Goal: Task Accomplishment & Management: Manage account settings

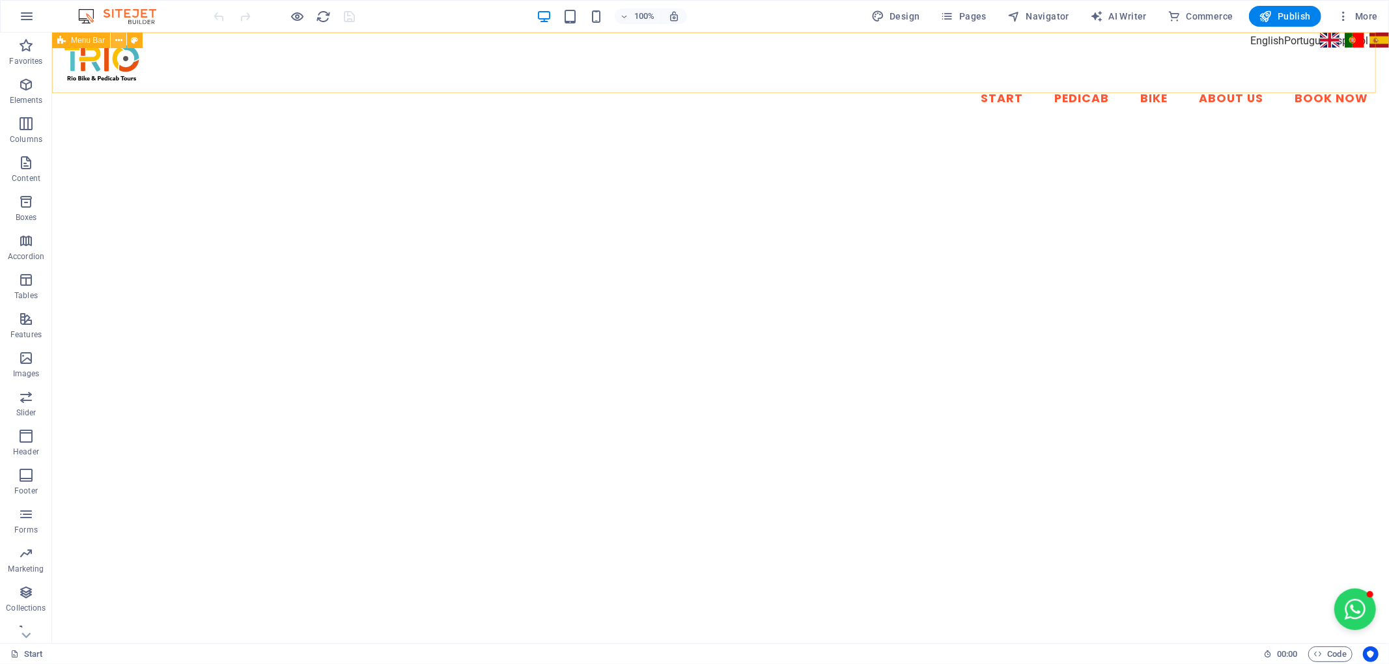
click at [118, 35] on icon at bounding box center [118, 41] width 7 height 14
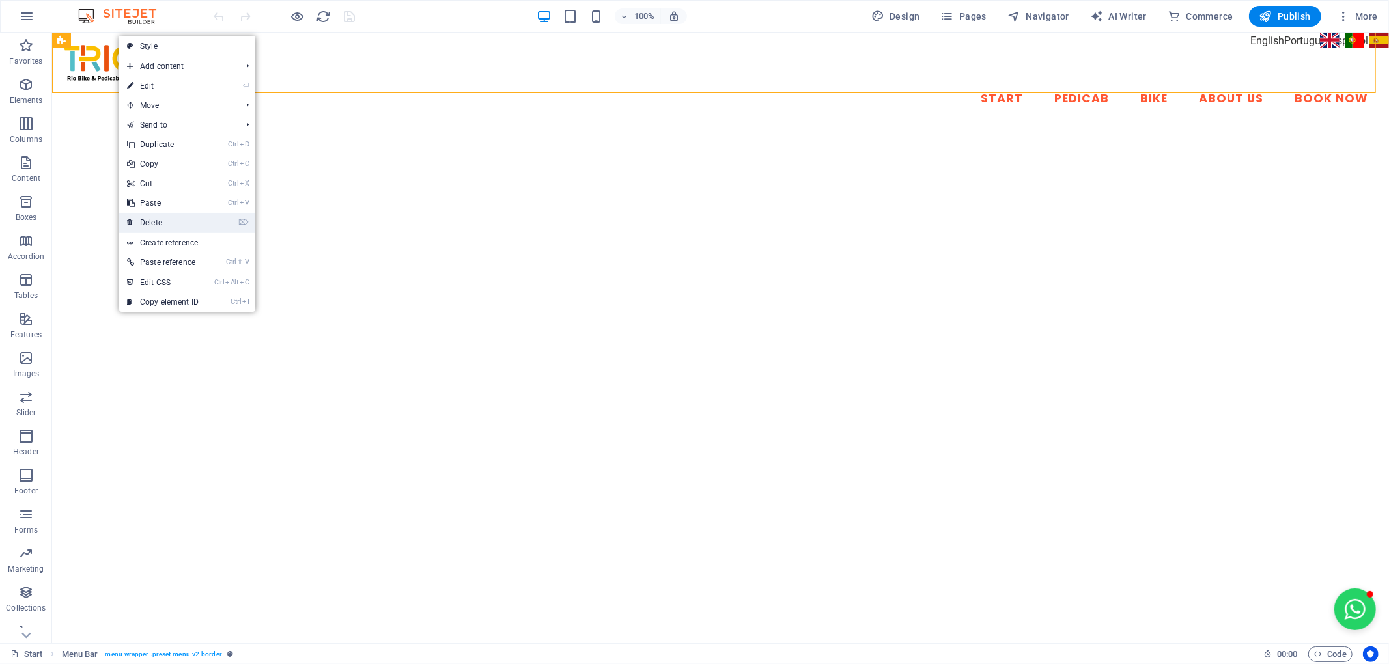
click at [220, 227] on li "⌦ Delete" at bounding box center [187, 223] width 136 height 20
click at [146, 219] on link "⌦ Delete" at bounding box center [162, 223] width 87 height 20
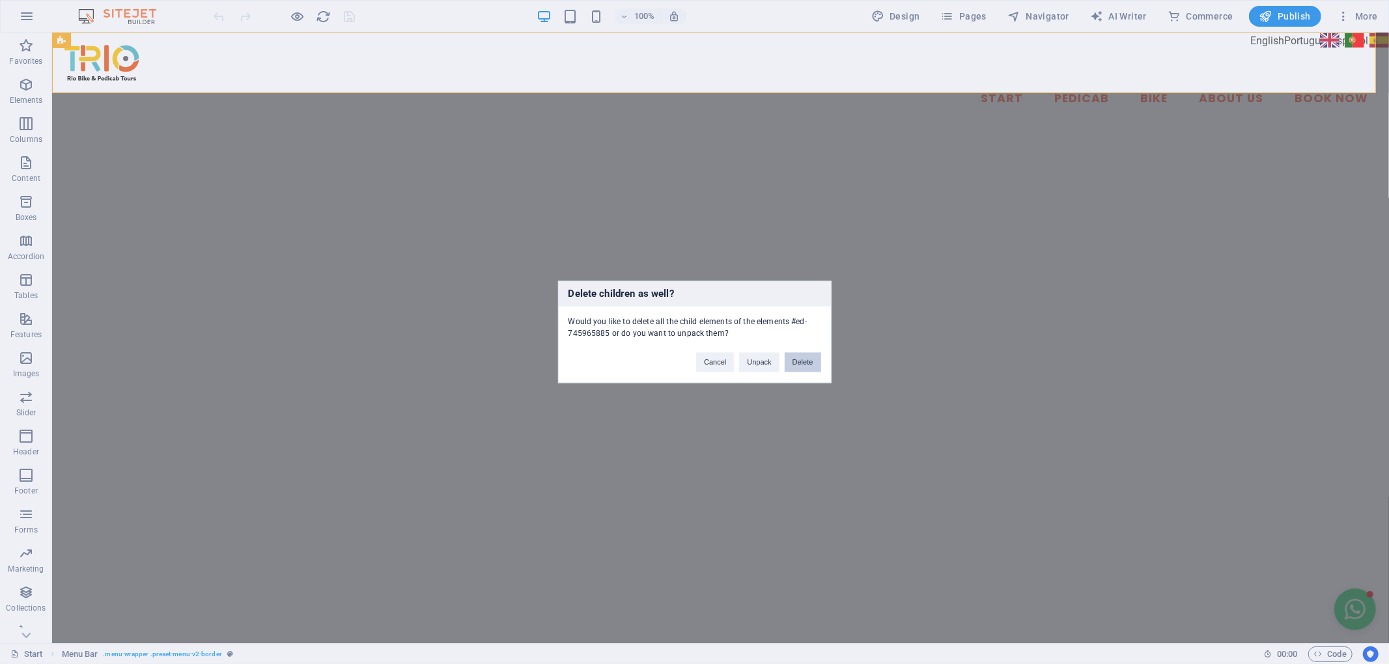
click at [804, 365] on button "Delete" at bounding box center [803, 363] width 36 height 20
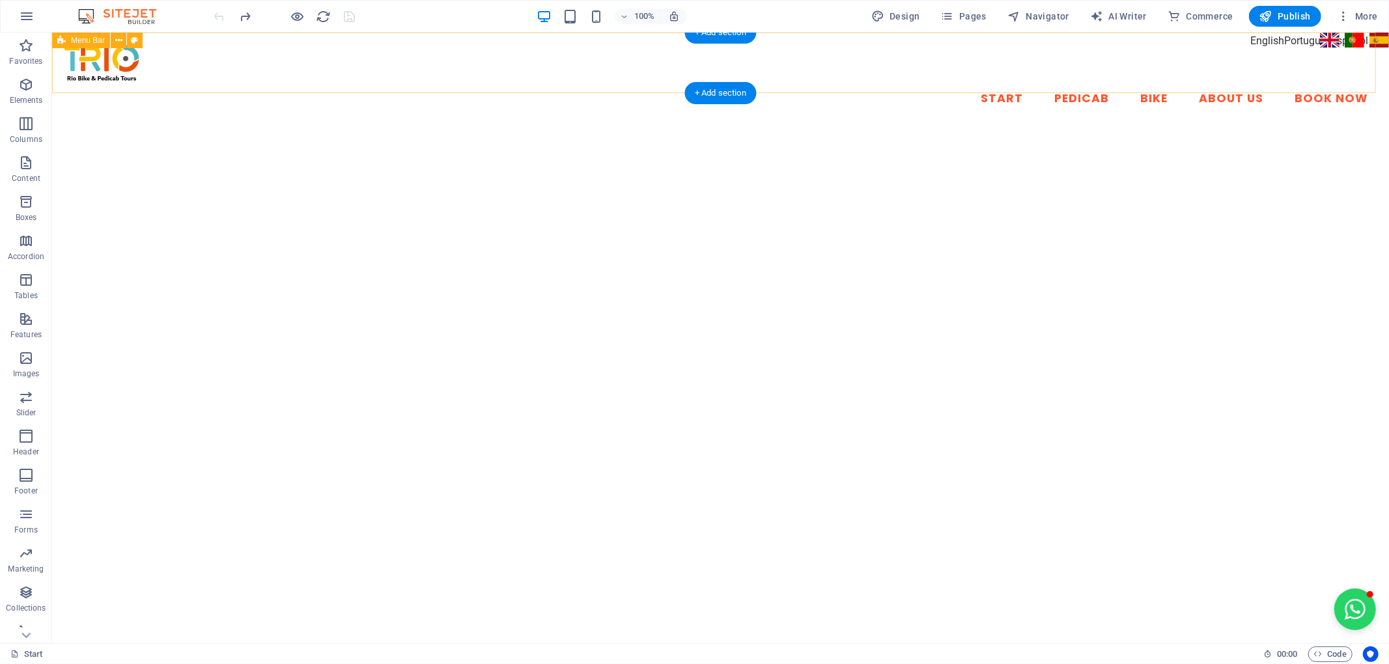
click at [1331, 35] on div "Start Pedicab Bike About Us Book Now" at bounding box center [719, 79] width 1337 height 92
click at [1322, 29] on div "100% Design Pages Navigator AI Writer Commerce Publish More" at bounding box center [695, 16] width 1388 height 31
click at [1051, 21] on span "Navigator" at bounding box center [1039, 16] width 62 height 13
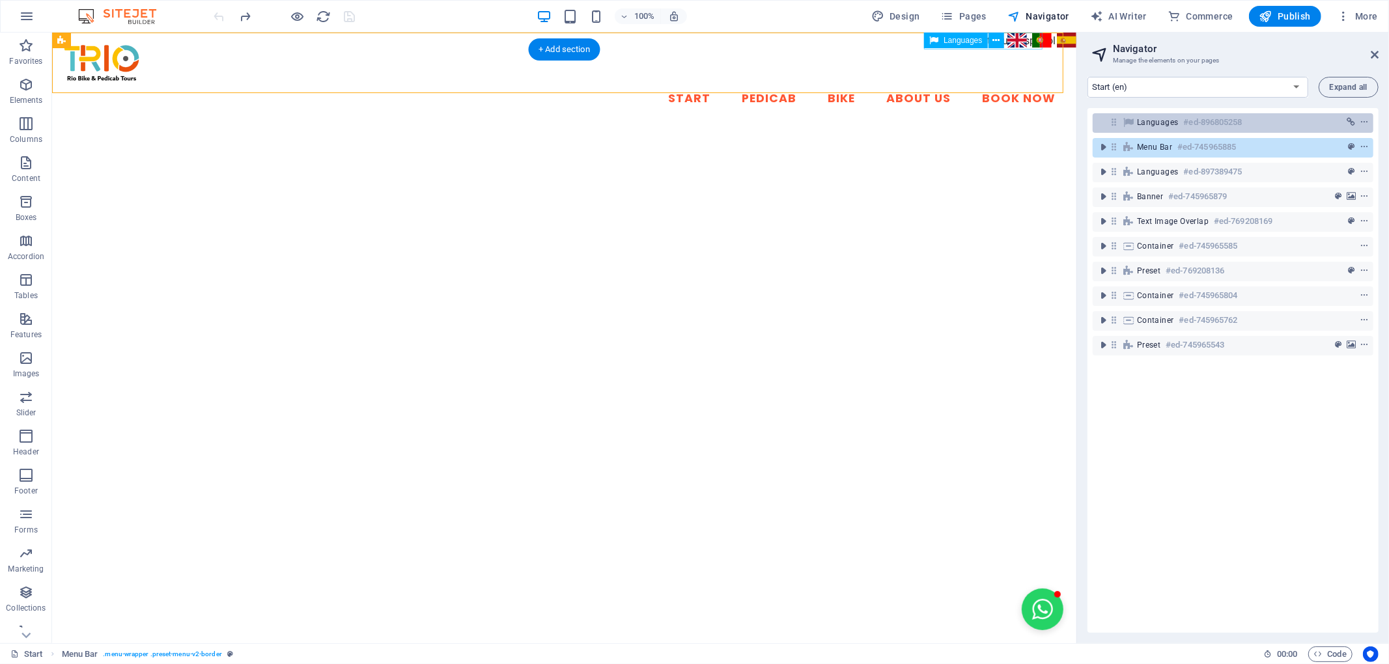
click at [1175, 128] on div "Languages #ed-896805258" at bounding box center [1222, 123] width 171 height 16
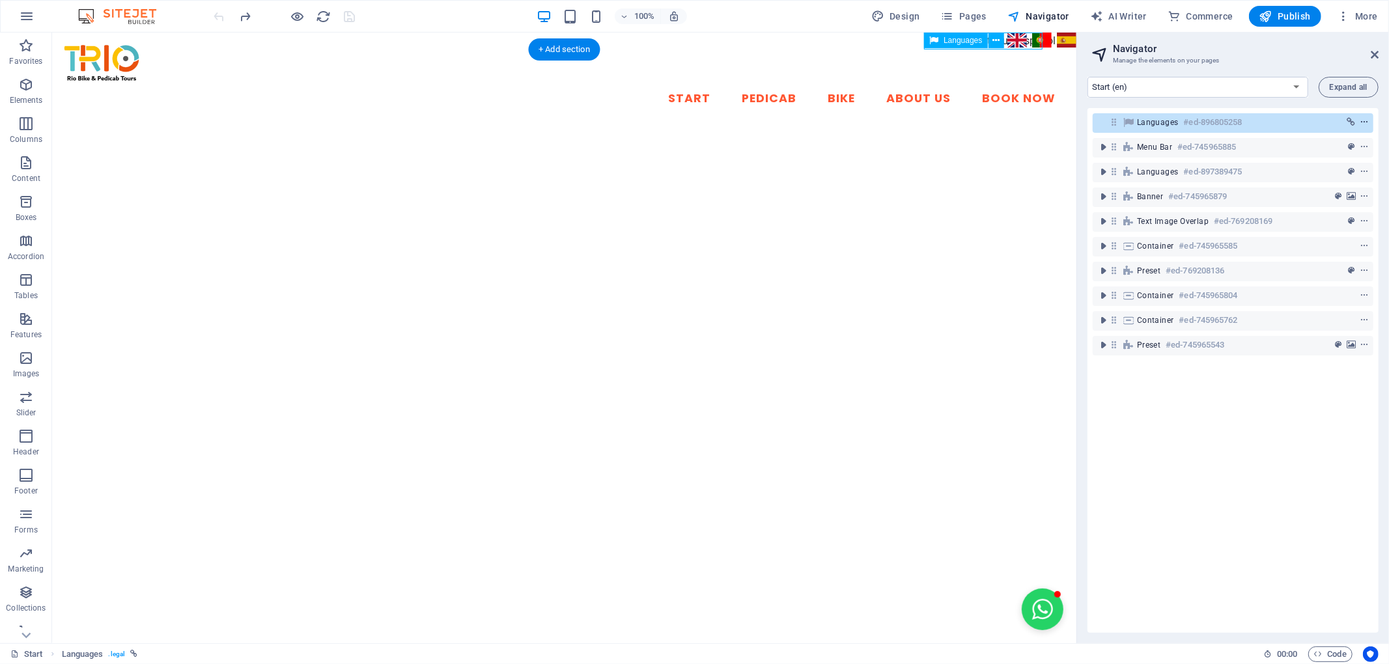
click at [1361, 122] on icon "context-menu" at bounding box center [1364, 122] width 9 height 9
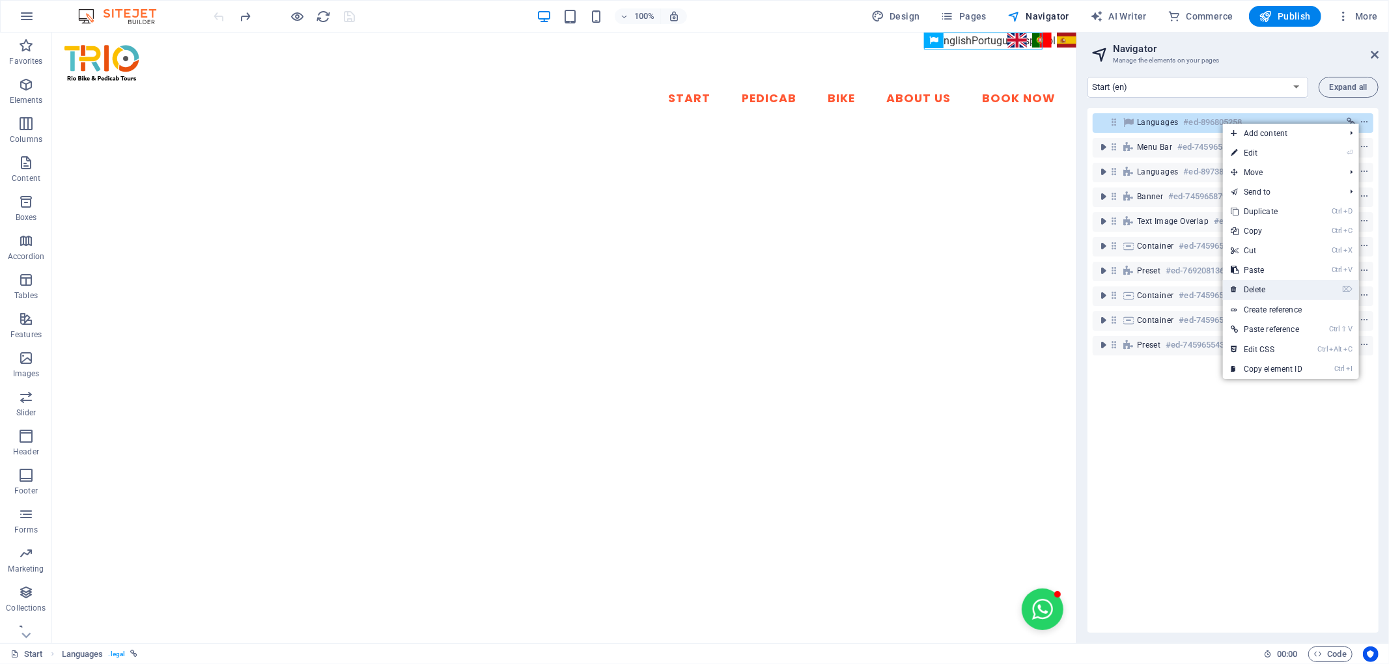
click at [1286, 284] on link "⌦ Delete" at bounding box center [1266, 290] width 87 height 20
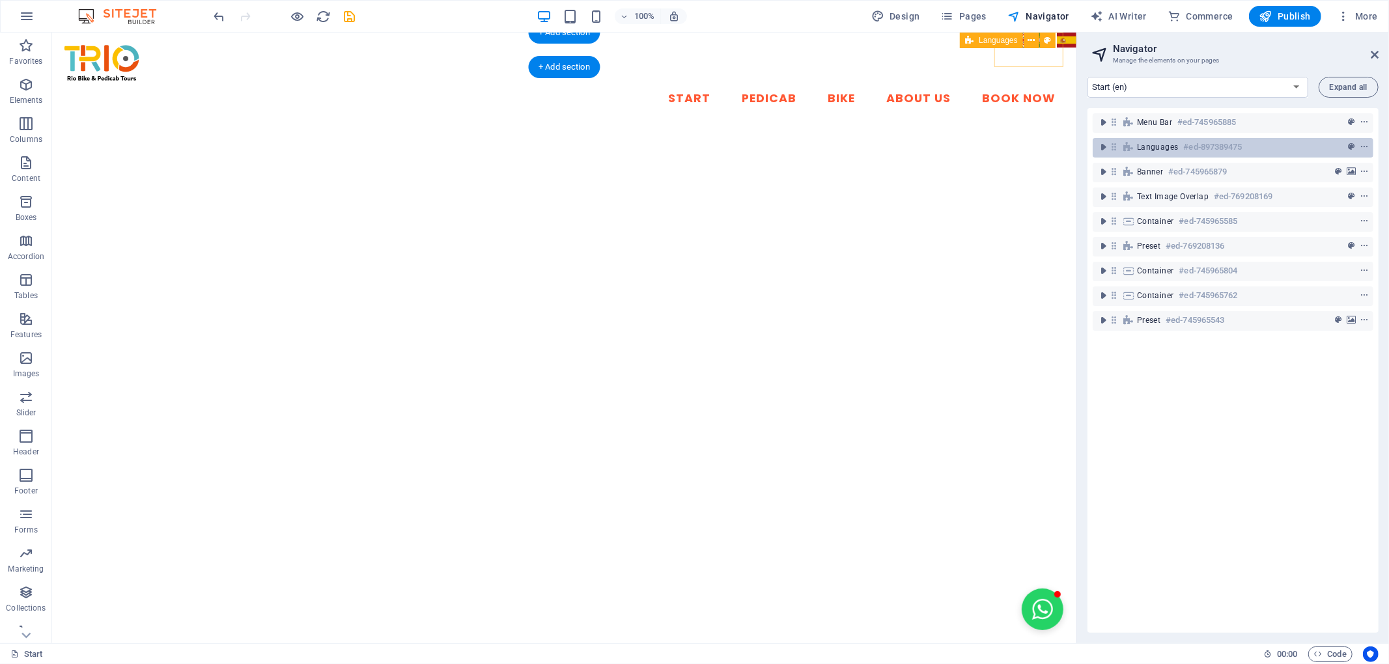
drag, startPoint x: 1238, startPoint y: 141, endPoint x: 1215, endPoint y: 144, distance: 22.9
click at [1215, 144] on h6 "#ed-897389475" at bounding box center [1213, 147] width 59 height 16
drag, startPoint x: 1132, startPoint y: 149, endPoint x: 1153, endPoint y: 141, distance: 22.0
click at [1153, 141] on div "Languages #ed-897389475" at bounding box center [1233, 148] width 281 height 20
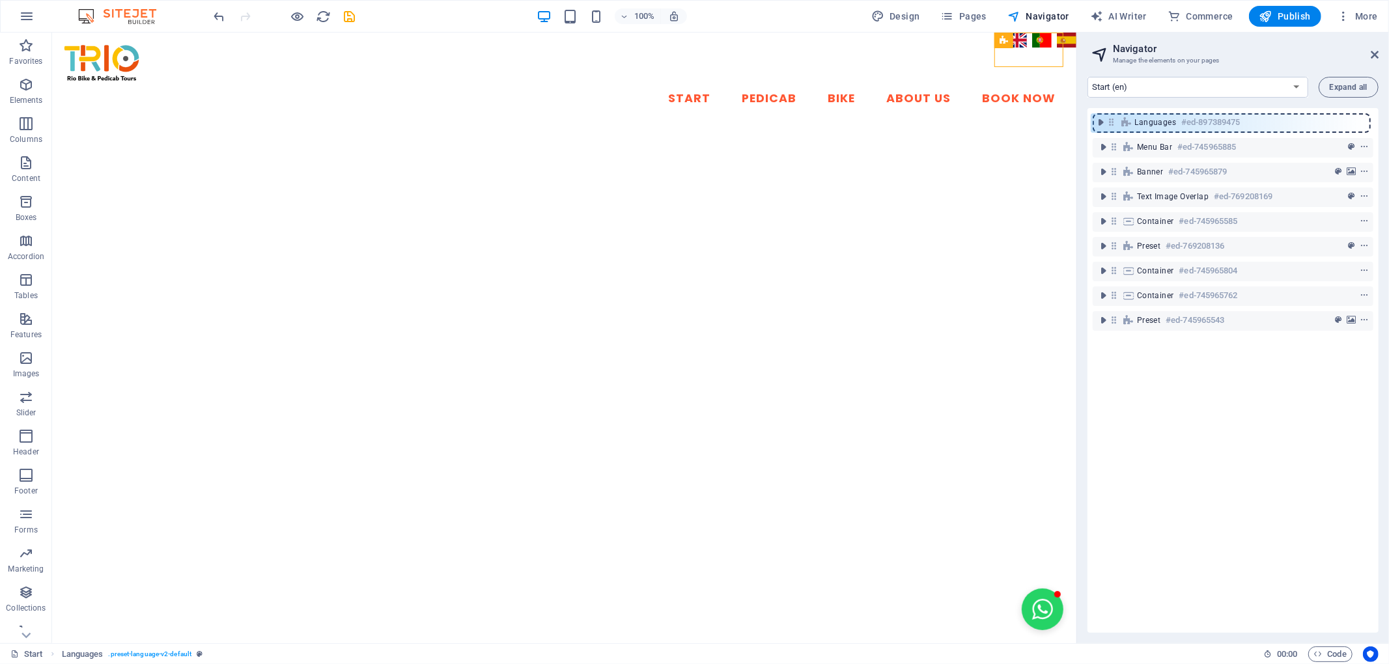
drag, startPoint x: 1116, startPoint y: 150, endPoint x: 1113, endPoint y: 120, distance: 30.1
click at [1113, 120] on div "Menu Bar #ed-745965885 Languages #ed-897389475 Banner #ed-745965879 Text image …" at bounding box center [1233, 370] width 291 height 525
click at [27, 84] on icon "button" at bounding box center [26, 85] width 16 height 16
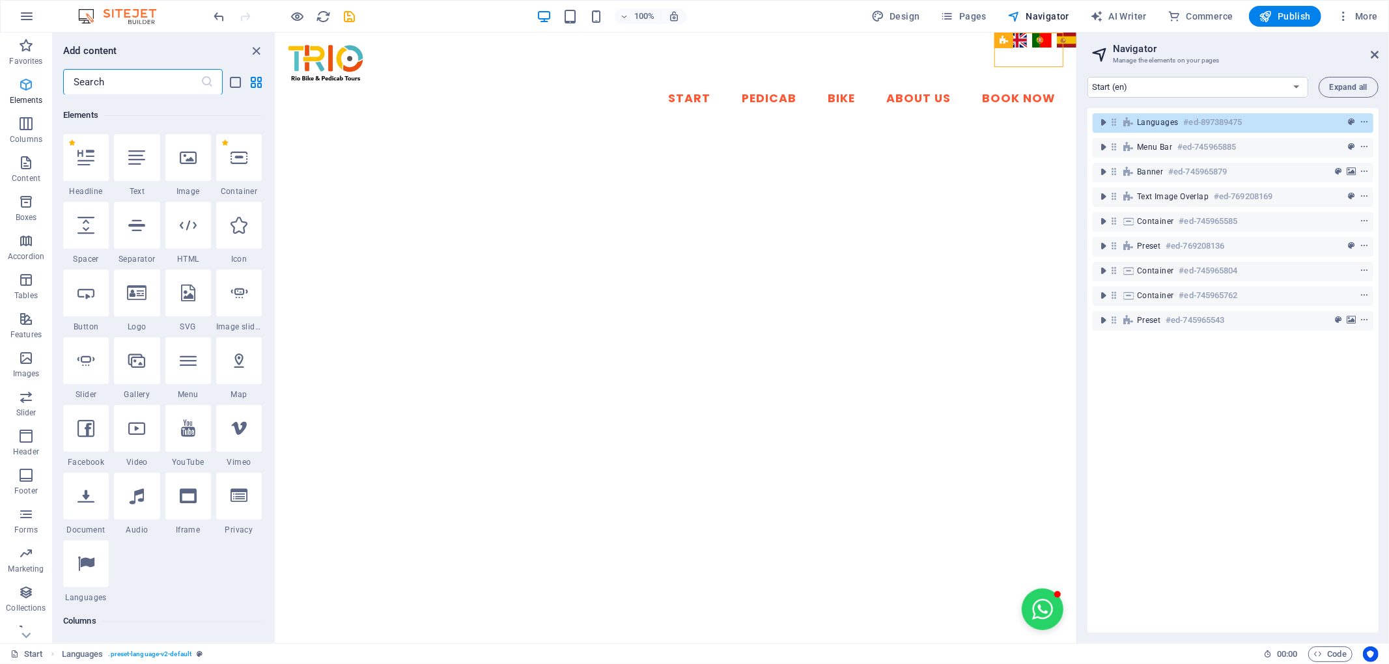
scroll to position [139, 0]
click at [241, 154] on icon at bounding box center [239, 155] width 17 height 17
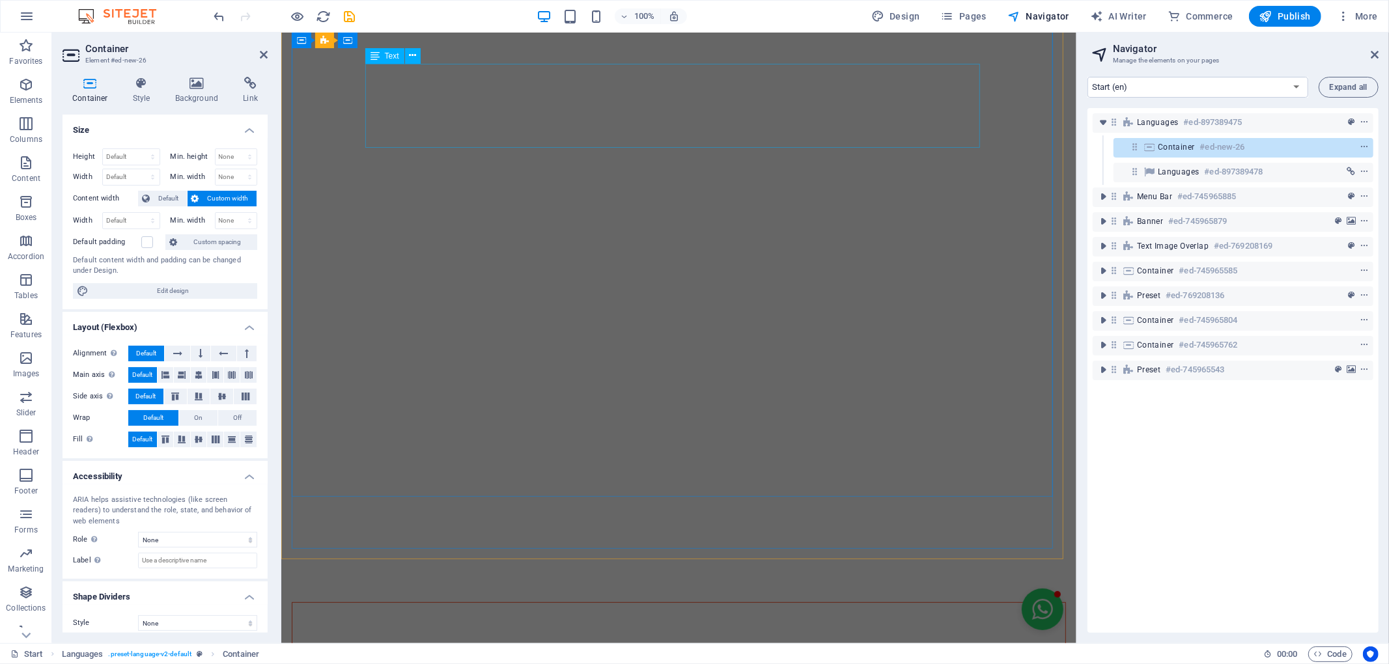
scroll to position [0, 0]
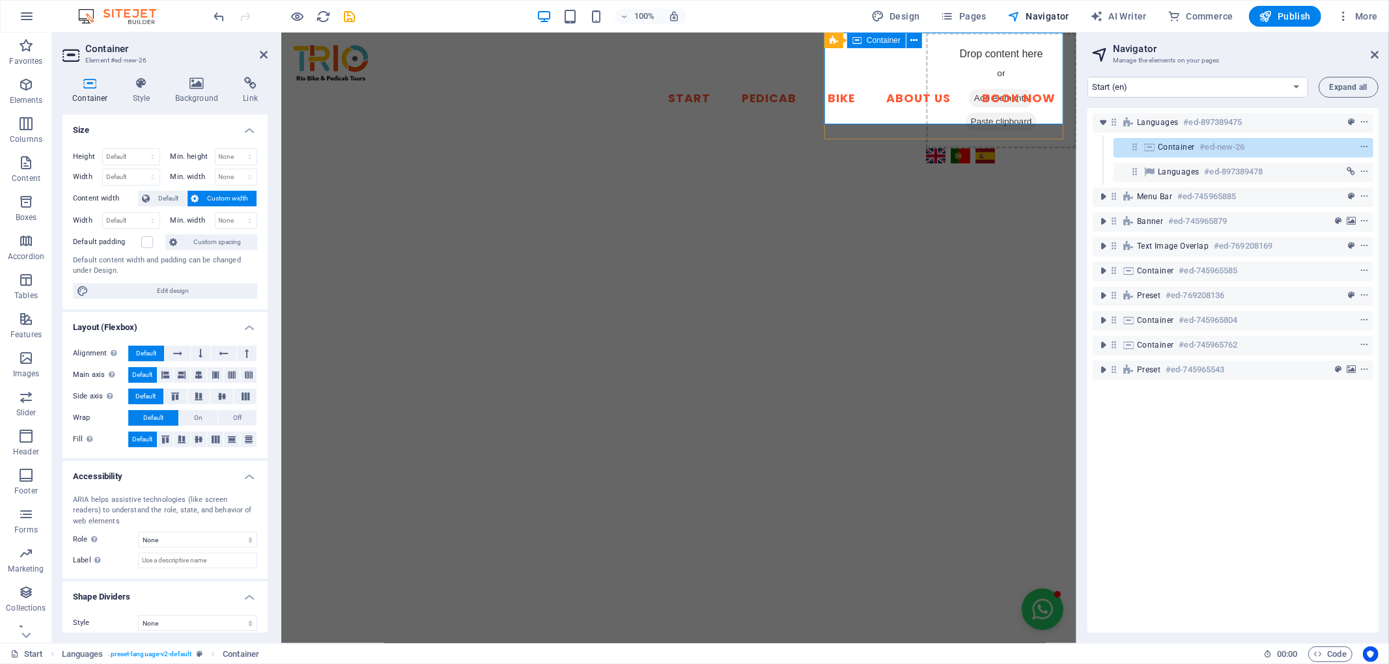
drag, startPoint x: 1196, startPoint y: 126, endPoint x: 1175, endPoint y: 134, distance: 22.3
click at [1178, 134] on div "Languages #ed-897389475" at bounding box center [1233, 123] width 281 height 25
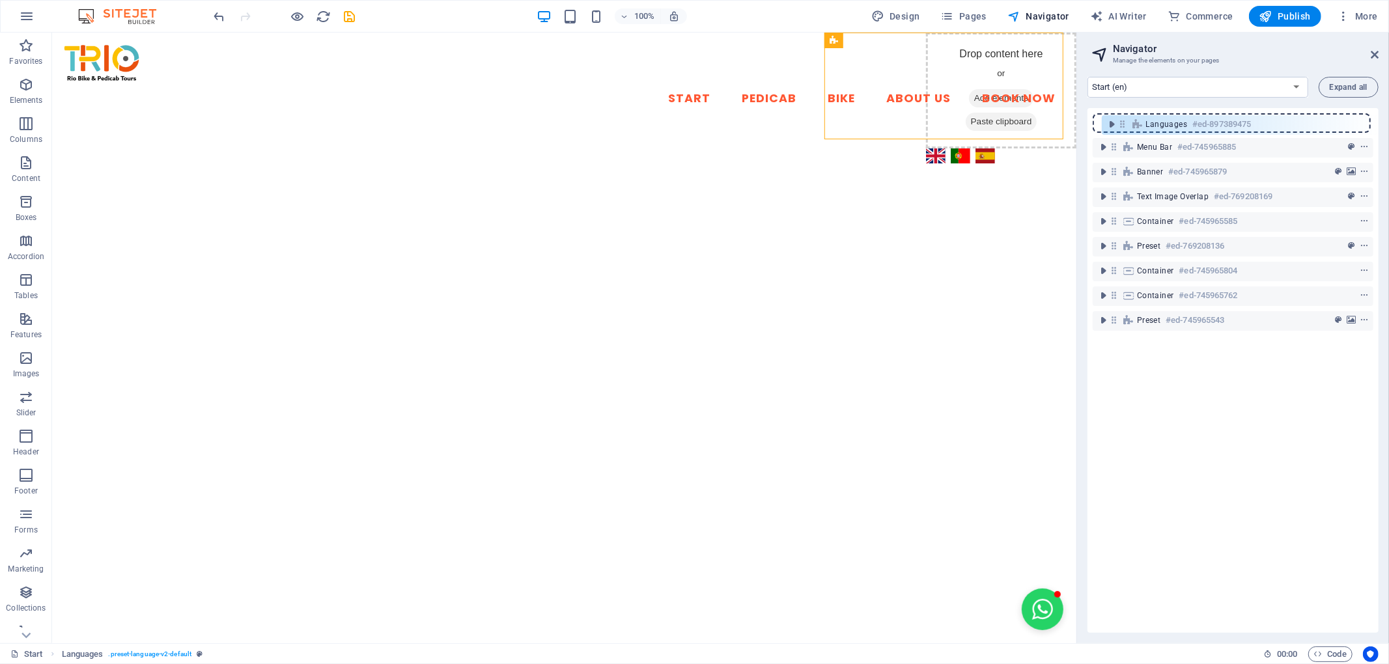
drag, startPoint x: 1113, startPoint y: 123, endPoint x: 1122, endPoint y: 128, distance: 9.9
click at [1122, 128] on div "Languages #ed-897389475 Menu Bar #ed-745965885 Banner #ed-745965879 Text image …" at bounding box center [1233, 370] width 291 height 525
click at [1100, 117] on icon "toggle-expand" at bounding box center [1103, 122] width 13 height 13
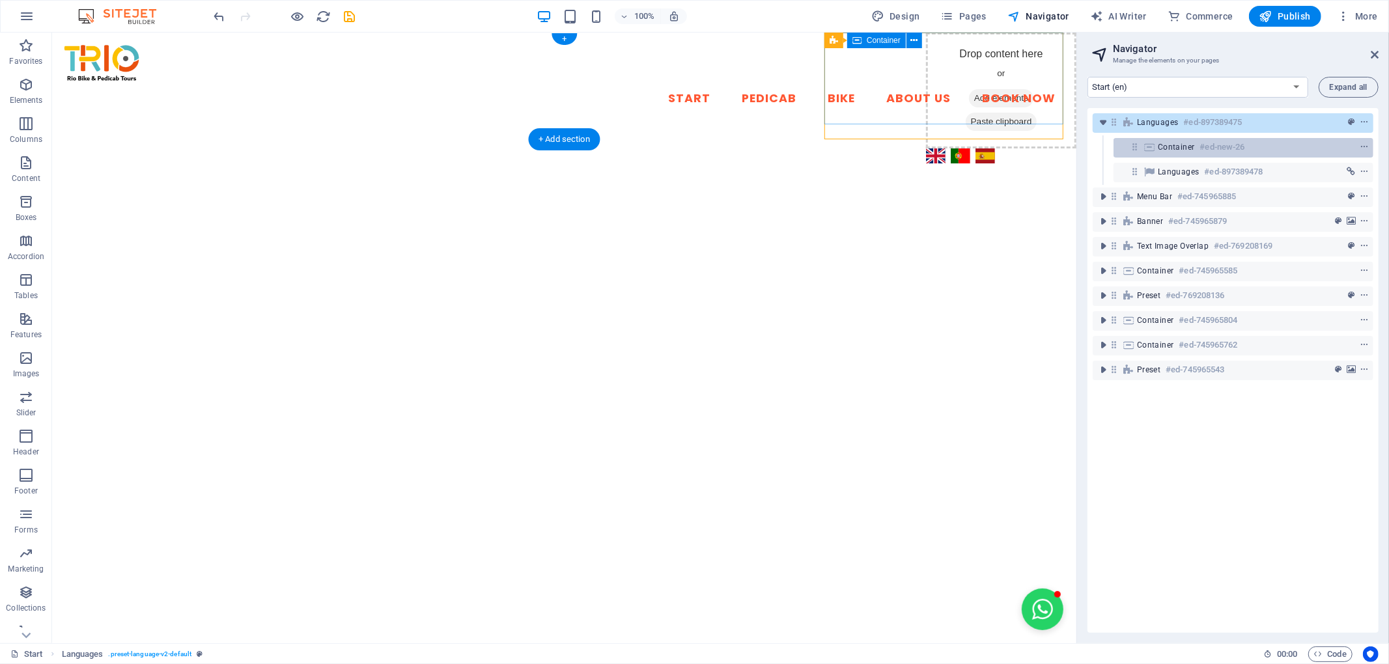
click at [1146, 152] on icon at bounding box center [1150, 147] width 14 height 10
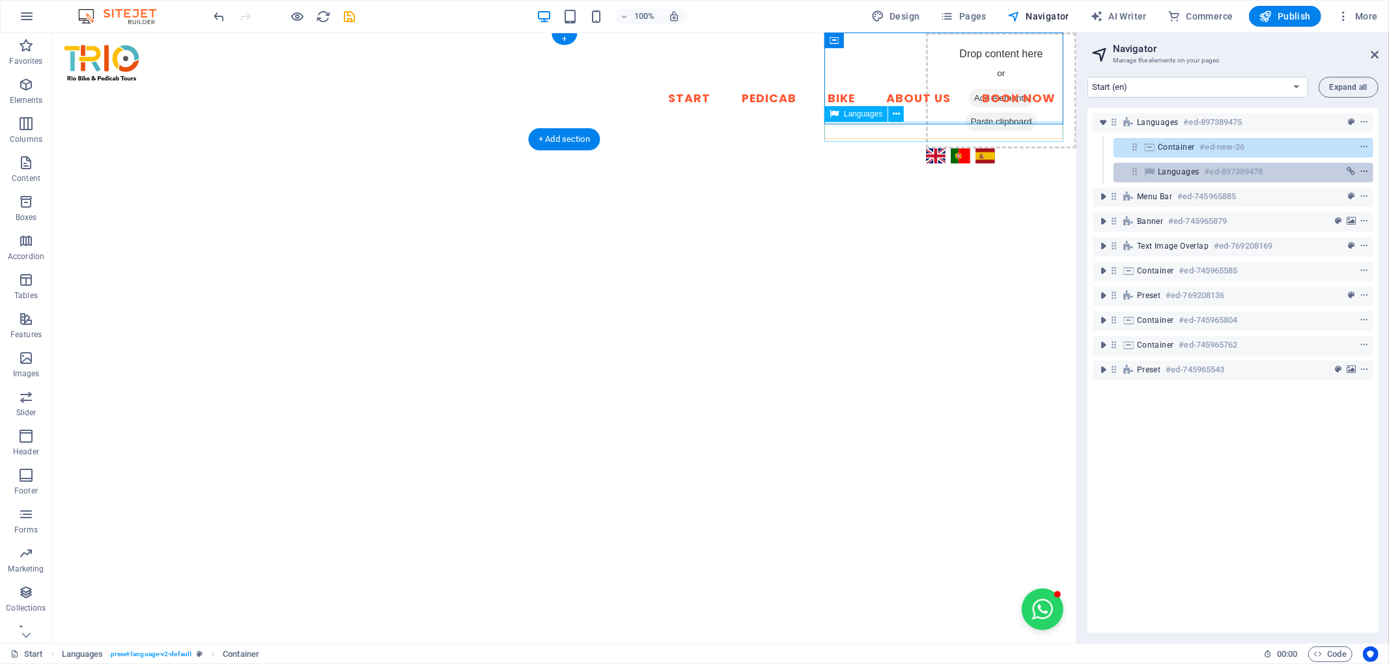
click at [1363, 172] on icon "context-menu" at bounding box center [1364, 171] width 9 height 9
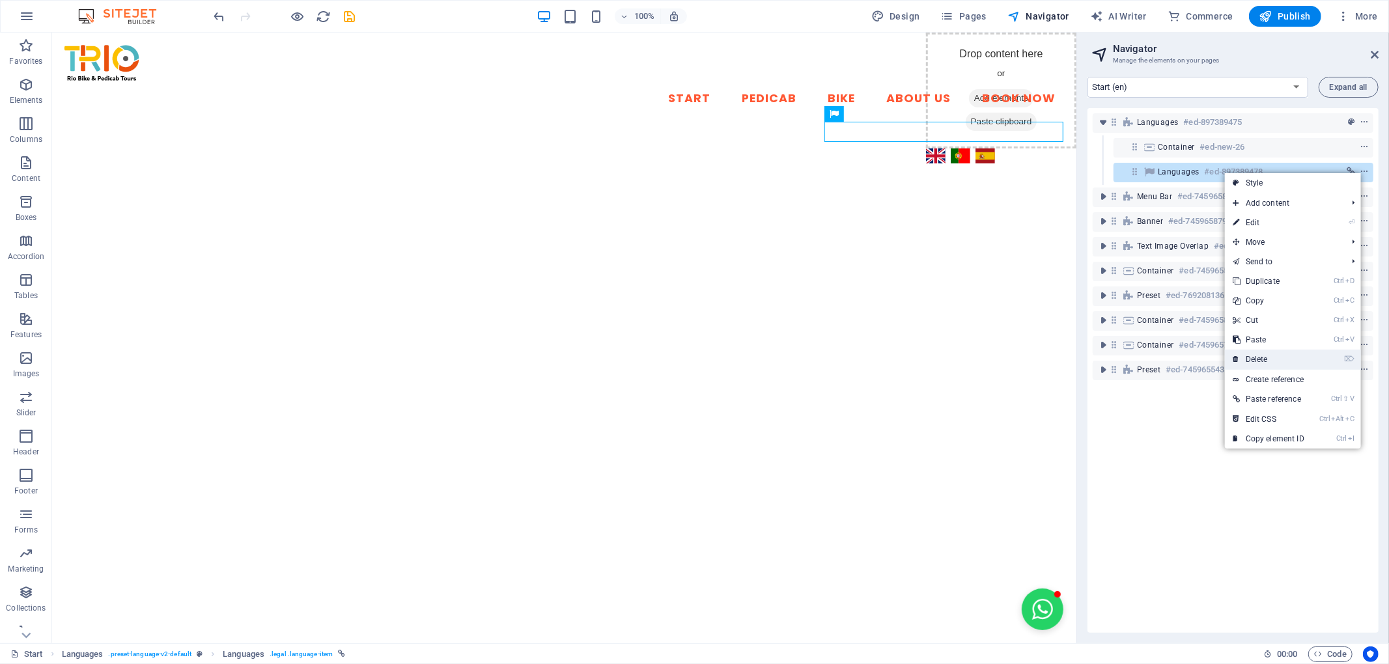
click at [1270, 352] on link "⌦ Delete" at bounding box center [1268, 360] width 87 height 20
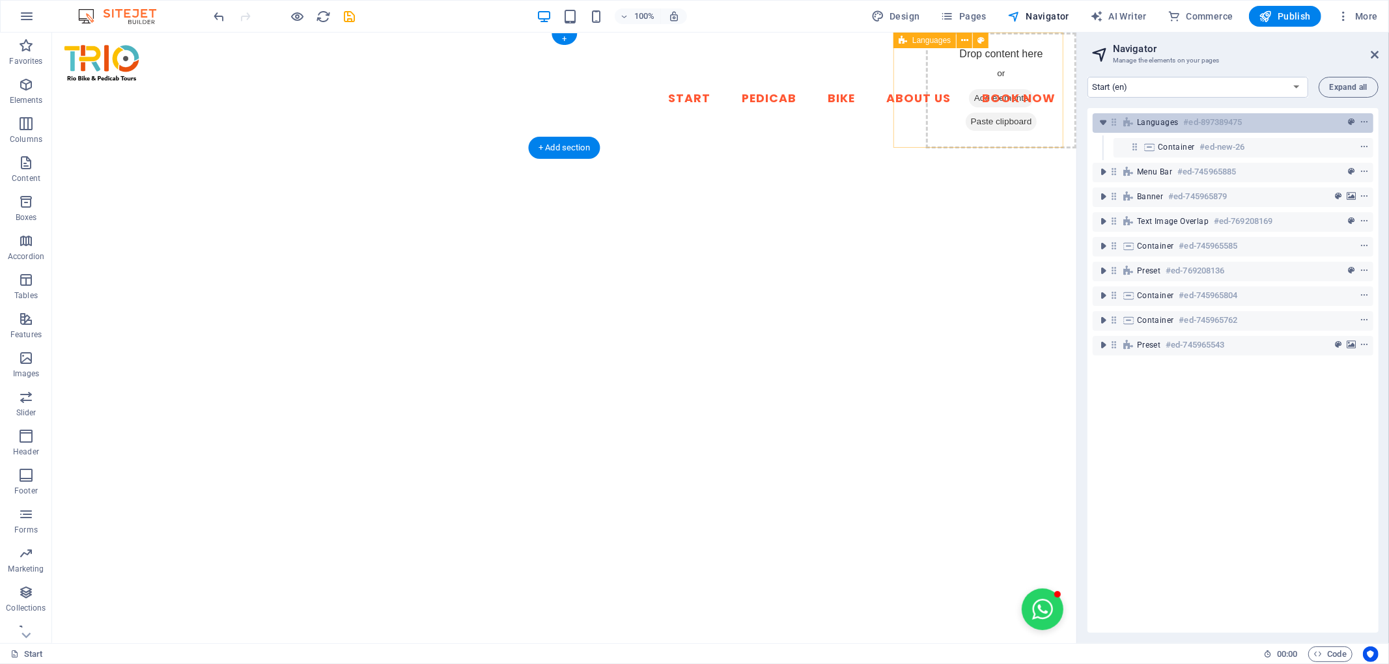
click at [1176, 123] on span "Languages" at bounding box center [1158, 122] width 42 height 10
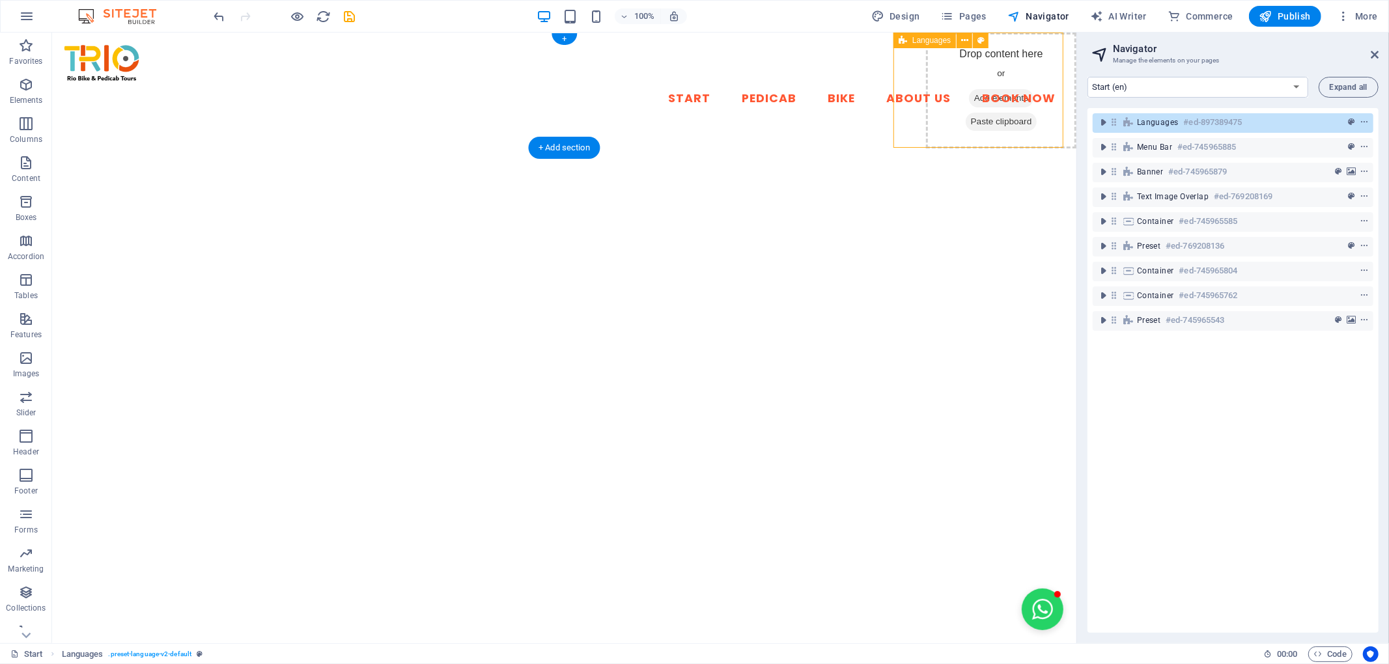
click at [1113, 121] on icon at bounding box center [1114, 122] width 11 height 11
click at [29, 81] on icon "button" at bounding box center [26, 85] width 16 height 16
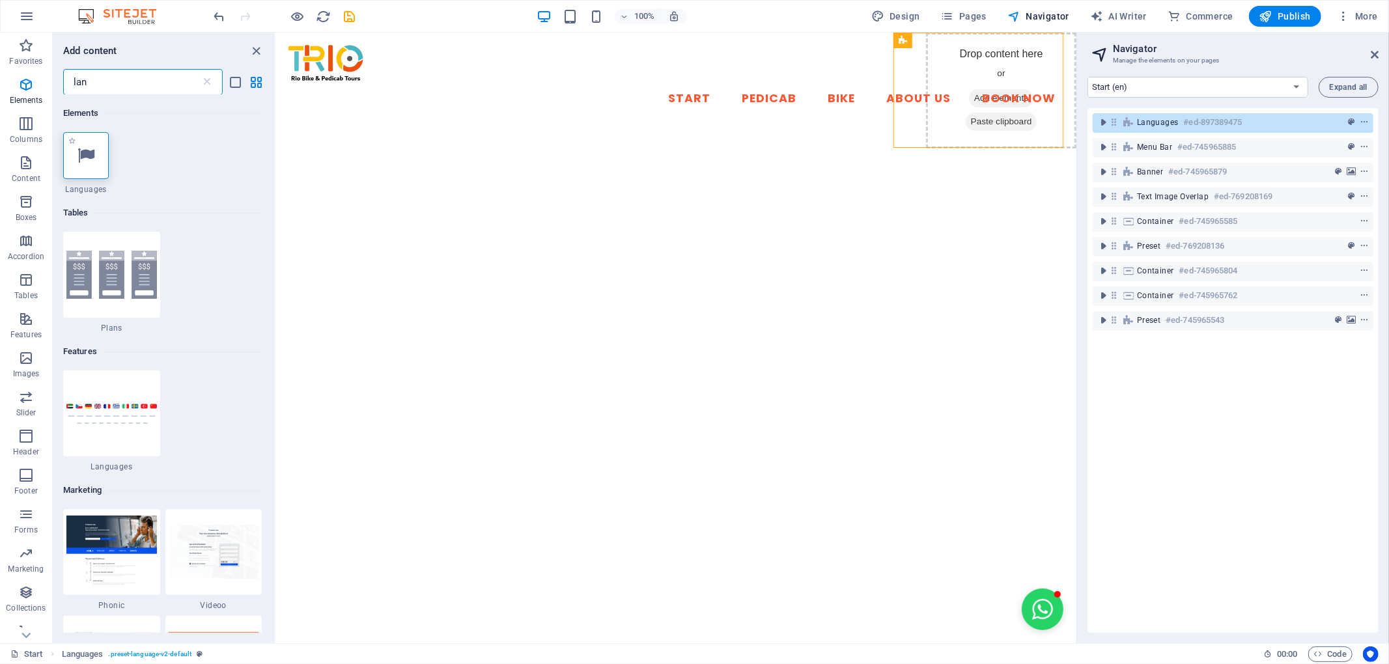
type input "lan"
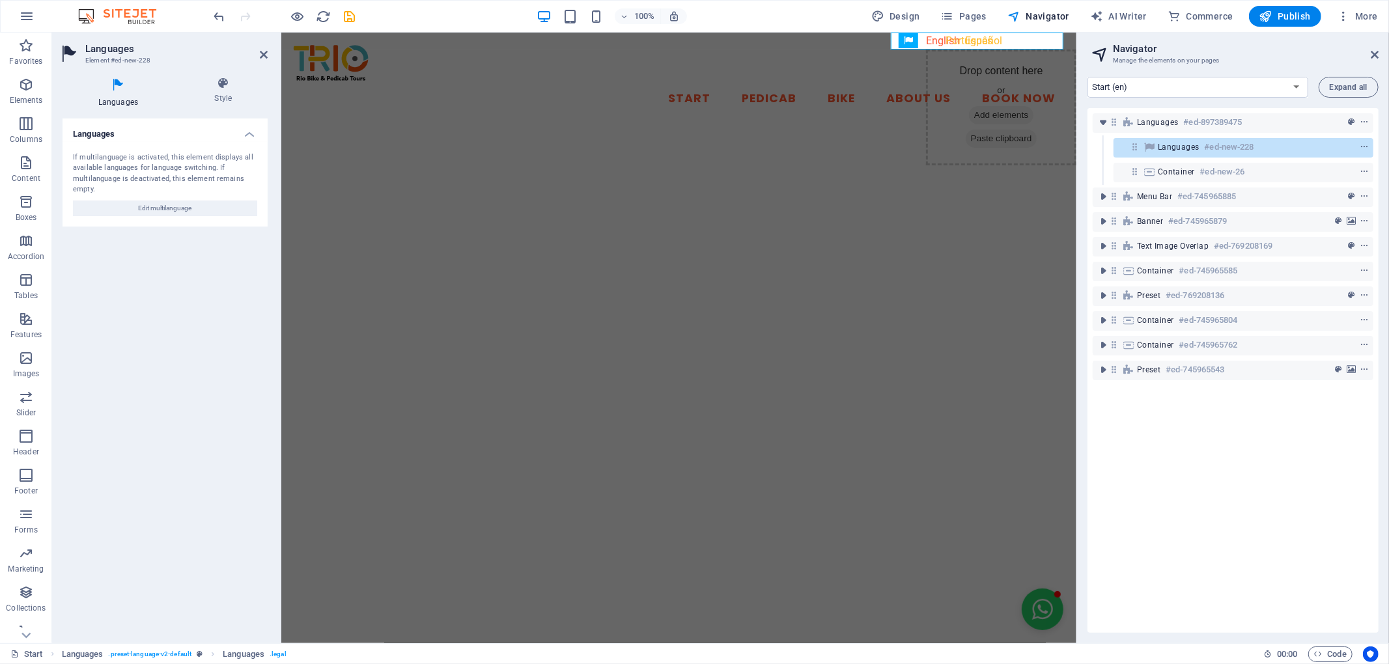
click at [976, 83] on nav "Start Pedicab Bike About Us Book Now" at bounding box center [678, 99] width 775 height 33
click at [1240, 524] on div "Languages #ed-897389475 Languages #ed-new-228 Container #ed-new-26 Menu Bar #ed…" at bounding box center [1233, 370] width 291 height 525
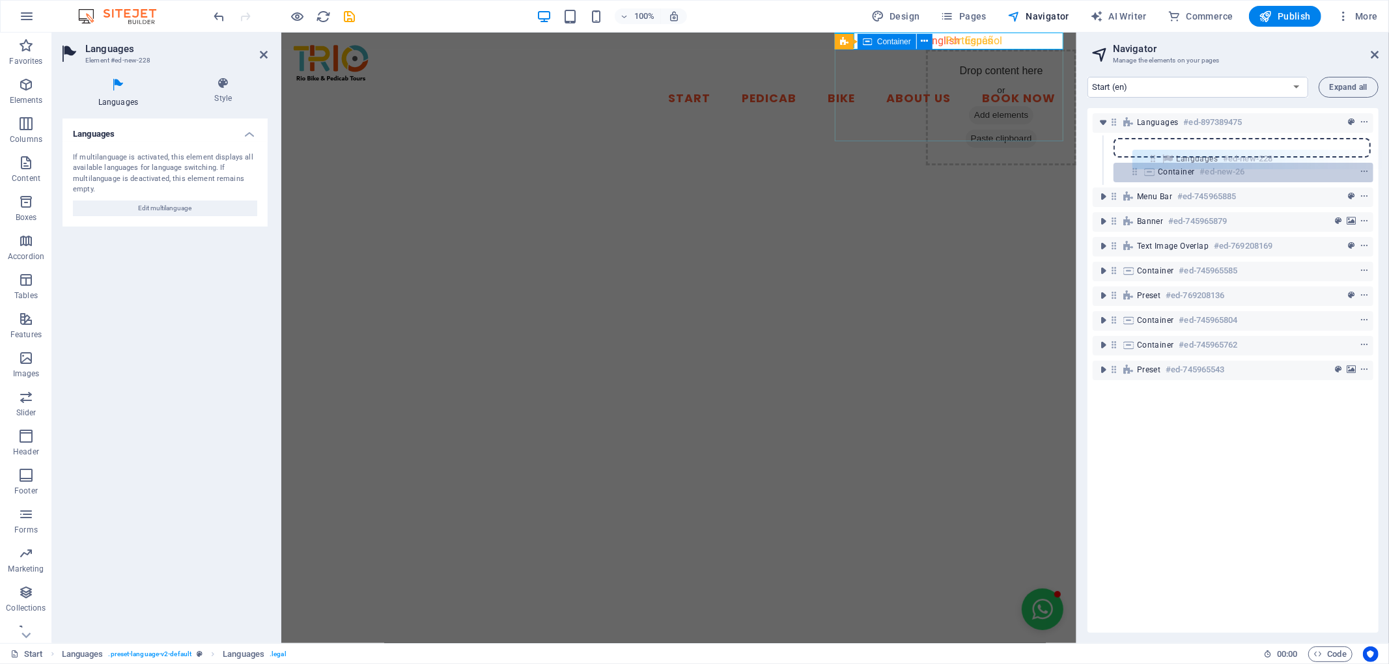
drag, startPoint x: 1136, startPoint y: 149, endPoint x: 1156, endPoint y: 164, distance: 24.6
click at [1156, 164] on div "Languages #ed-897389475 Languages #ed-new-228 Container #ed-new-26 Menu Bar #ed…" at bounding box center [1233, 370] width 291 height 525
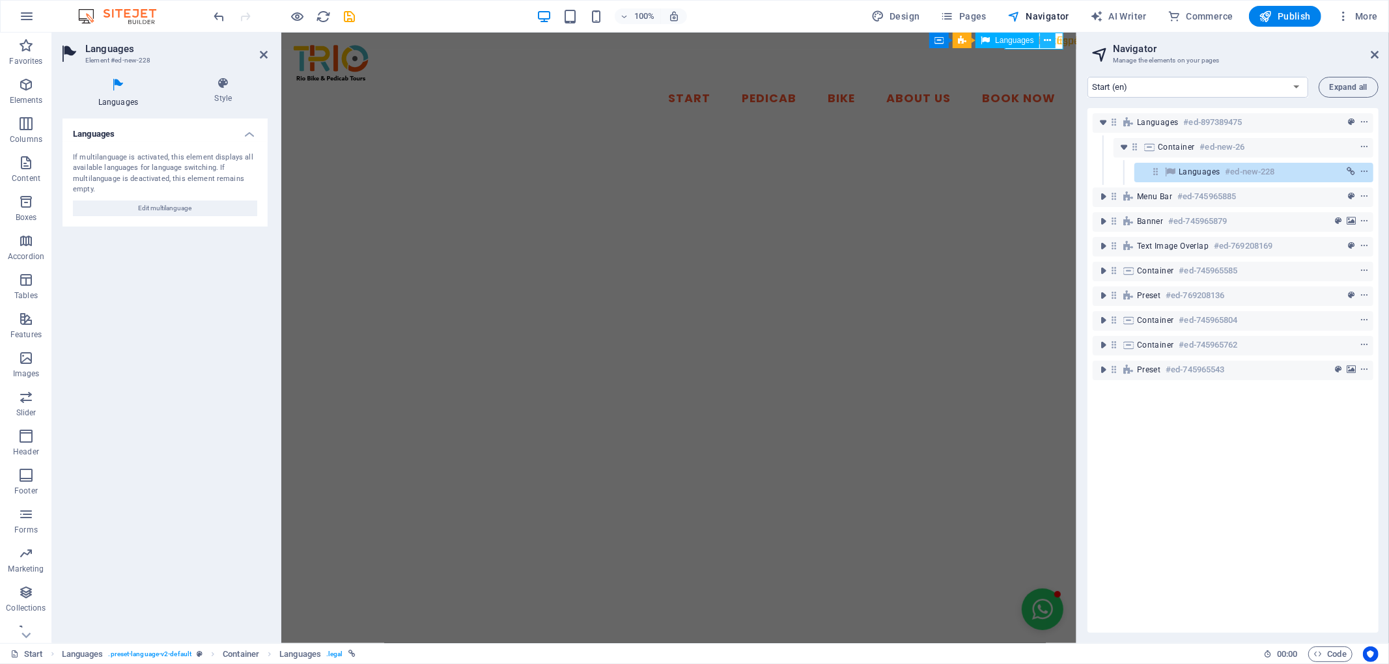
click at [1050, 38] on icon at bounding box center [1047, 41] width 7 height 14
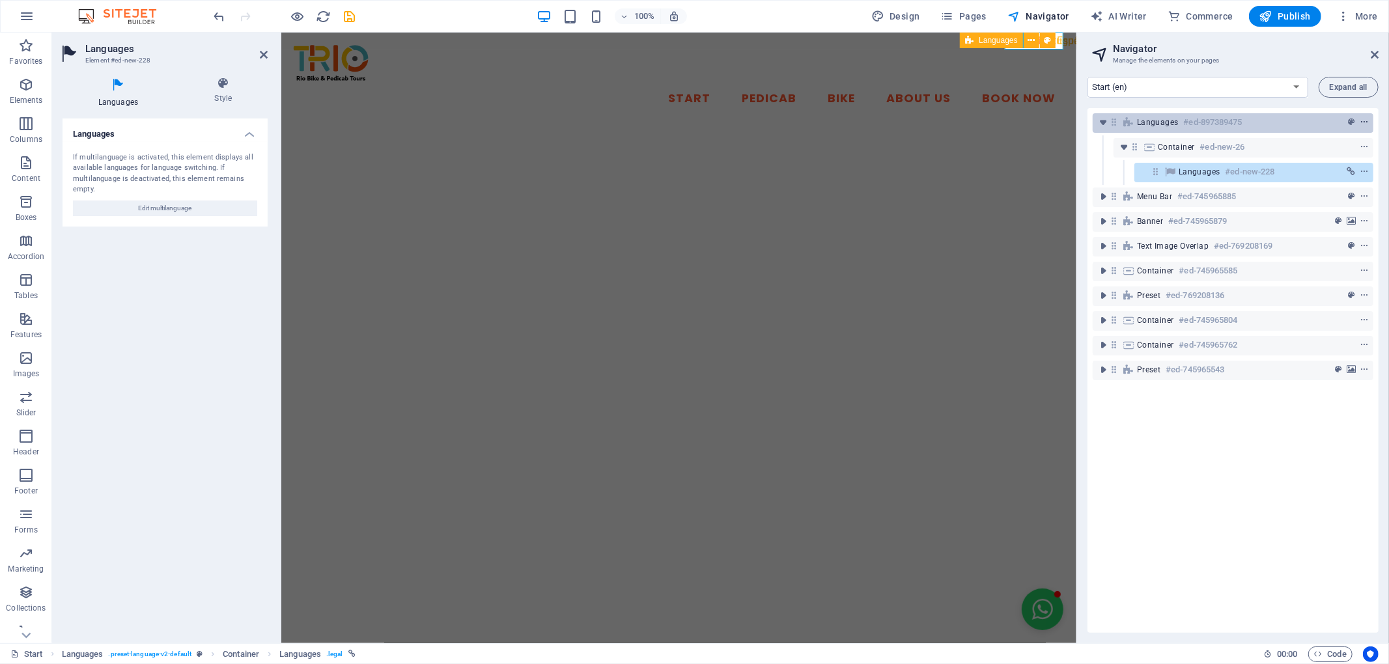
click at [1364, 122] on icon "context-menu" at bounding box center [1364, 122] width 9 height 9
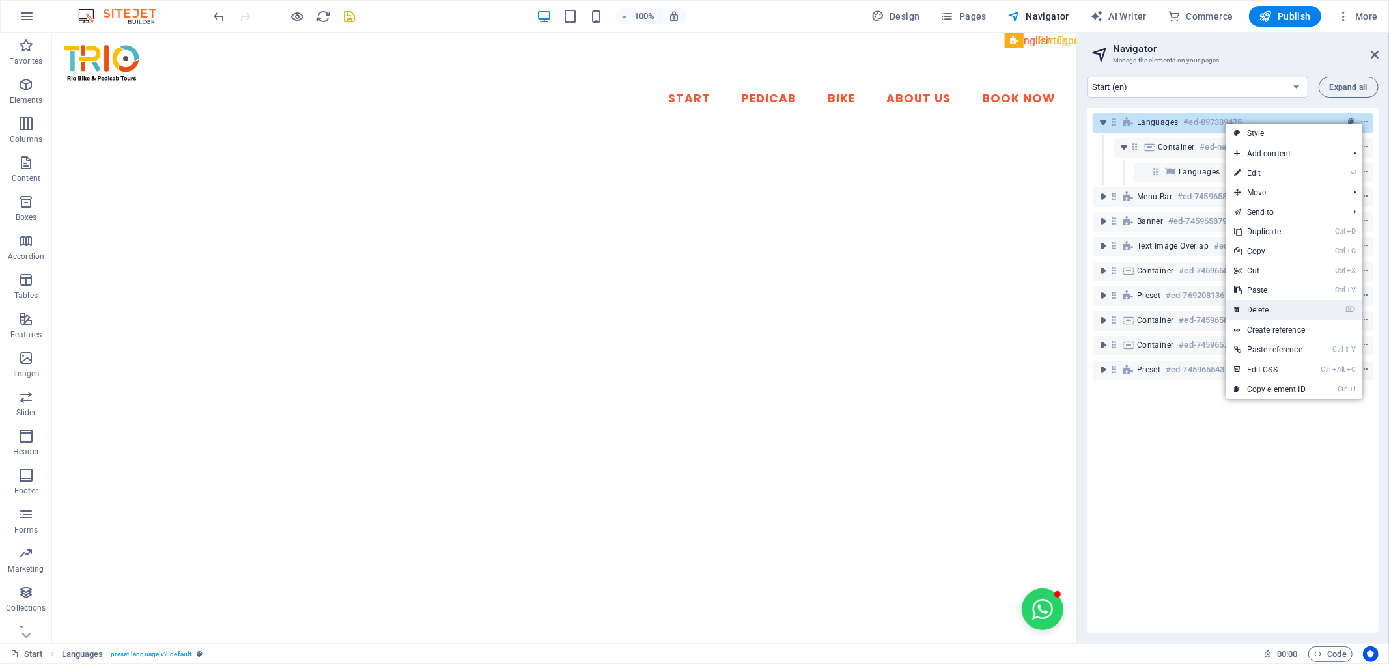
click at [1303, 310] on link "⌦ Delete" at bounding box center [1270, 310] width 87 height 20
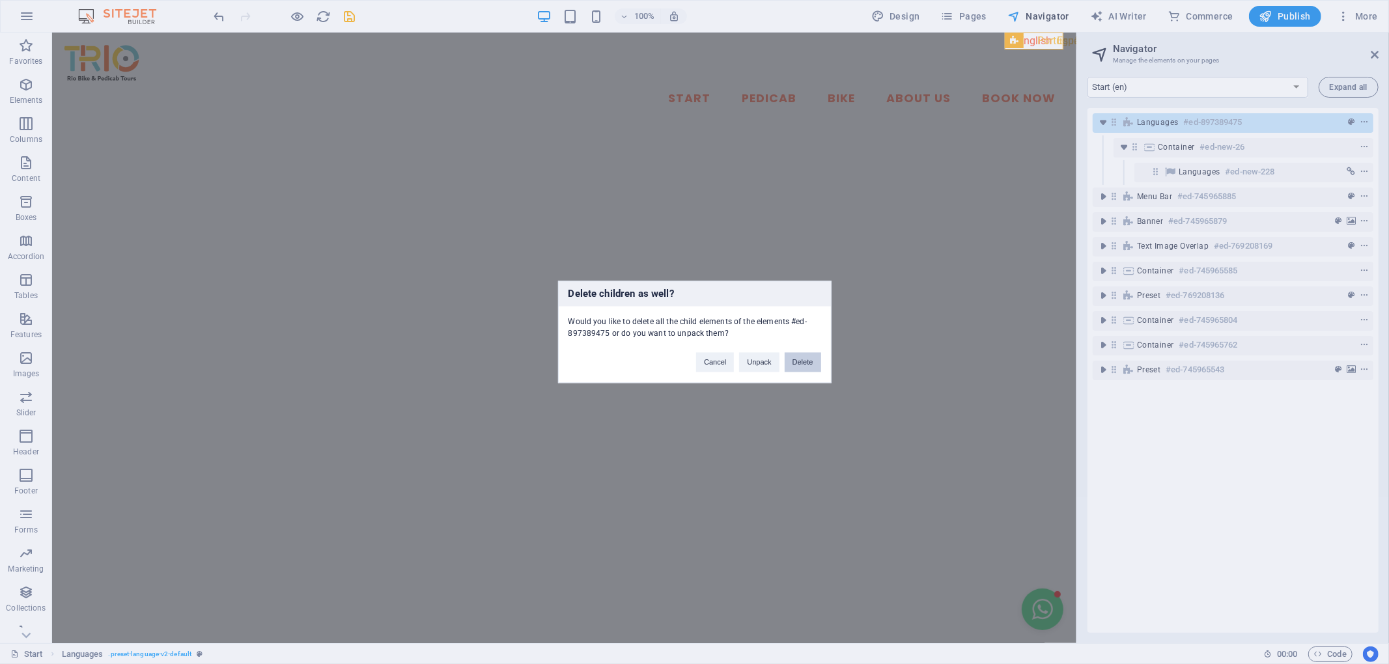
click at [812, 362] on button "Delete" at bounding box center [803, 363] width 36 height 20
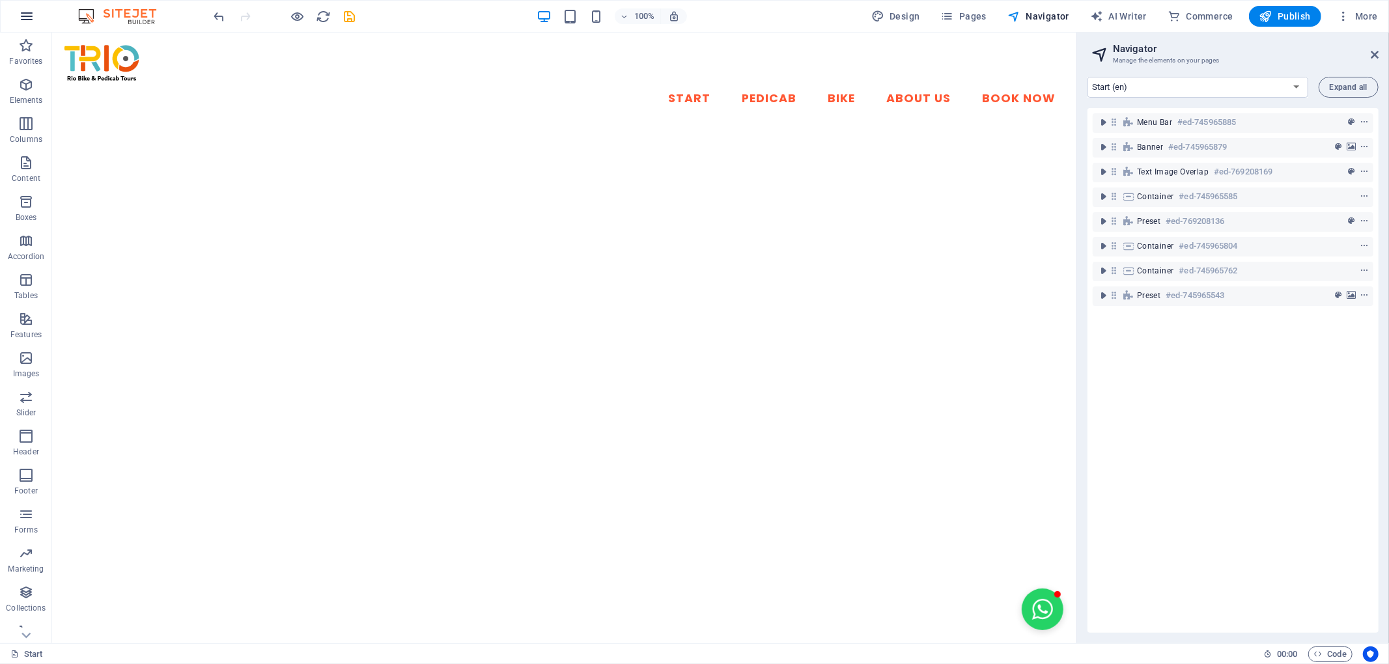
click at [33, 18] on icon "button" at bounding box center [27, 16] width 16 height 16
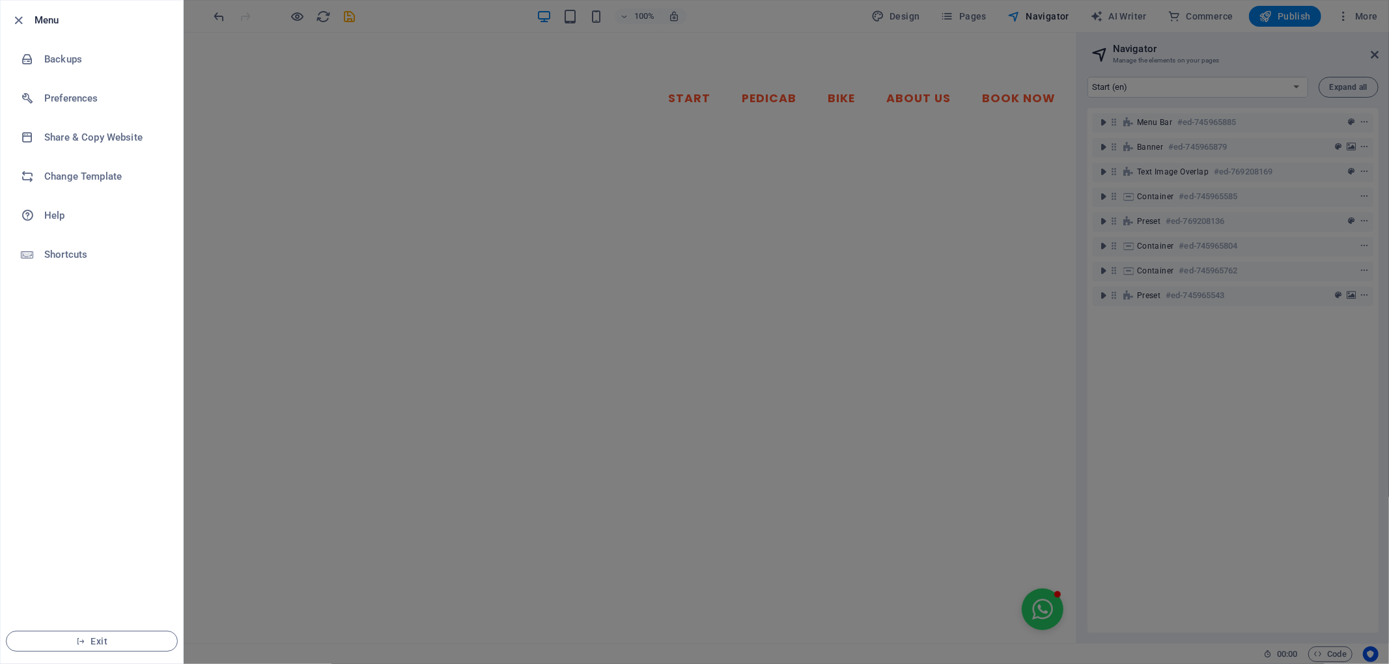
click at [414, 70] on div at bounding box center [694, 332] width 1389 height 664
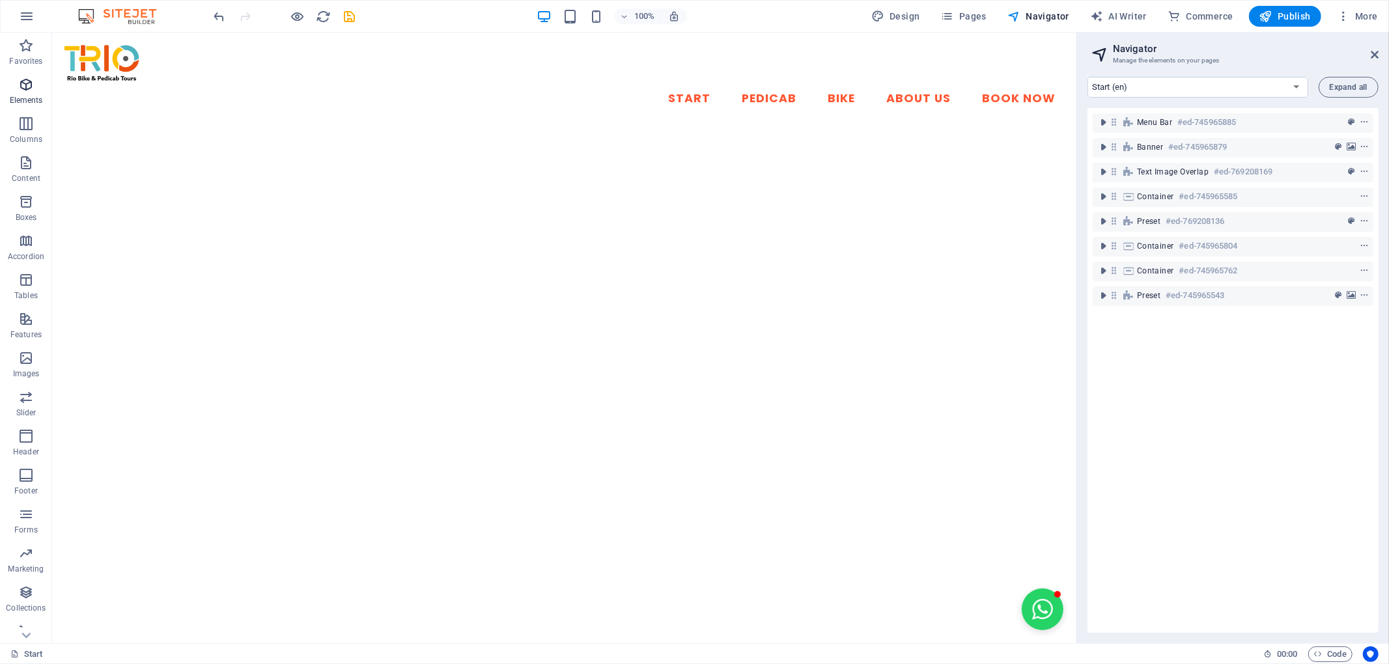
click at [18, 94] on span "Elements" at bounding box center [26, 92] width 52 height 31
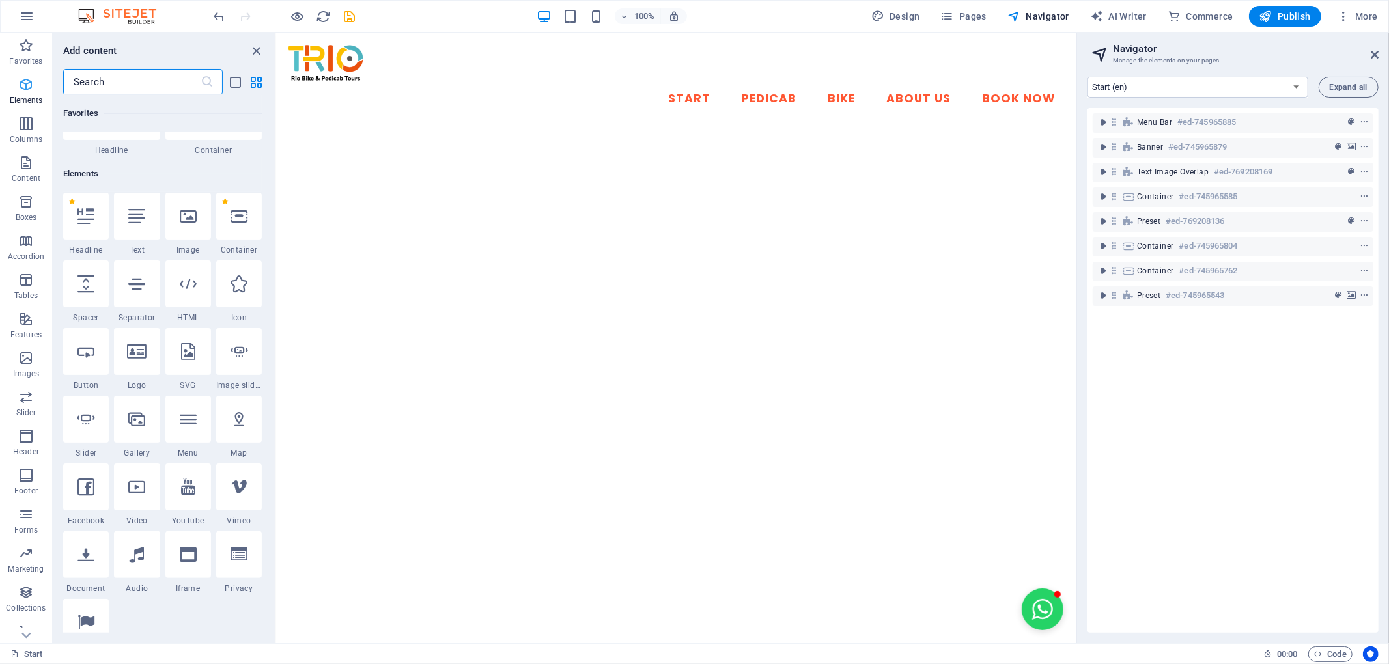
scroll to position [139, 0]
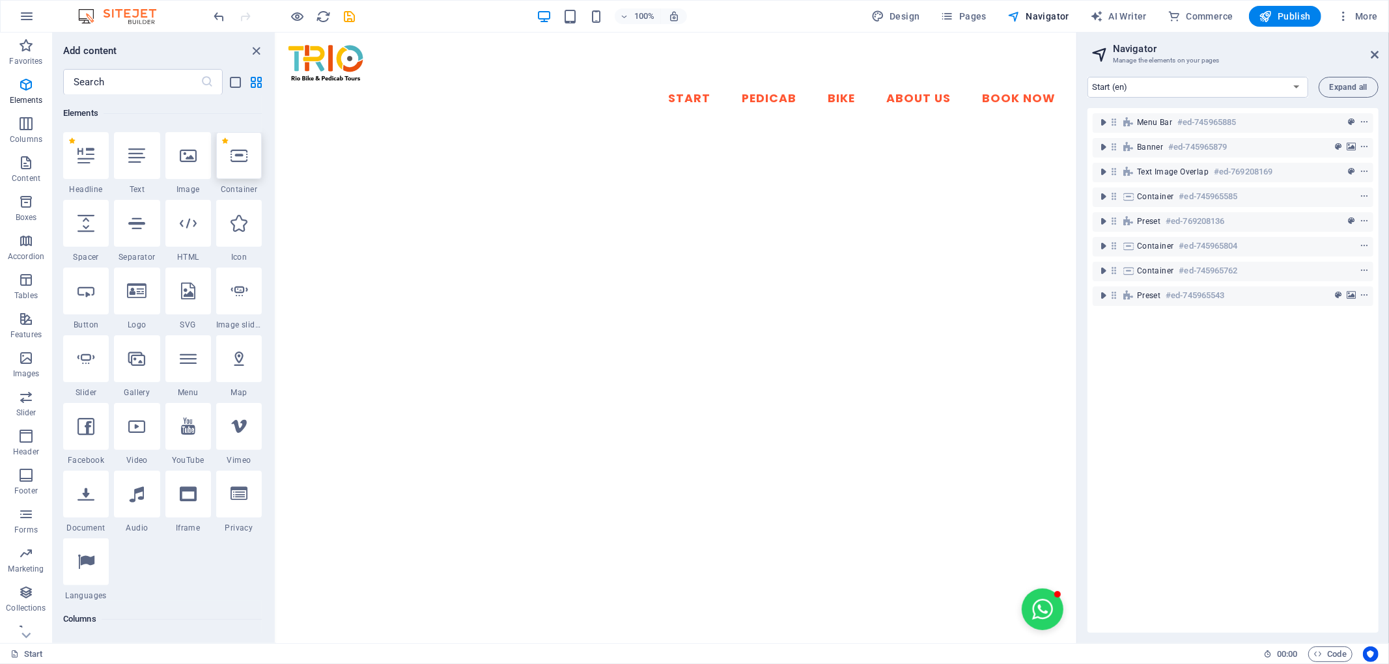
click at [230, 165] on div at bounding box center [239, 155] width 46 height 47
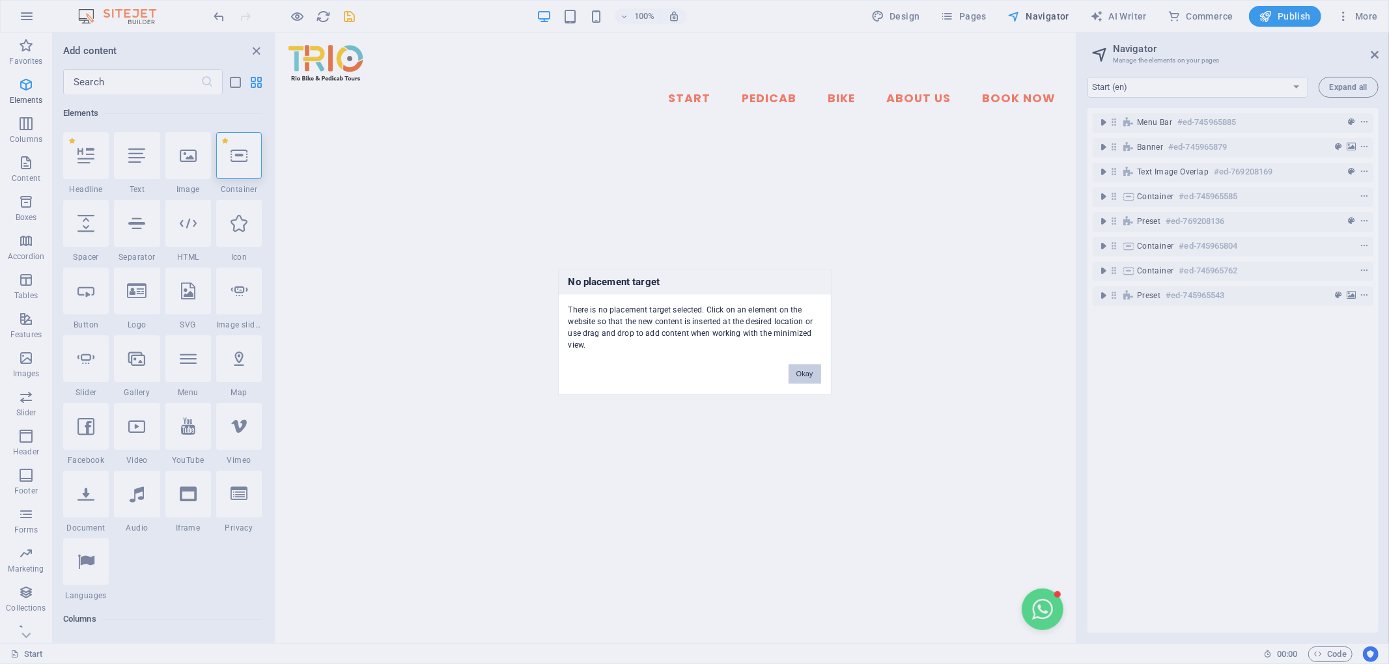
click at [813, 367] on button "Okay" at bounding box center [805, 375] width 33 height 20
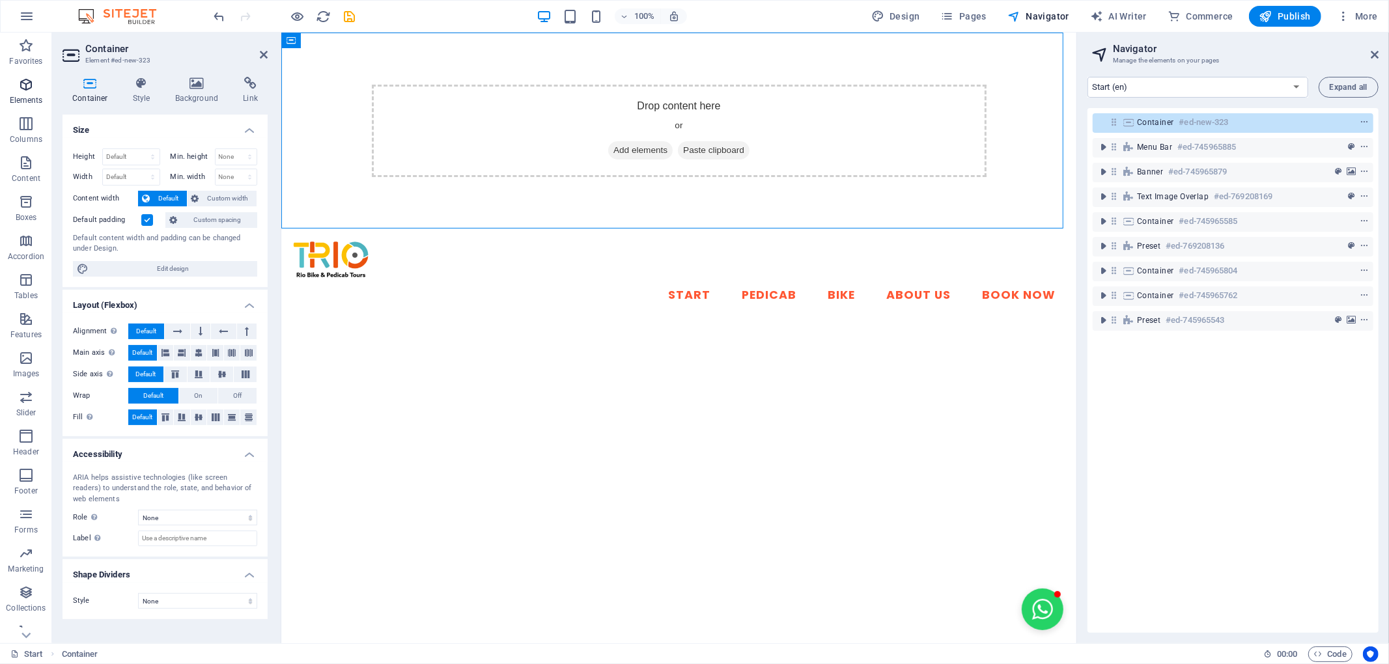
click at [24, 84] on icon "button" at bounding box center [26, 85] width 16 height 16
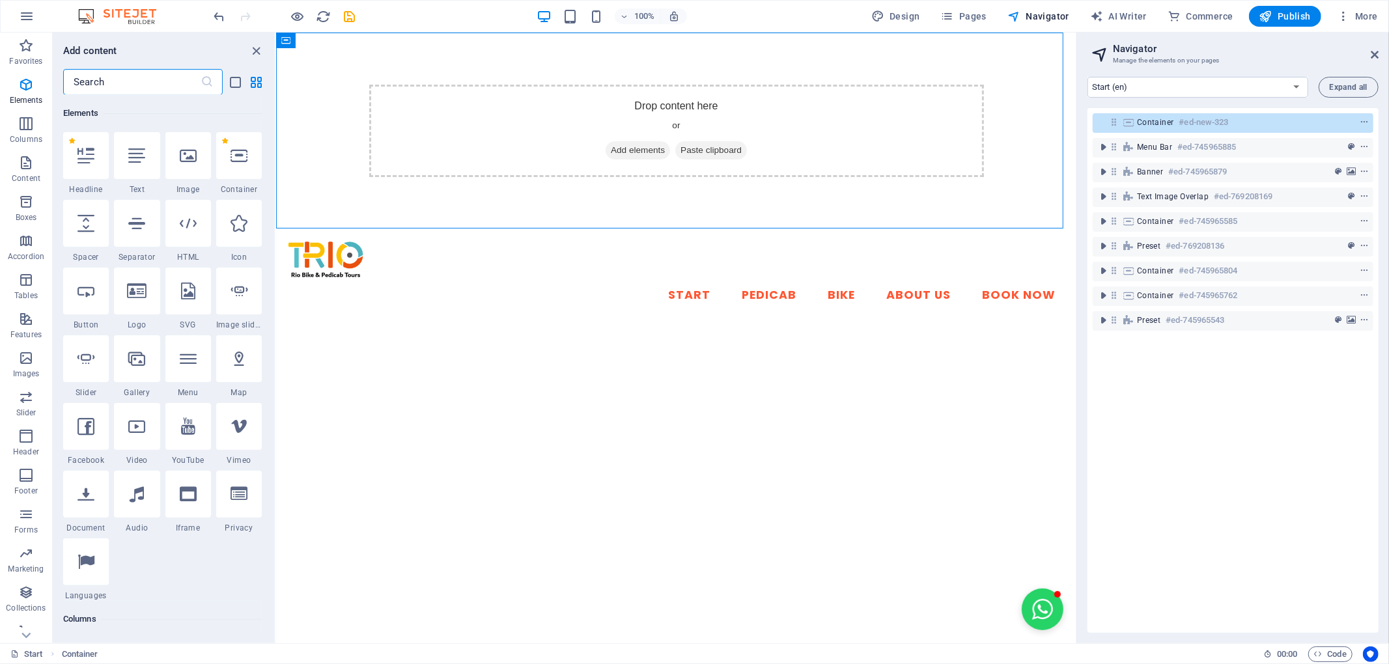
click at [137, 79] on input "text" at bounding box center [131, 82] width 137 height 26
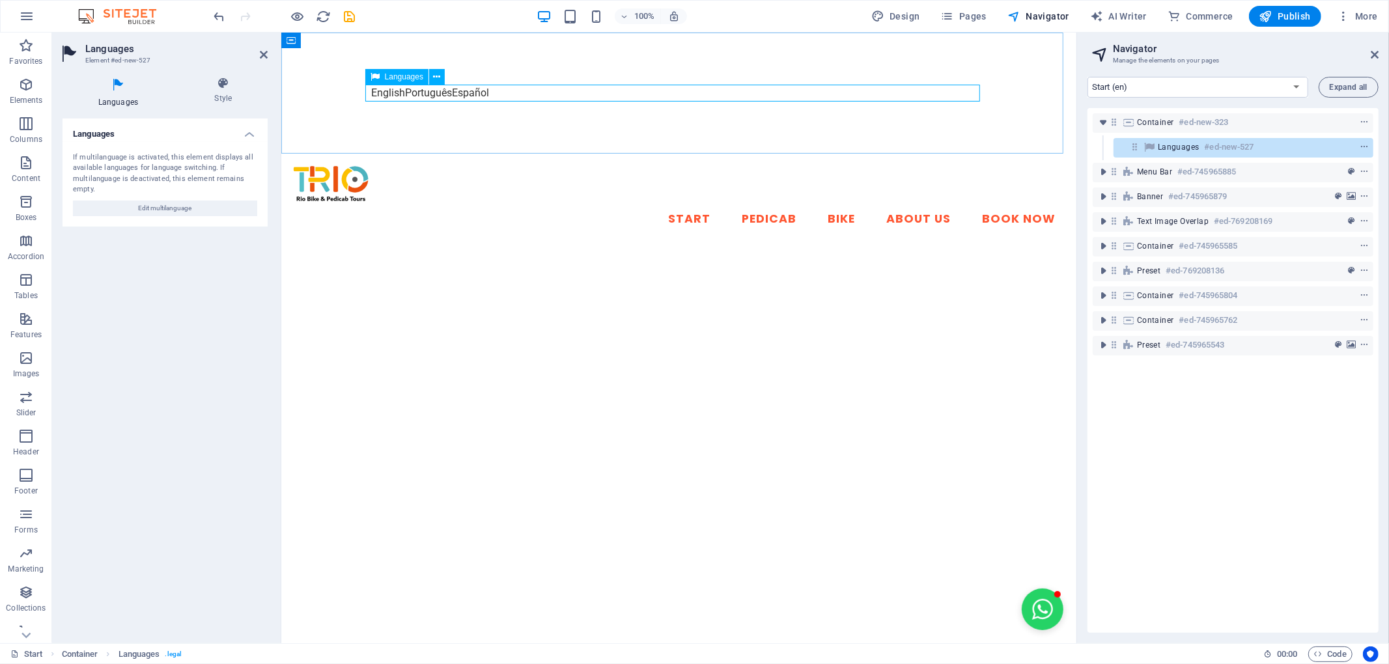
click at [462, 94] on div "English Português Español" at bounding box center [678, 93] width 615 height 17
click at [227, 87] on icon at bounding box center [223, 83] width 89 height 13
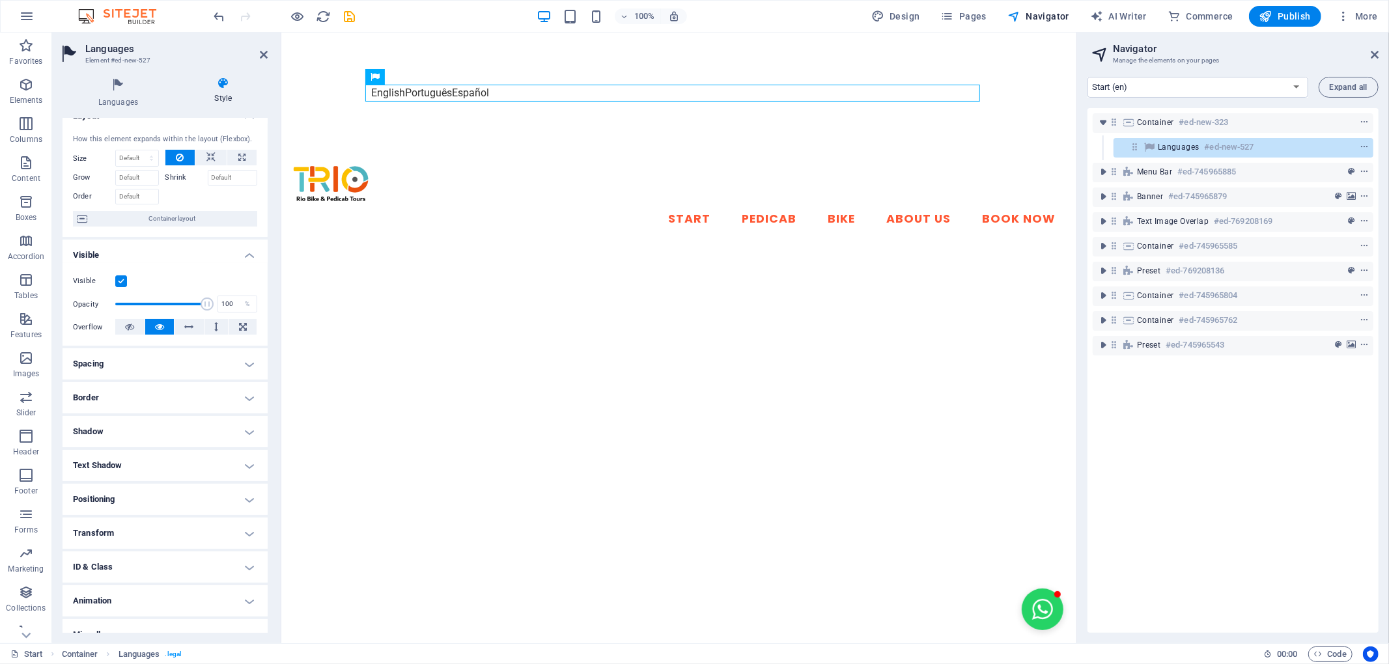
scroll to position [36, 0]
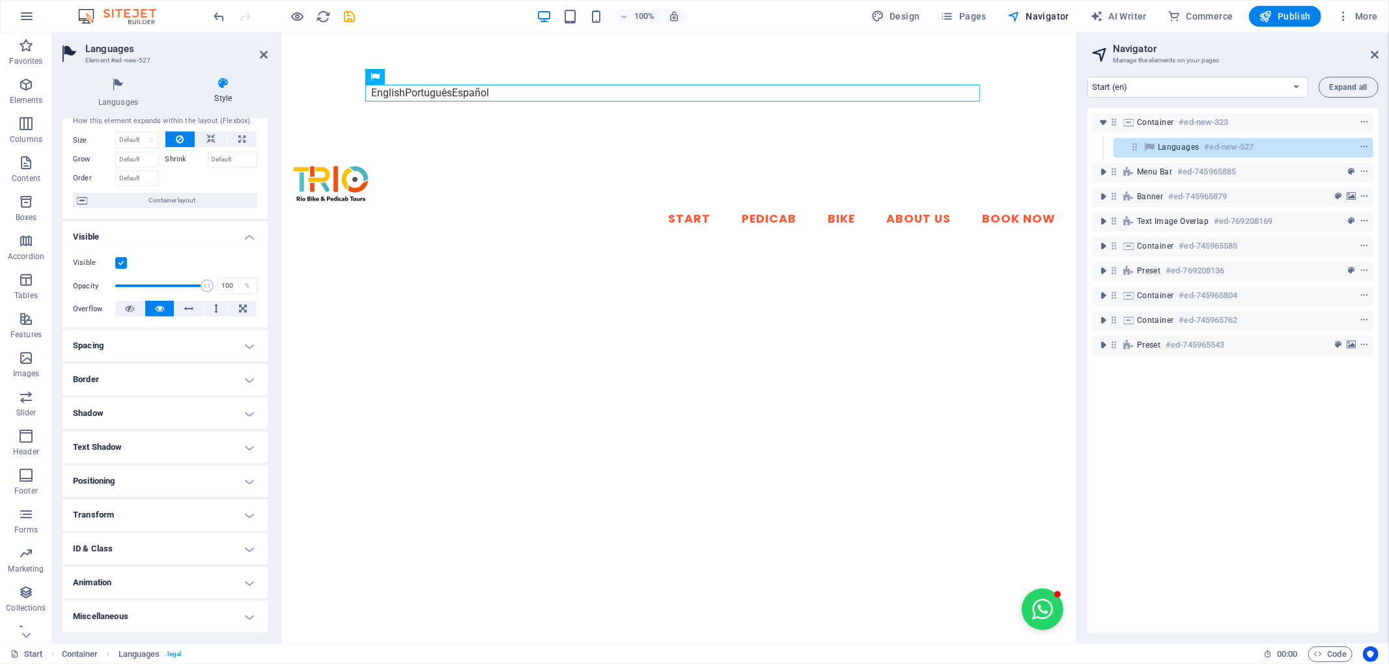
click at [244, 612] on h4 "Miscellaneous" at bounding box center [165, 616] width 205 height 31
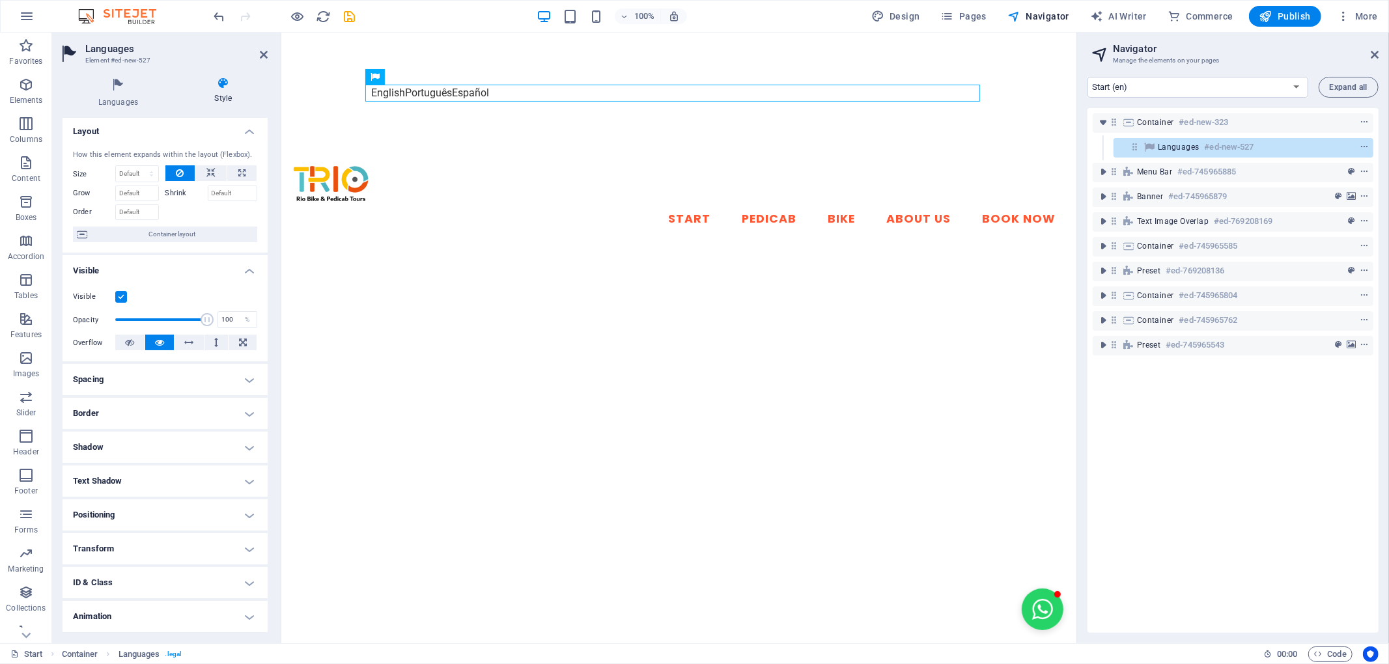
scroll to position [0, 0]
click at [178, 235] on span "Container layout" at bounding box center [172, 237] width 162 height 16
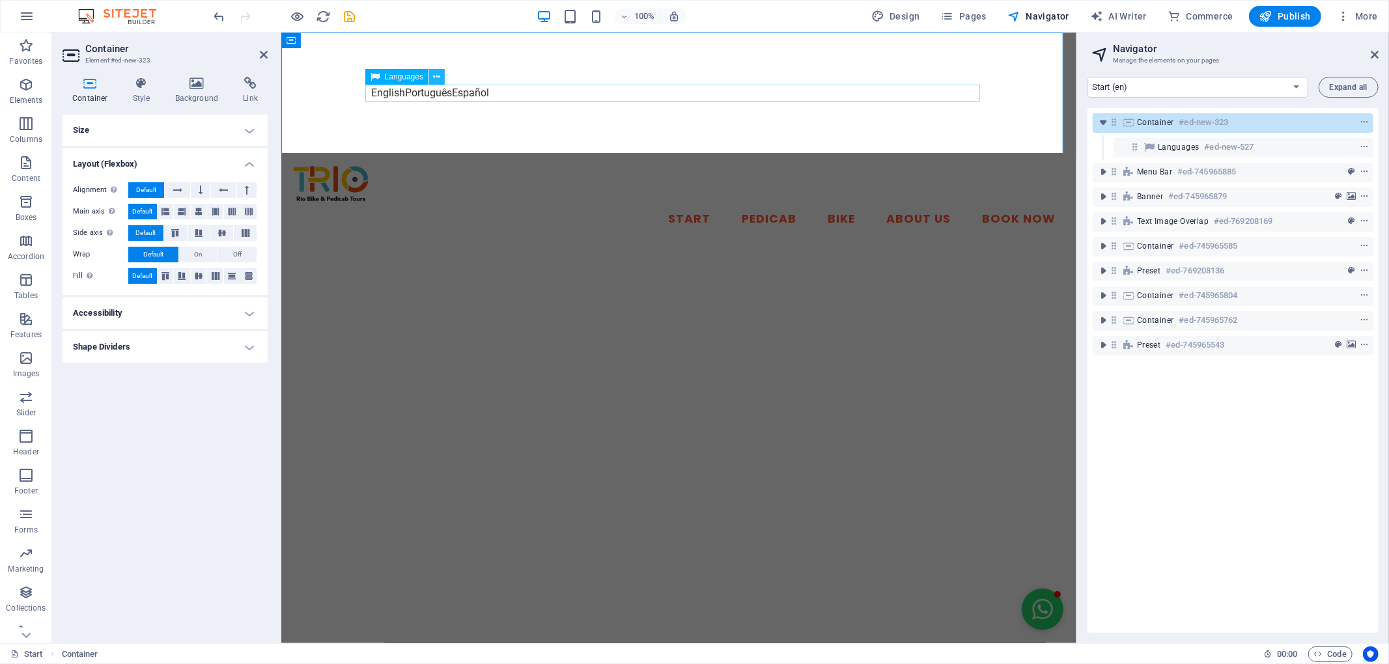
click at [438, 78] on icon at bounding box center [437, 77] width 7 height 14
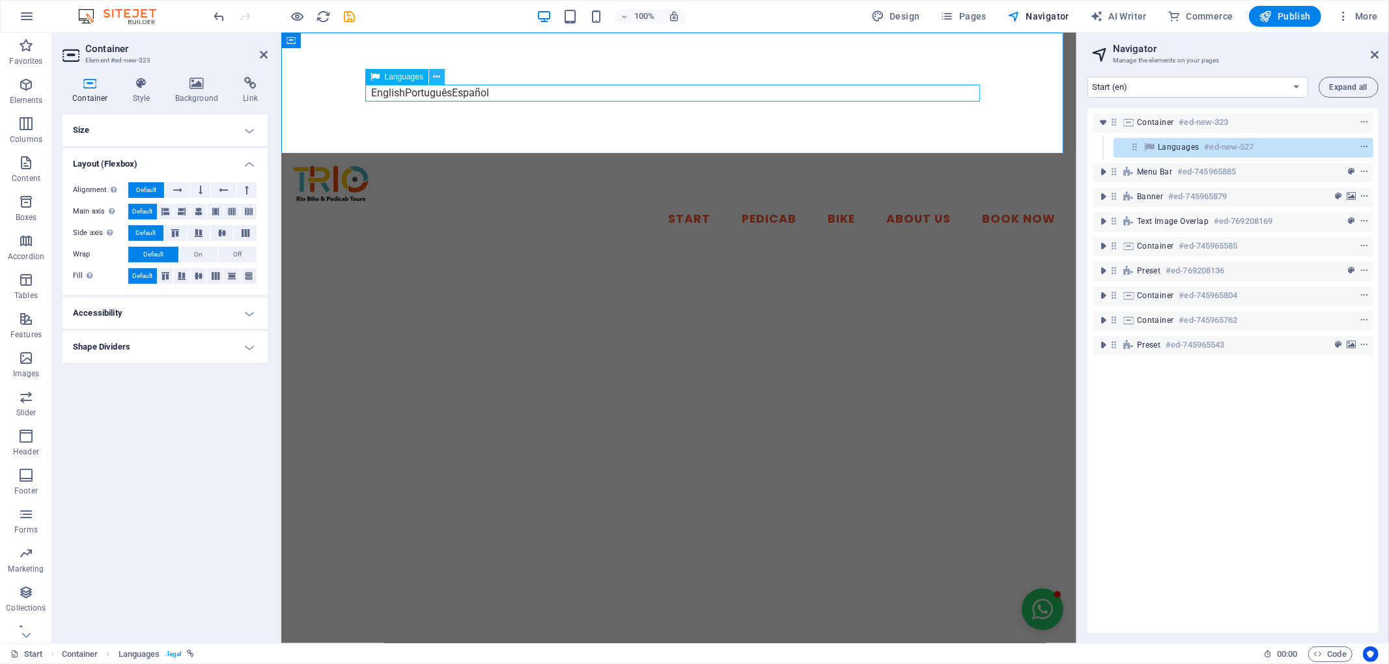
click at [438, 74] on icon at bounding box center [437, 77] width 7 height 14
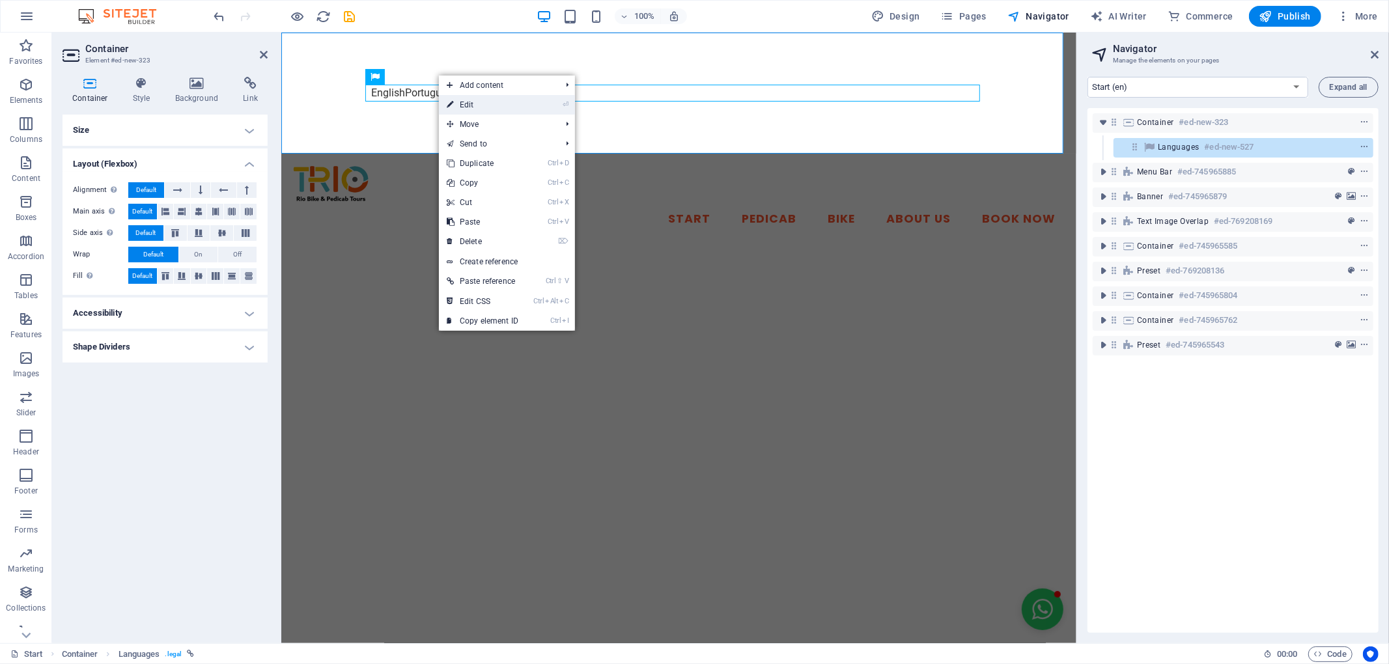
click at [477, 95] on link "⏎ Edit" at bounding box center [482, 105] width 87 height 20
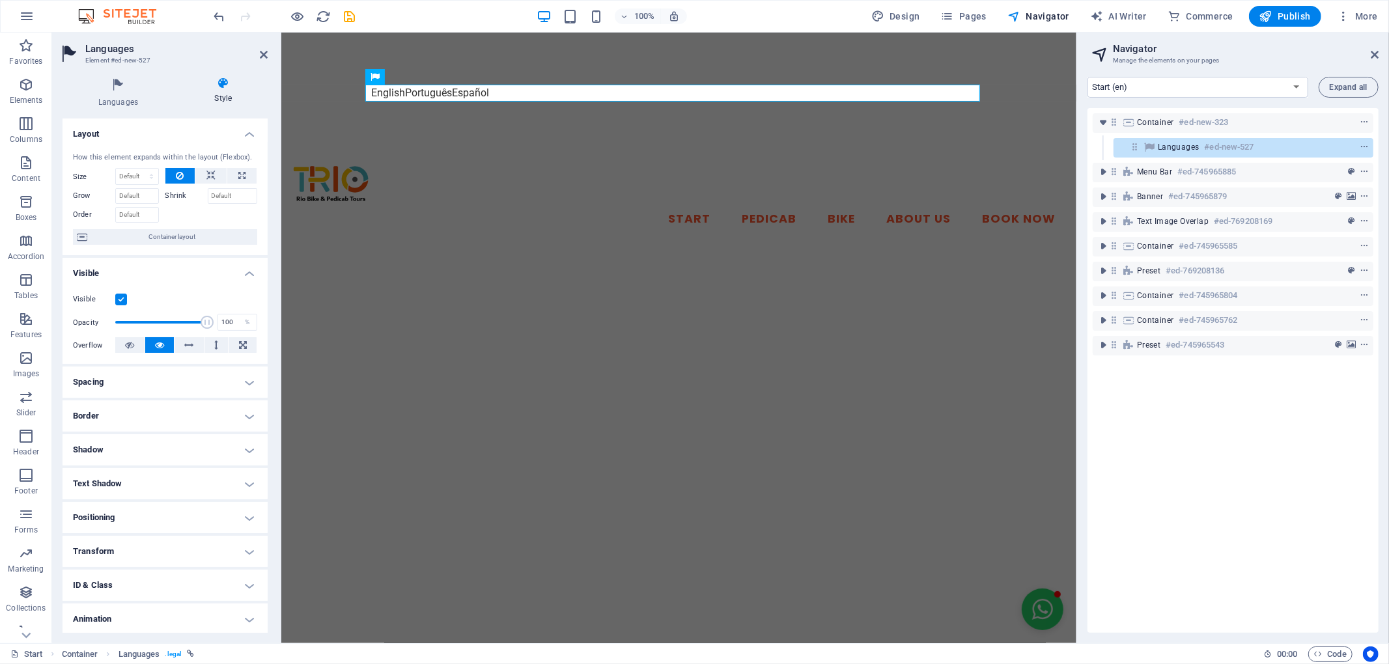
click at [244, 584] on h4 "ID & Class" at bounding box center [165, 585] width 205 height 31
click at [438, 73] on icon at bounding box center [437, 77] width 7 height 14
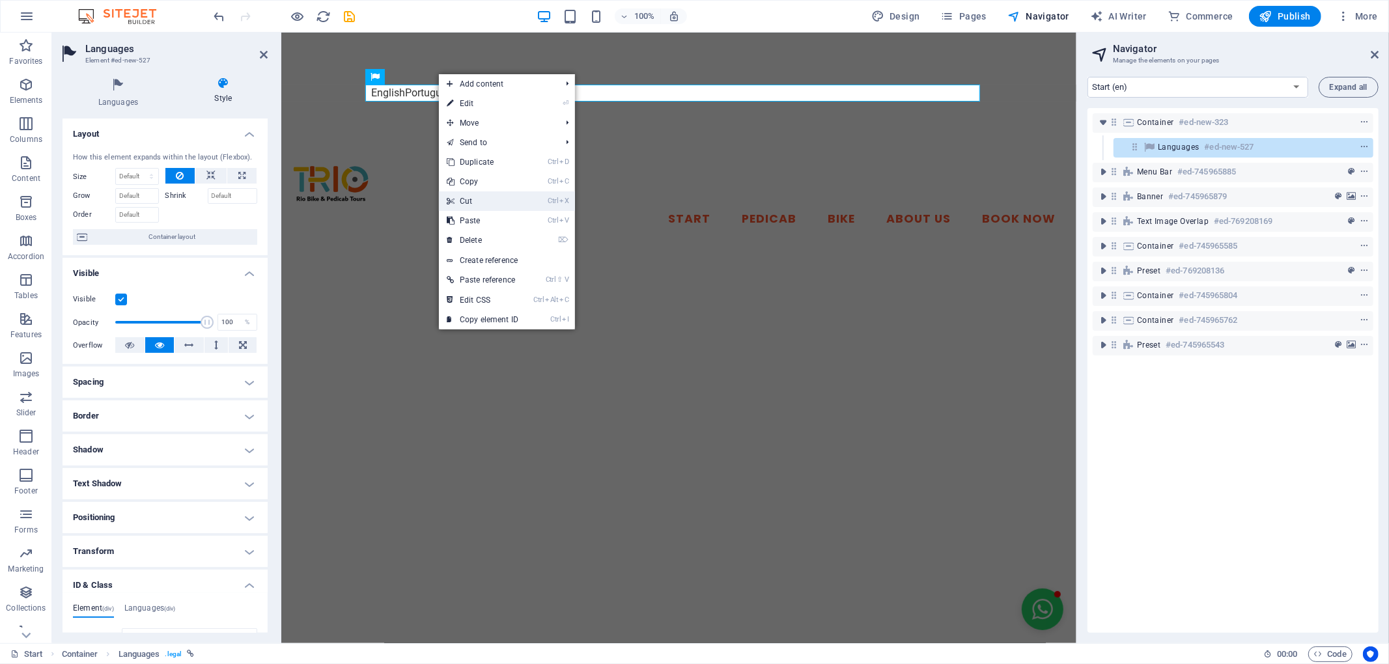
click at [498, 197] on link "Ctrl X Cut" at bounding box center [482, 202] width 87 height 20
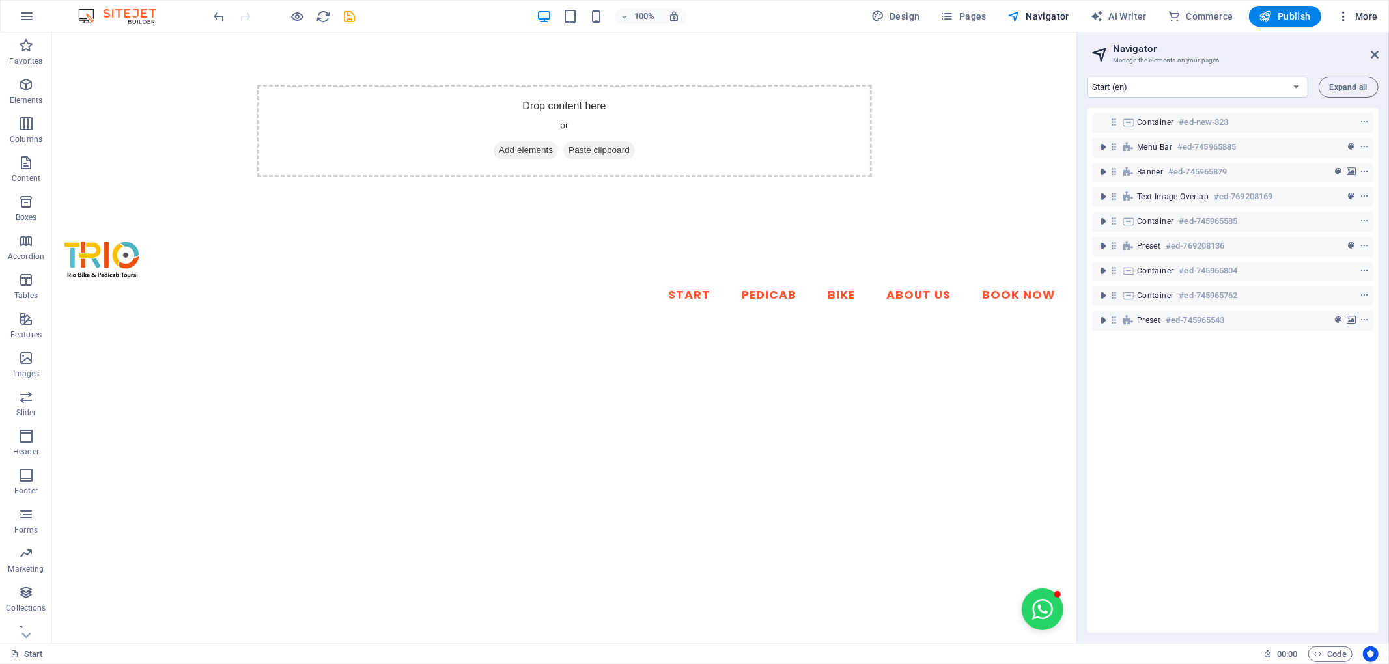
click at [1361, 14] on span "More" at bounding box center [1357, 16] width 41 height 13
click at [1303, 146] on h6 "Languages" at bounding box center [1331, 144] width 78 height 16
select select "41"
select select "128"
select select "148"
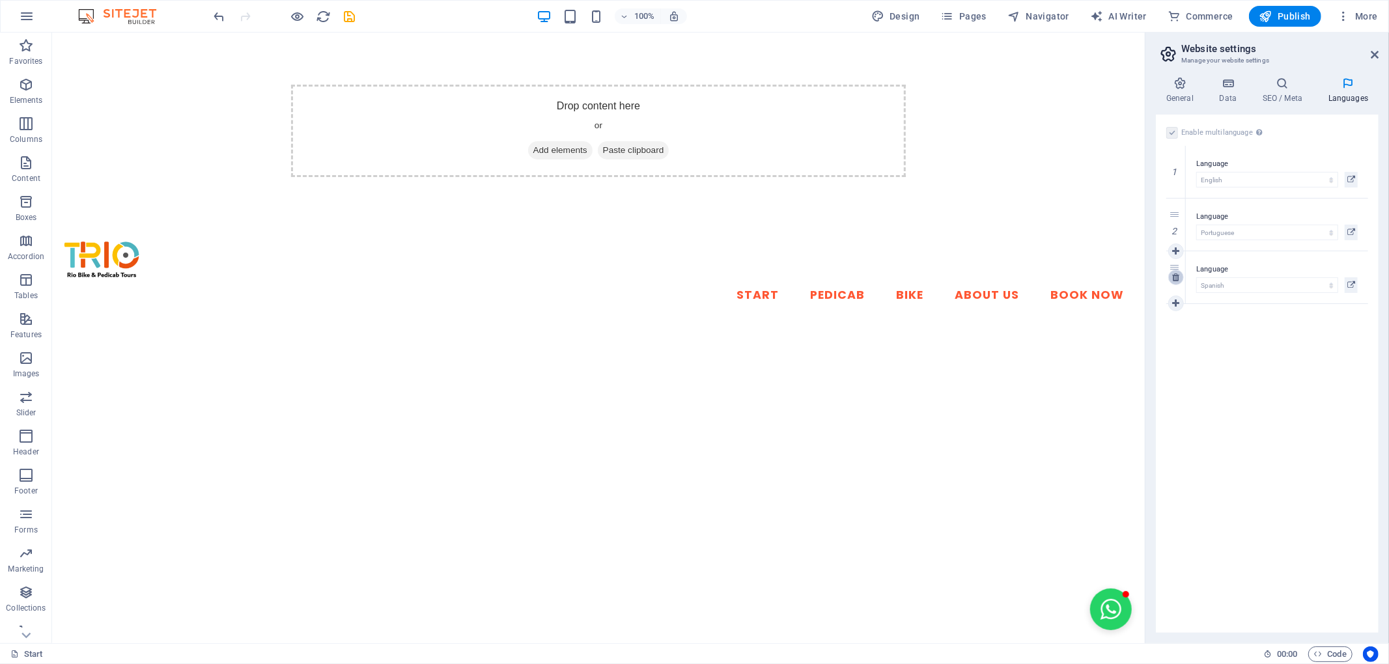
click at [1178, 276] on icon at bounding box center [1176, 277] width 7 height 9
click at [1175, 225] on icon at bounding box center [1176, 224] width 7 height 9
click at [1171, 128] on label at bounding box center [1173, 133] width 12 height 12
click at [0, 0] on input "Enable multilanguage To disable multilanguage delete all languages until only o…" at bounding box center [0, 0] width 0 height 0
click at [352, 14] on icon "save" at bounding box center [350, 16] width 15 height 15
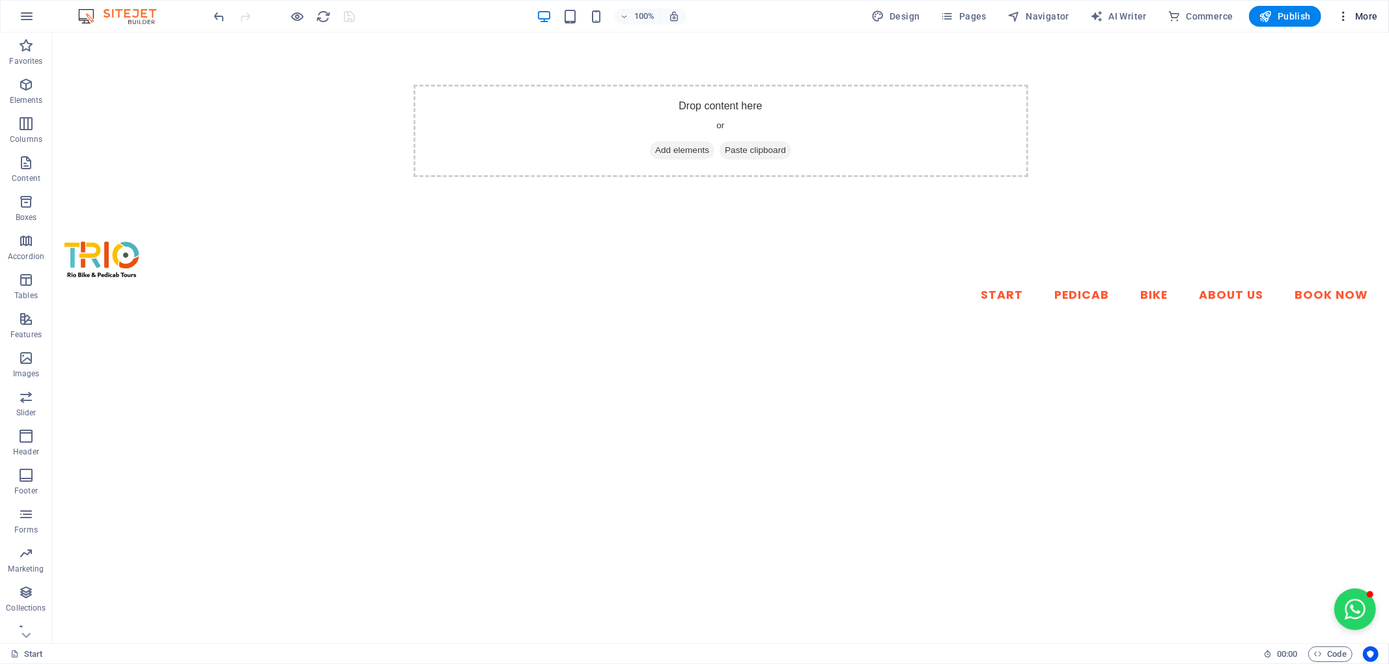
click at [1342, 21] on icon "button" at bounding box center [1343, 16] width 13 height 13
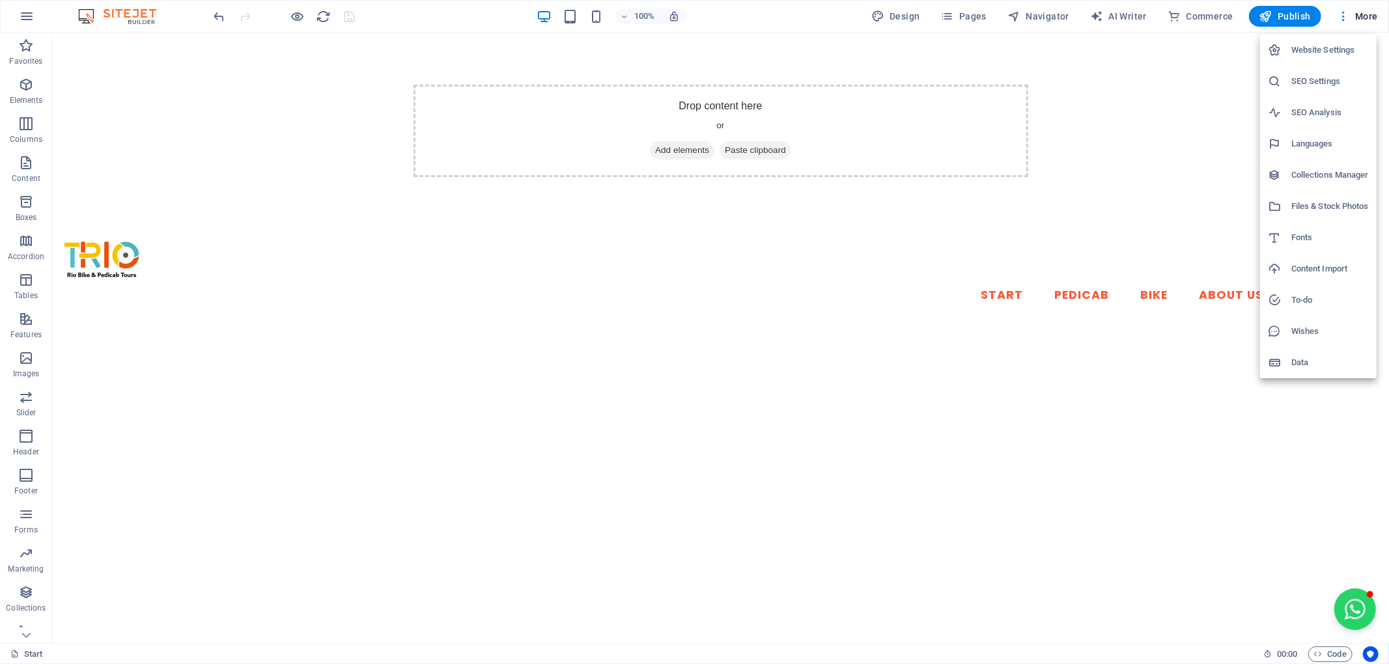
click at [1335, 144] on h6 "Languages" at bounding box center [1331, 144] width 78 height 16
select select "41"
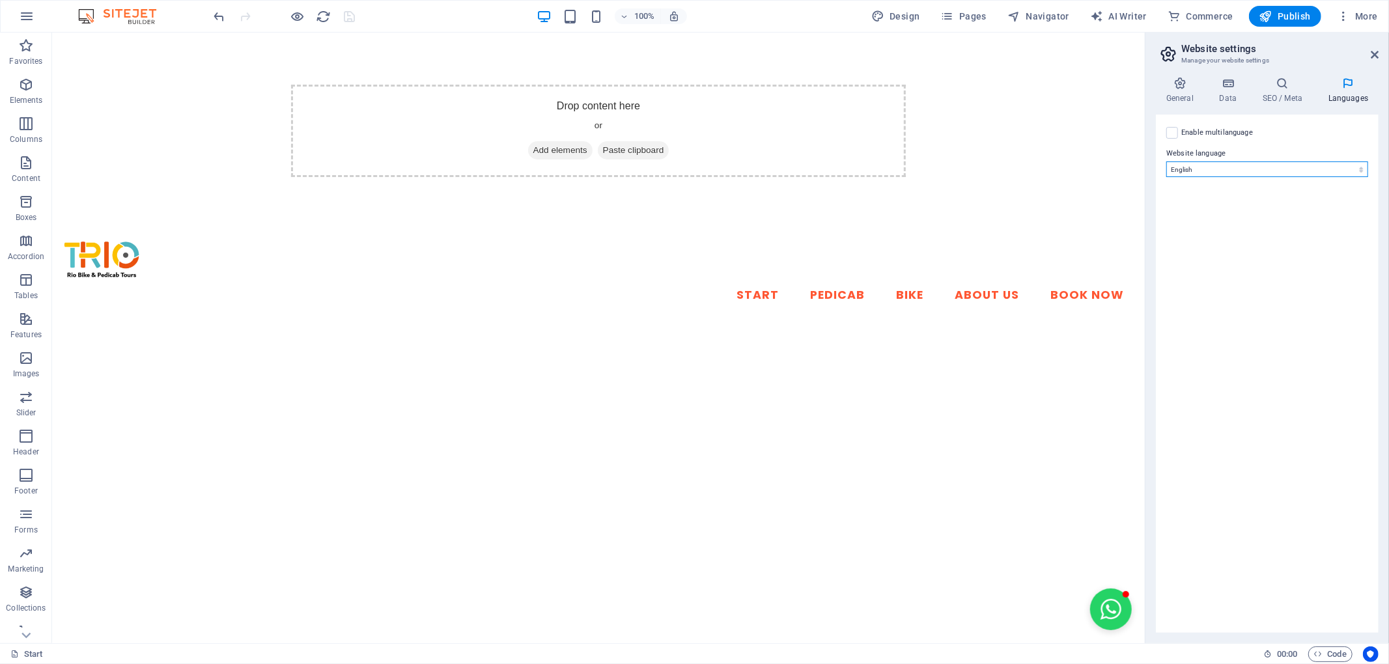
click at [1277, 172] on select "Abkhazian Afar Afrikaans Akan Albanian Amharic Arabic Aragonese Armenian Assame…" at bounding box center [1268, 170] width 202 height 16
click at [1277, 229] on div "Enable multilanguage To disable multilanguage delete all languages until only o…" at bounding box center [1267, 374] width 223 height 519
click at [1178, 134] on label at bounding box center [1173, 133] width 12 height 12
click at [0, 0] on input "Enable multilanguage To disable multilanguage delete all languages until only o…" at bounding box center [0, 0] width 0 height 0
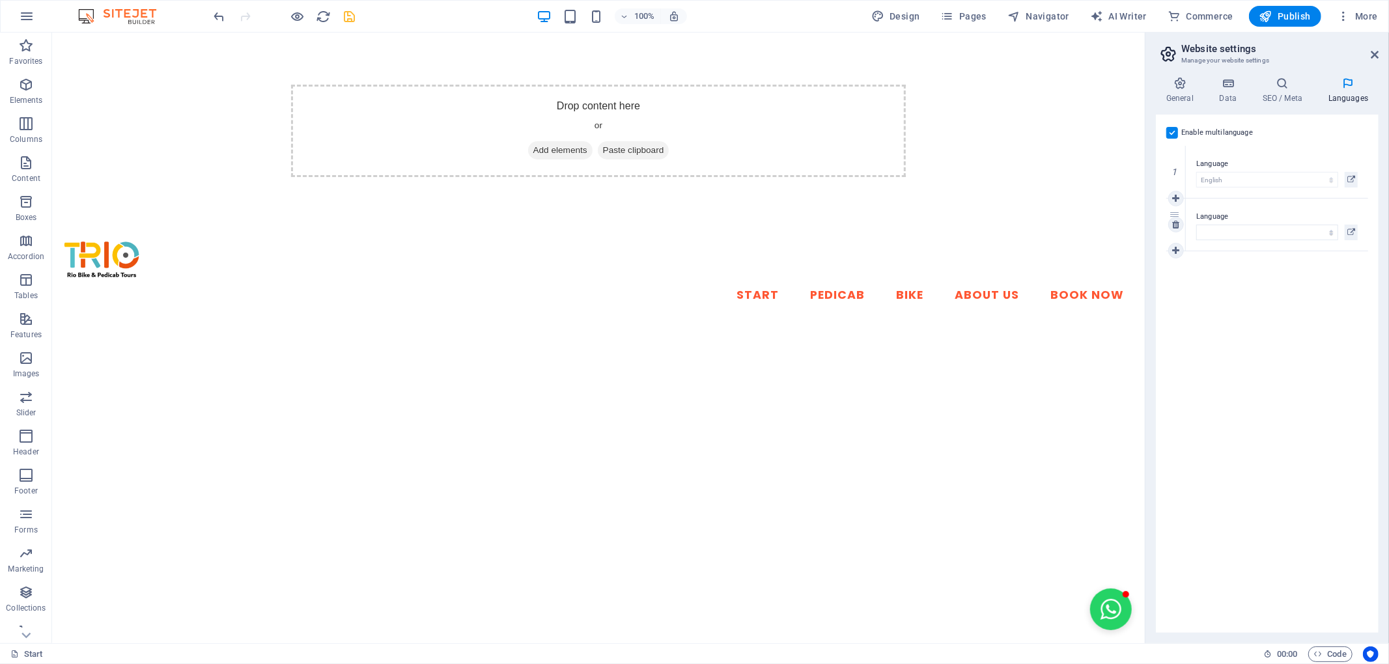
click at [1223, 223] on label "Language" at bounding box center [1278, 217] width 162 height 16
click at [1223, 225] on select "Abkhazian Afar Afrikaans Akan Albanian Amharic Arabic Aragonese Armenian Assame…" at bounding box center [1268, 233] width 142 height 16
click at [1232, 232] on select "Abkhazian Afar Afrikaans Akan Albanian Amharic Arabic Aragonese Armenian Assame…" at bounding box center [1268, 233] width 142 height 16
select select "128"
click at [1197, 225] on select "Abkhazian Afar Afrikaans Akan Albanian Amharic Arabic Aragonese Armenian Assame…" at bounding box center [1268, 233] width 142 height 16
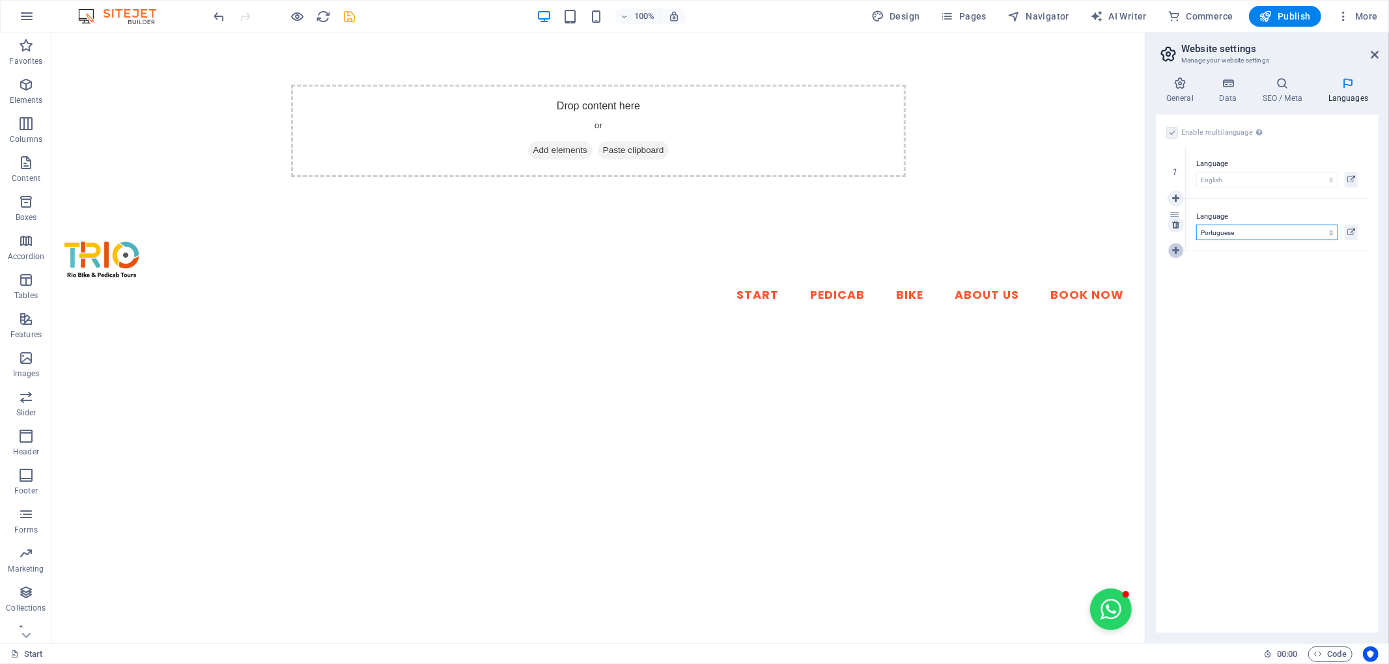
click at [1176, 248] on icon at bounding box center [1176, 250] width 7 height 9
click at [1214, 279] on select "Abkhazian Afar Afrikaans Akan Albanian Amharic Arabic Aragonese Armenian Assame…" at bounding box center [1268, 285] width 142 height 16
select select "148"
click at [1197, 277] on select "Abkhazian Afar Afrikaans Akan Albanian Amharic Arabic Aragonese Armenian Assame…" at bounding box center [1268, 285] width 142 height 16
click at [1283, 87] on icon at bounding box center [1283, 83] width 61 height 13
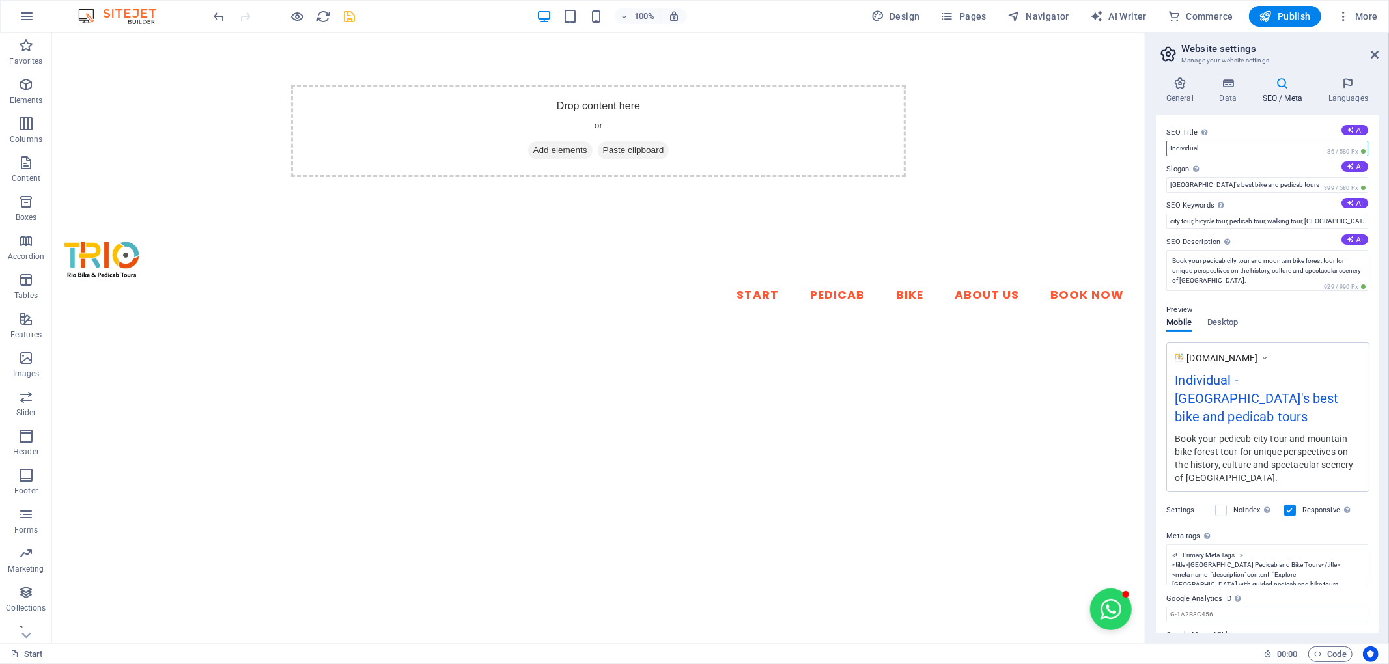
drag, startPoint x: 1214, startPoint y: 145, endPoint x: 1162, endPoint y: 139, distance: 52.4
click at [1162, 139] on div "SEO Title The title of your website - make it something that stands out in sear…" at bounding box center [1267, 374] width 223 height 519
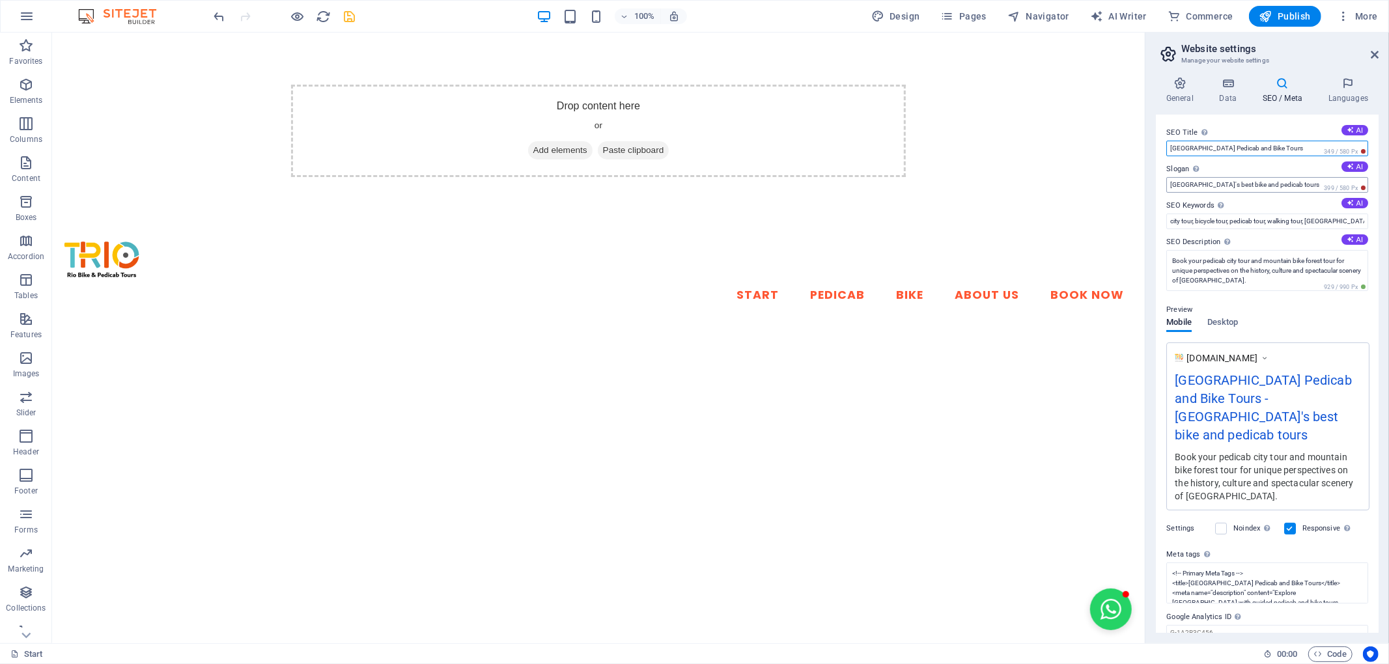
type input "[GEOGRAPHIC_DATA] Pedicab and Bike Tours"
drag, startPoint x: 1303, startPoint y: 188, endPoint x: 1147, endPoint y: 204, distance: 156.5
click at [1147, 204] on aside "Website settings Manage your website settings General Data SEO / Meta Languages…" at bounding box center [1267, 338] width 244 height 611
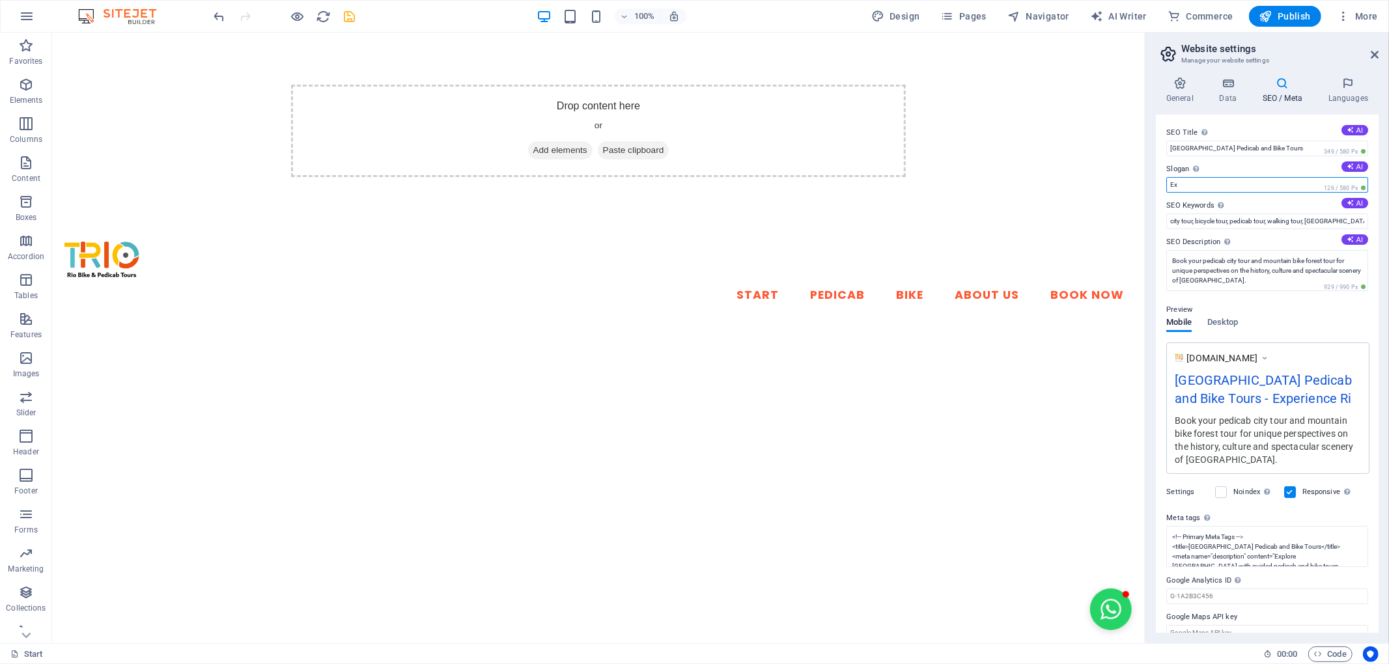
type input "E"
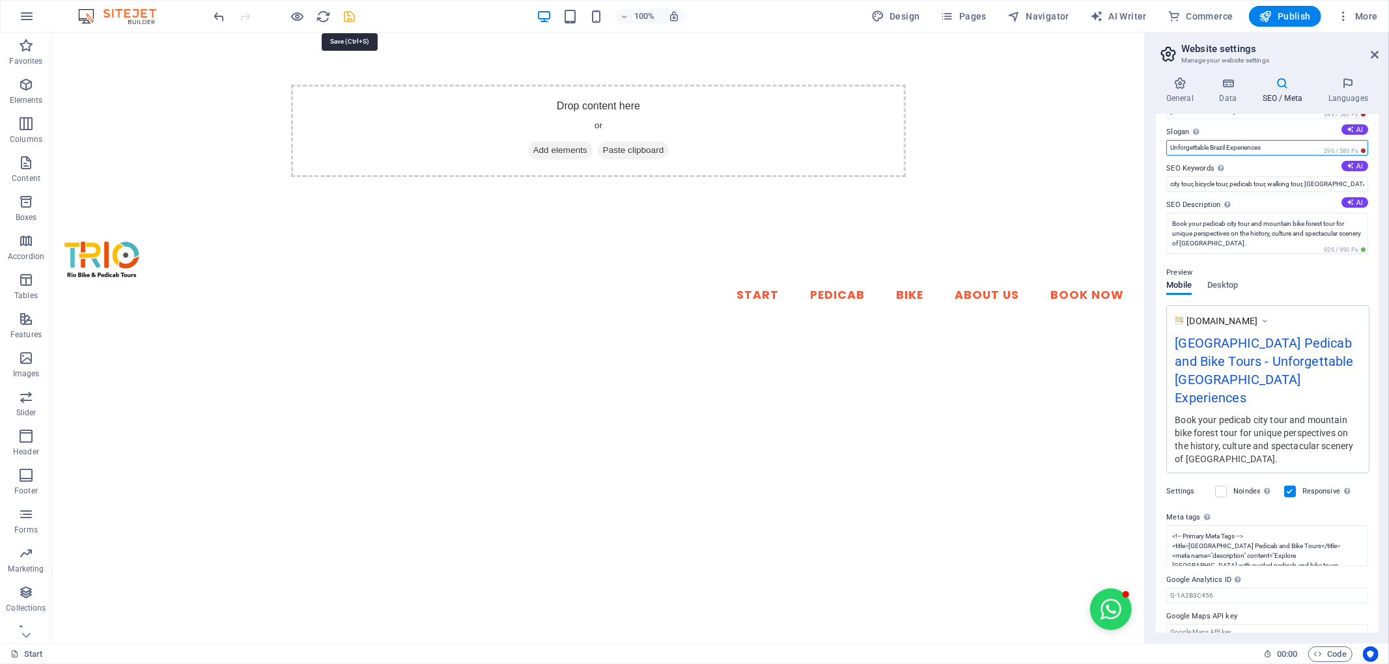
type input "Unforgettable Brazil Experiences"
click at [352, 20] on icon "save" at bounding box center [350, 16] width 15 height 15
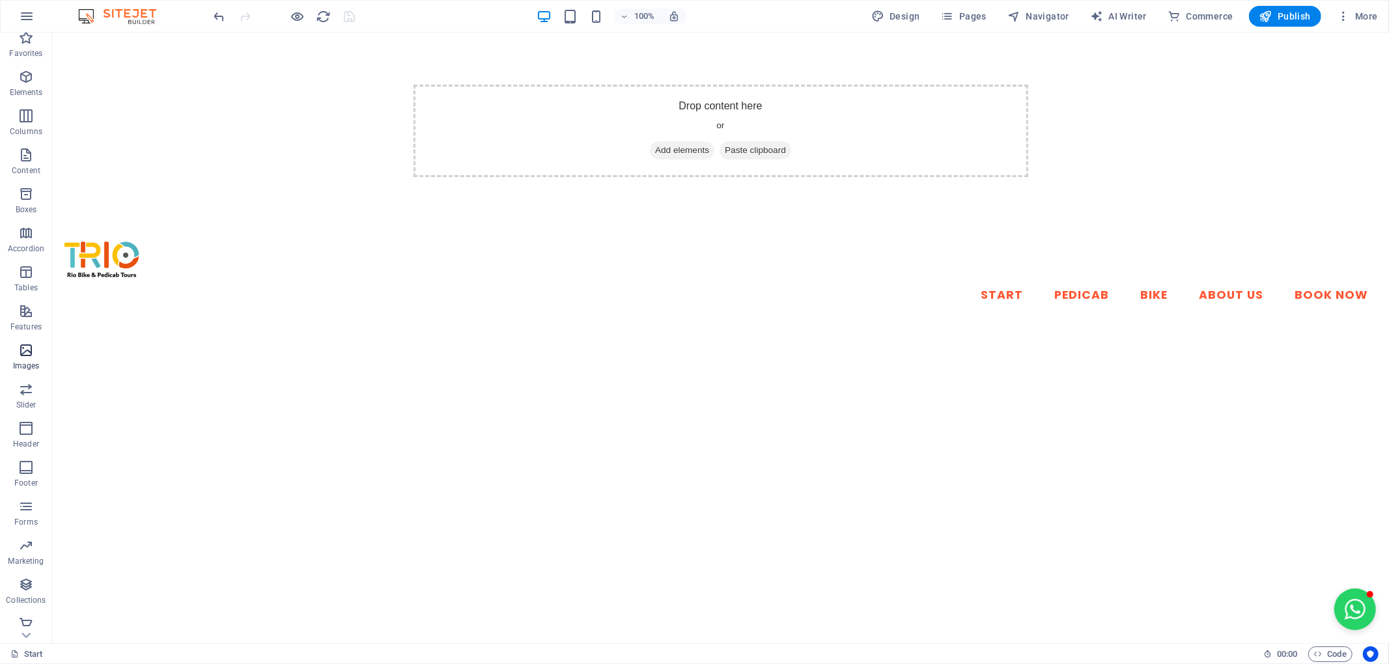
scroll to position [14, 0]
click at [26, 82] on p "Elements" at bounding box center [26, 86] width 33 height 10
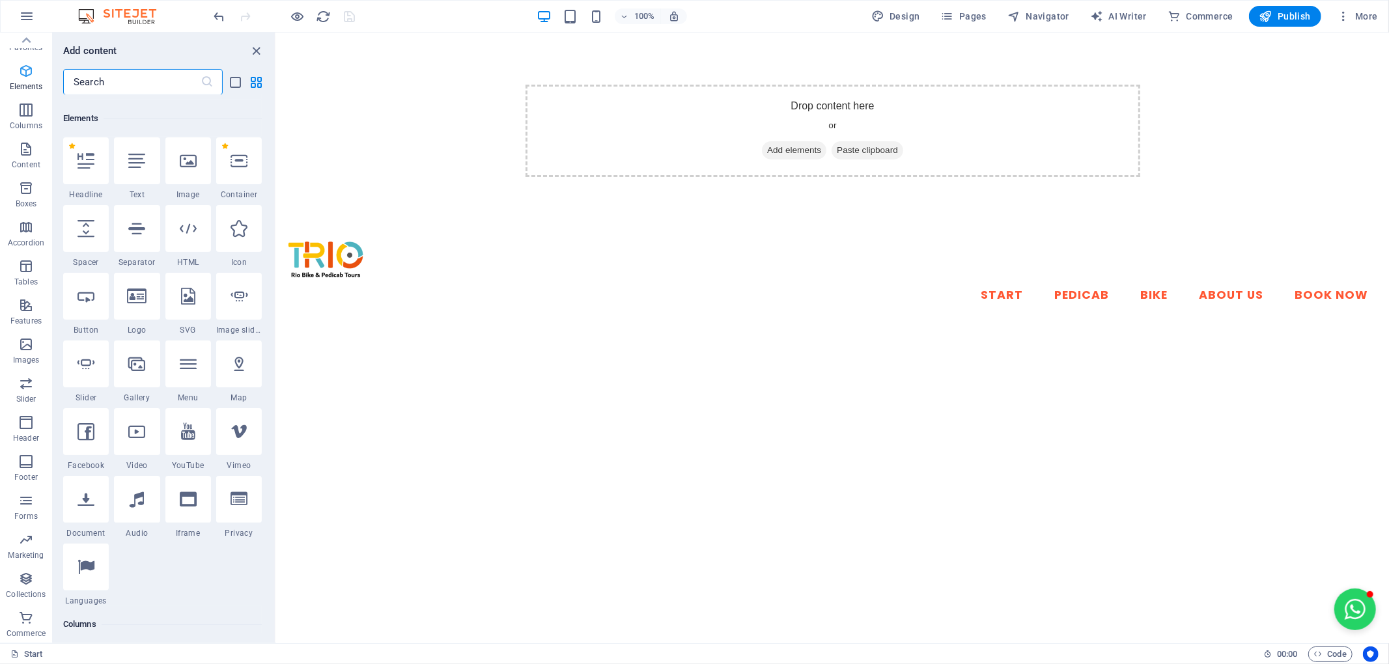
scroll to position [139, 0]
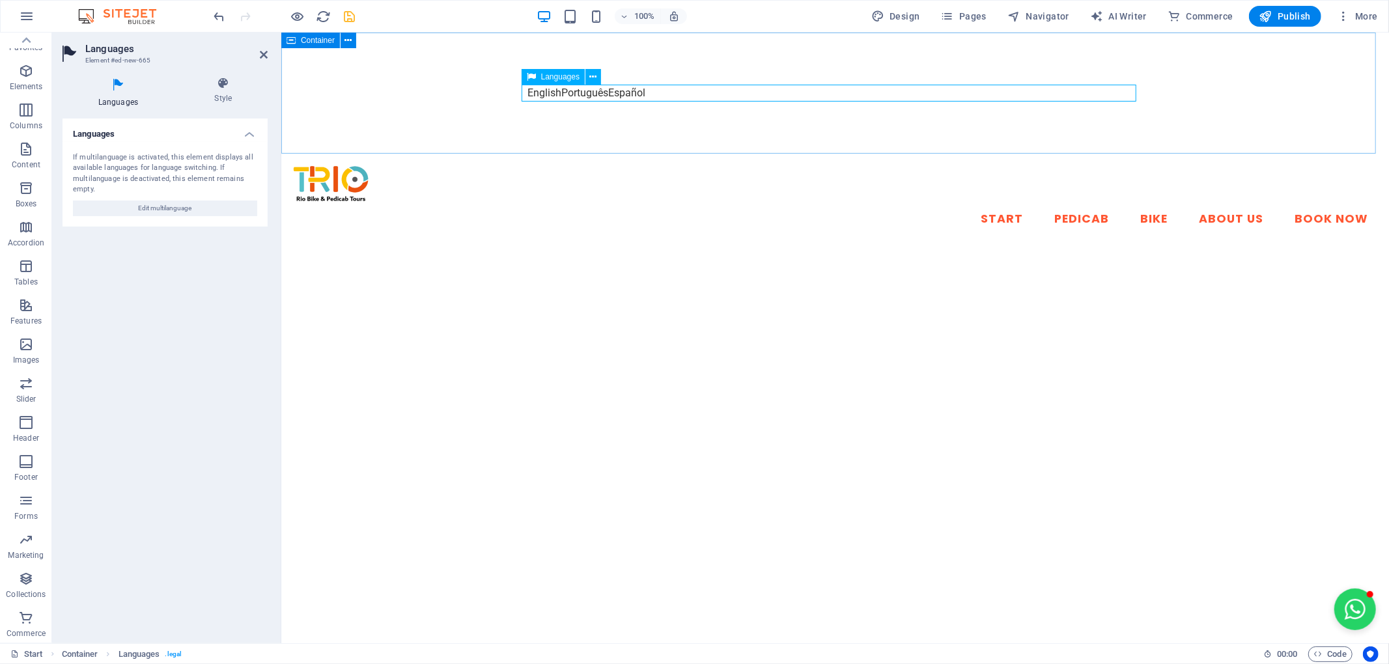
click at [599, 89] on div "English Português Español" at bounding box center [835, 93] width 615 height 17
click at [238, 208] on button "Edit multilanguage" at bounding box center [165, 209] width 184 height 16
select select "41"
select select "128"
select select "148"
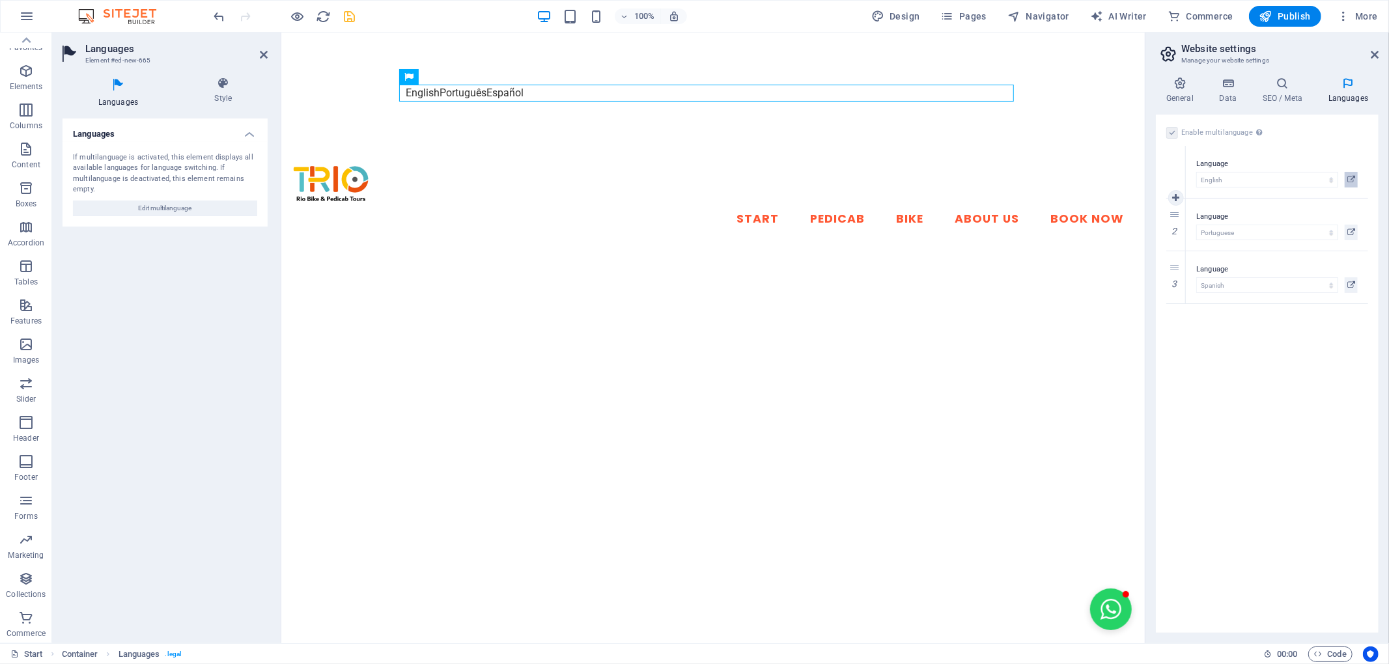
click at [1353, 180] on icon at bounding box center [1352, 180] width 8 height 16
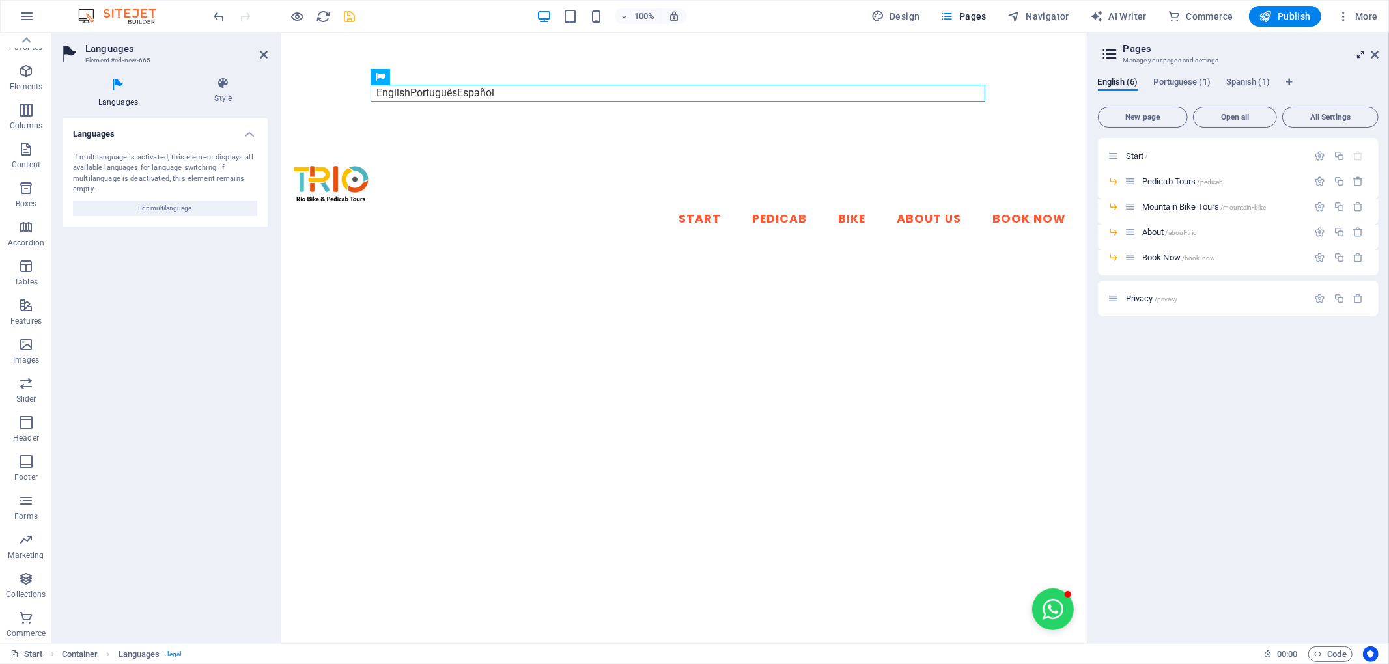
click at [1361, 53] on icon at bounding box center [1361, 55] width 0 height 10
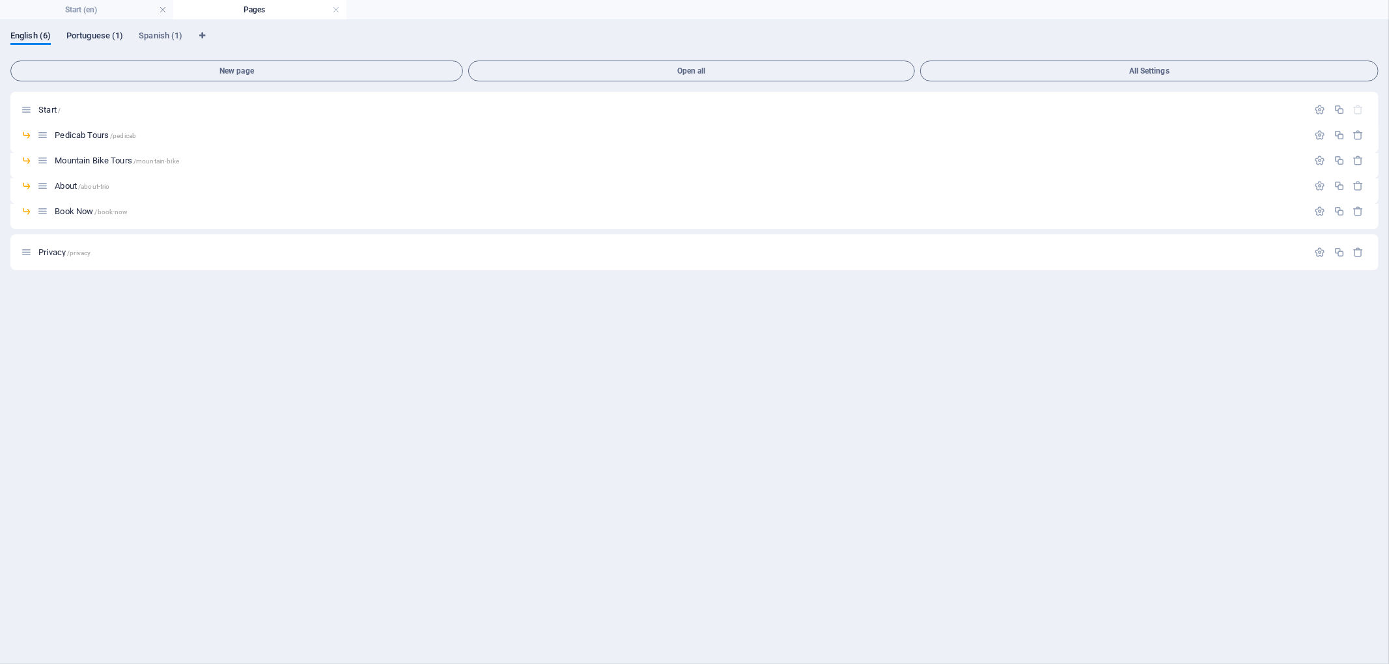
click at [110, 35] on span "Portuguese (1)" at bounding box center [94, 37] width 57 height 18
click at [180, 34] on span "Spanish (1)" at bounding box center [161, 37] width 44 height 18
click at [204, 35] on icon "Language Tabs" at bounding box center [202, 36] width 6 height 8
select select "41"
select select "128"
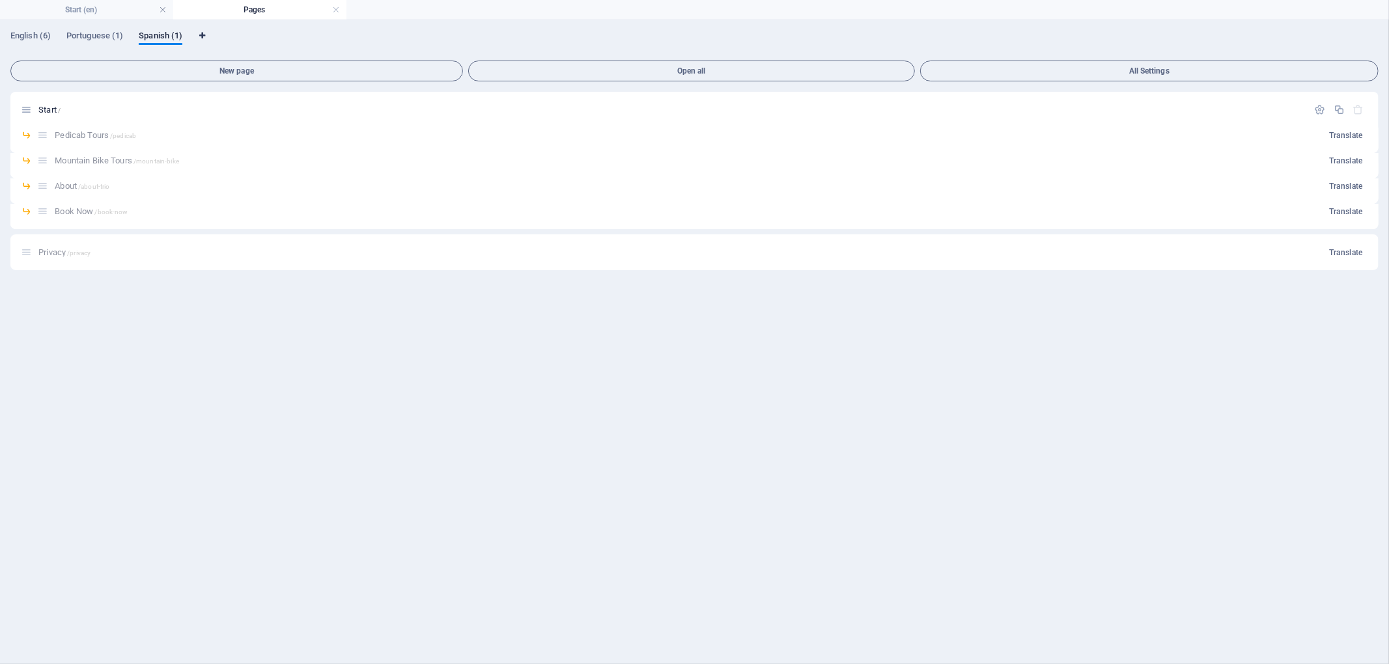
select select "148"
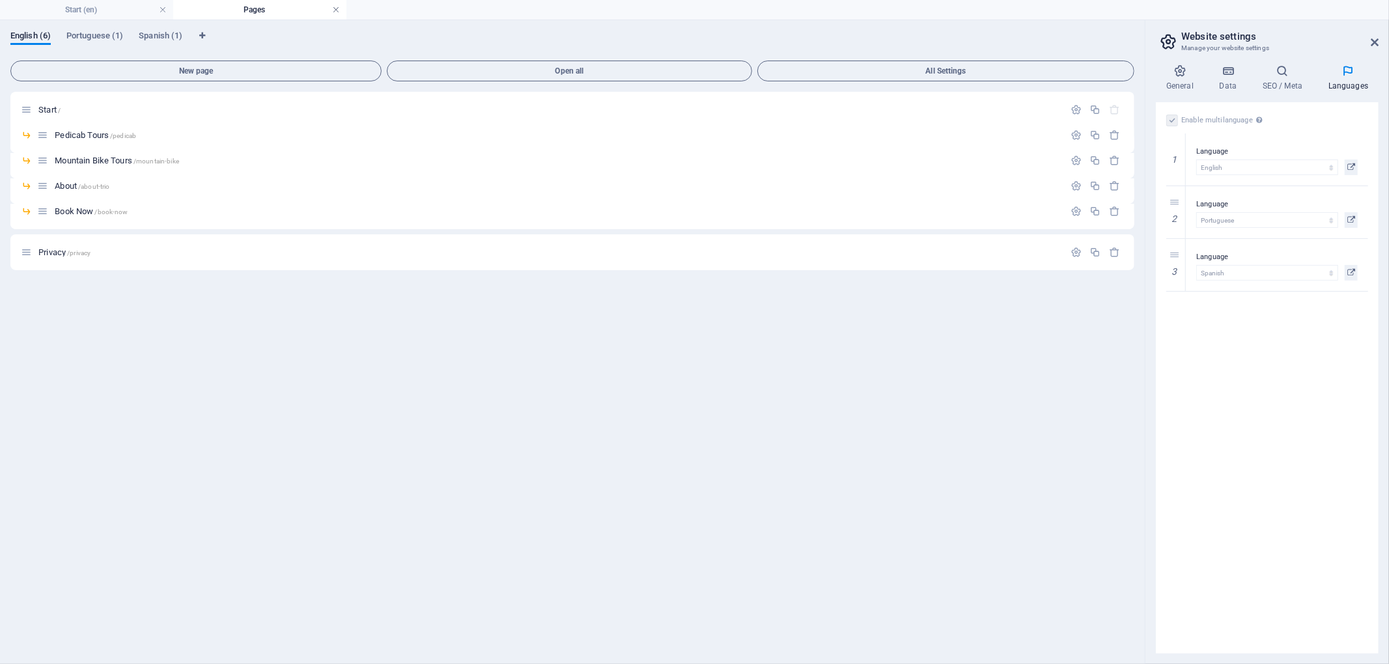
click at [339, 8] on link at bounding box center [336, 10] width 8 height 12
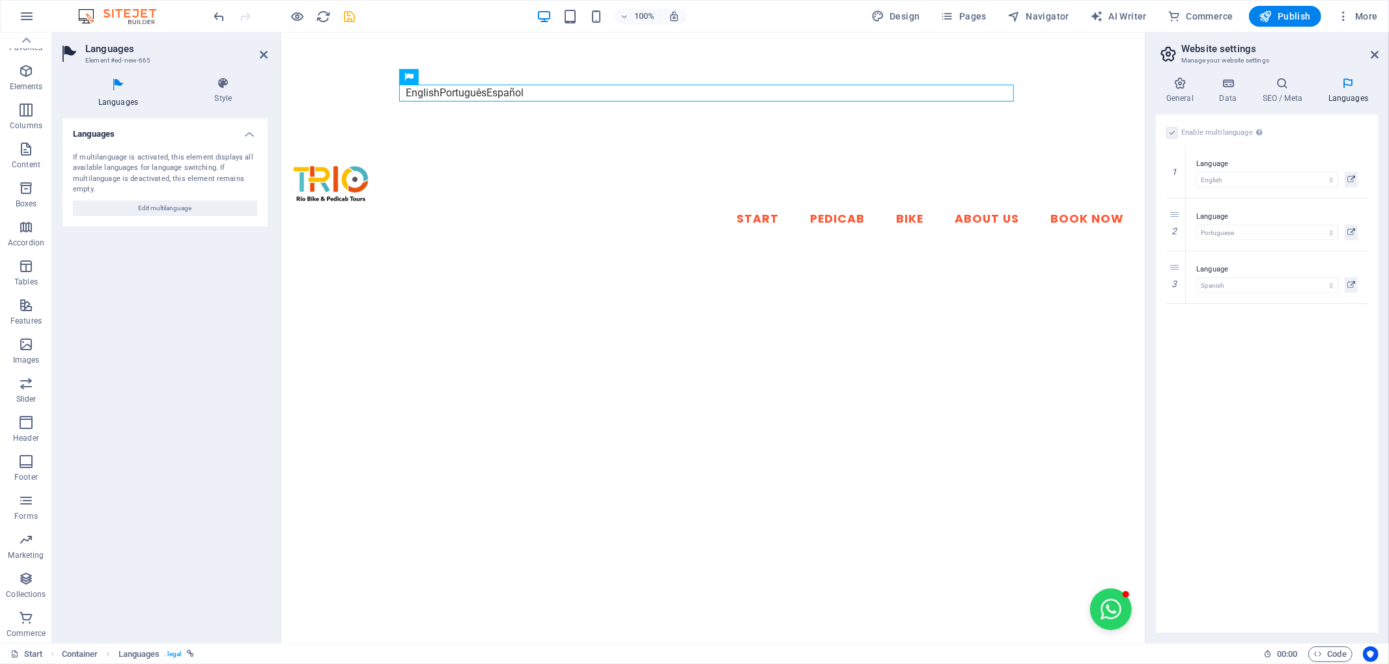
click at [1171, 137] on label at bounding box center [1173, 133] width 12 height 12
click at [1173, 134] on label at bounding box center [1173, 133] width 12 height 12
click at [1173, 132] on label at bounding box center [1173, 133] width 12 height 12
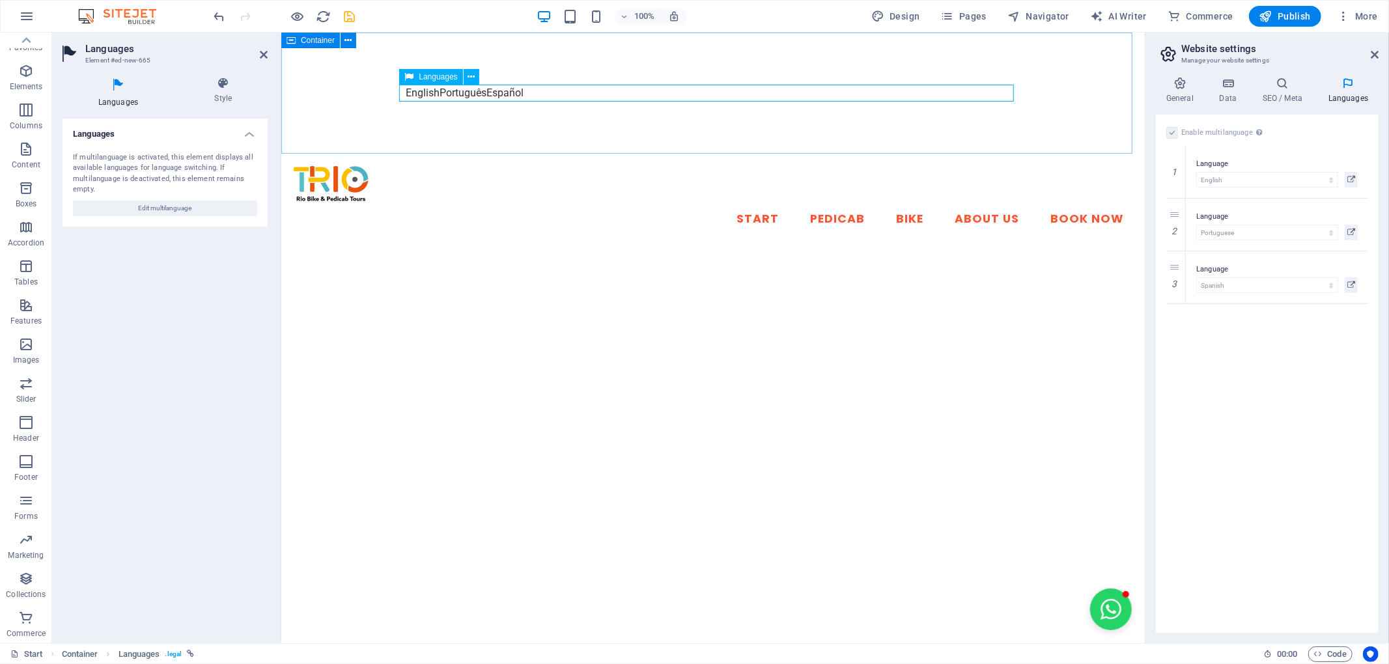
click at [412, 84] on icon at bounding box center [409, 77] width 9 height 16
click at [468, 79] on icon at bounding box center [471, 77] width 7 height 14
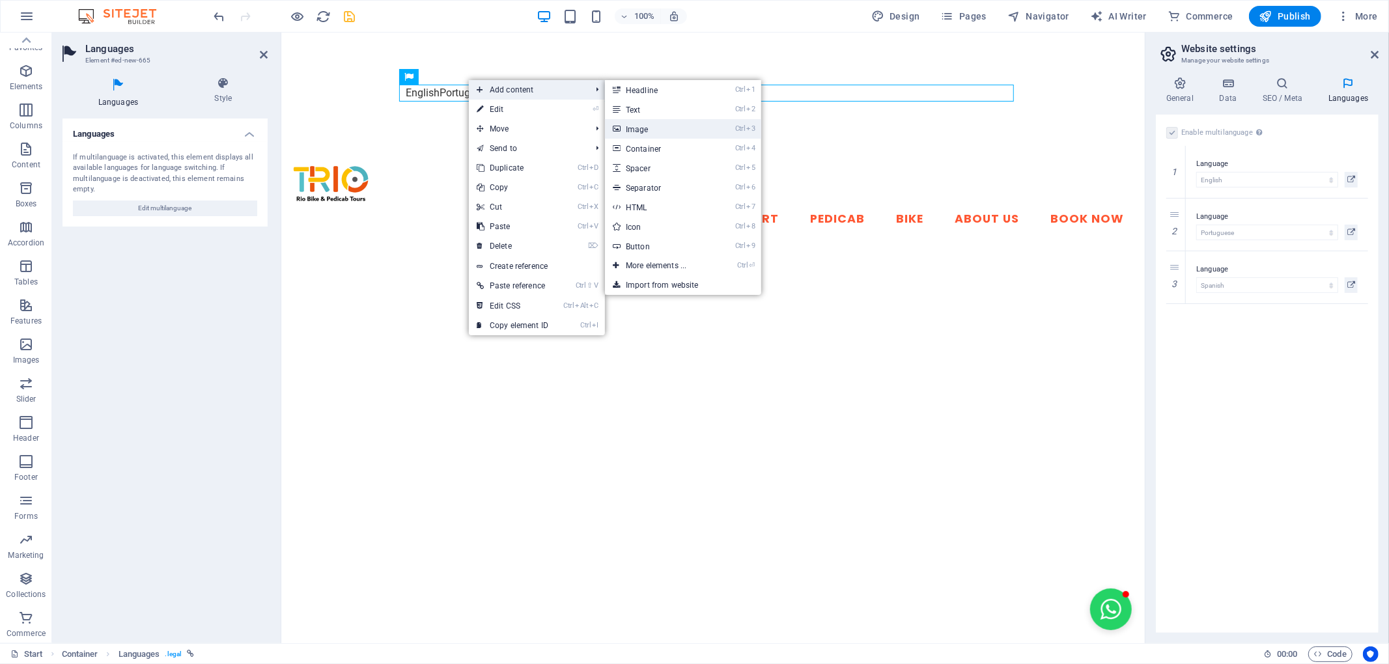
click at [704, 126] on link "Ctrl 3 Image" at bounding box center [658, 129] width 107 height 20
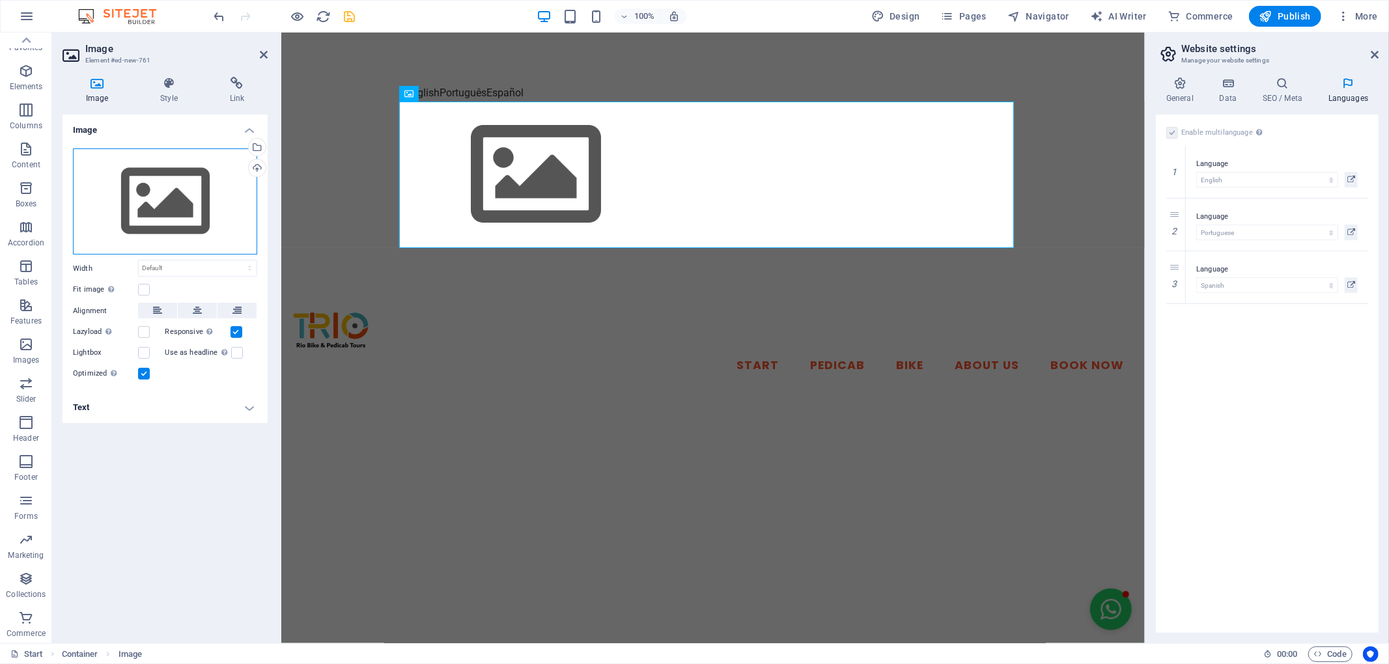
click at [211, 188] on div "Drag files here, click to choose files or select files from Files or our free s…" at bounding box center [165, 202] width 184 height 107
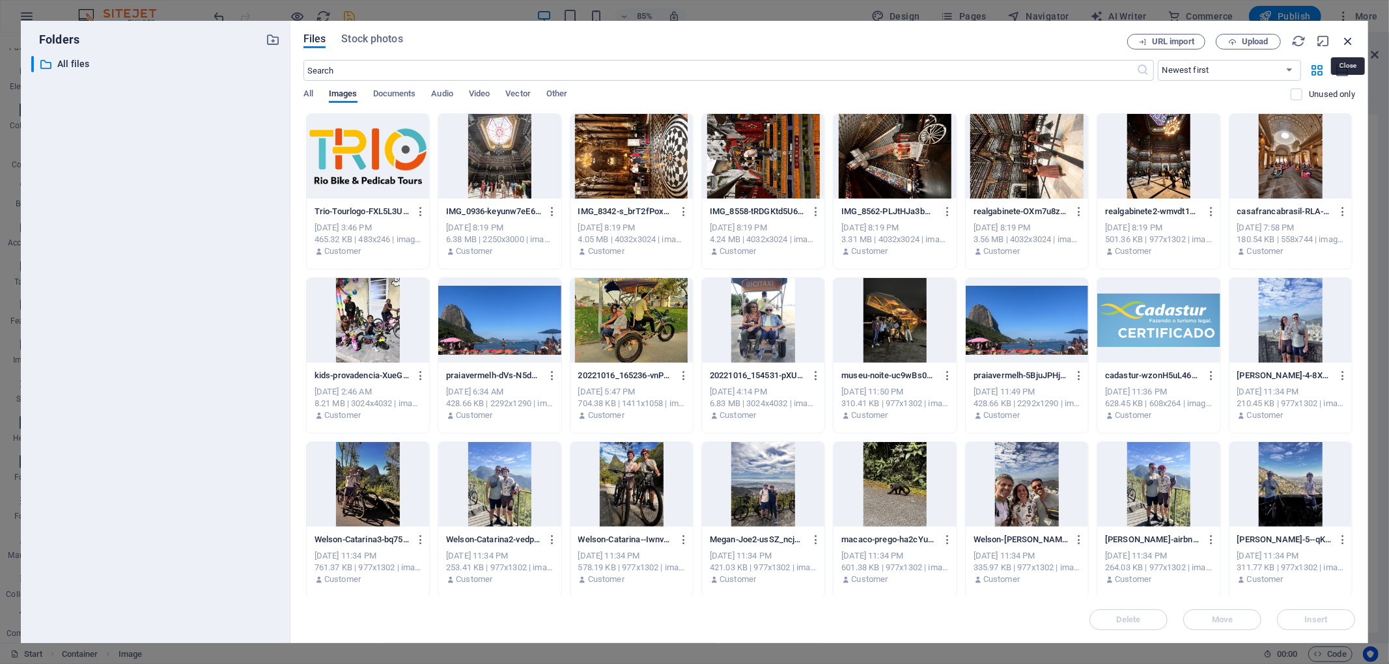
click at [1350, 34] on icon "button" at bounding box center [1348, 41] width 14 height 14
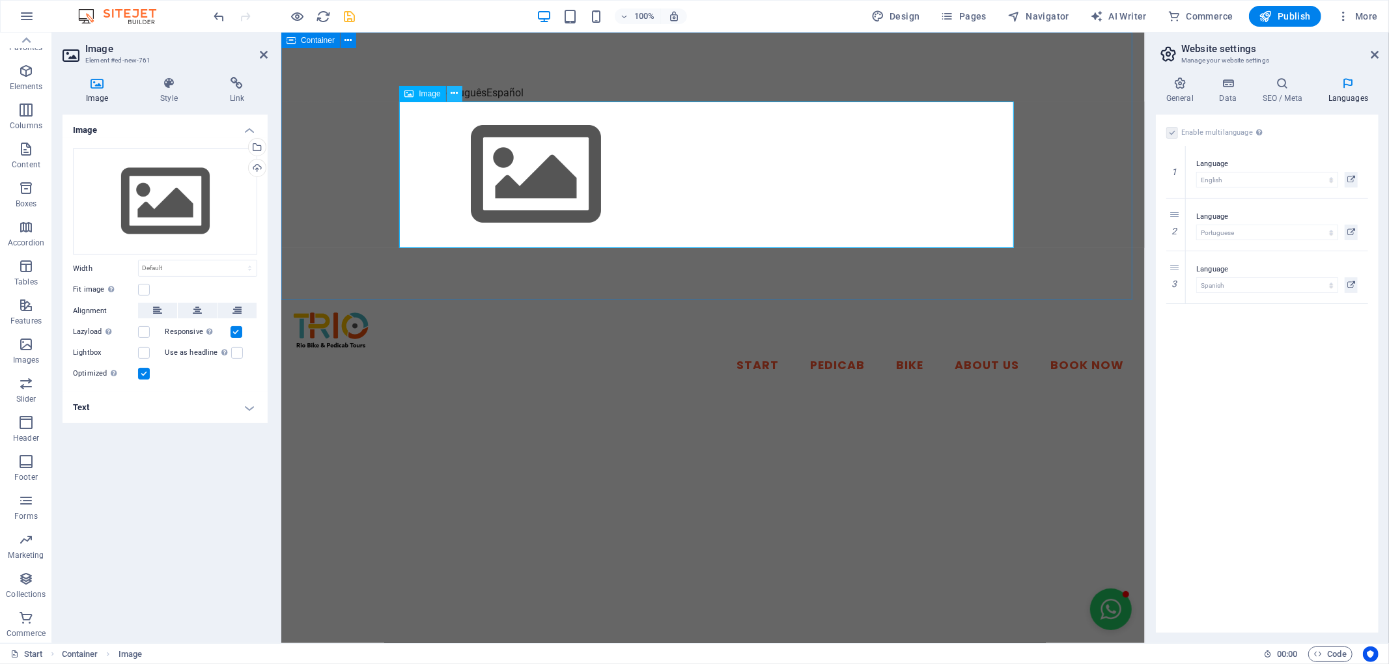
click at [454, 89] on icon at bounding box center [454, 94] width 7 height 14
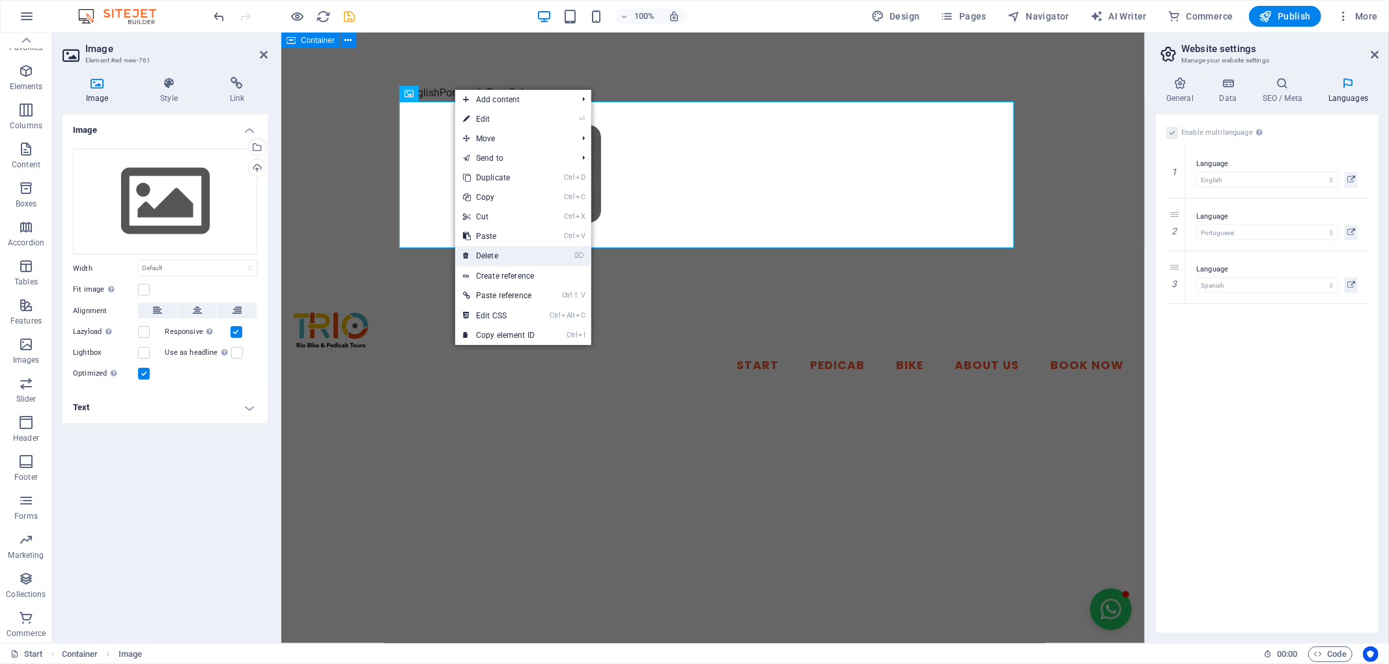
click at [522, 251] on link "⌦ Delete" at bounding box center [498, 256] width 87 height 20
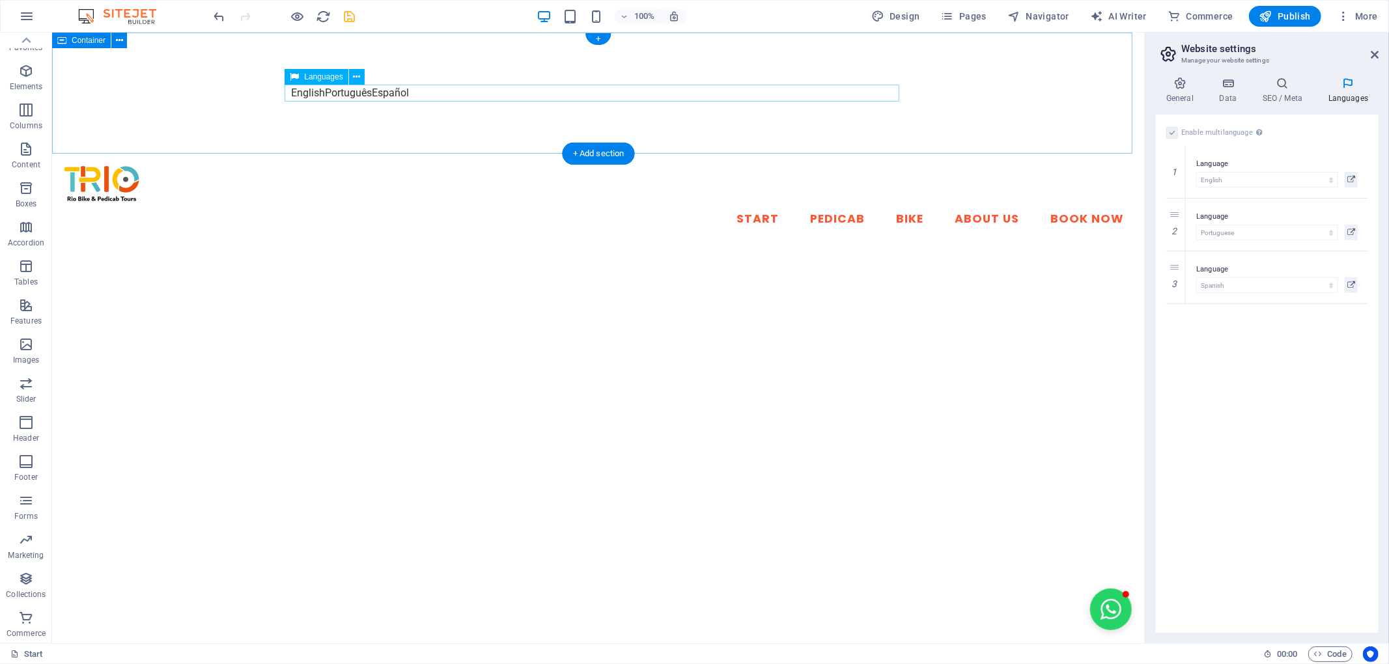
click at [388, 100] on div "English Português Español" at bounding box center [598, 93] width 615 height 17
click at [356, 76] on icon at bounding box center [356, 77] width 7 height 14
click at [356, 74] on icon at bounding box center [356, 77] width 7 height 14
click at [354, 77] on icon at bounding box center [356, 77] width 7 height 14
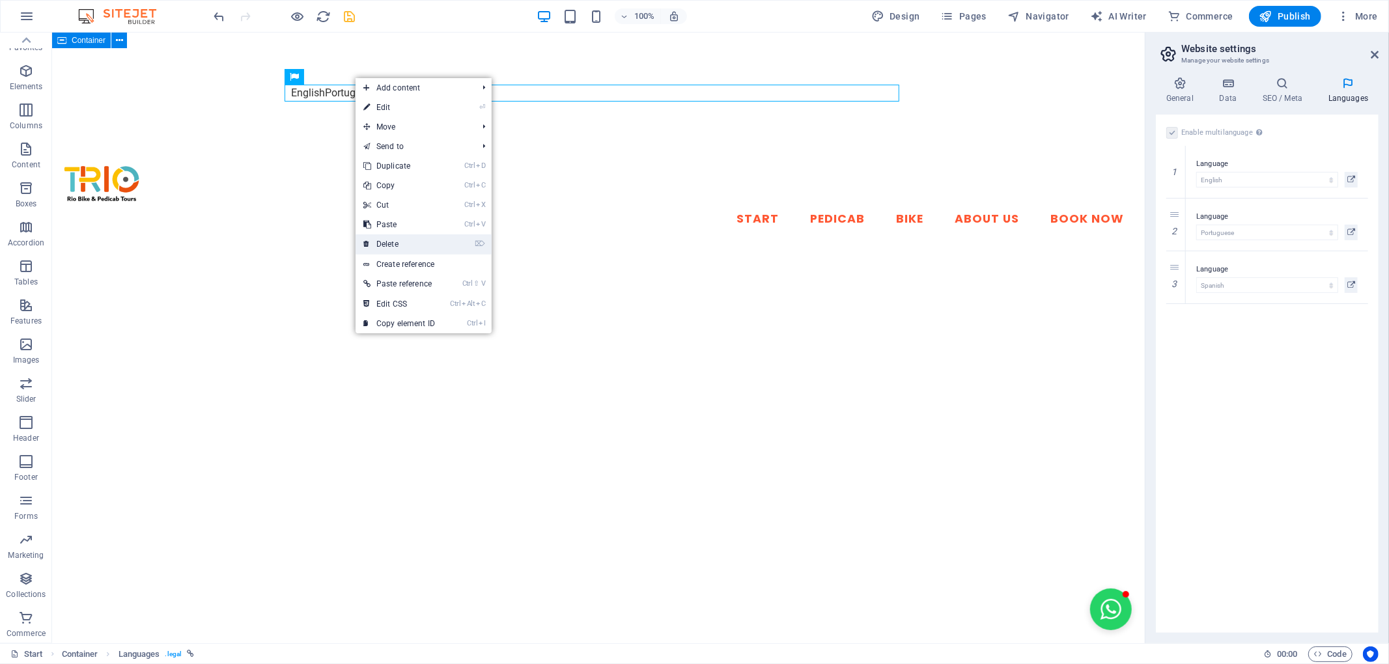
click at [439, 240] on link "⌦ Delete" at bounding box center [399, 245] width 87 height 20
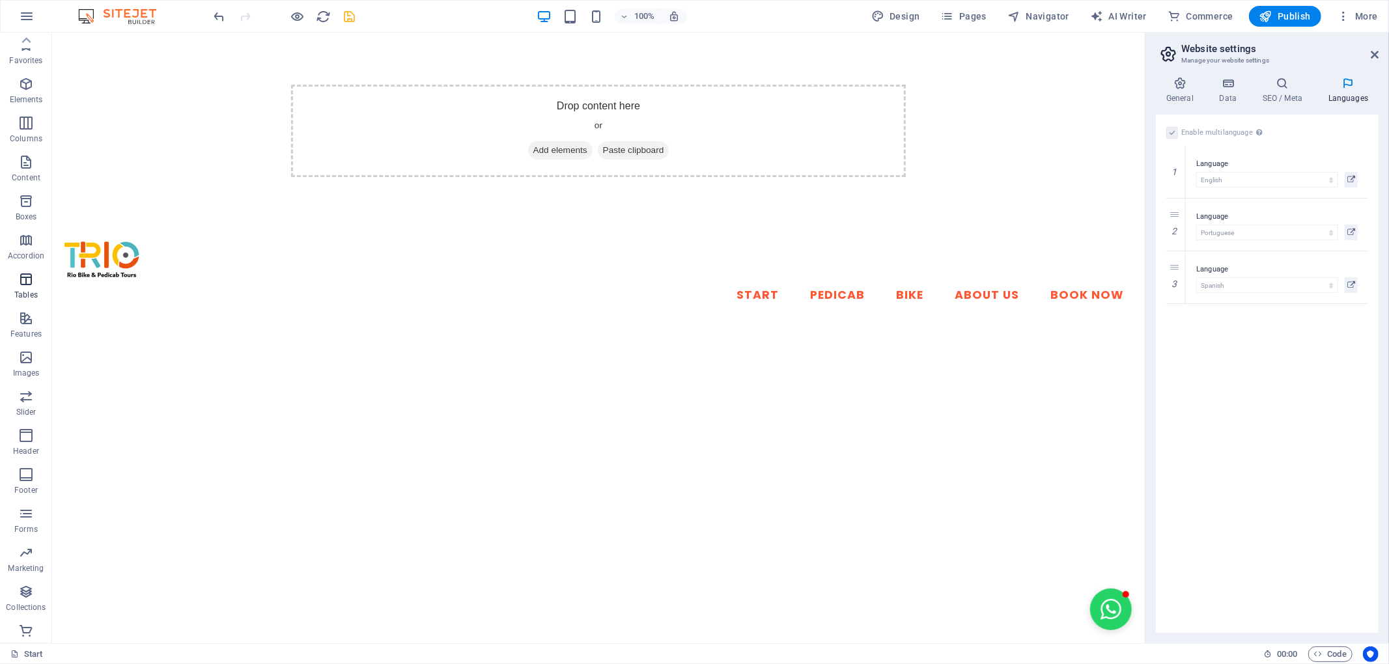
scroll to position [0, 0]
click at [23, 87] on icon "button" at bounding box center [26, 85] width 16 height 16
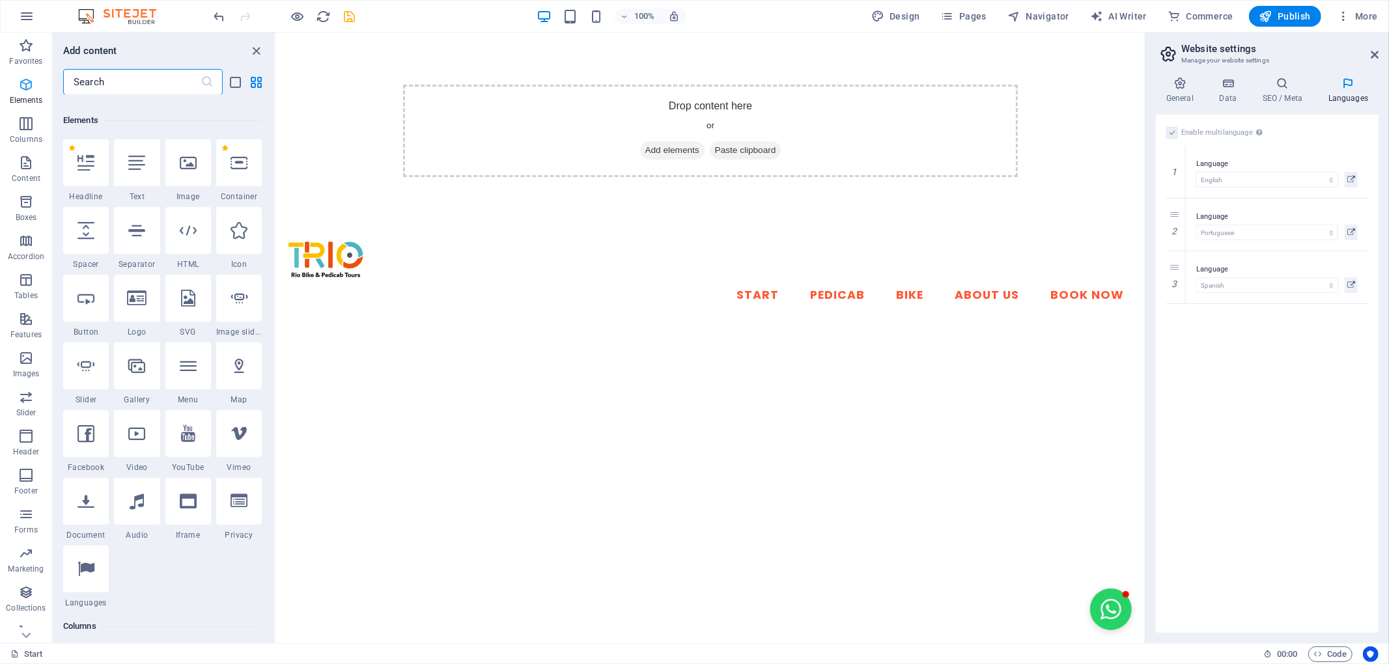
scroll to position [139, 0]
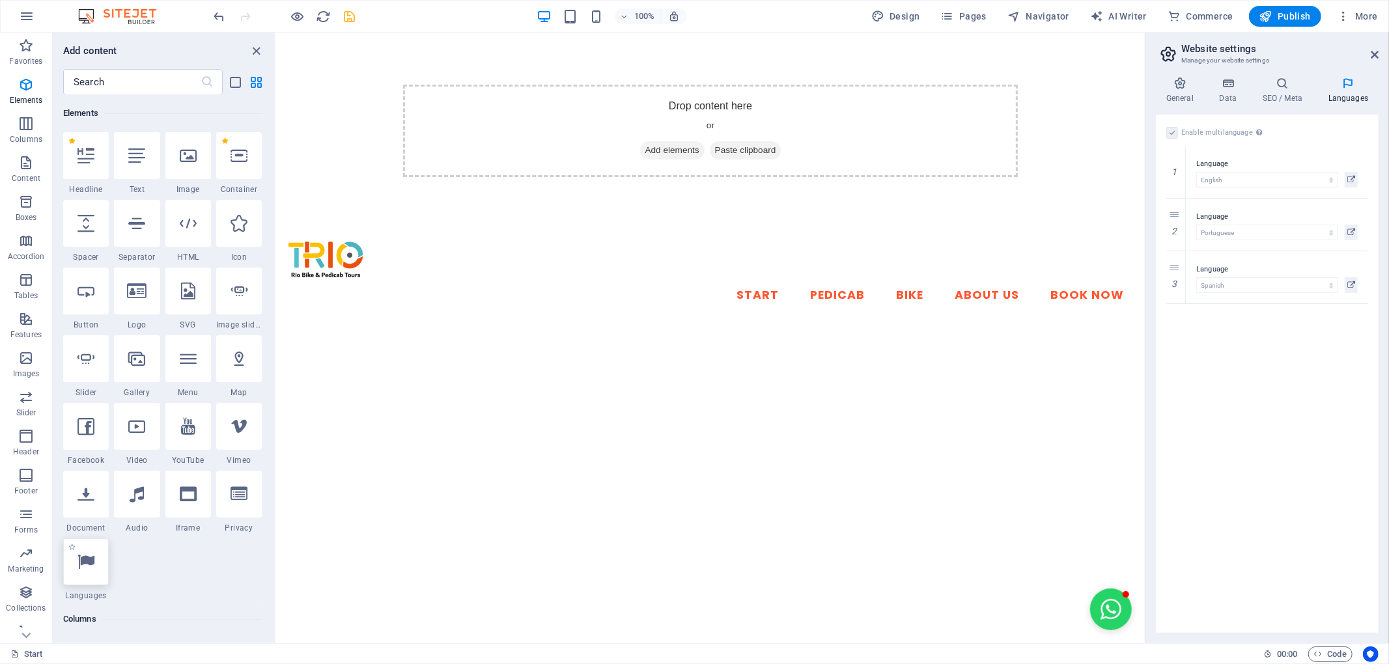
click at [78, 556] on icon at bounding box center [86, 562] width 17 height 17
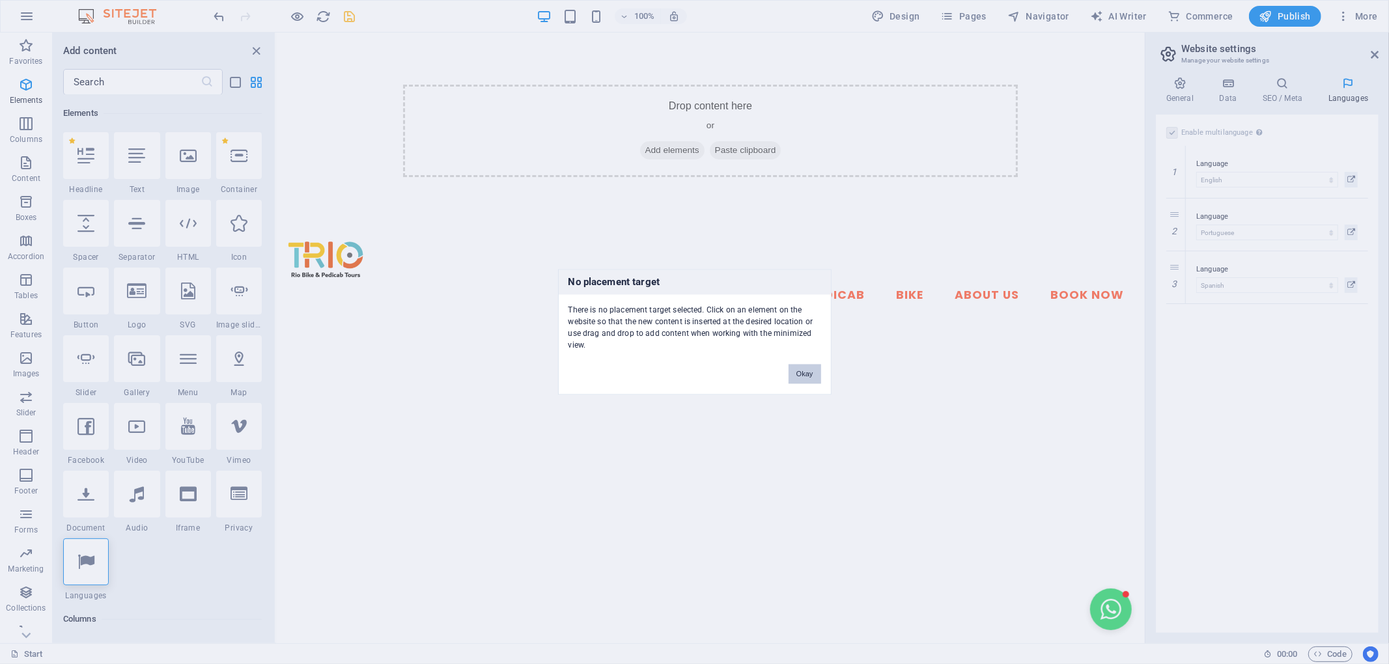
click at [808, 373] on button "Okay" at bounding box center [805, 375] width 33 height 20
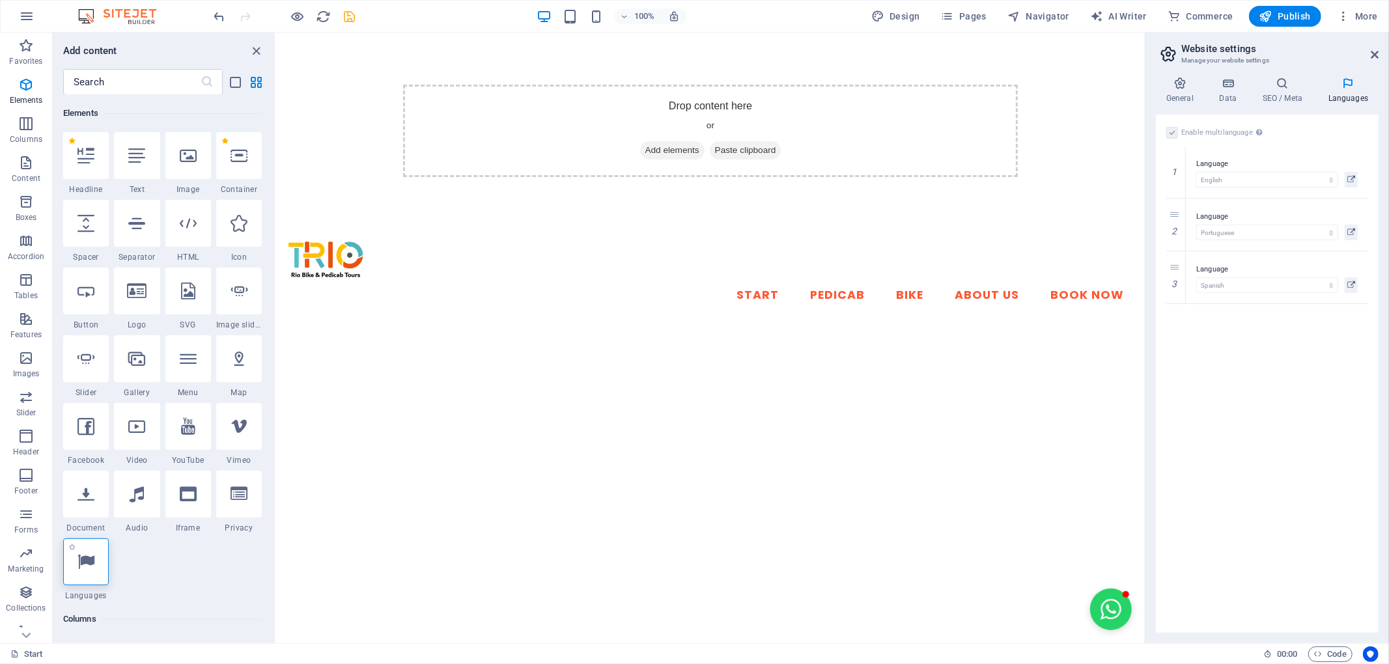
drag, startPoint x: 98, startPoint y: 563, endPoint x: 89, endPoint y: 553, distance: 13.4
click at [89, 554] on icon at bounding box center [86, 562] width 17 height 17
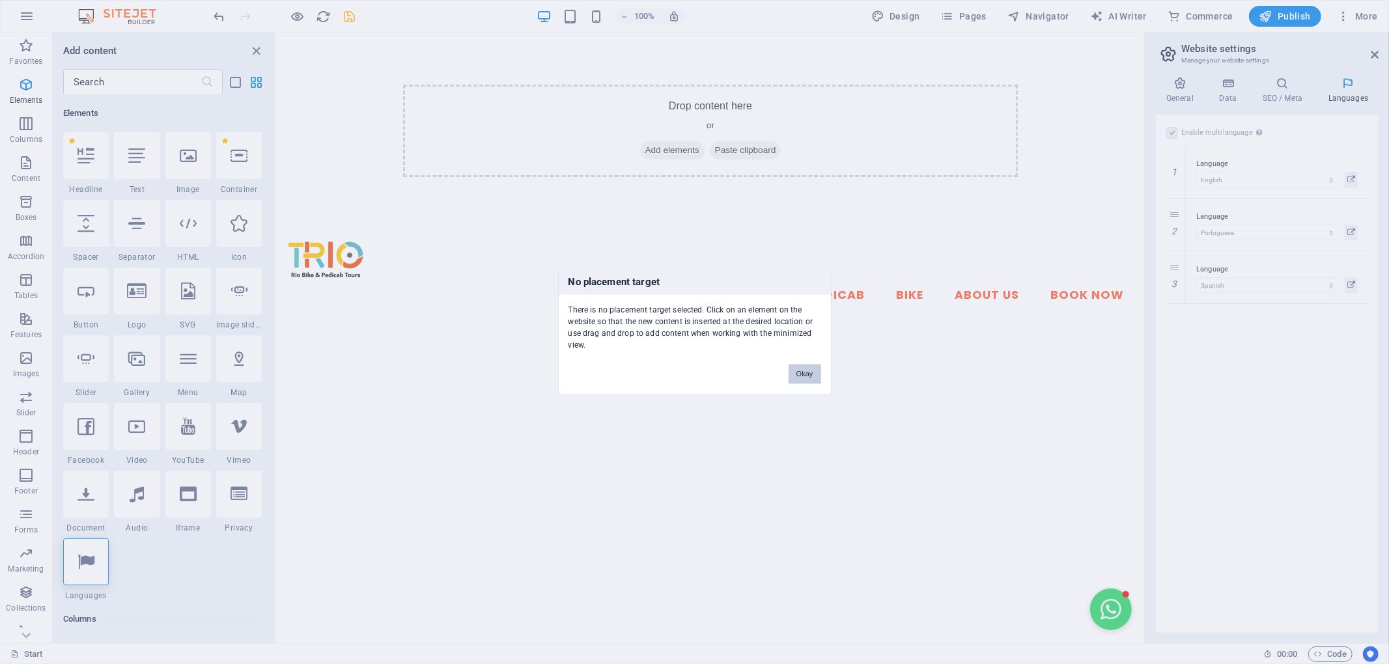
click at [814, 373] on button "Okay" at bounding box center [805, 375] width 33 height 20
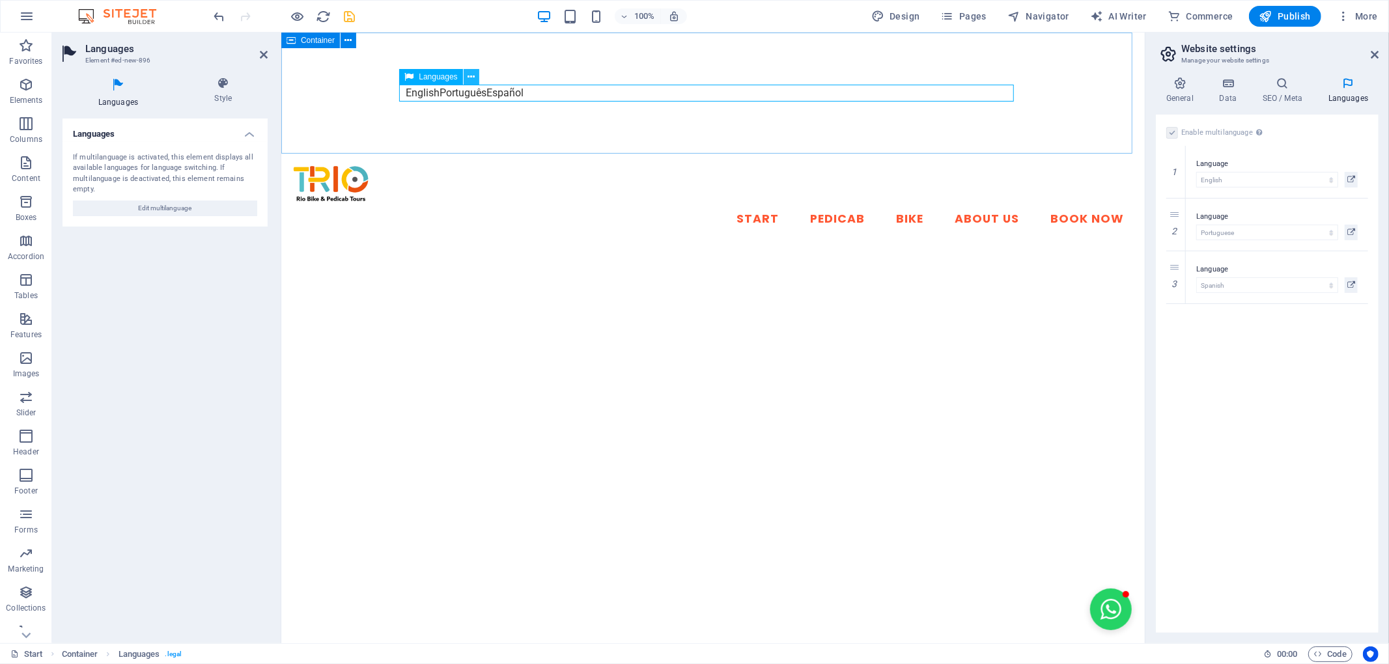
click at [472, 81] on icon at bounding box center [471, 77] width 7 height 14
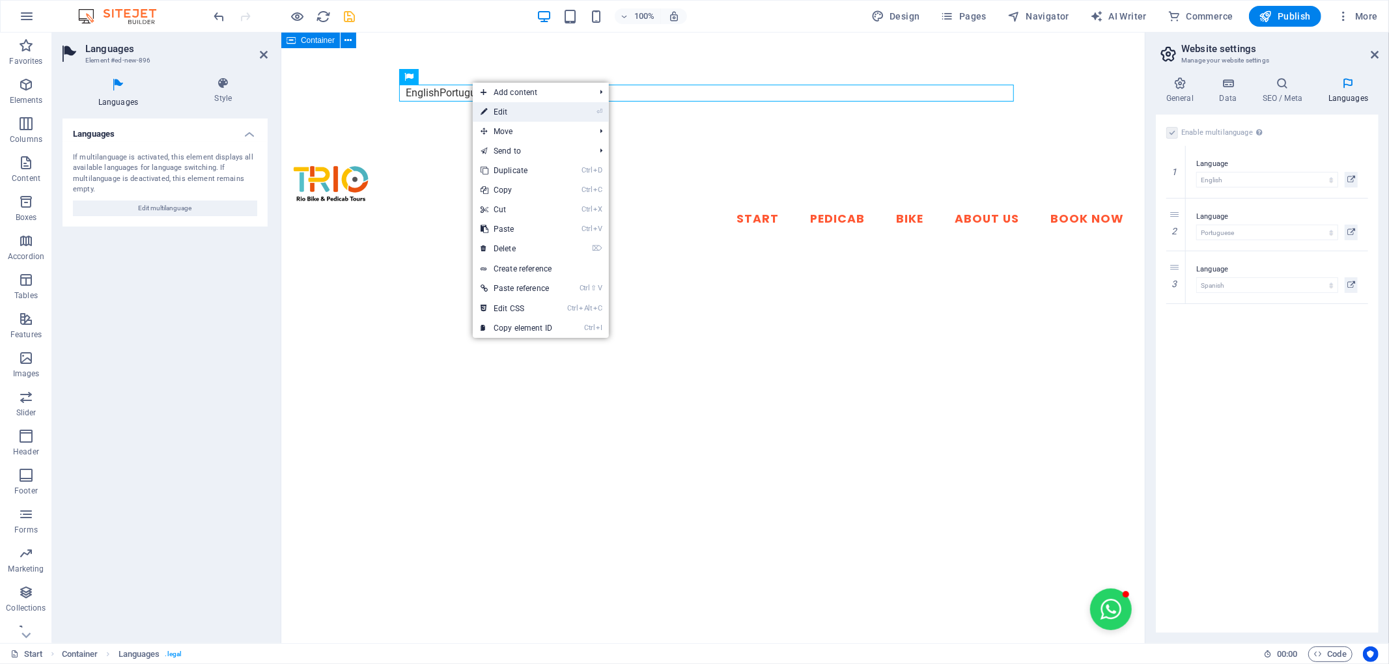
click at [504, 117] on link "⏎ Edit" at bounding box center [516, 112] width 87 height 20
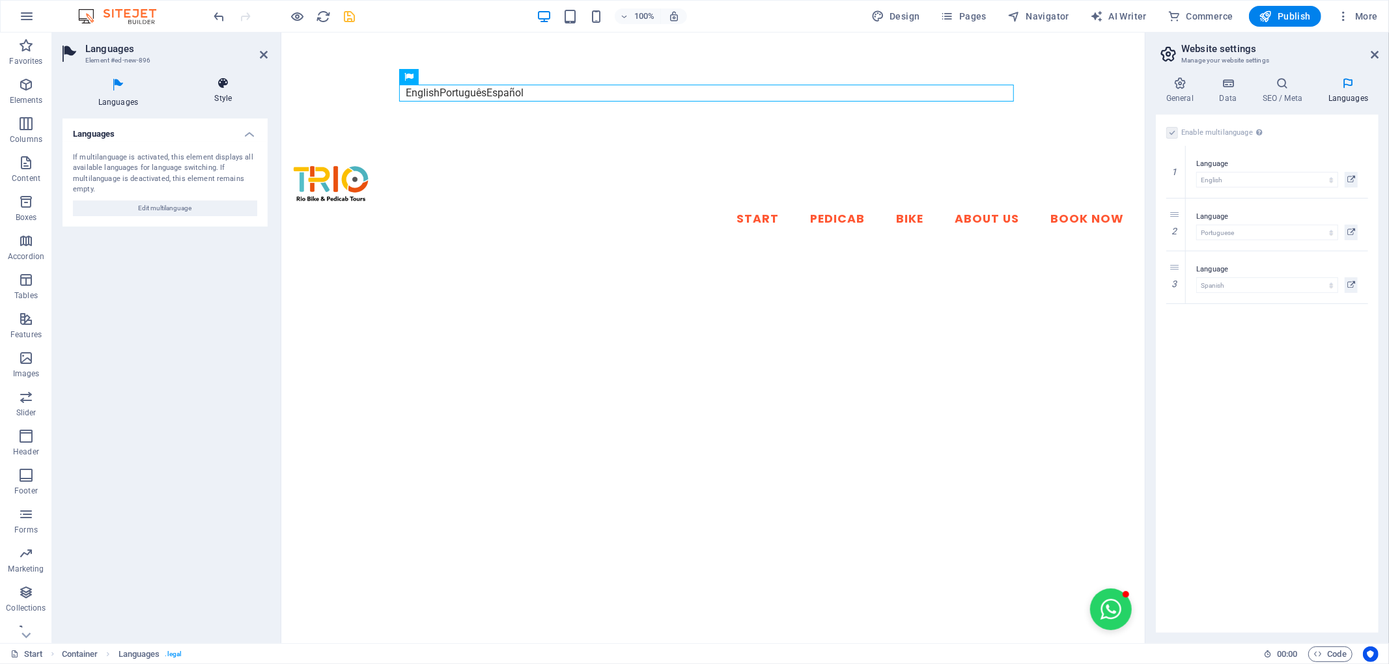
click at [224, 92] on h4 "Style" at bounding box center [223, 90] width 89 height 27
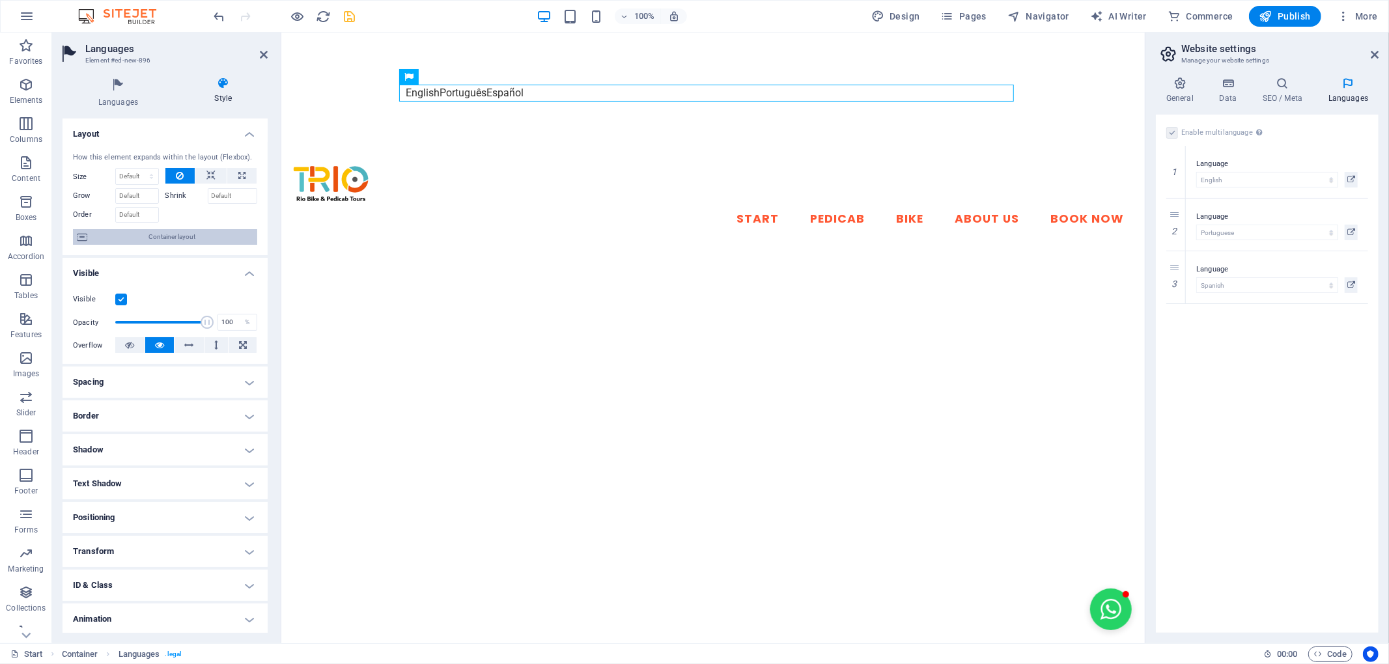
click at [180, 240] on span "Container layout" at bounding box center [172, 237] width 162 height 16
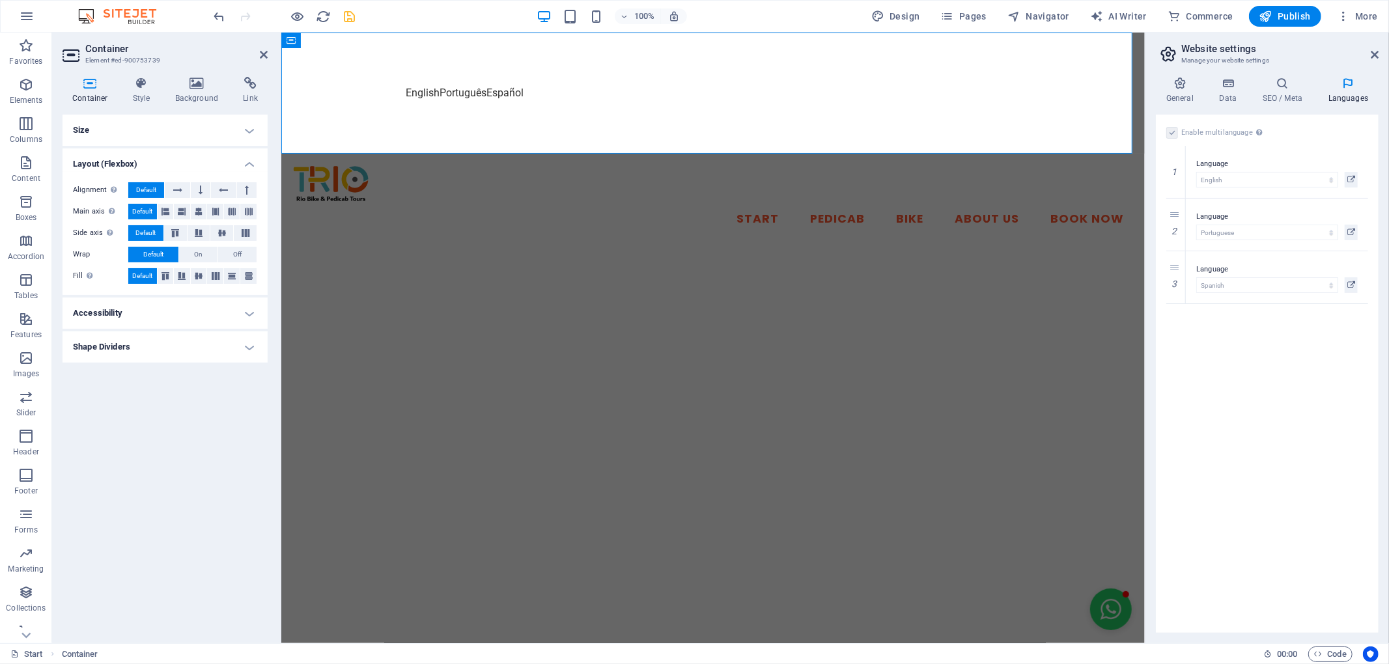
click at [199, 345] on h4 "Shape Dividers" at bounding box center [165, 347] width 205 height 31
click at [249, 307] on h4 "Accessibility" at bounding box center [165, 313] width 205 height 31
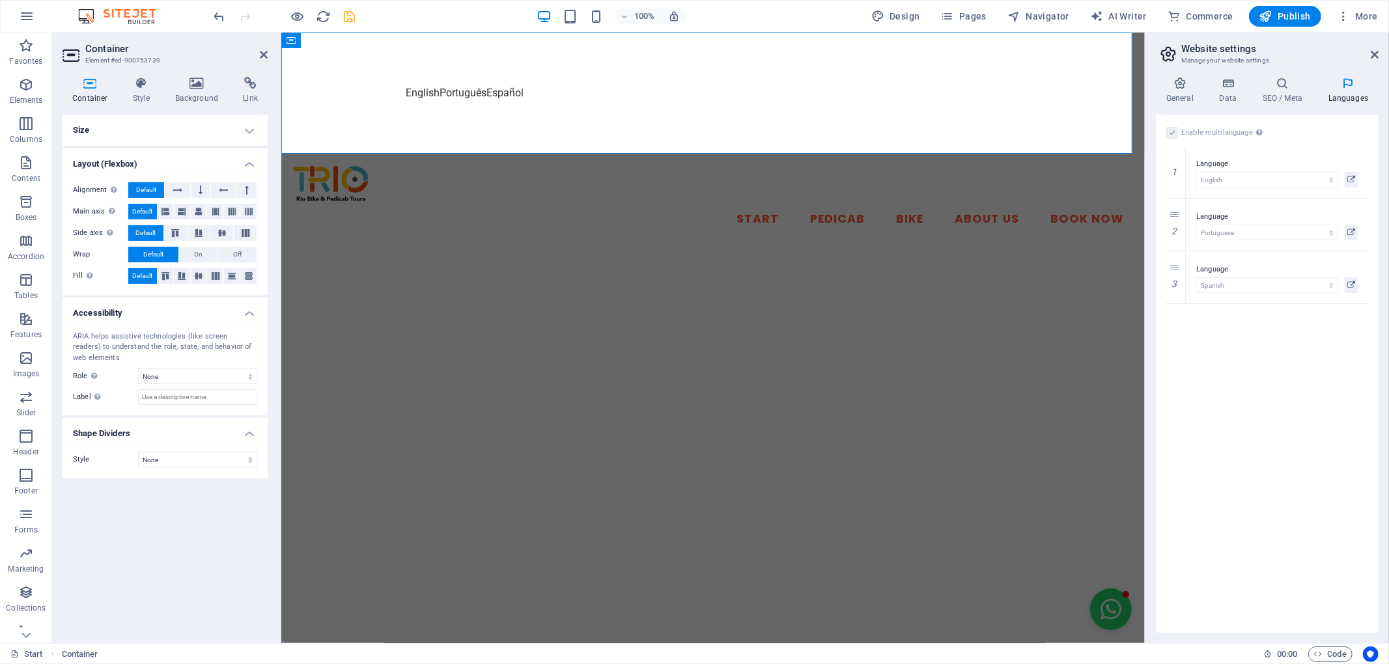
click at [256, 53] on h2 "Container" at bounding box center [176, 49] width 182 height 12
click at [261, 55] on icon at bounding box center [264, 55] width 8 height 10
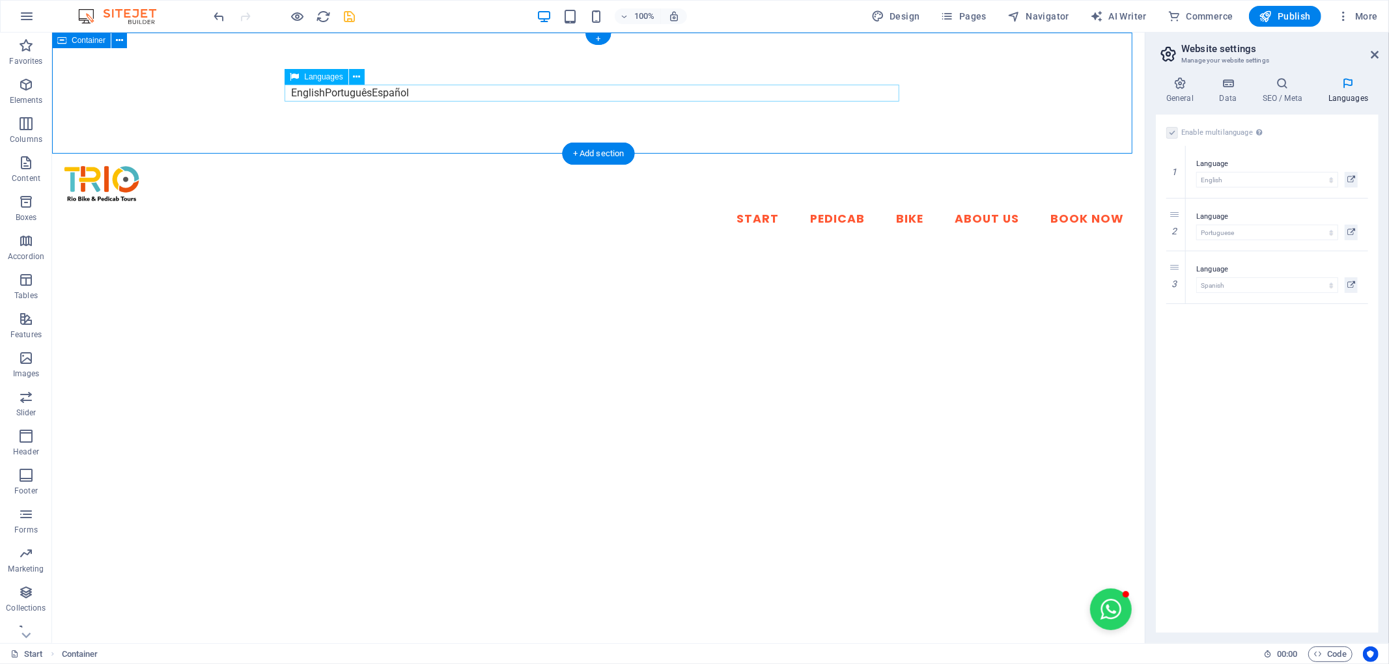
click at [309, 96] on div "English Português Español" at bounding box center [598, 93] width 615 height 17
click at [358, 77] on icon at bounding box center [356, 77] width 7 height 14
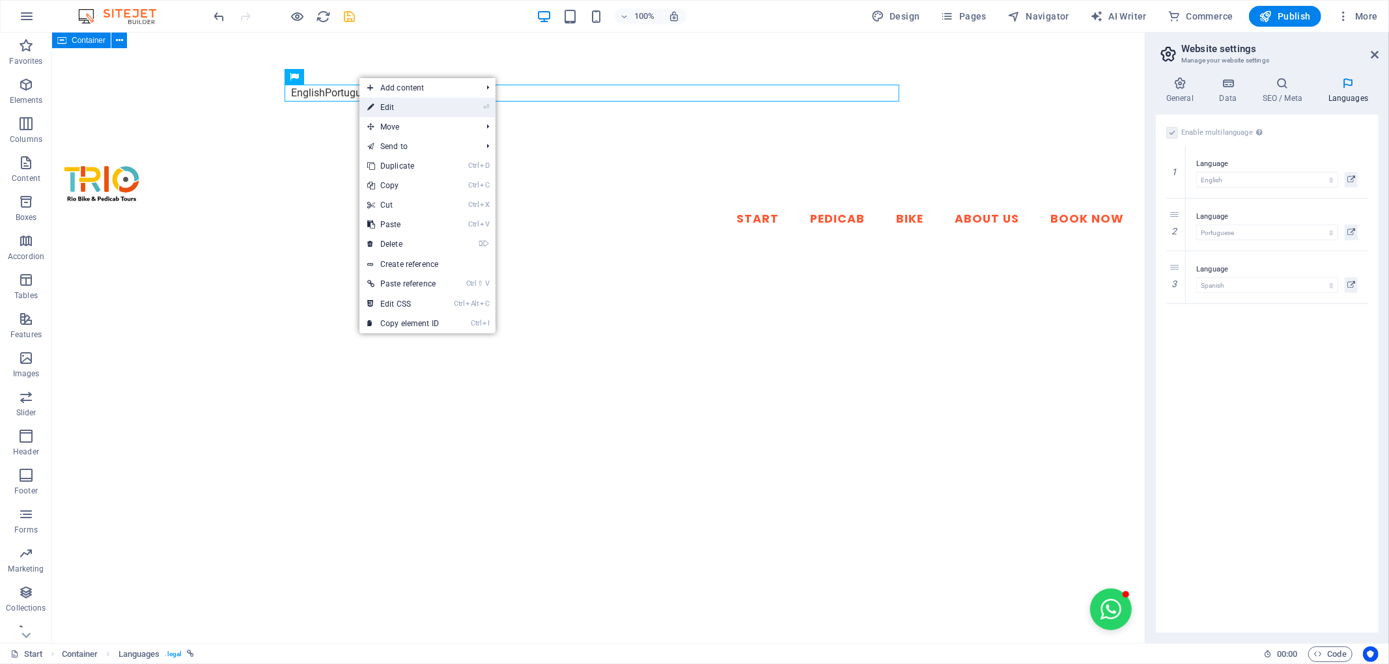
click at [376, 111] on link "⏎ Edit" at bounding box center [403, 108] width 87 height 20
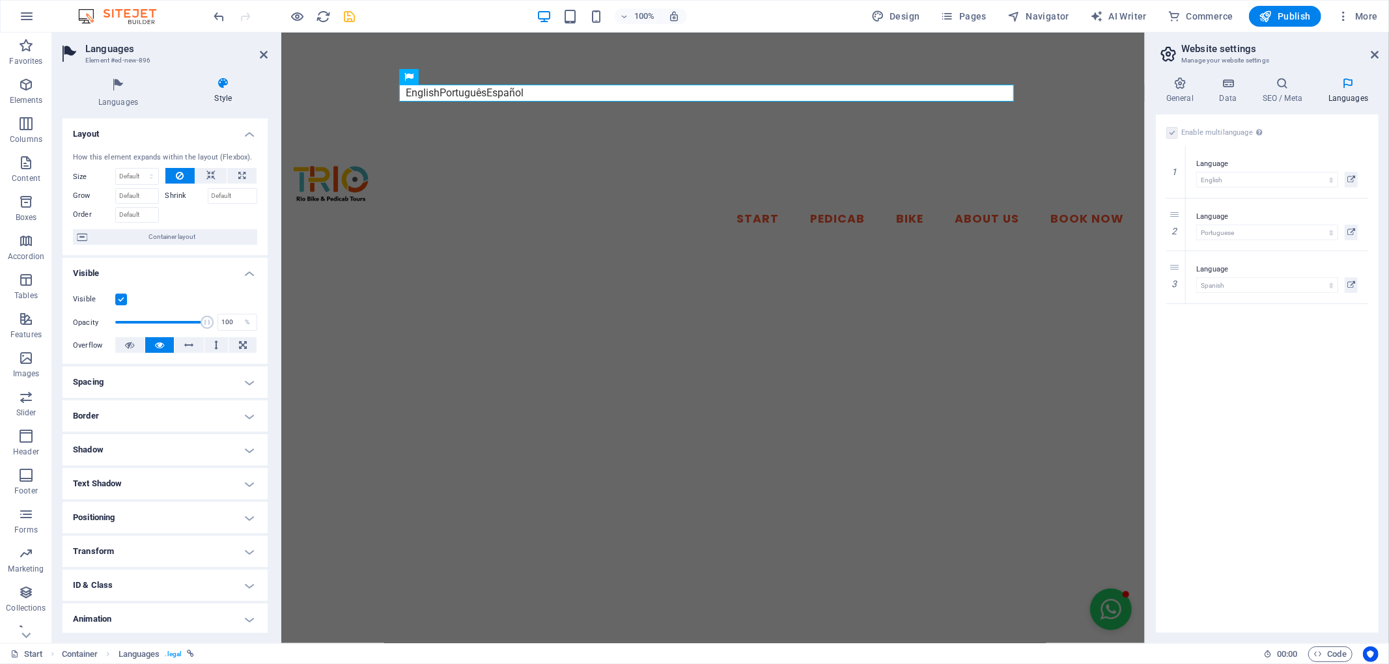
click at [233, 416] on h4 "Border" at bounding box center [165, 416] width 205 height 31
click at [233, 470] on span "Custom" at bounding box center [232, 465] width 44 height 16
click at [245, 551] on h4 "Shadow" at bounding box center [165, 550] width 205 height 31
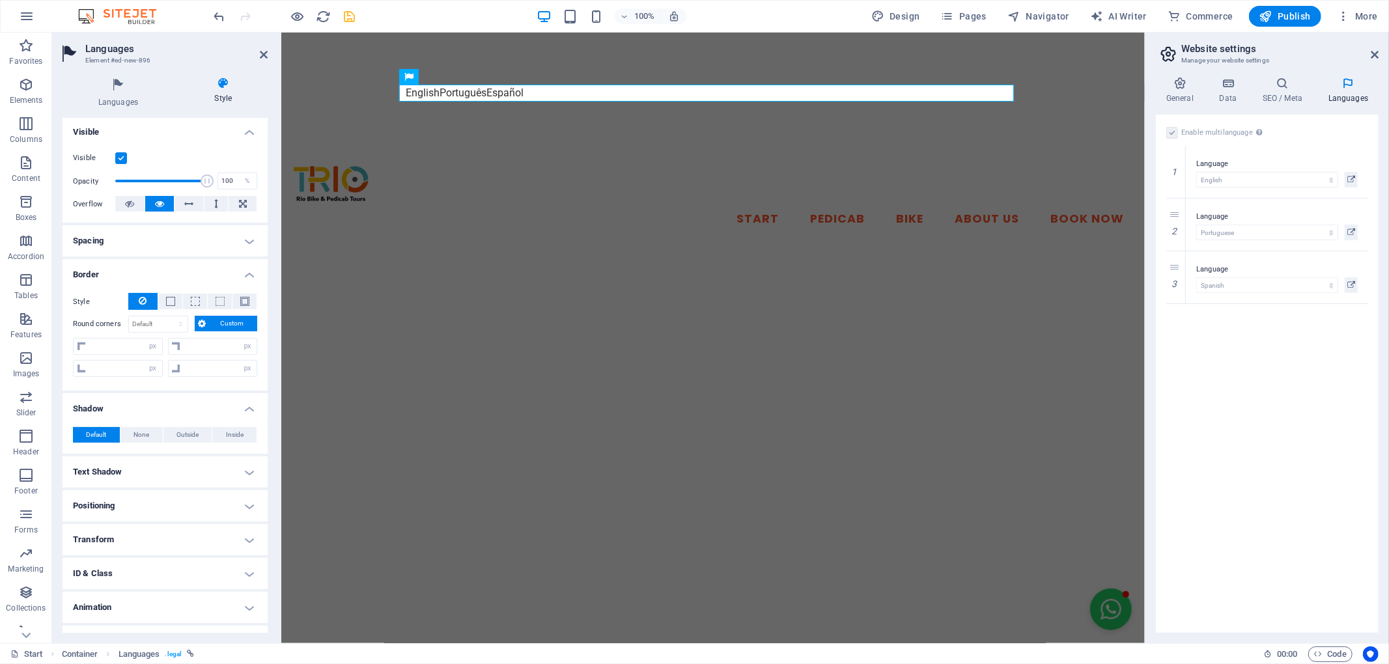
scroll to position [145, 0]
click at [238, 464] on h4 "Text Shadow" at bounding box center [165, 468] width 205 height 31
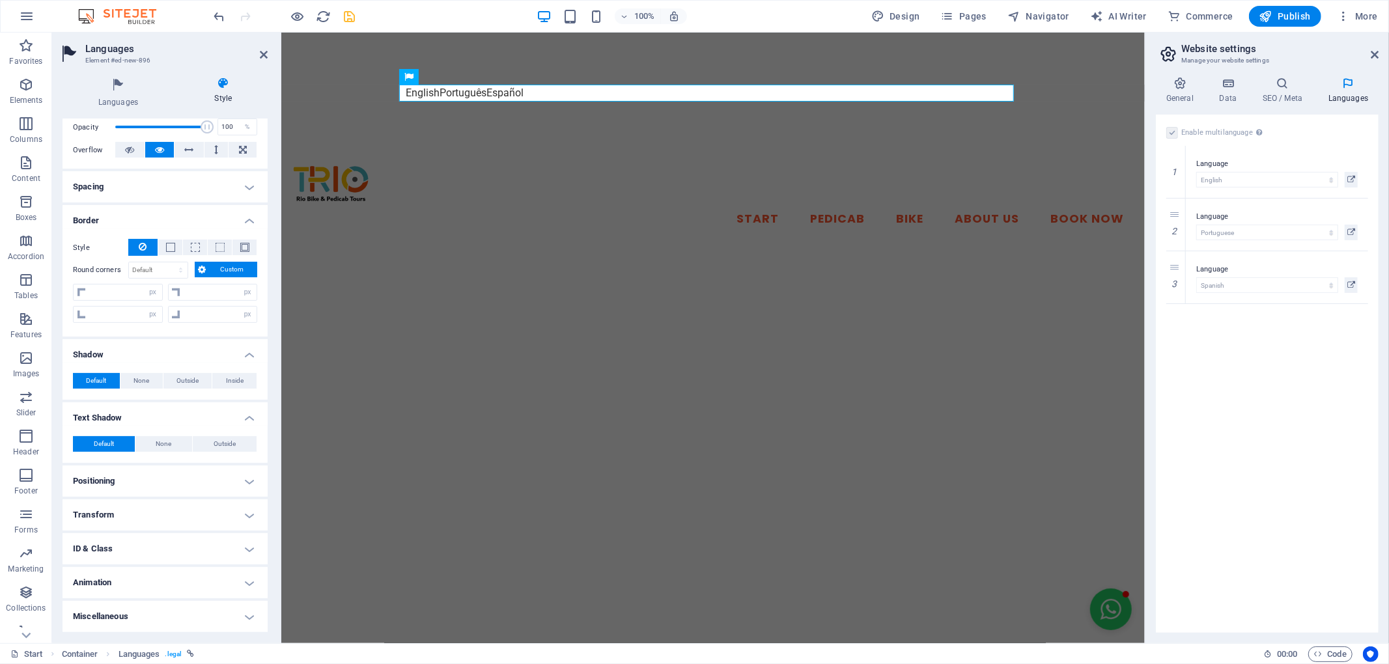
scroll to position [196, 0]
click at [242, 477] on h4 "Positioning" at bounding box center [165, 481] width 205 height 31
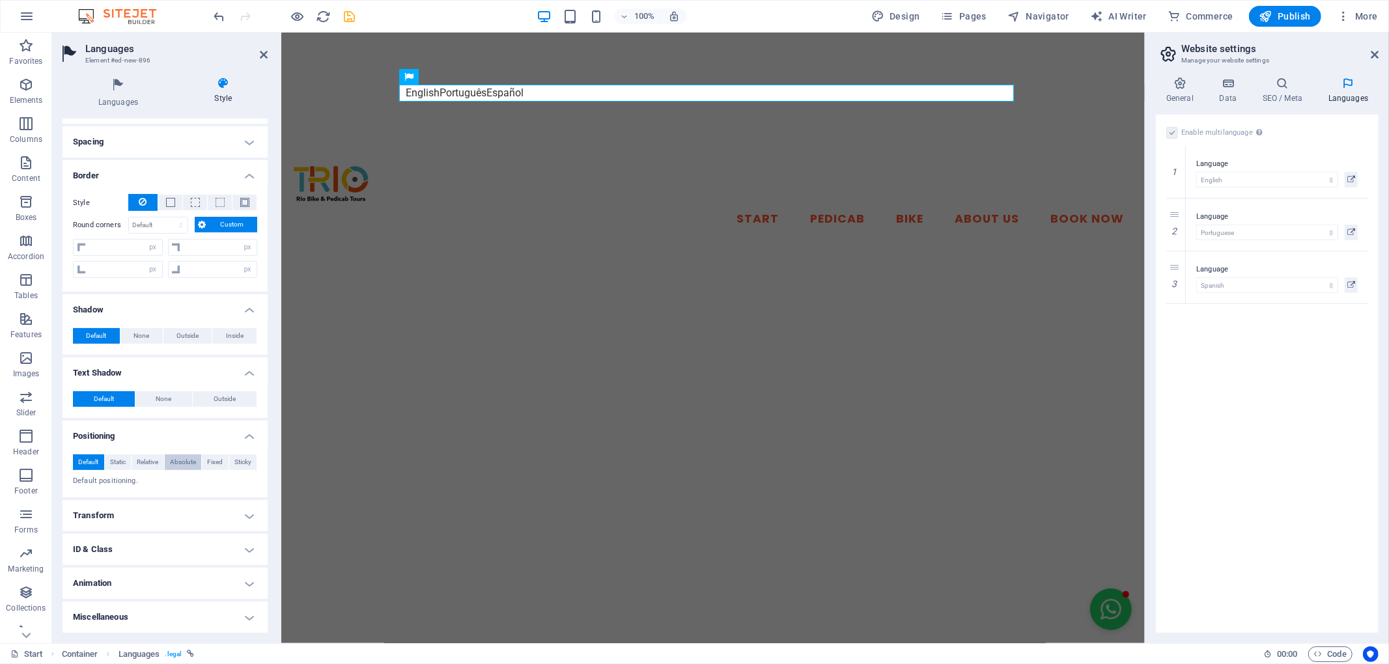
click at [181, 457] on span "Absolute" at bounding box center [183, 463] width 26 height 16
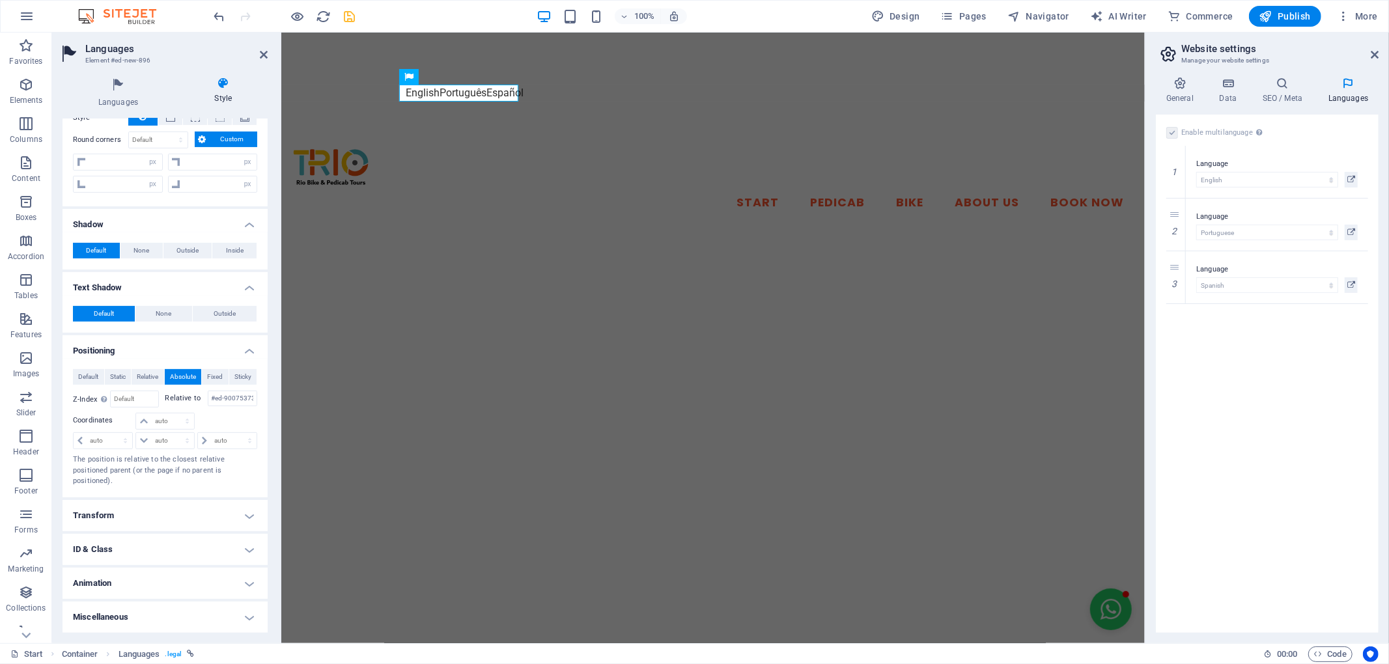
scroll to position [328, 0]
click at [238, 512] on h4 "Transform" at bounding box center [165, 515] width 205 height 31
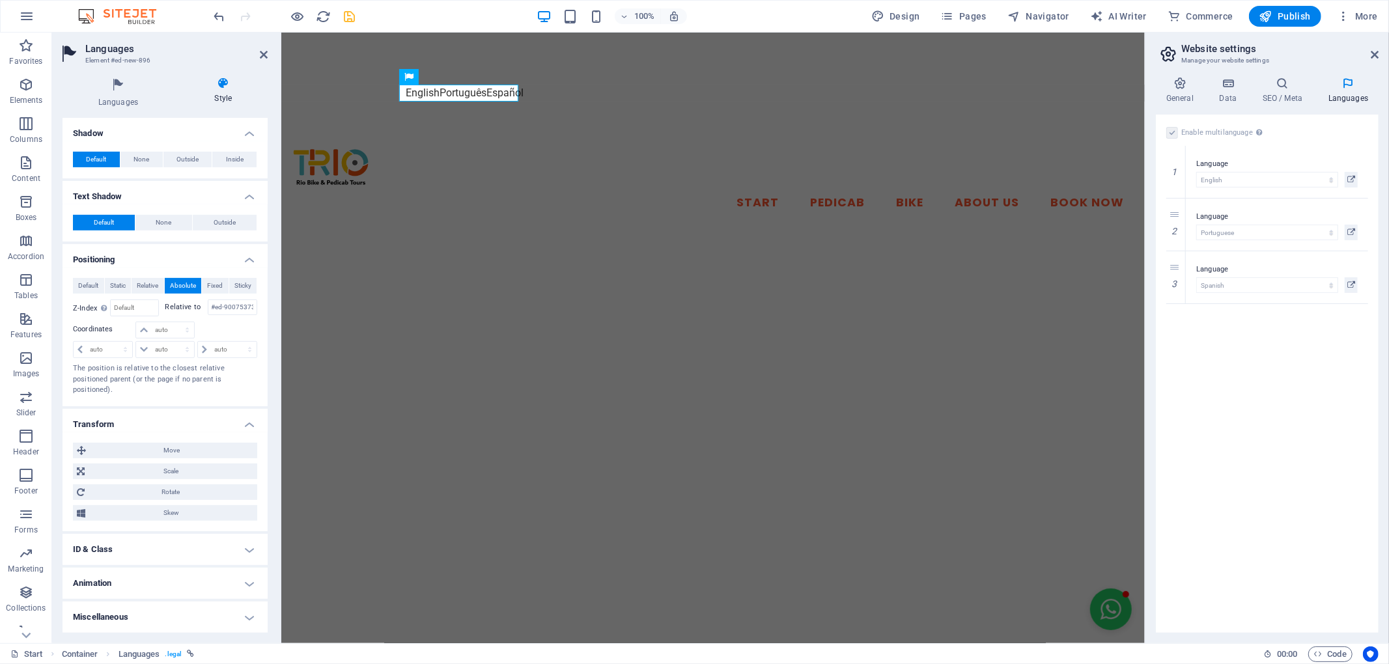
scroll to position [419, 0]
click at [243, 555] on h4 "ID & Class" at bounding box center [165, 549] width 205 height 31
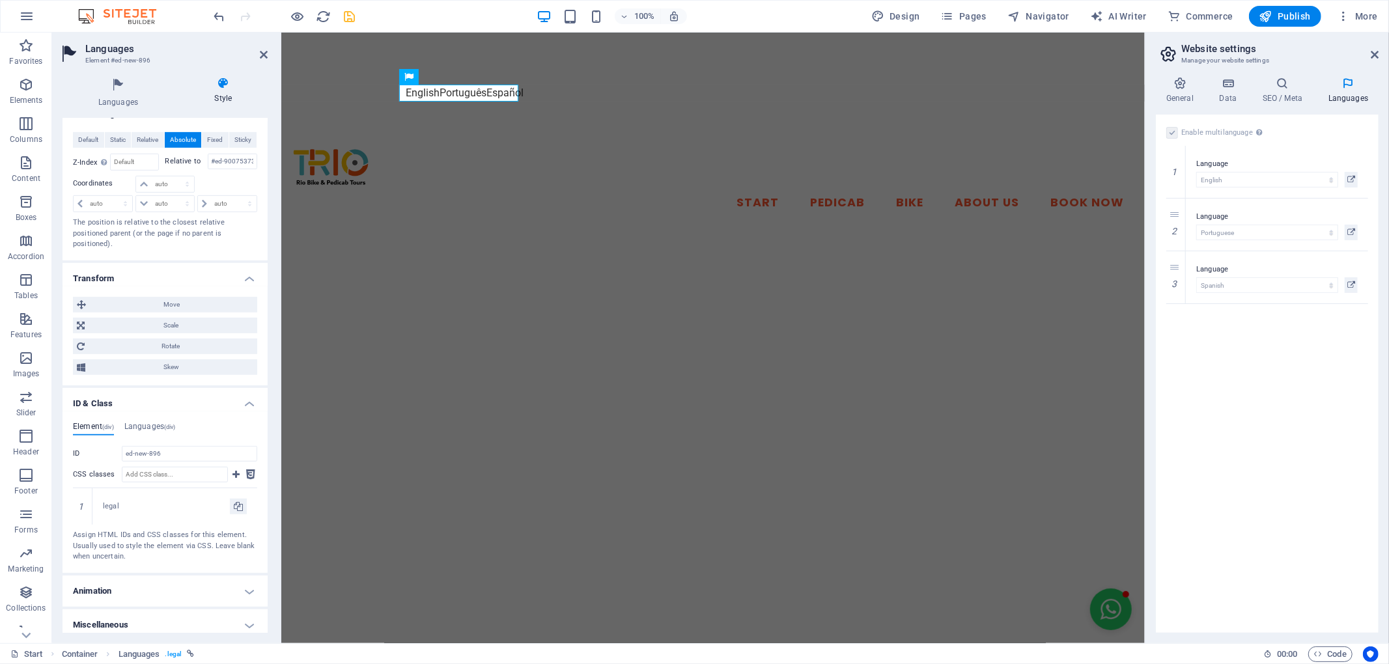
scroll to position [564, 0]
click at [169, 423] on h4 "Languages (div)" at bounding box center [149, 428] width 51 height 14
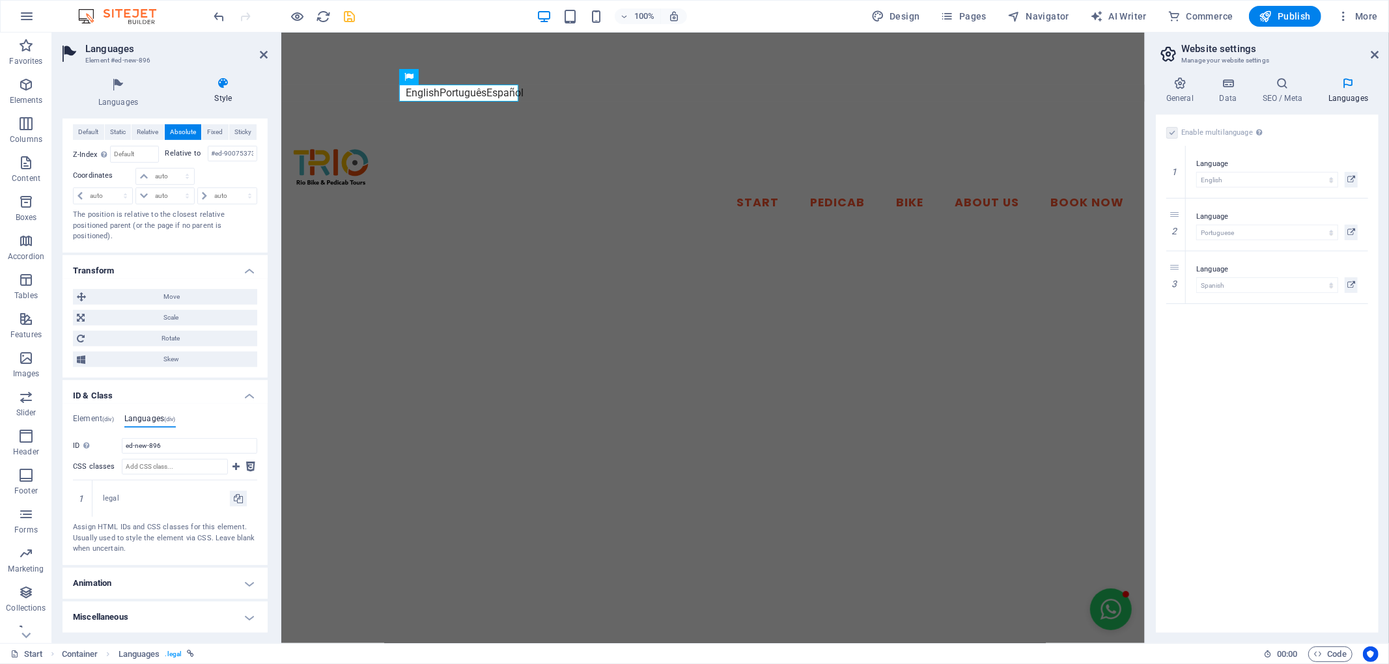
scroll to position [572, 0]
click at [167, 590] on h4 "Animation" at bounding box center [165, 583] width 205 height 31
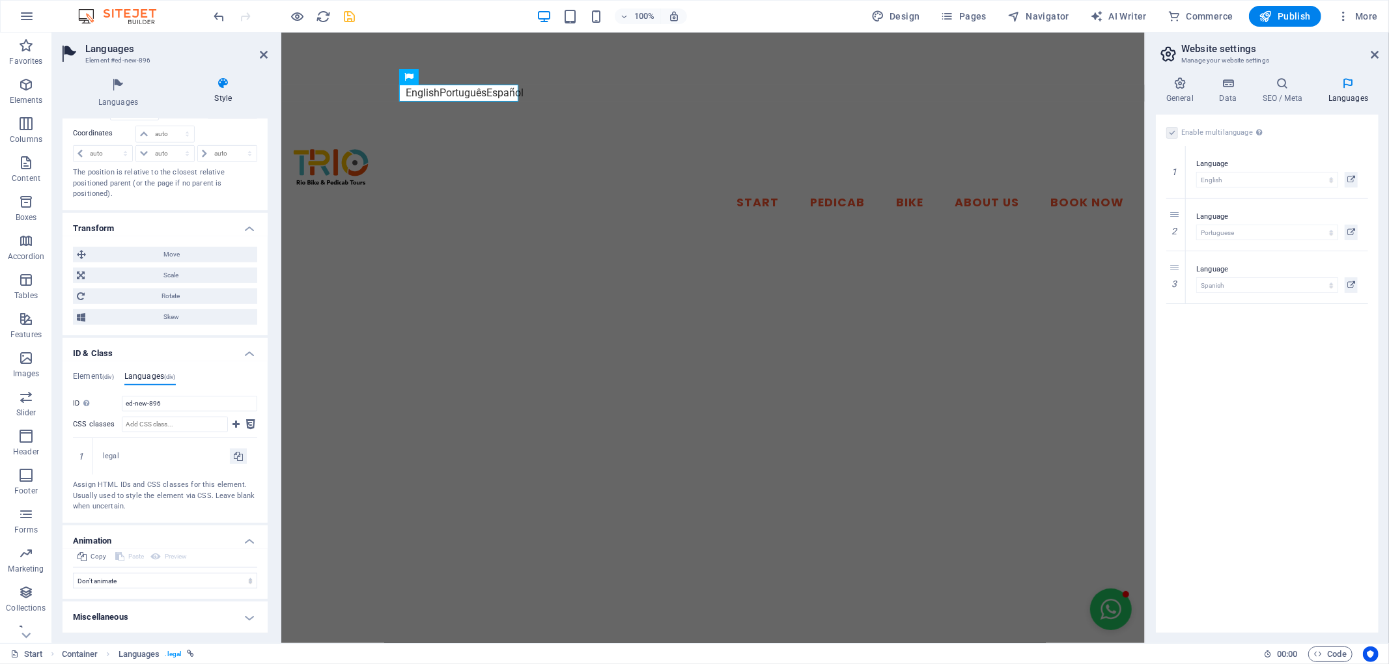
scroll to position [615, 0]
click at [167, 615] on h4 "Miscellaneous" at bounding box center [165, 617] width 205 height 31
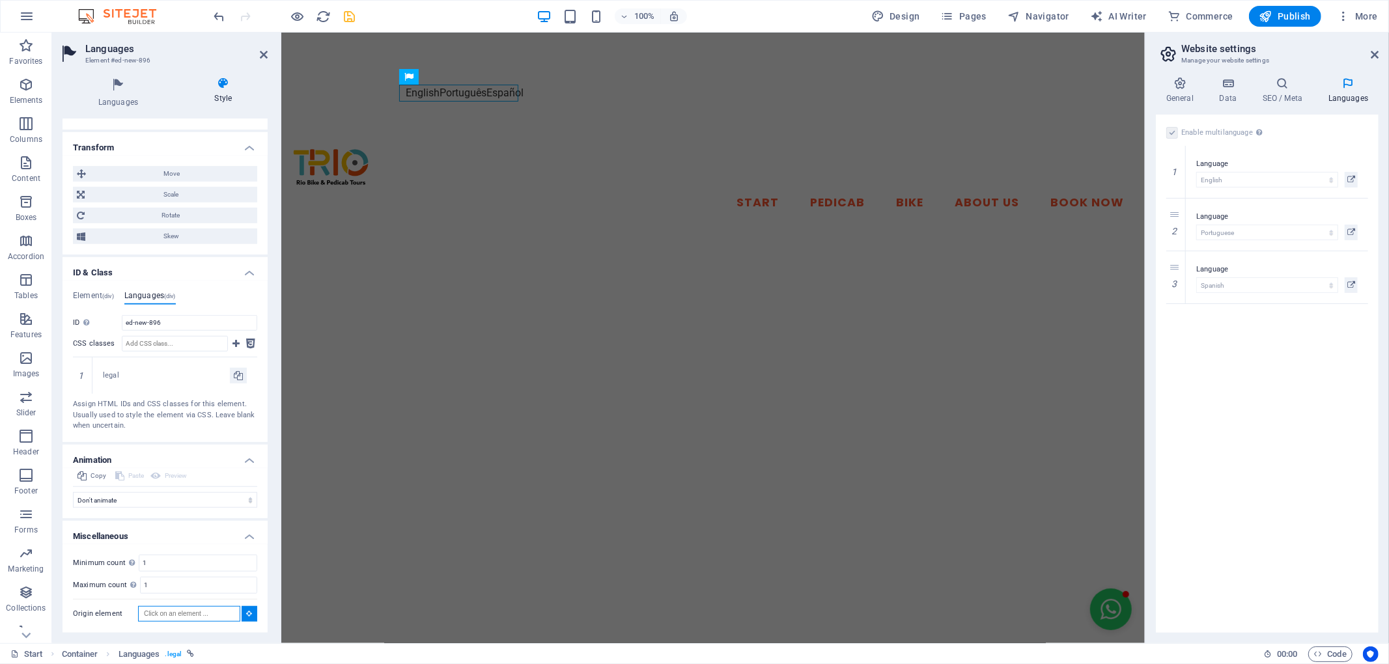
click at [193, 611] on input "Origin element" at bounding box center [189, 614] width 102 height 16
click at [247, 614] on icon at bounding box center [250, 613] width 6 height 7
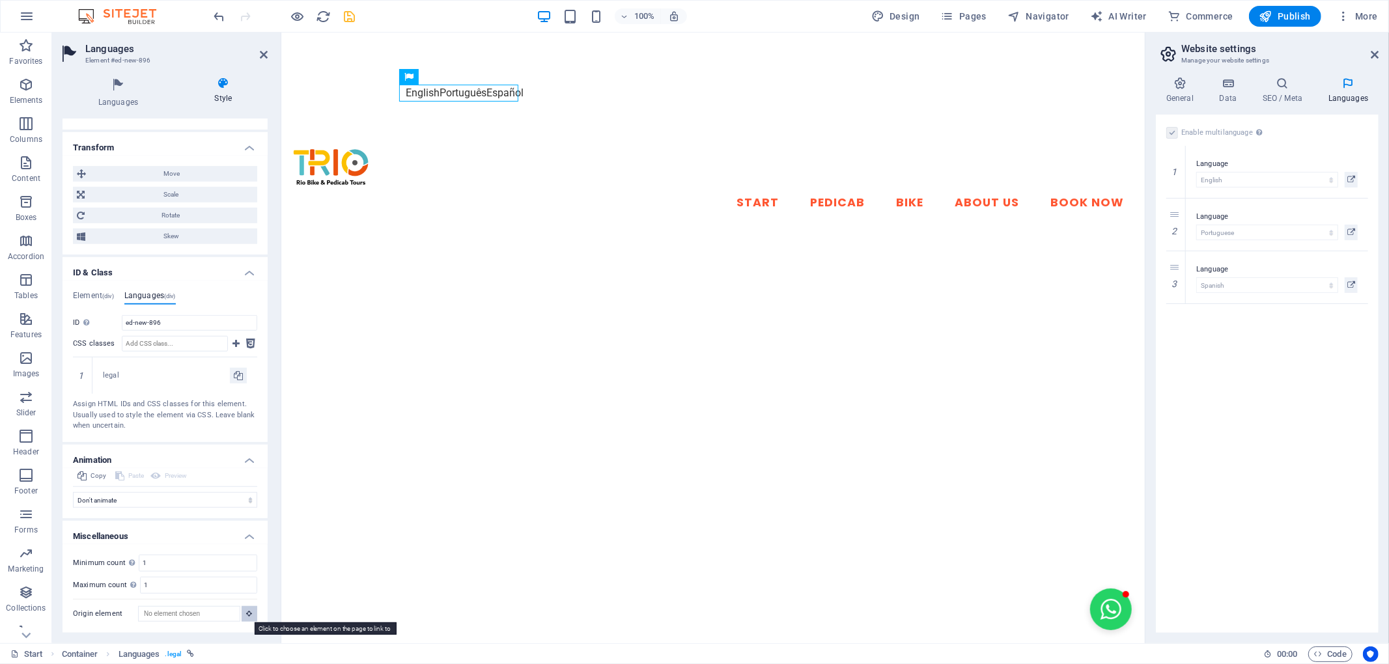
click at [248, 614] on icon at bounding box center [250, 613] width 6 height 7
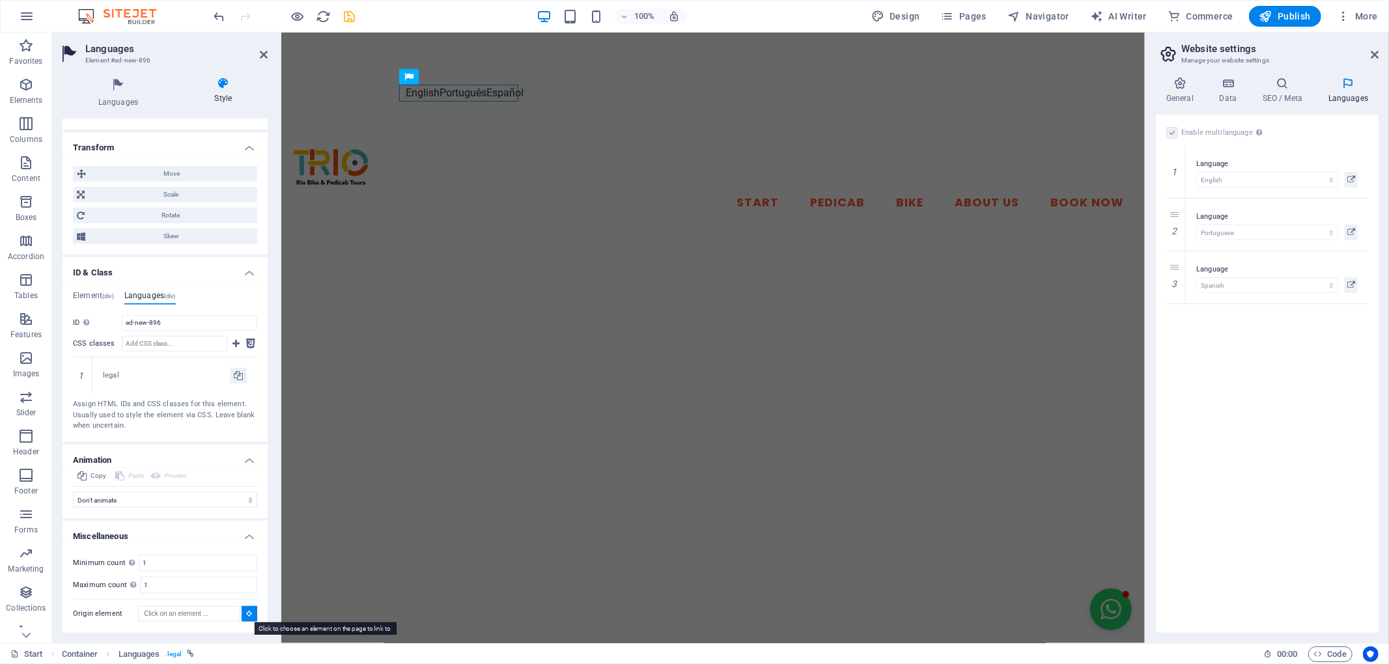
click at [248, 614] on icon at bounding box center [250, 613] width 6 height 7
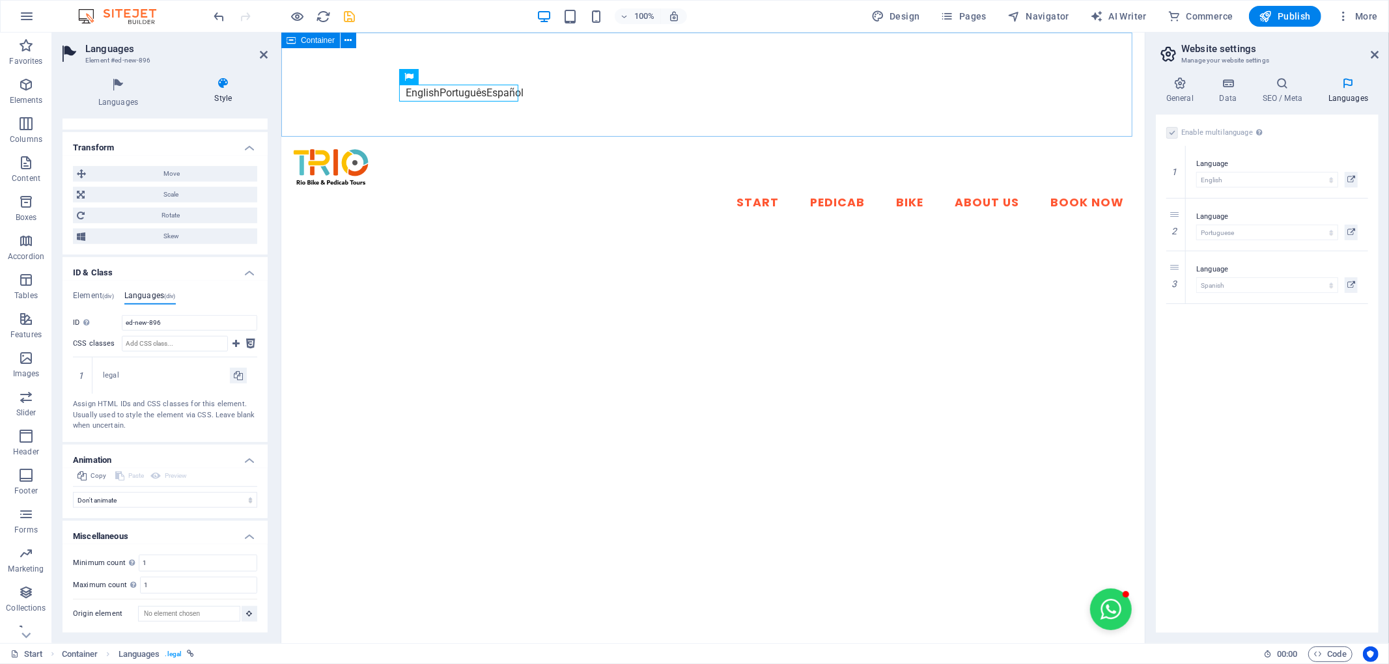
click at [964, 68] on div "English Português Español" at bounding box center [713, 85] width 864 height 104
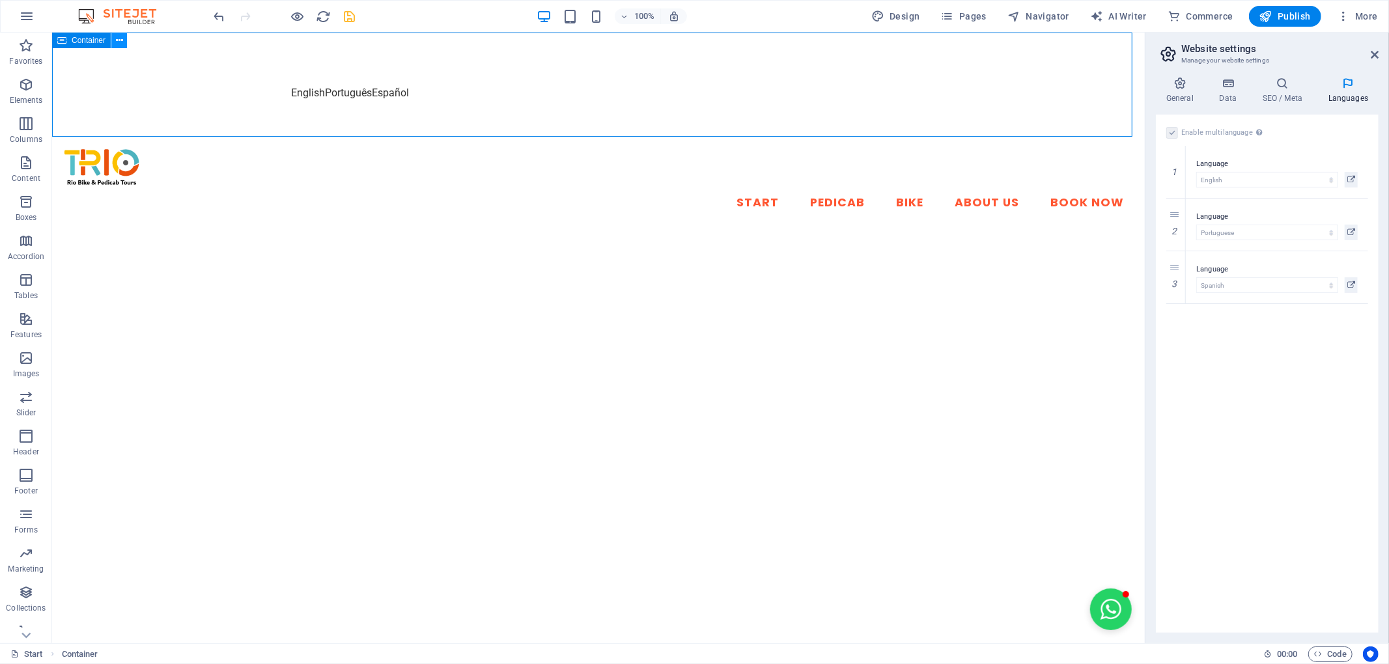
click at [118, 42] on icon at bounding box center [119, 41] width 7 height 14
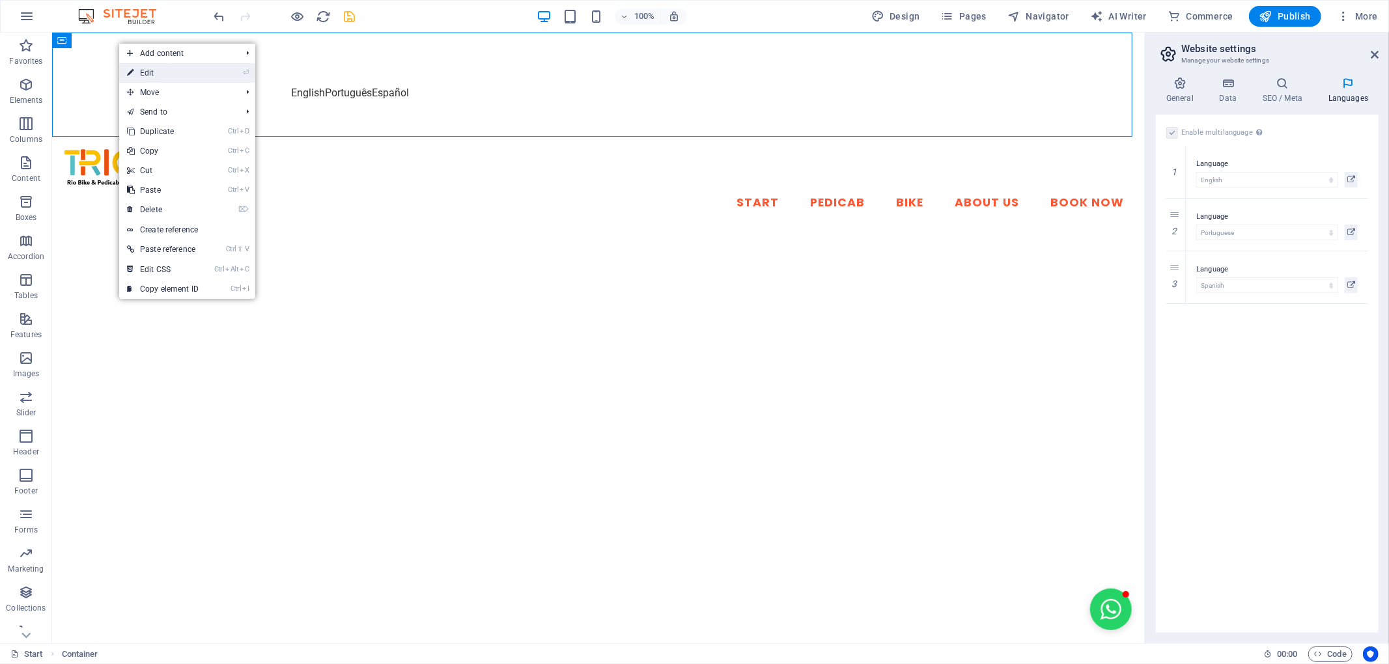
click at [235, 74] on li "⏎ Edit" at bounding box center [187, 73] width 136 height 20
click at [236, 74] on li "⏎ Edit" at bounding box center [187, 73] width 136 height 20
click at [231, 71] on li "⏎ Edit" at bounding box center [187, 73] width 136 height 20
click at [144, 73] on link "⏎ Edit" at bounding box center [162, 73] width 87 height 20
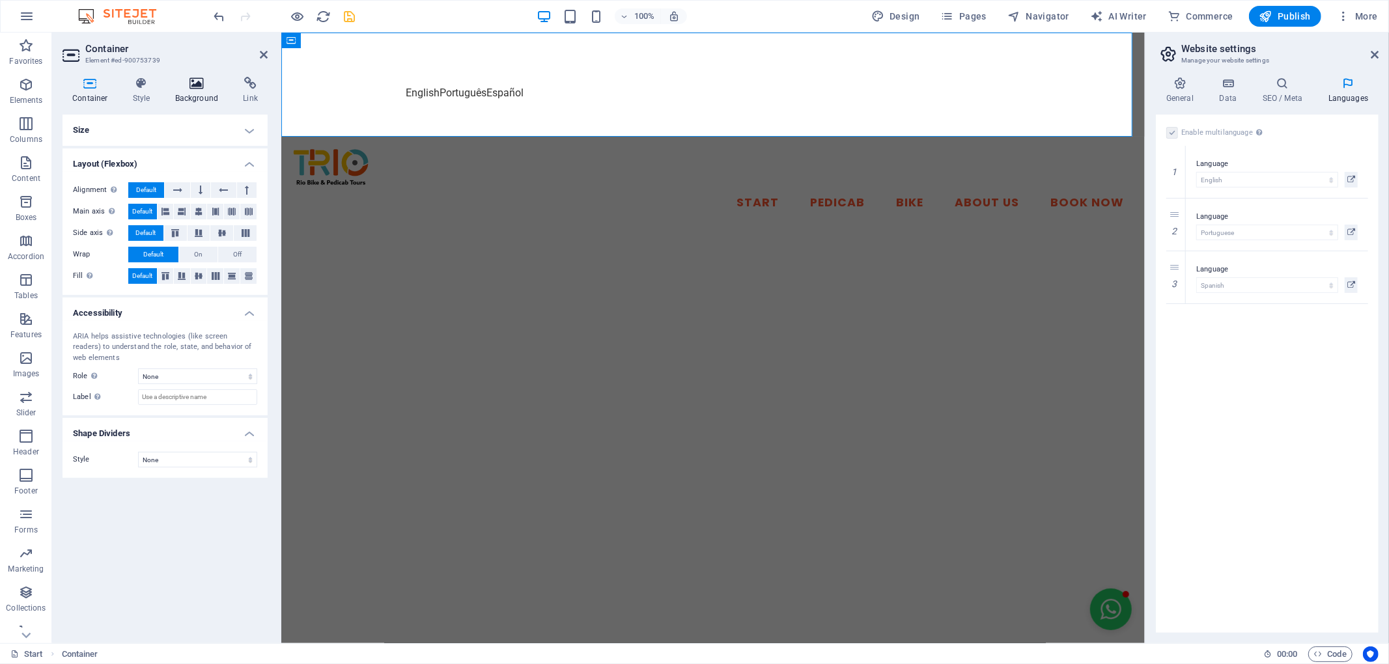
click at [198, 96] on h4 "Background" at bounding box center [199, 90] width 68 height 27
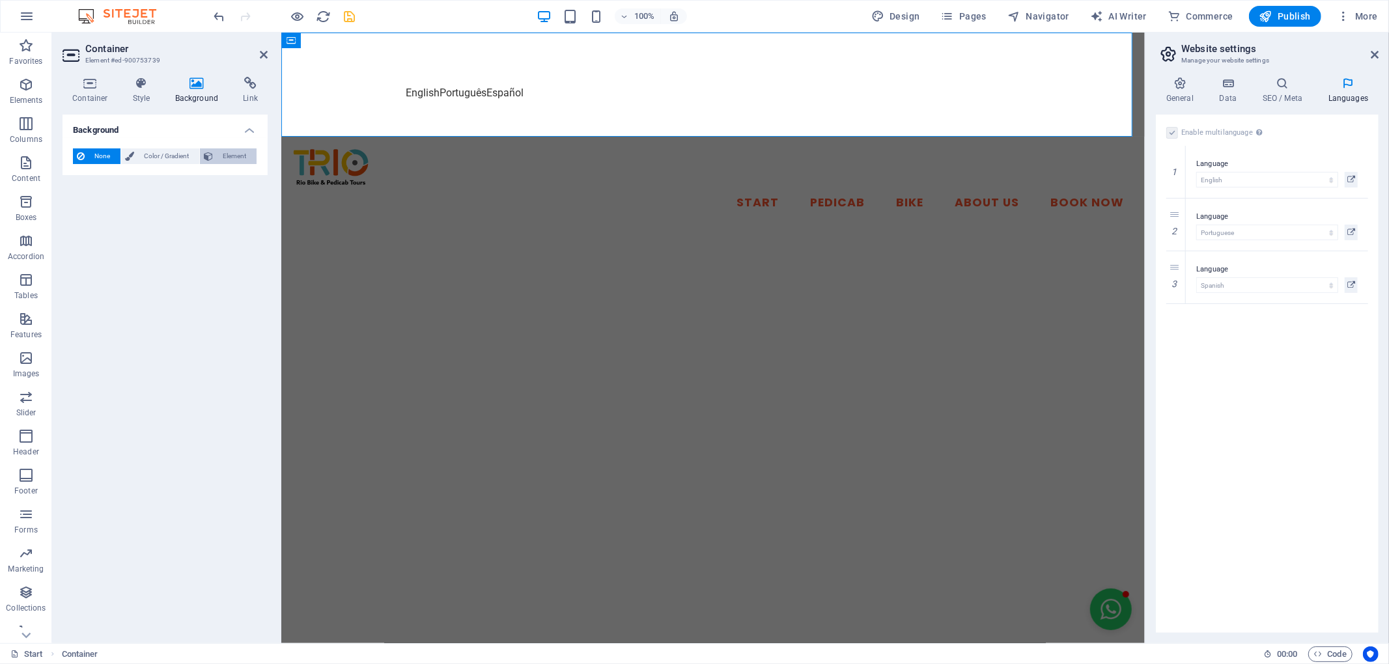
click at [224, 154] on span "Element" at bounding box center [235, 157] width 36 height 16
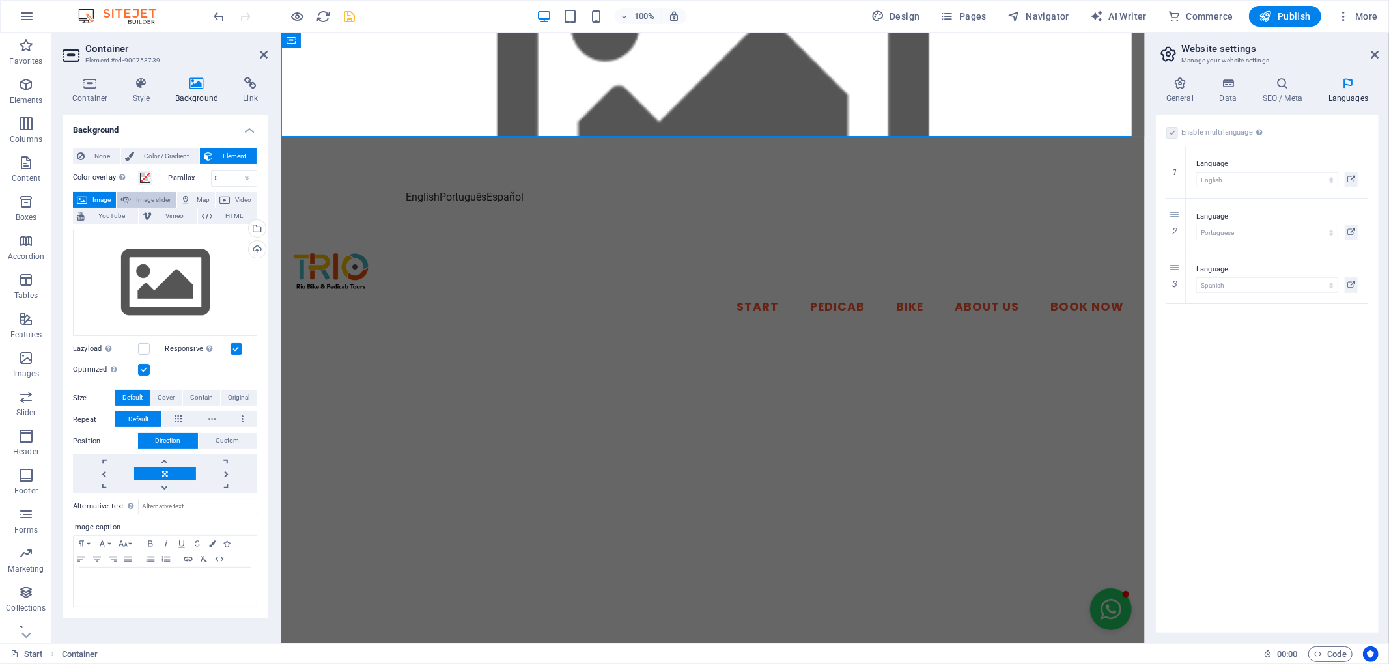
click at [138, 199] on span "Image slider" at bounding box center [153, 200] width 37 height 16
select select "ms"
select select "s"
select select "progressive"
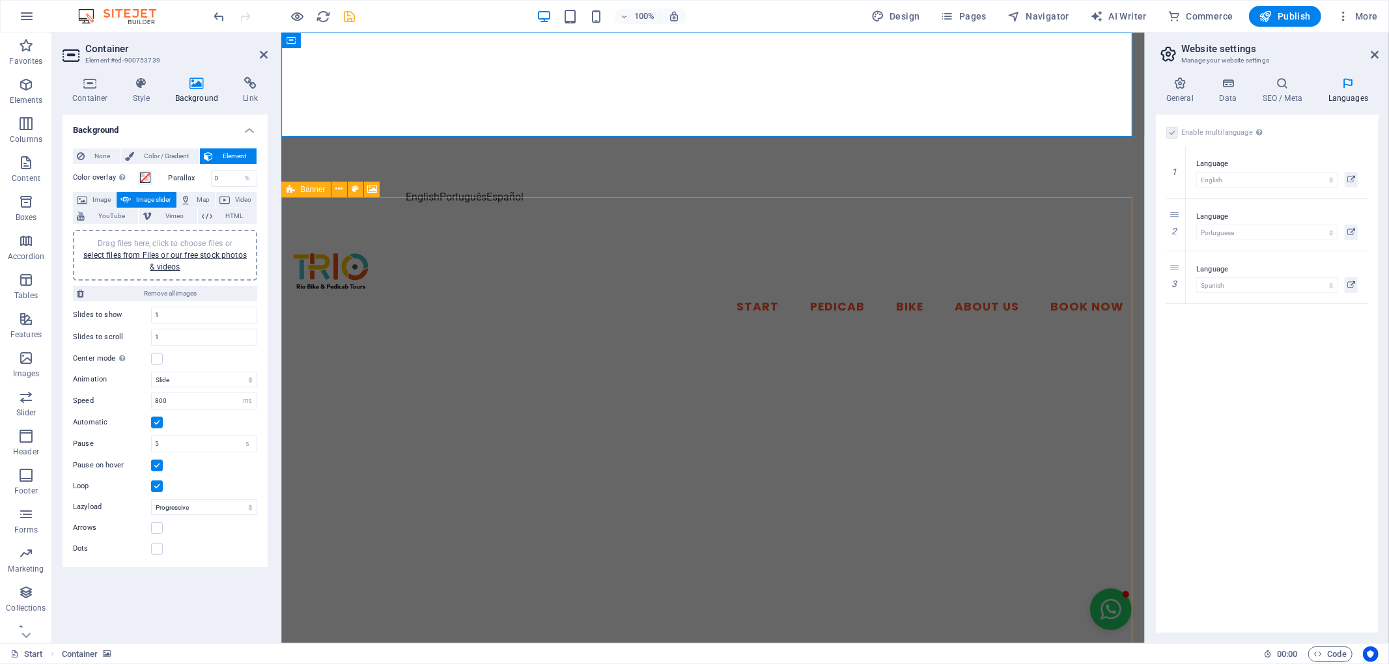
click at [177, 144] on div "None Color / Gradient Element Stretch background to full-width Color overlay Pl…" at bounding box center [165, 352] width 205 height 429
click at [180, 149] on span "Color / Gradient" at bounding box center [166, 157] width 57 height 16
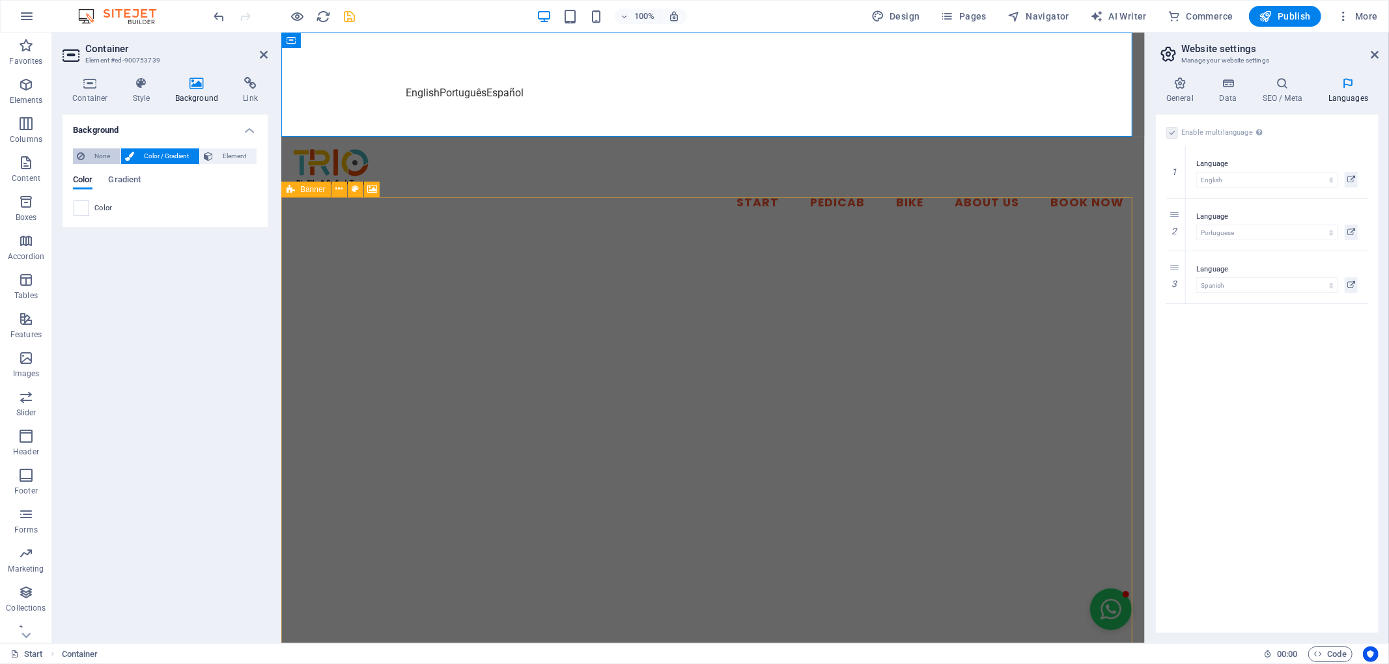
click at [96, 154] on span "None" at bounding box center [103, 157] width 28 height 16
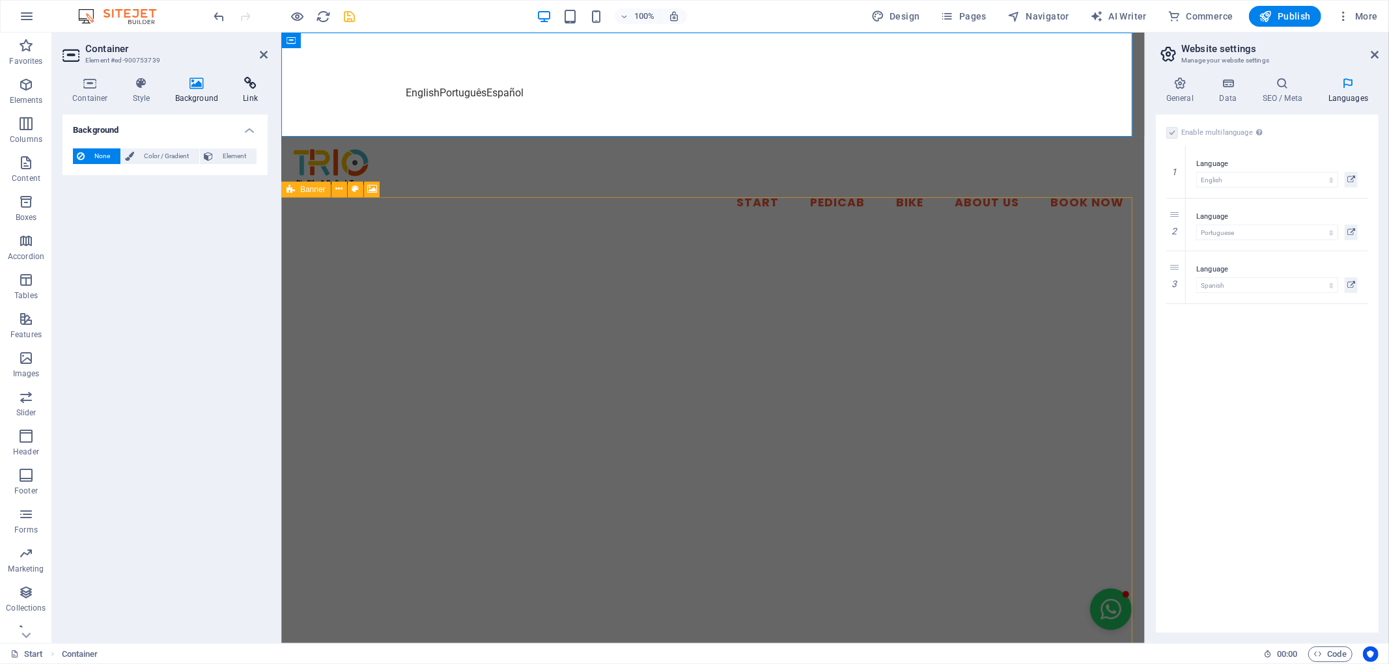
click at [253, 86] on icon at bounding box center [250, 83] width 35 height 13
click at [262, 53] on icon at bounding box center [264, 55] width 8 height 10
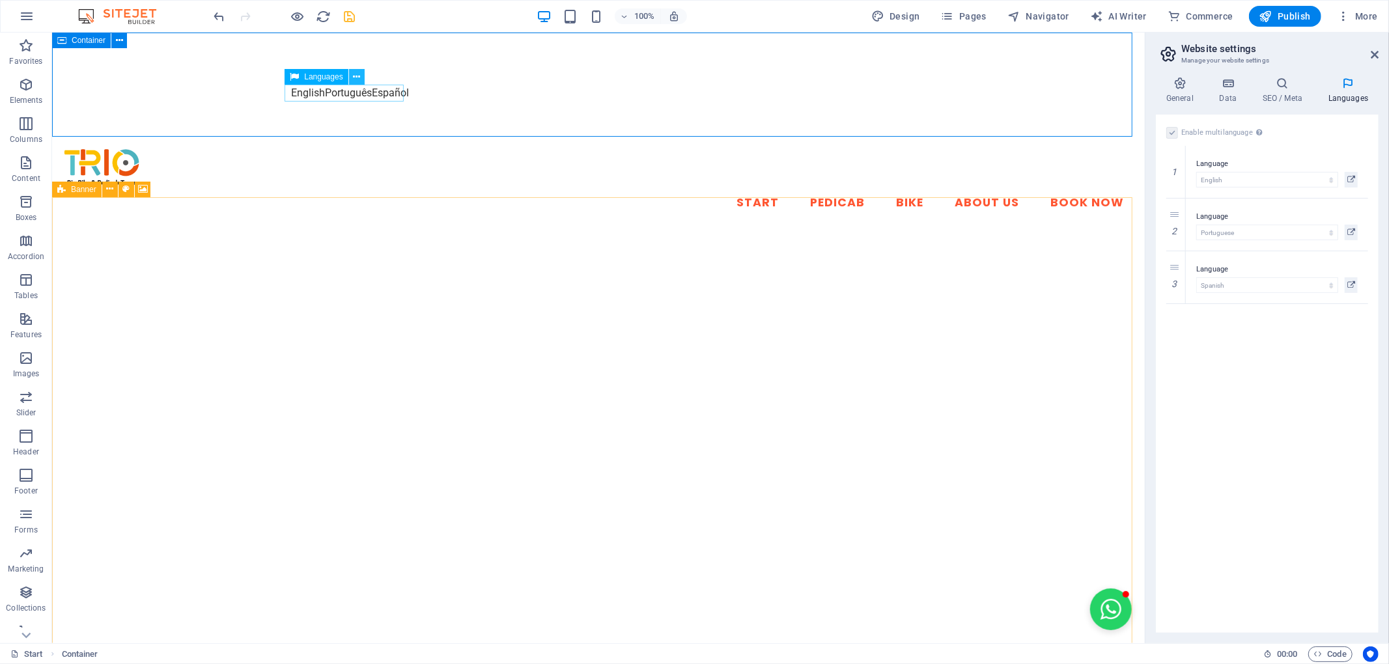
click at [356, 73] on icon at bounding box center [356, 77] width 7 height 14
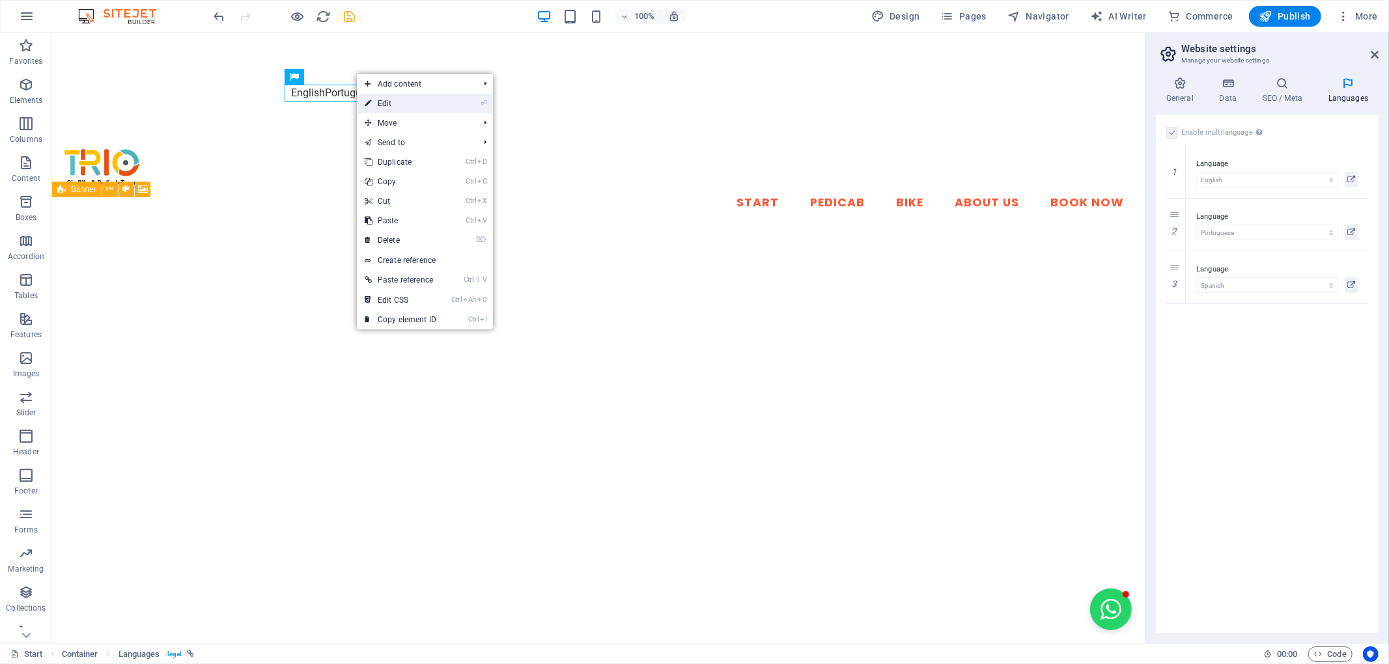
click at [433, 108] on link "⏎ Edit" at bounding box center [400, 104] width 87 height 20
select select "px"
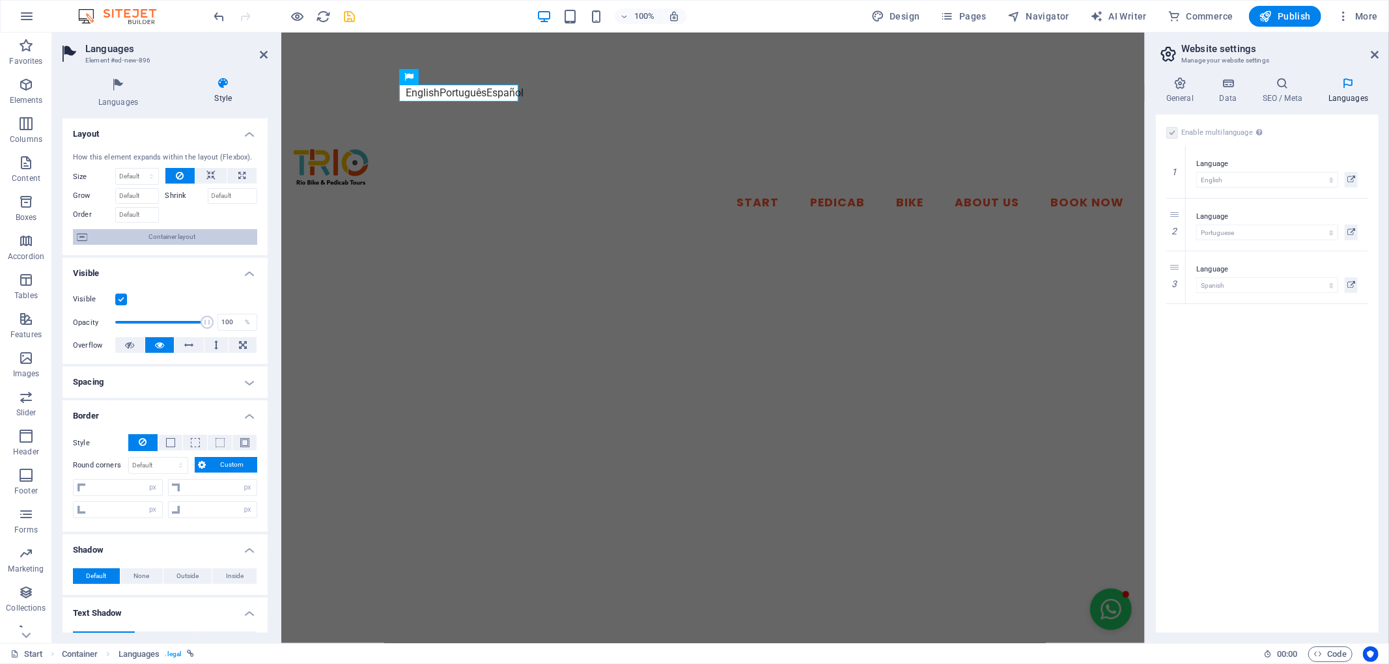
click at [190, 244] on span "Container layout" at bounding box center [172, 237] width 162 height 16
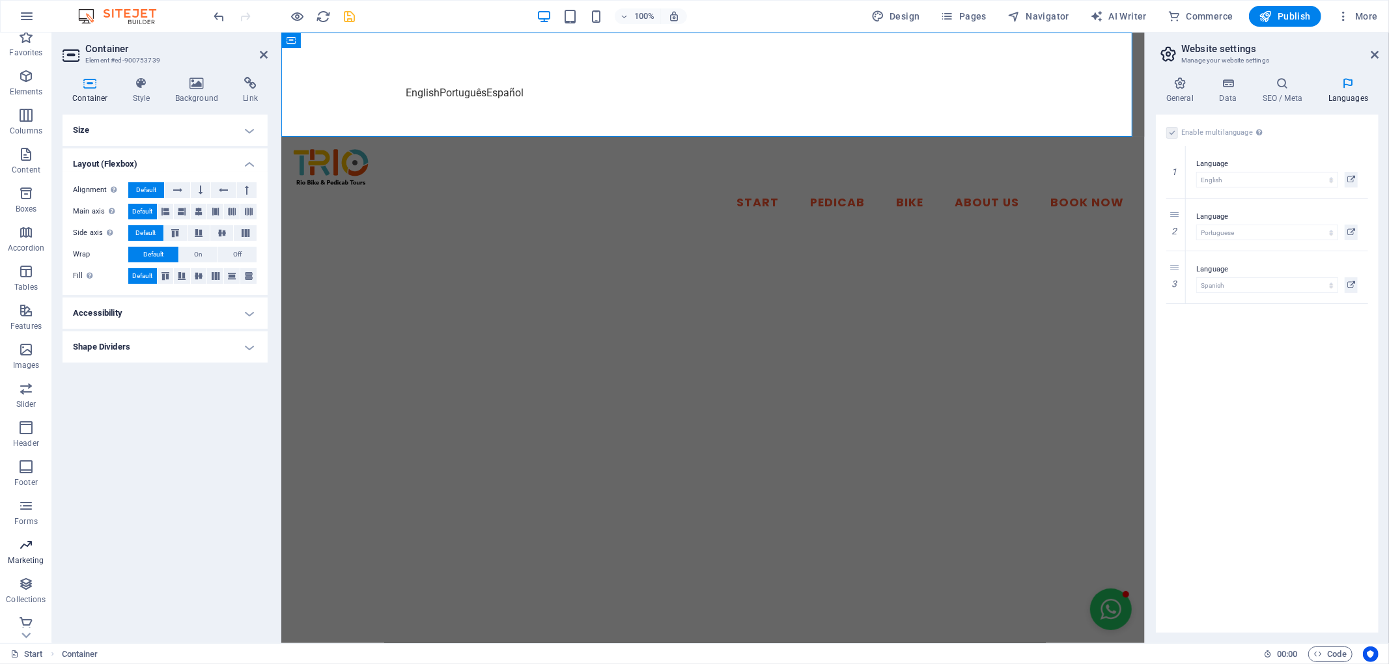
scroll to position [14, 0]
drag, startPoint x: 1230, startPoint y: 180, endPoint x: 1307, endPoint y: 374, distance: 208.5
click at [1307, 374] on div "Enable multilanguage To disable multilanguage delete all languages until only o…" at bounding box center [1267, 374] width 223 height 519
click at [472, 76] on icon at bounding box center [471, 77] width 7 height 14
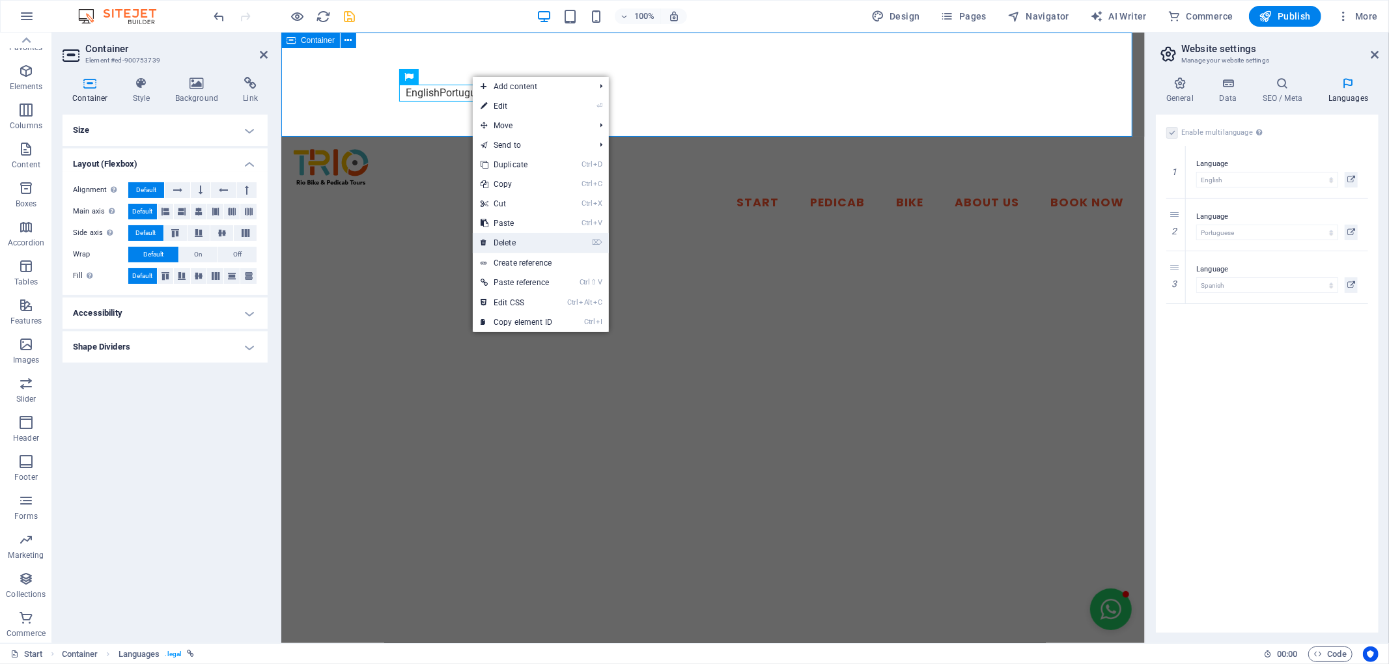
click at [533, 246] on link "⌦ Delete" at bounding box center [516, 243] width 87 height 20
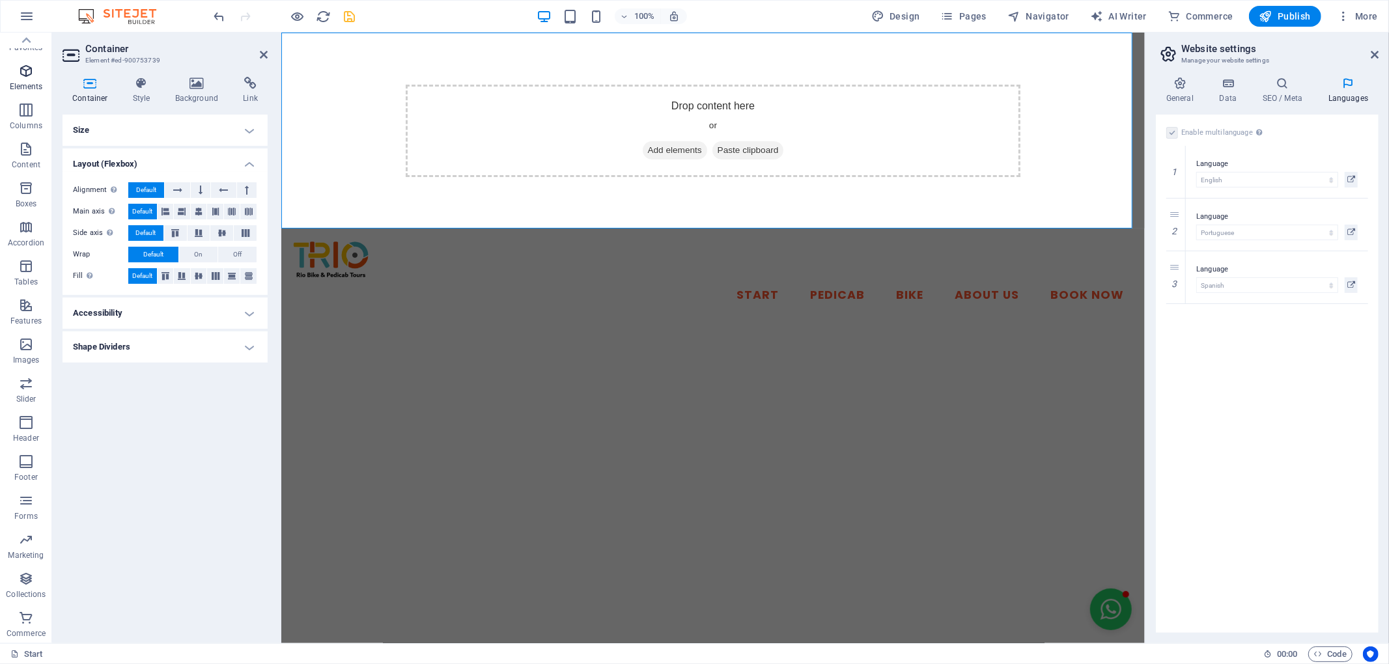
scroll to position [0, 0]
click at [130, 440] on div "Size Height Default px rem % vh vw Min. height None px rem % vh vw Width Defaul…" at bounding box center [165, 374] width 205 height 519
click at [264, 50] on icon at bounding box center [264, 55] width 8 height 10
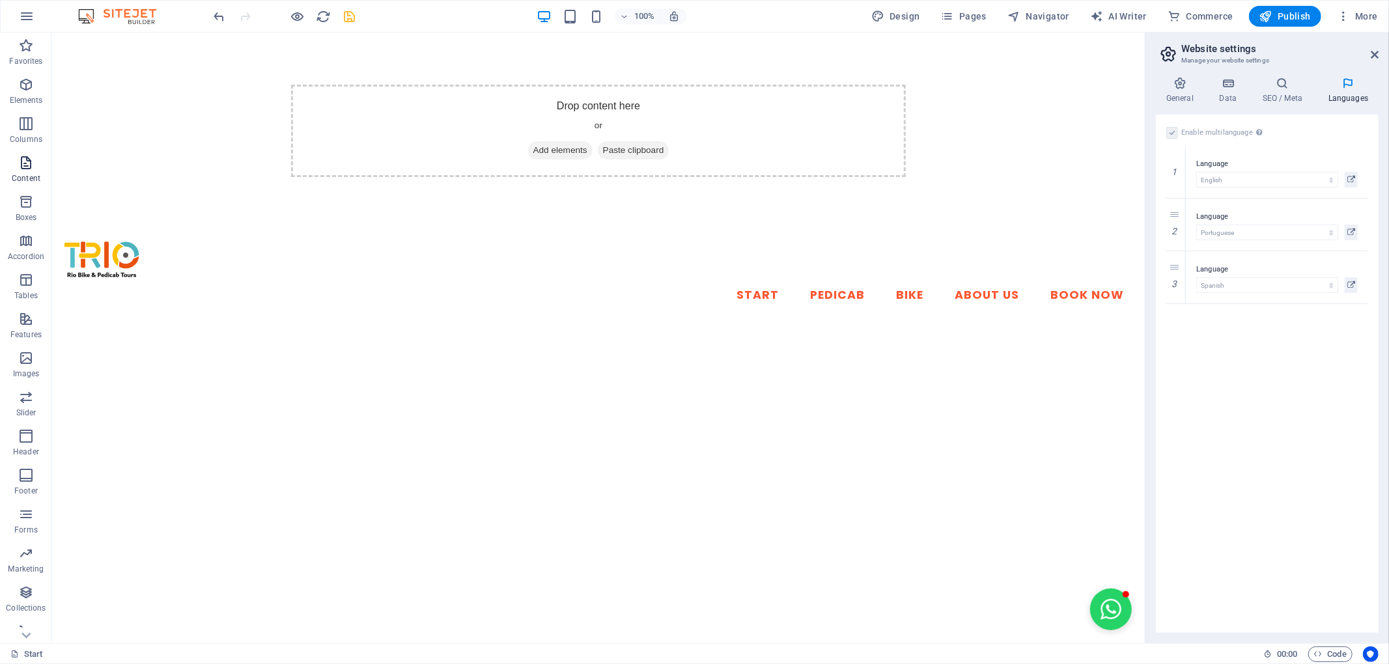
click at [35, 162] on span "Content" at bounding box center [26, 170] width 52 height 31
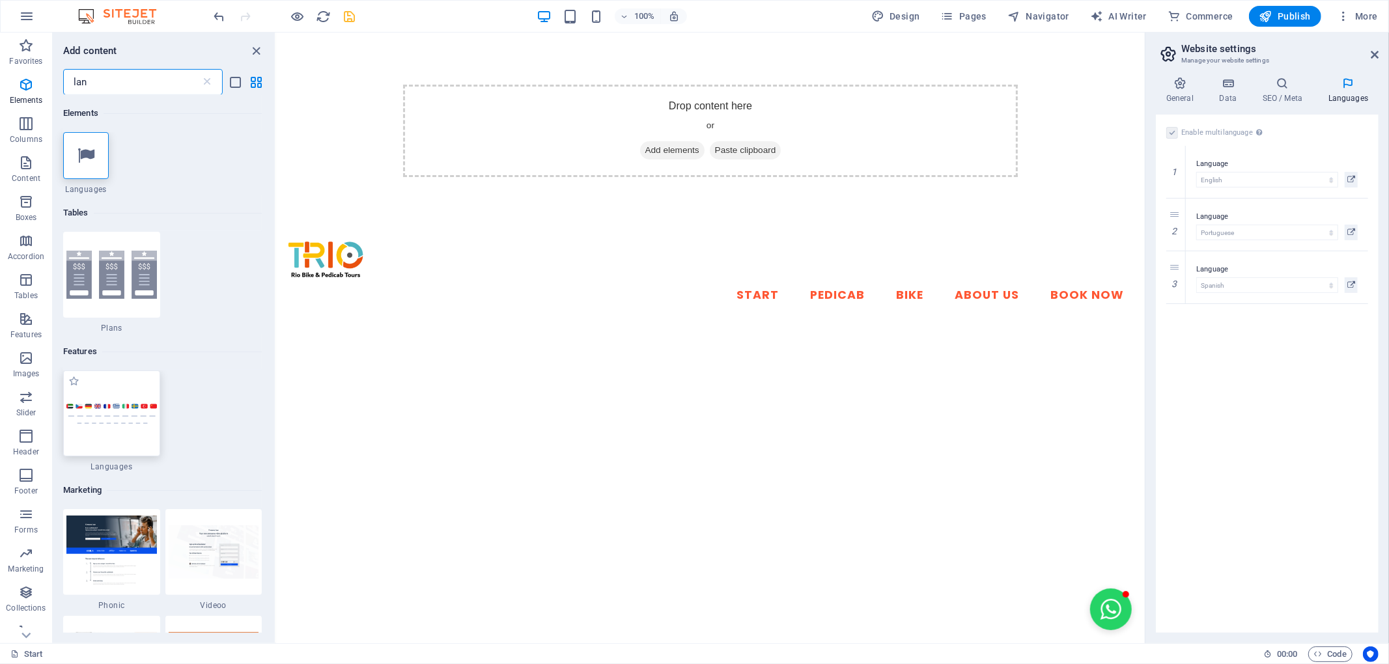
type input "lan"
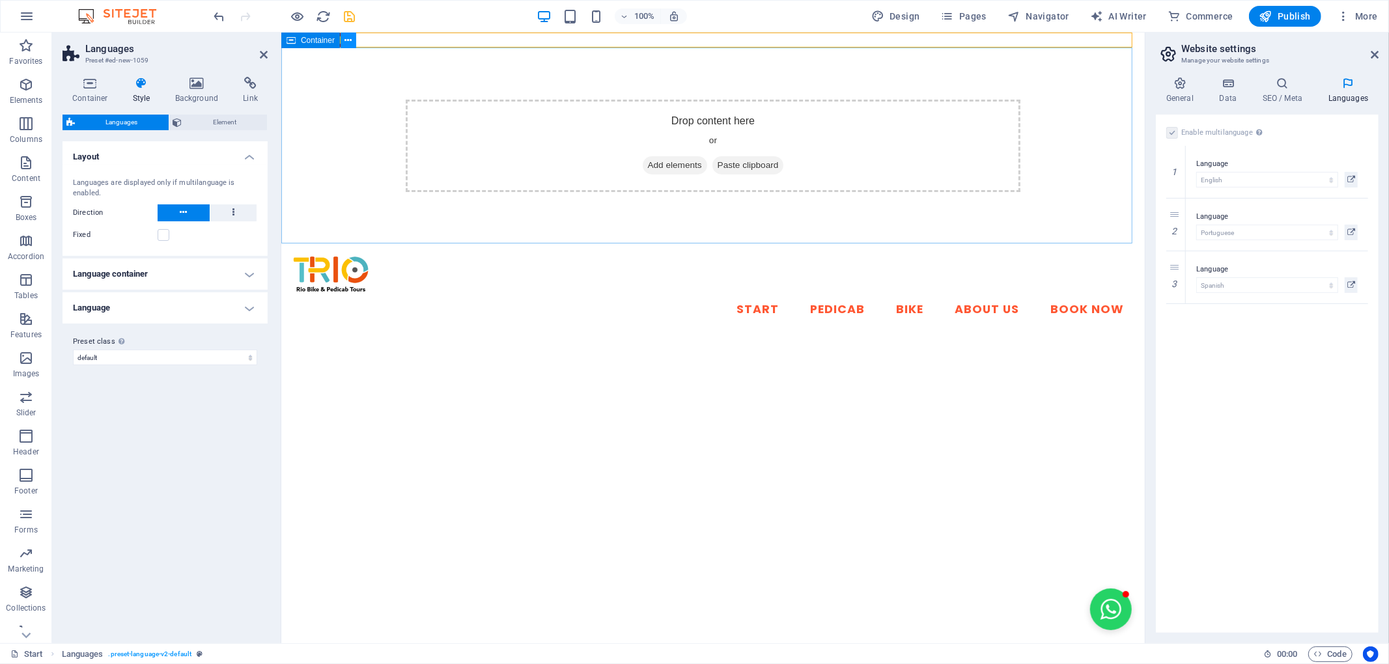
click at [350, 36] on icon at bounding box center [348, 41] width 7 height 14
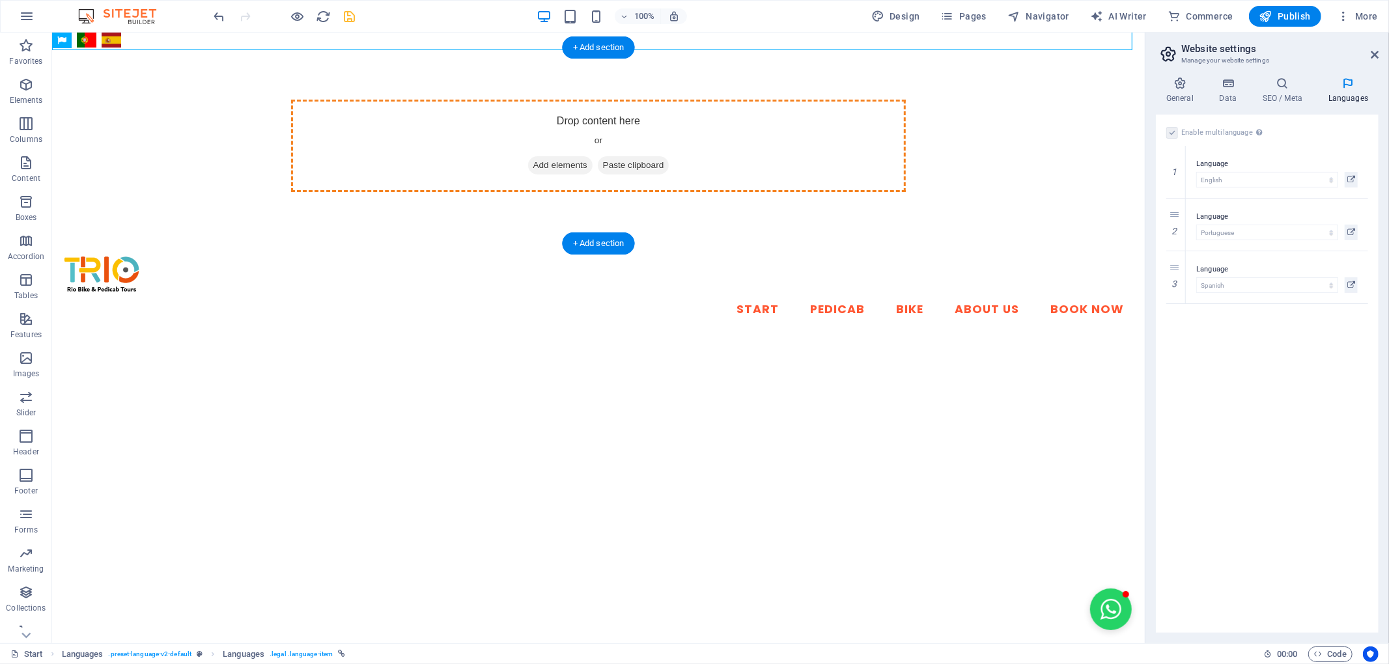
drag, startPoint x: 167, startPoint y: 70, endPoint x: 487, endPoint y: 147, distance: 328.2
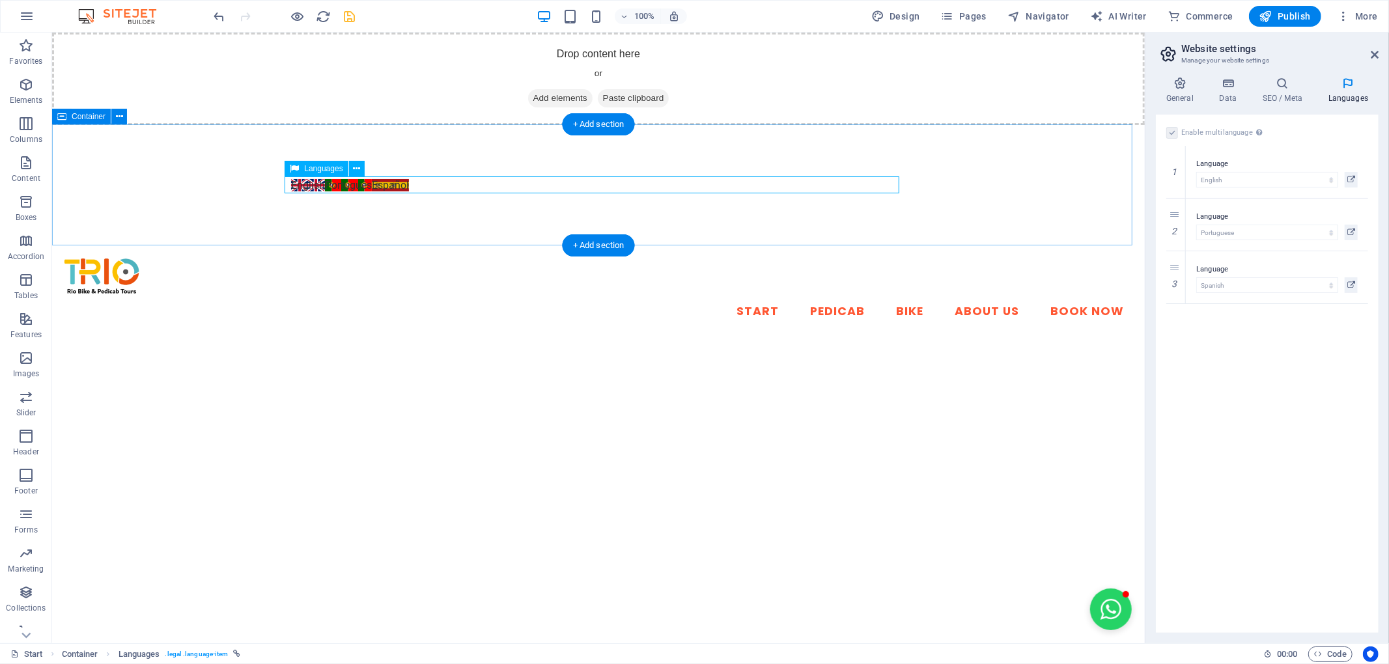
click at [383, 177] on div "English Português Español" at bounding box center [598, 185] width 615 height 17
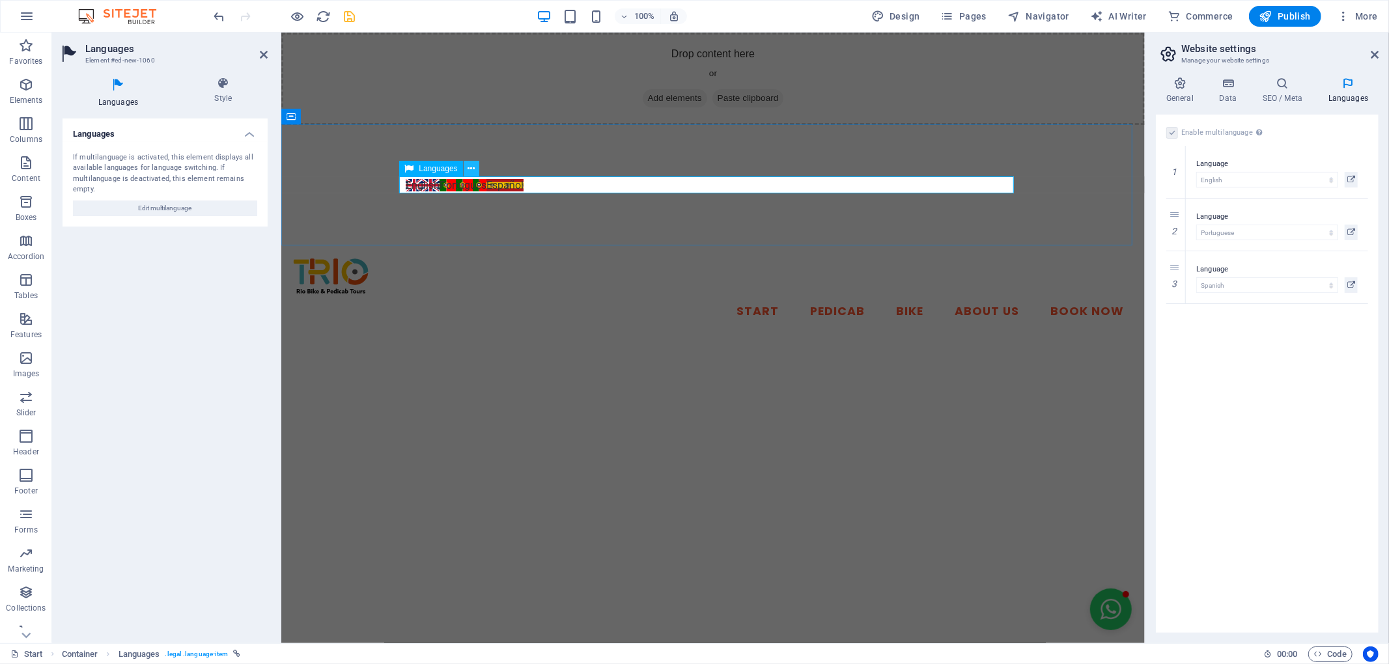
click at [470, 162] on icon at bounding box center [471, 169] width 7 height 14
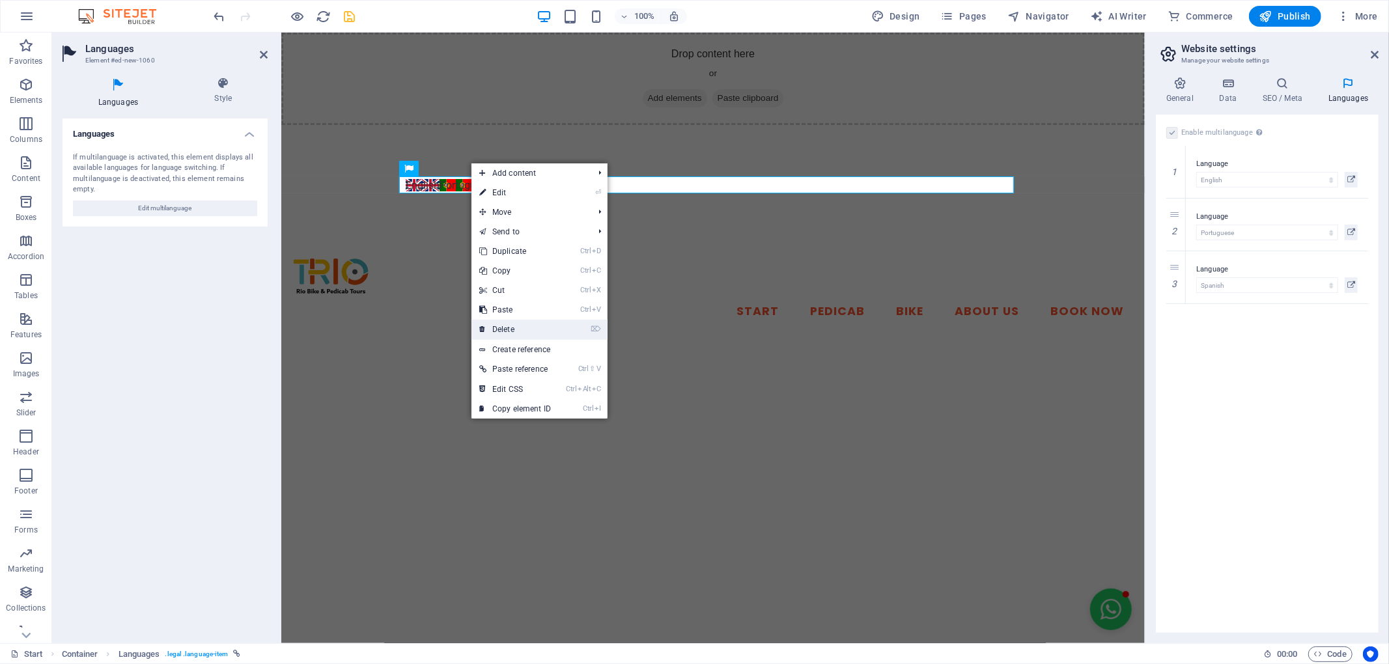
click at [548, 321] on link "⌦ Delete" at bounding box center [515, 330] width 87 height 20
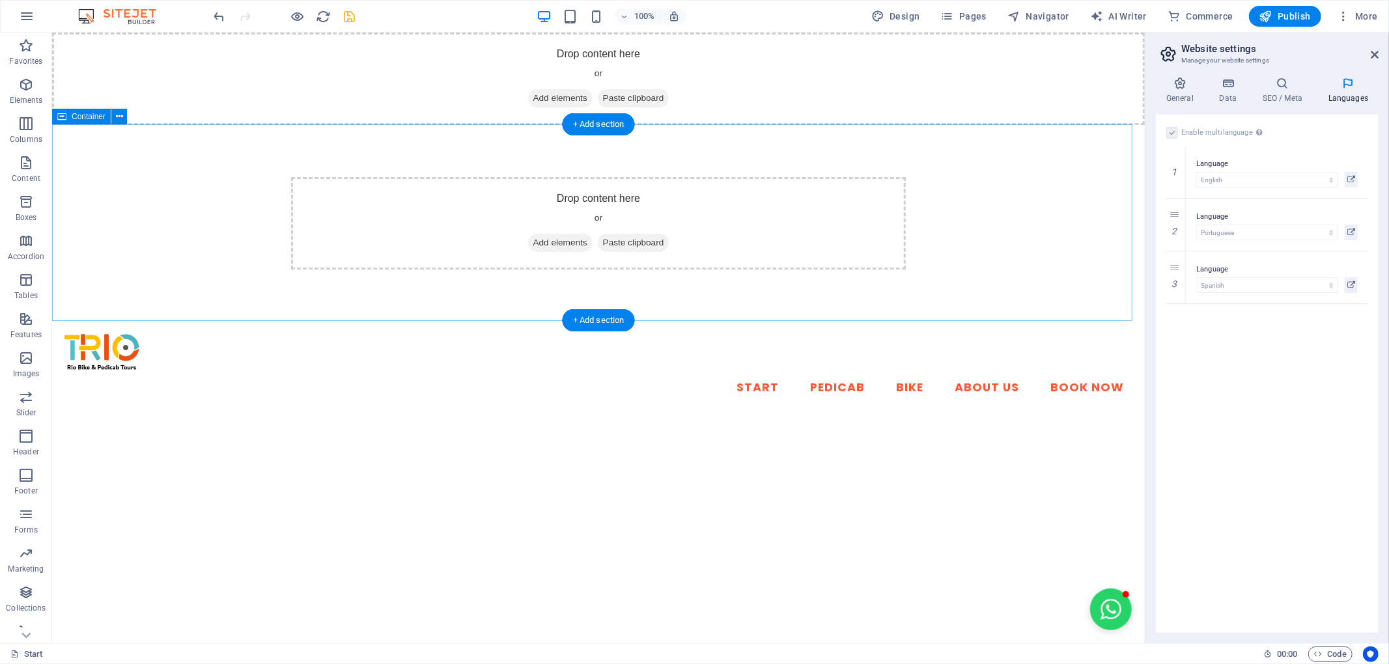
click at [689, 191] on div "Drop content here or Add elements Paste clipboard" at bounding box center [598, 223] width 615 height 92
click at [116, 121] on icon at bounding box center [119, 117] width 7 height 14
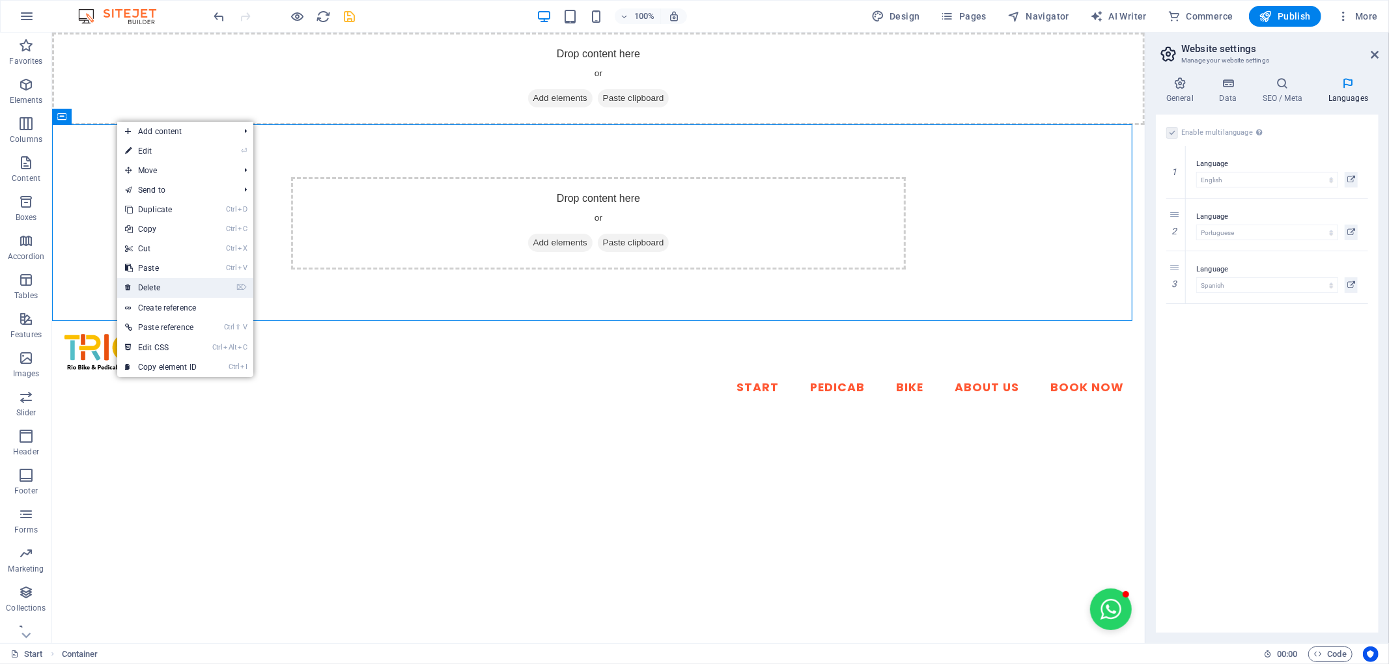
click at [184, 290] on link "⌦ Delete" at bounding box center [160, 288] width 87 height 20
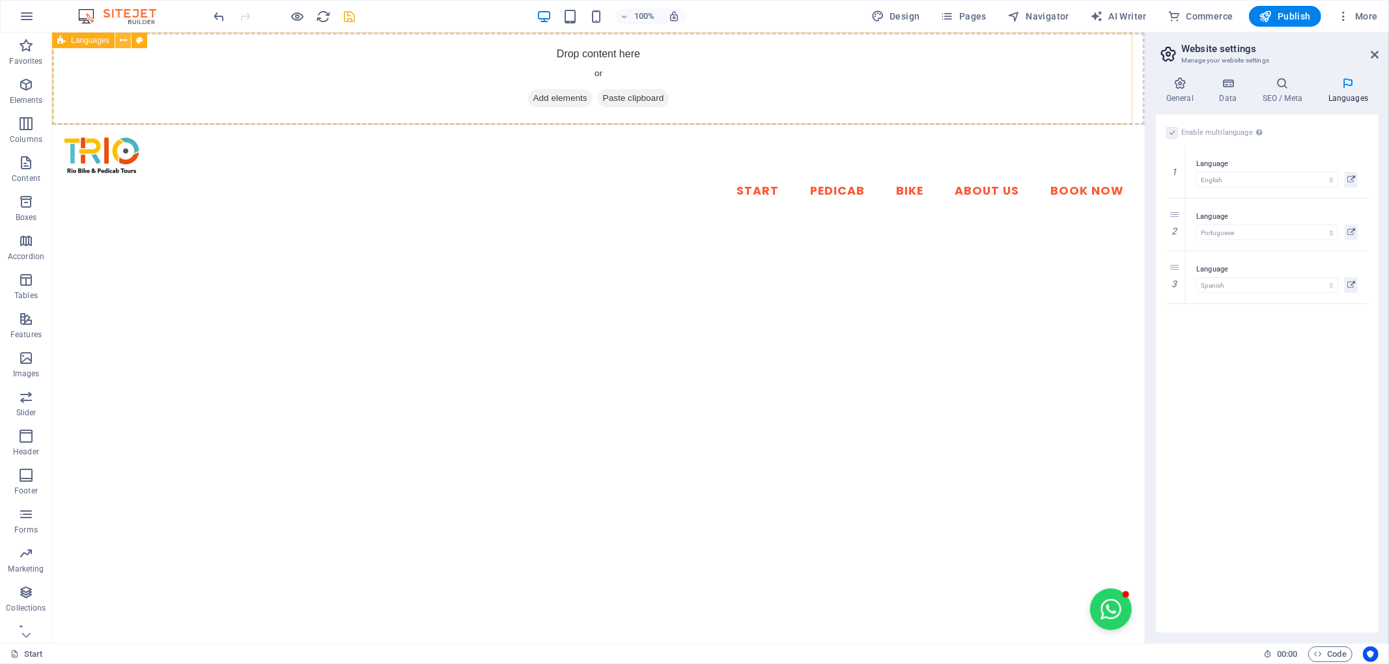
click at [119, 42] on button at bounding box center [123, 41] width 16 height 16
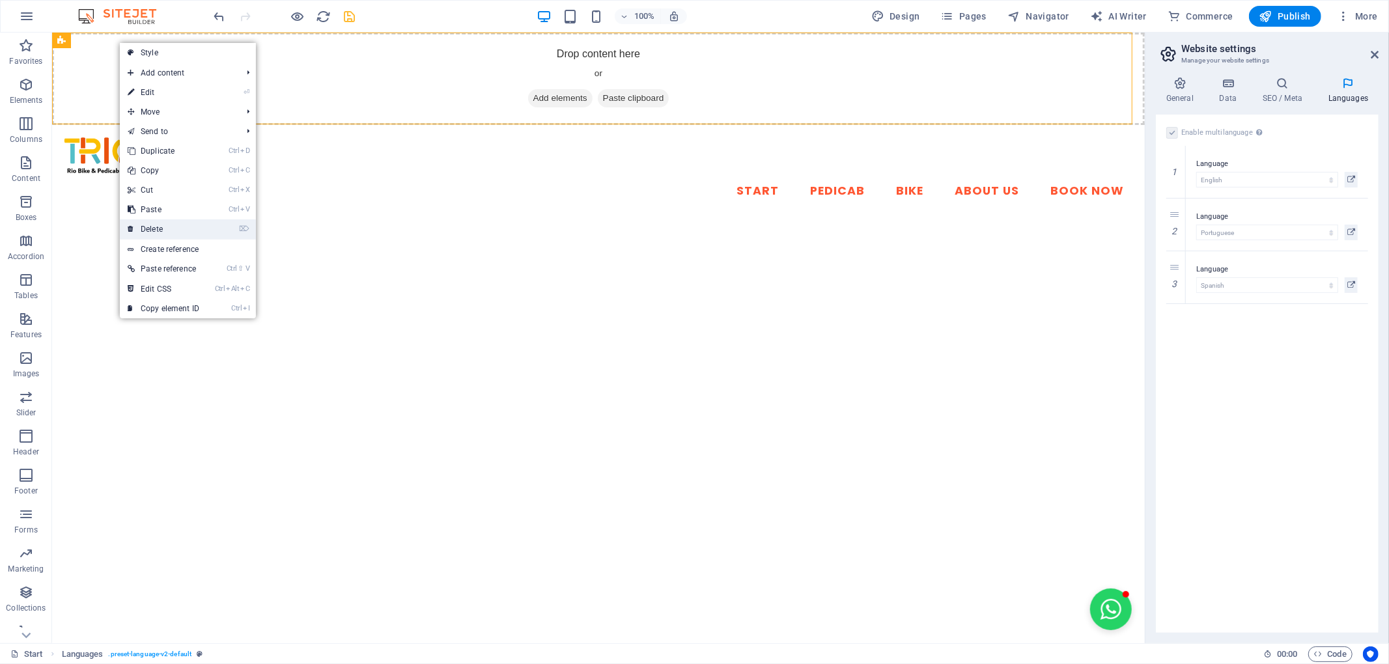
click at [182, 225] on link "⌦ Delete" at bounding box center [163, 230] width 87 height 20
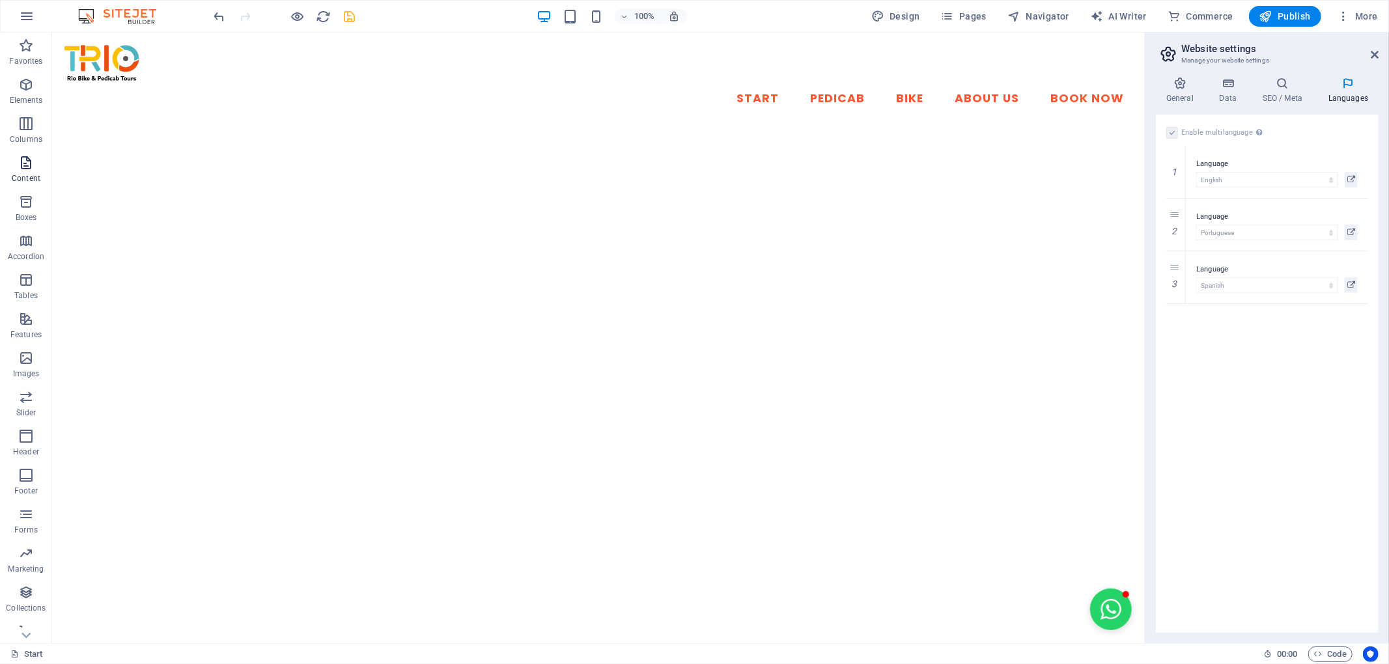
click at [23, 172] on span "Content" at bounding box center [26, 170] width 52 height 31
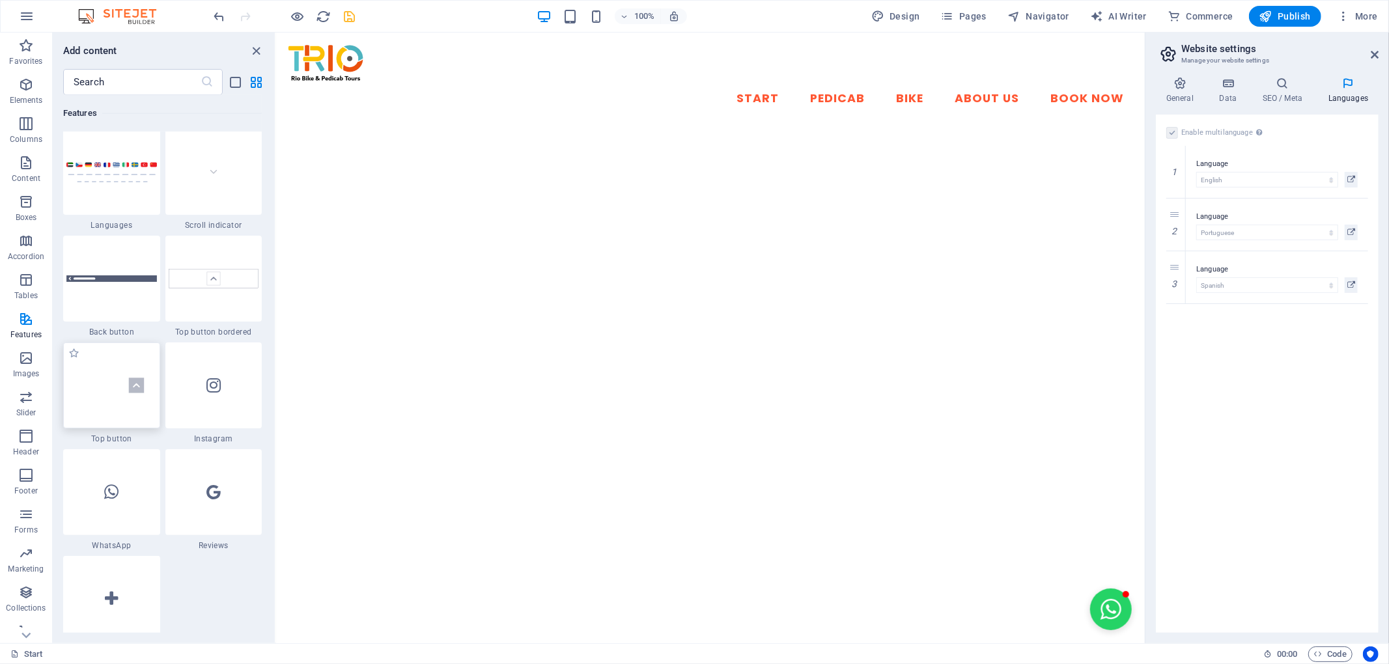
scroll to position [5898, 0]
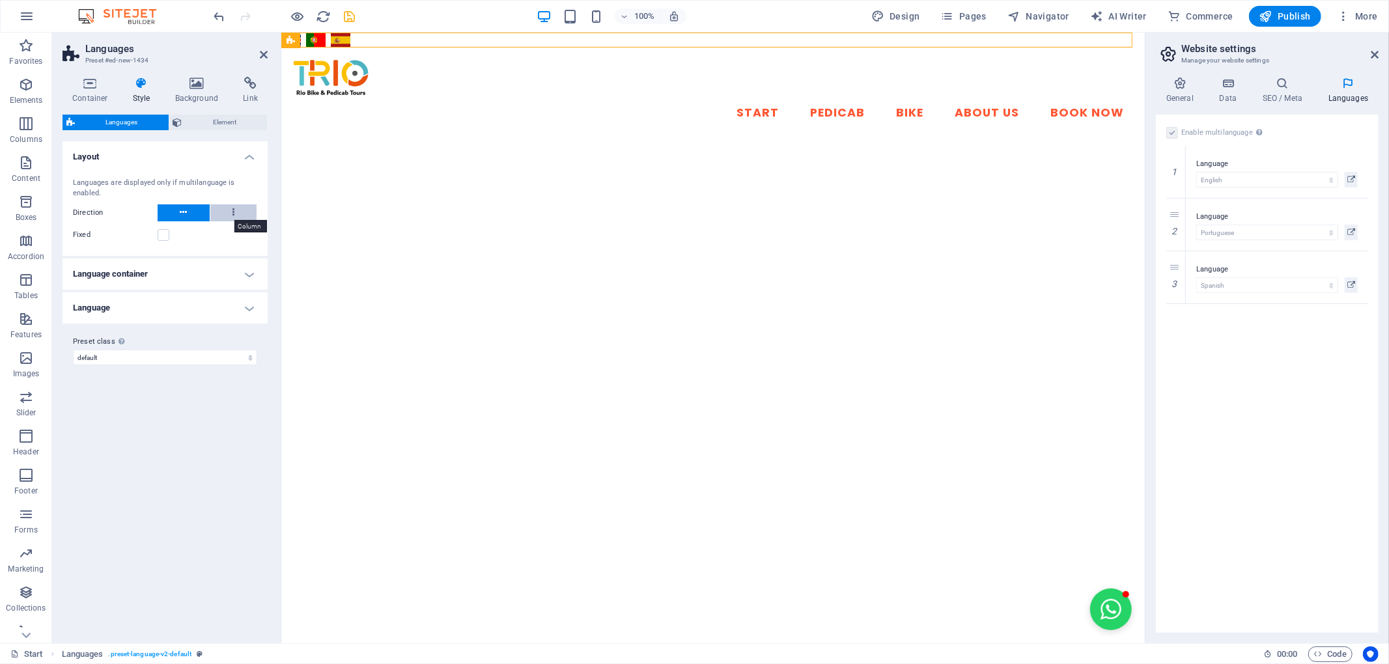
click at [233, 214] on icon at bounding box center [234, 213] width 2 height 16
click at [192, 214] on button at bounding box center [184, 213] width 52 height 17
click at [162, 233] on label at bounding box center [164, 235] width 12 height 12
click at [0, 0] on input "Fixed" at bounding box center [0, 0] width 0 height 0
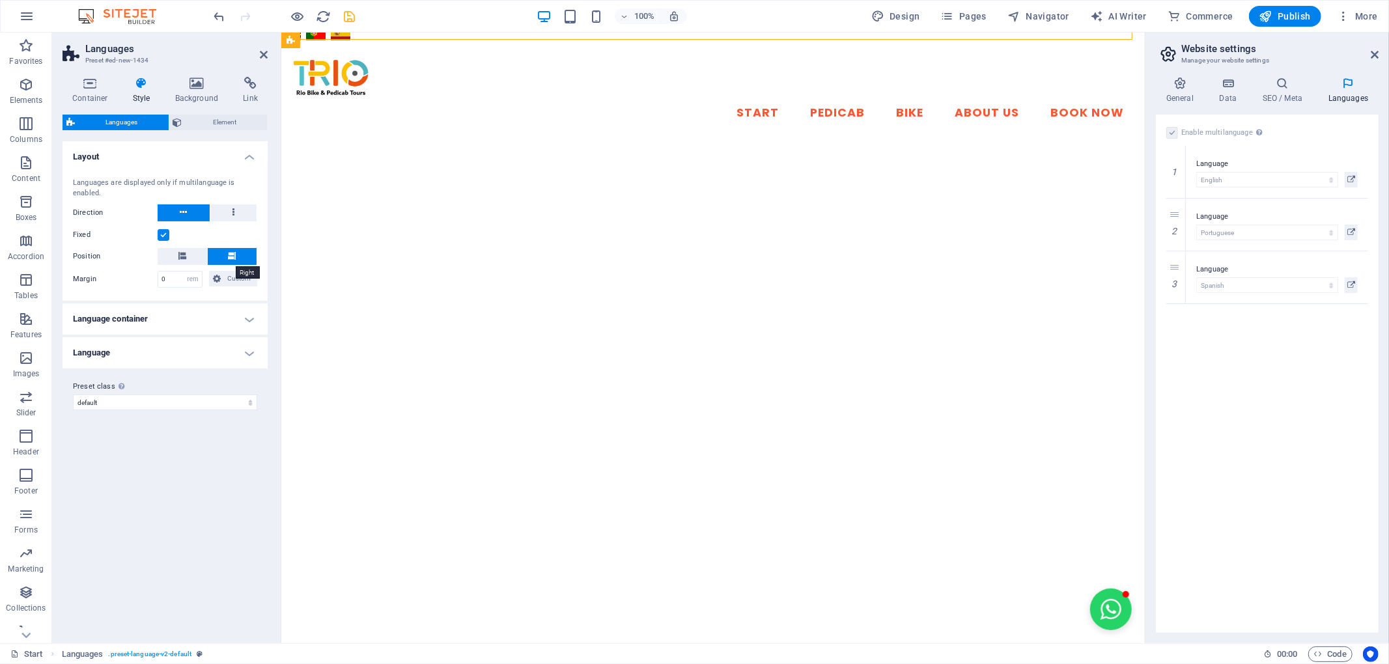
click at [235, 252] on icon at bounding box center [232, 256] width 8 height 8
click at [237, 251] on button at bounding box center [233, 256] width 50 height 17
click at [186, 250] on button at bounding box center [183, 256] width 50 height 17
click at [189, 250] on button at bounding box center [183, 256] width 50 height 17
click at [238, 253] on button at bounding box center [233, 256] width 50 height 17
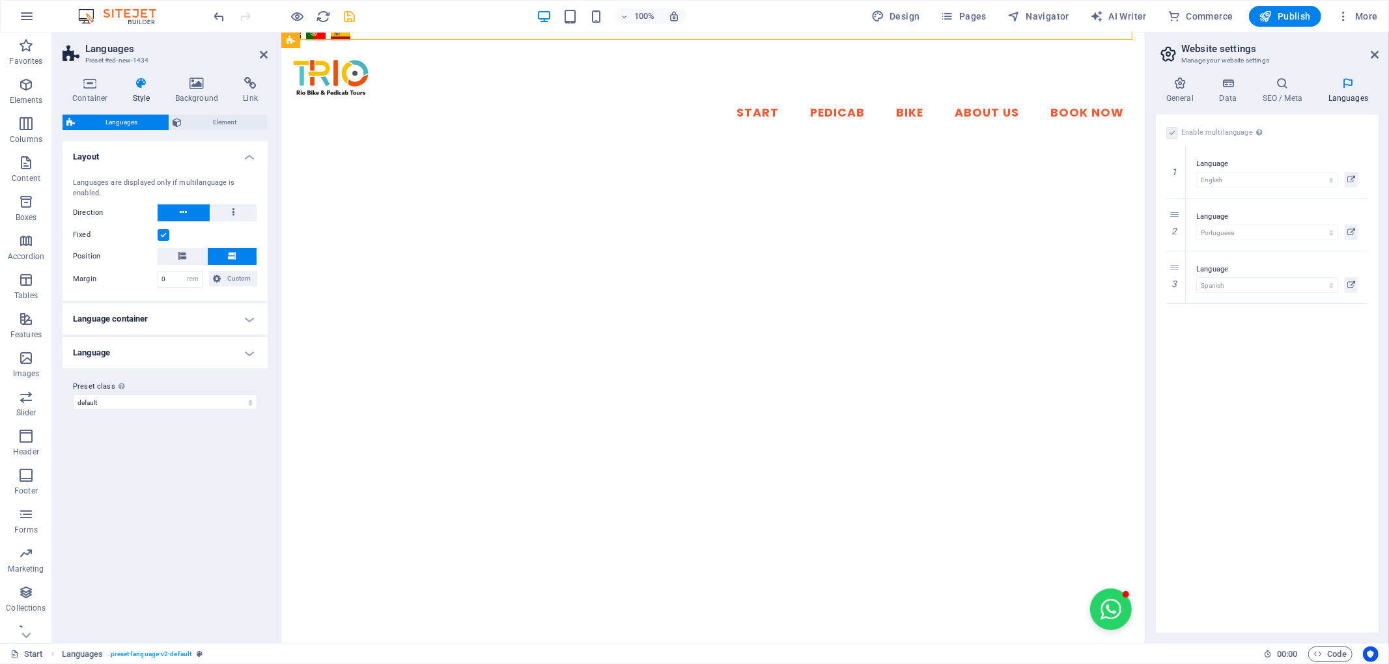
click at [238, 253] on button at bounding box center [233, 256] width 50 height 17
click at [238, 255] on button at bounding box center [233, 256] width 50 height 17
click at [377, 39] on icon at bounding box center [376, 41] width 7 height 14
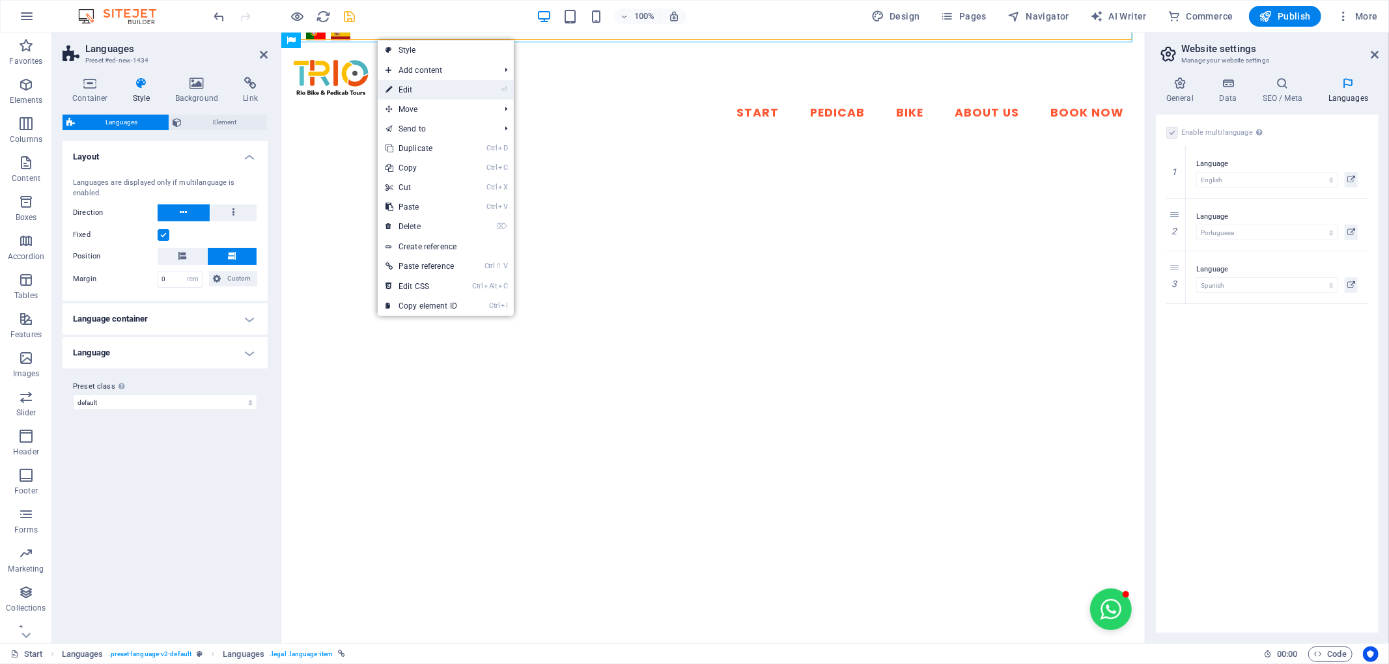
click at [465, 92] on link "⏎ Edit" at bounding box center [421, 90] width 87 height 20
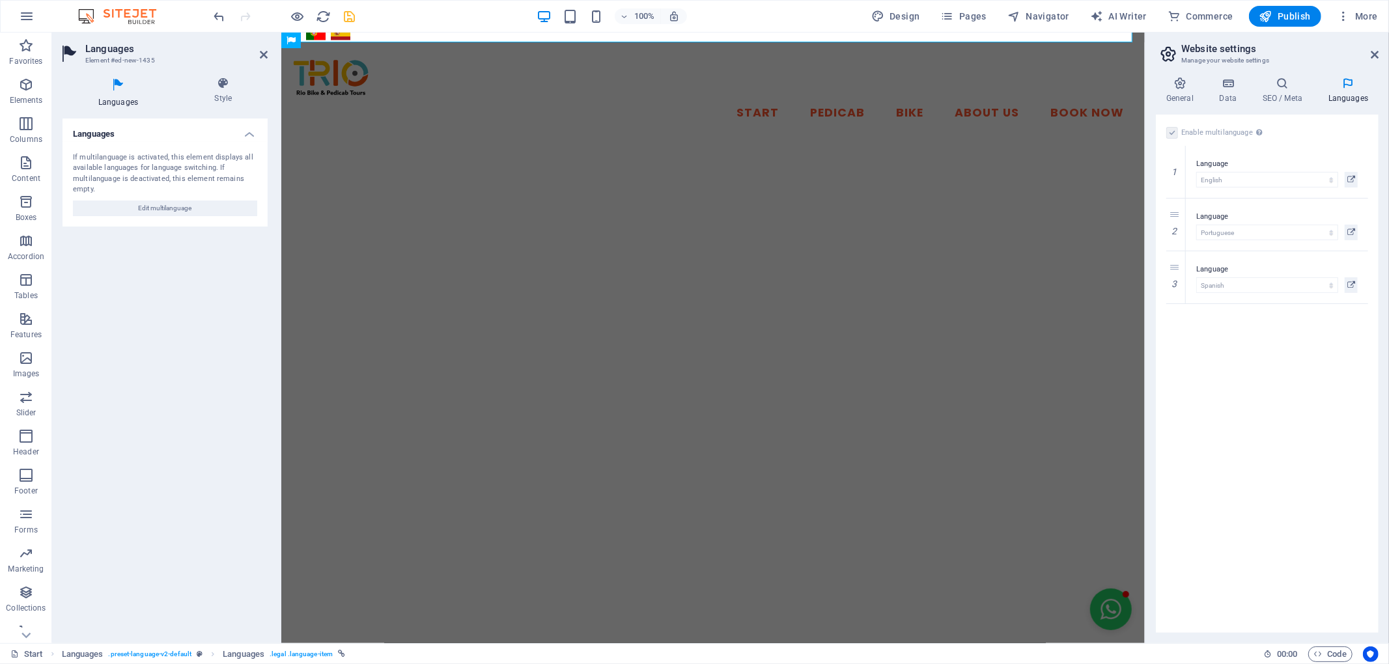
click at [1356, 86] on icon at bounding box center [1348, 83] width 61 height 13
click at [1343, 74] on div "General Data SEO / Meta Languages Website name triobrasil.com Logo Drag files h…" at bounding box center [1268, 354] width 244 height 577
click at [1350, 82] on icon at bounding box center [1348, 83] width 61 height 13
click at [1346, 92] on h4 "Languages" at bounding box center [1348, 90] width 61 height 27
click at [1282, 84] on icon at bounding box center [1283, 83] width 61 height 13
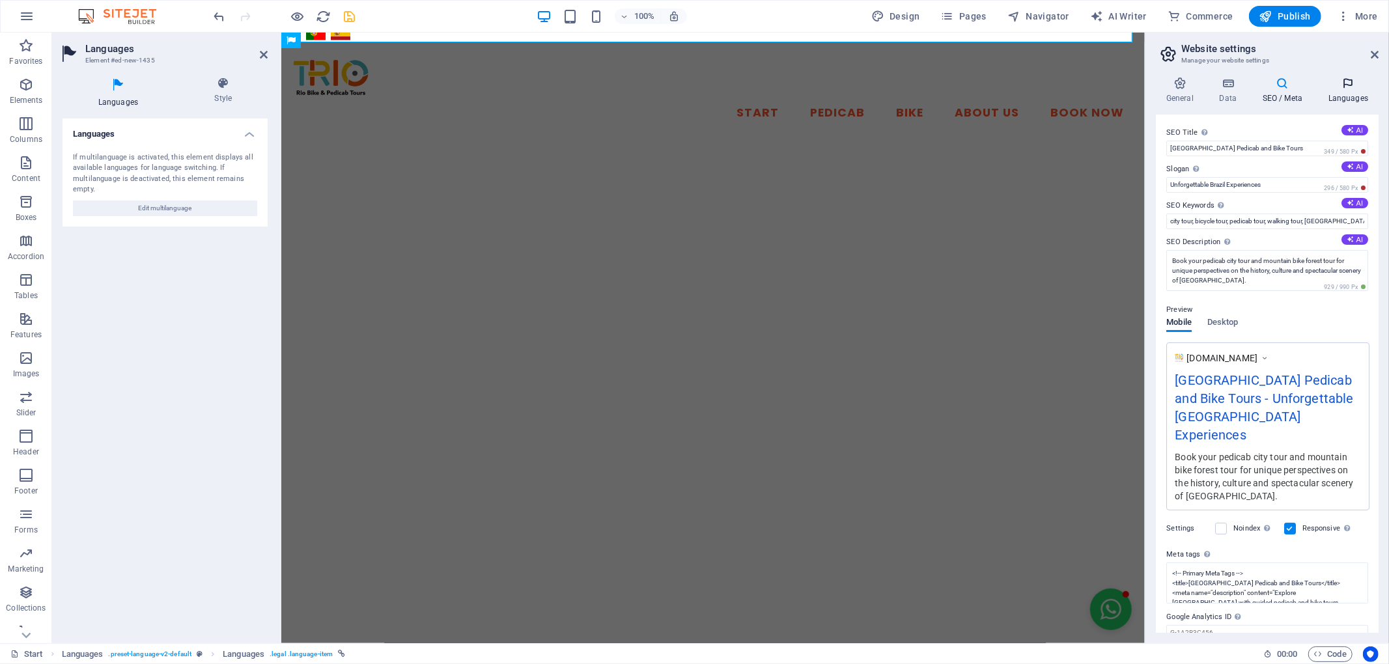
click at [1356, 86] on icon at bounding box center [1348, 83] width 61 height 13
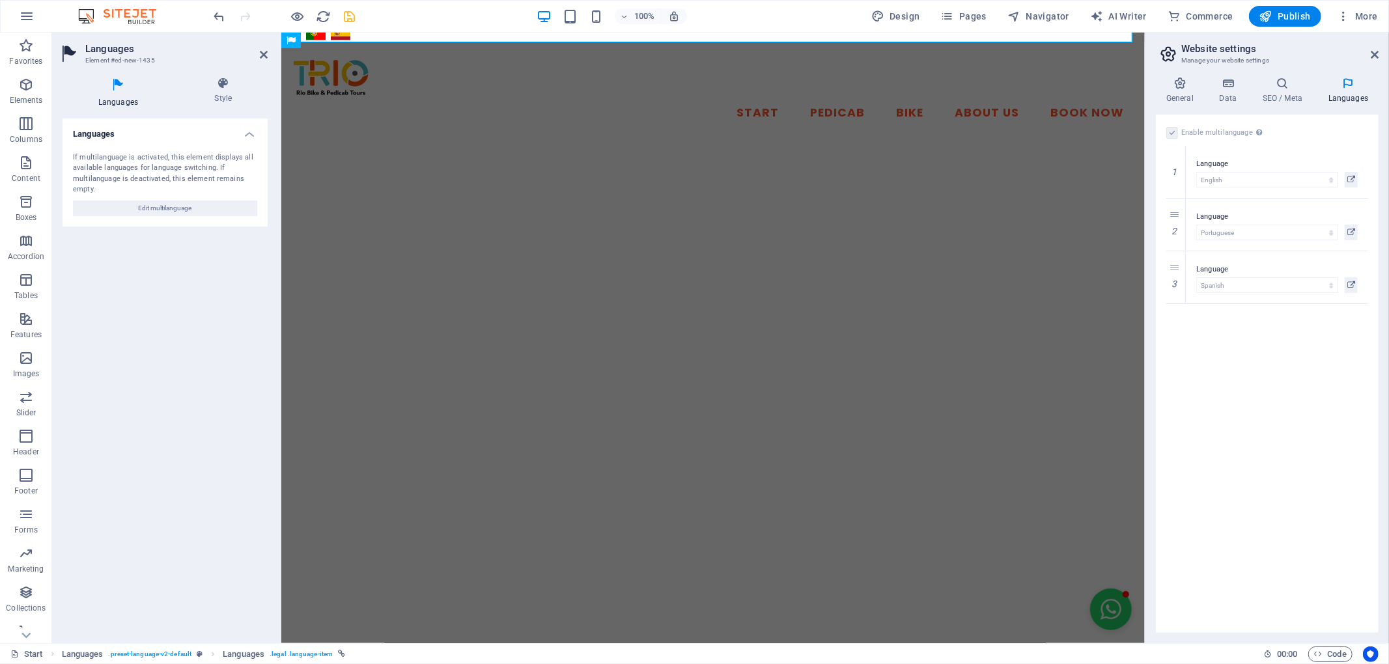
click at [184, 311] on div "Languages If multilanguage is activated, this element displays all available la…" at bounding box center [165, 376] width 205 height 515
click at [219, 87] on icon at bounding box center [223, 83] width 89 height 13
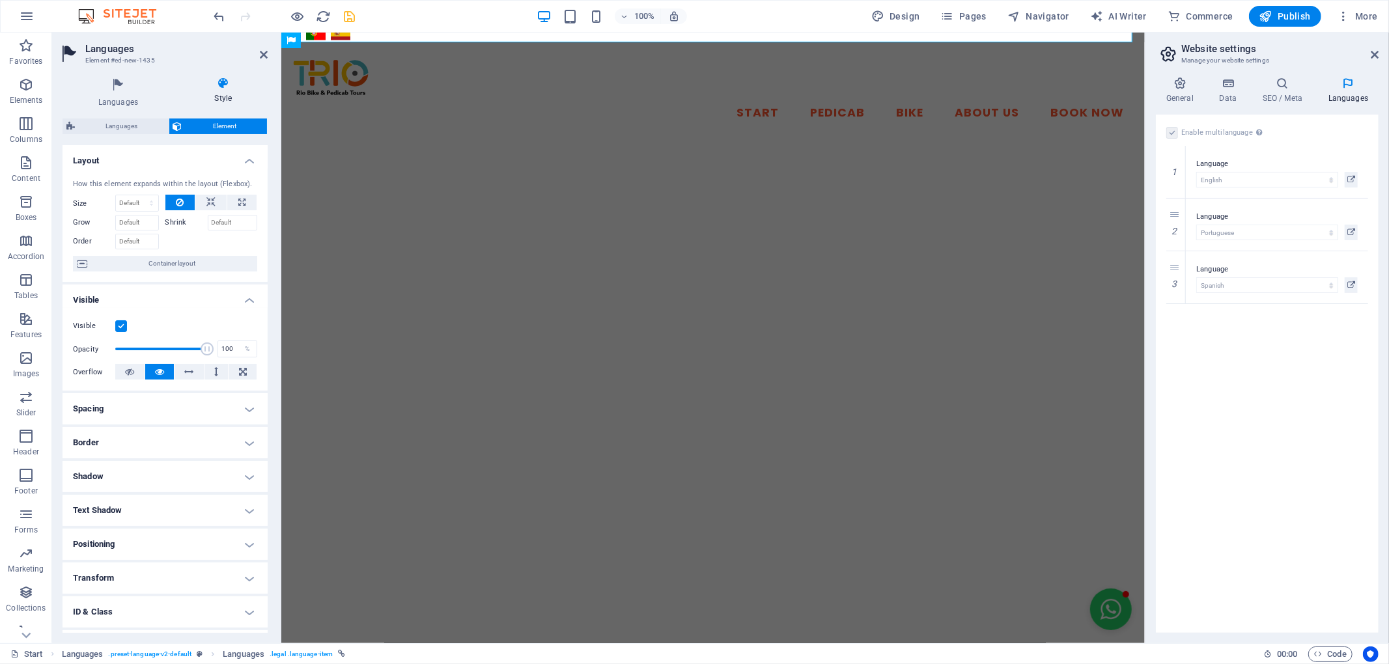
click at [250, 405] on h4 "Spacing" at bounding box center [165, 408] width 205 height 31
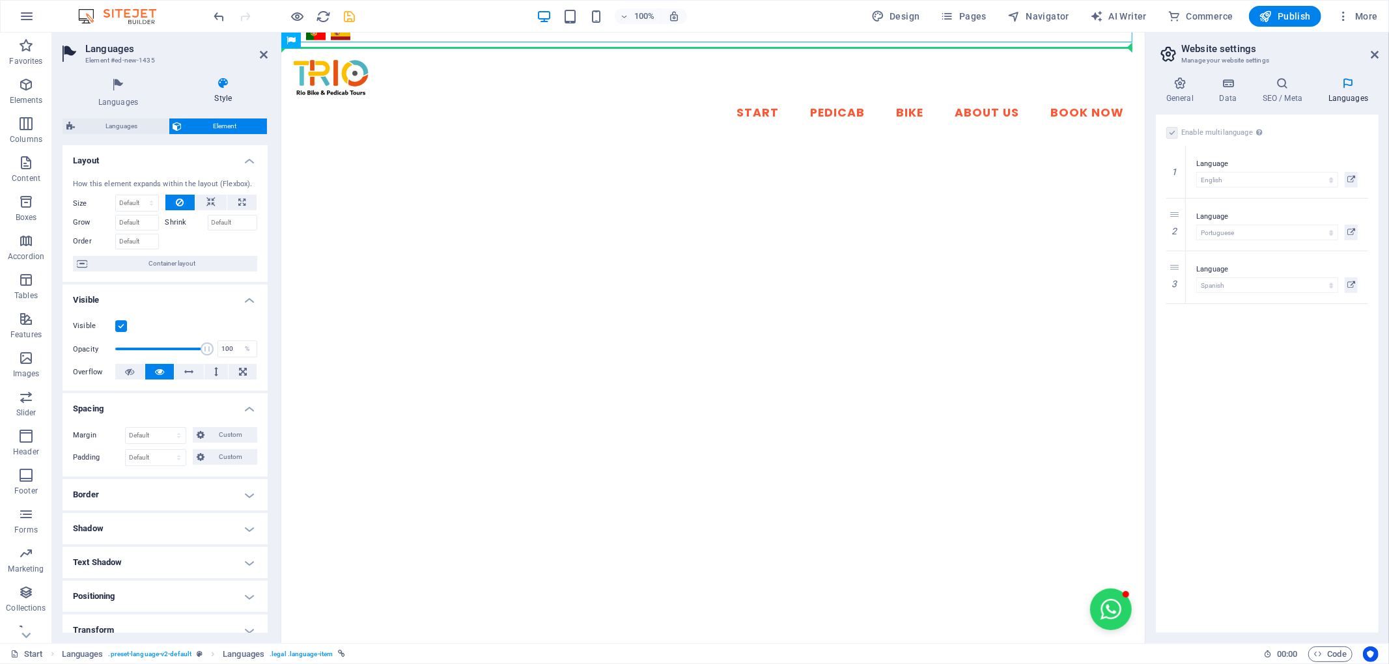
drag, startPoint x: 634, startPoint y: 70, endPoint x: 1040, endPoint y: 59, distance: 406.6
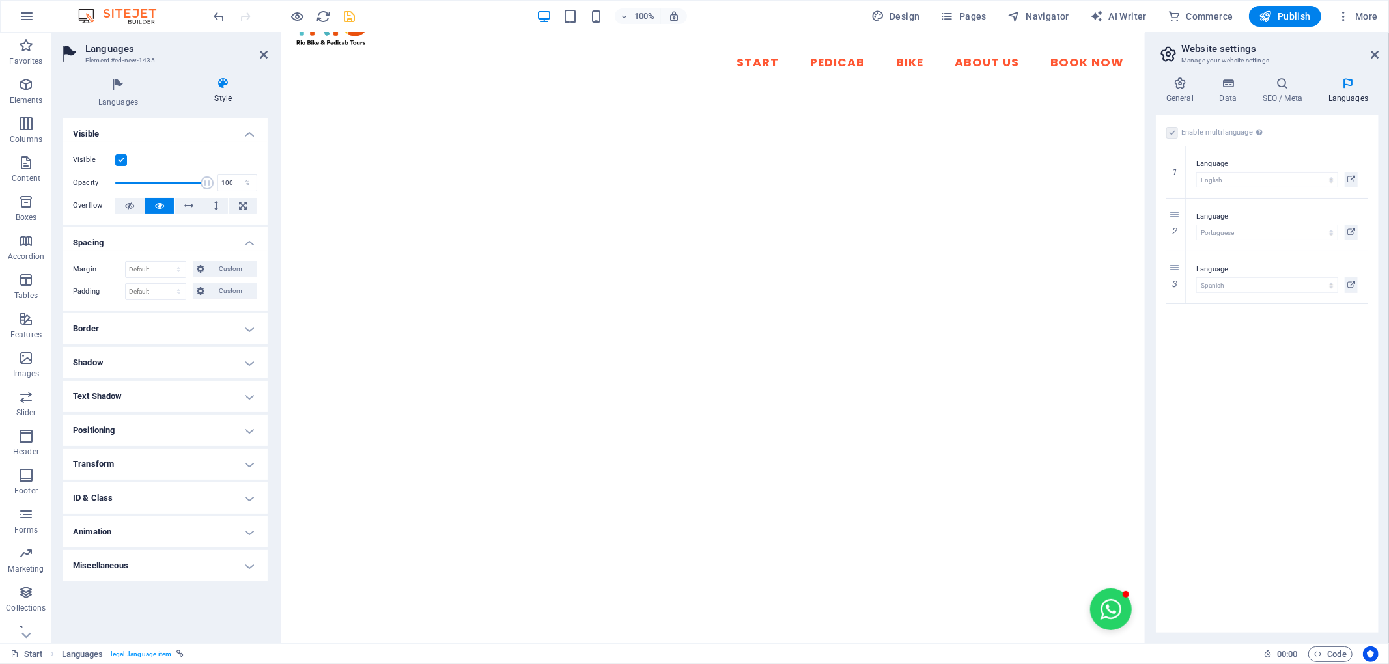
scroll to position [0, 0]
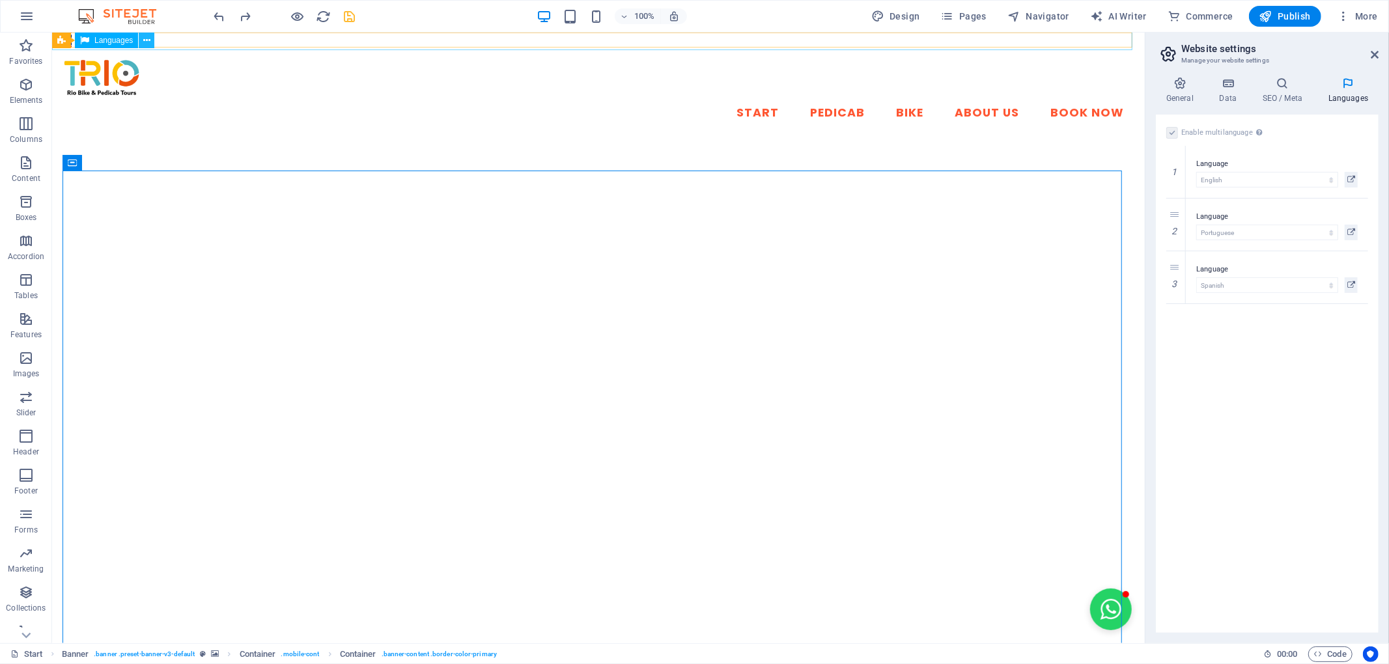
click at [152, 38] on button at bounding box center [147, 41] width 16 height 16
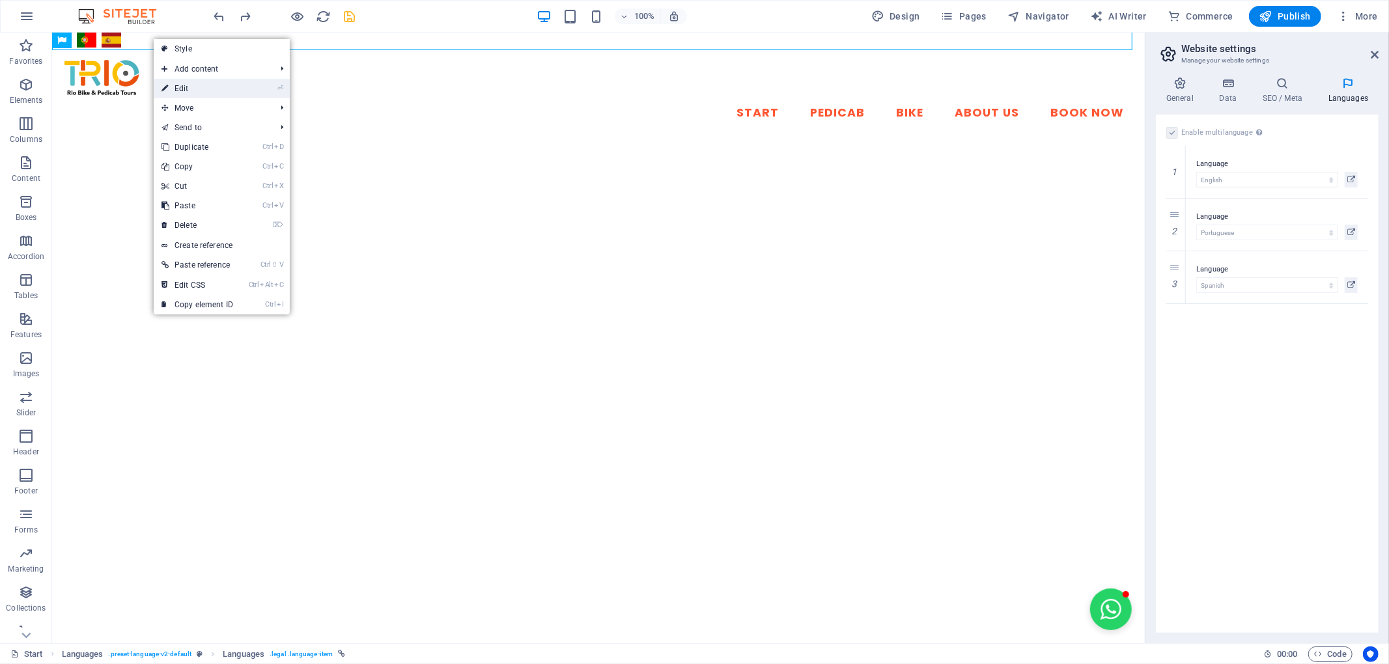
click at [225, 92] on link "⏎ Edit" at bounding box center [197, 89] width 87 height 20
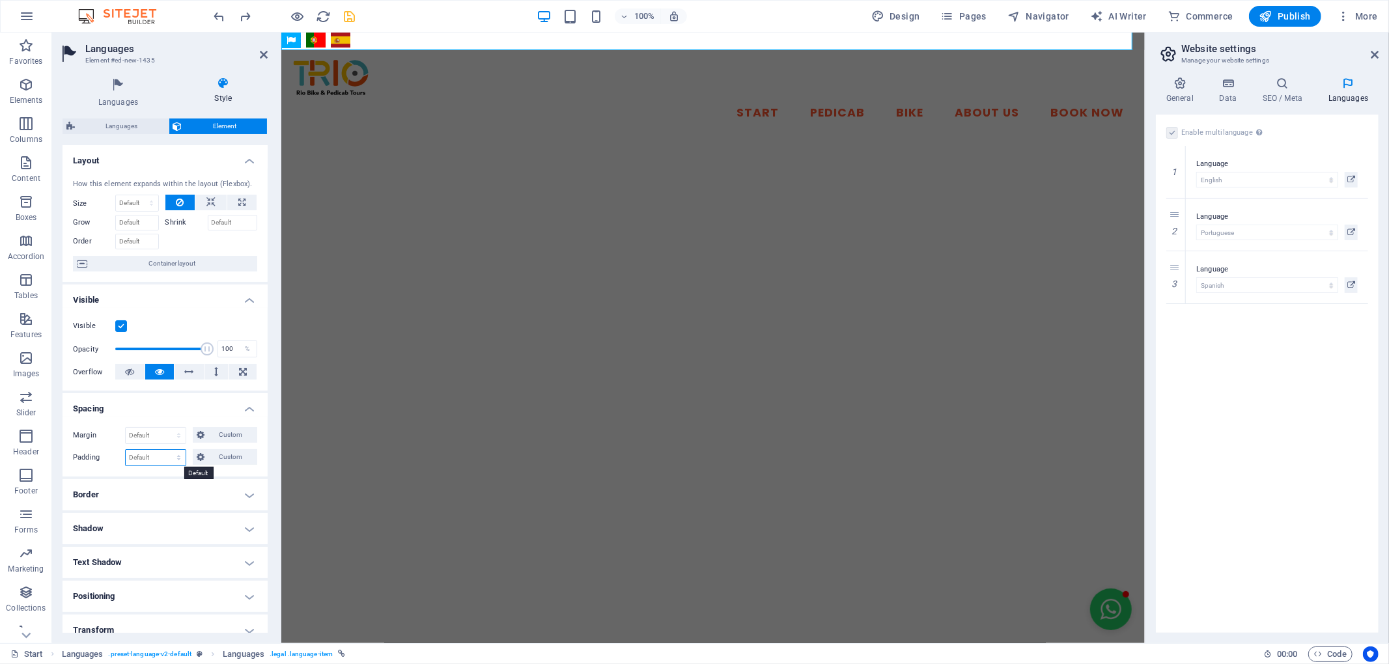
click at [154, 459] on select "Default px rem % vh vw Custom" at bounding box center [156, 458] width 60 height 16
select select "px"
click at [166, 451] on select "Default px rem % vh vw Custom" at bounding box center [156, 458] width 60 height 16
type input "0"
click at [172, 431] on select "Default auto px % rem vw vh Custom" at bounding box center [156, 436] width 60 height 16
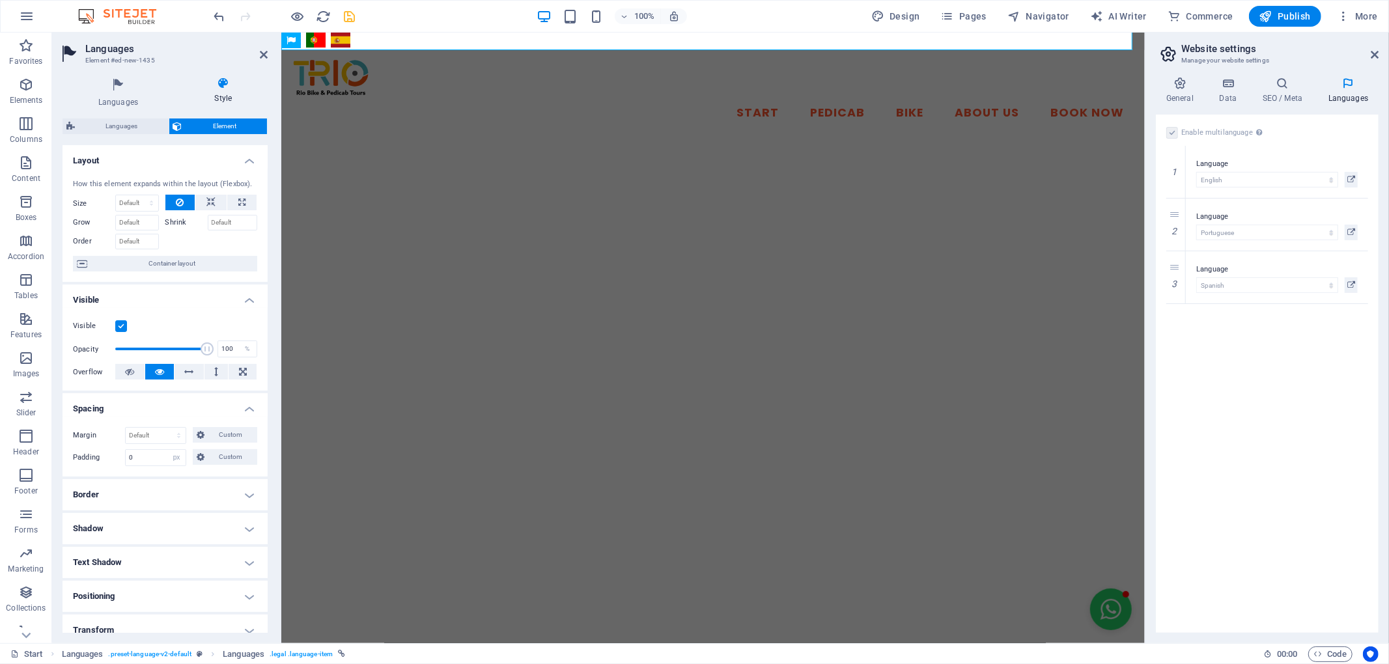
click at [176, 408] on h4 "Spacing" at bounding box center [165, 404] width 205 height 23
click at [182, 412] on h4 "Spacing" at bounding box center [165, 408] width 205 height 31
click at [224, 430] on span "Custom" at bounding box center [230, 435] width 45 height 16
click at [167, 453] on select "auto px % rem vw vh" at bounding box center [164, 458] width 55 height 16
select select "px"
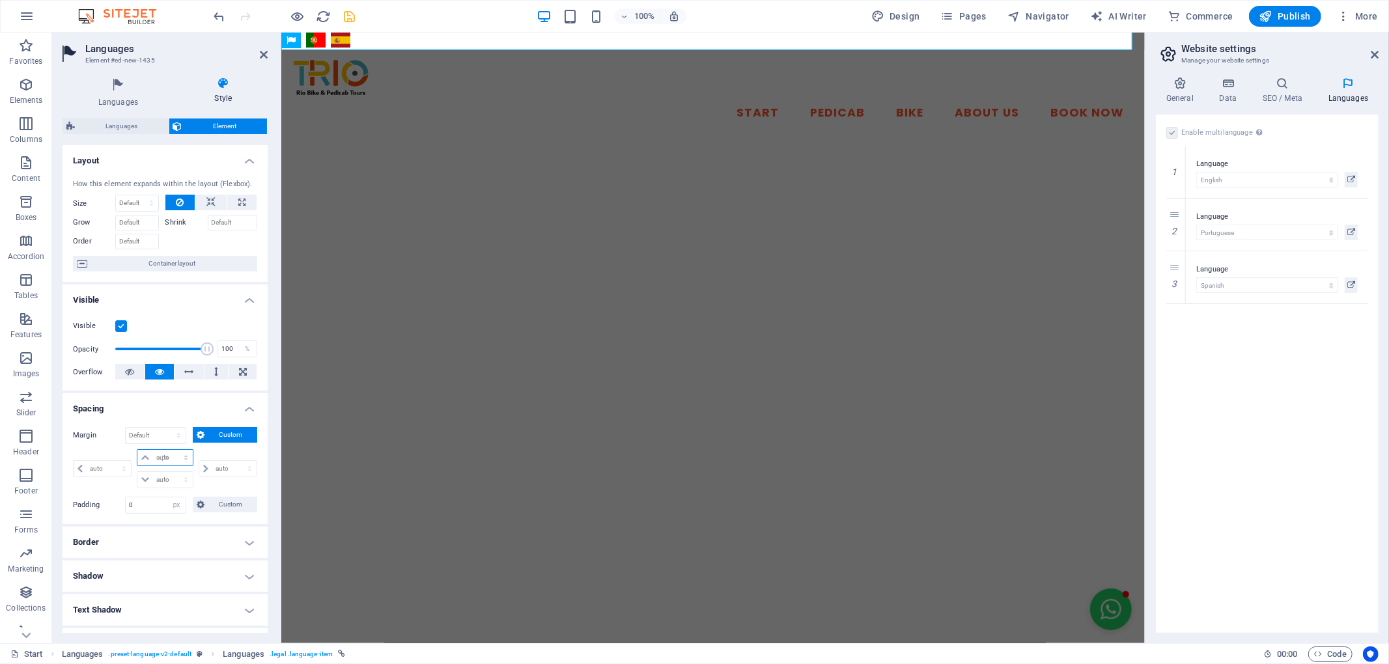
click at [172, 451] on select "auto px % rem vw vh" at bounding box center [164, 458] width 55 height 16
type input "0"
select select "px"
type input "0"
select select "px"
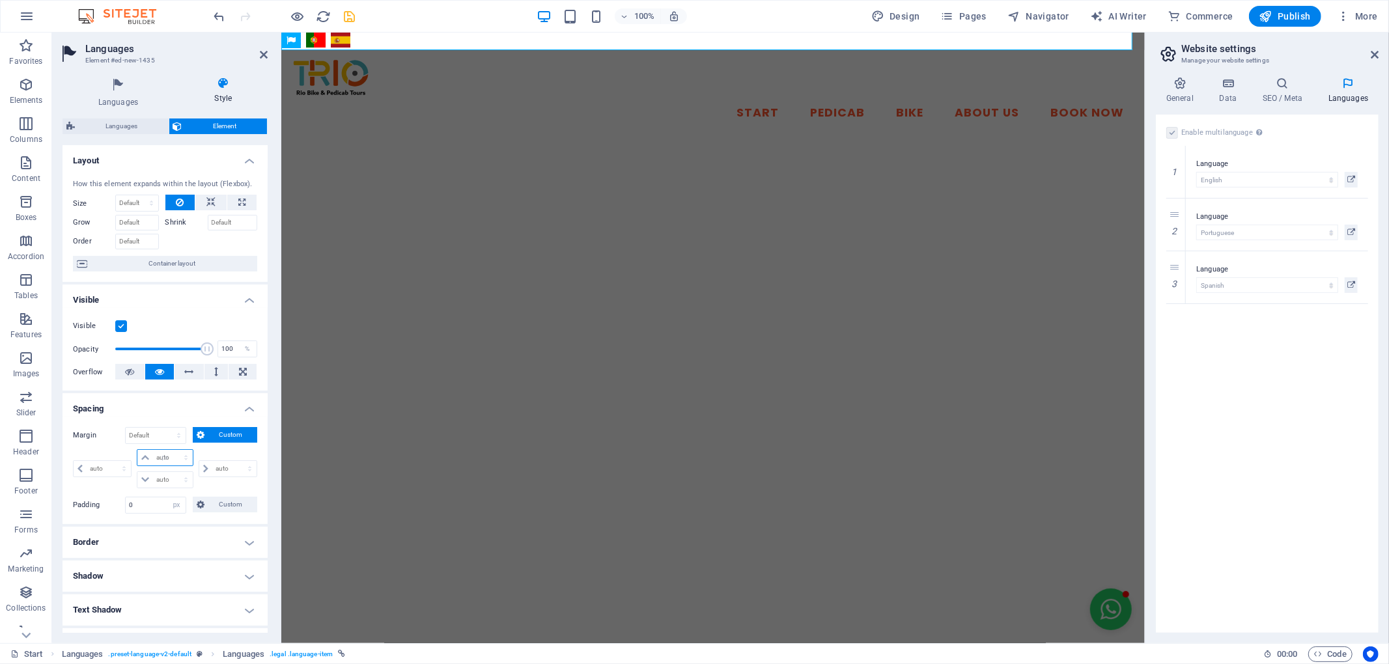
type input "0"
select select "px"
type input "0"
select select "px"
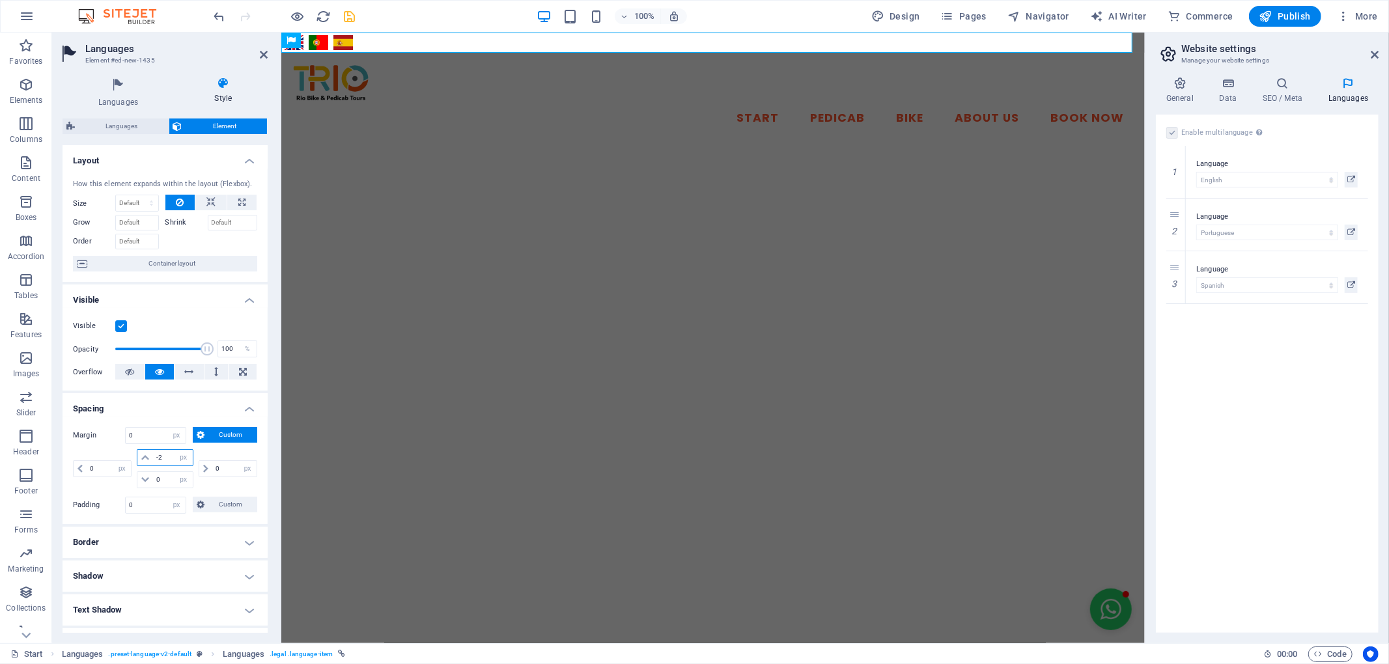
type input "-24"
select select "DISABLED_OPTION_VALUE"
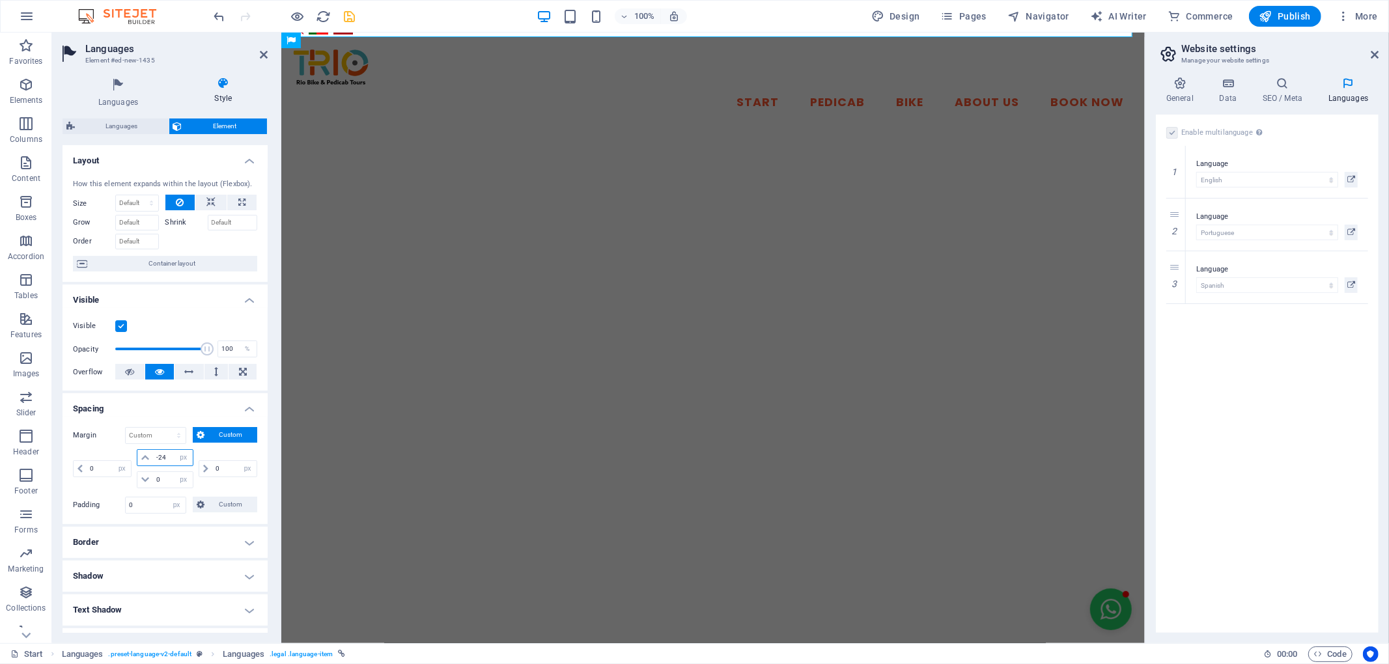
type input "-24"
click at [225, 473] on input "0" at bounding box center [234, 469] width 44 height 16
type input "32"
click at [238, 485] on div "32 auto px % rem vw vh" at bounding box center [226, 468] width 61 height 39
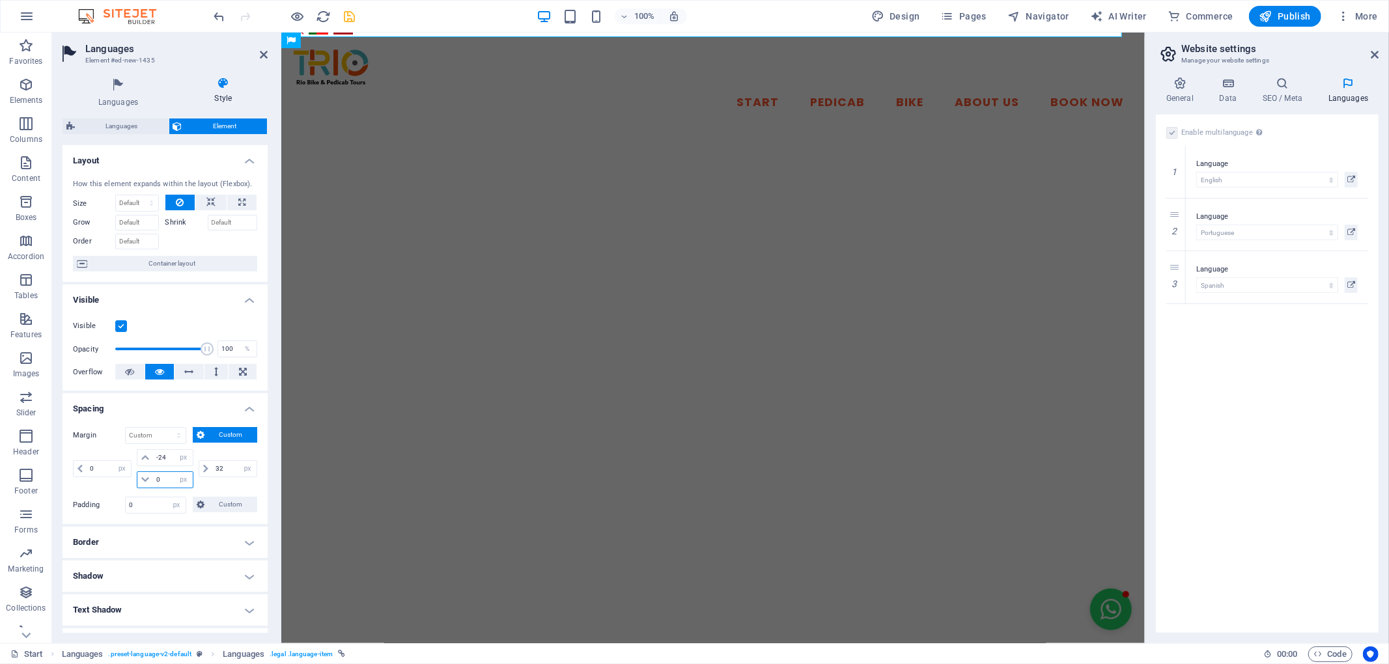
drag, startPoint x: 167, startPoint y: 486, endPoint x: 154, endPoint y: 488, distance: 13.8
click at [154, 488] on input "0" at bounding box center [172, 480] width 39 height 16
type input "-15"
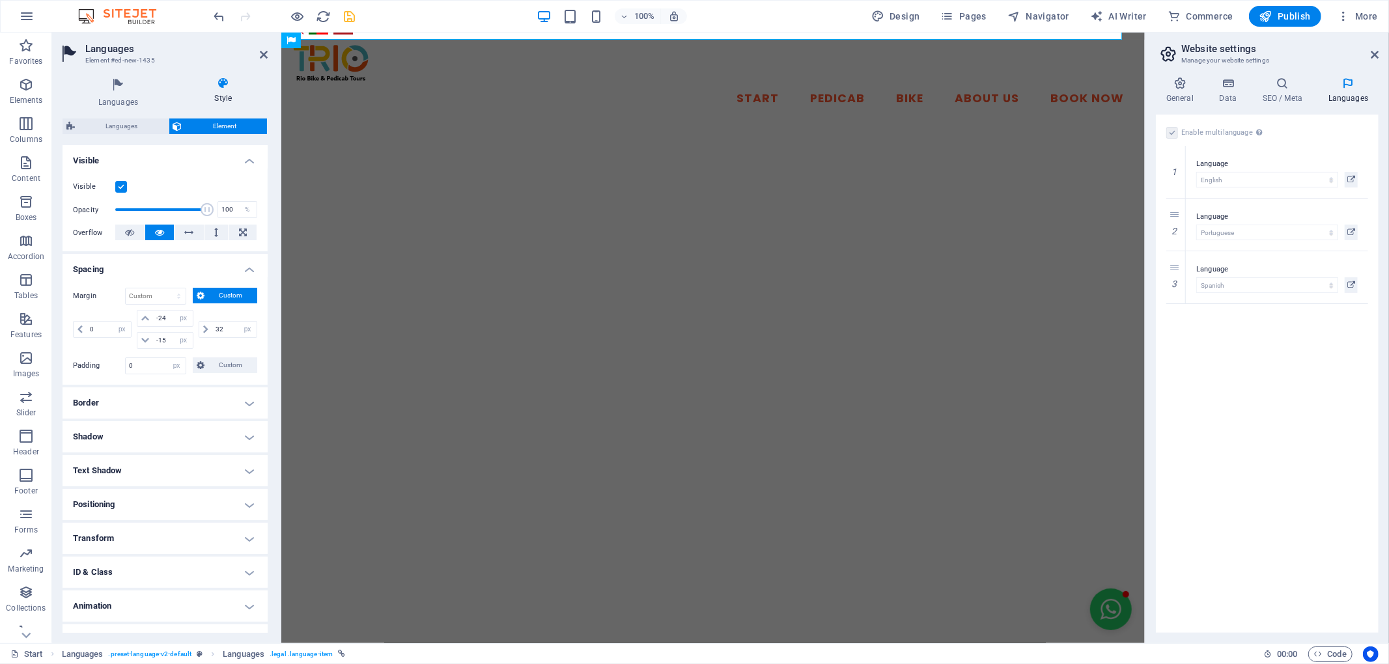
scroll to position [145, 0]
click at [251, 499] on h4 "Positioning" at bounding box center [165, 499] width 205 height 31
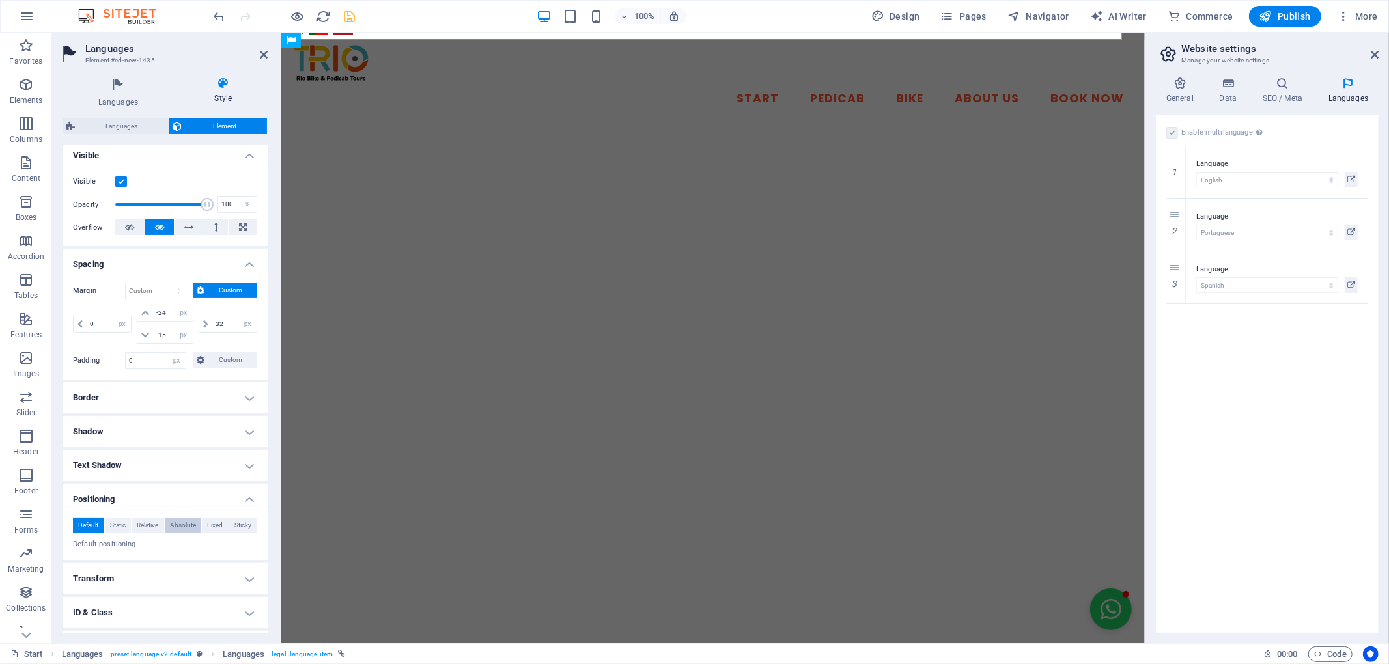
click at [181, 528] on span "Absolute" at bounding box center [183, 526] width 26 height 16
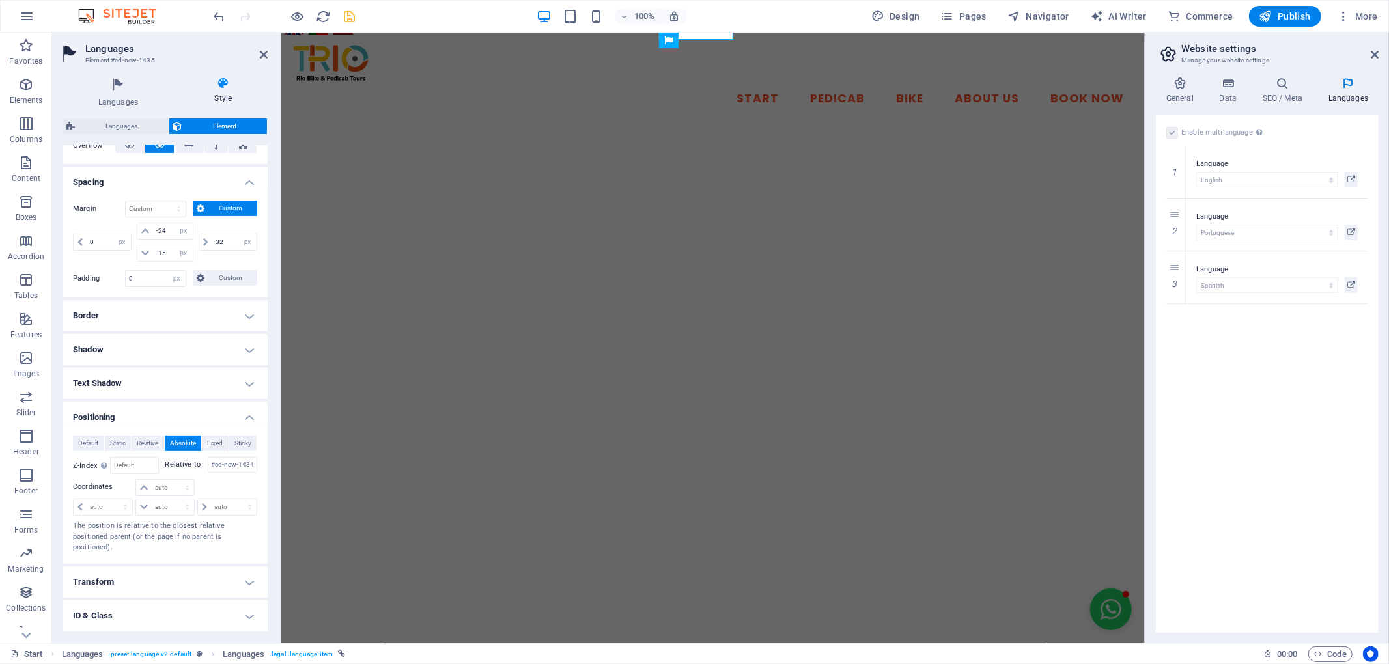
scroll to position [289, 0]
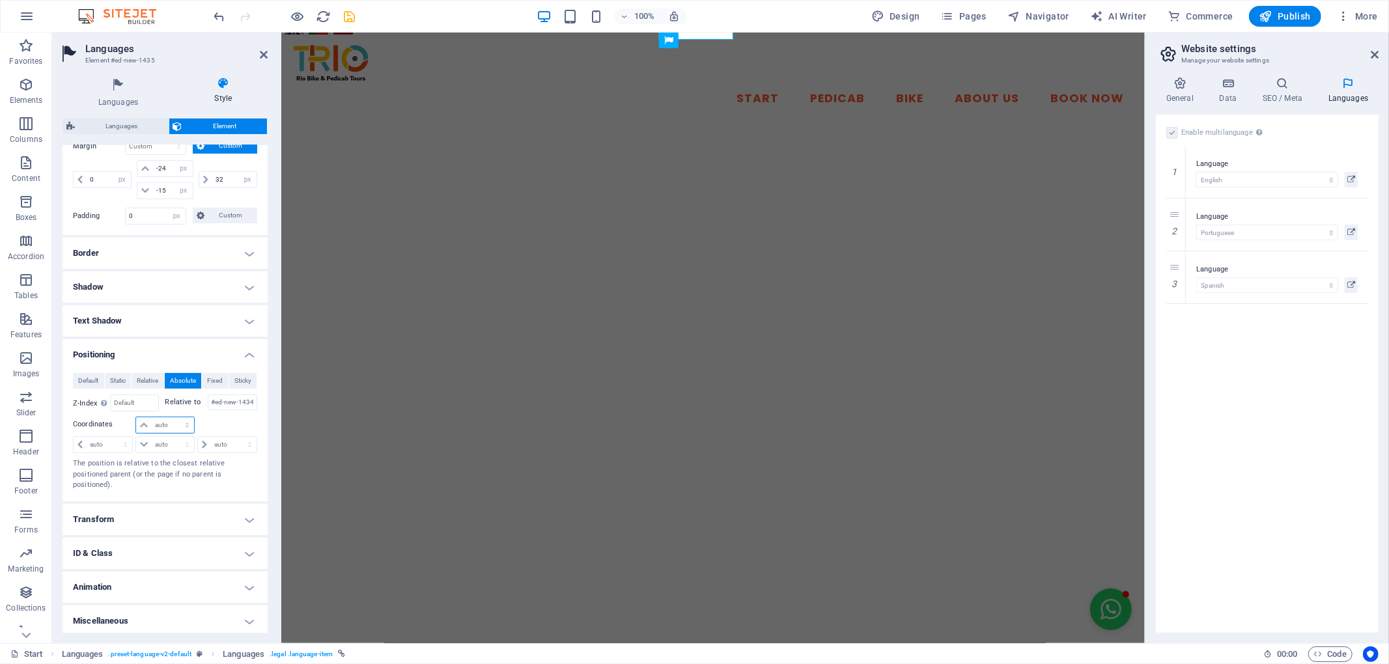
click at [164, 430] on select "auto px rem % em" at bounding box center [164, 426] width 57 height 16
select select "px"
click at [173, 420] on select "auto px rem % em" at bounding box center [164, 426] width 57 height 16
type input "24"
click at [223, 426] on div at bounding box center [226, 426] width 61 height 18
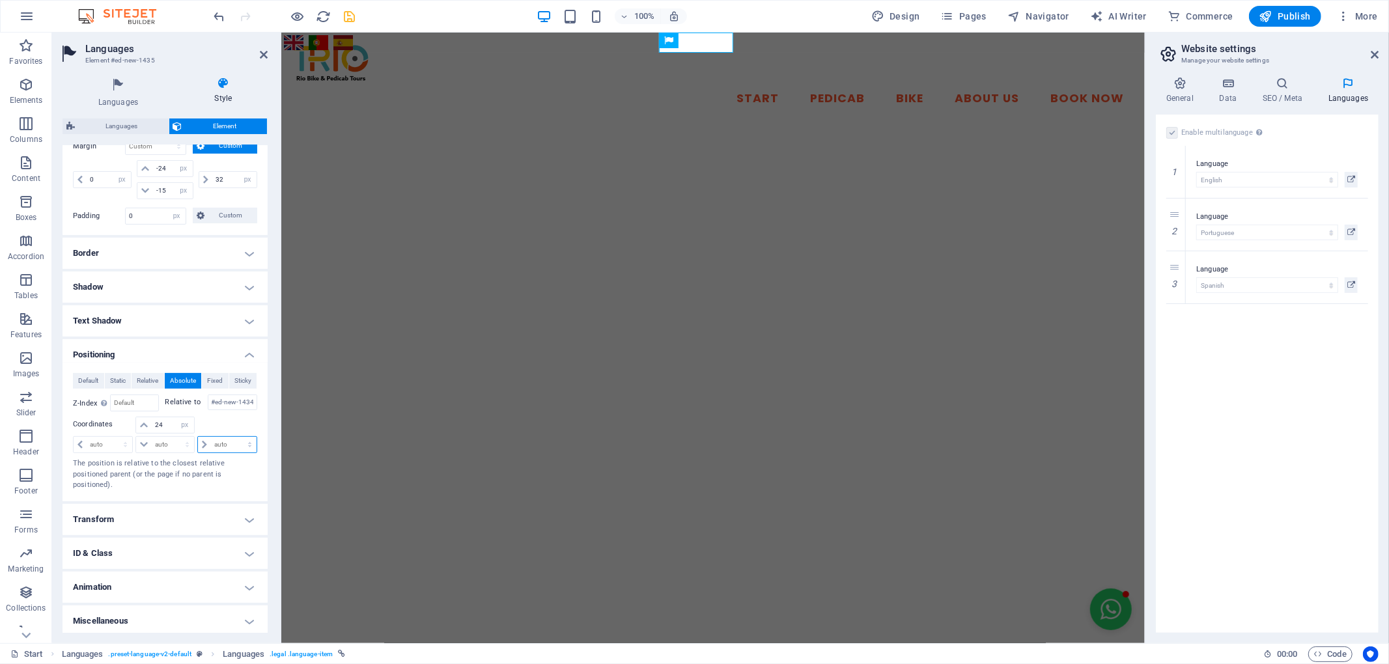
click at [212, 449] on select "auto px rem % em" at bounding box center [227, 445] width 59 height 16
select select "px"
click at [235, 440] on select "auto px rem % em" at bounding box center [227, 445] width 59 height 16
type input "0"
click at [251, 481] on p "The position is relative to the closest relative positioned parent (or the page…" at bounding box center [165, 475] width 184 height 33
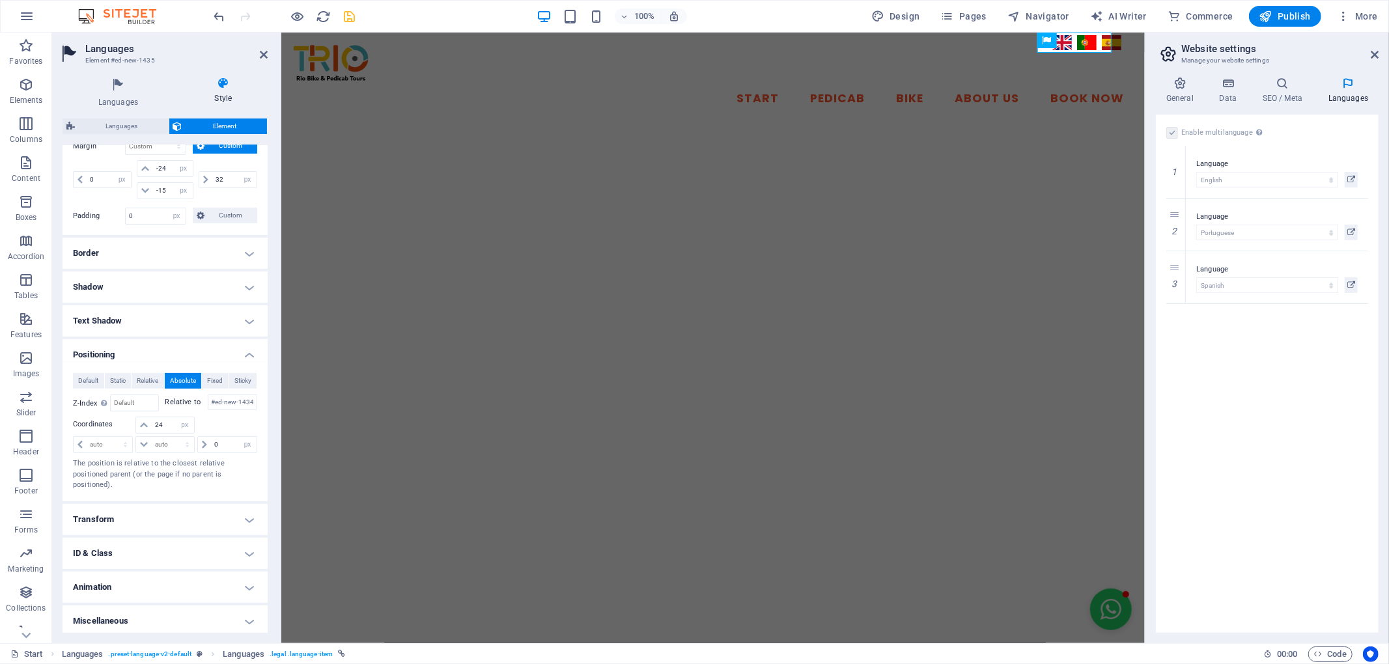
click at [1202, 381] on div "Enable multilanguage To disable multilanguage delete all languages until only o…" at bounding box center [1267, 374] width 223 height 519
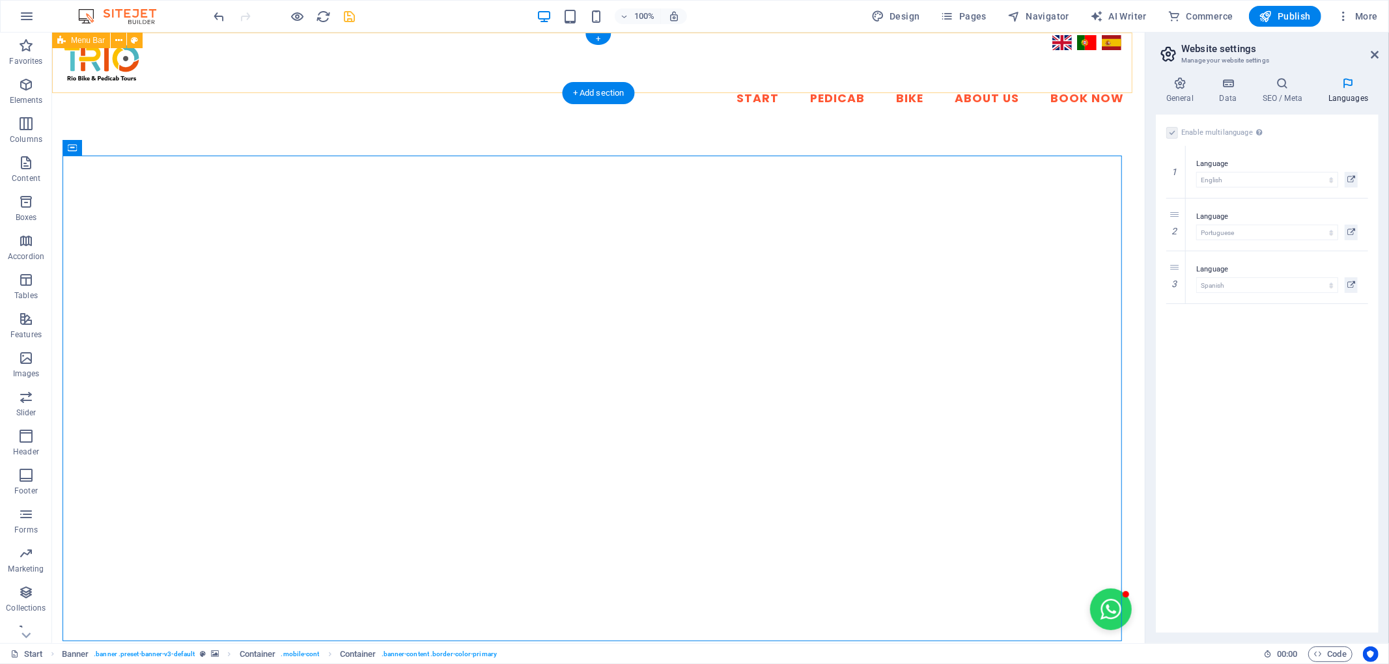
click at [1045, 40] on div "Start Pedicab Bike About Us Book Now" at bounding box center [597, 79] width 1093 height 92
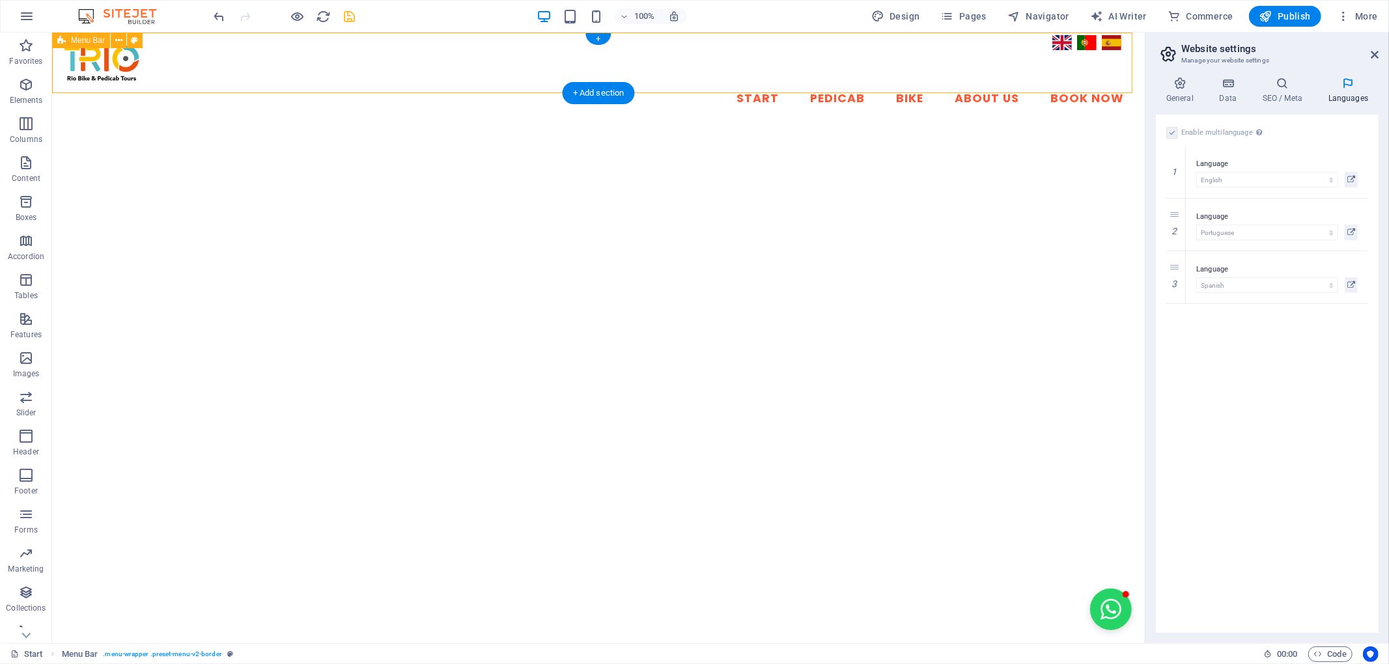
click at [1053, 43] on div "Start Pedicab Bike About Us Book Now" at bounding box center [597, 79] width 1093 height 92
click at [349, 16] on icon "save" at bounding box center [350, 16] width 15 height 15
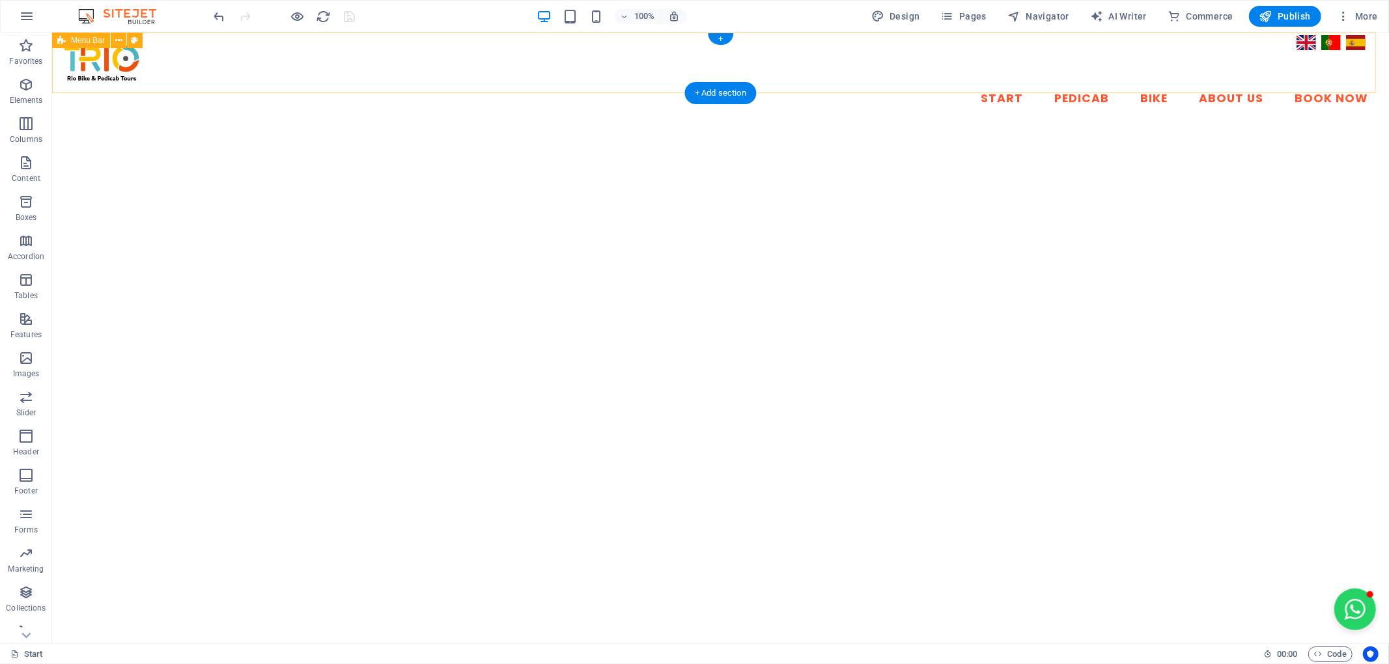
click at [1349, 38] on div "Start Pedicab Bike About Us Book Now" at bounding box center [719, 79] width 1337 height 92
click at [29, 167] on icon "button" at bounding box center [26, 163] width 16 height 16
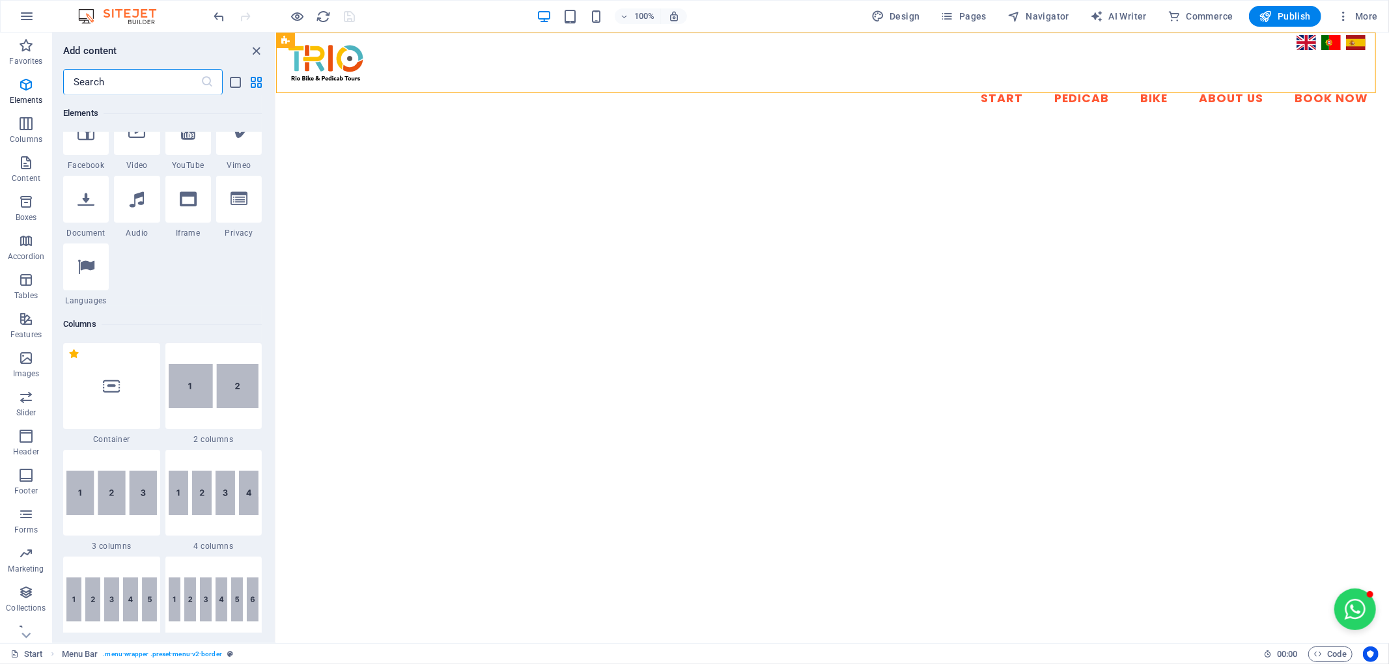
scroll to position [0, 0]
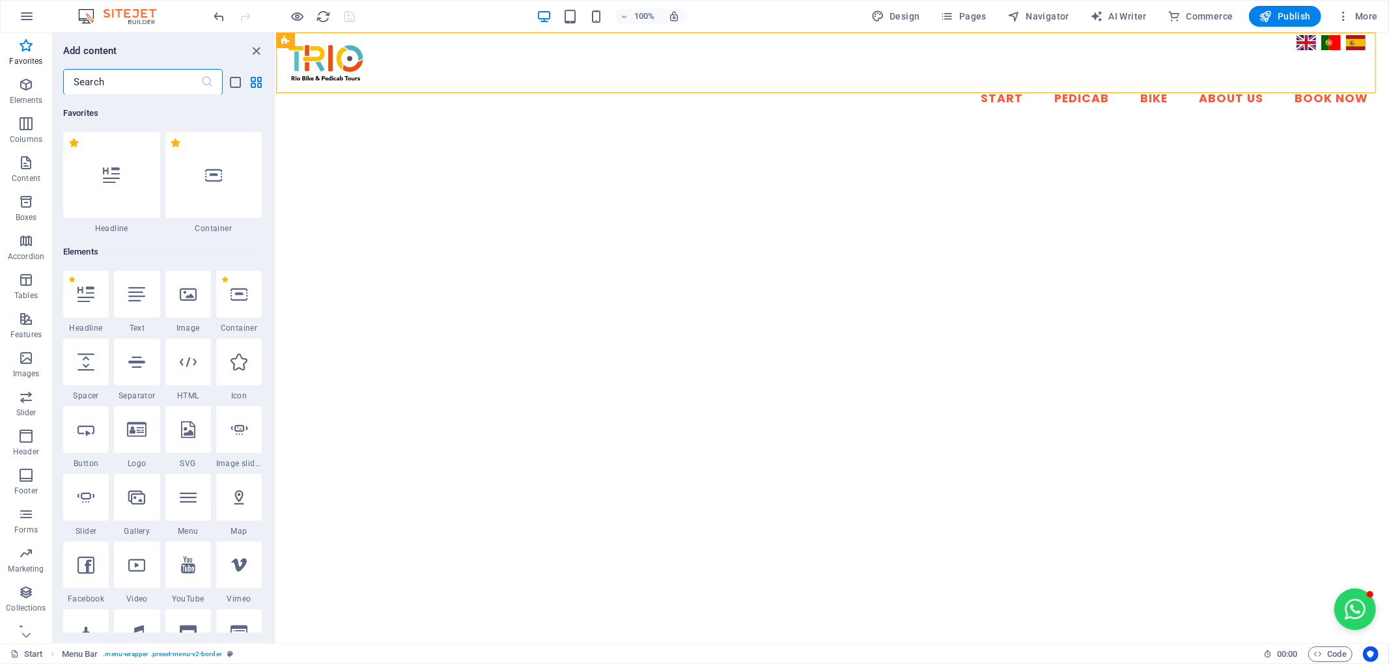
click at [107, 89] on input "text" at bounding box center [131, 82] width 137 height 26
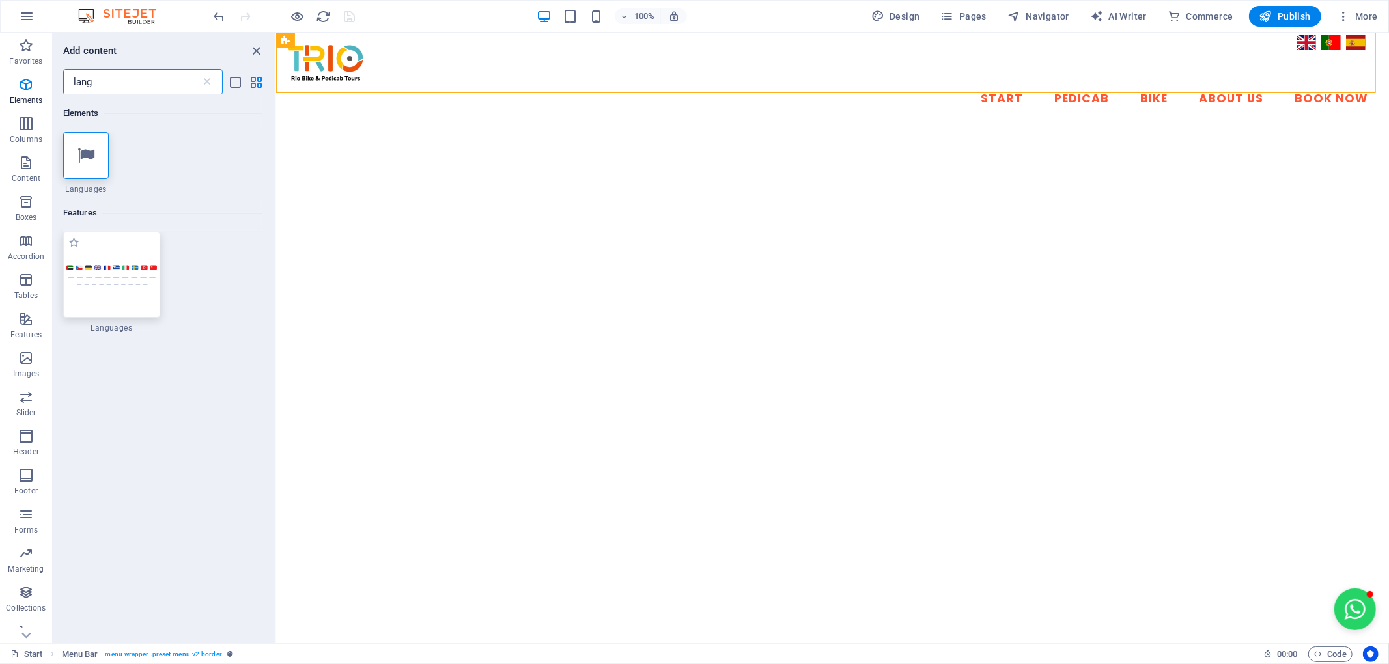
type input "lang"
drag, startPoint x: 99, startPoint y: 255, endPoint x: 103, endPoint y: 292, distance: 36.7
click at [94, 255] on div at bounding box center [111, 275] width 97 height 86
click at [276, 262] on div "H2 Text image overlap Container Spacer Banner Banner Container Container Spacer…" at bounding box center [832, 338] width 1113 height 611
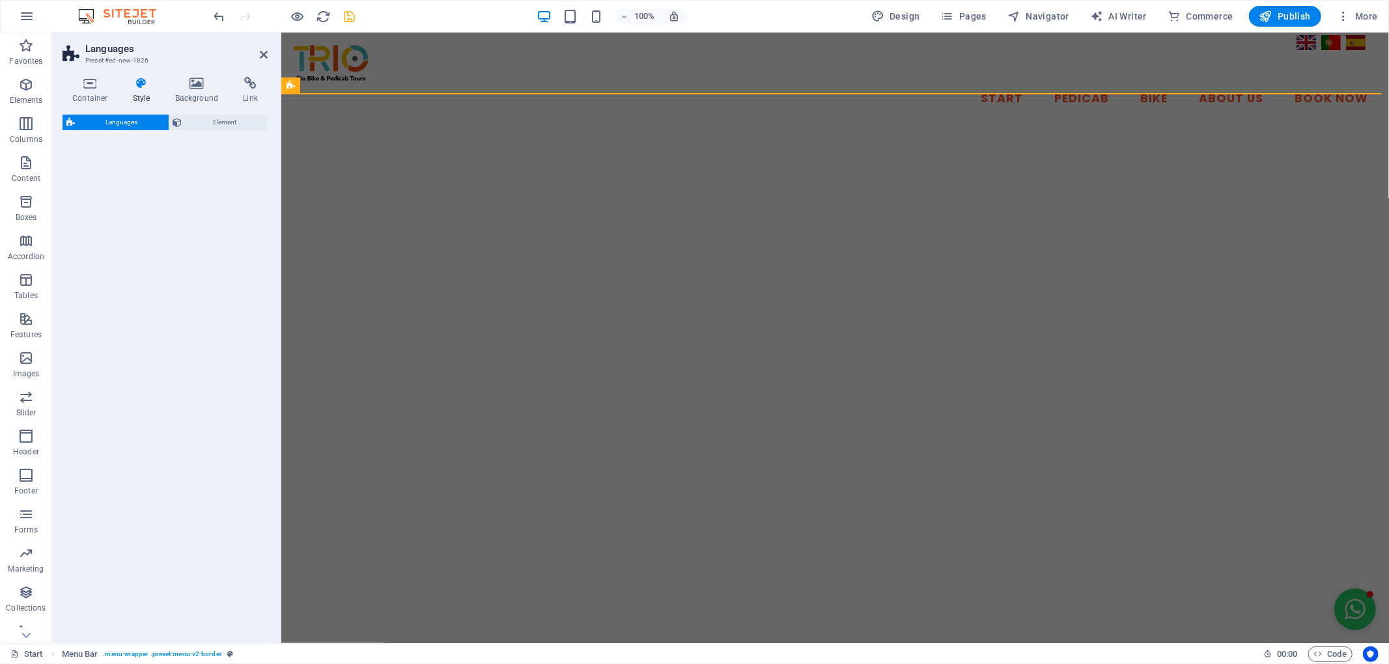
click at [103, 292] on div "Languages Element" at bounding box center [165, 374] width 205 height 519
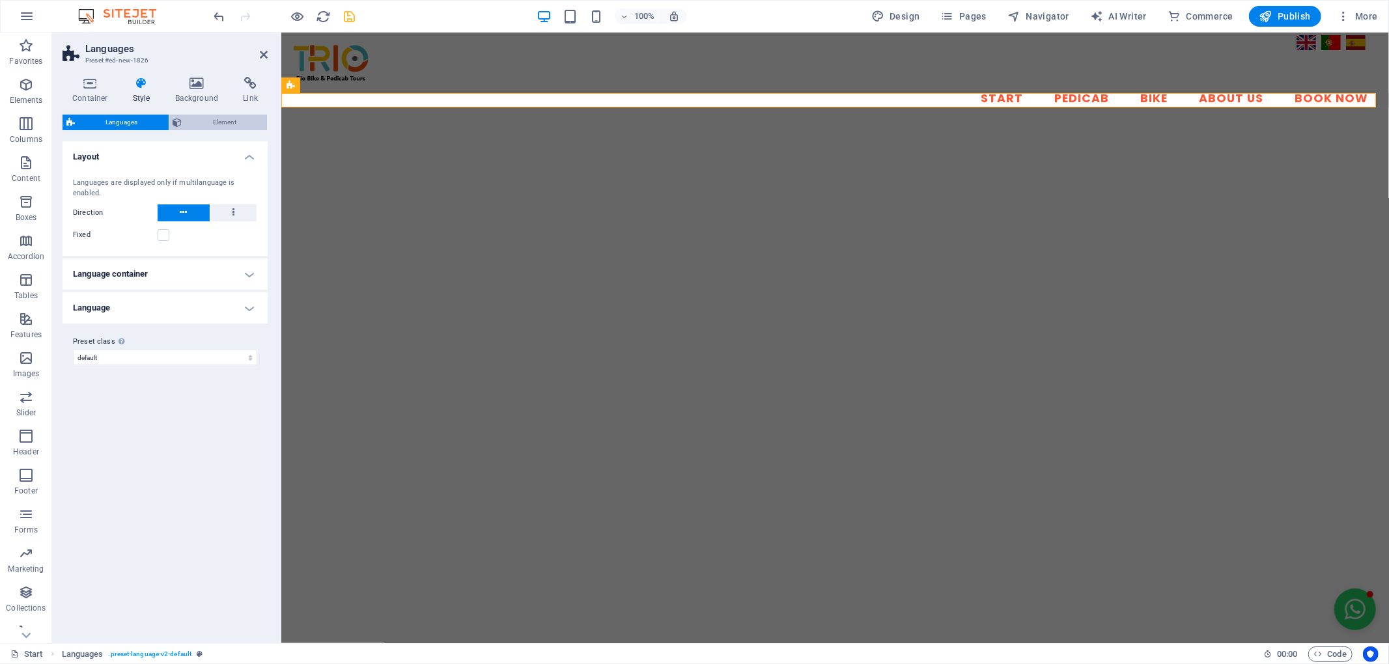
click at [220, 116] on span "Element" at bounding box center [225, 123] width 78 height 16
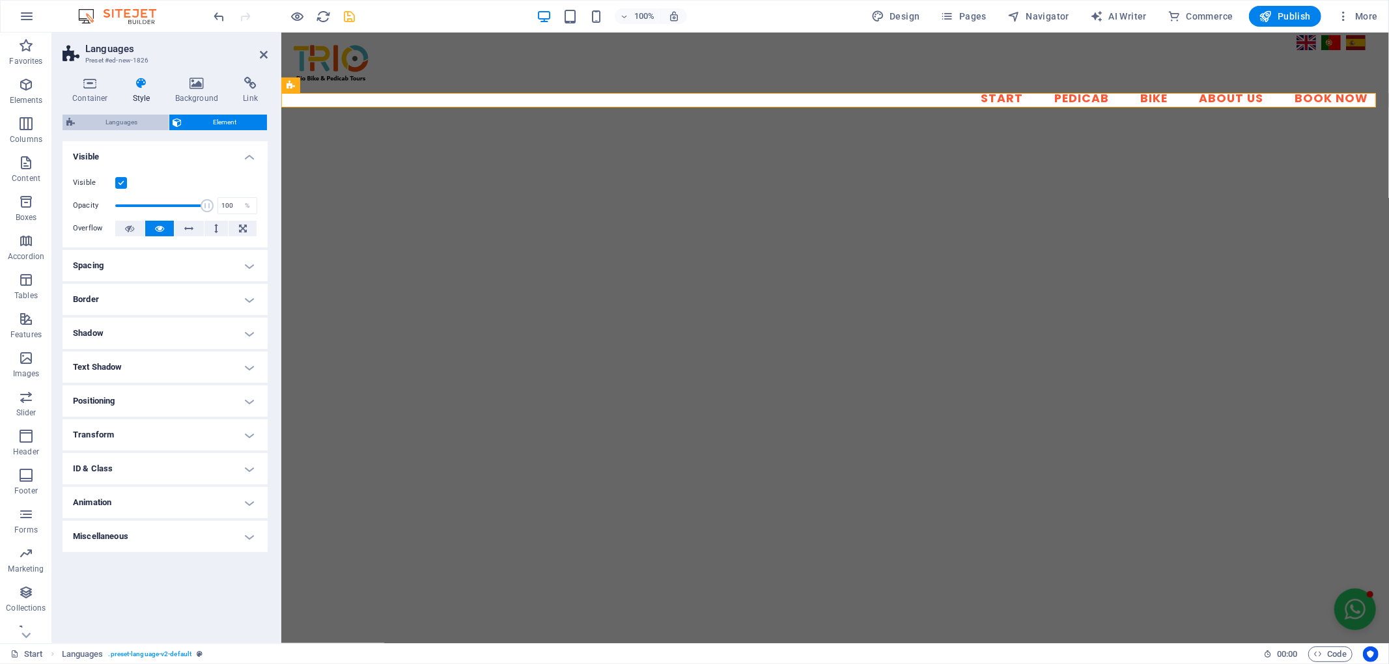
click at [107, 124] on span "Languages" at bounding box center [122, 123] width 86 height 16
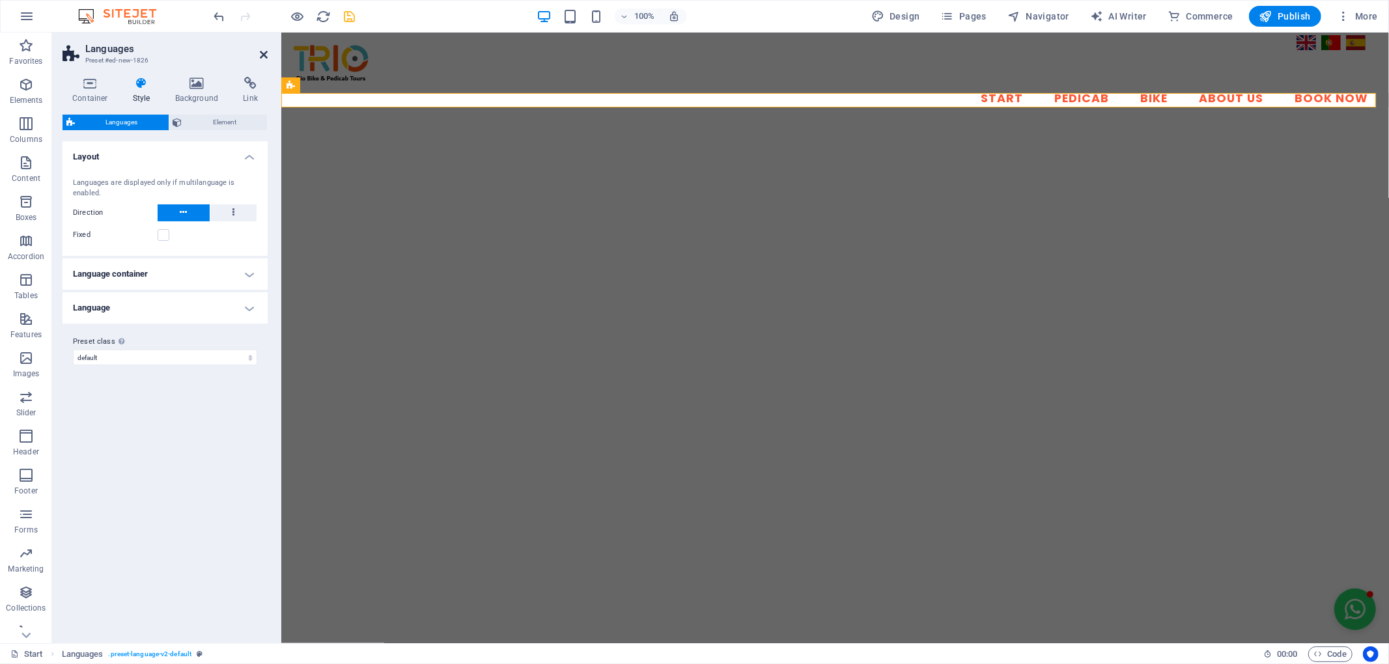
click at [260, 50] on icon at bounding box center [264, 55] width 8 height 10
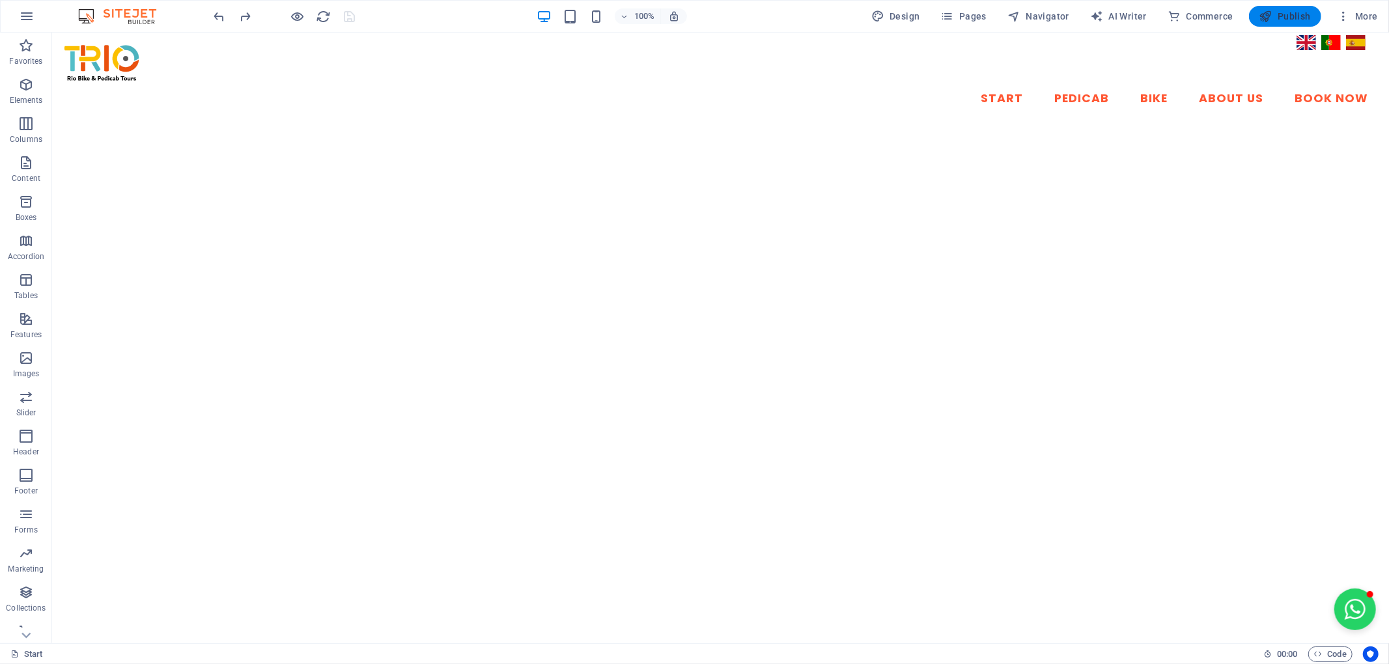
click at [1299, 16] on span "Publish" at bounding box center [1285, 16] width 51 height 13
click at [1298, 40] on div "Start Pedicab Bike About Us Book Now" at bounding box center [719, 79] width 1337 height 92
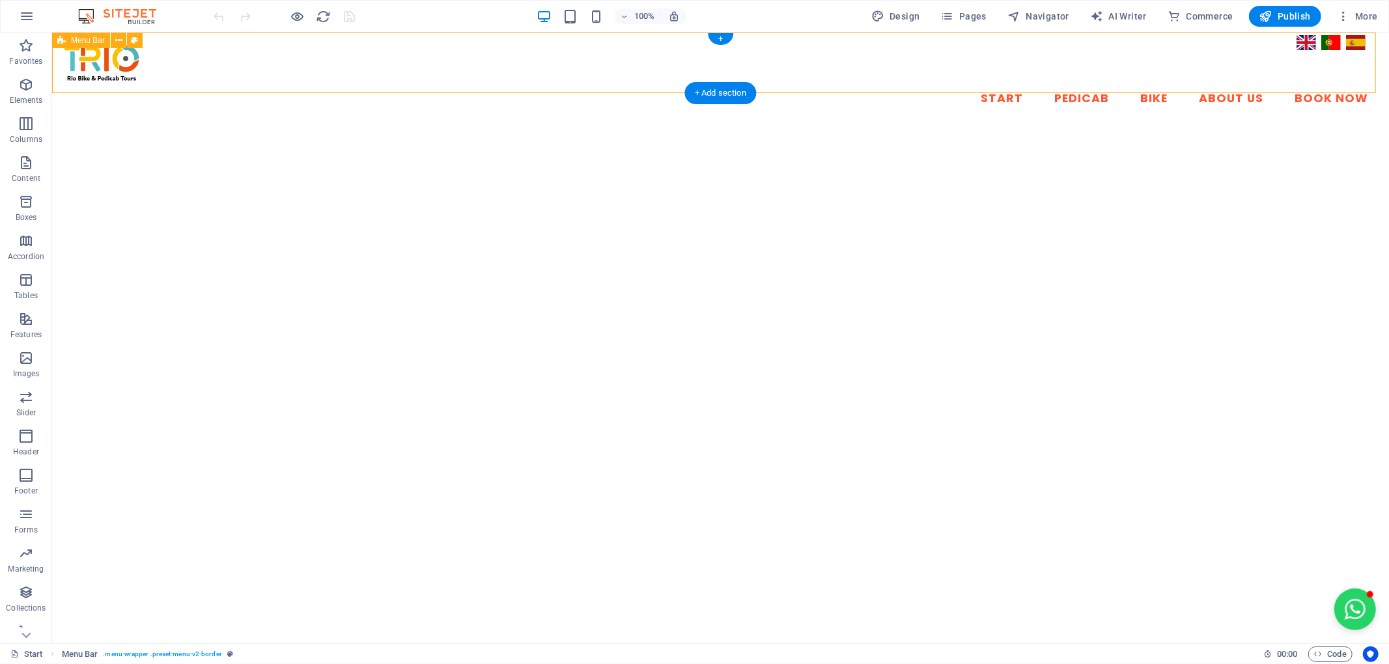
click at [1297, 40] on div "Start Pedicab Bike About Us Book Now" at bounding box center [719, 79] width 1337 height 92
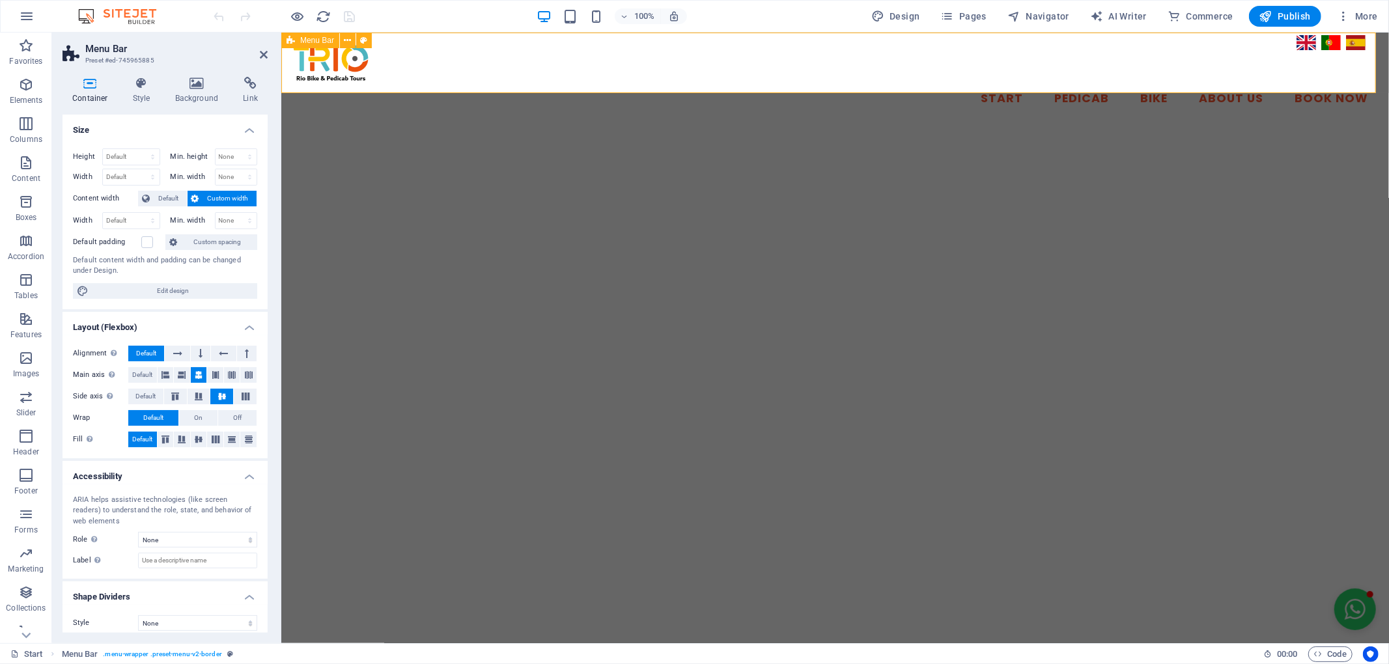
click at [1301, 42] on div "Start Pedicab Bike About Us Book Now" at bounding box center [835, 79] width 1108 height 92
click at [29, 169] on icon "button" at bounding box center [26, 163] width 16 height 16
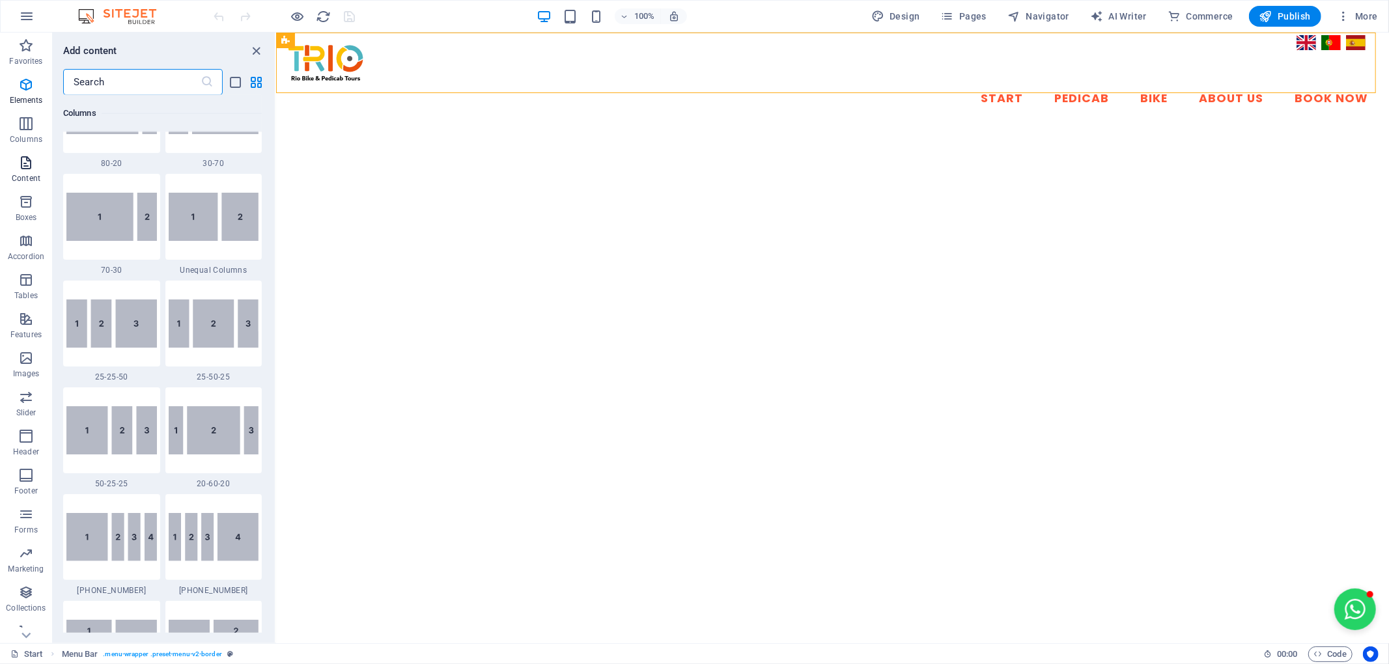
scroll to position [2279, 0]
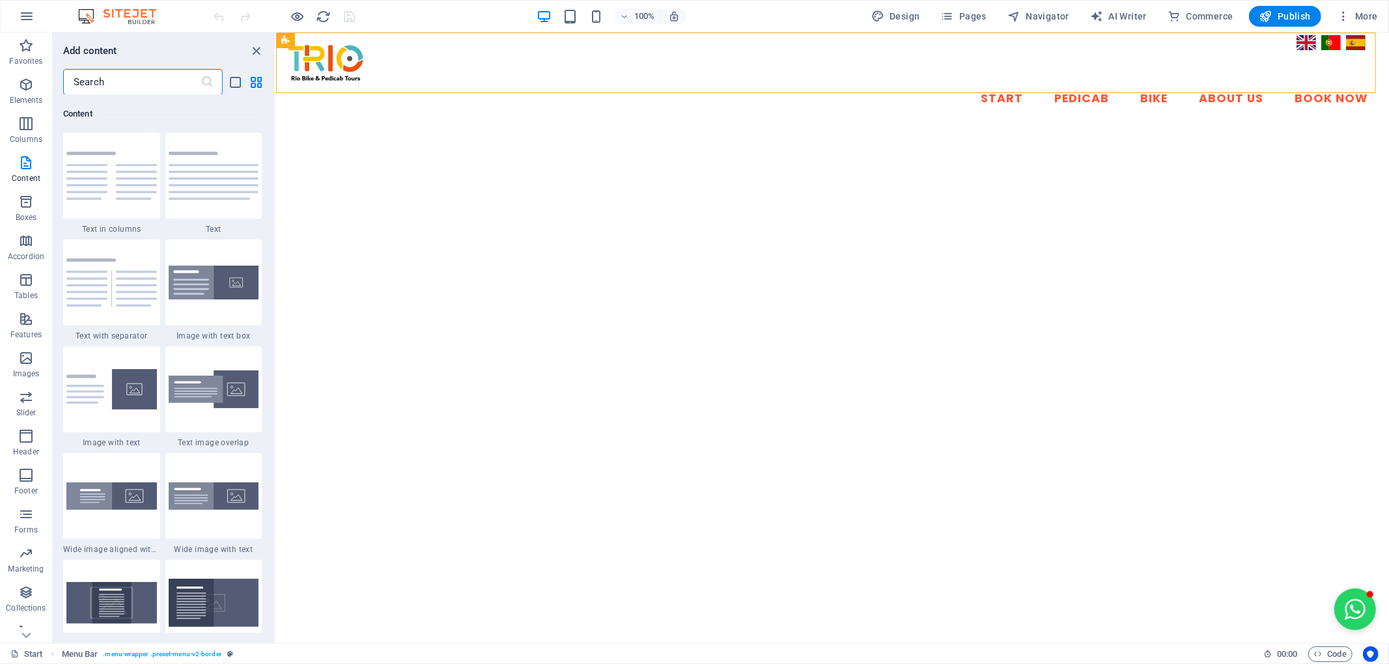
click at [139, 79] on input "text" at bounding box center [131, 82] width 137 height 26
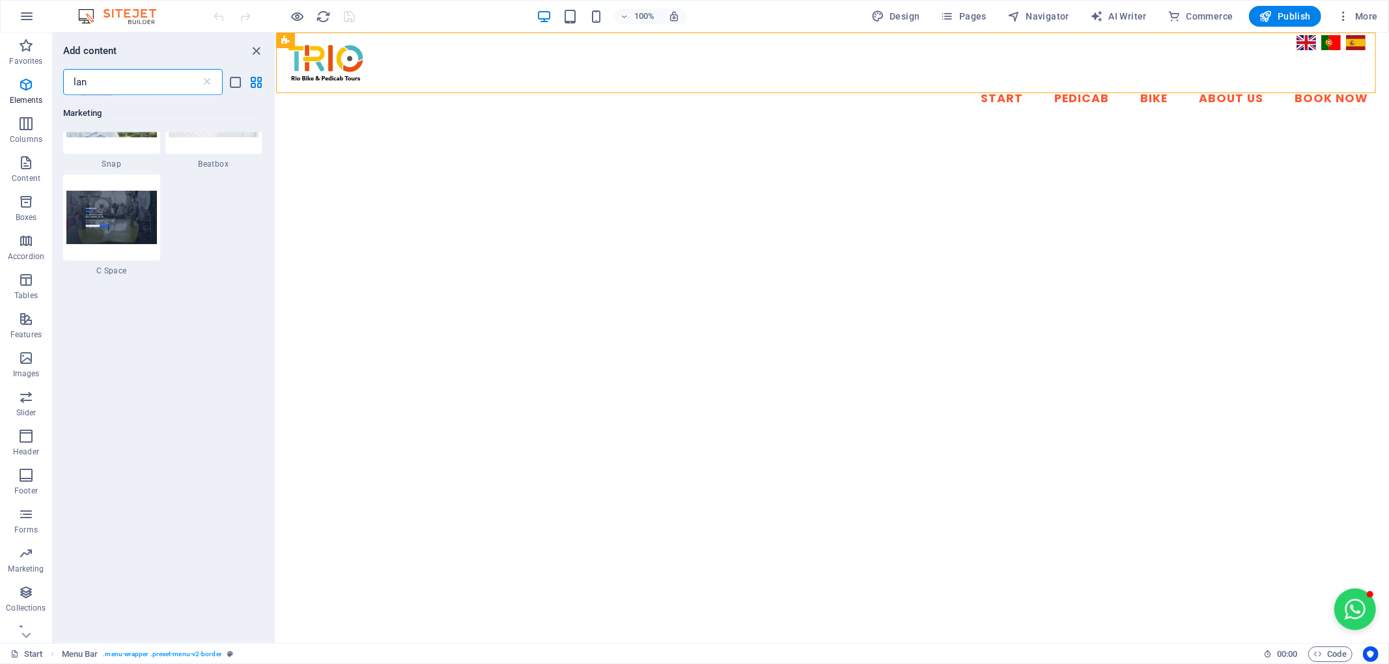
scroll to position [0, 0]
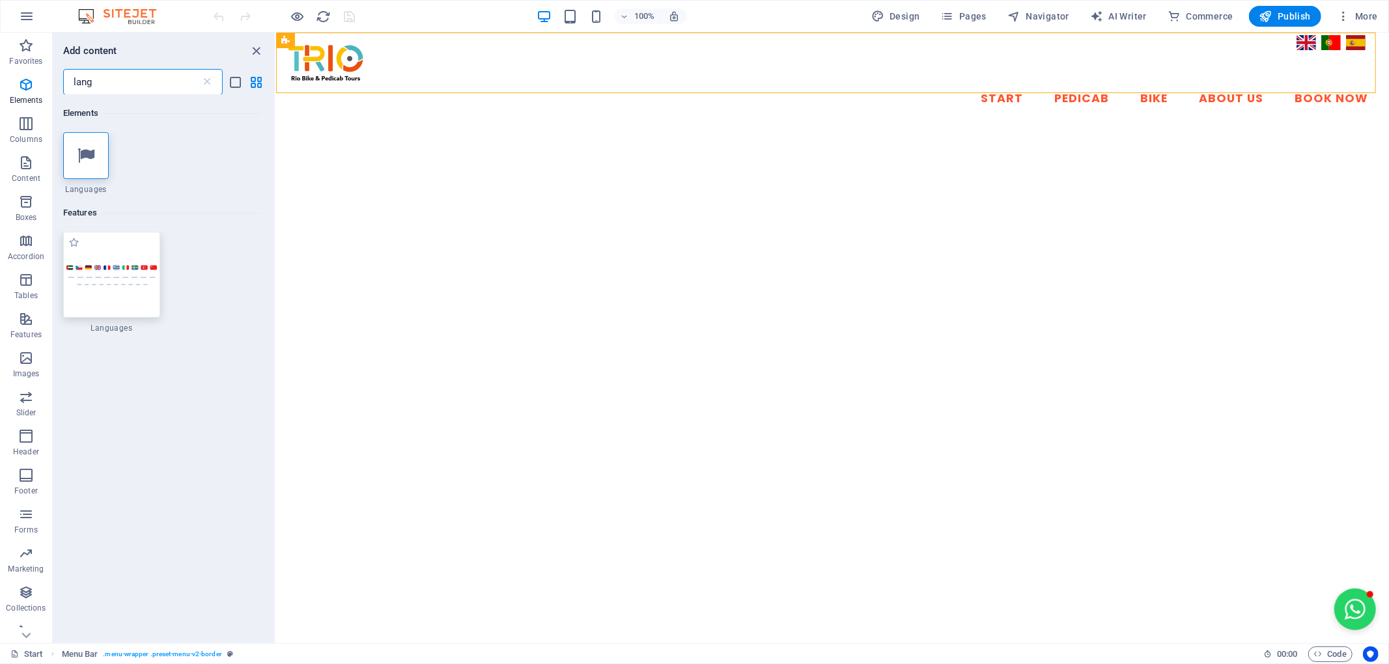
type input "lang"
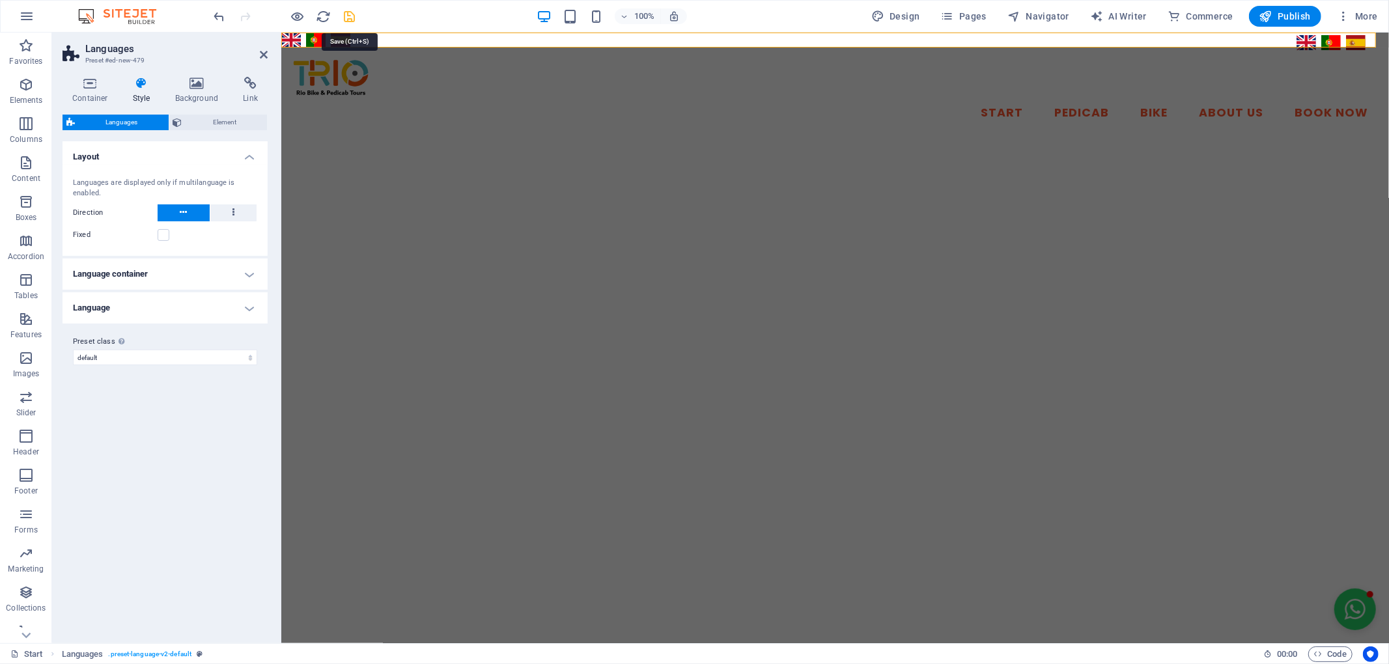
click at [347, 16] on icon "save" at bounding box center [350, 16] width 15 height 15
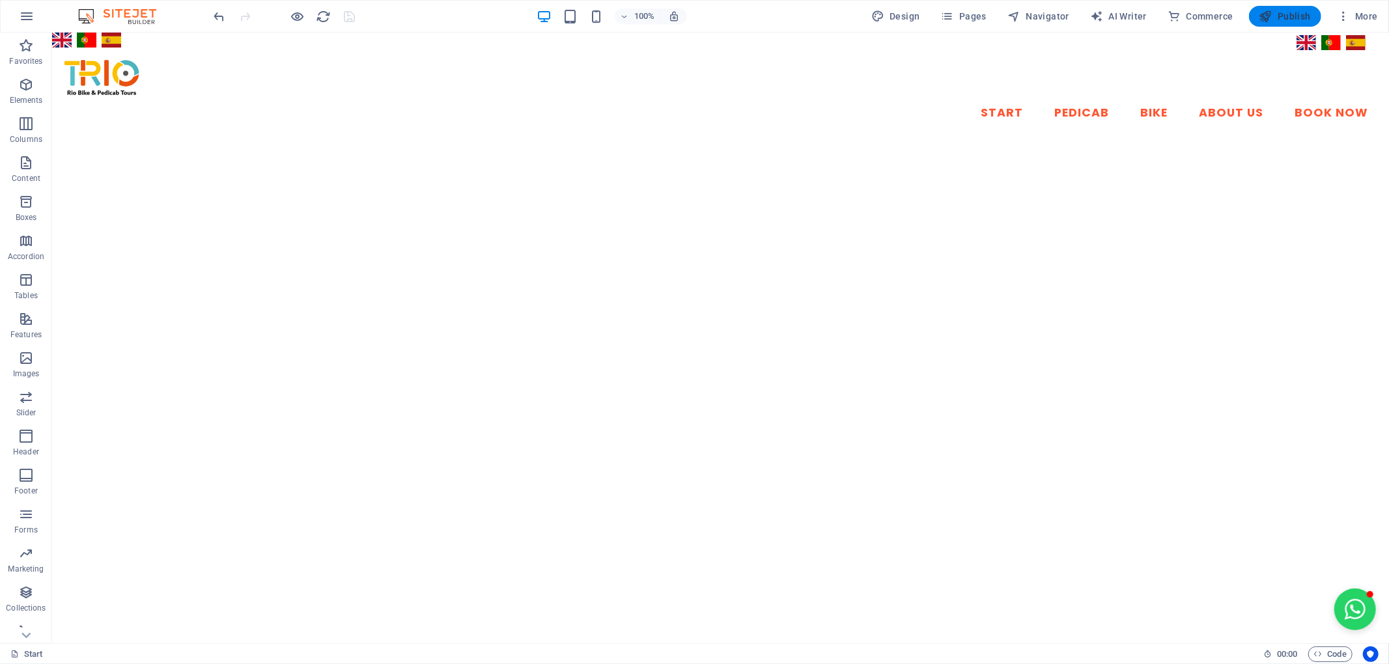
click at [1268, 14] on icon "button" at bounding box center [1266, 16] width 13 height 13
click at [149, 37] on icon at bounding box center [146, 41] width 7 height 14
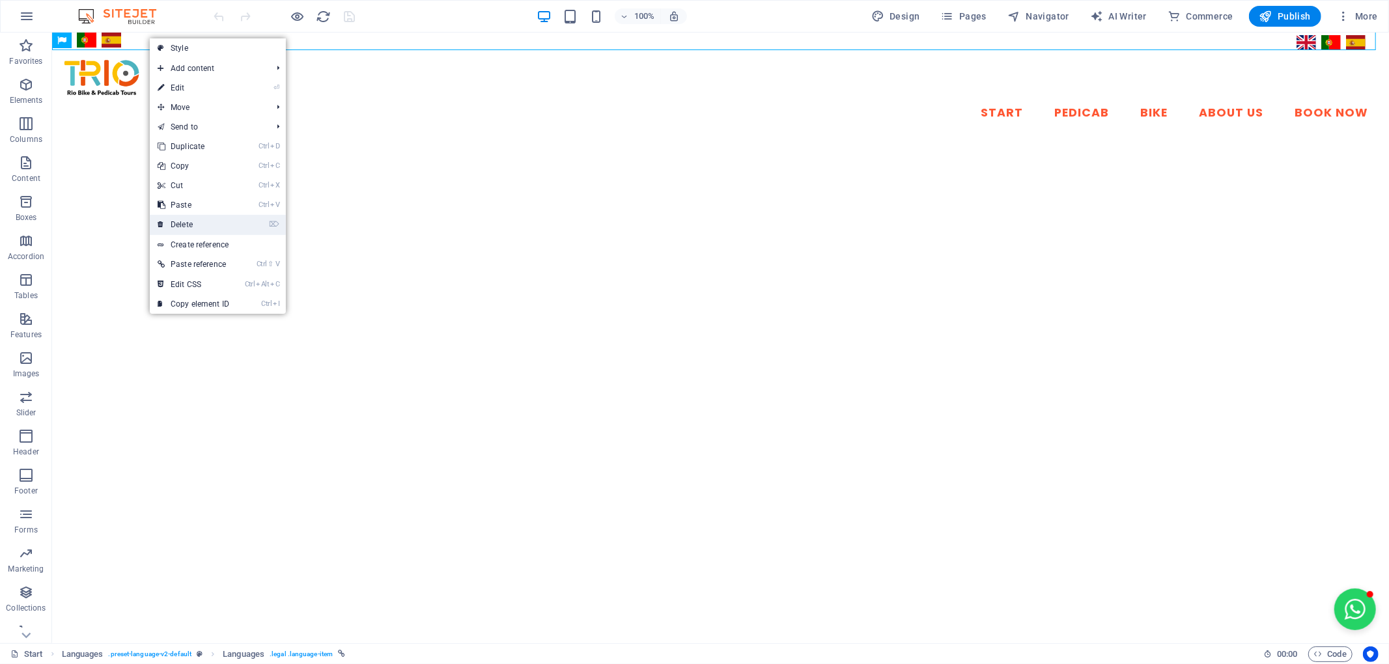
click at [221, 222] on link "⌦ Delete" at bounding box center [193, 225] width 87 height 20
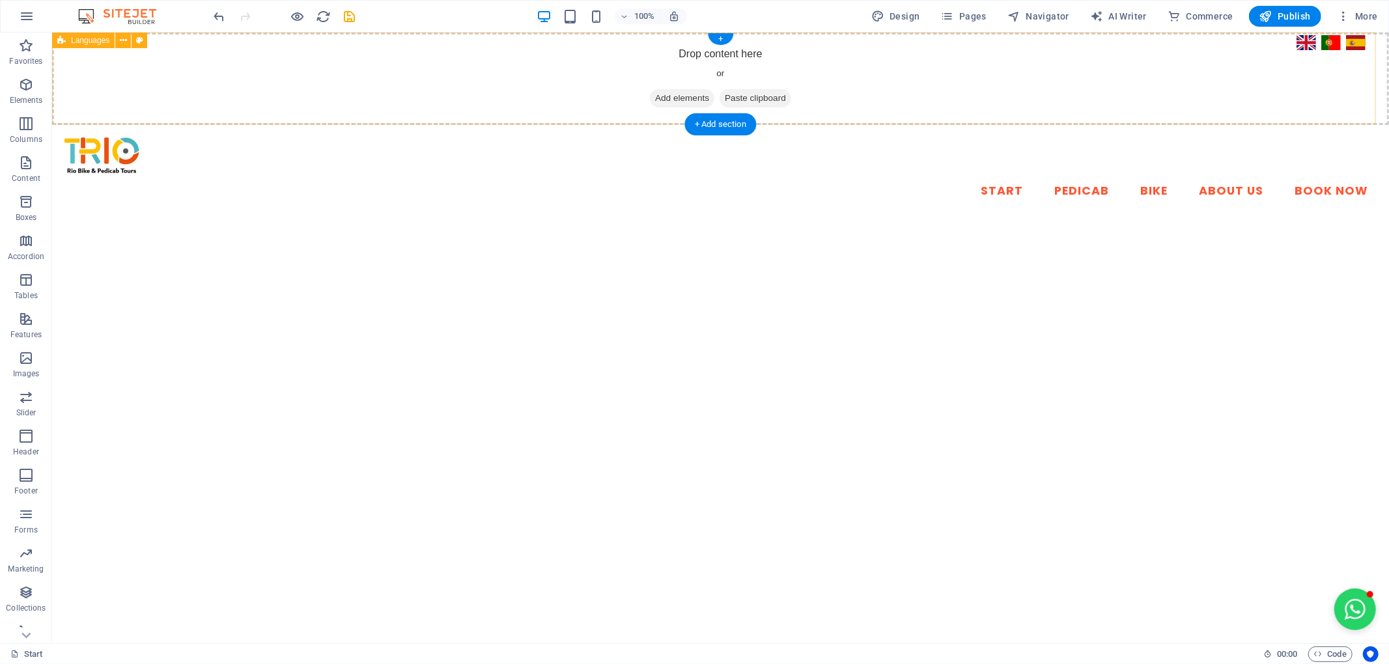
click at [1152, 74] on div "Drop content here or Add elements Paste clipboard" at bounding box center [719, 79] width 1337 height 92
click at [556, 94] on div "Drop content here or Add elements Paste clipboard" at bounding box center [719, 79] width 1337 height 92
click at [122, 43] on icon at bounding box center [123, 41] width 7 height 14
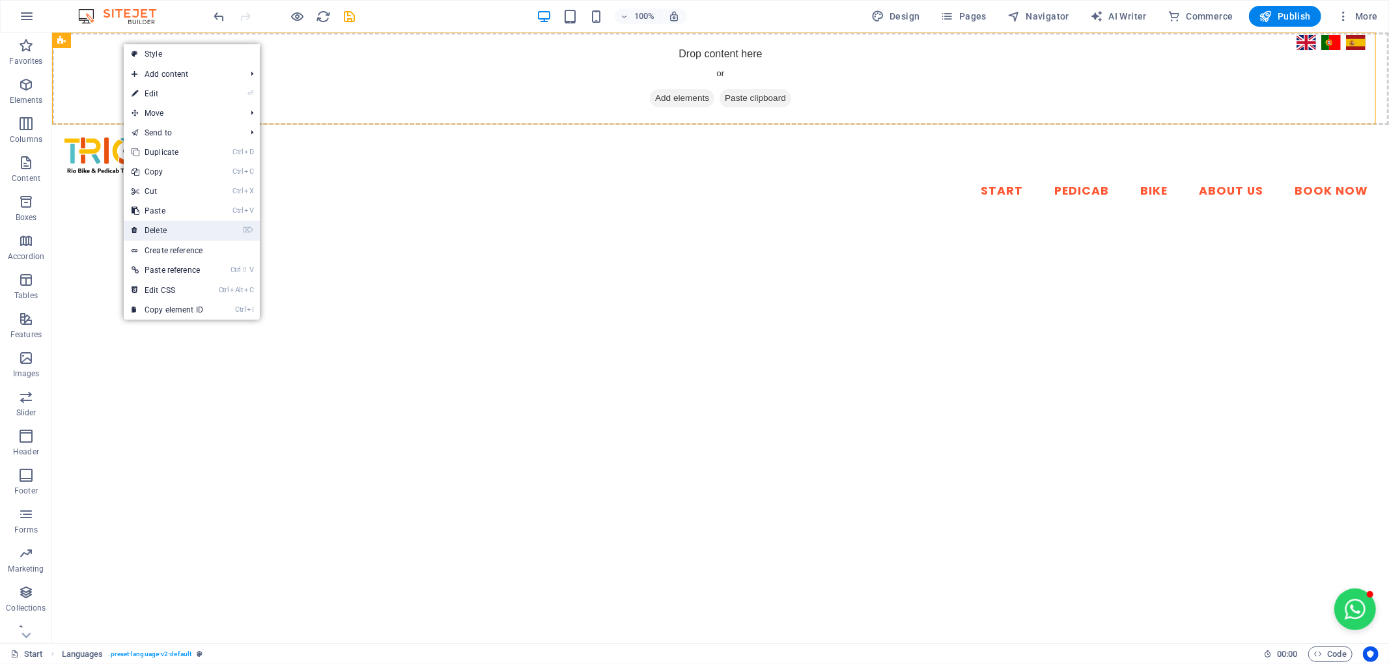
click at [193, 223] on link "⌦ Delete" at bounding box center [167, 231] width 87 height 20
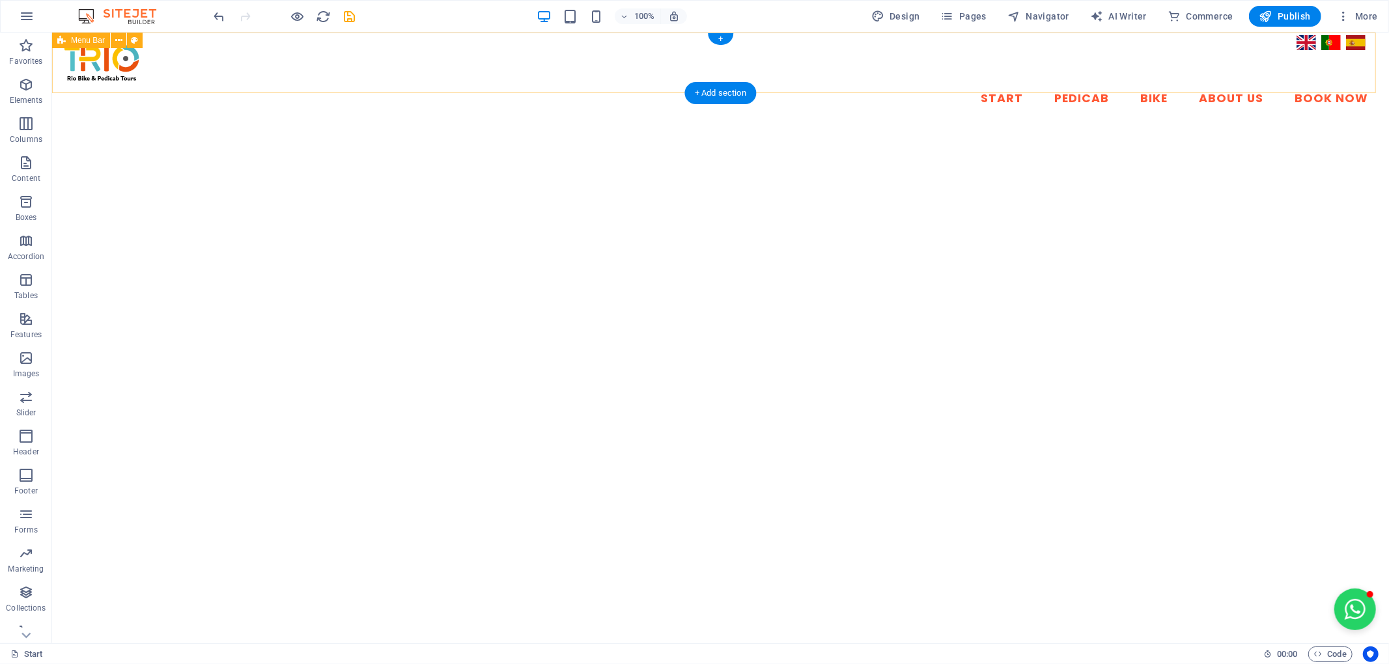
click at [1293, 35] on div "Start Pedicab Bike About Us Book Now" at bounding box center [719, 79] width 1337 height 92
click at [1289, 33] on div "Start Pedicab Bike About Us Book Now" at bounding box center [719, 79] width 1337 height 92
click at [1298, 38] on div "Start Pedicab Bike About Us Book Now" at bounding box center [719, 79] width 1337 height 92
click at [1362, 40] on div "Start Pedicab Bike About Us Book Now" at bounding box center [719, 79] width 1337 height 92
click at [1051, 19] on span "Navigator" at bounding box center [1039, 16] width 62 height 13
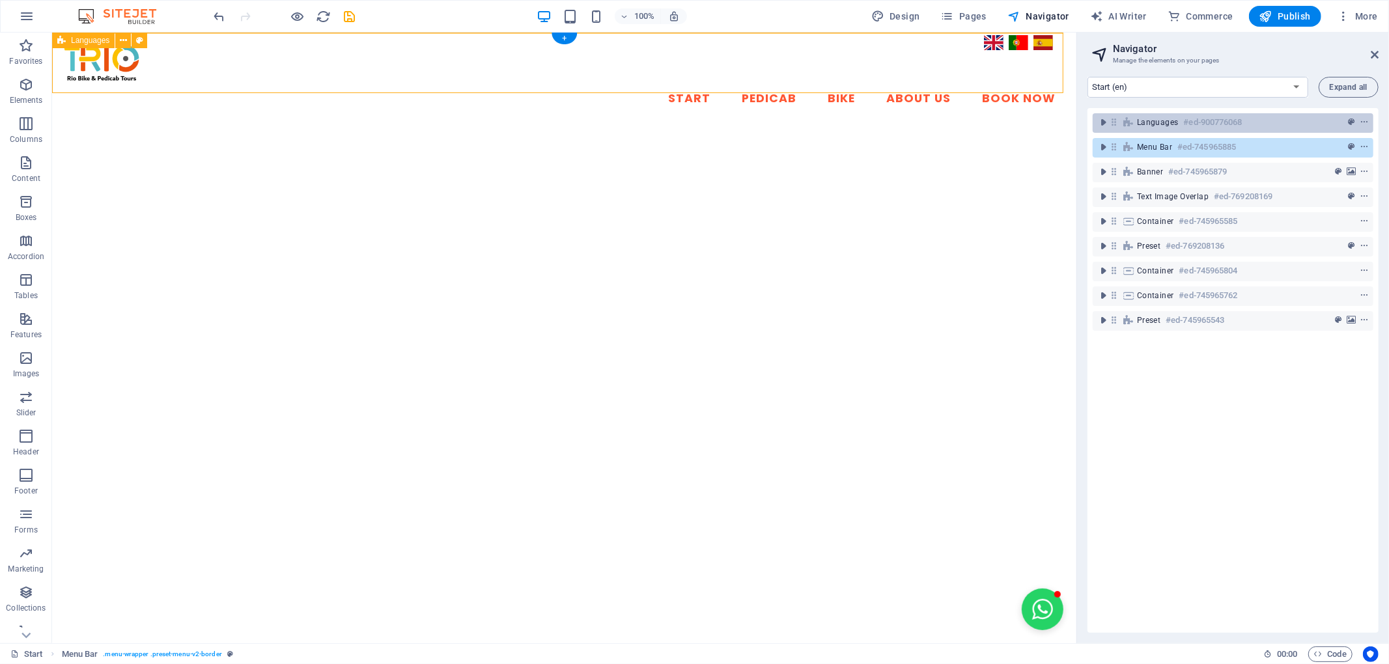
click at [1217, 121] on h6 "#ed-900776068" at bounding box center [1213, 123] width 59 height 16
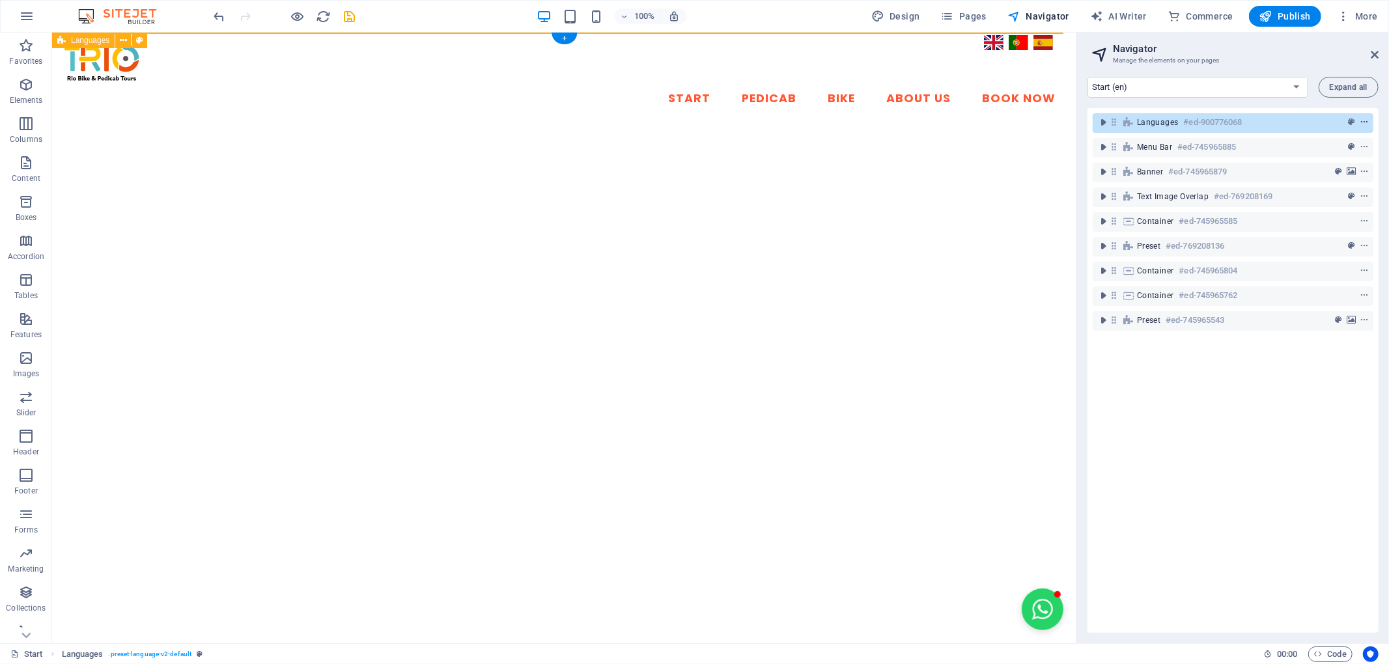
click at [1361, 124] on icon "context-menu" at bounding box center [1364, 122] width 9 height 9
drag, startPoint x: 1163, startPoint y: 121, endPoint x: 1131, endPoint y: 112, distance: 33.8
click at [1132, 112] on div "Languages #ed-900776068" at bounding box center [1233, 123] width 281 height 25
click at [1121, 125] on div "Languages #ed-900776068" at bounding box center [1233, 123] width 281 height 20
click at [1113, 122] on icon at bounding box center [1114, 122] width 11 height 11
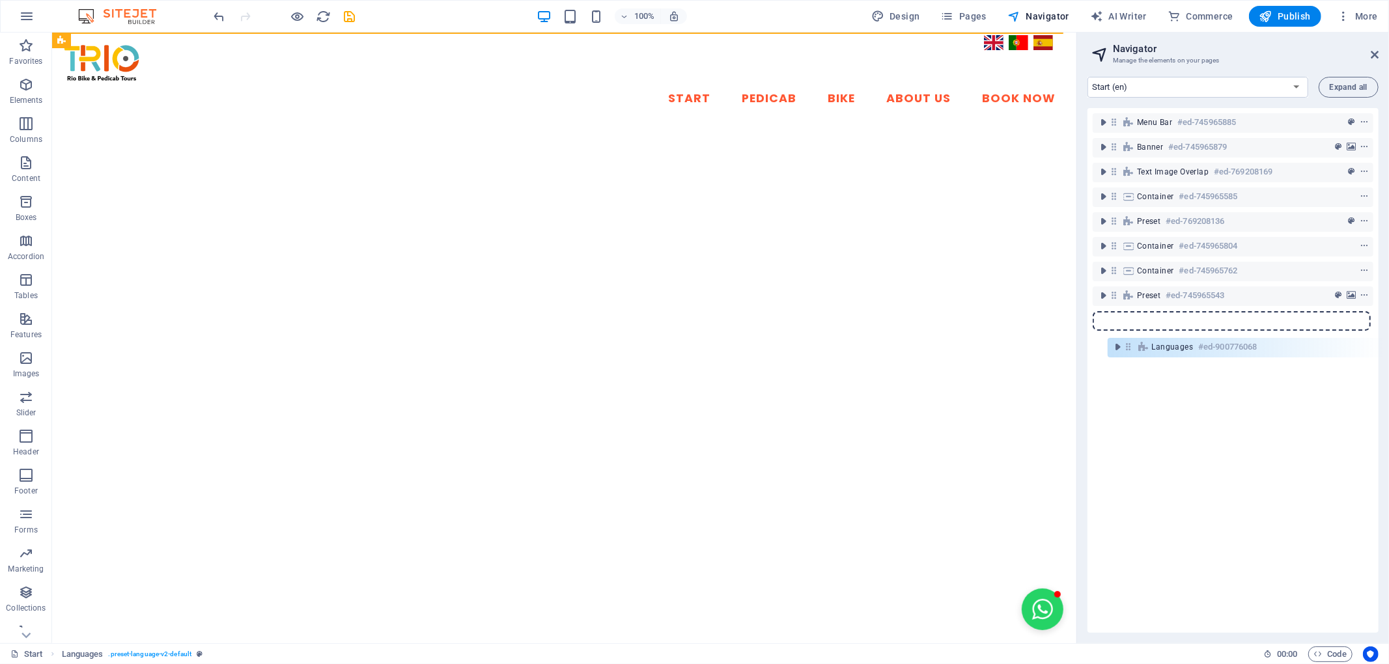
drag, startPoint x: 1118, startPoint y: 124, endPoint x: 1135, endPoint y: 352, distance: 229.3
click at [1135, 352] on div "Languages #ed-900776068 Menu Bar #ed-745965885 Banner #ed-745965879 Text image …" at bounding box center [1233, 370] width 291 height 525
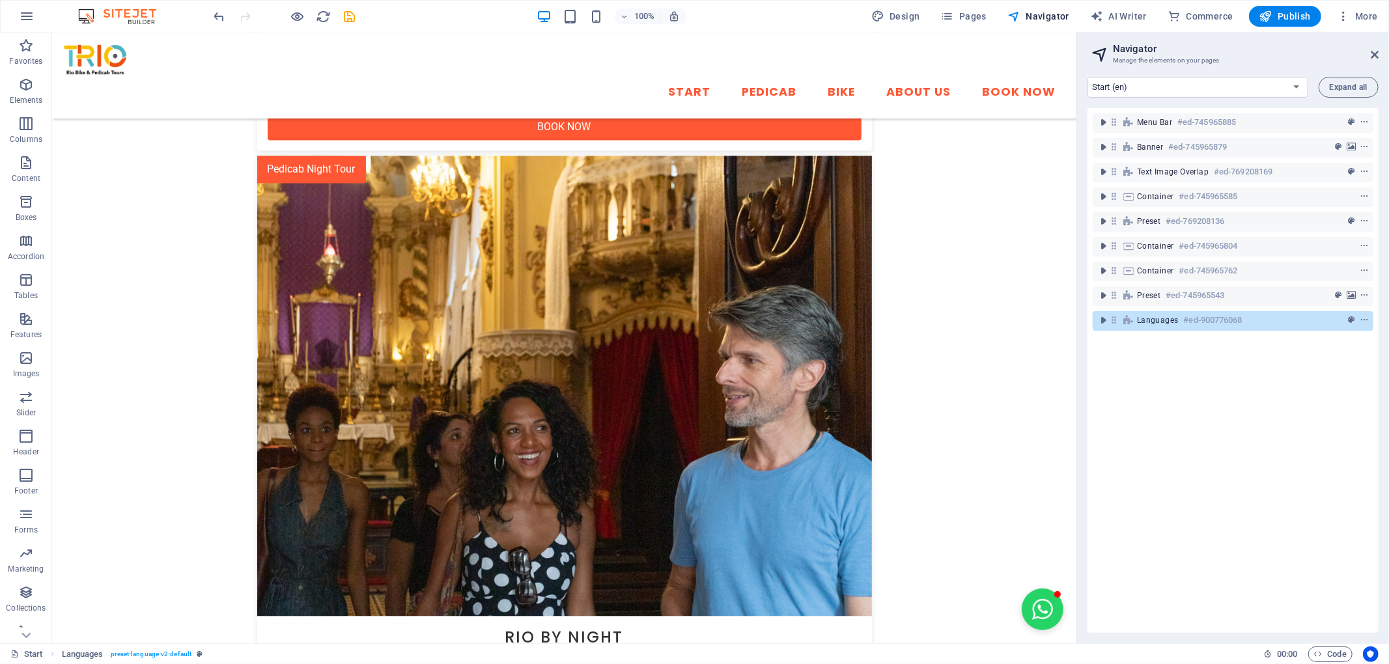
scroll to position [2462, 0]
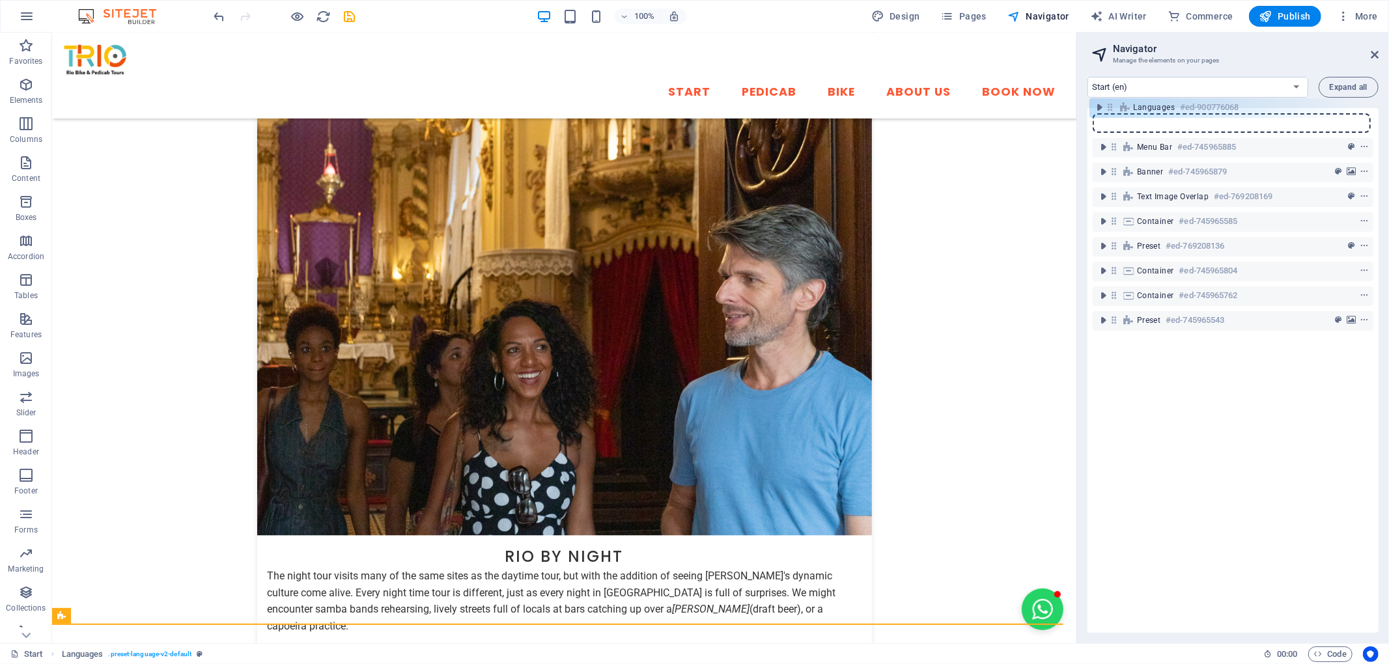
drag, startPoint x: 1113, startPoint y: 323, endPoint x: 1107, endPoint y: 106, distance: 217.6
click at [1107, 106] on div "Start (en) Privacy (en) Start (pt) Start (es) Expand all Menu Bar #ed-745965885…" at bounding box center [1233, 354] width 312 height 577
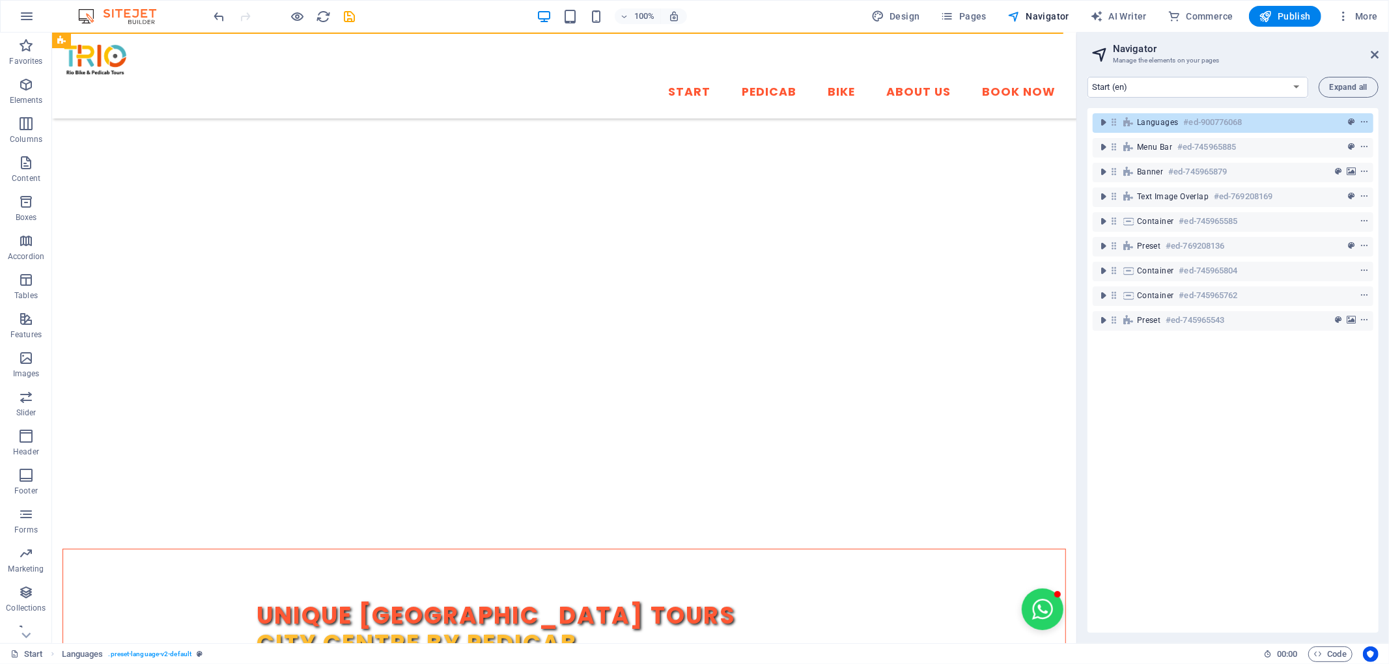
scroll to position [0, 0]
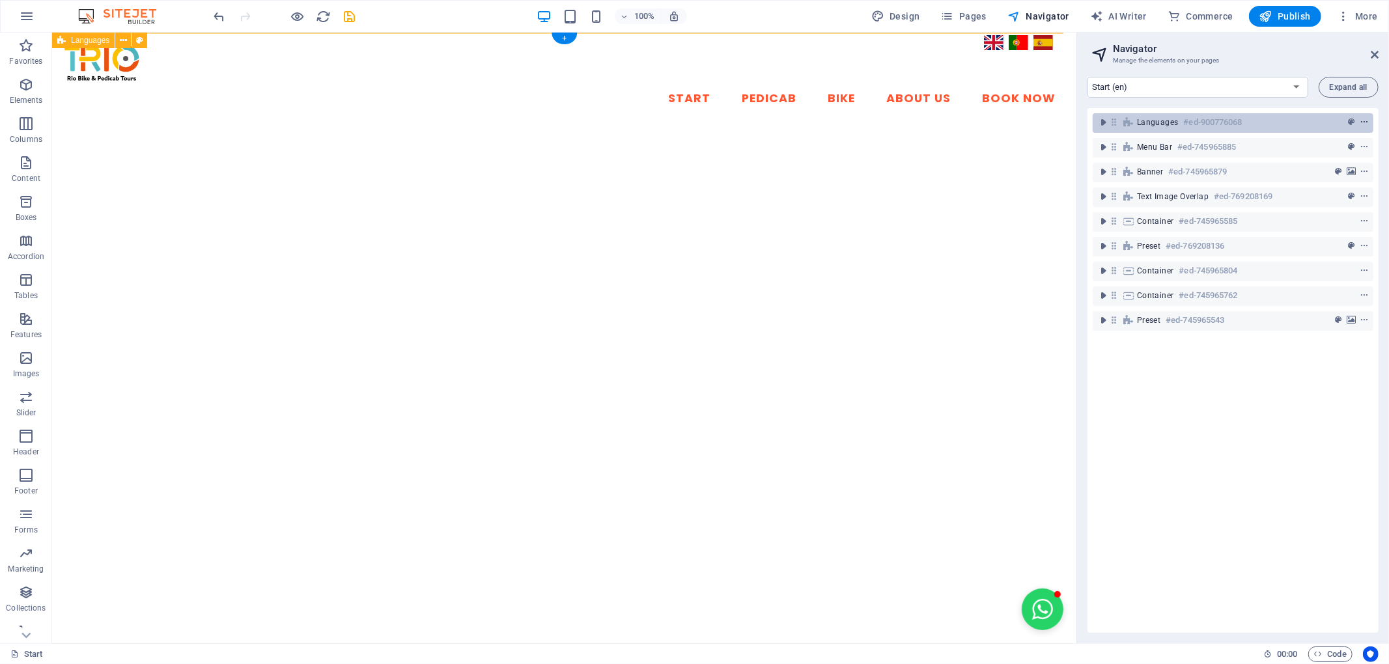
click at [1364, 119] on icon "context-menu" at bounding box center [1364, 122] width 9 height 9
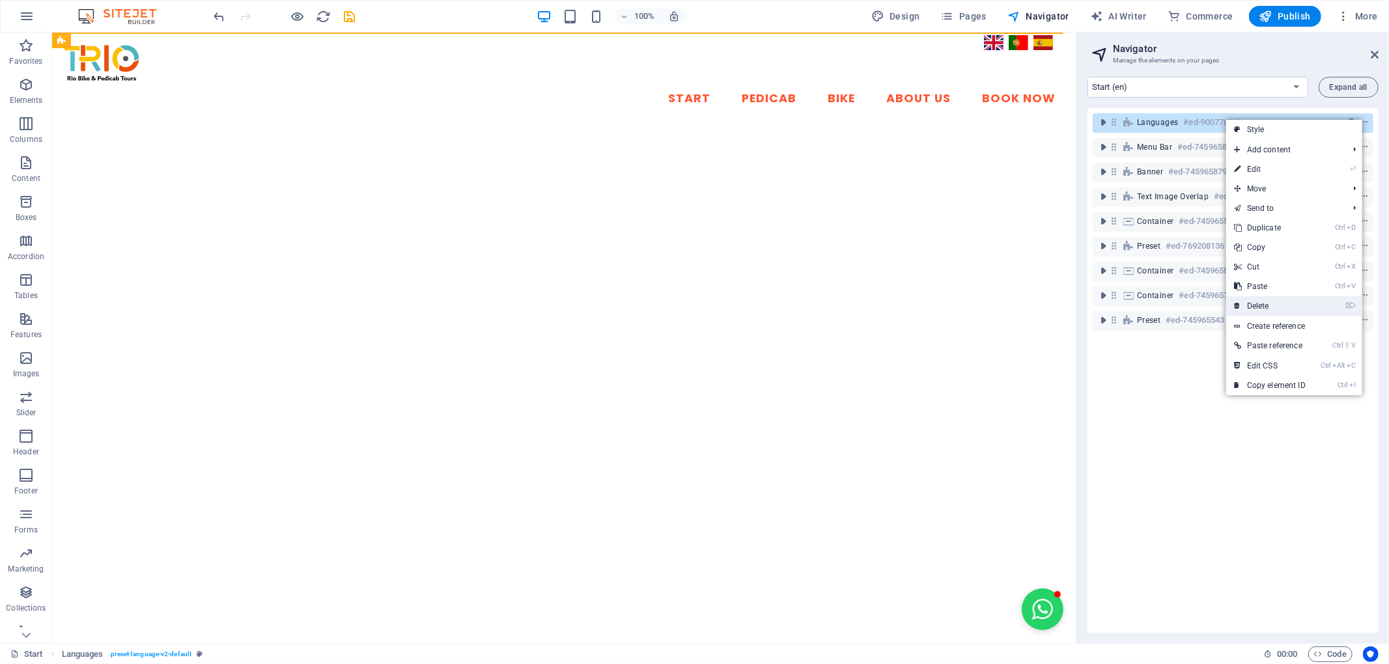
click at [1283, 310] on link "⌦ Delete" at bounding box center [1270, 306] width 87 height 20
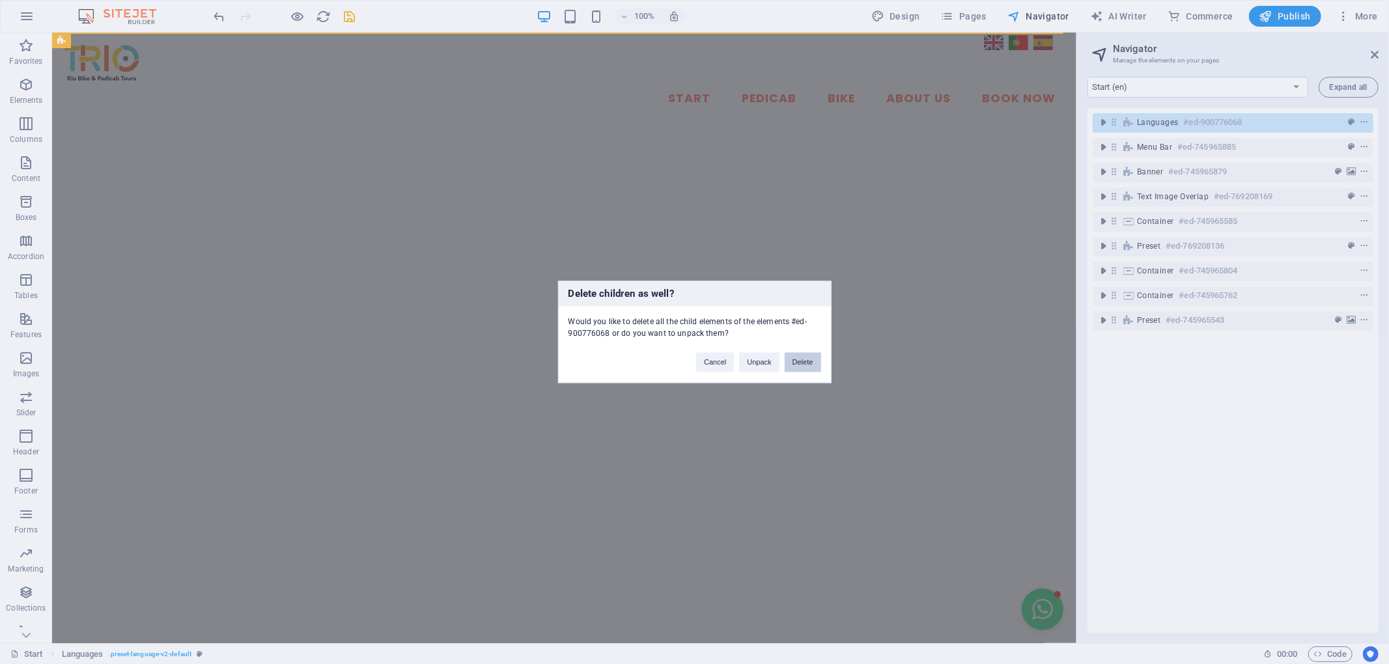
click at [798, 366] on button "Delete" at bounding box center [803, 363] width 36 height 20
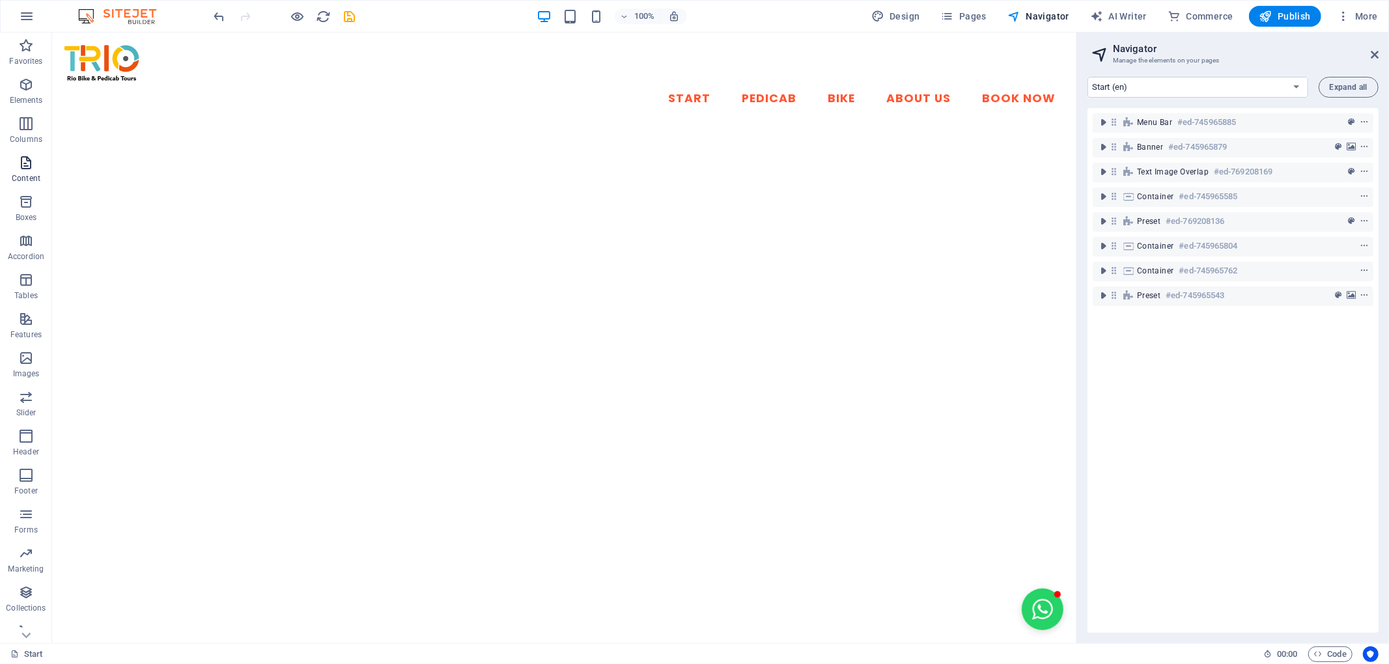
click at [21, 165] on icon "button" at bounding box center [26, 163] width 16 height 16
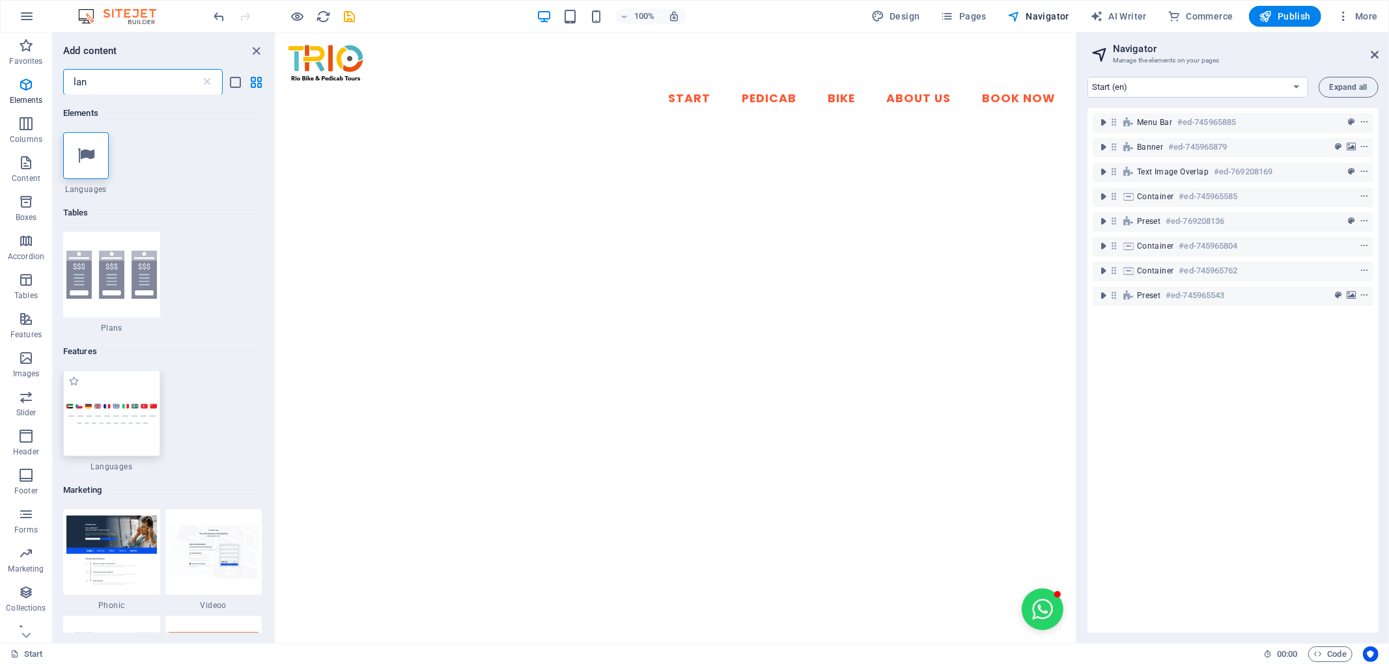
type input "lan"
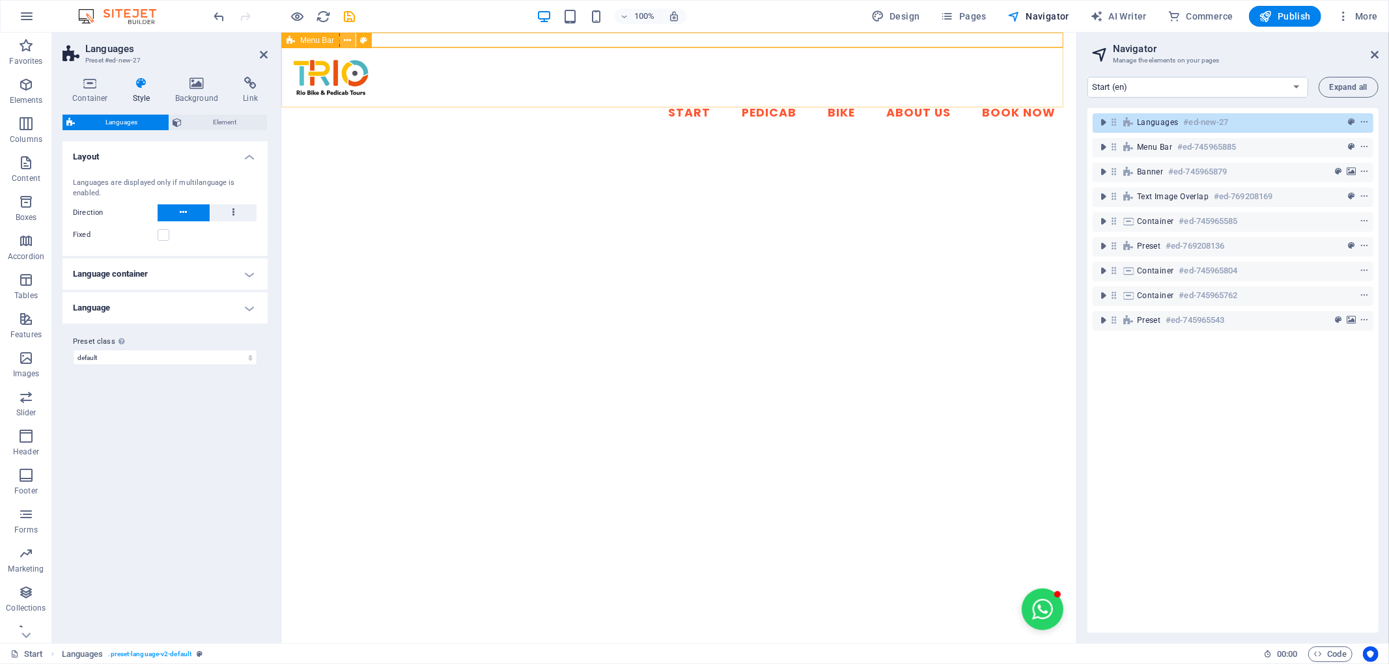
click at [347, 40] on icon at bounding box center [348, 41] width 7 height 14
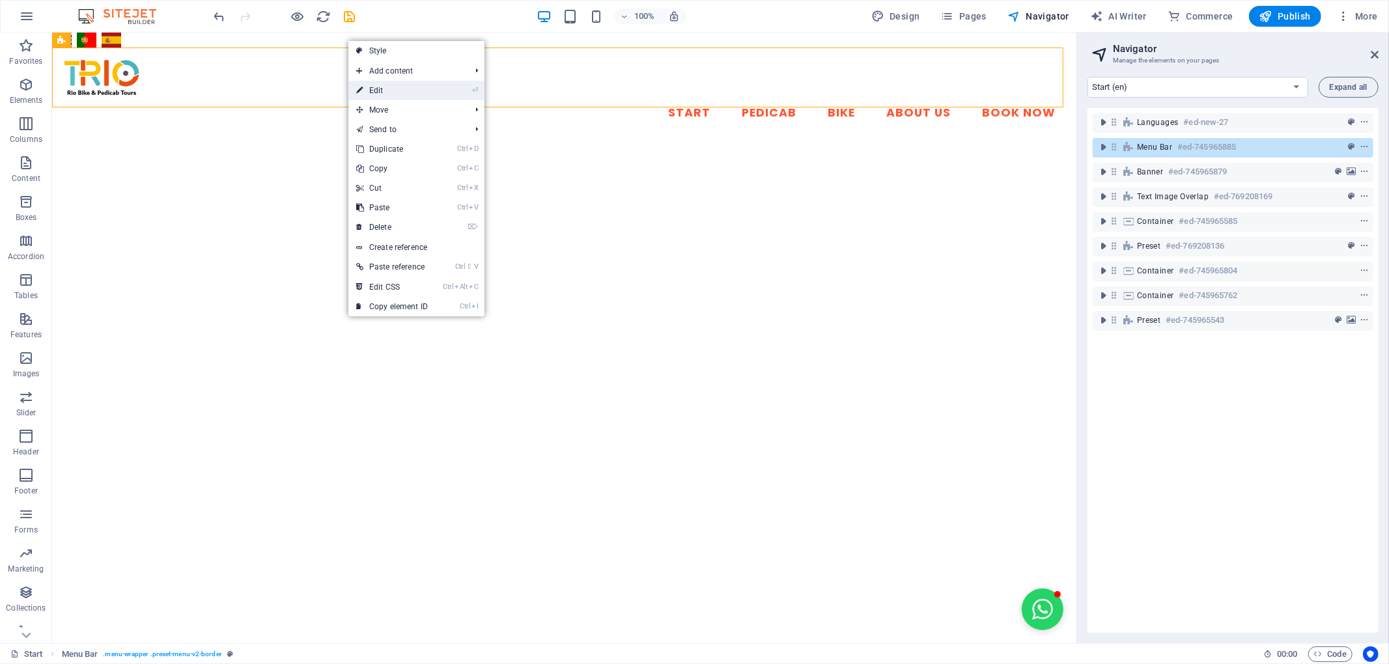
click at [403, 89] on link "⏎ Edit" at bounding box center [391, 91] width 87 height 20
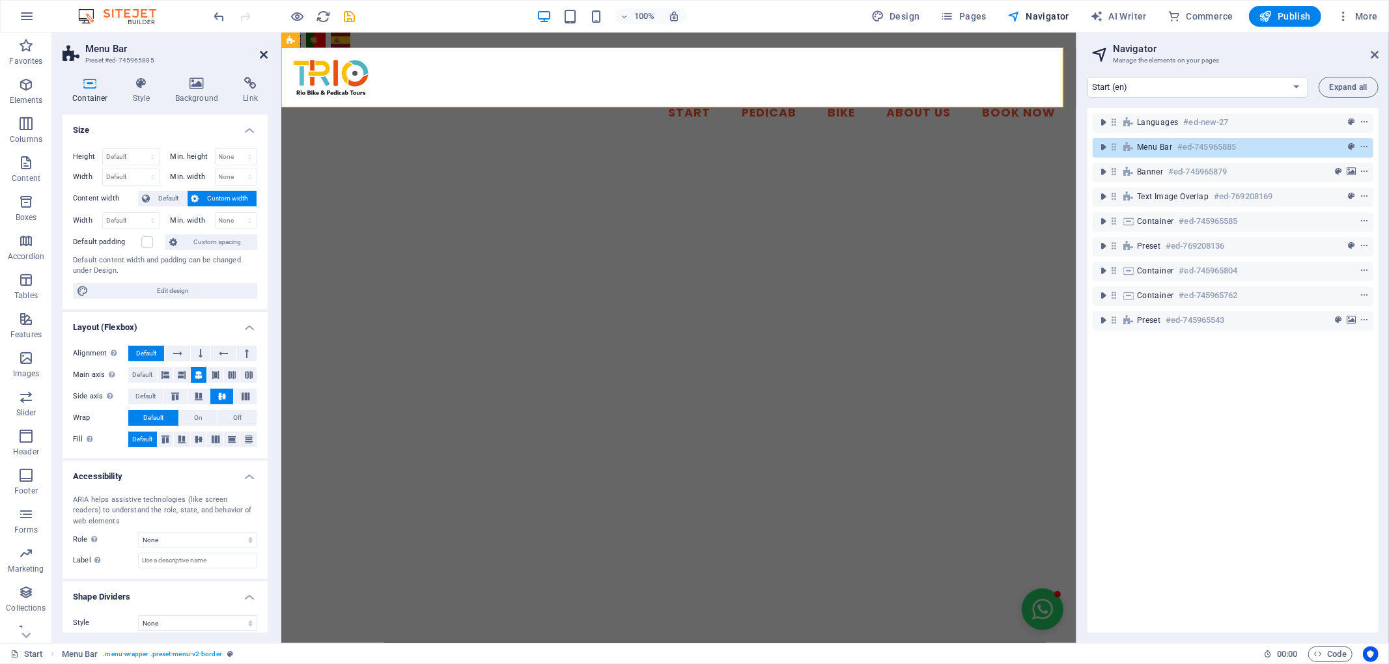
click at [266, 55] on icon at bounding box center [264, 55] width 8 height 10
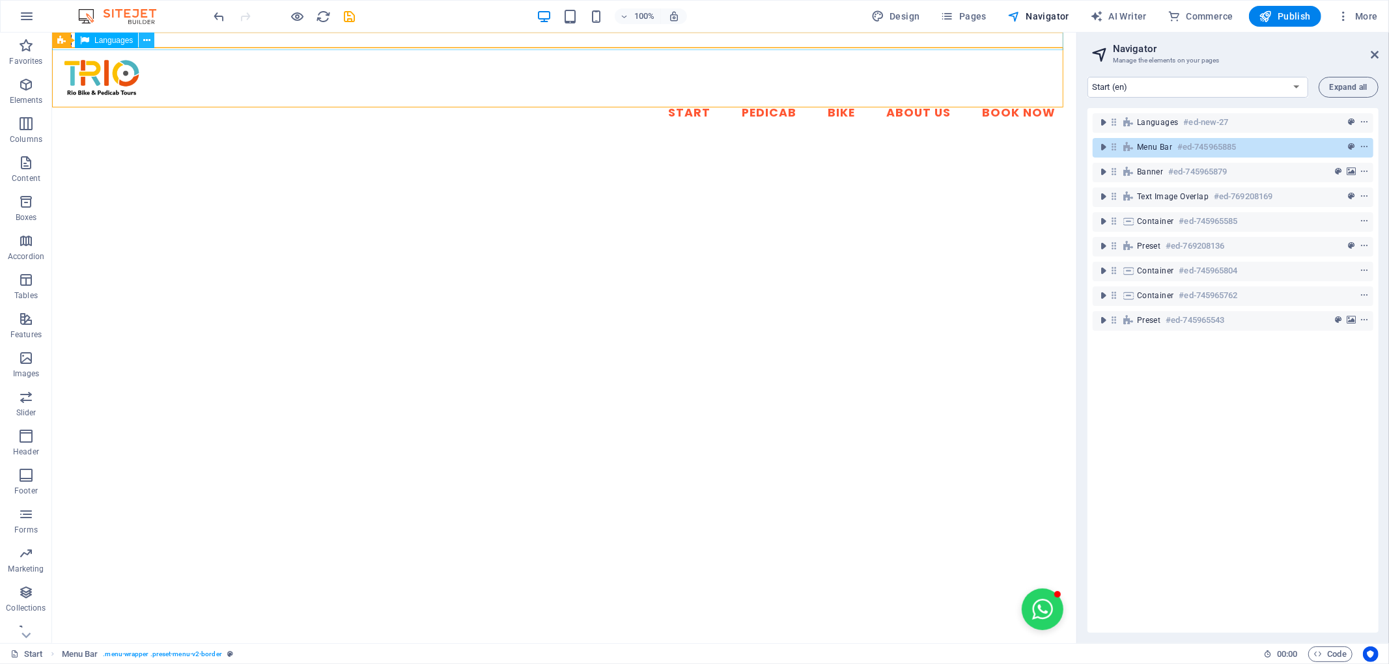
click at [147, 39] on icon at bounding box center [146, 41] width 7 height 14
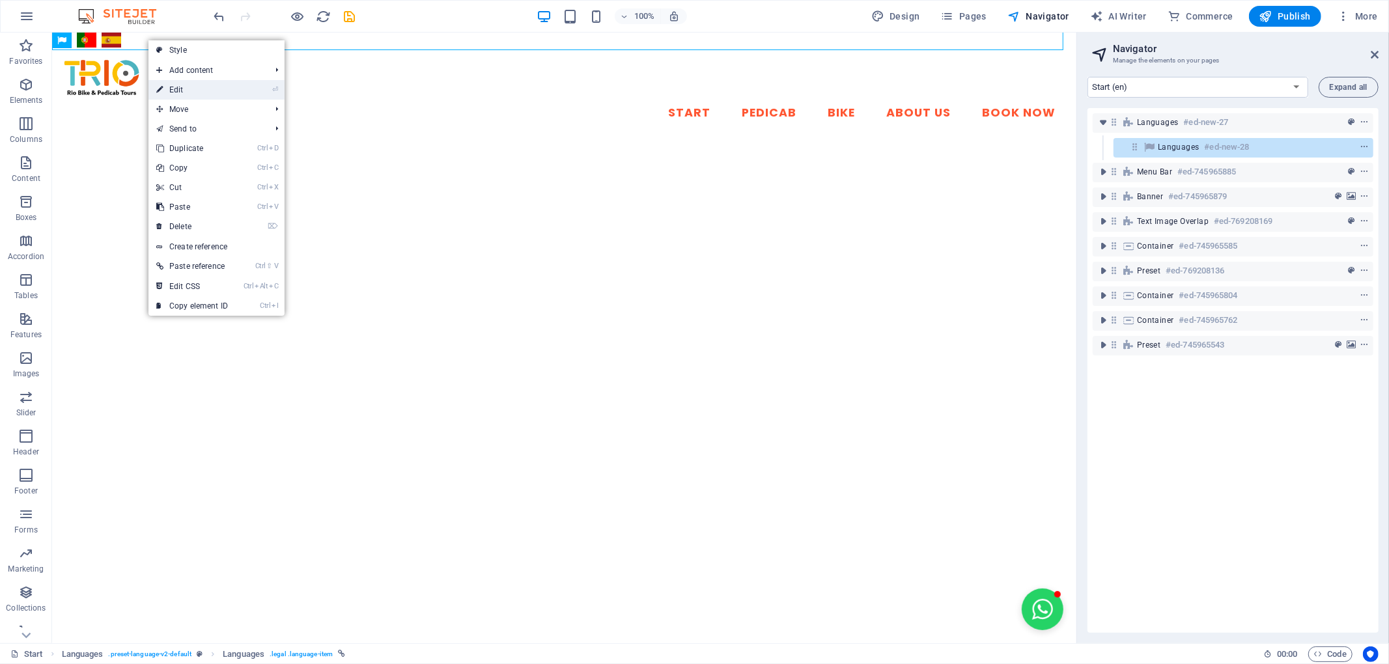
click at [178, 92] on link "⏎ Edit" at bounding box center [192, 90] width 87 height 20
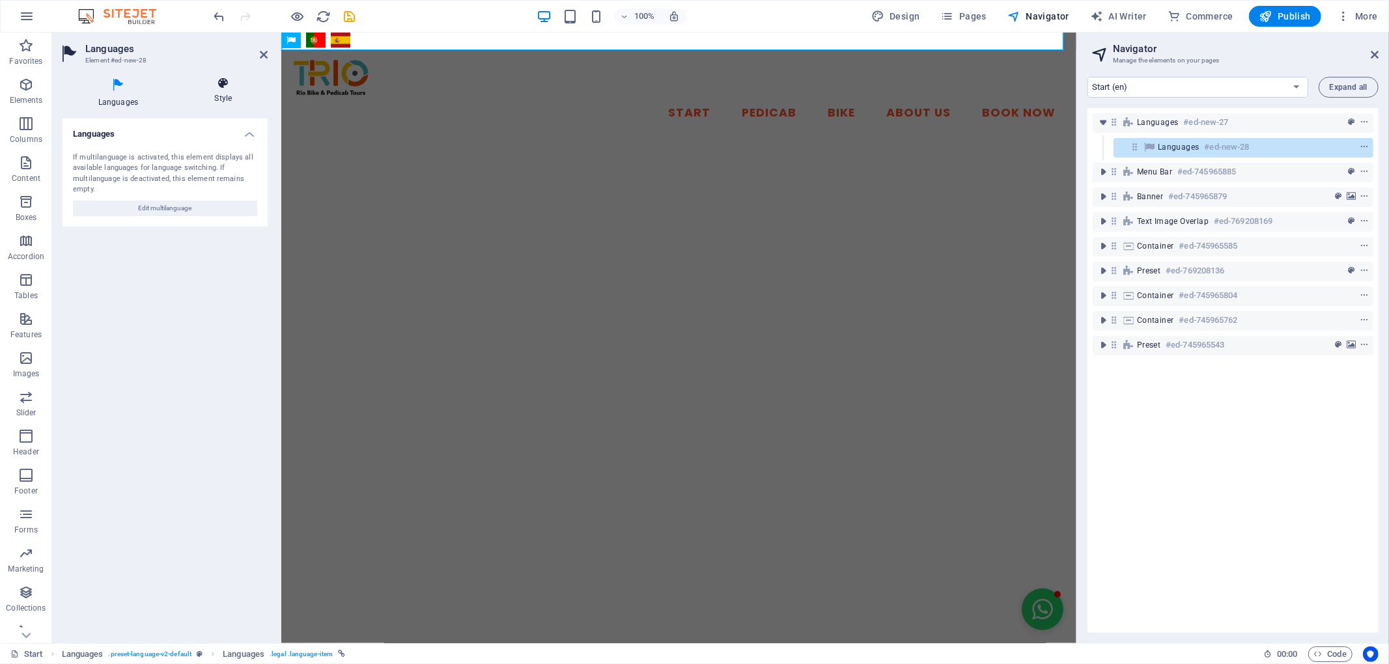
click at [220, 92] on h4 "Style" at bounding box center [223, 90] width 89 height 27
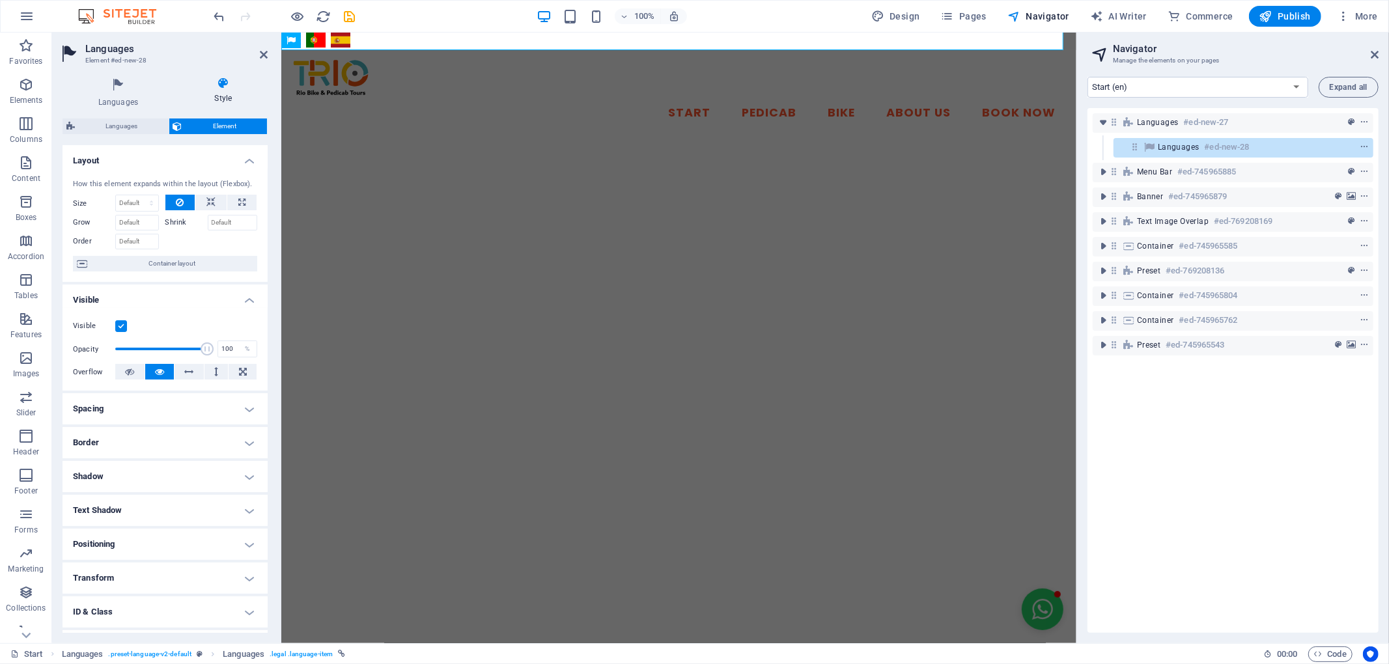
click at [177, 539] on h4 "Positioning" at bounding box center [165, 544] width 205 height 31
click at [192, 565] on span "Absolute" at bounding box center [183, 571] width 26 height 16
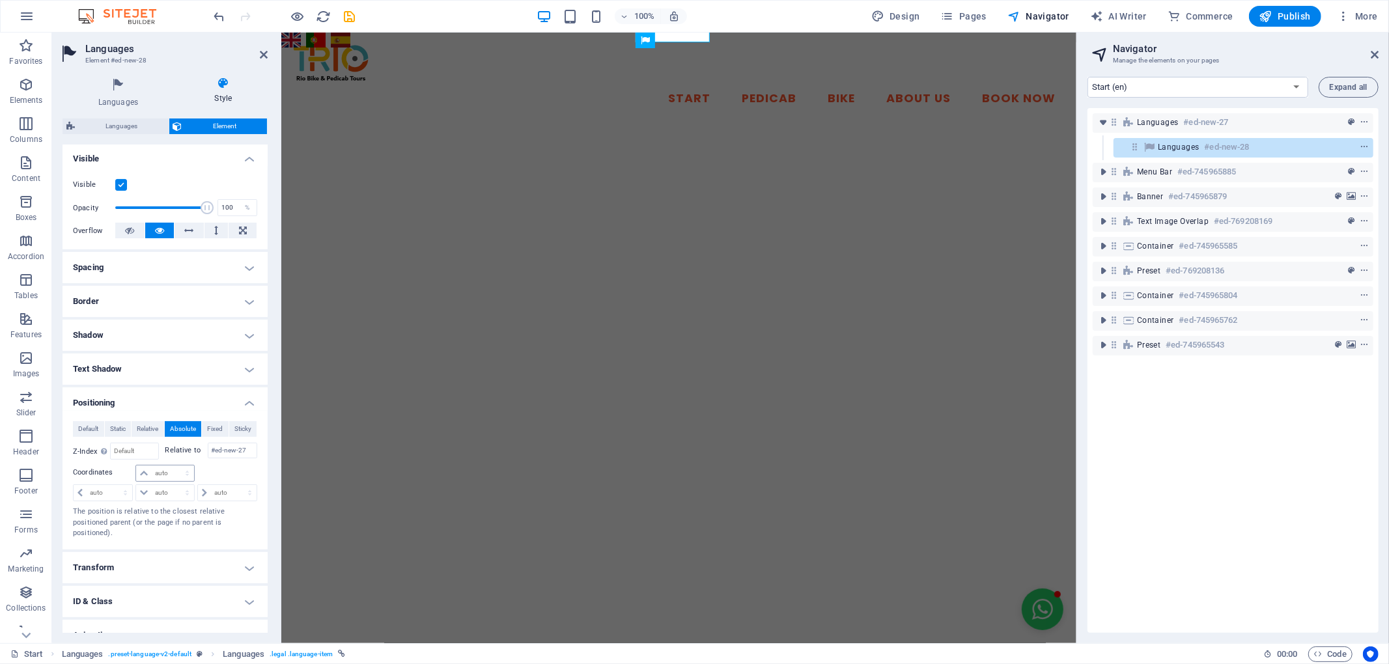
scroll to position [145, 0]
click at [165, 473] on select "auto px rem % em" at bounding box center [164, 470] width 57 height 16
select select "px"
click at [173, 463] on select "auto px rem % em" at bounding box center [164, 470] width 57 height 16
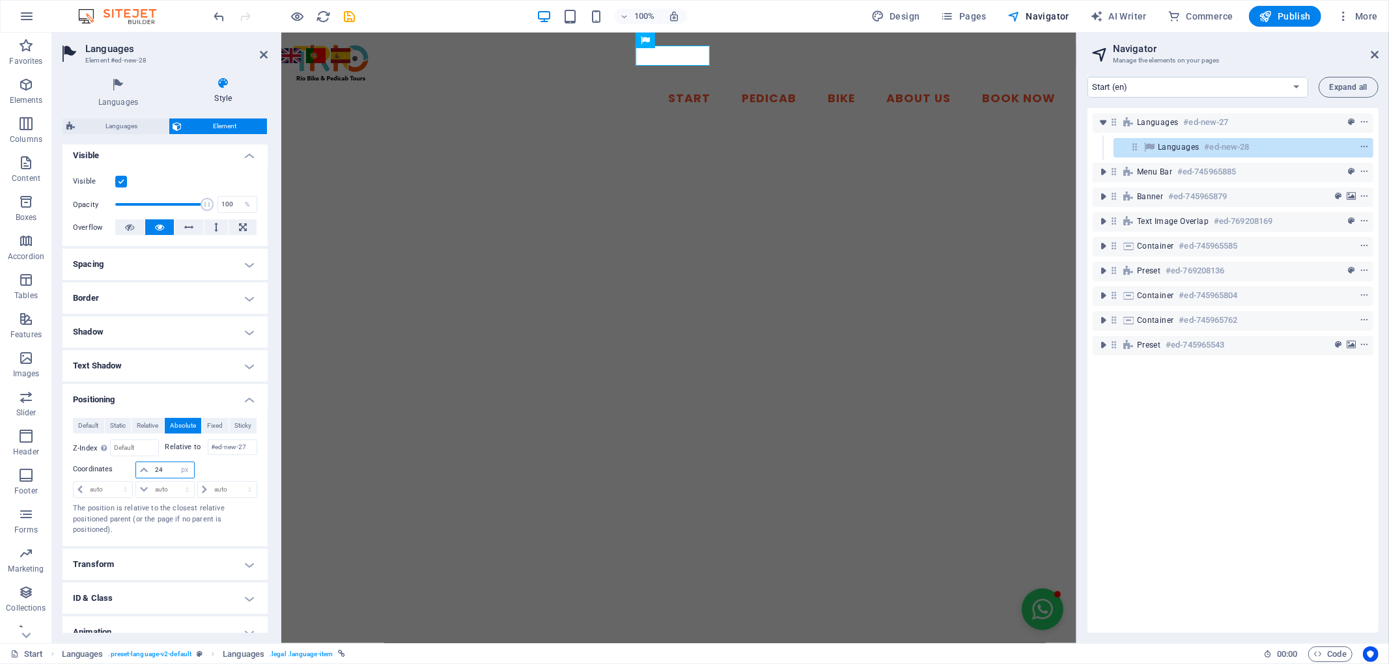
type input "24"
click at [220, 472] on div at bounding box center [226, 471] width 61 height 18
click at [218, 460] on div "Default Static Relative Absolute Fixed Sticky Z-Index Sets the order of the ele…" at bounding box center [165, 477] width 184 height 118
click at [214, 494] on select "auto px rem % em" at bounding box center [227, 490] width 59 height 16
select select "px"
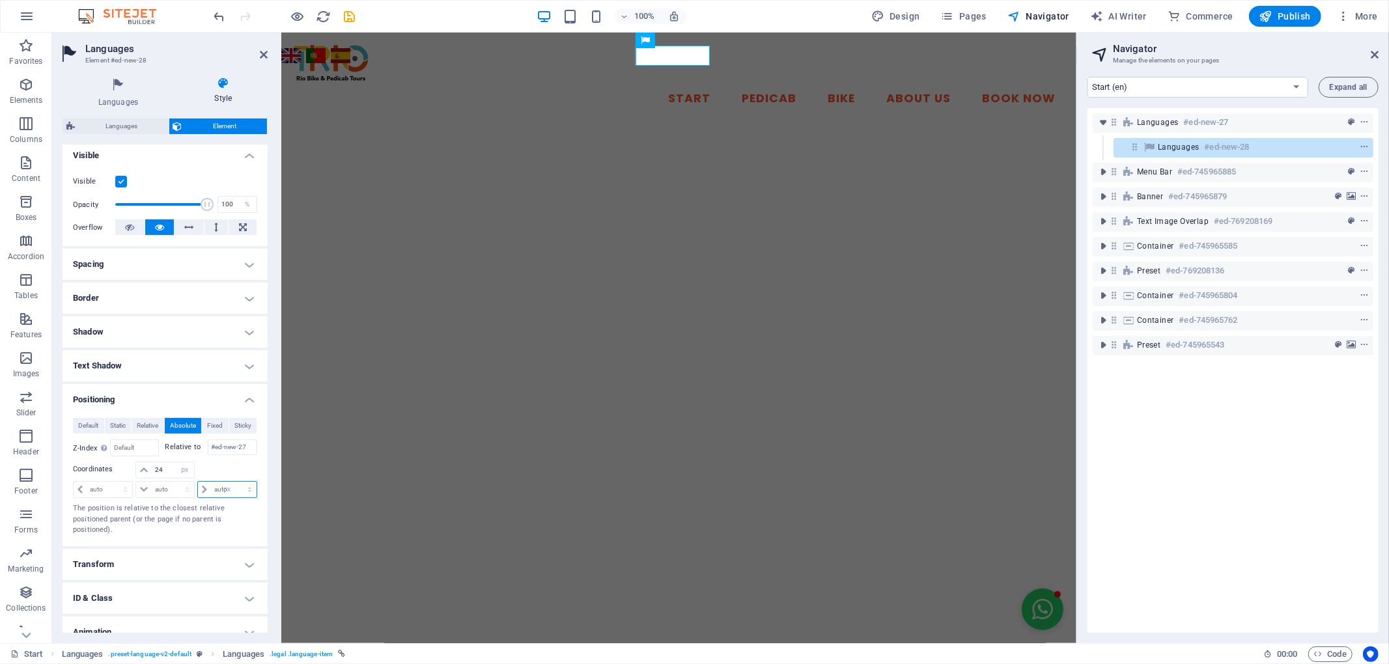
click at [235, 483] on select "auto px rem % em" at bounding box center [227, 490] width 59 height 16
type input "0"
click at [229, 465] on div at bounding box center [226, 471] width 61 height 18
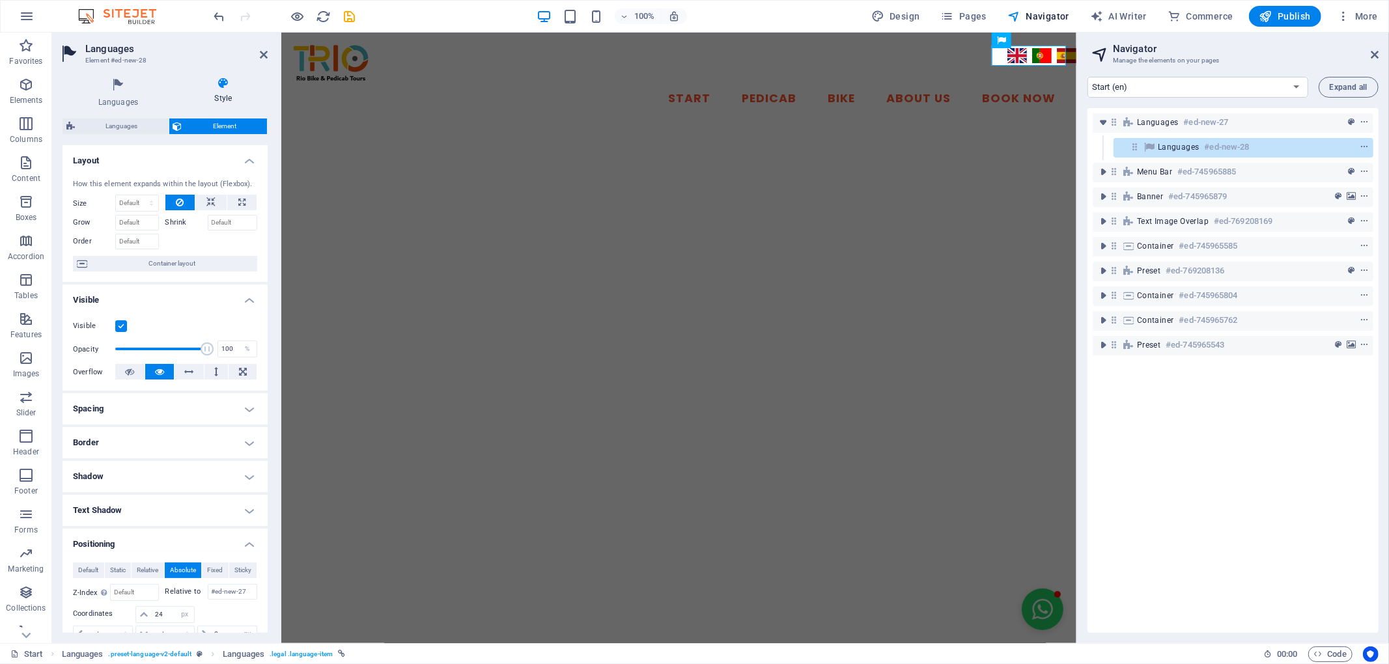
click at [251, 408] on h4 "Spacing" at bounding box center [165, 408] width 205 height 31
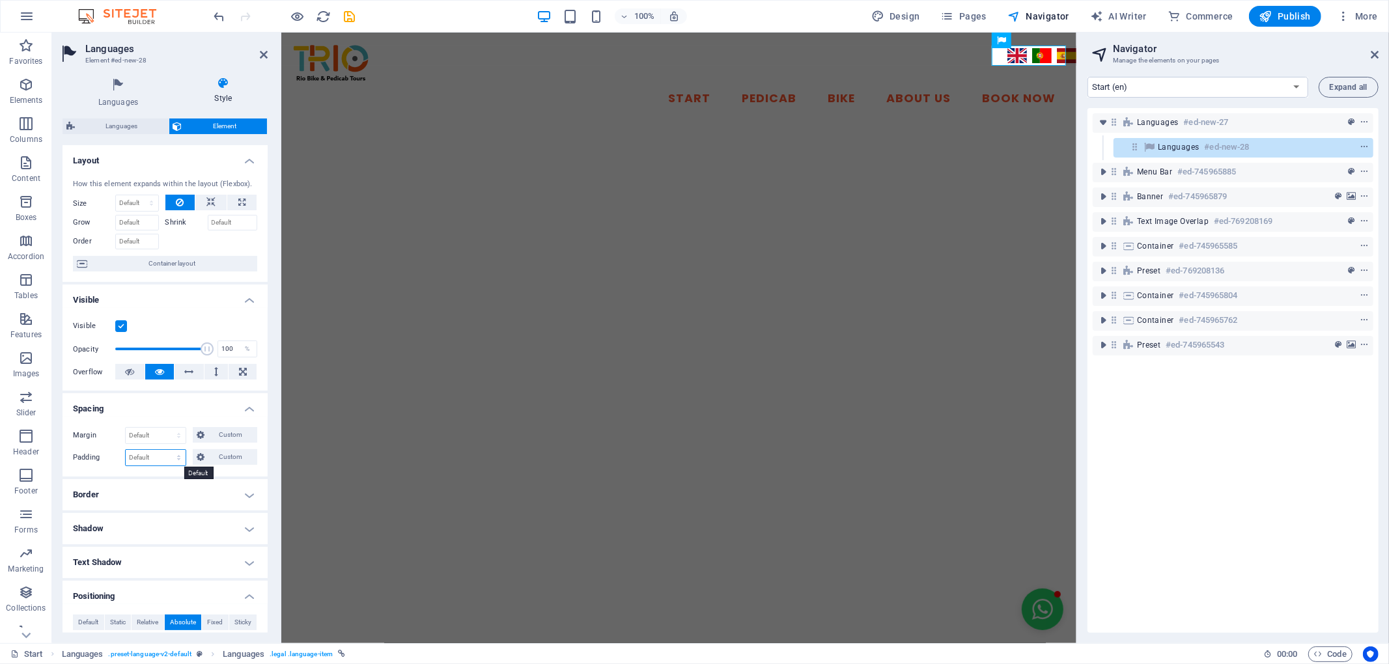
click at [160, 457] on select "Default px rem % vh vw Custom" at bounding box center [156, 458] width 60 height 16
select select "px"
click at [166, 451] on select "Default px rem % vh vw Custom" at bounding box center [156, 458] width 60 height 16
type input "0"
click at [165, 435] on select "Default auto px % rem vw vh Custom" at bounding box center [156, 436] width 60 height 16
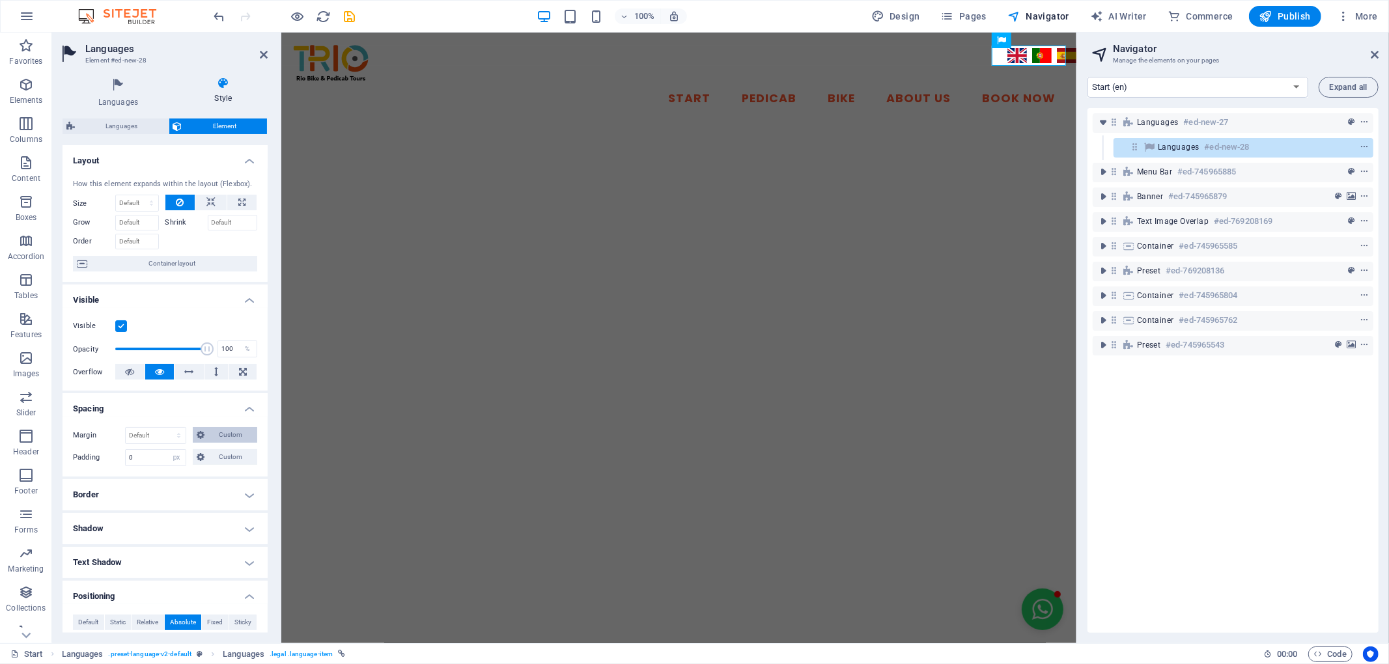
click at [210, 431] on span "Custom" at bounding box center [230, 435] width 45 height 16
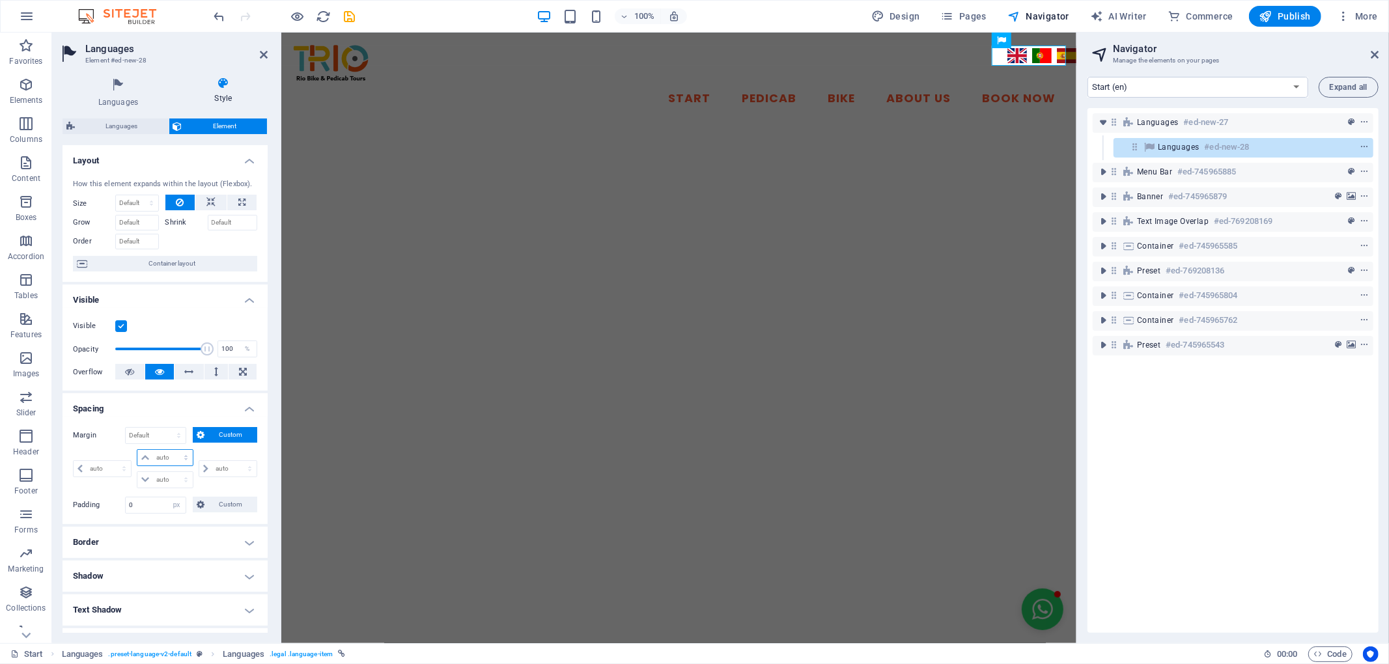
click at [173, 464] on select "auto px % rem vw vh" at bounding box center [164, 458] width 55 height 16
select select "px"
click at [172, 451] on select "auto px % rem vw vh" at bounding box center [164, 458] width 55 height 16
type input "0"
select select "px"
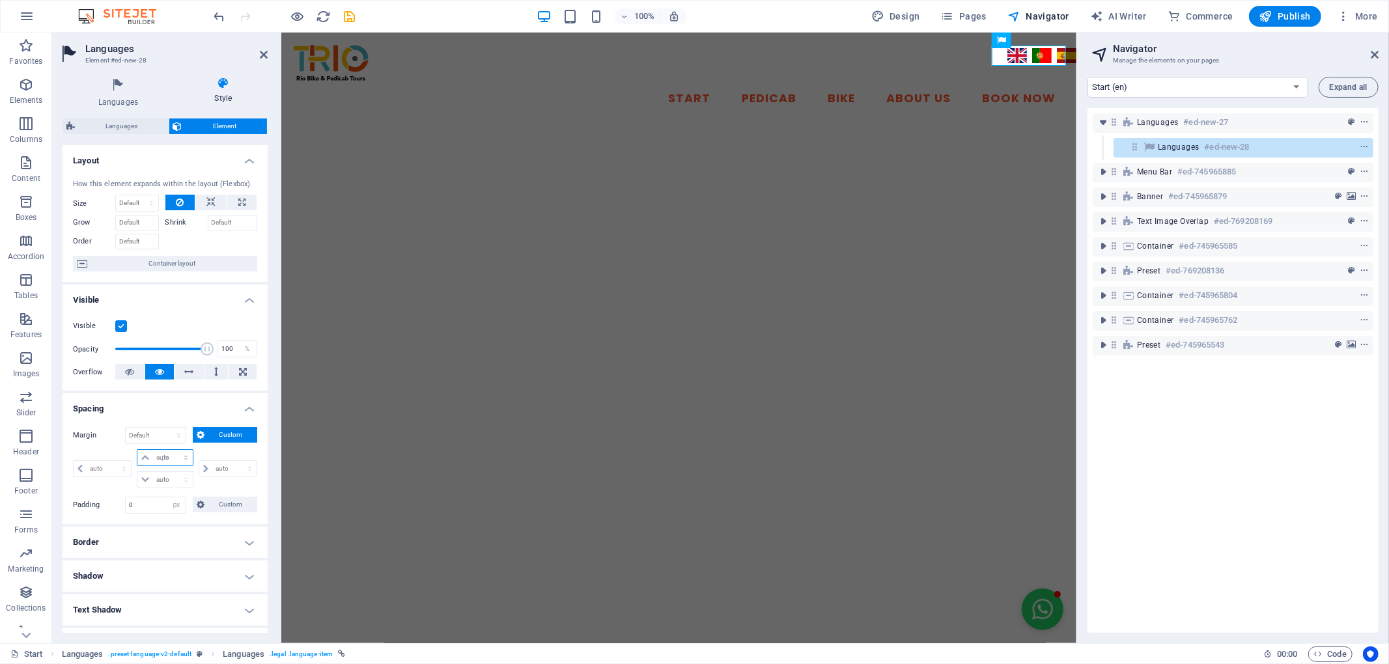
type input "0"
select select "px"
type input "0"
select select "px"
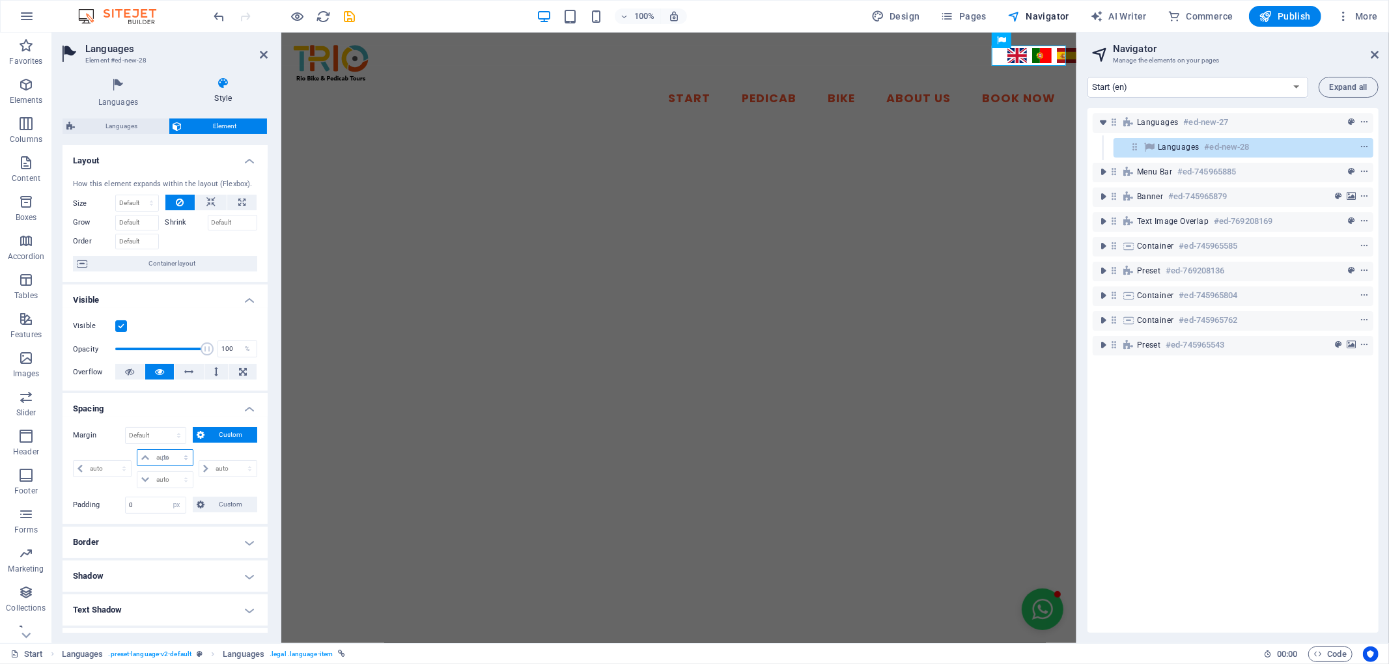
type input "0"
select select "px"
type input "-24"
select select "DISABLED_OPTION_VALUE"
type input "-24"
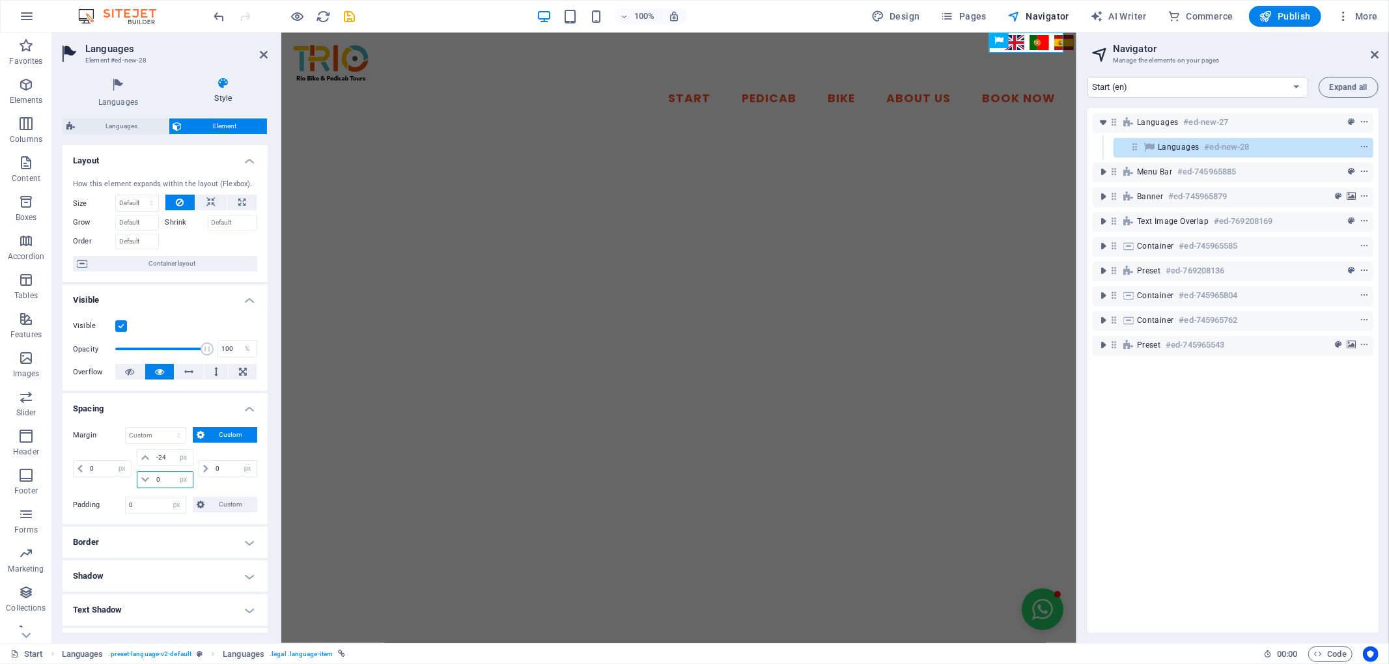
drag, startPoint x: 160, startPoint y: 483, endPoint x: 152, endPoint y: 483, distance: 7.8
click at [153, 483] on input "0" at bounding box center [172, 480] width 39 height 16
type input "-15"
drag, startPoint x: 219, startPoint y: 470, endPoint x: 212, endPoint y: 472, distance: 7.4
click at [212, 472] on input "0" at bounding box center [234, 469] width 44 height 16
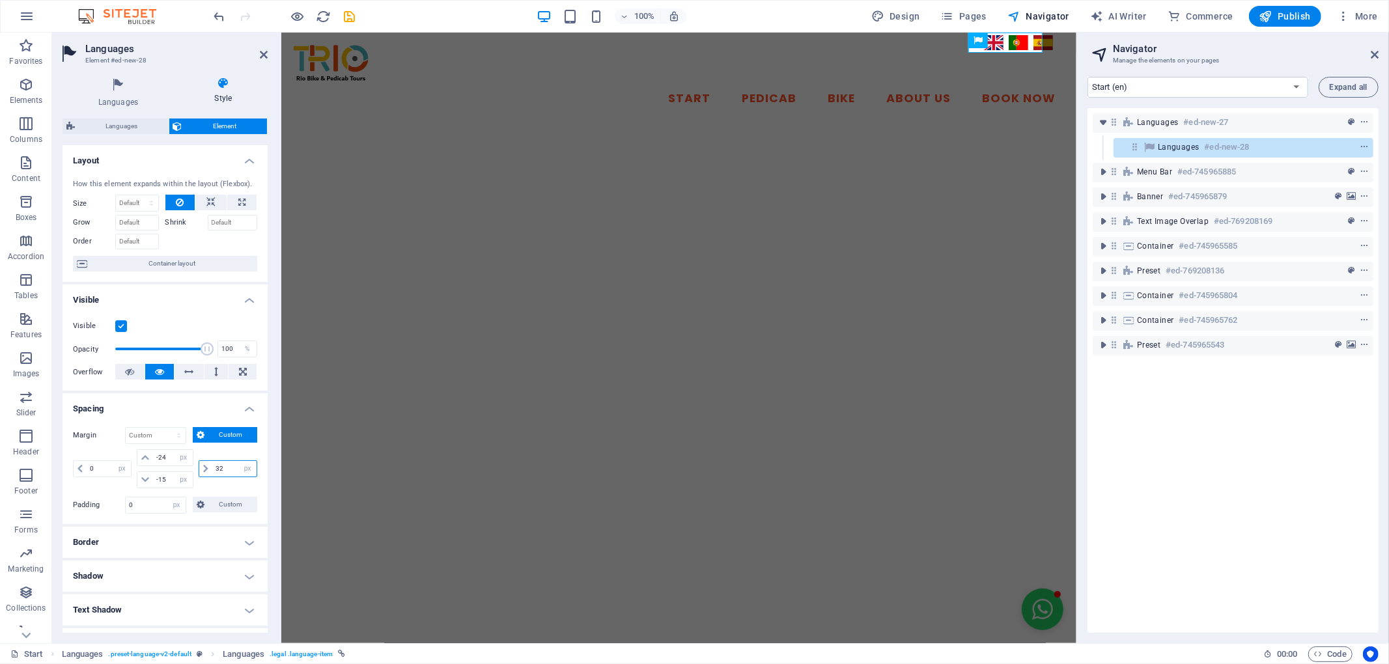
type input "32"
click at [222, 488] on div "32 auto px % rem vw vh" at bounding box center [226, 468] width 61 height 39
click at [620, 83] on nav "Start Pedicab Bike About Us Book Now" at bounding box center [678, 99] width 775 height 33
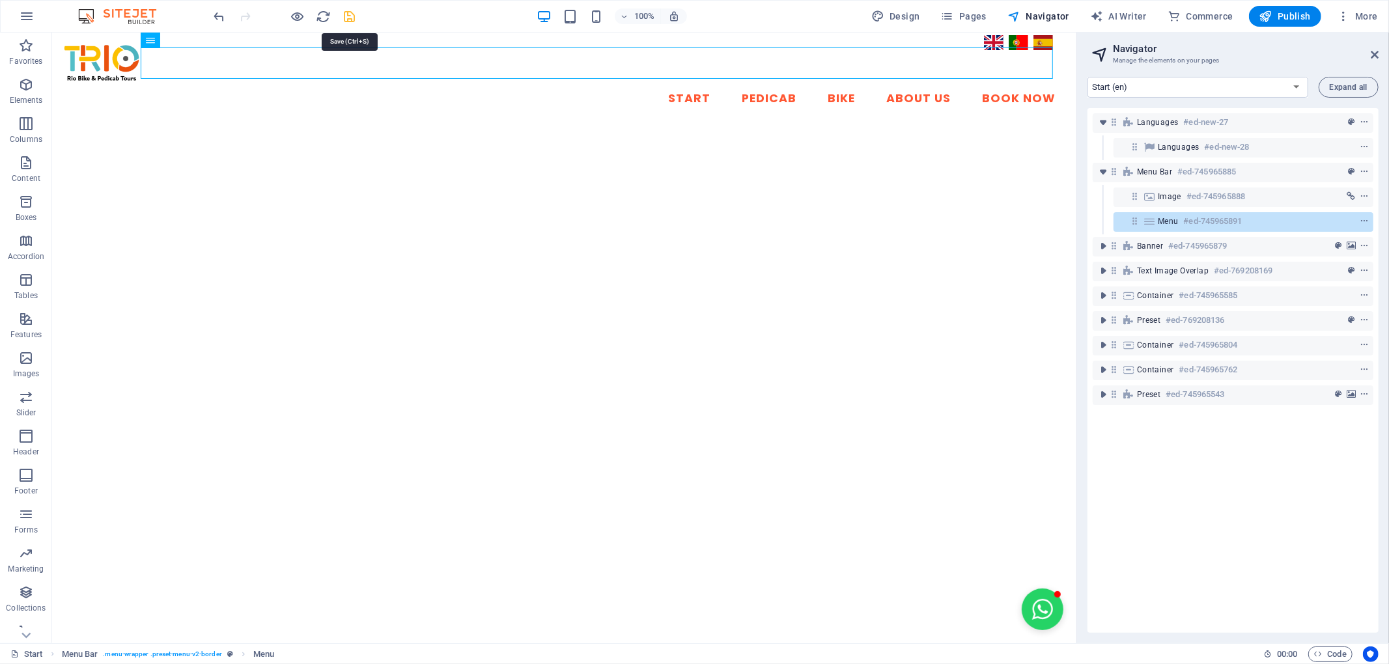
click at [352, 12] on icon "save" at bounding box center [350, 16] width 15 height 15
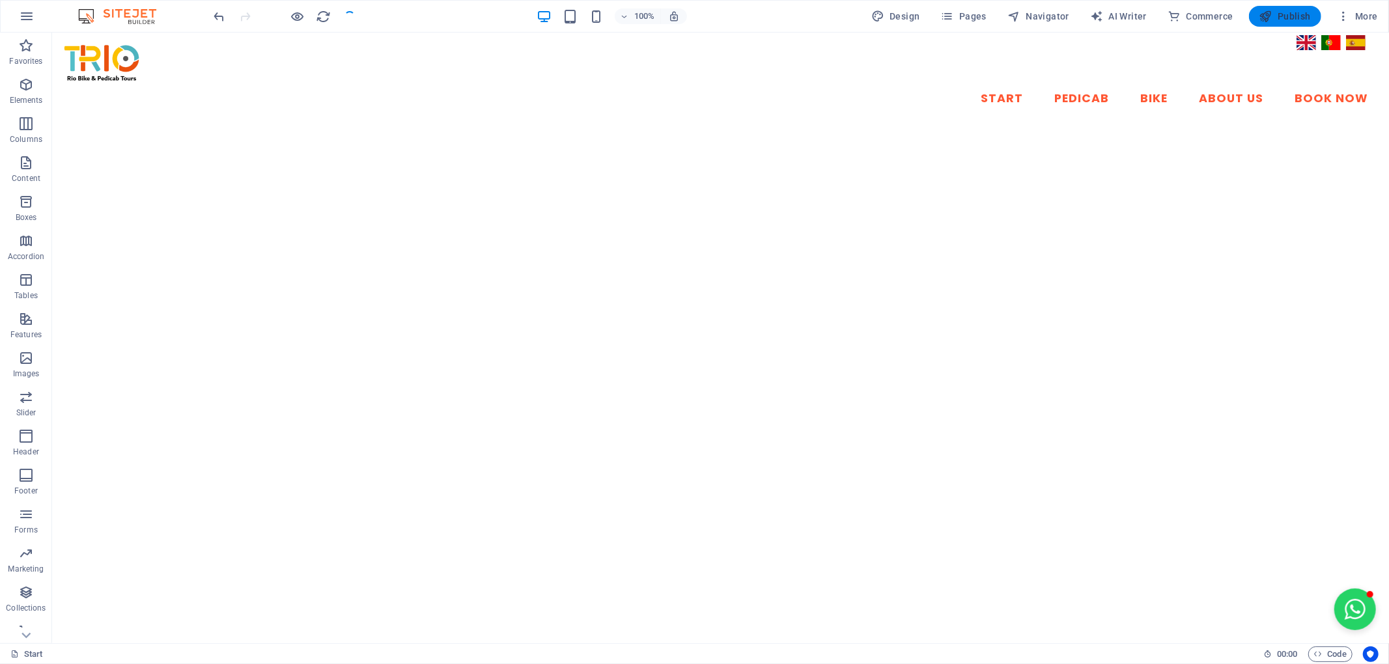
click at [1285, 12] on span "Publish" at bounding box center [1285, 16] width 51 height 13
click at [1361, 16] on span "More" at bounding box center [1357, 16] width 41 height 13
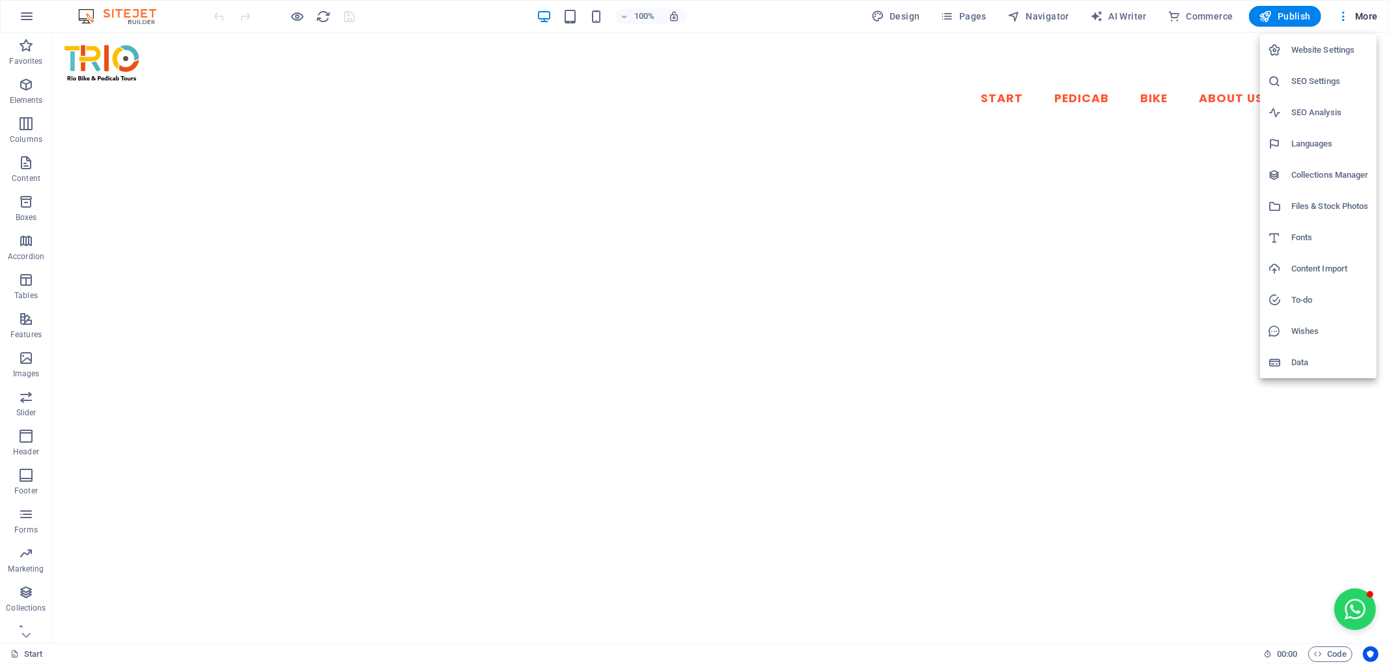
click at [1312, 142] on h6 "Languages" at bounding box center [1331, 144] width 78 height 16
select select "41"
select select "128"
select select "148"
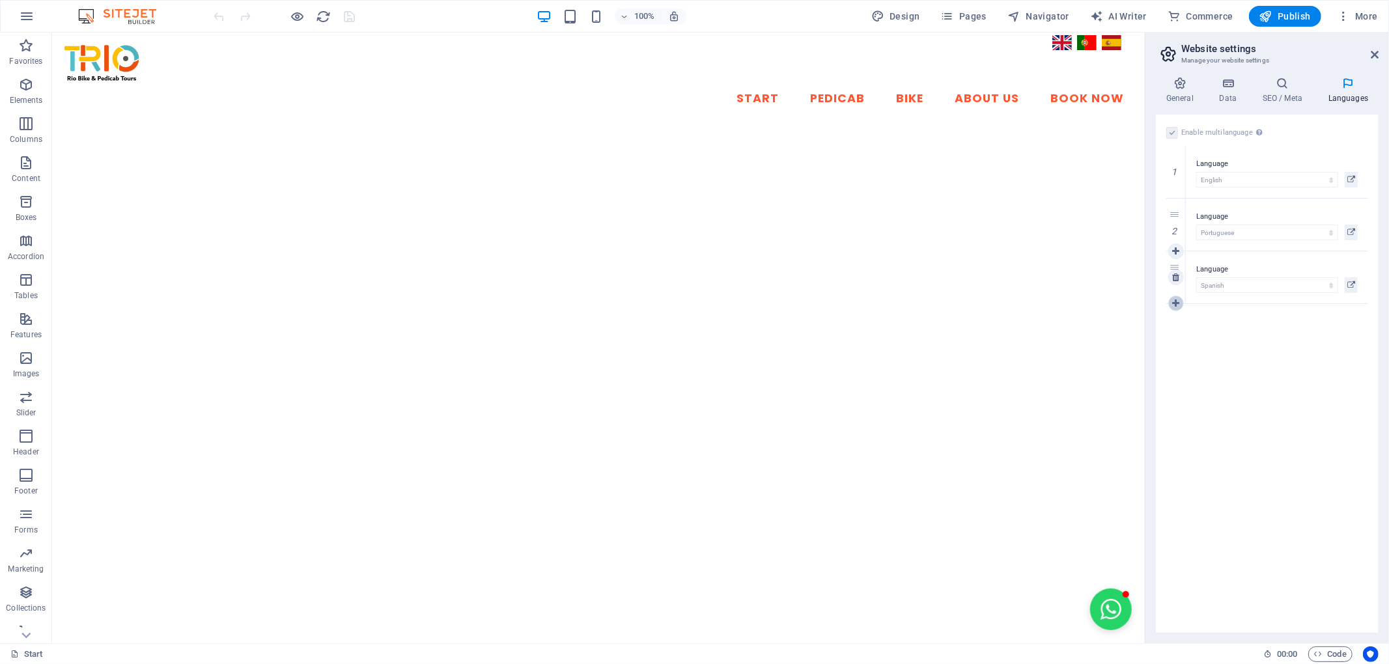
click at [1181, 302] on link at bounding box center [1177, 304] width 16 height 16
select select
click at [1219, 332] on select "Abkhazian Afar Afrikaans Akan Albanian Amharic Arabic Aragonese Armenian Assame…" at bounding box center [1268, 338] width 142 height 16
click at [1230, 522] on div "Enable multilanguage To disable multilanguage delete all languages until only o…" at bounding box center [1267, 374] width 223 height 519
click at [1178, 334] on icon at bounding box center [1176, 330] width 7 height 9
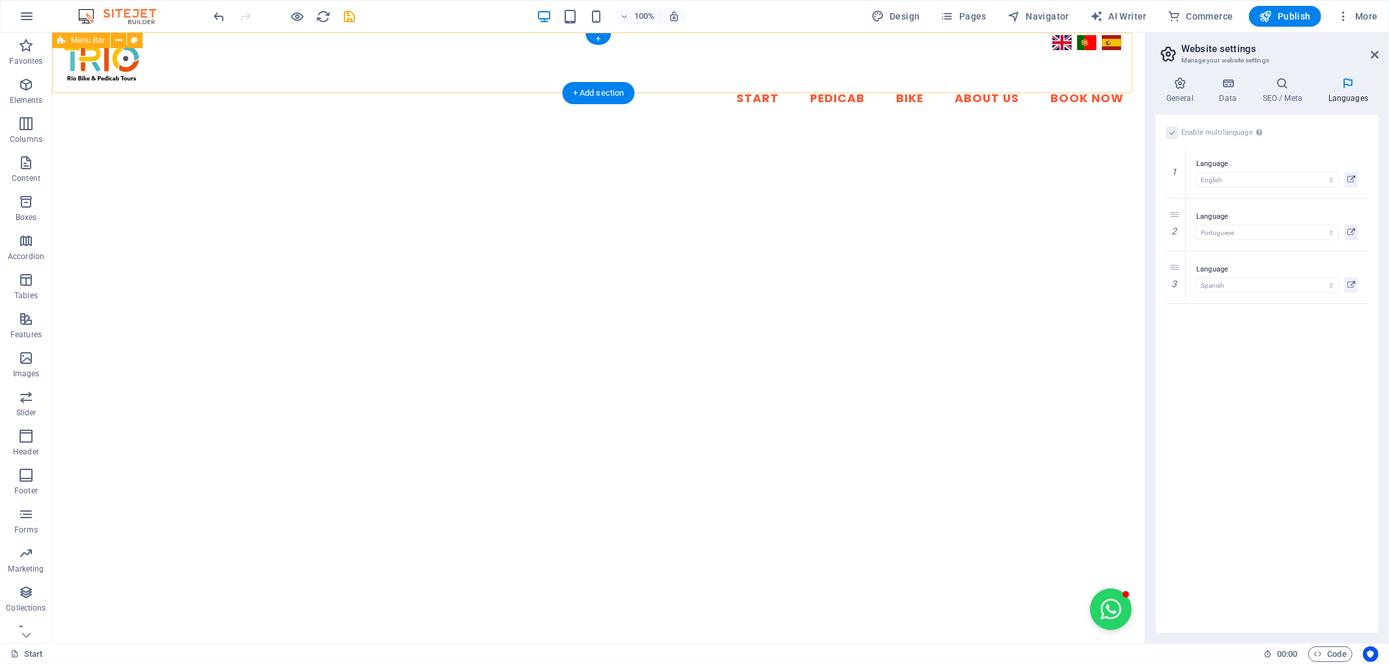
click at [1053, 35] on div "Start Pedicab Bike About Us Book Now" at bounding box center [597, 79] width 1093 height 92
click at [1352, 79] on icon at bounding box center [1348, 83] width 61 height 13
click at [1376, 52] on icon at bounding box center [1375, 55] width 8 height 10
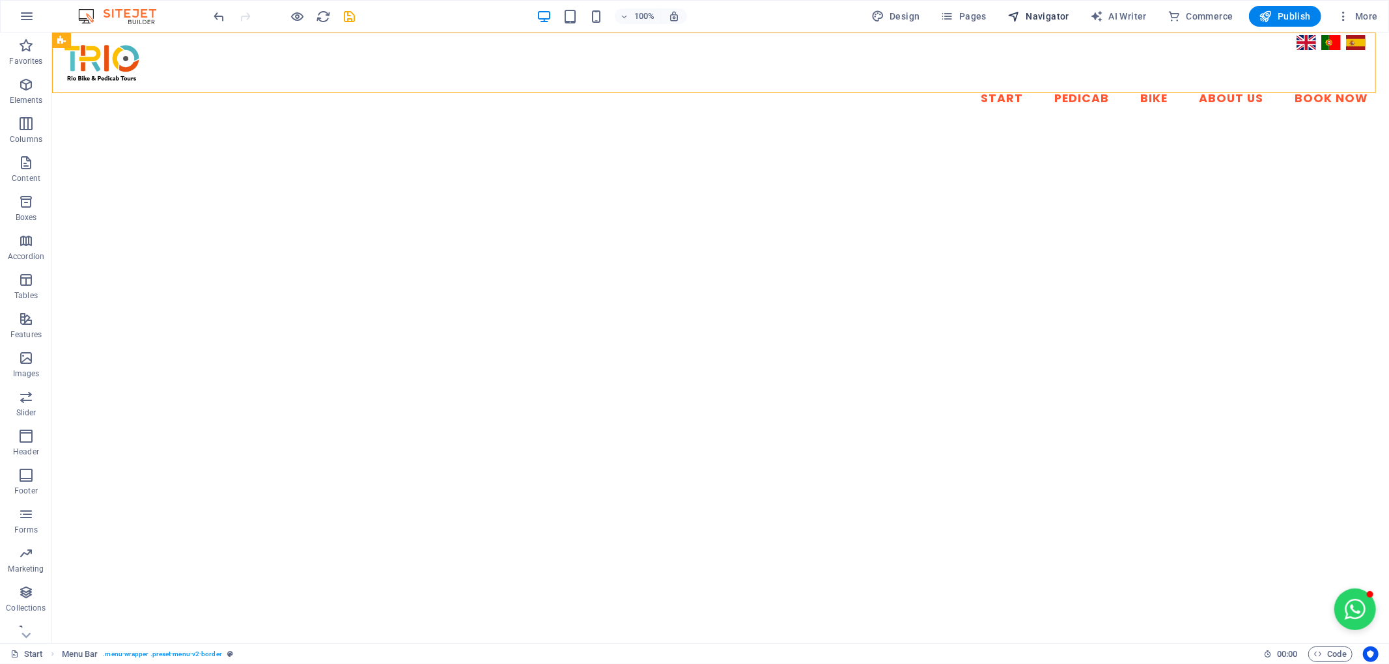
click at [1063, 16] on span "Navigator" at bounding box center [1039, 16] width 62 height 13
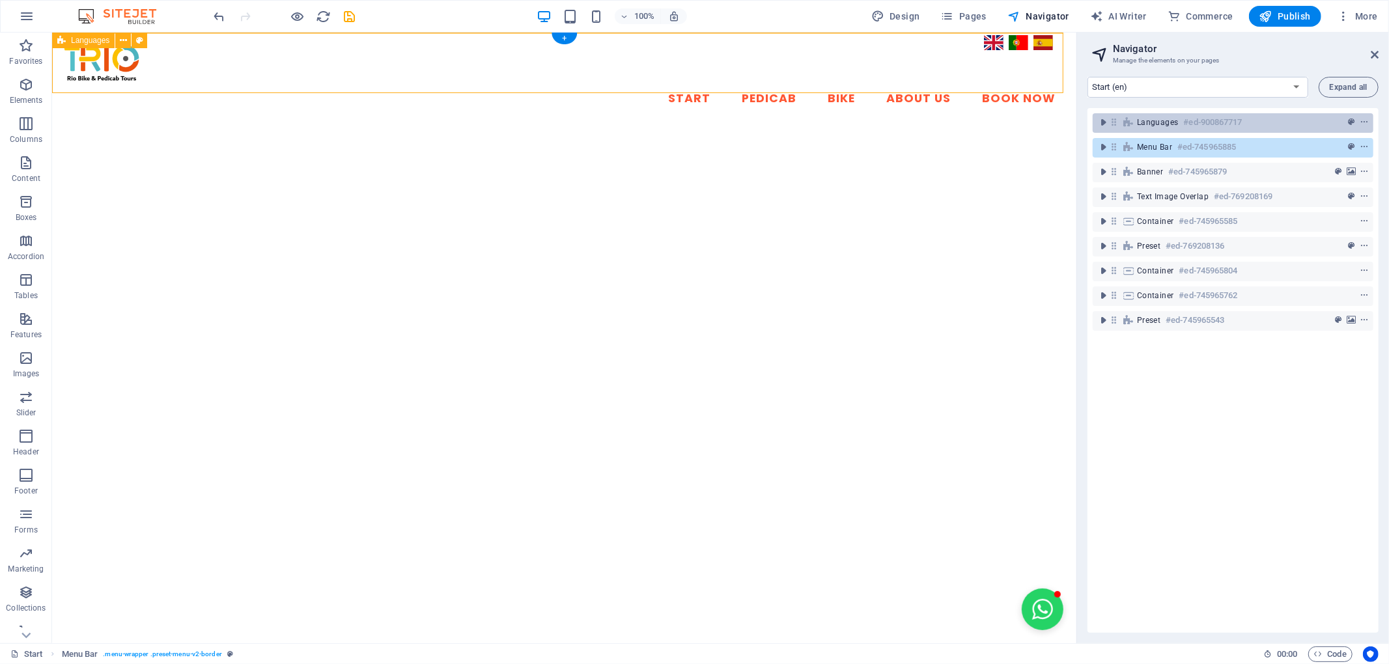
click at [1176, 116] on div "Languages #ed-900867717" at bounding box center [1222, 123] width 171 height 16
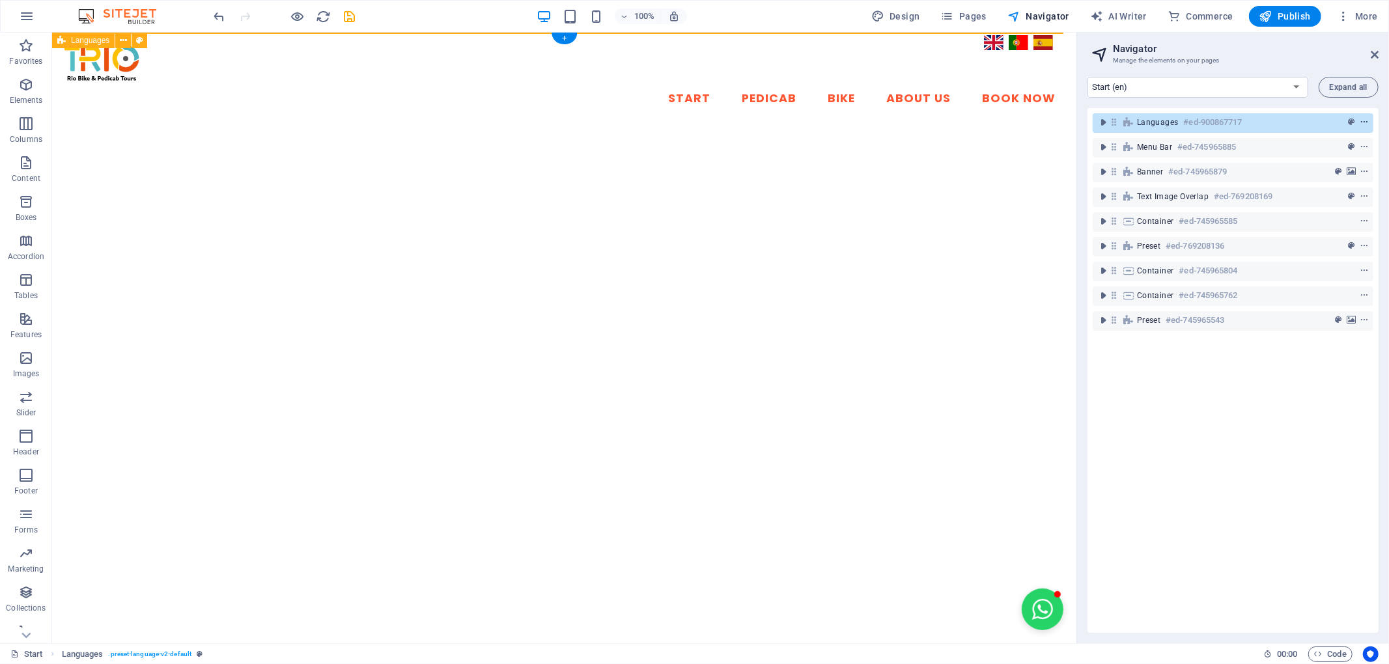
click at [1360, 121] on icon "context-menu" at bounding box center [1364, 122] width 9 height 9
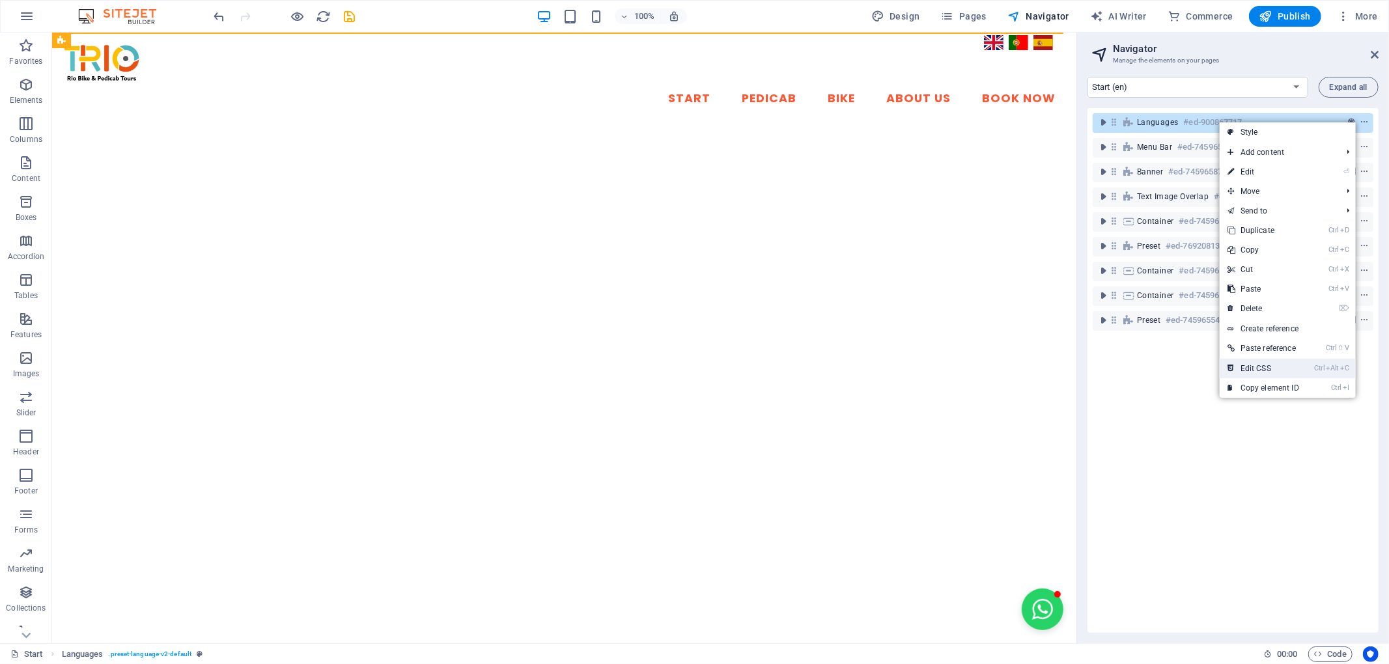
click at [1306, 370] on link "Ctrl Alt C Edit CSS" at bounding box center [1263, 369] width 87 height 20
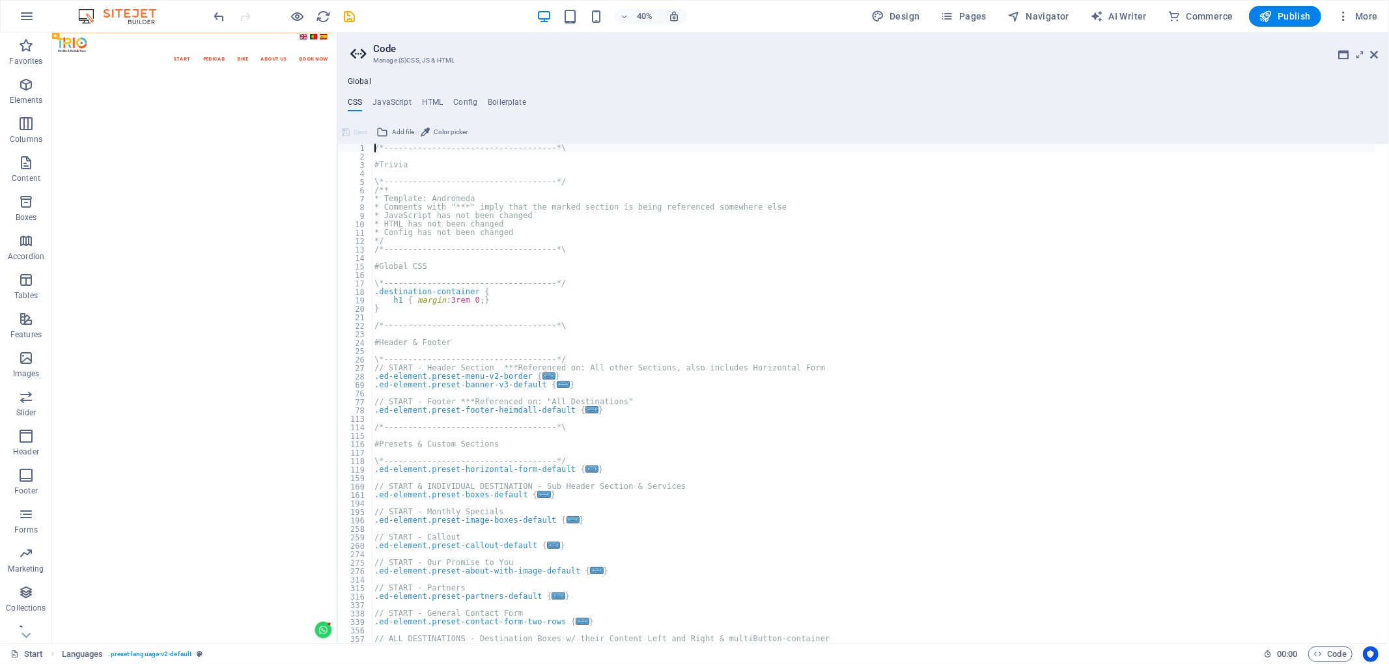
scroll to position [499, 0]
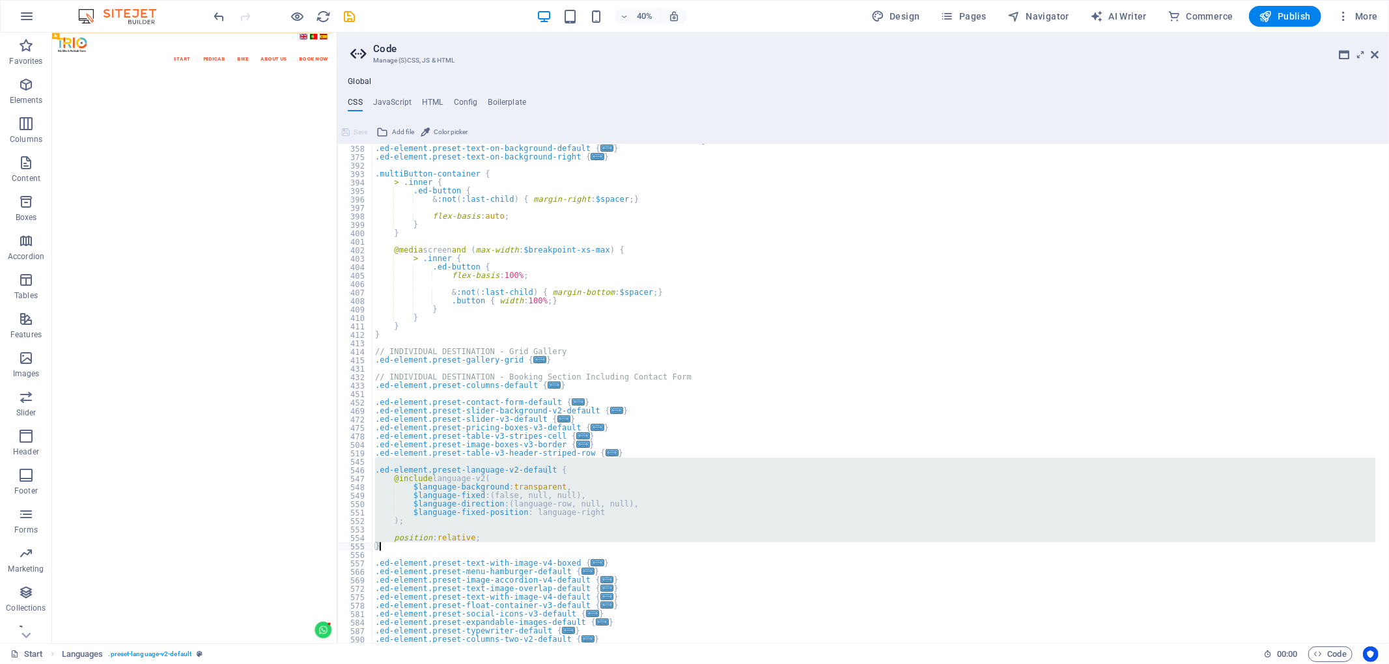
drag, startPoint x: 376, startPoint y: 464, endPoint x: 677, endPoint y: 547, distance: 312.7
click at [677, 547] on div "// ALL DESTINATIONS - Destination Boxes w/ their Content Left and Right & multi…" at bounding box center [875, 394] width 1004 height 517
click at [386, 545] on div "// ALL DESTINATIONS - Destination Boxes w/ their Content Left and Right & multi…" at bounding box center [875, 394] width 1004 height 500
type textarea "}"
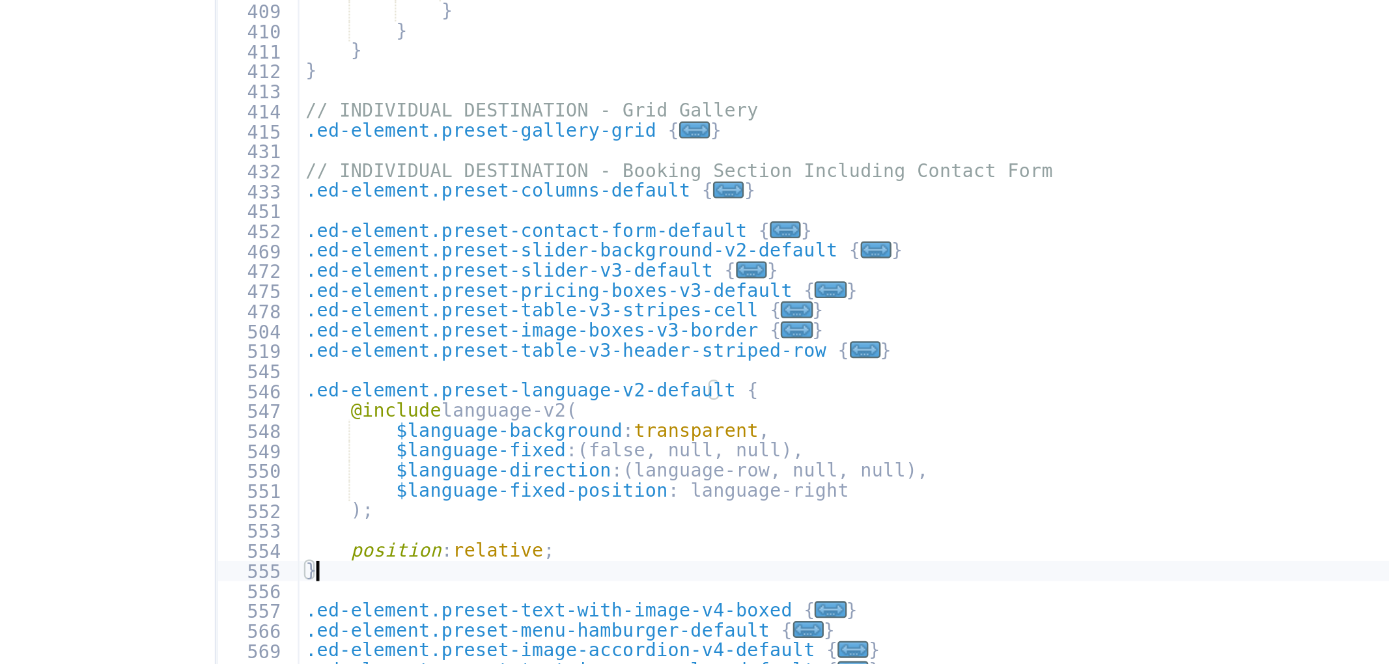
click at [433, 548] on div "// ALL DESTINATIONS - Destination Boxes w/ their Content Left and Right & multi…" at bounding box center [875, 394] width 1004 height 517
click at [432, 554] on div "// ALL DESTINATIONS - Destination Boxes w/ their Content Left and Right & multi…" at bounding box center [875, 394] width 1004 height 517
click at [473, 537] on div "// ALL DESTINATIONS - Destination Boxes w/ their Content Left and Right & multi…" at bounding box center [875, 394] width 1004 height 517
type textarea "position: relative;"
click at [502, 537] on div "// ALL DESTINATIONS - Destination Boxes w/ their Content Left and Right & multi…" at bounding box center [875, 394] width 1004 height 517
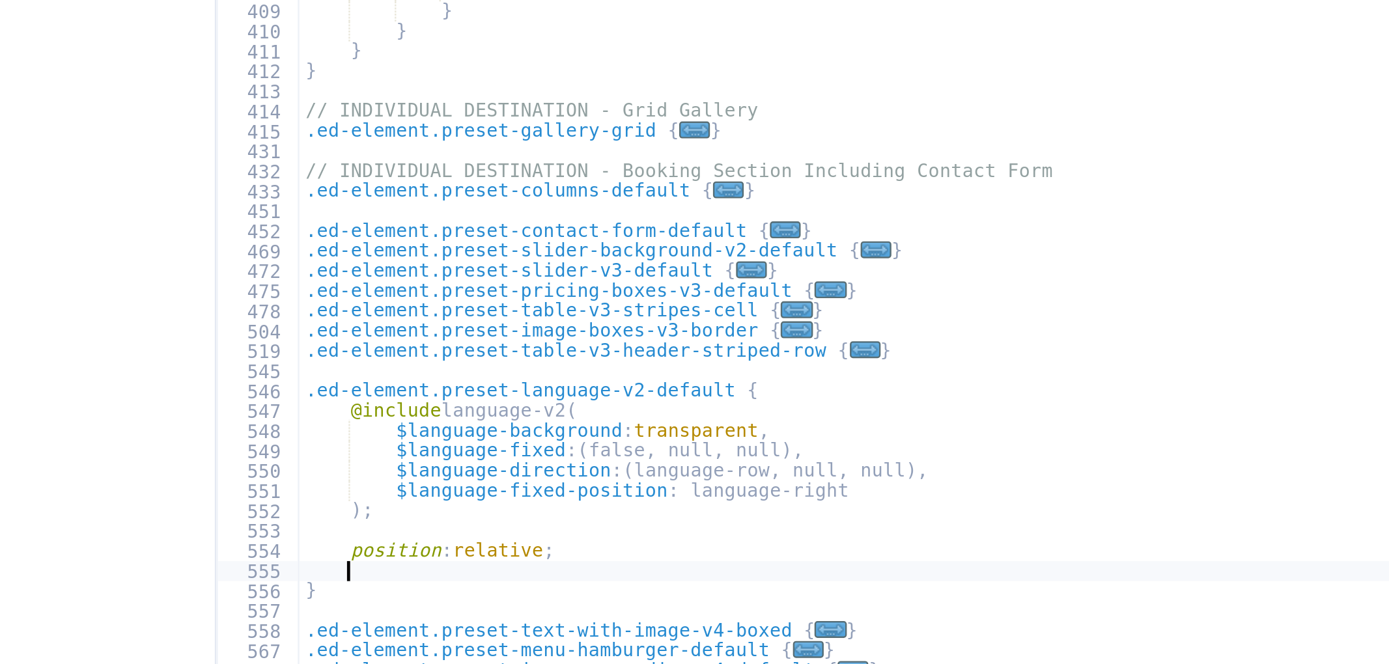
scroll to position [0, 1]
paste textarea "z-index: 9999;"
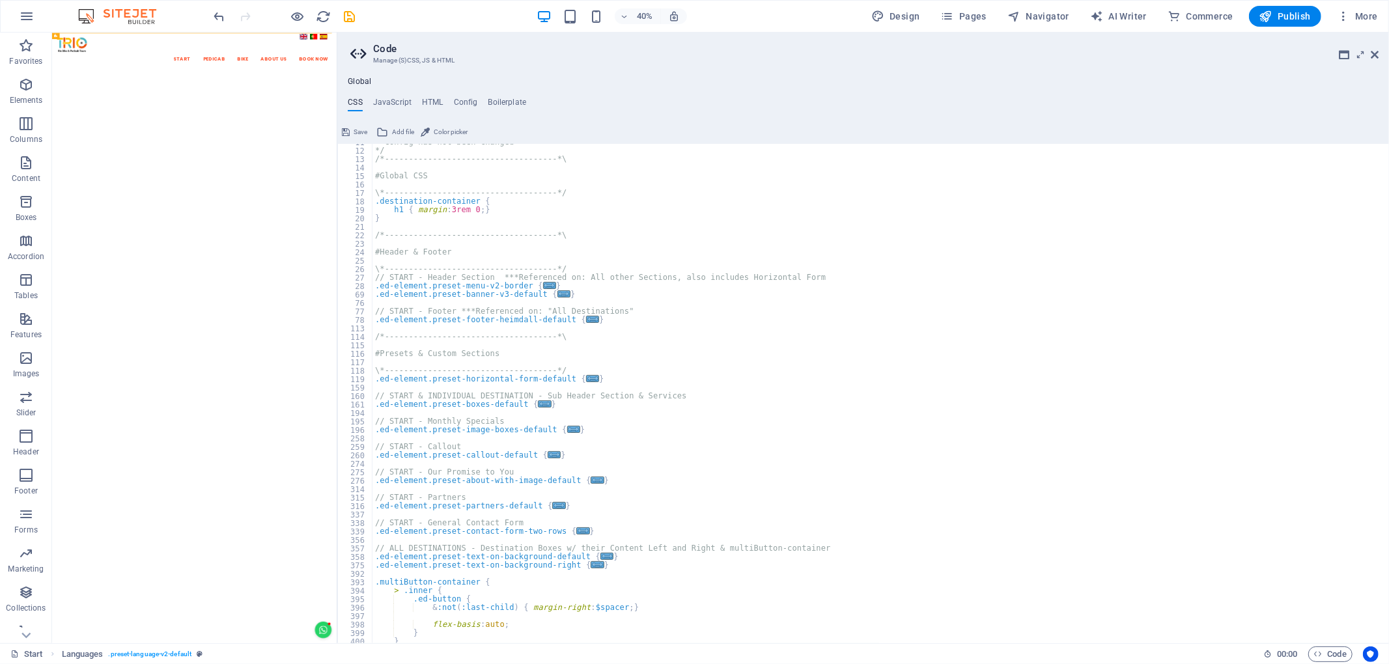
scroll to position [0, 0]
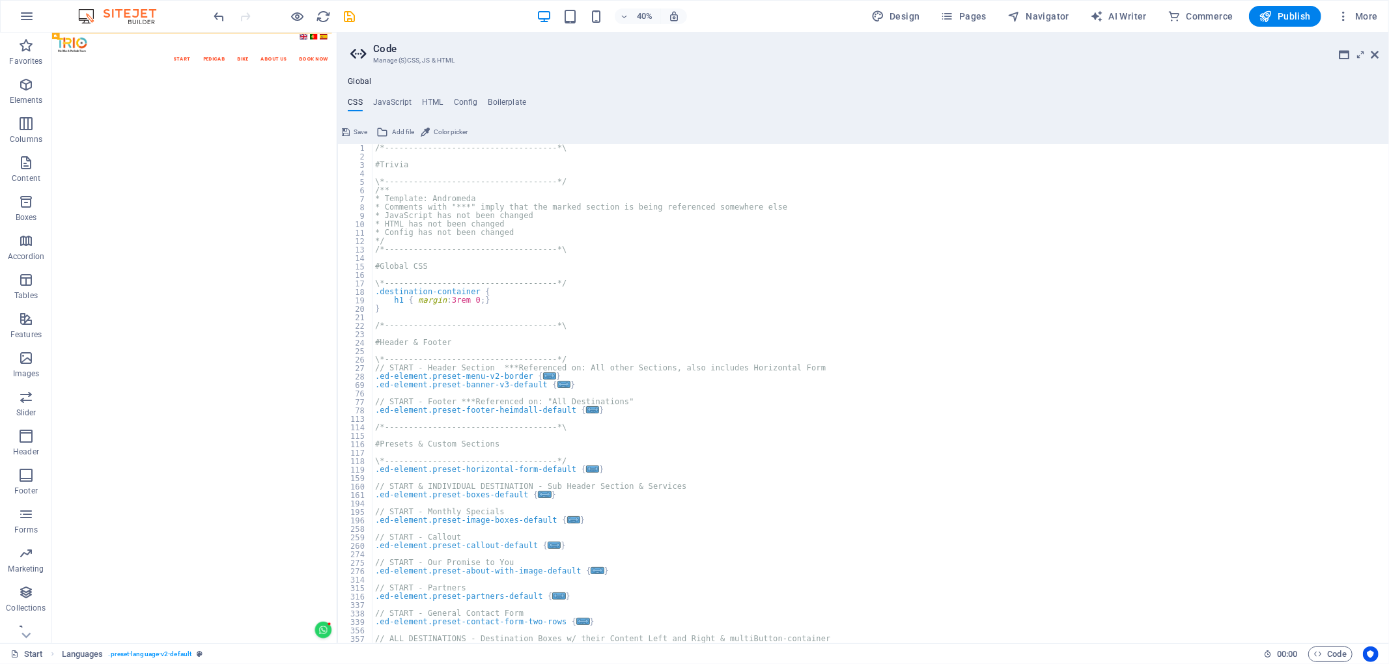
type textarea "z-index: 9999;"
click at [348, 130] on icon at bounding box center [346, 132] width 8 height 16
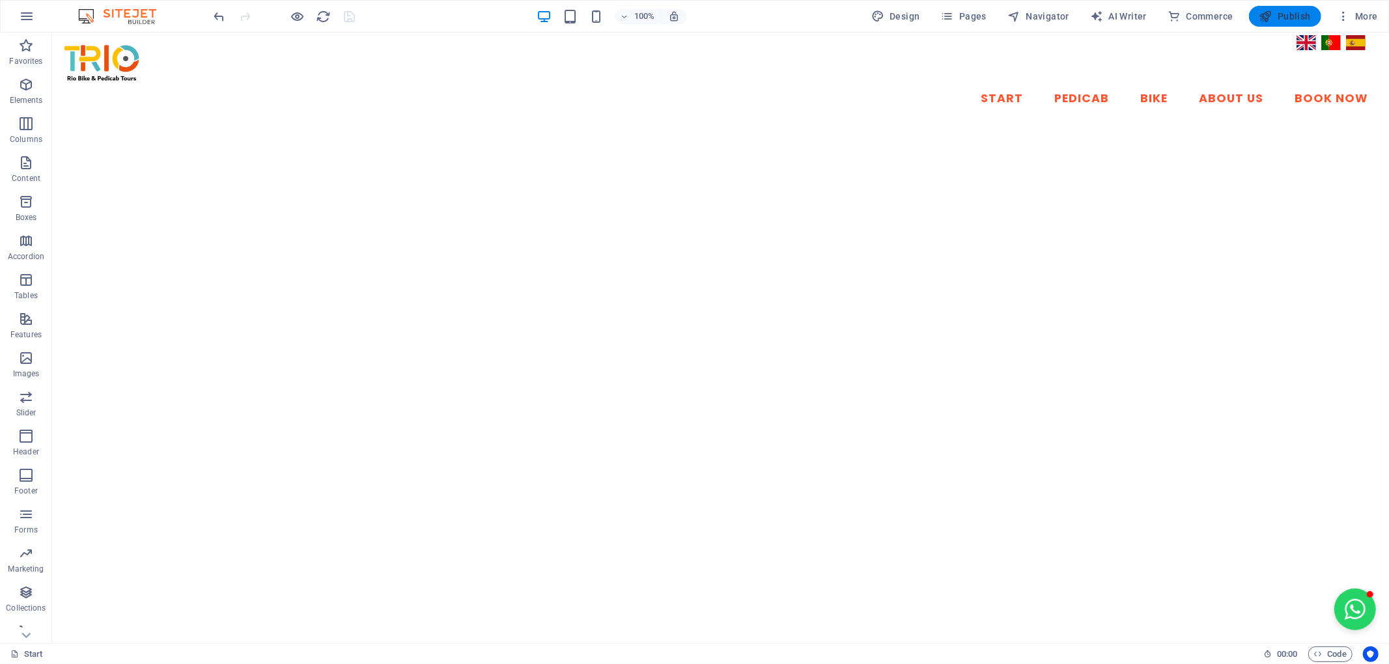
click at [1295, 17] on span "Publish" at bounding box center [1285, 16] width 51 height 13
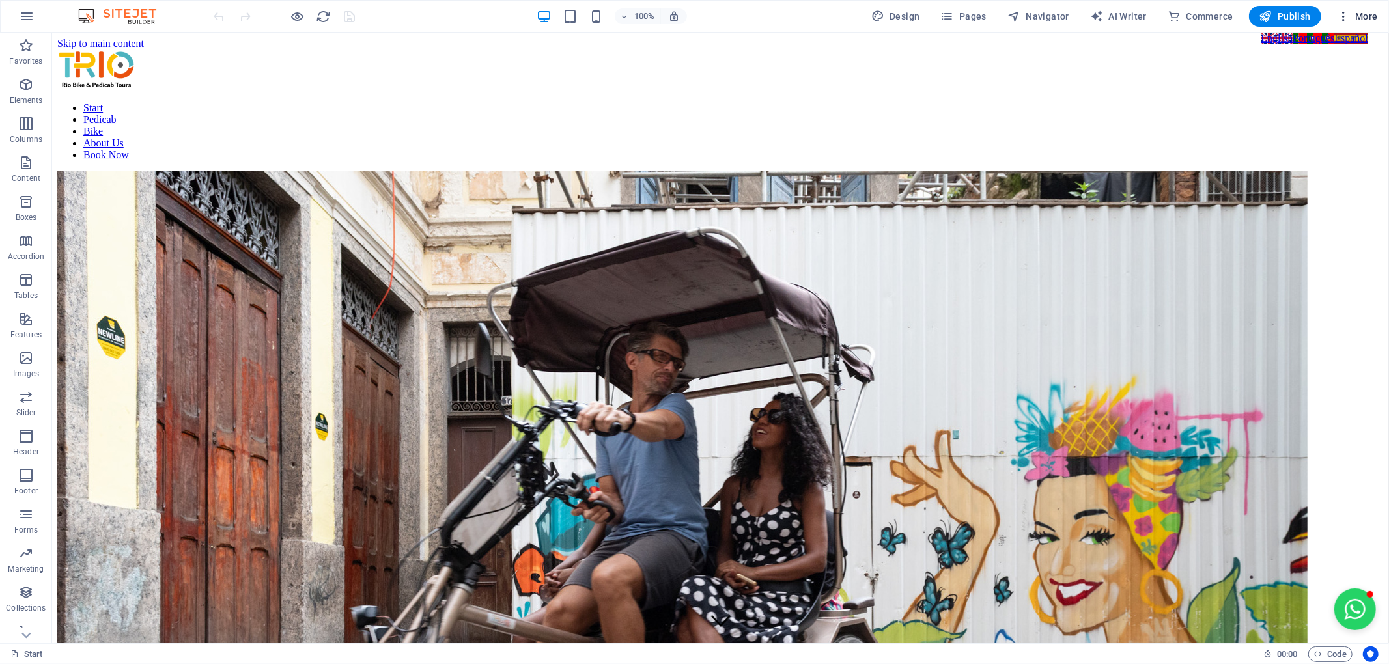
click at [1363, 20] on span "More" at bounding box center [1357, 16] width 41 height 13
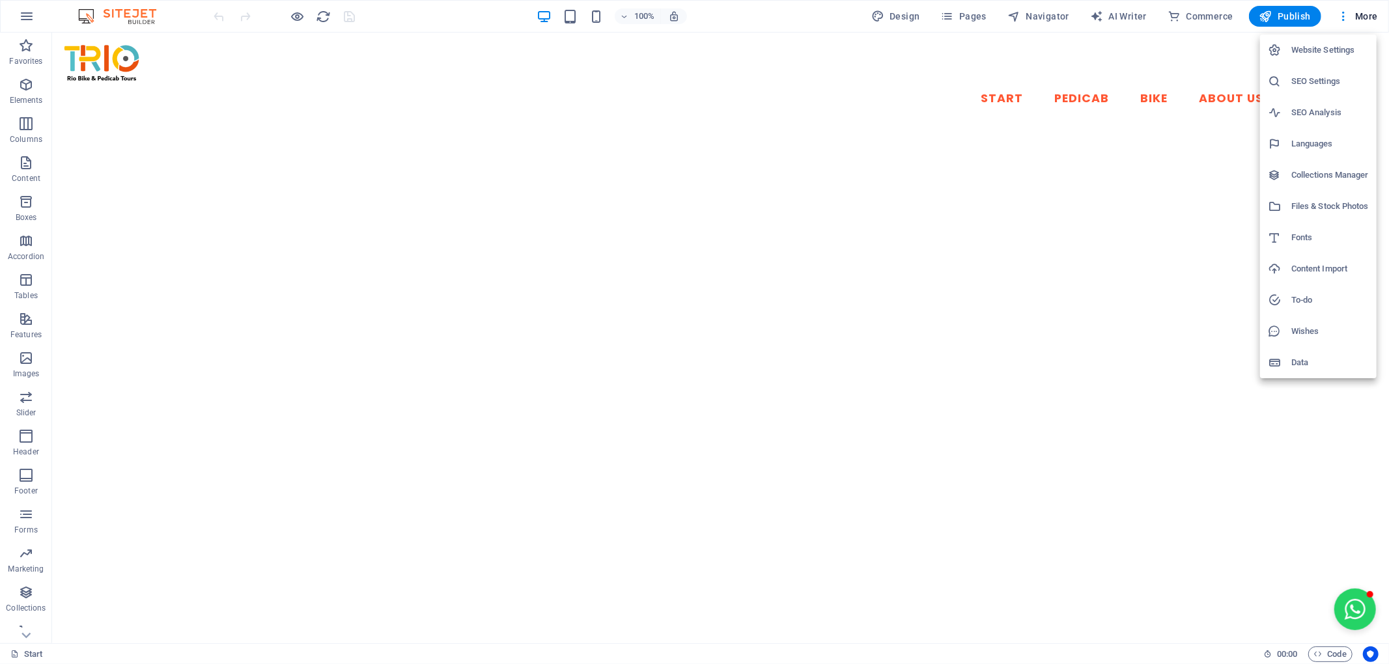
click at [1329, 136] on h6 "Languages" at bounding box center [1331, 144] width 78 height 16
select select "41"
select select "128"
select select "148"
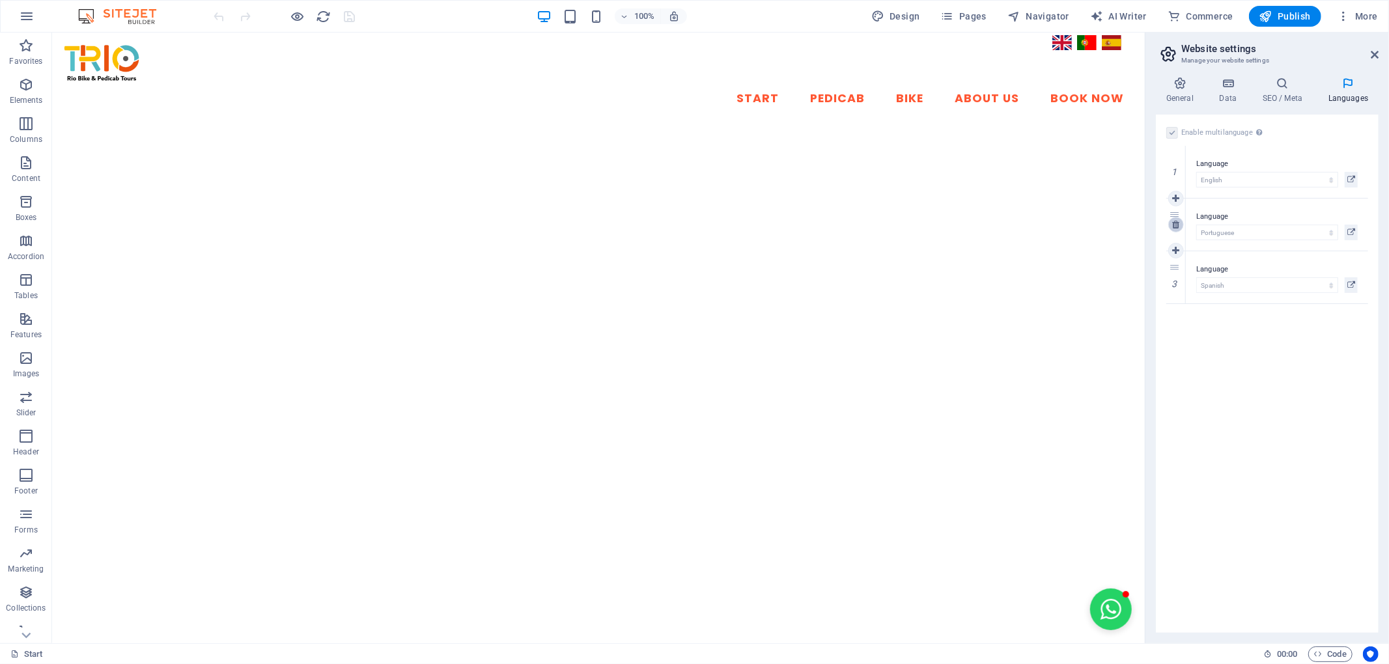
click at [1176, 221] on icon at bounding box center [1176, 224] width 7 height 9
select select "148"
click at [1176, 221] on icon at bounding box center [1176, 224] width 7 height 9
click at [1290, 246] on div "Enable multilanguage To disable multilanguage delete all languages until only o…" at bounding box center [1267, 374] width 223 height 519
click at [353, 16] on icon "save" at bounding box center [350, 16] width 15 height 15
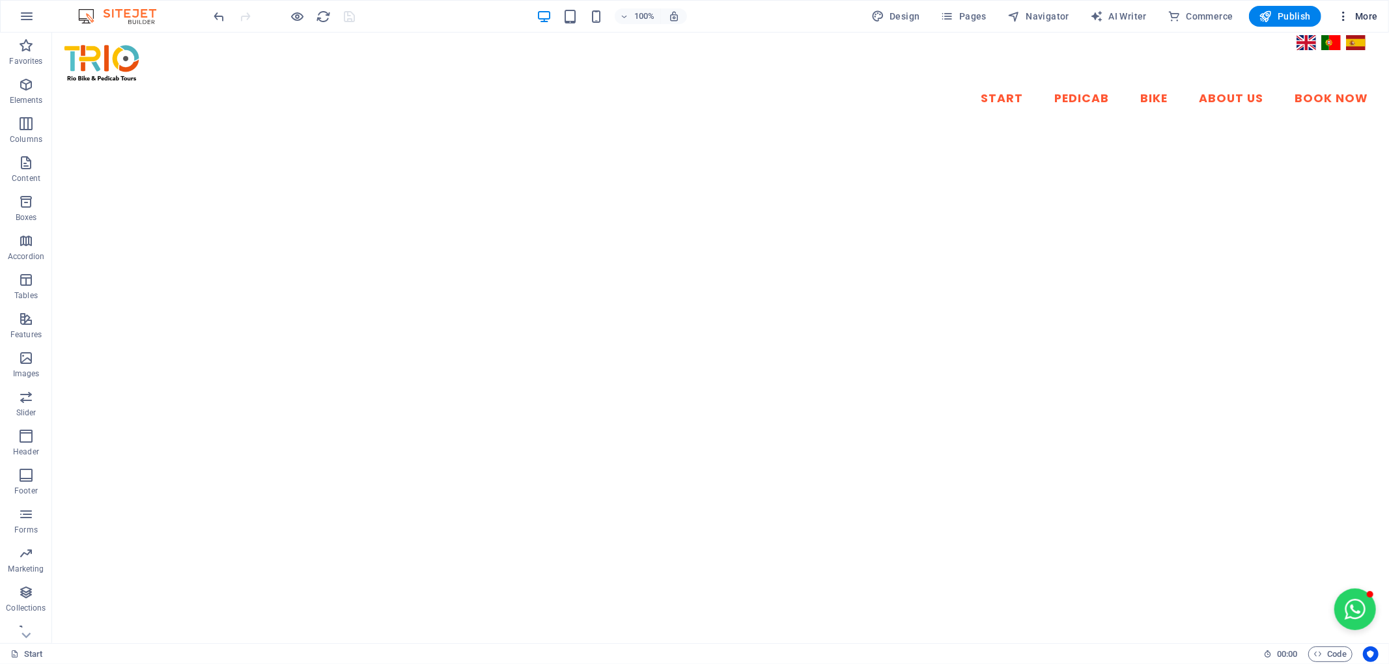
click at [1369, 14] on span "More" at bounding box center [1357, 16] width 41 height 13
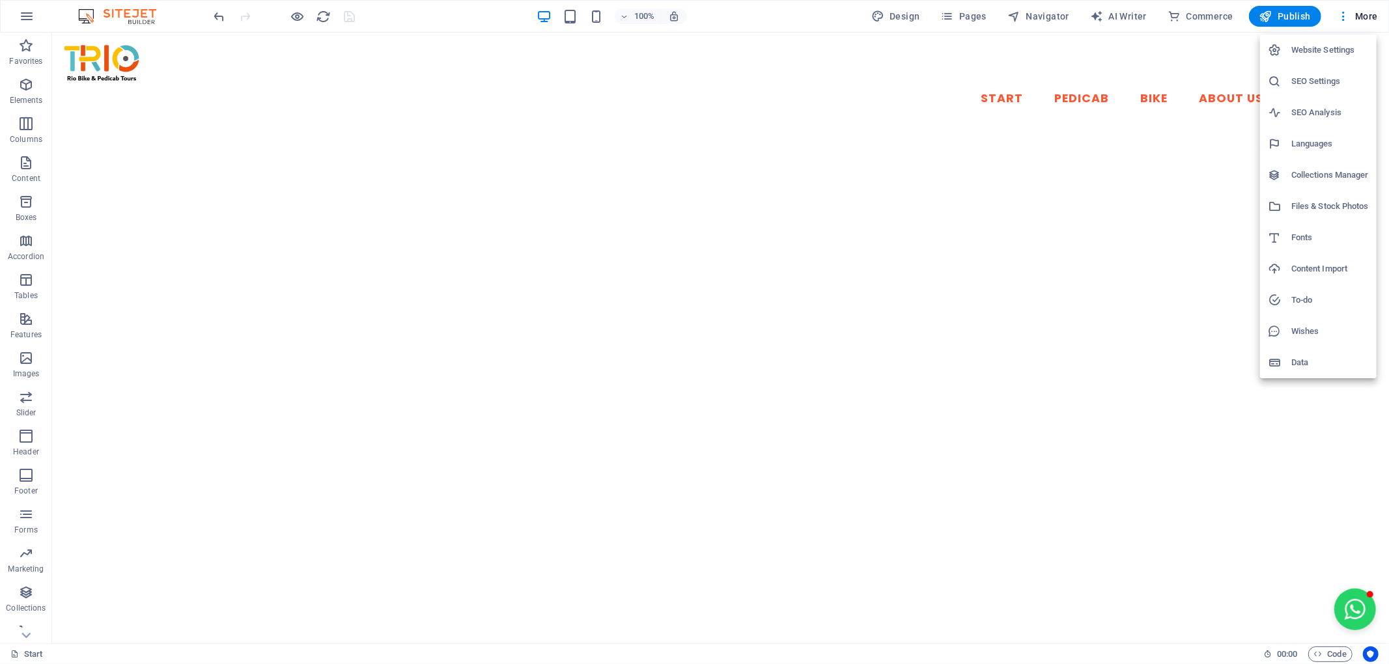
click at [1345, 141] on h6 "Languages" at bounding box center [1331, 144] width 78 height 16
select select "41"
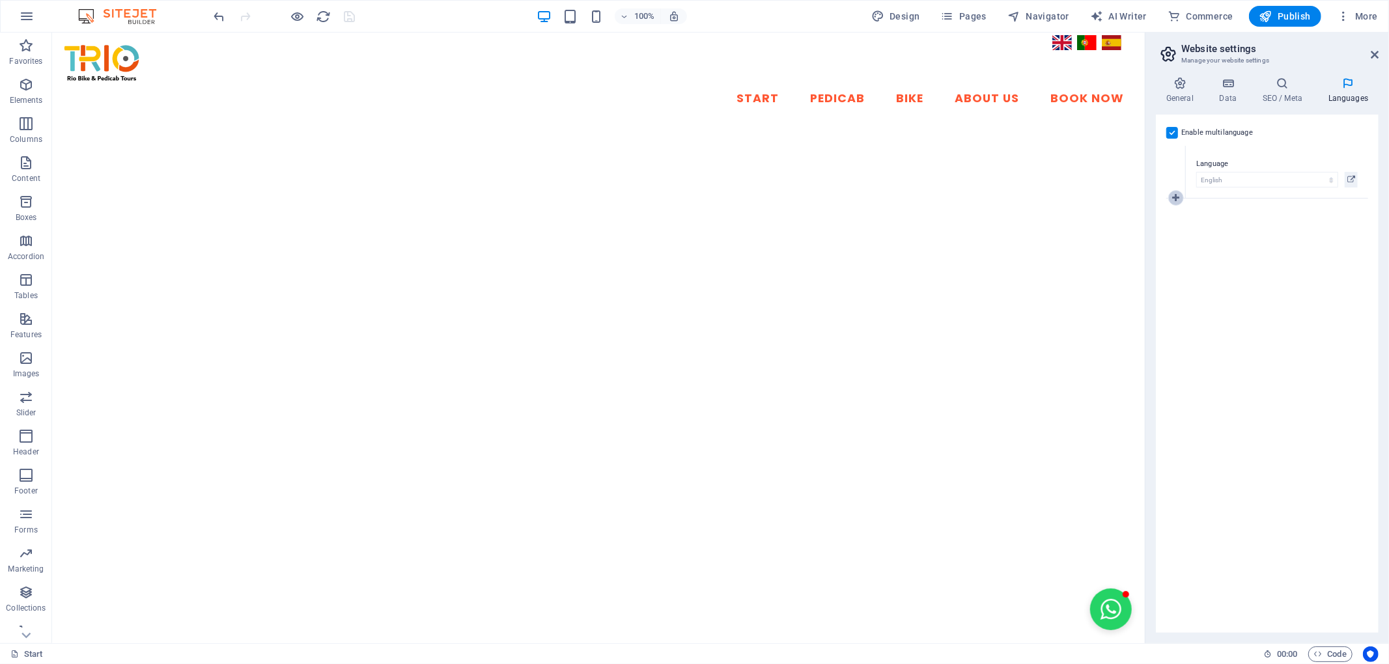
click at [1174, 201] on icon at bounding box center [1176, 197] width 7 height 9
click at [1215, 233] on select "Abkhazian Afar Afrikaans Akan Albanian Amharic Arabic Aragonese Armenian Assame…" at bounding box center [1268, 233] width 142 height 16
select select "128"
click at [1197, 225] on select "Abkhazian Afar Afrikaans Akan Albanian Amharic Arabic Aragonese Armenian Assame…" at bounding box center [1268, 233] width 142 height 16
click at [1176, 248] on icon at bounding box center [1176, 250] width 7 height 9
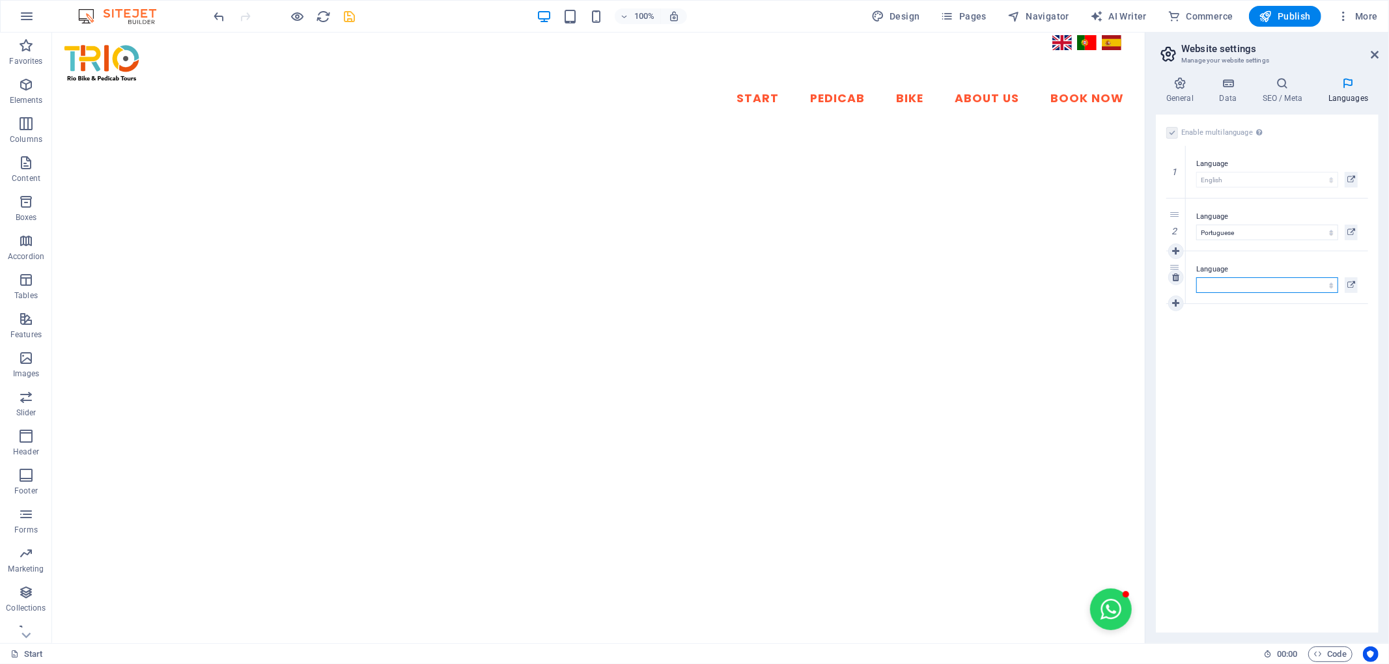
click at [1219, 283] on select "Abkhazian Afar Afrikaans Akan Albanian Amharic Arabic Aragonese Armenian Assame…" at bounding box center [1268, 285] width 142 height 16
select select "148"
click at [1197, 277] on select "Abkhazian Afar Afrikaans Akan Albanian Amharic Arabic Aragonese Armenian Assame…" at bounding box center [1268, 285] width 142 height 16
click at [347, 17] on icon "save" at bounding box center [350, 16] width 15 height 15
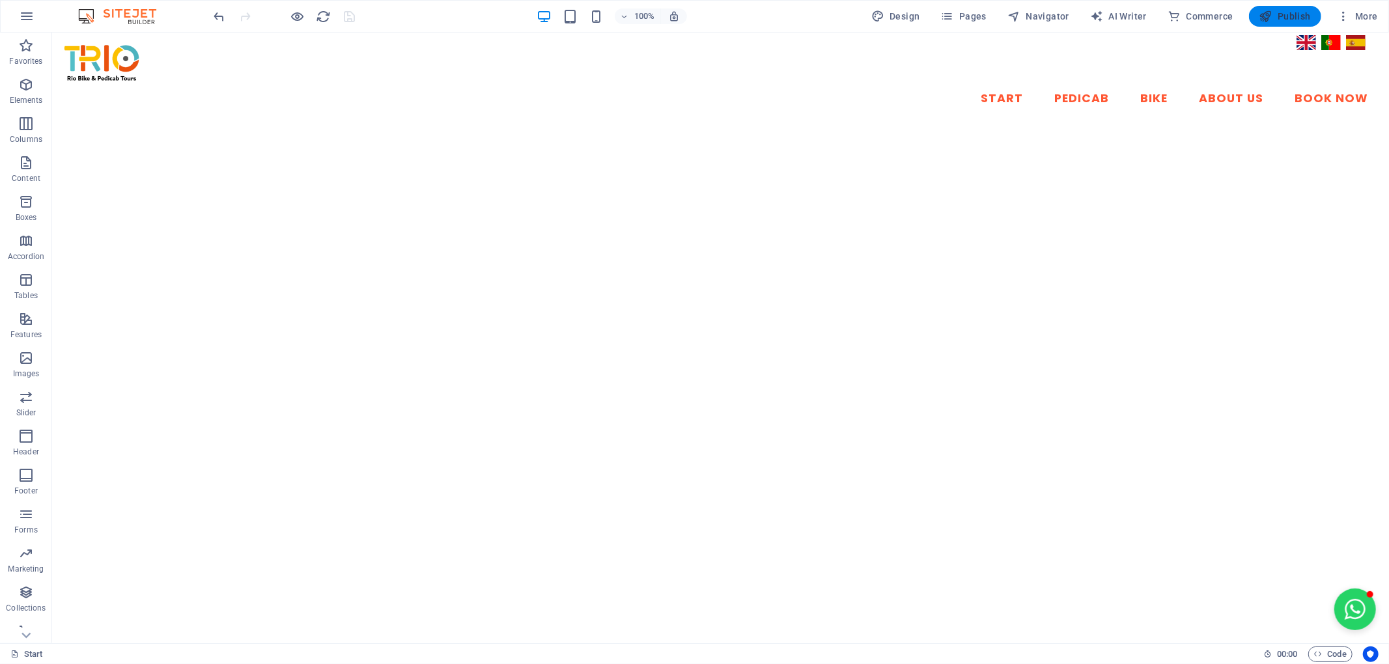
click at [1300, 21] on span "Publish" at bounding box center [1285, 16] width 51 height 13
click at [976, 14] on span "Pages" at bounding box center [964, 16] width 46 height 13
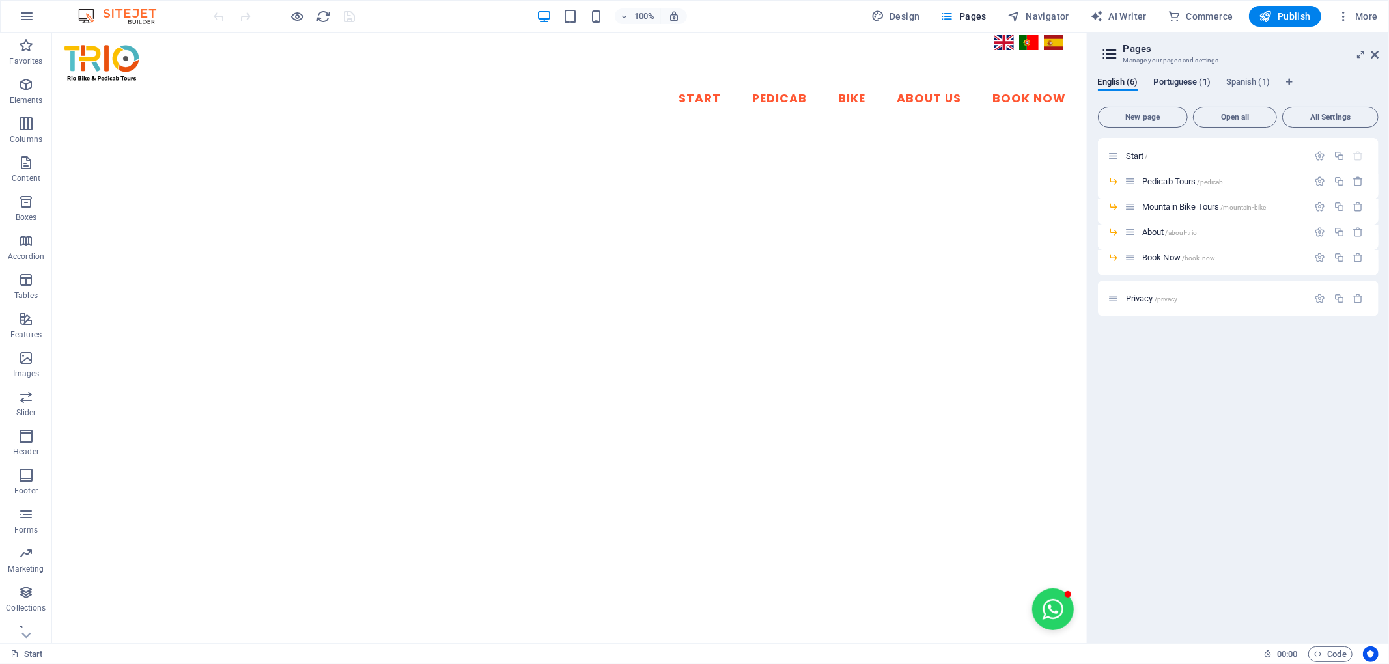
click at [1178, 83] on span "Portuguese (1)" at bounding box center [1182, 83] width 57 height 18
click at [1341, 183] on span "Translate" at bounding box center [1346, 182] width 34 height 10
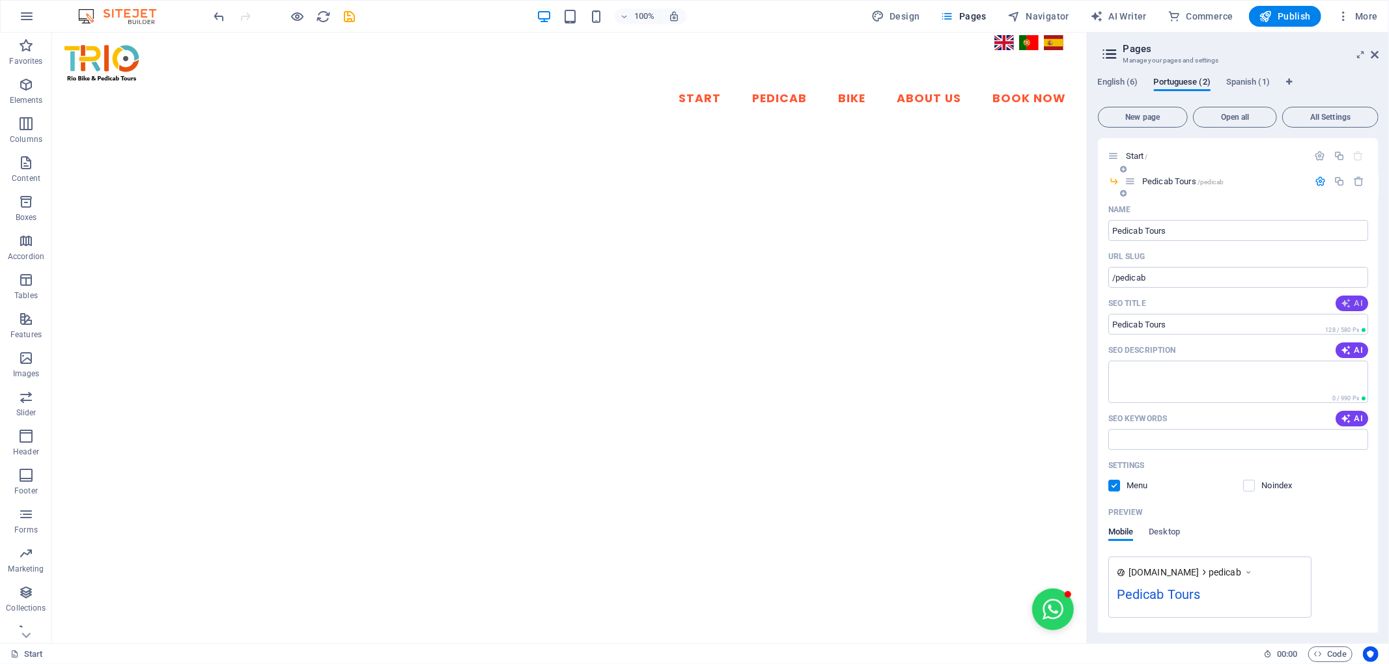
click at [1345, 307] on icon "button" at bounding box center [1346, 303] width 10 height 10
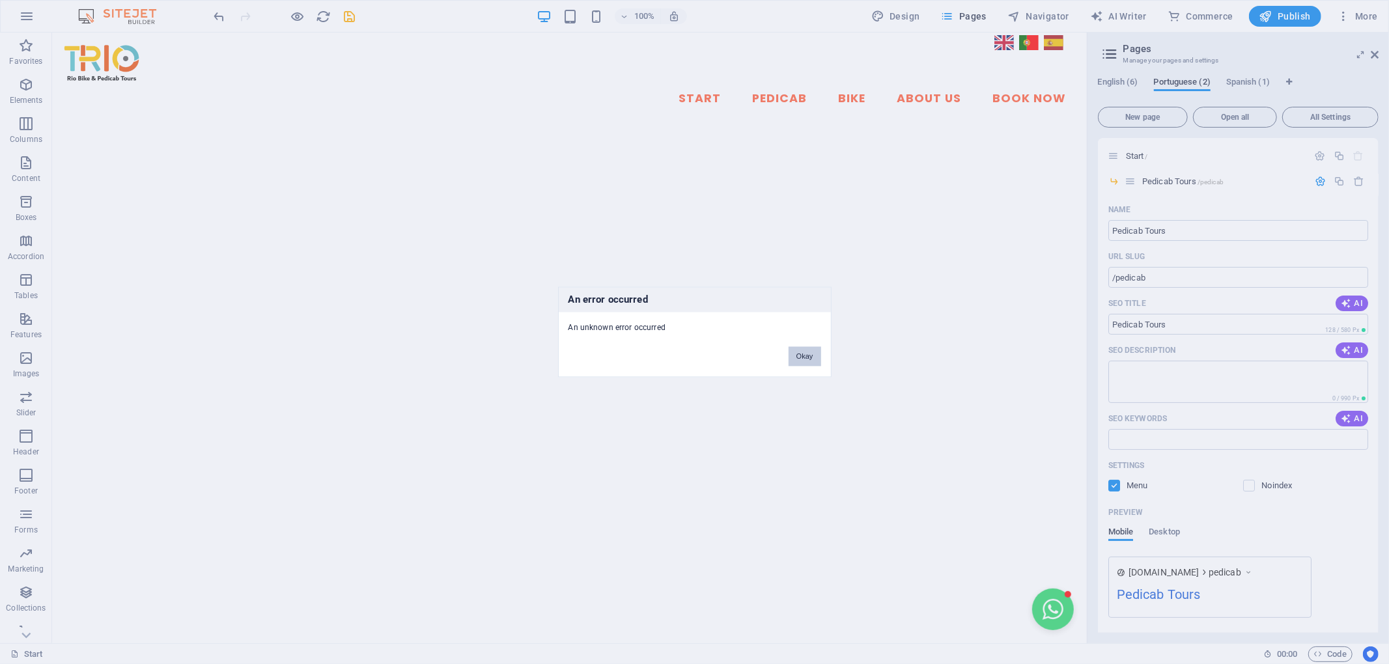
click at [808, 353] on button "Okay" at bounding box center [805, 357] width 33 height 20
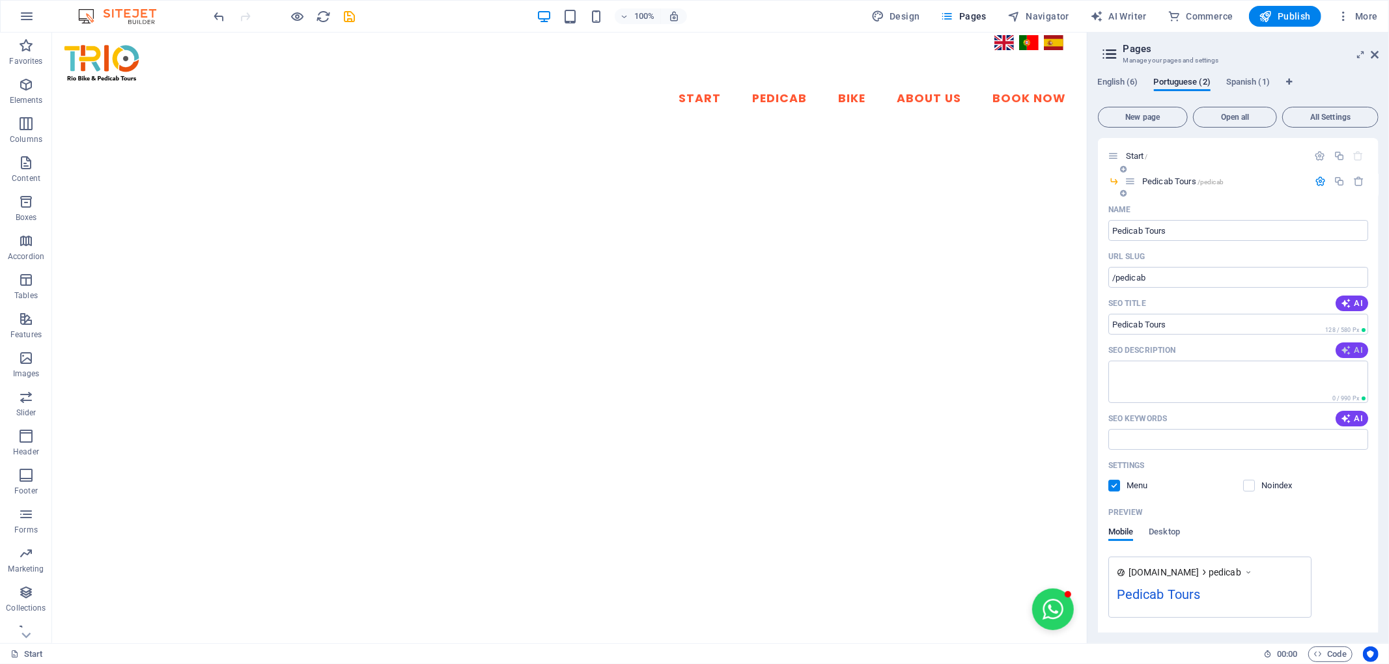
click at [1356, 350] on span "AI" at bounding box center [1352, 350] width 22 height 10
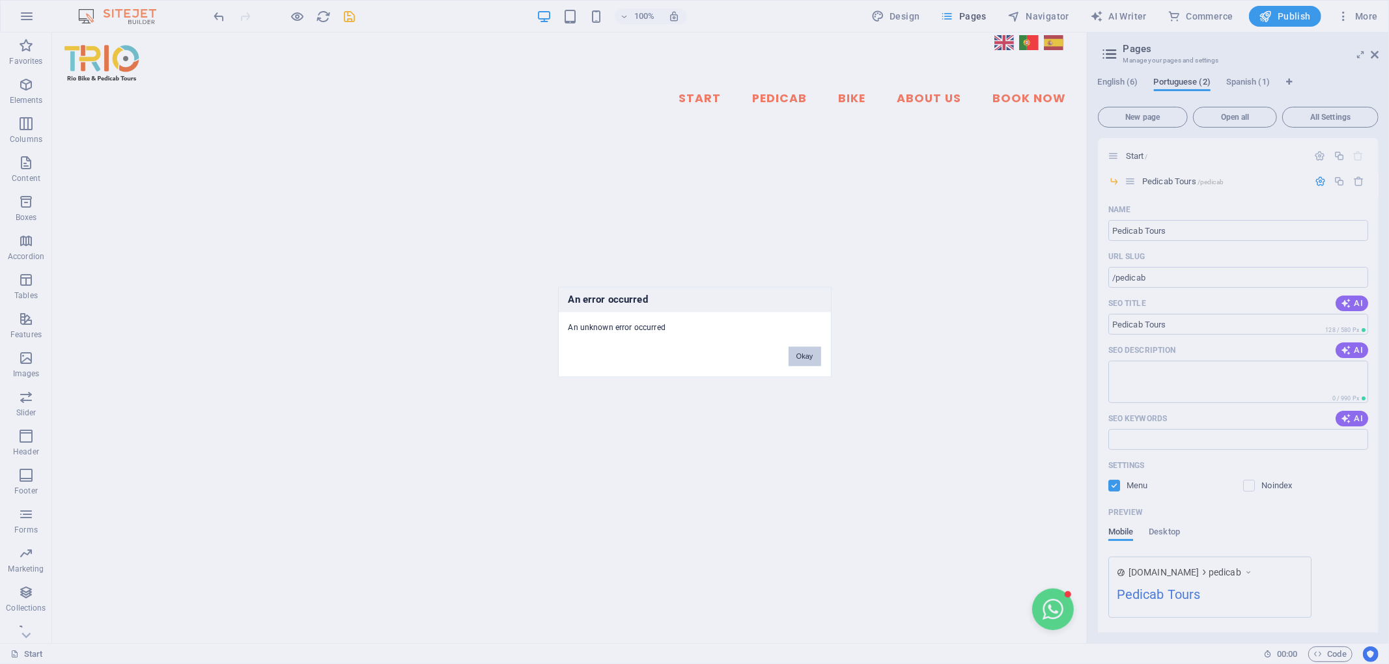
click at [811, 350] on button "Okay" at bounding box center [805, 357] width 33 height 20
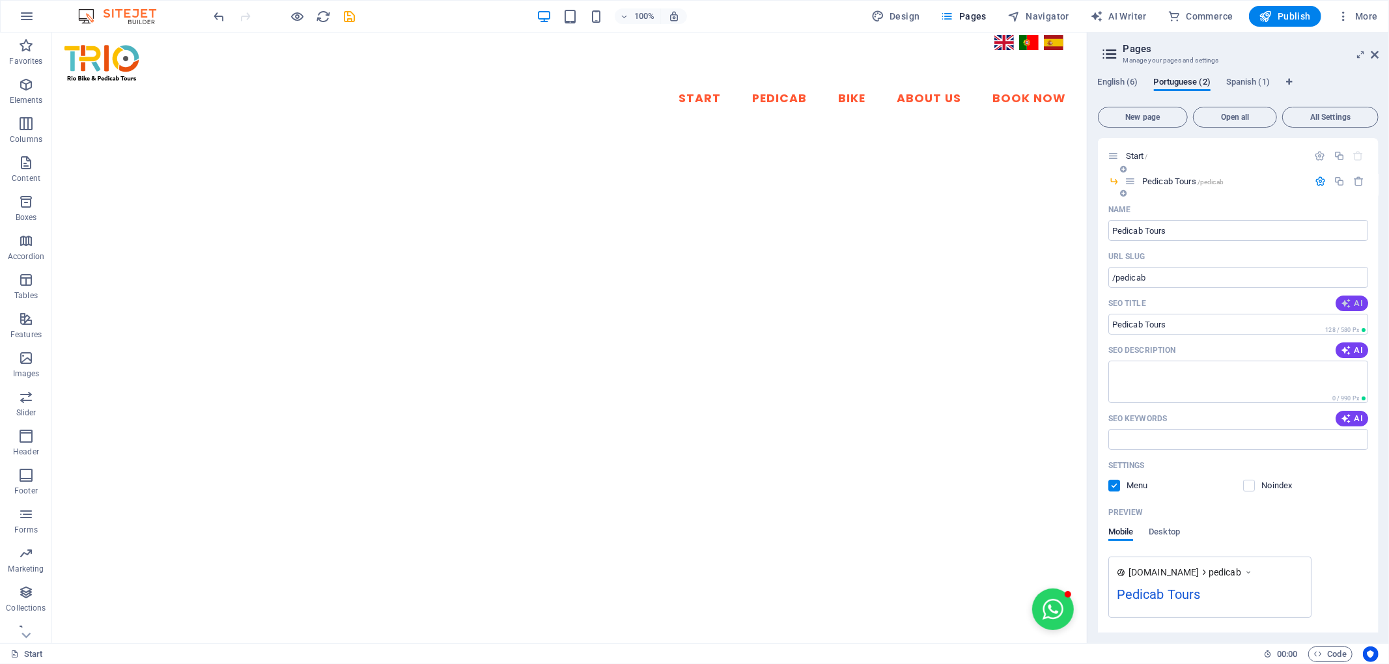
click at [1345, 300] on icon "button" at bounding box center [1346, 303] width 10 height 10
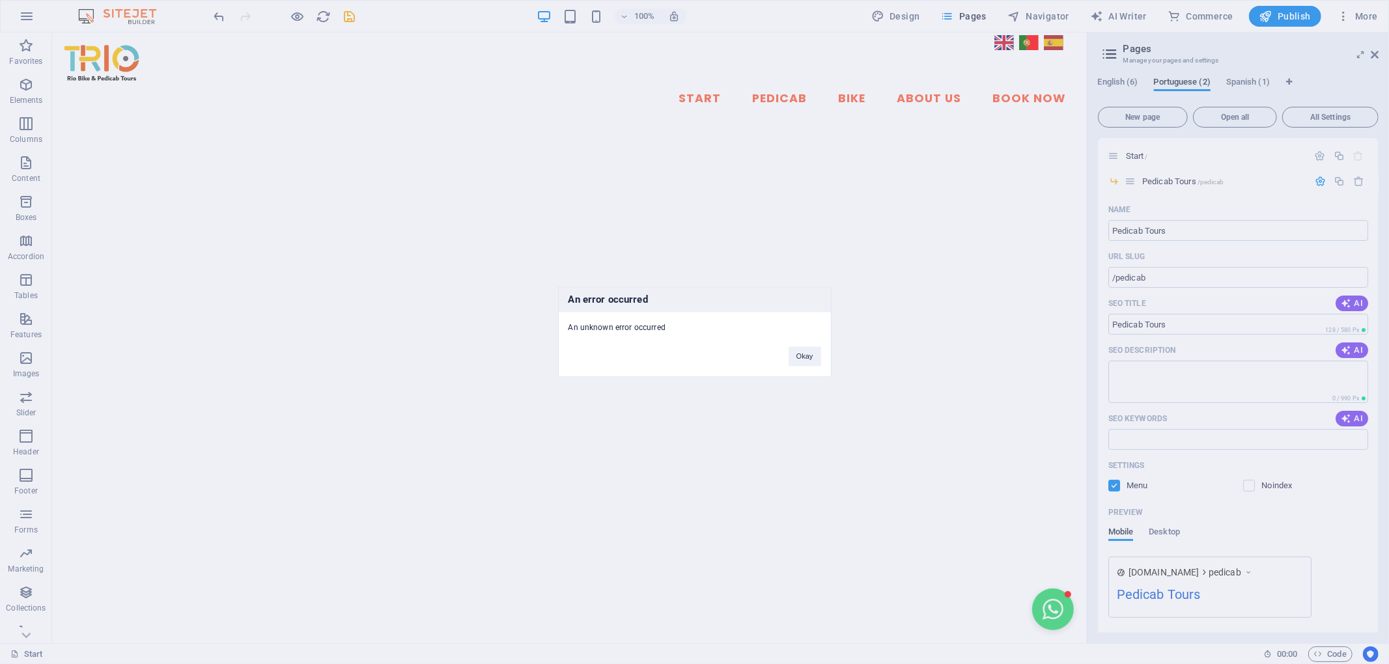
click at [1348, 347] on div "An error occurred An unknown error occurred Okay" at bounding box center [694, 332] width 1389 height 664
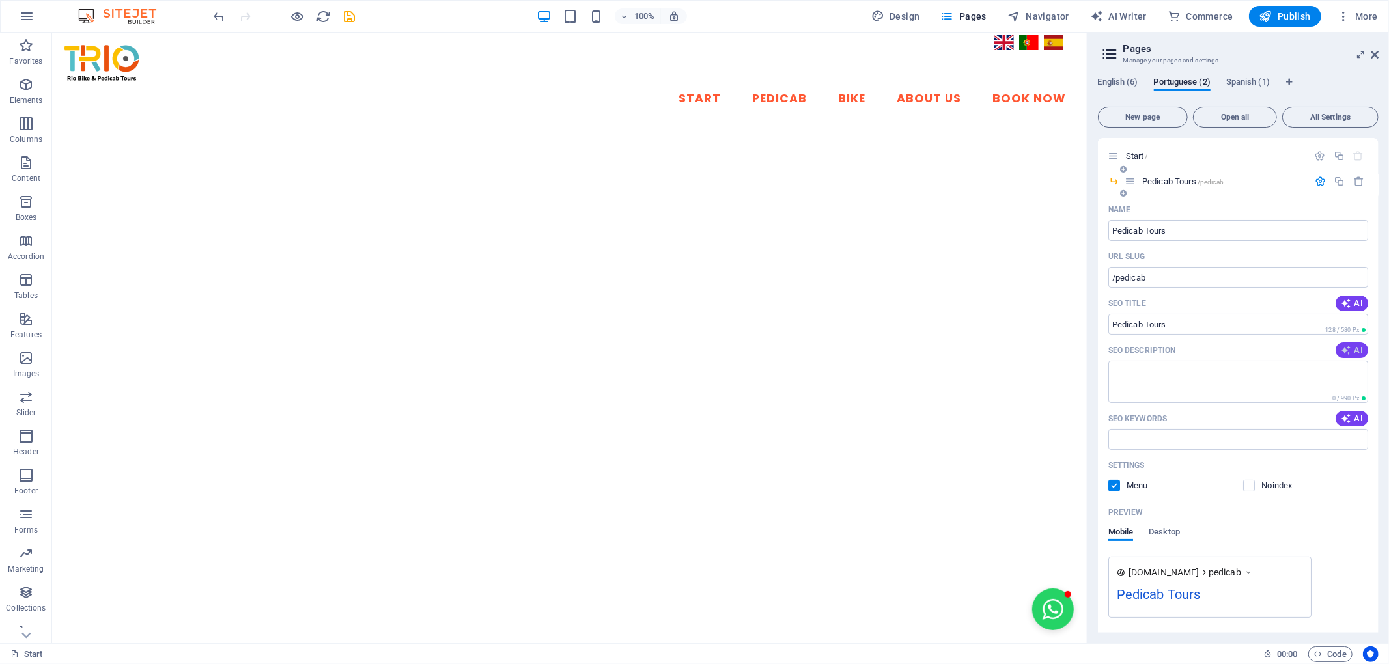
click at [1350, 347] on icon "button" at bounding box center [1346, 350] width 10 height 10
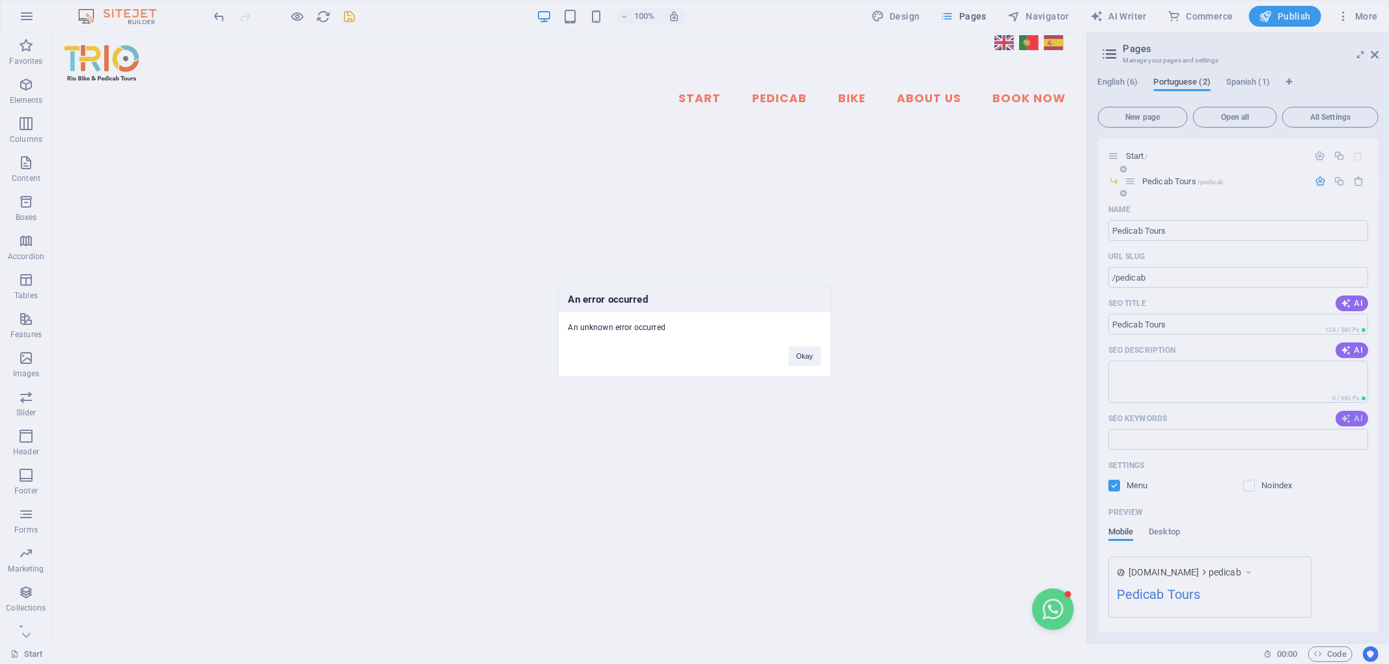
click at [1355, 418] on div "An error occurred An unknown error occurred Okay" at bounding box center [694, 332] width 1389 height 664
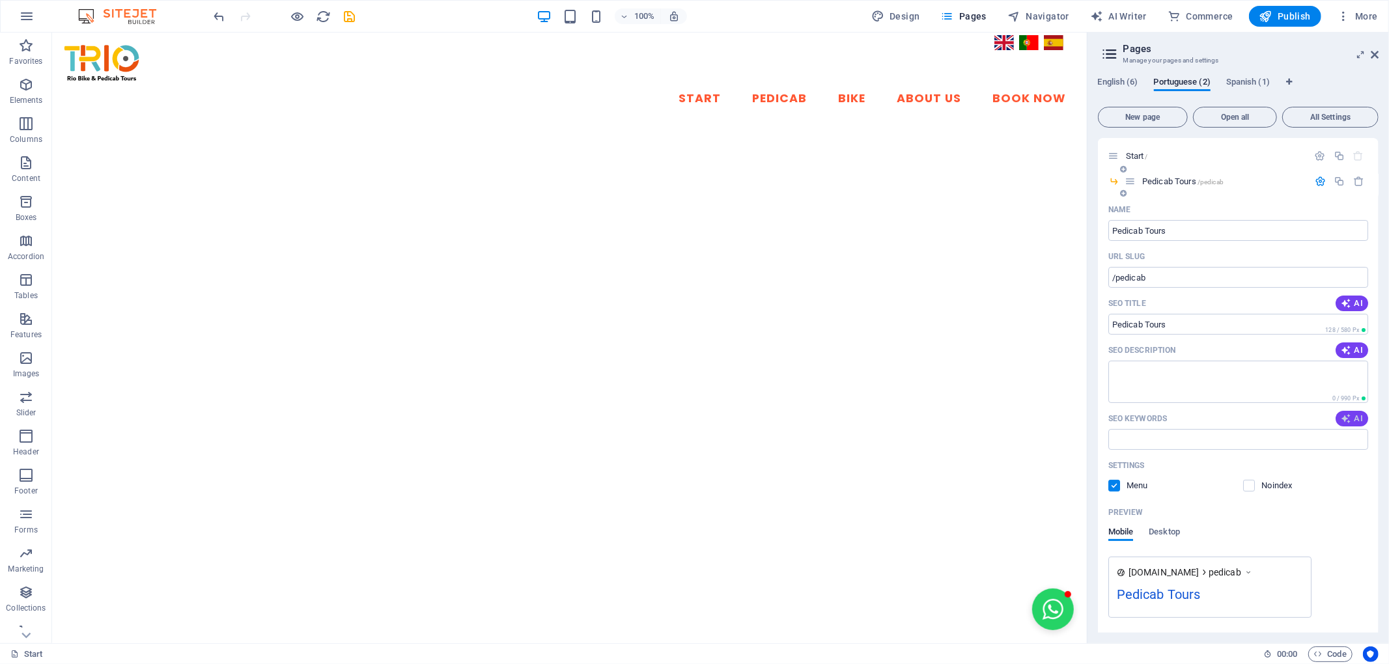
click at [1355, 418] on span "AI" at bounding box center [1352, 419] width 22 height 10
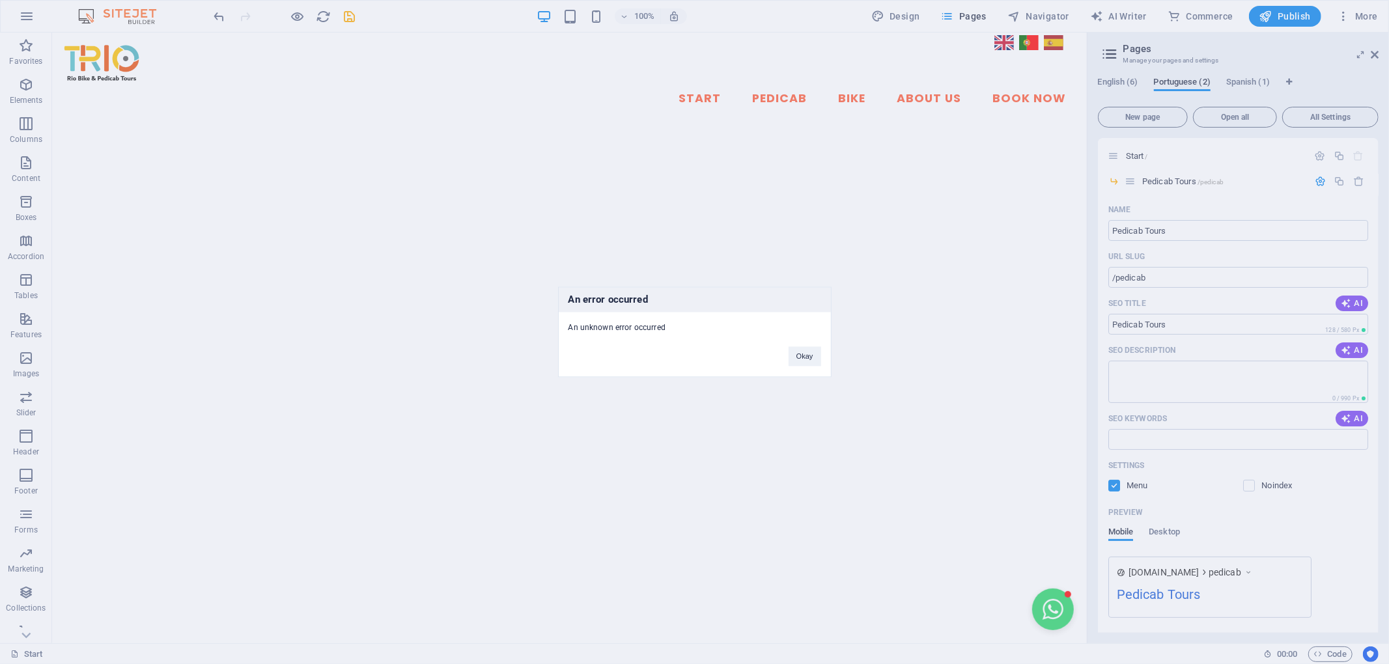
click at [1335, 483] on div "An error occurred An unknown error occurred Okay" at bounding box center [694, 332] width 1389 height 664
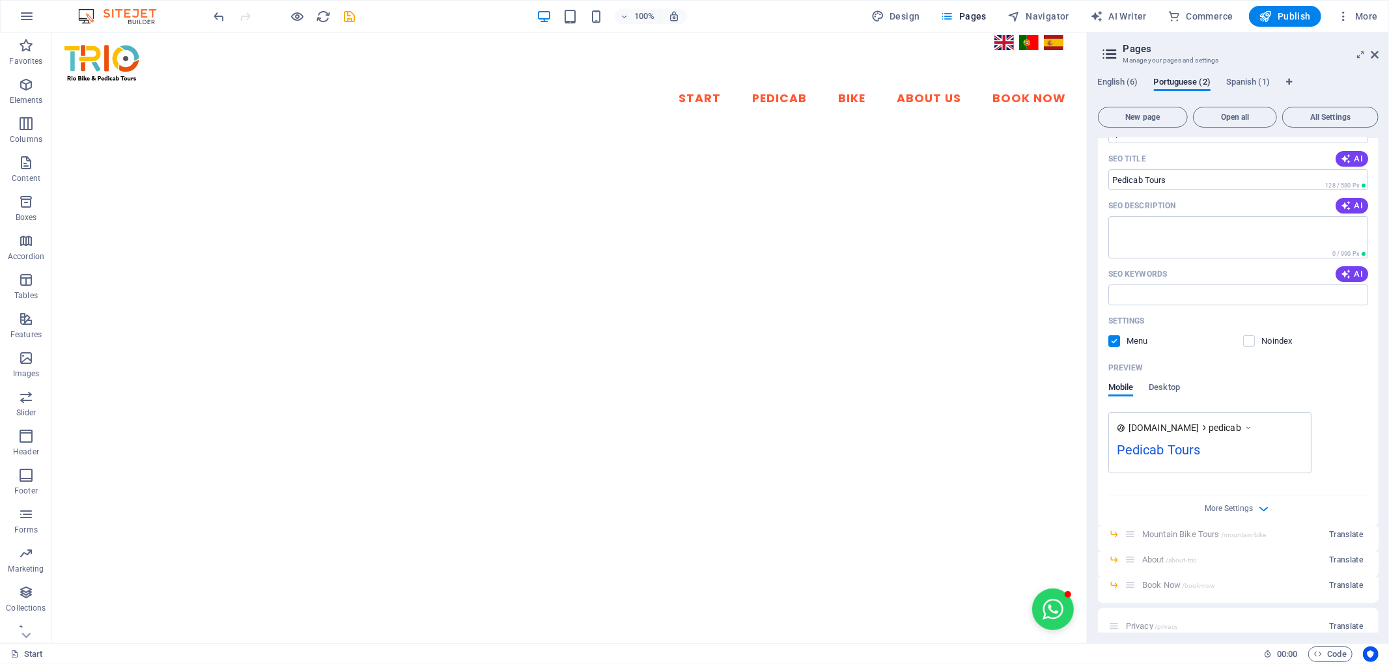
scroll to position [162, 0]
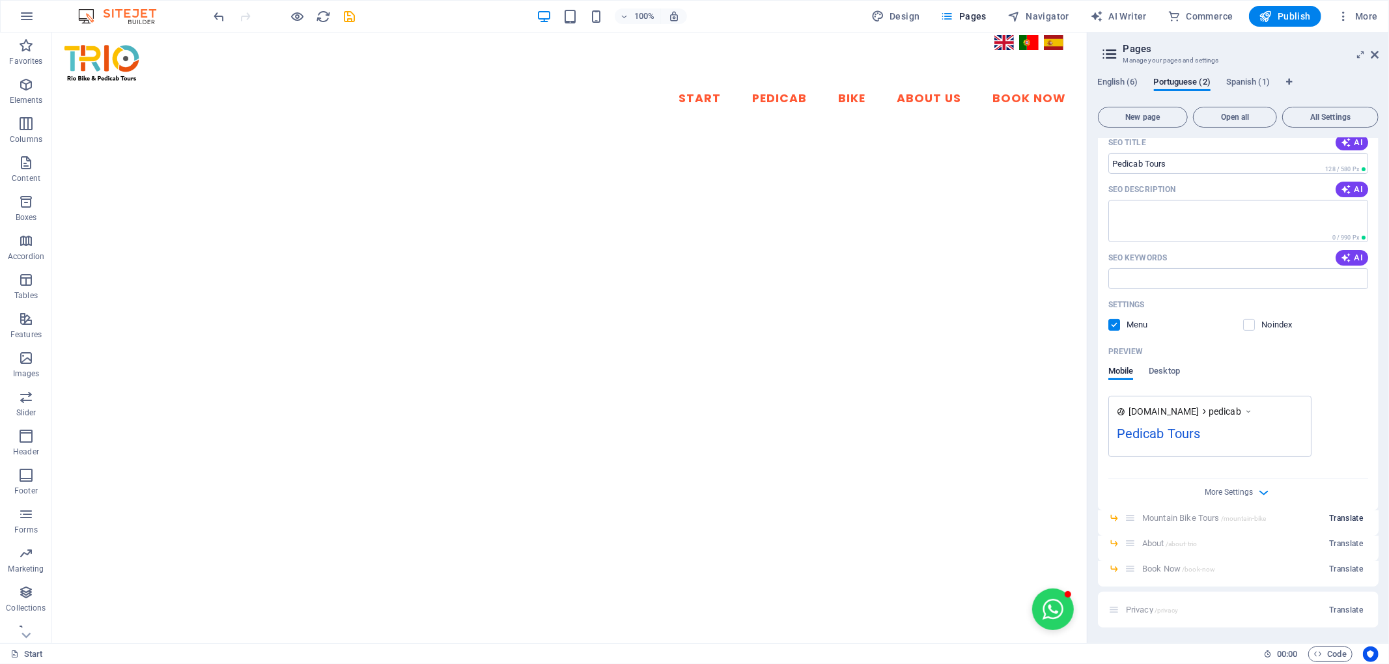
click at [1337, 517] on span "Translate" at bounding box center [1346, 518] width 34 height 10
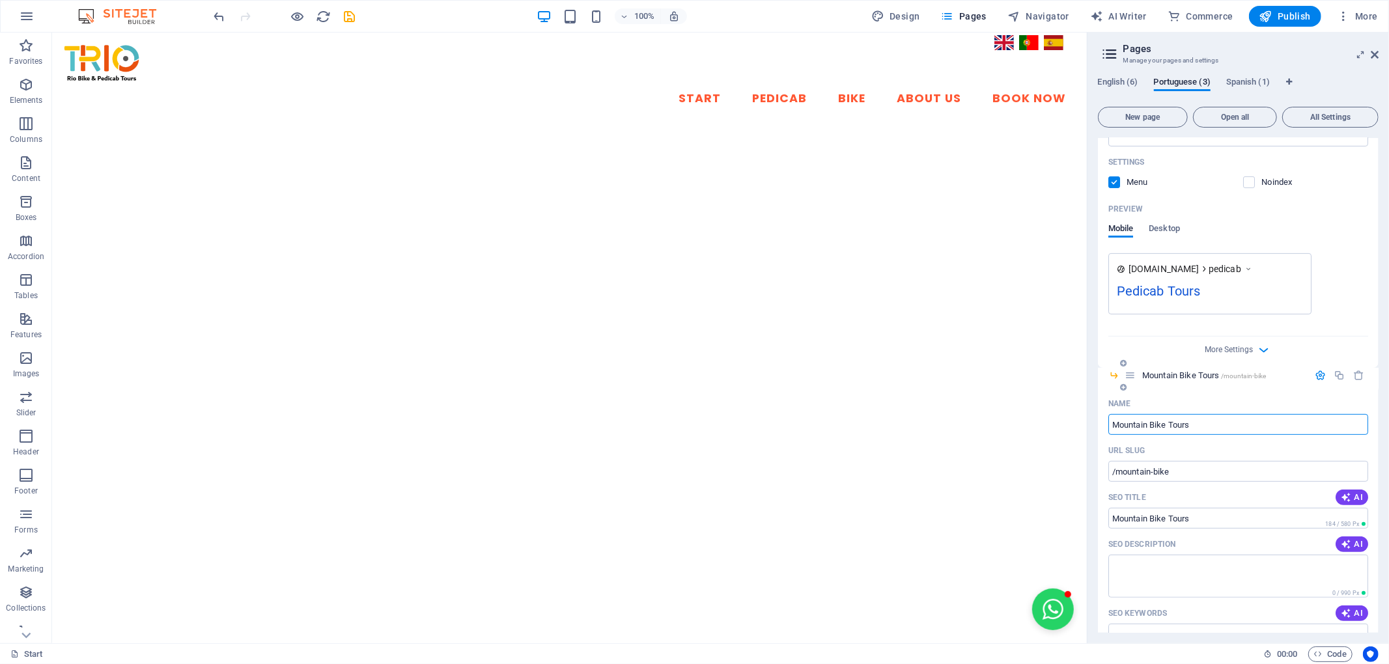
scroll to position [306, 0]
click at [1355, 491] on span "AI" at bounding box center [1352, 495] width 22 height 10
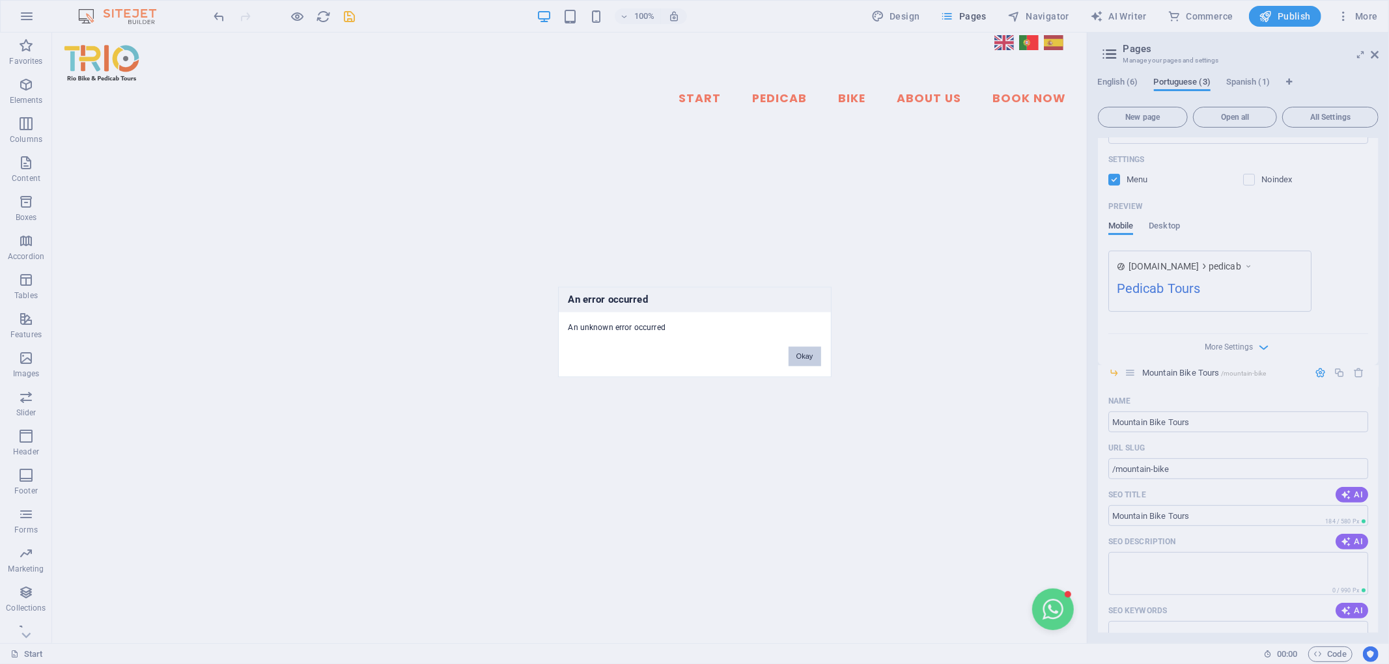
click at [806, 355] on button "Okay" at bounding box center [805, 357] width 33 height 20
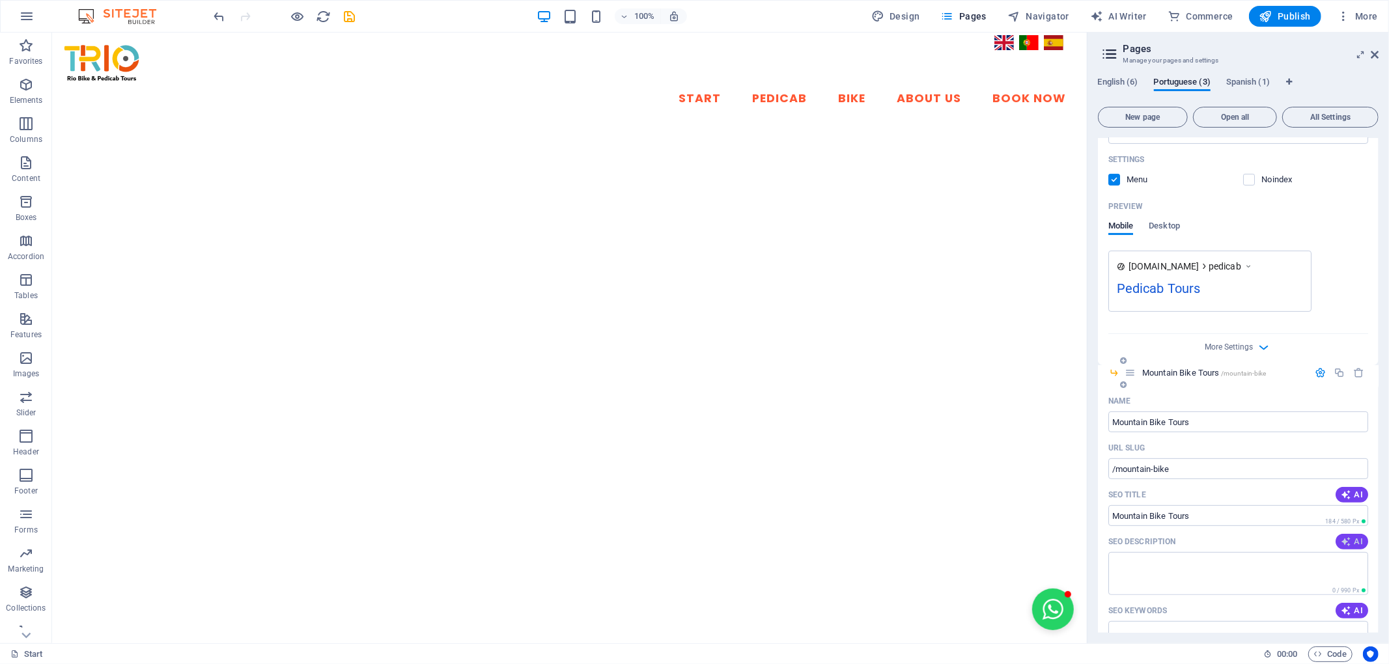
click at [1344, 542] on icon "button" at bounding box center [1346, 542] width 10 height 10
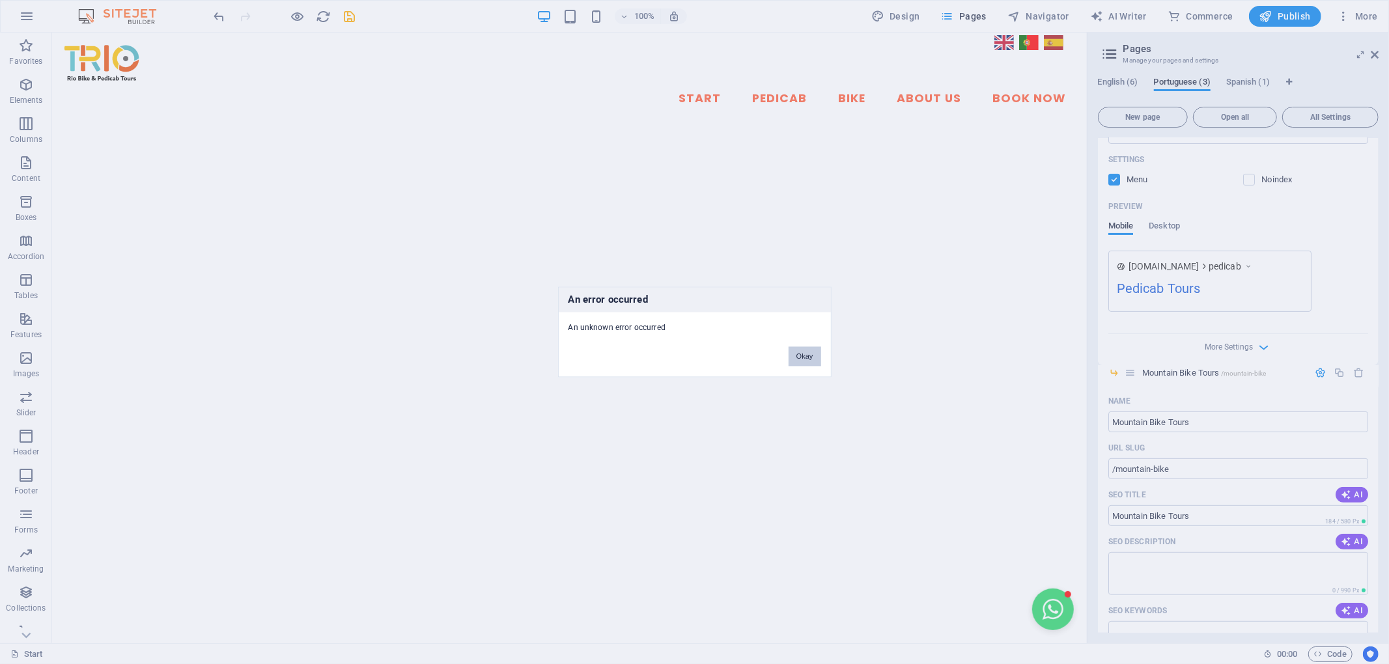
click at [804, 353] on button "Okay" at bounding box center [805, 357] width 33 height 20
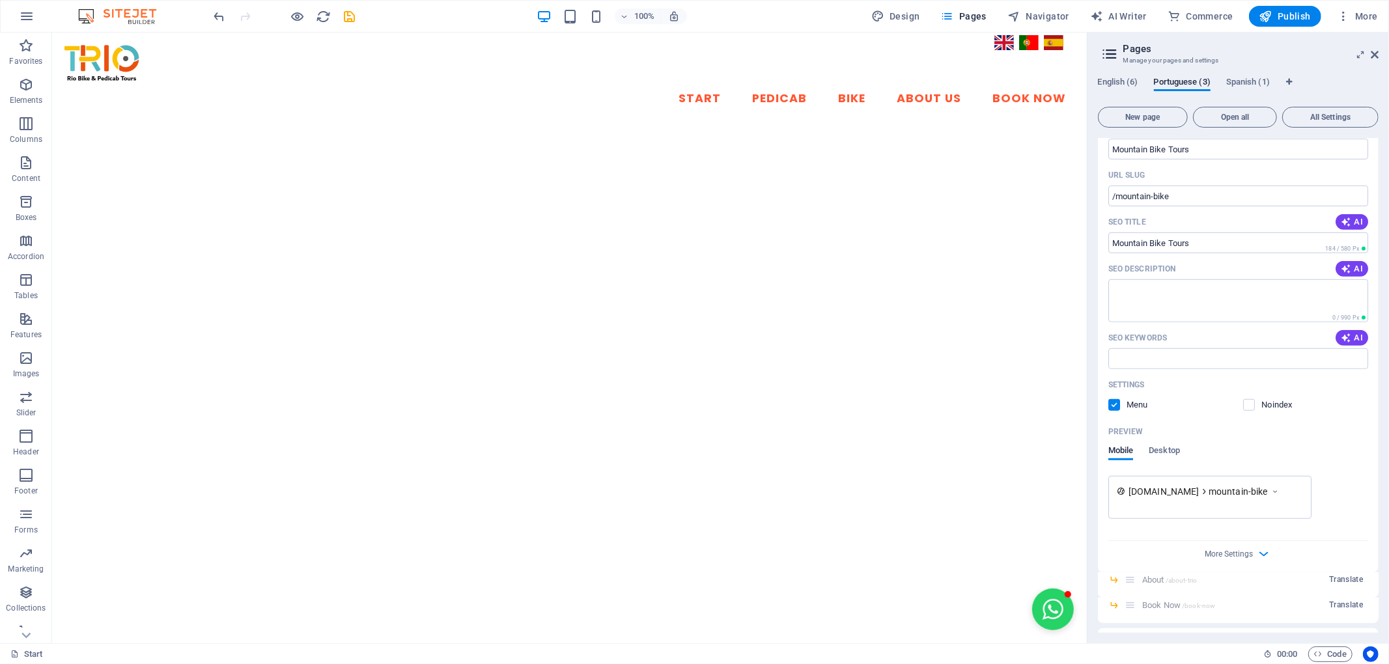
scroll to position [616, 0]
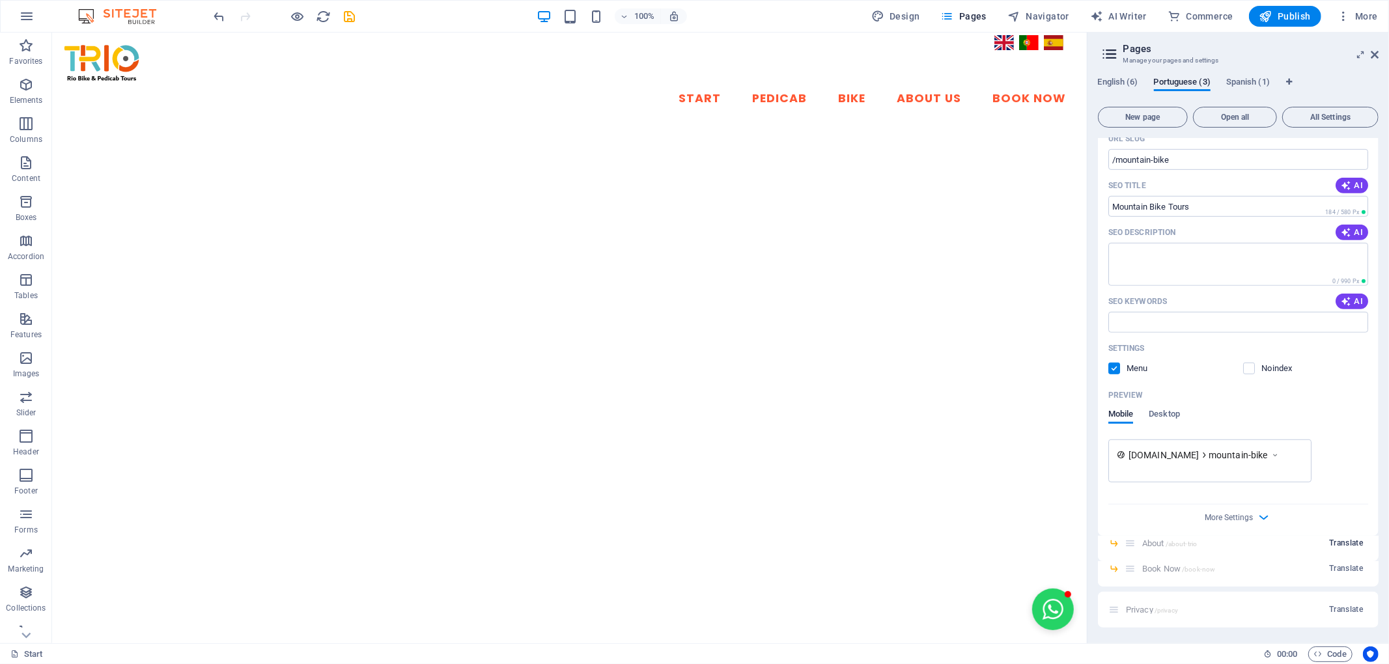
click at [1342, 543] on span "Translate" at bounding box center [1346, 543] width 34 height 10
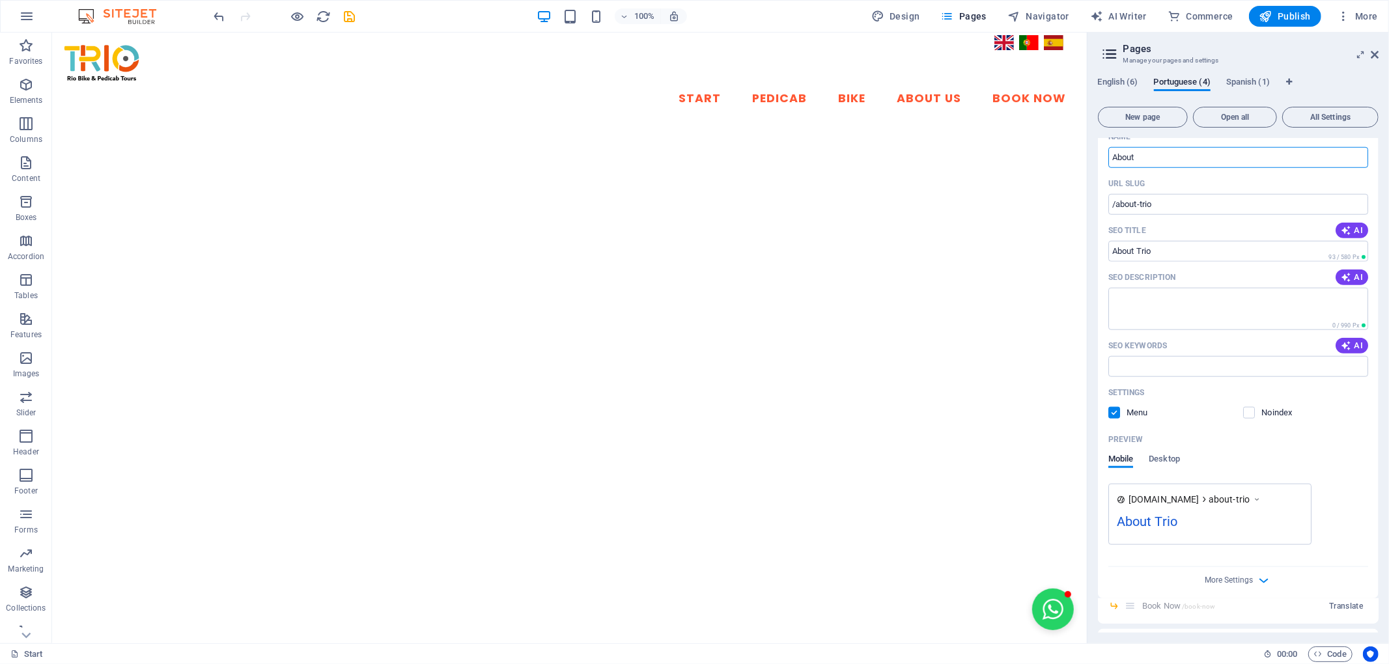
scroll to position [1089, 0]
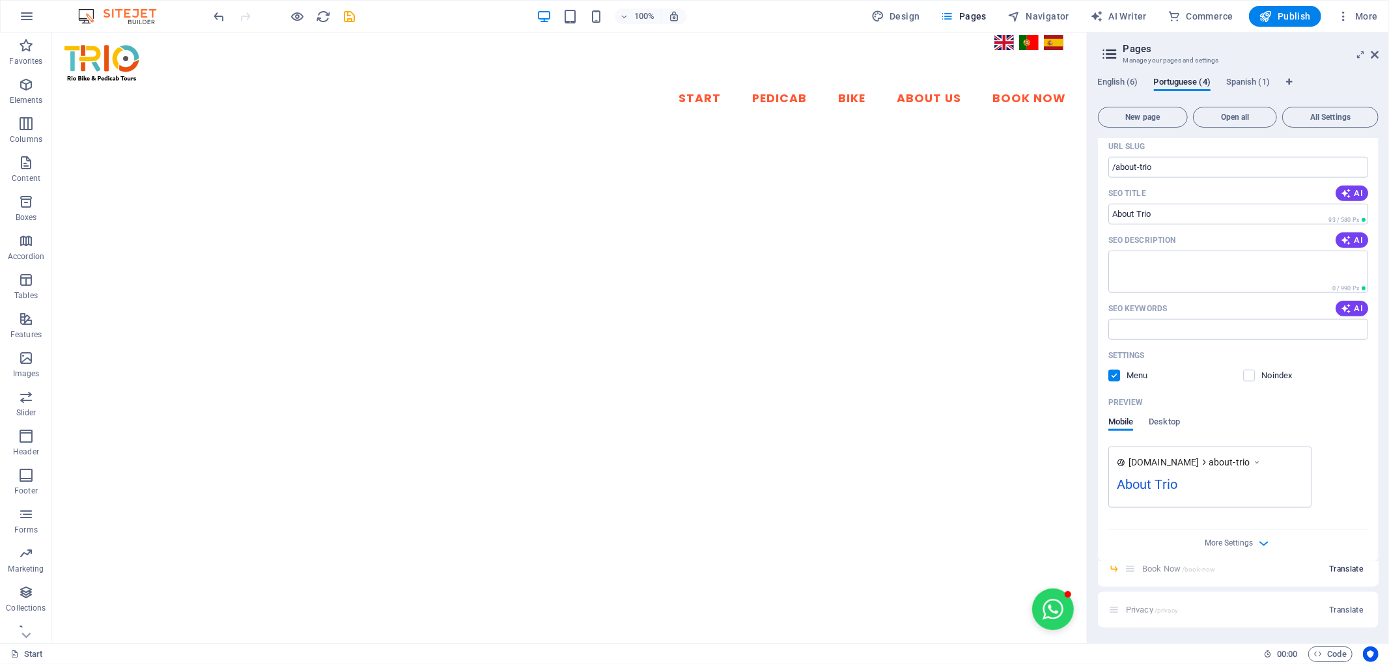
click at [1340, 571] on span "Translate" at bounding box center [1346, 569] width 34 height 10
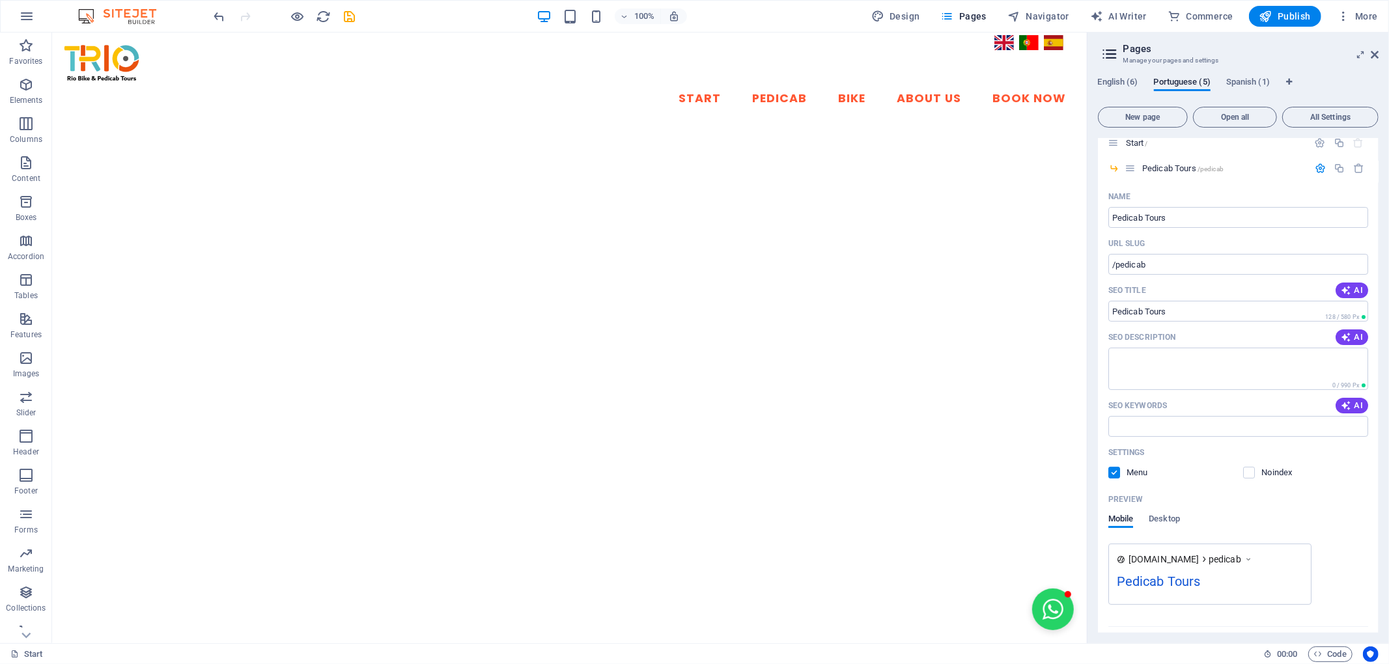
scroll to position [0, 0]
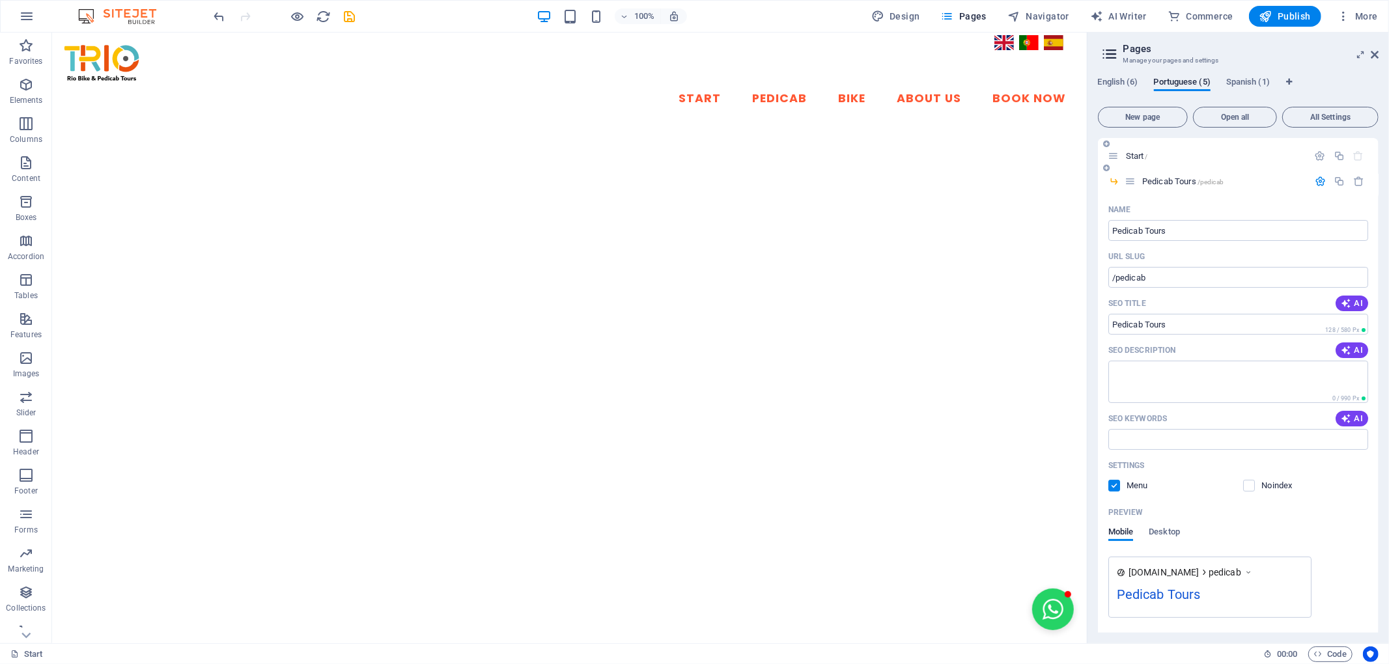
click at [1118, 155] on icon at bounding box center [1114, 155] width 11 height 11
click at [1115, 155] on icon at bounding box center [1114, 155] width 11 height 11
click at [1139, 154] on span "Start /" at bounding box center [1137, 156] width 22 height 10
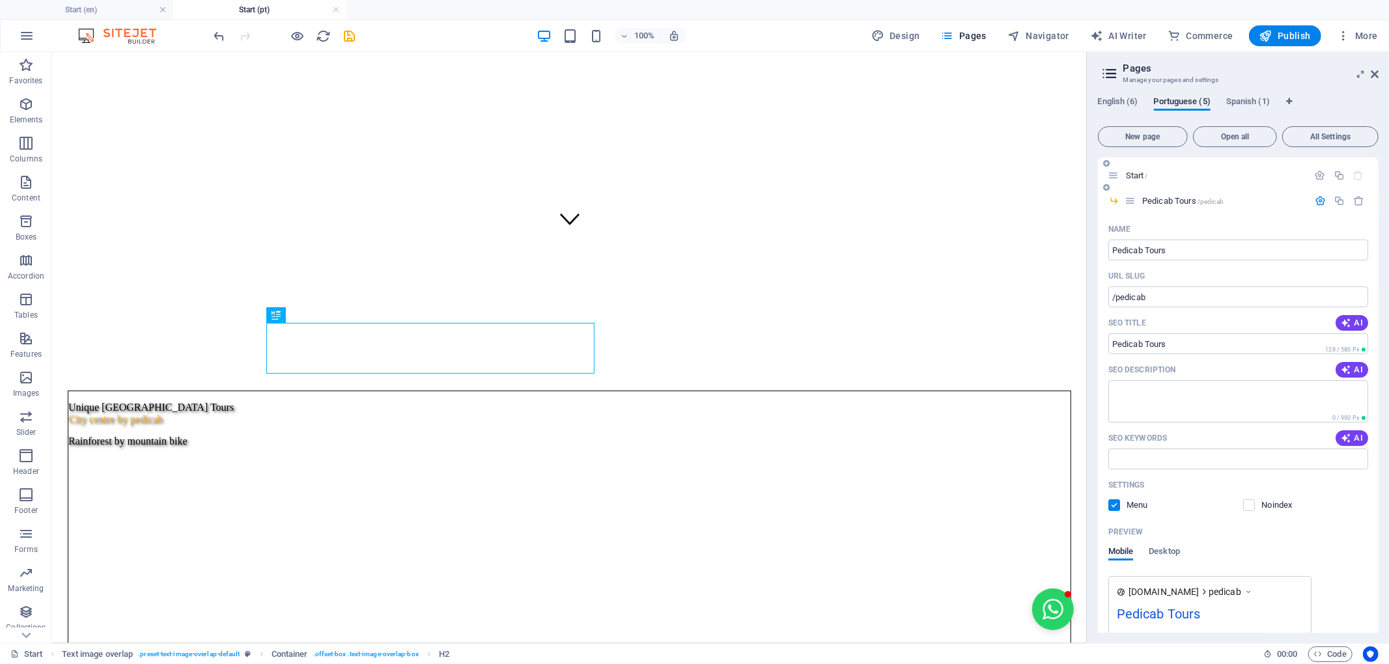
click at [1136, 175] on span "Start /" at bounding box center [1137, 176] width 22 height 10
click at [1157, 176] on p "Start /" at bounding box center [1215, 175] width 178 height 8
click at [1244, 172] on p "Start /" at bounding box center [1215, 175] width 178 height 8
click at [1316, 170] on icon "button" at bounding box center [1320, 175] width 11 height 11
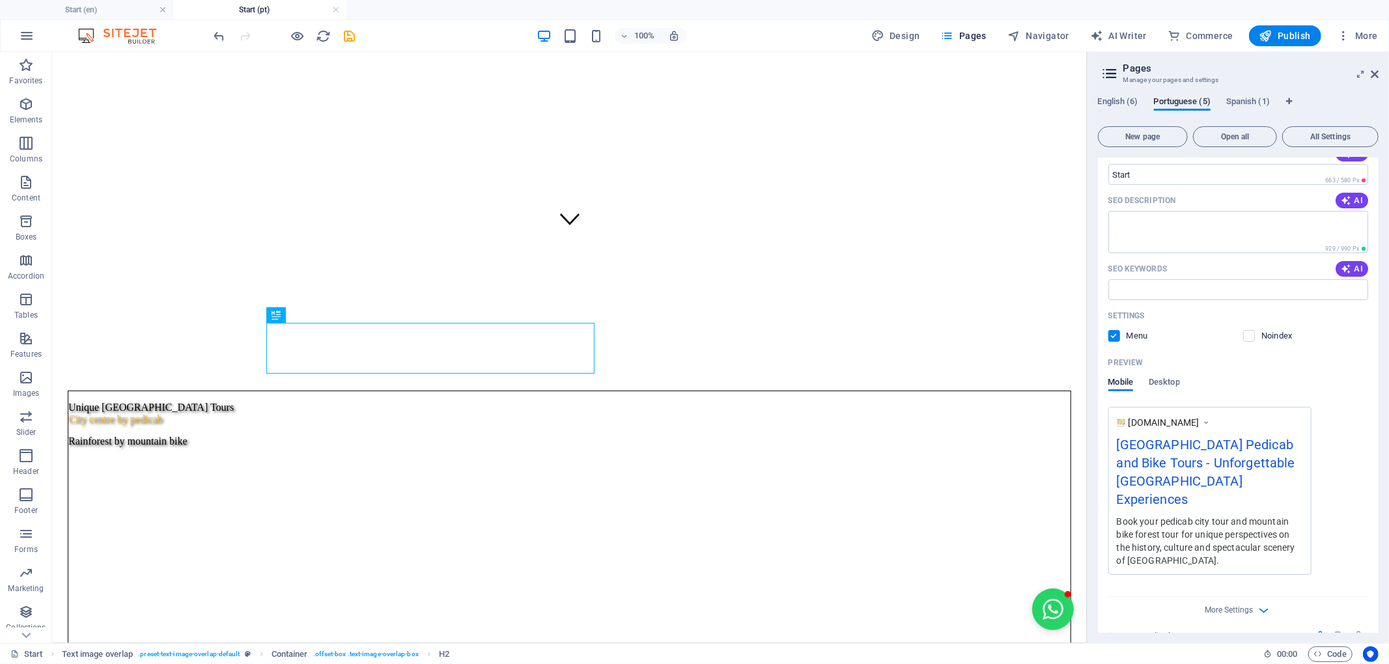
scroll to position [145, 0]
click at [1169, 384] on span "Desktop" at bounding box center [1164, 383] width 31 height 18
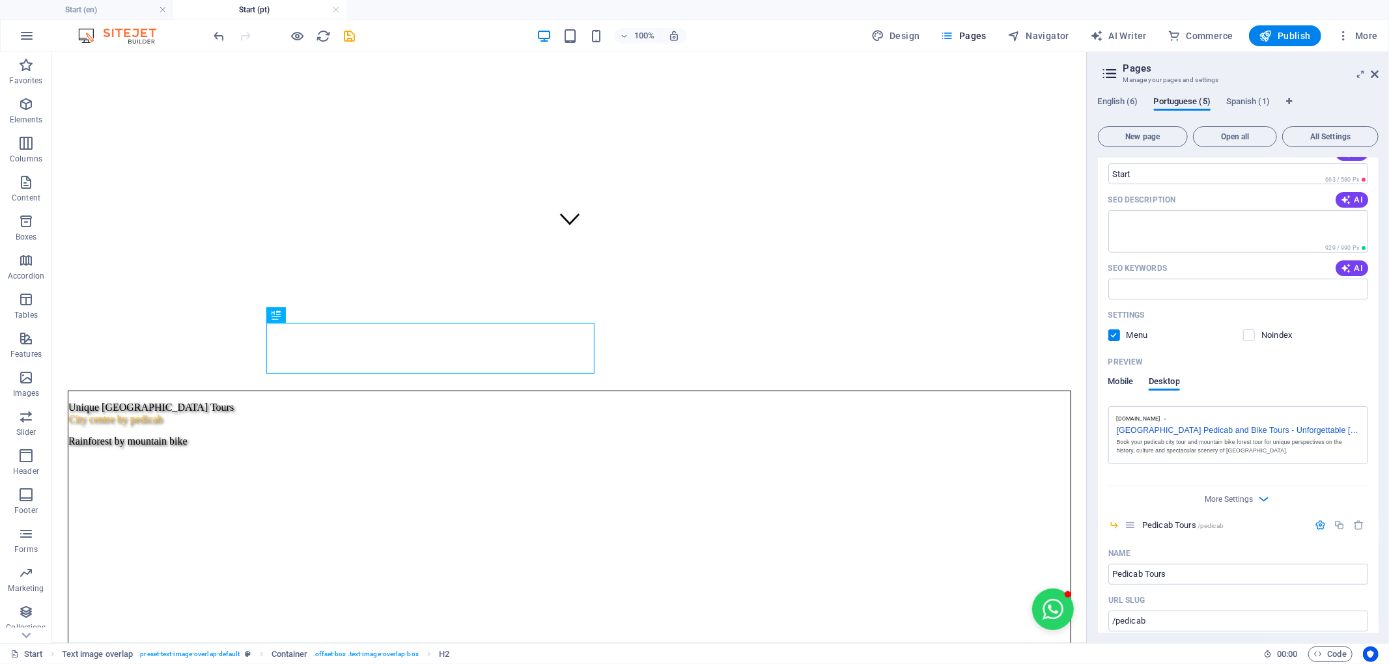
click at [1119, 378] on span "Mobile" at bounding box center [1121, 383] width 25 height 18
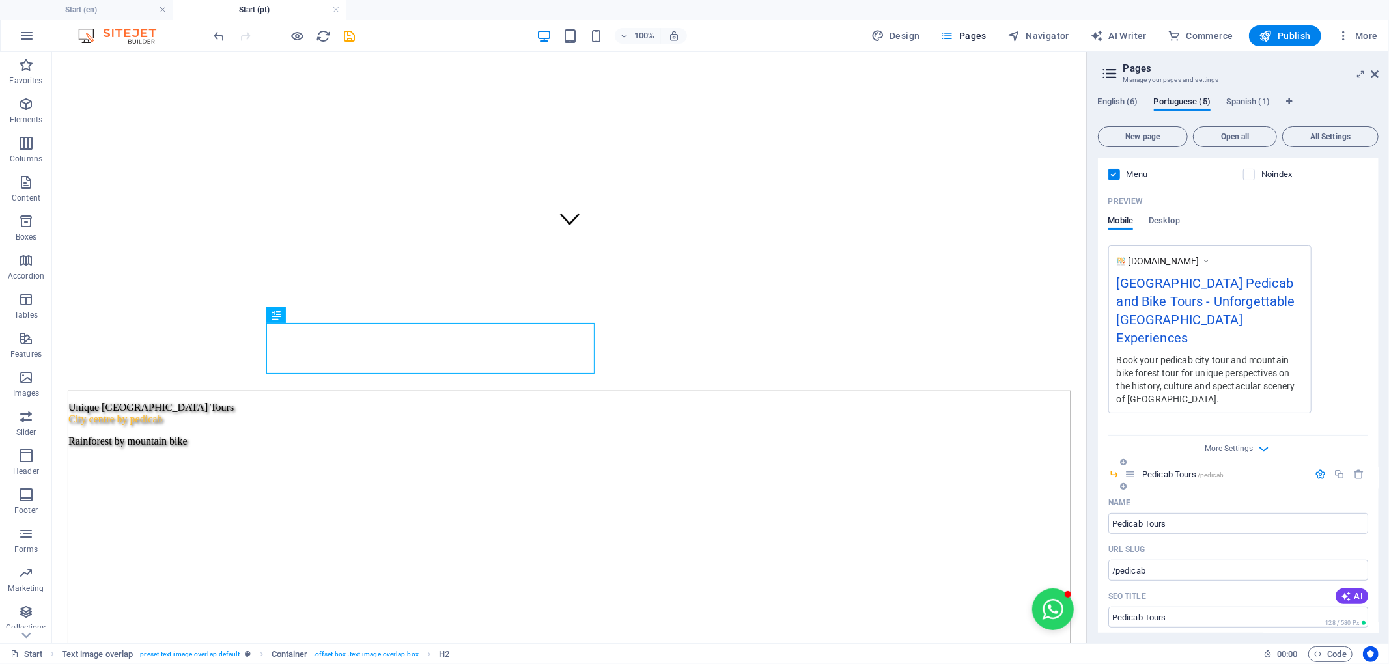
scroll to position [0, 0]
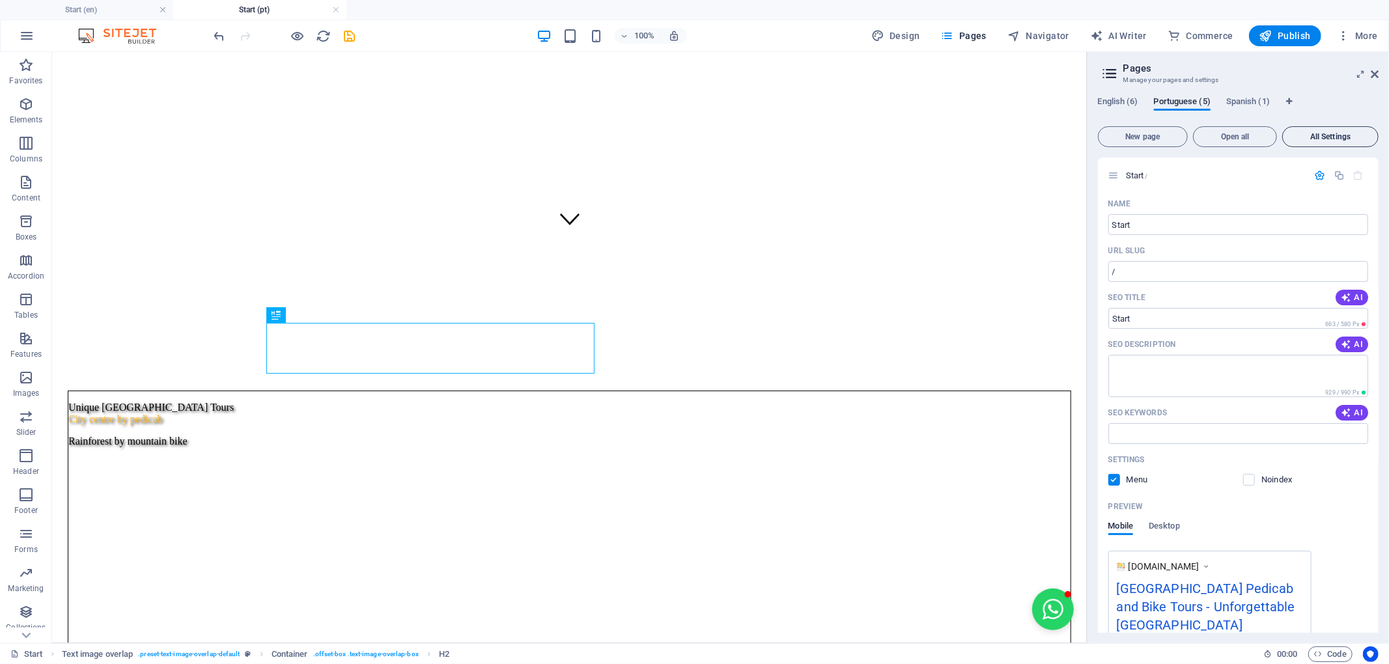
click at [1335, 137] on span "All Settings" at bounding box center [1330, 137] width 85 height 8
click at [1316, 135] on span "All Settings" at bounding box center [1330, 137] width 85 height 8
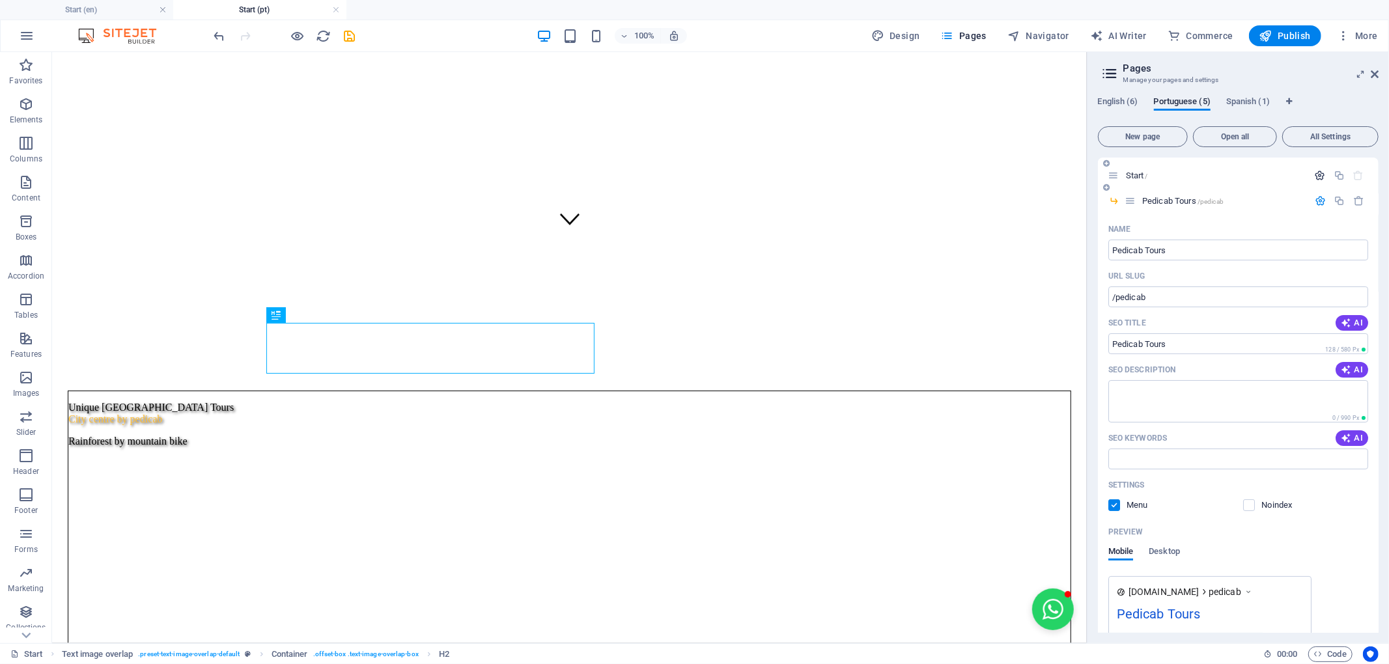
click at [1315, 175] on icon "button" at bounding box center [1320, 175] width 11 height 11
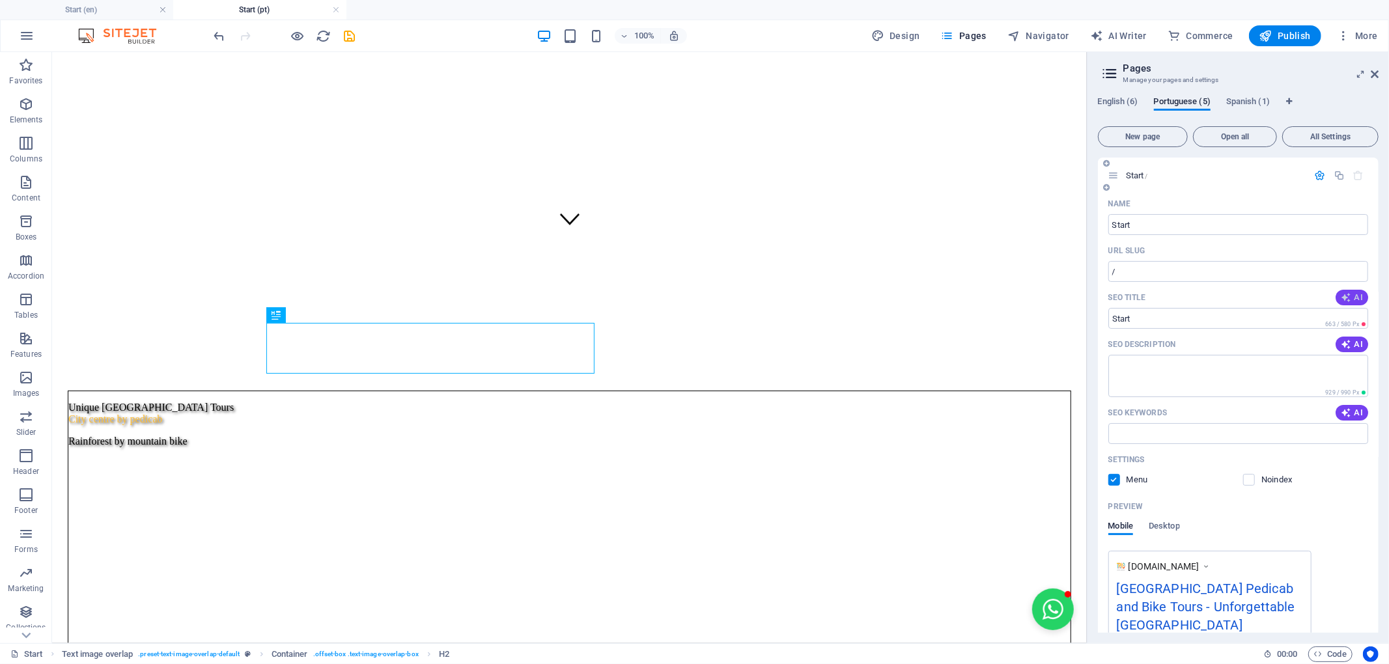
click at [1342, 295] on icon "button" at bounding box center [1346, 297] width 10 height 10
type input "Tours Únicos no [GEOGRAPHIC_DATA]"
click at [1352, 339] on span "AI" at bounding box center [1352, 344] width 22 height 10
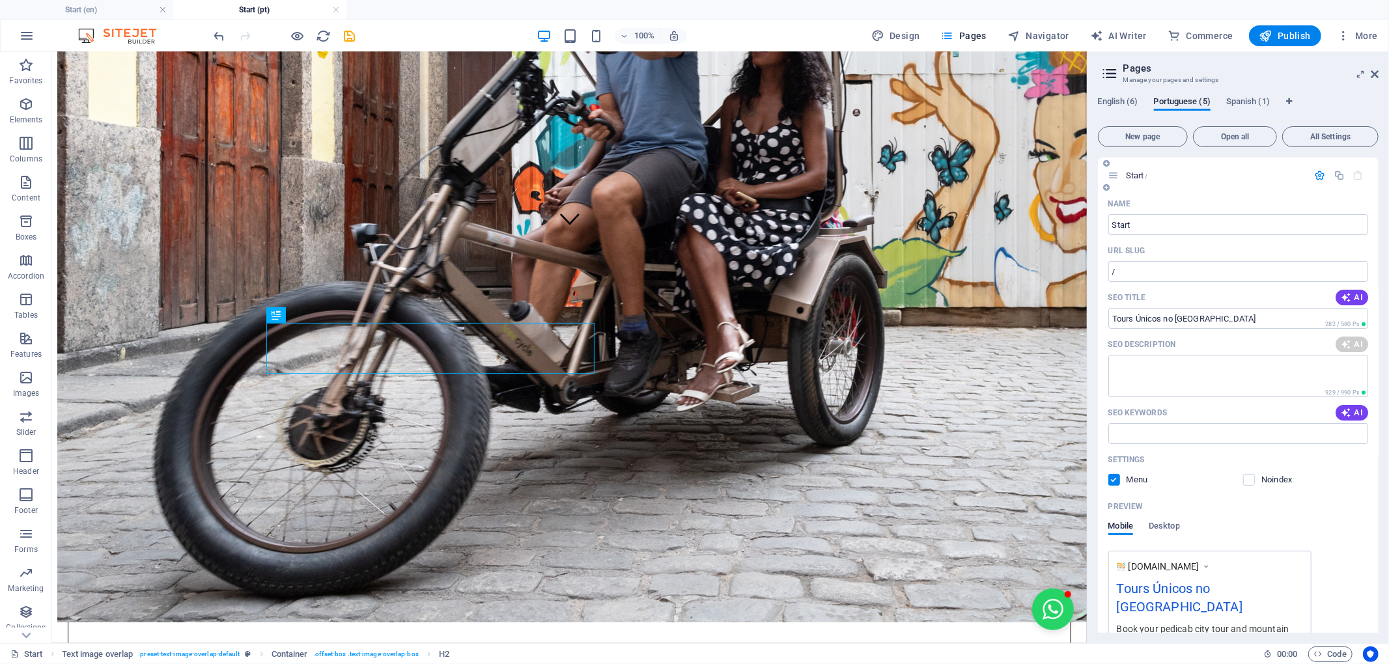
type textarea "Explore [GEOGRAPHIC_DATA] com os melhores passeios de pedicab e mountain bike. …"
click at [1343, 416] on icon "button" at bounding box center [1346, 413] width 10 height 10
type input "tours únicos no [GEOGRAPHIC_DATA], passeios de pedicab, mountain bike na flores…"
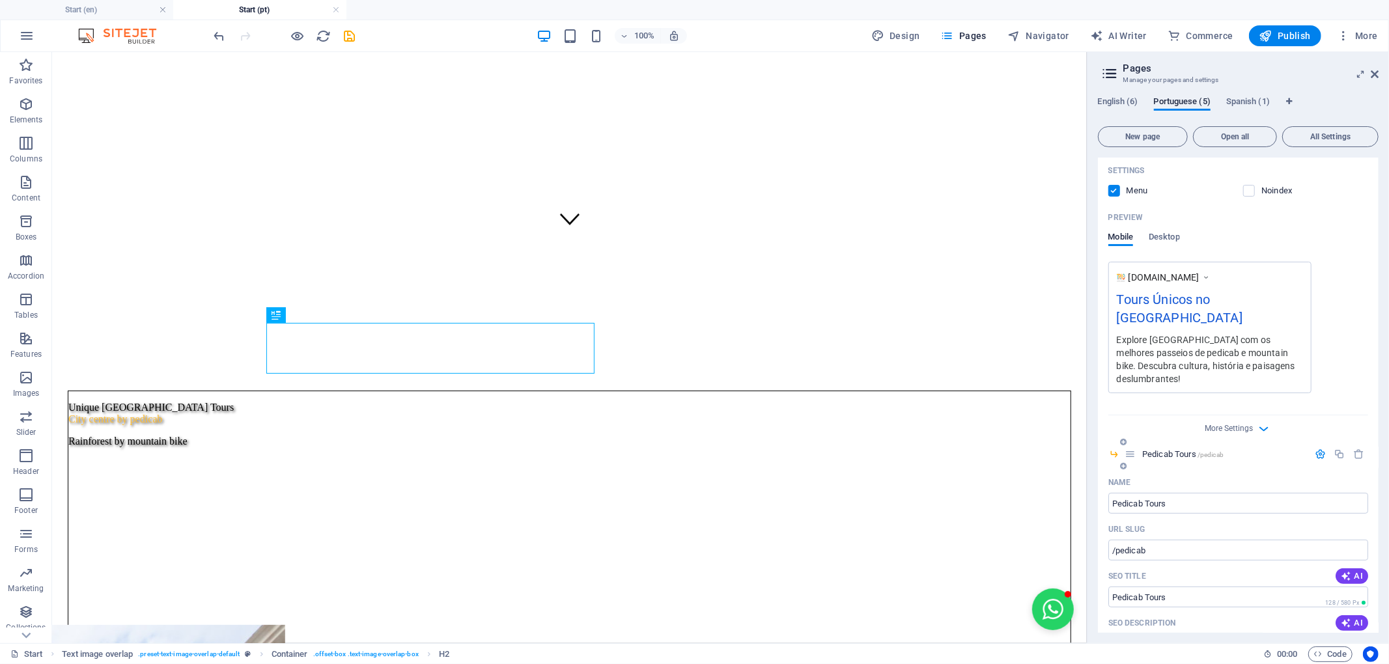
scroll to position [434, 0]
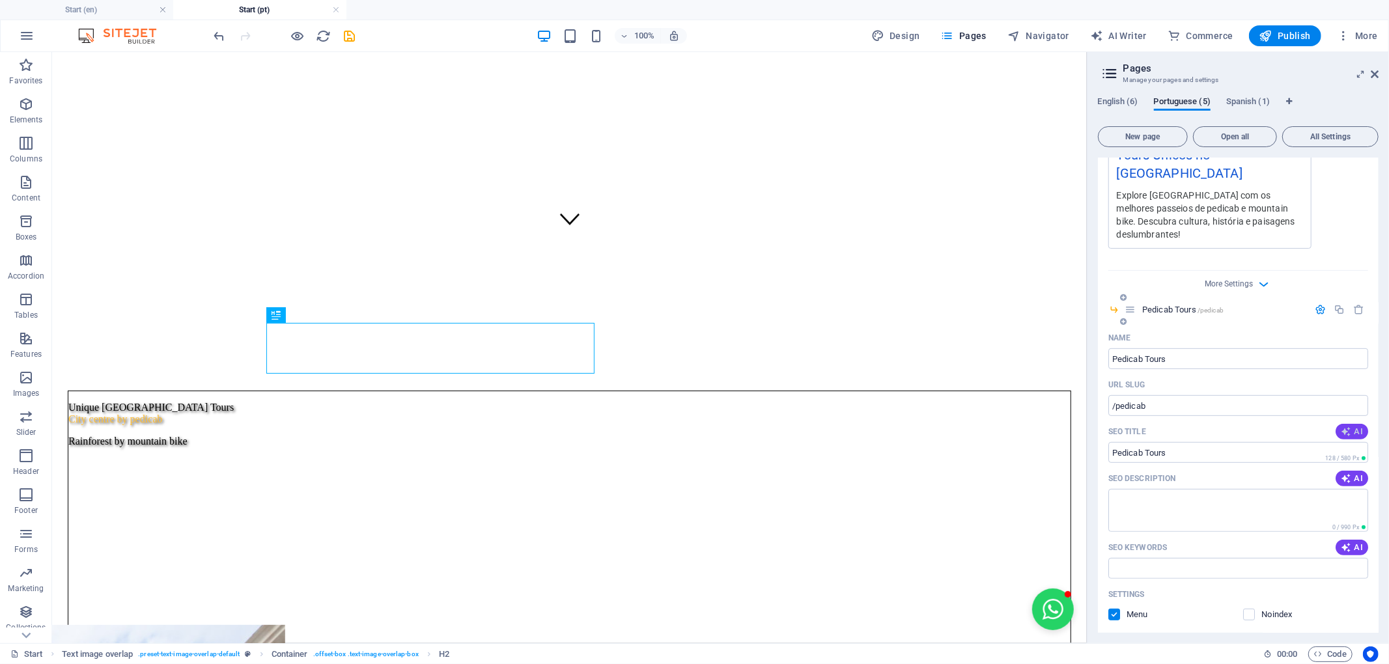
click at [1350, 427] on span "AI" at bounding box center [1352, 432] width 22 height 10
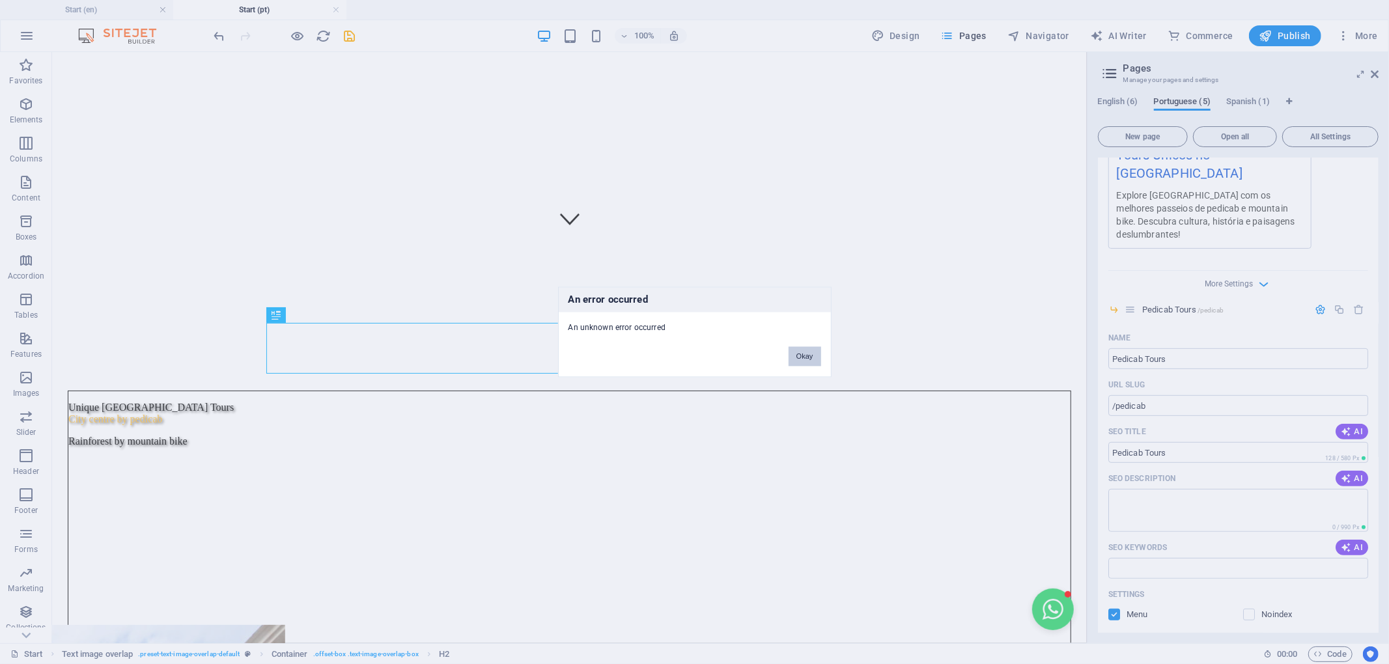
click at [805, 347] on button "Okay" at bounding box center [805, 357] width 33 height 20
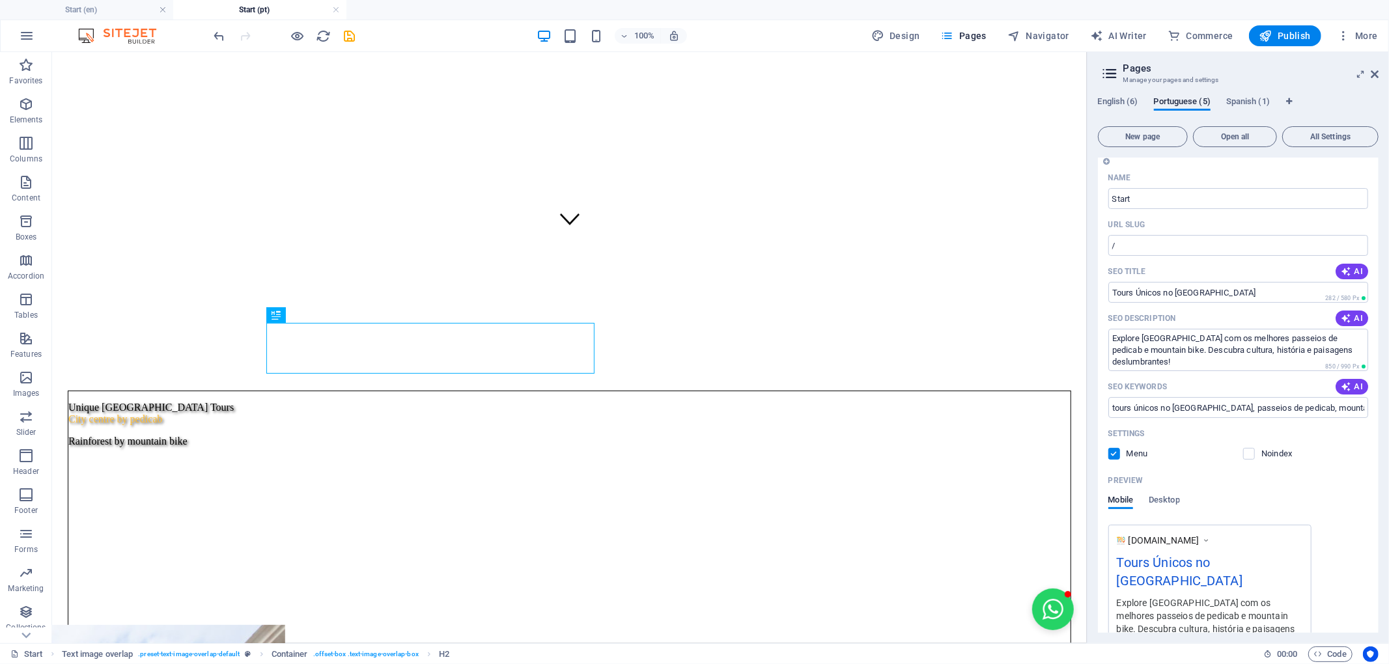
scroll to position [0, 0]
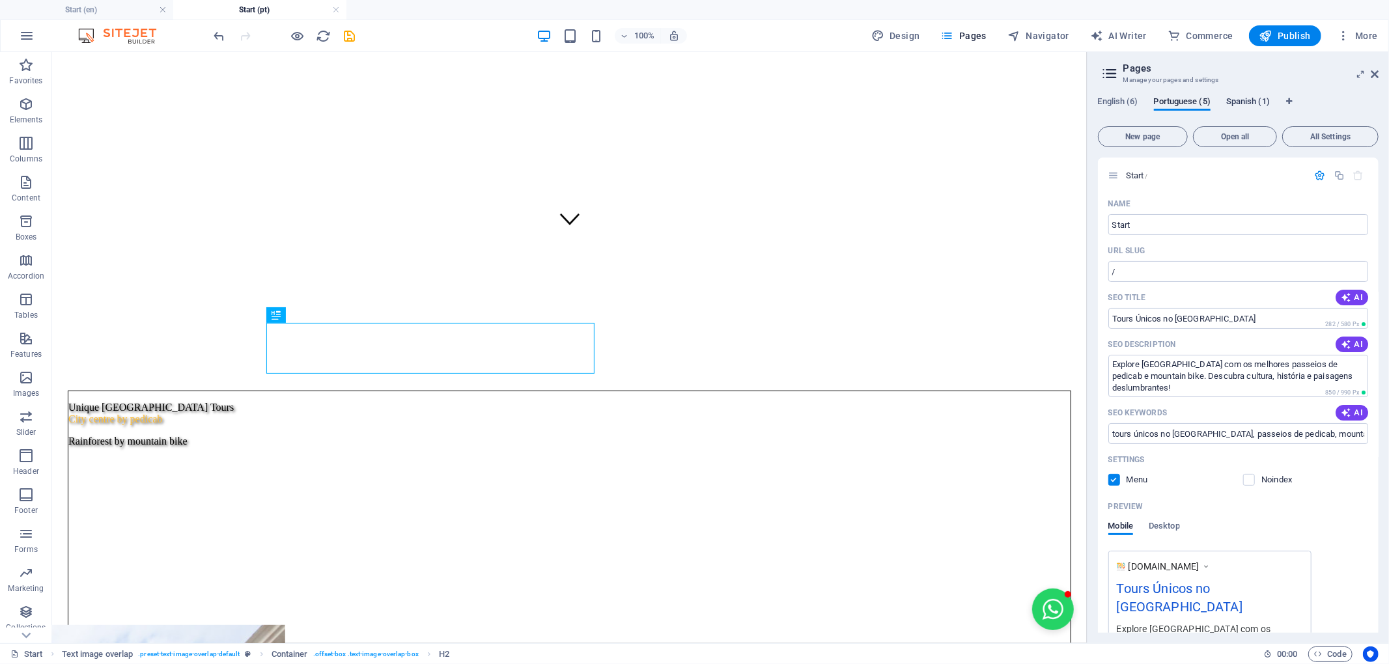
click at [1236, 100] on span "Spanish (1)" at bounding box center [1249, 103] width 44 height 18
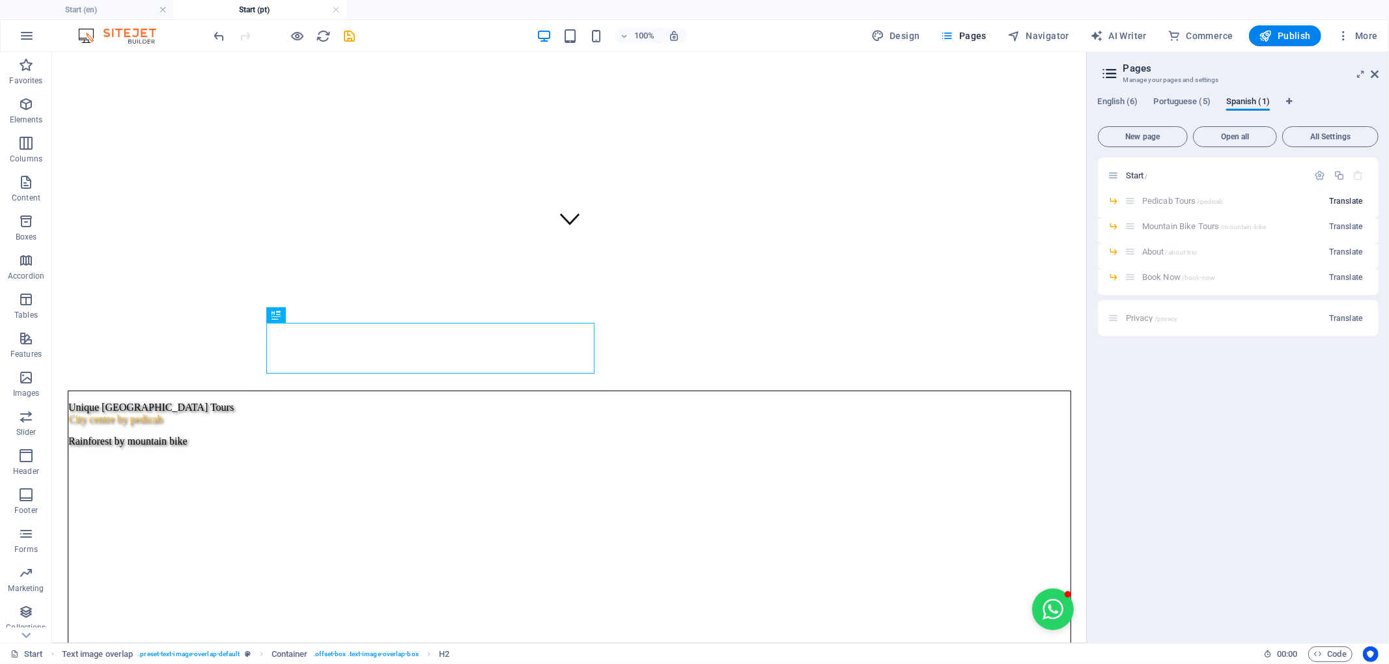
click at [1353, 196] on span "Translate" at bounding box center [1346, 201] width 34 height 10
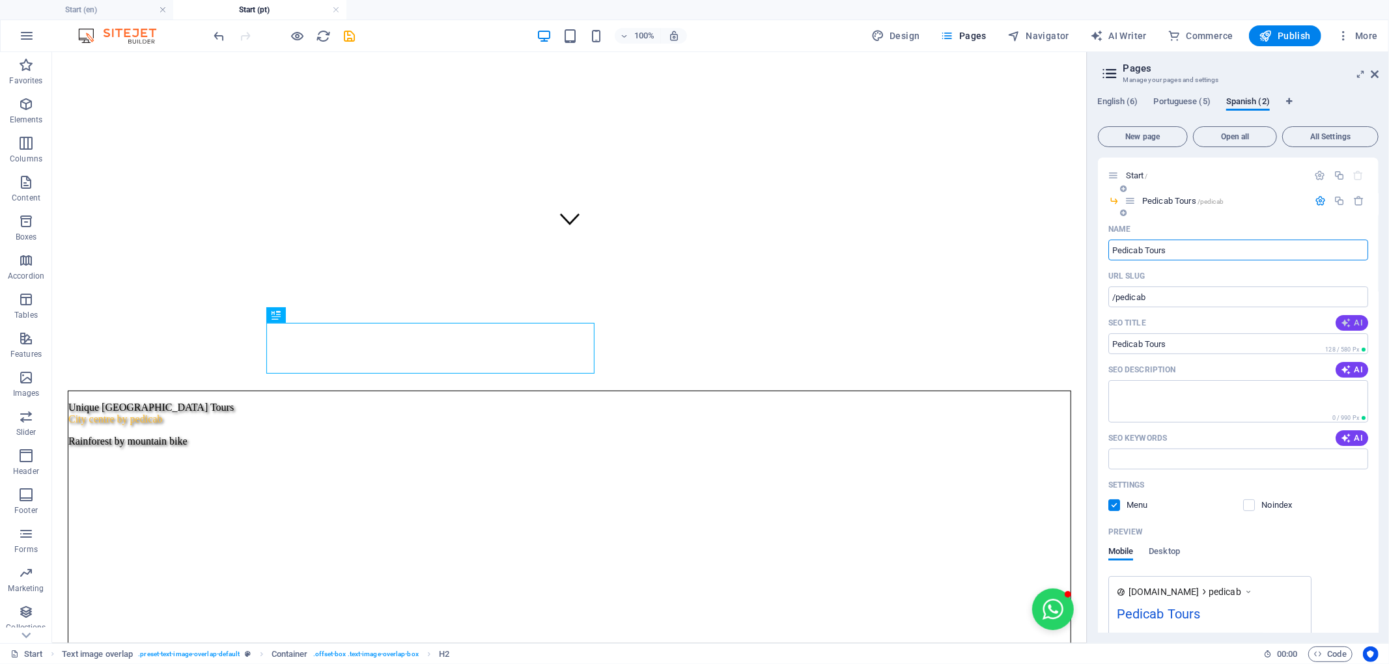
click at [1350, 326] on icon "button" at bounding box center [1346, 323] width 10 height 10
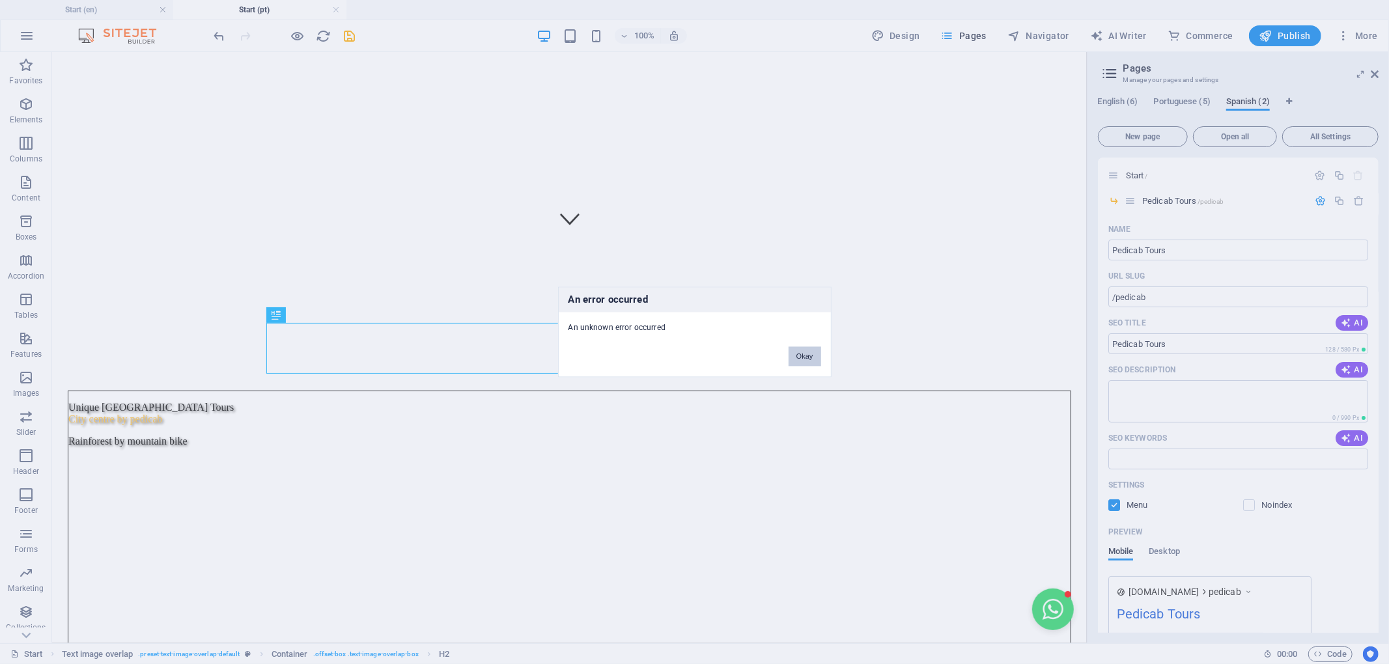
click at [805, 356] on button "Okay" at bounding box center [805, 357] width 33 height 20
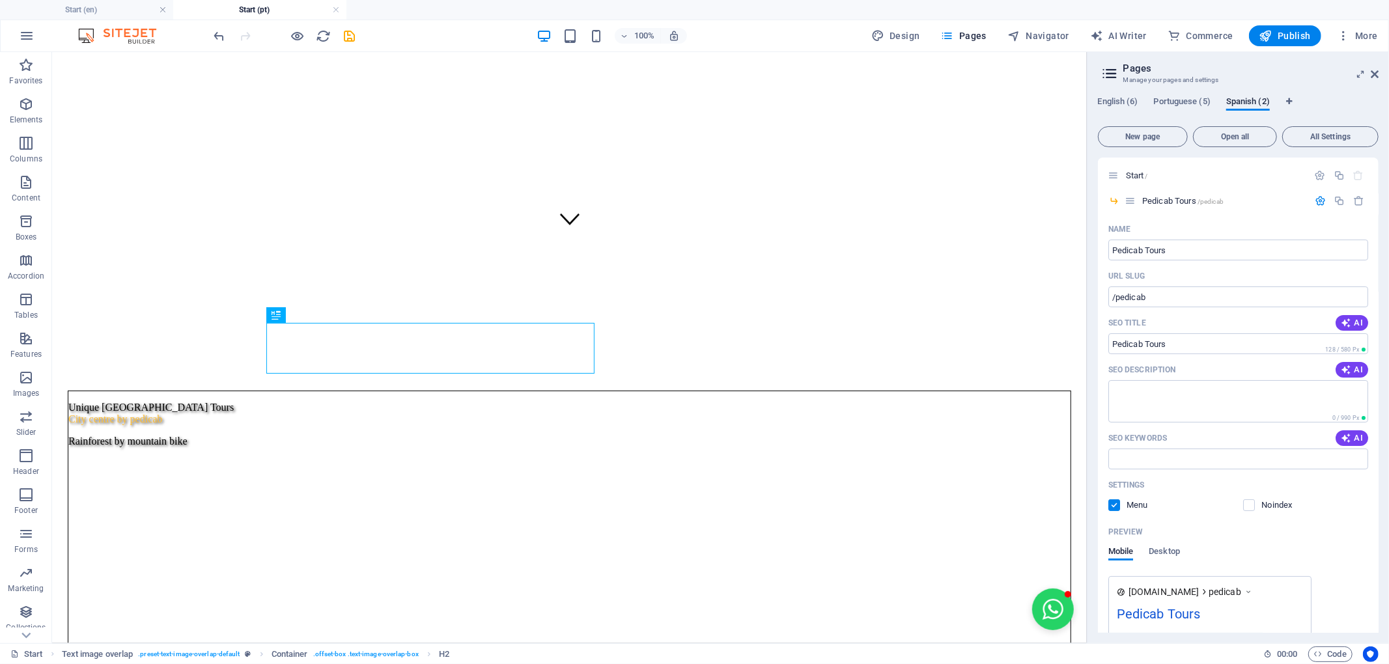
click at [1225, 201] on p "Pedicab Tours /pedicab" at bounding box center [1224, 201] width 162 height 8
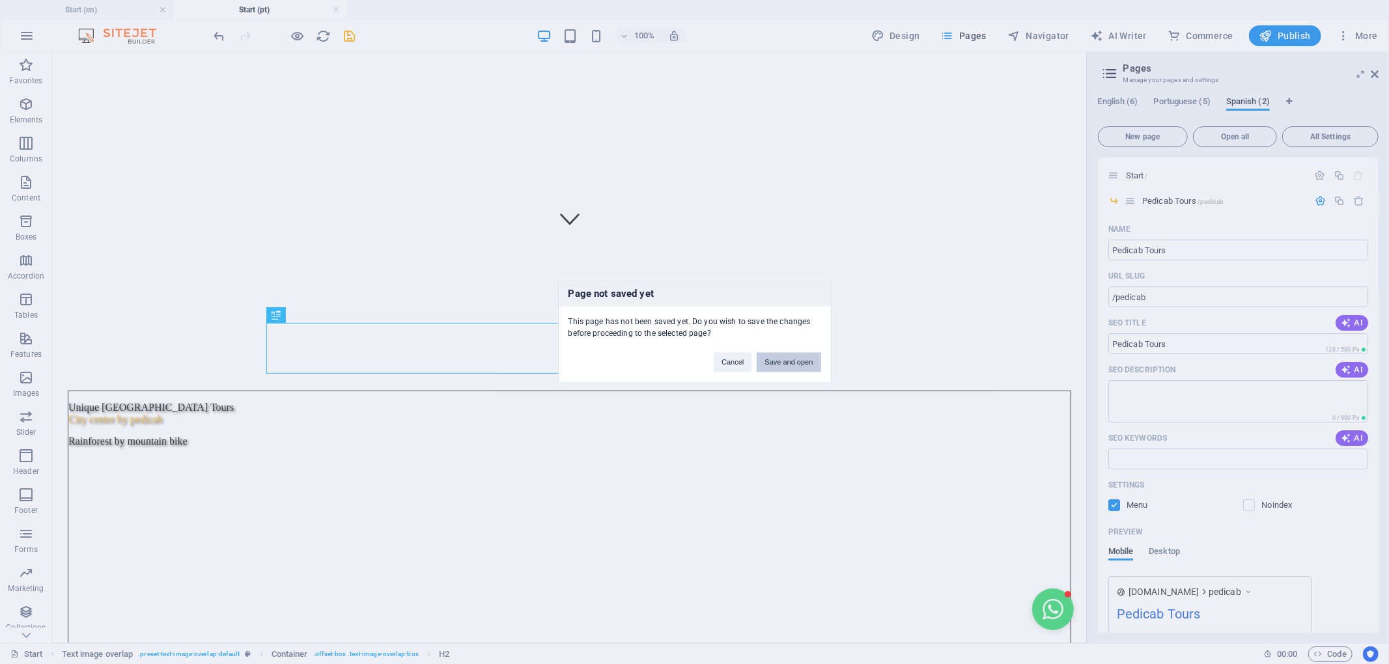
click at [776, 366] on button "Save and open" at bounding box center [789, 363] width 64 height 20
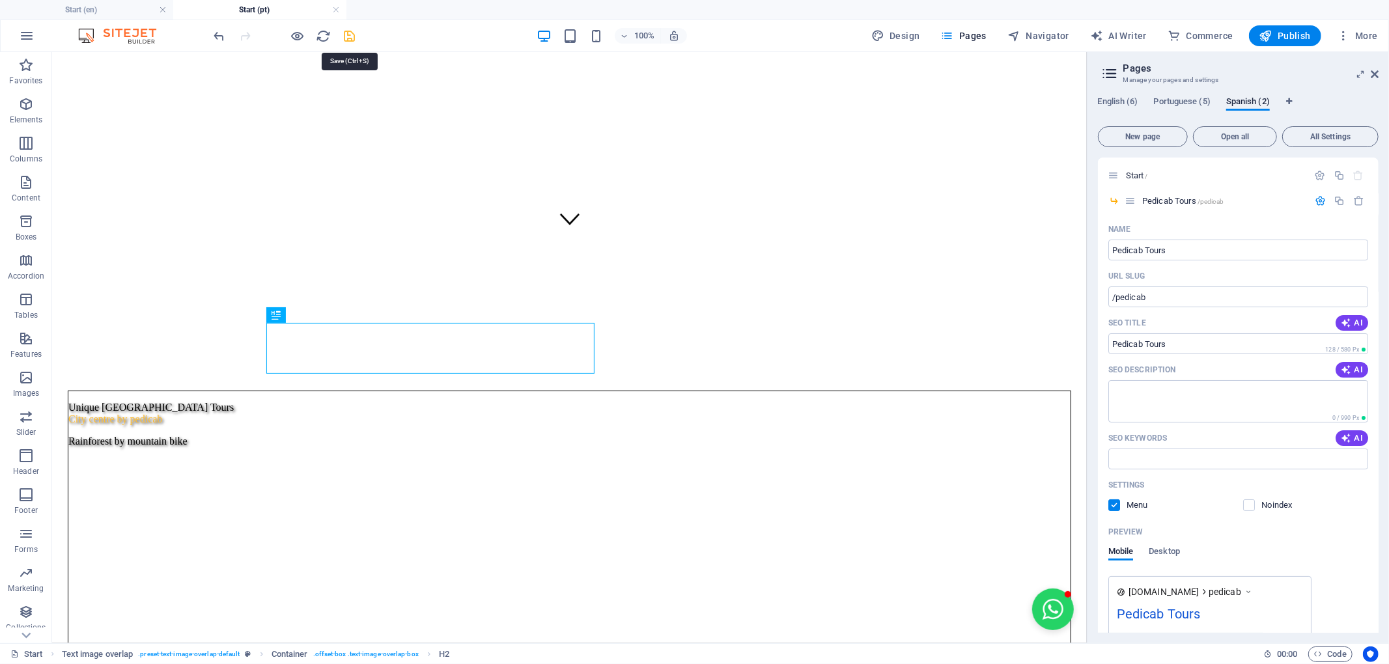
click at [353, 31] on icon "save" at bounding box center [350, 36] width 15 height 15
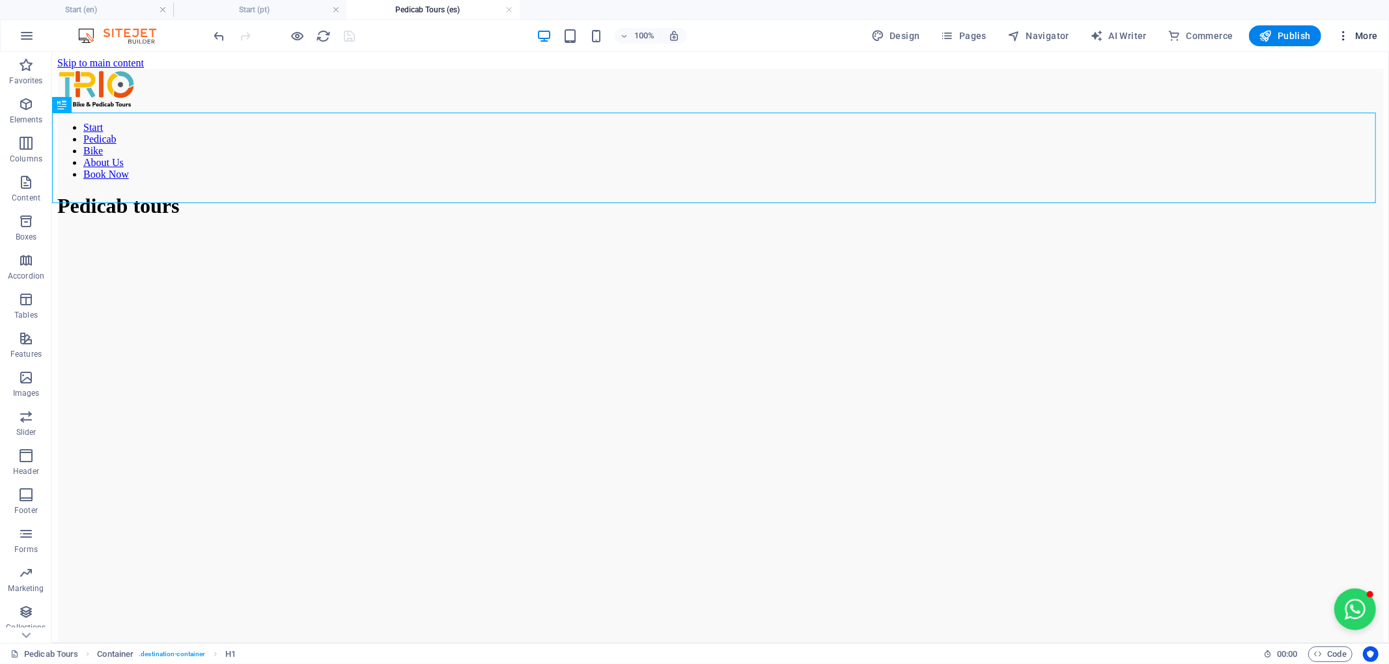
click at [1365, 38] on span "More" at bounding box center [1357, 35] width 41 height 13
click at [1340, 160] on h6 "Languages" at bounding box center [1331, 164] width 78 height 16
select select "41"
select select "128"
select select "148"
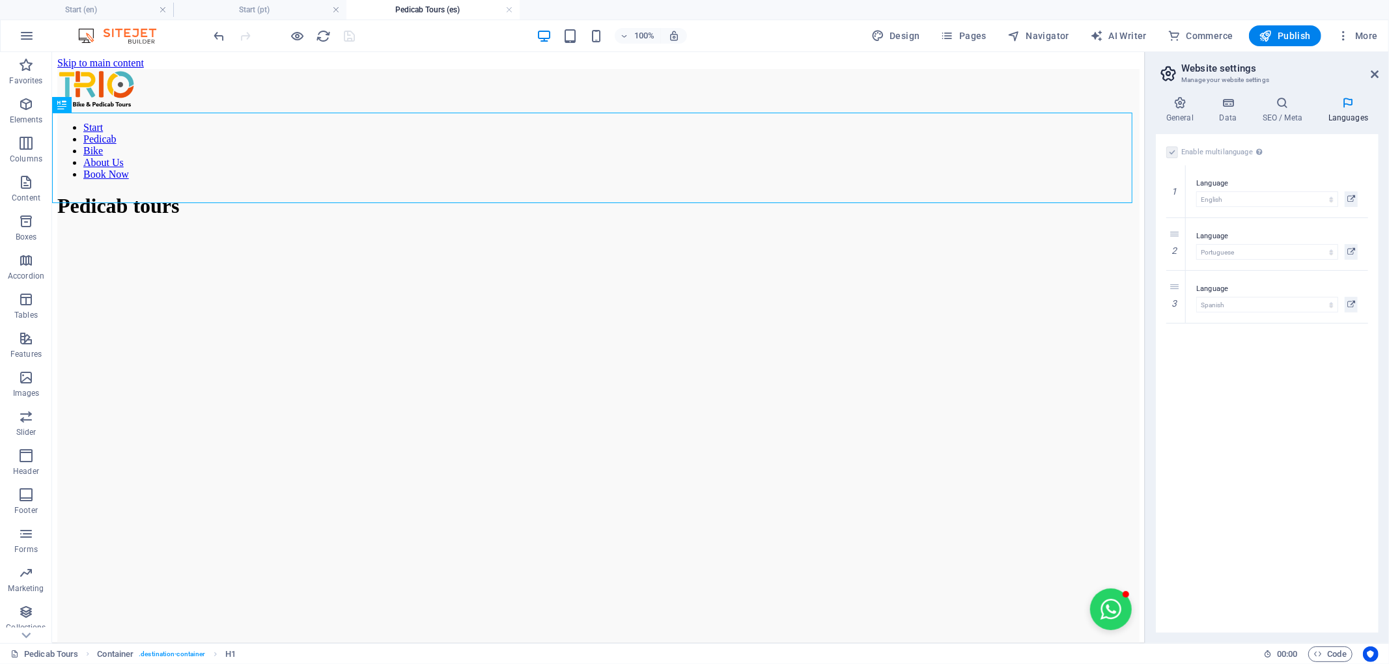
click at [423, 16] on h4 "Pedicab Tours (es)" at bounding box center [433, 10] width 173 height 14
click at [373, 9] on h4 "Pedicab Tours (es)" at bounding box center [433, 10] width 173 height 14
click at [406, 12] on h4 "Pedicab Tours (es)" at bounding box center [433, 10] width 173 height 14
click at [429, 10] on h4 "Pedicab Tours (es)" at bounding box center [433, 10] width 173 height 14
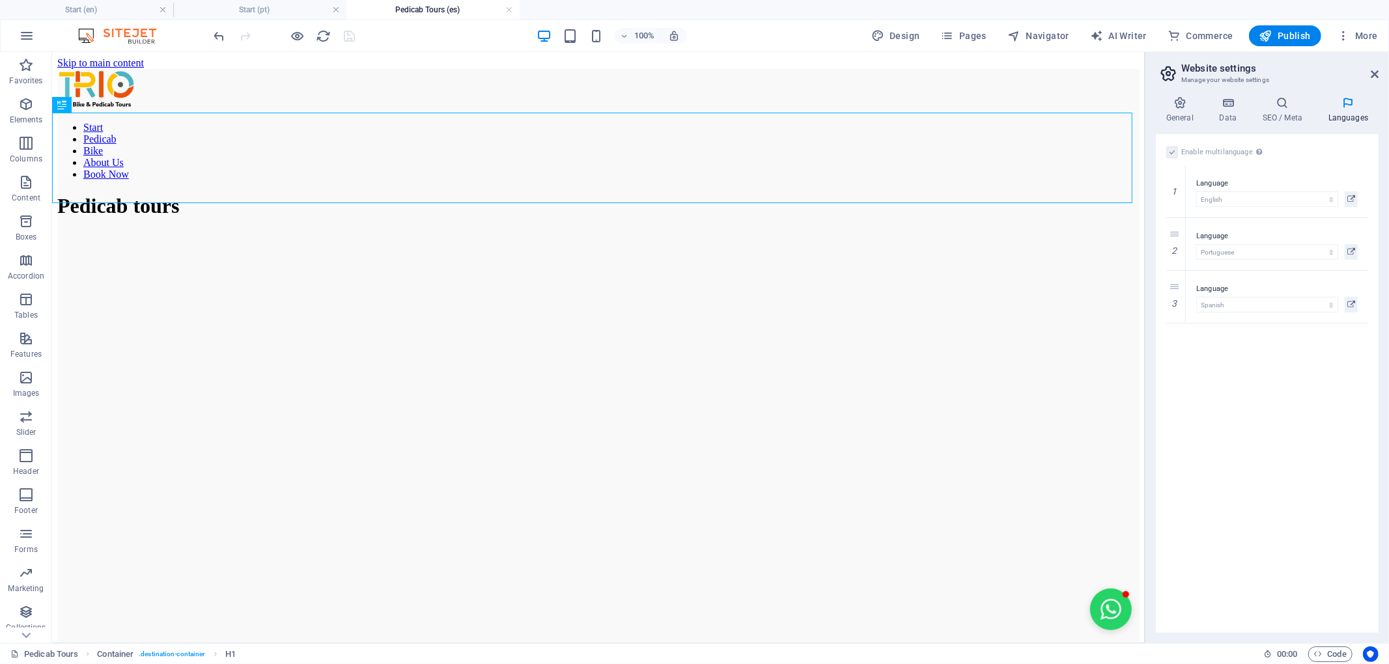
click at [429, 10] on h4 "Pedicab Tours (es)" at bounding box center [433, 10] width 173 height 14
click at [961, 42] on span "Pages" at bounding box center [964, 35] width 46 height 13
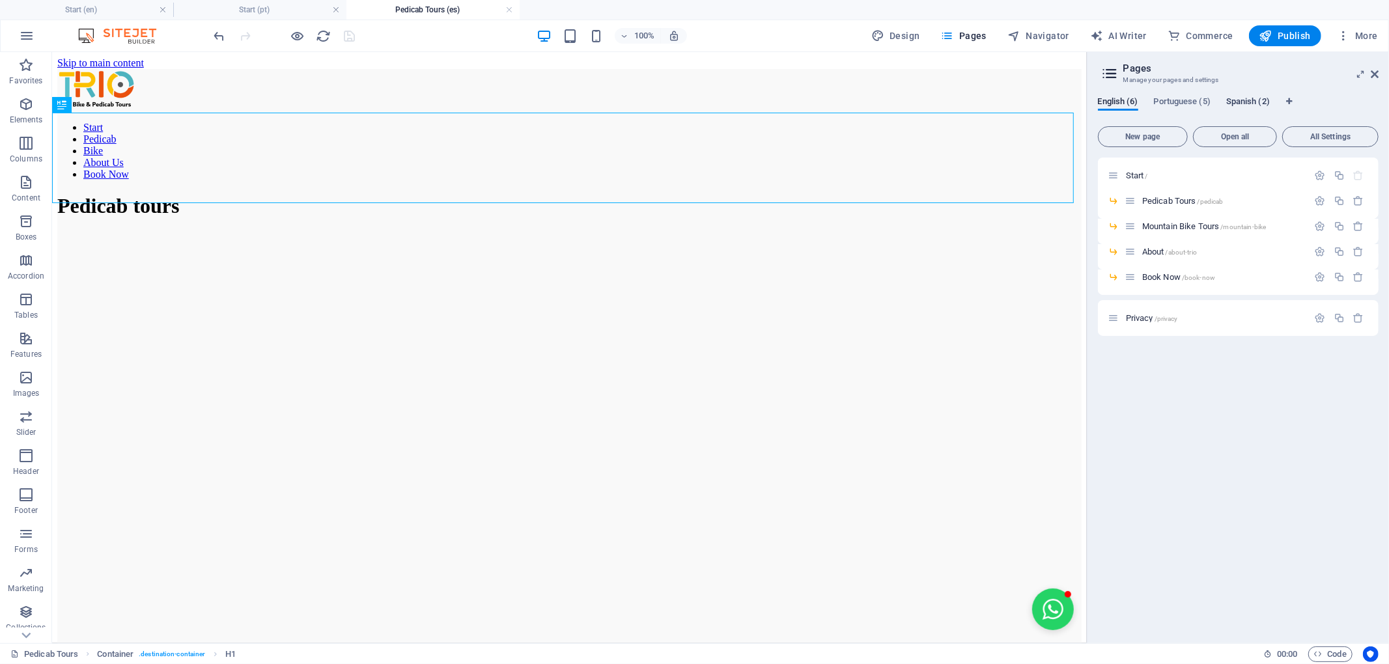
click at [1243, 105] on span "Spanish (2)" at bounding box center [1249, 103] width 44 height 18
click at [1356, 225] on span "Translate" at bounding box center [1346, 226] width 34 height 10
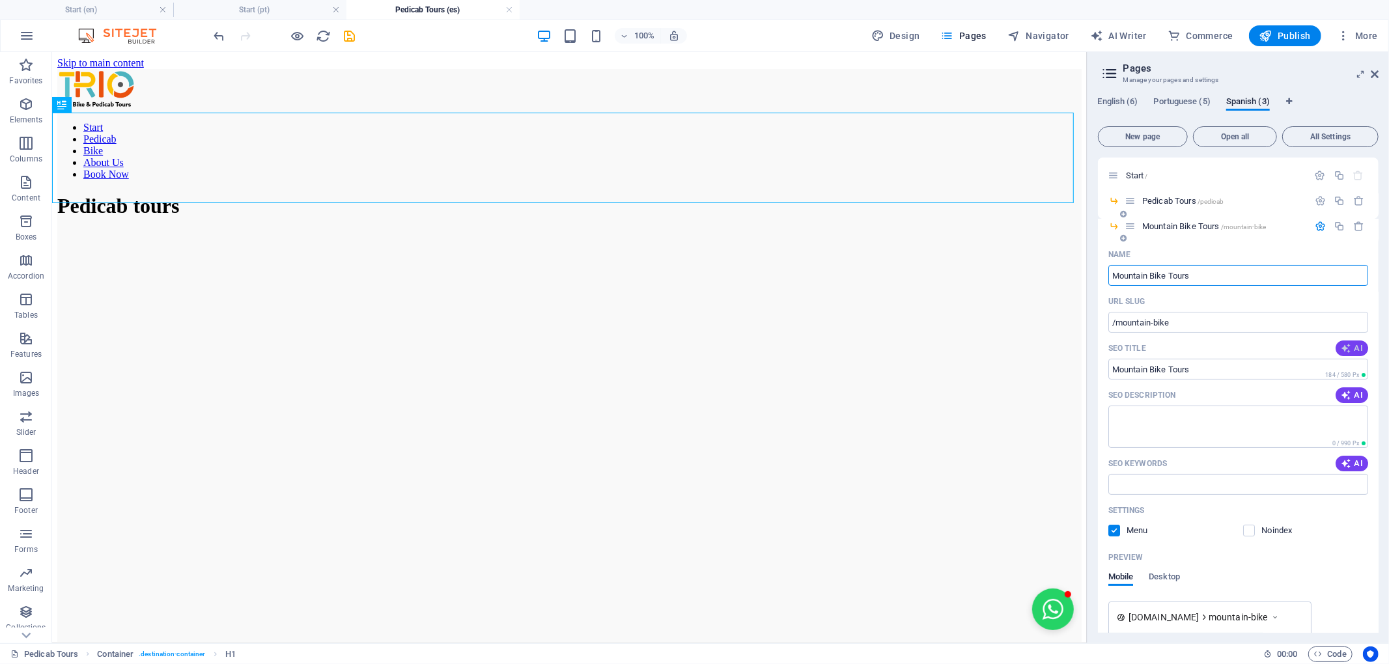
click at [1356, 347] on span "AI" at bounding box center [1352, 348] width 22 height 10
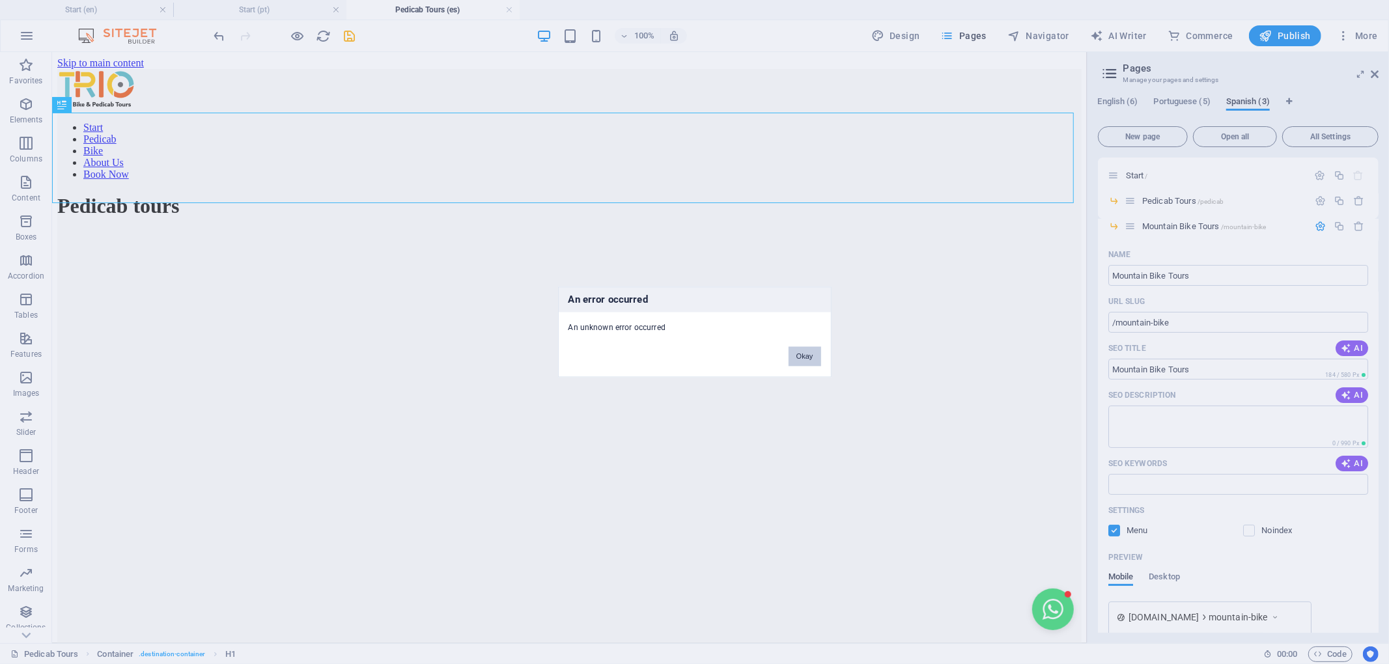
click at [808, 356] on button "Okay" at bounding box center [805, 357] width 33 height 20
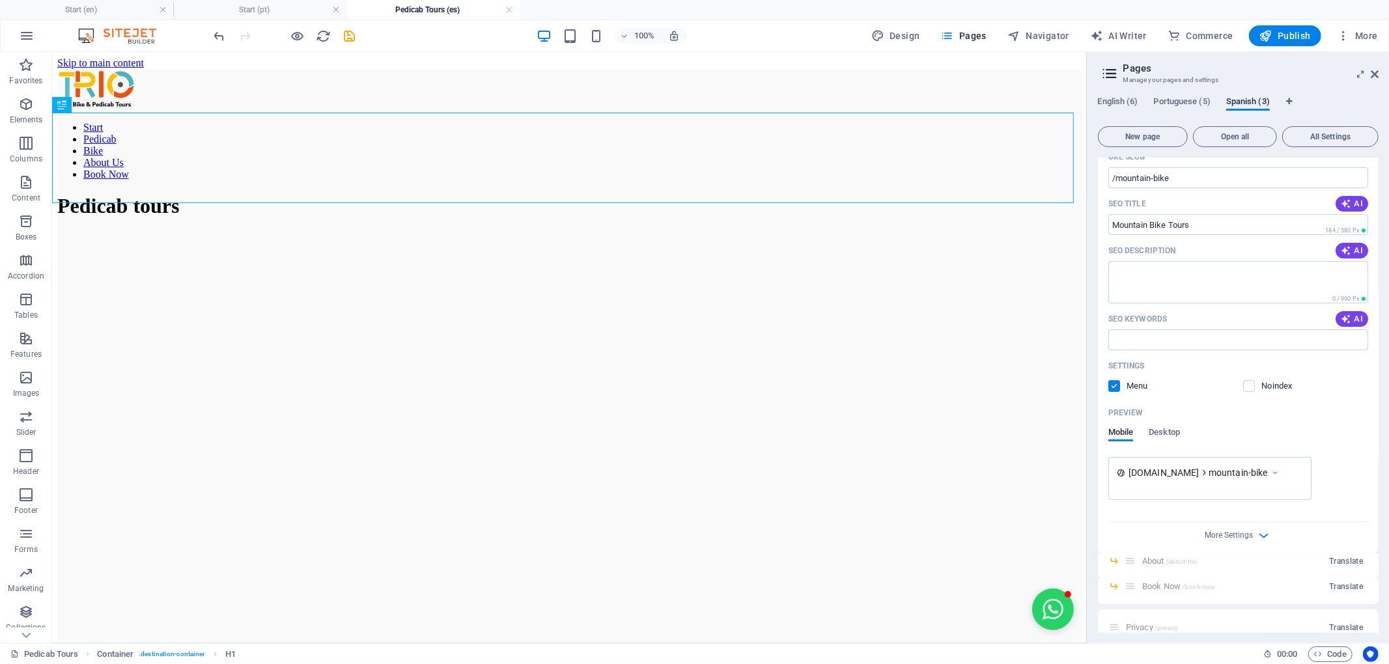
scroll to position [162, 0]
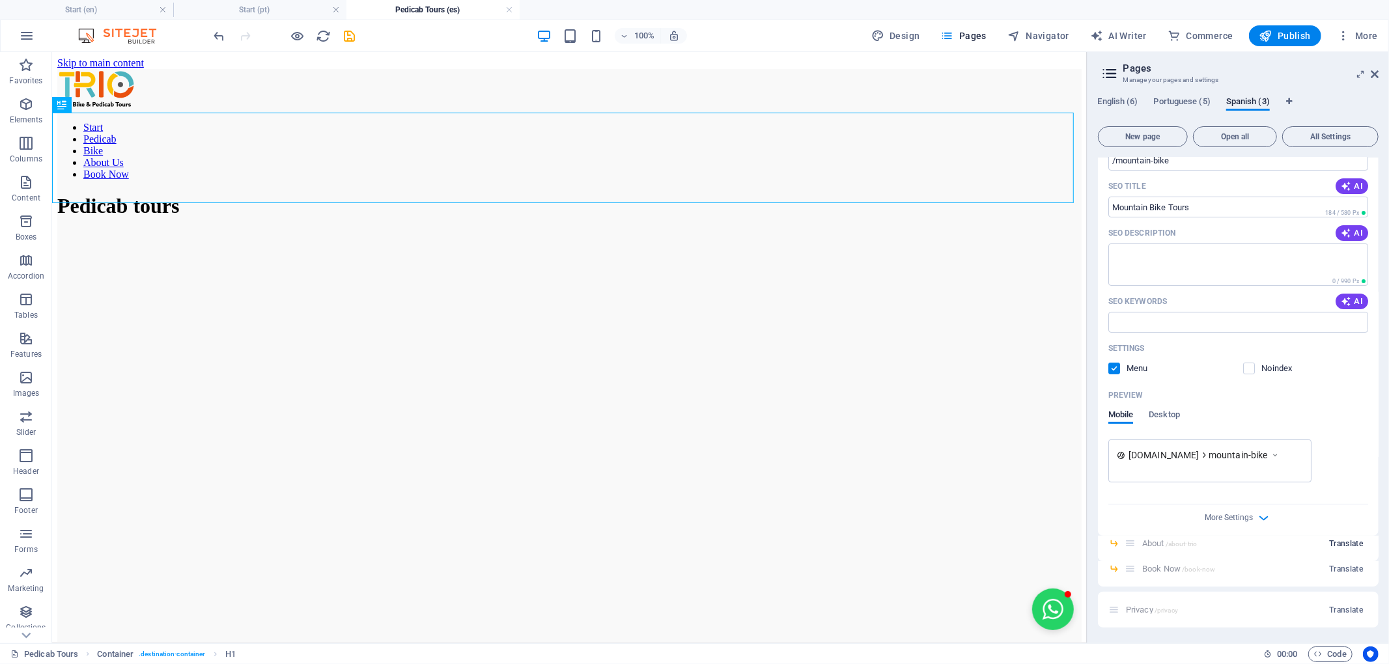
click at [1331, 541] on span "Translate" at bounding box center [1346, 544] width 34 height 10
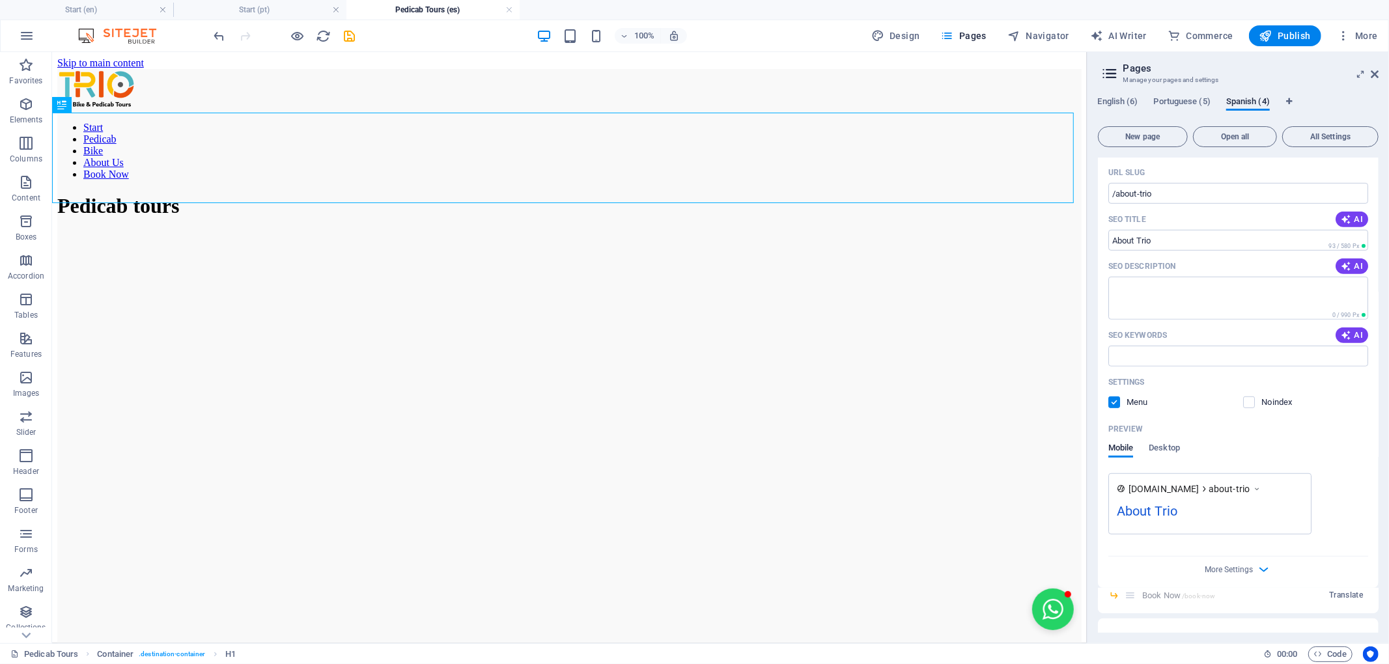
scroll to position [636, 0]
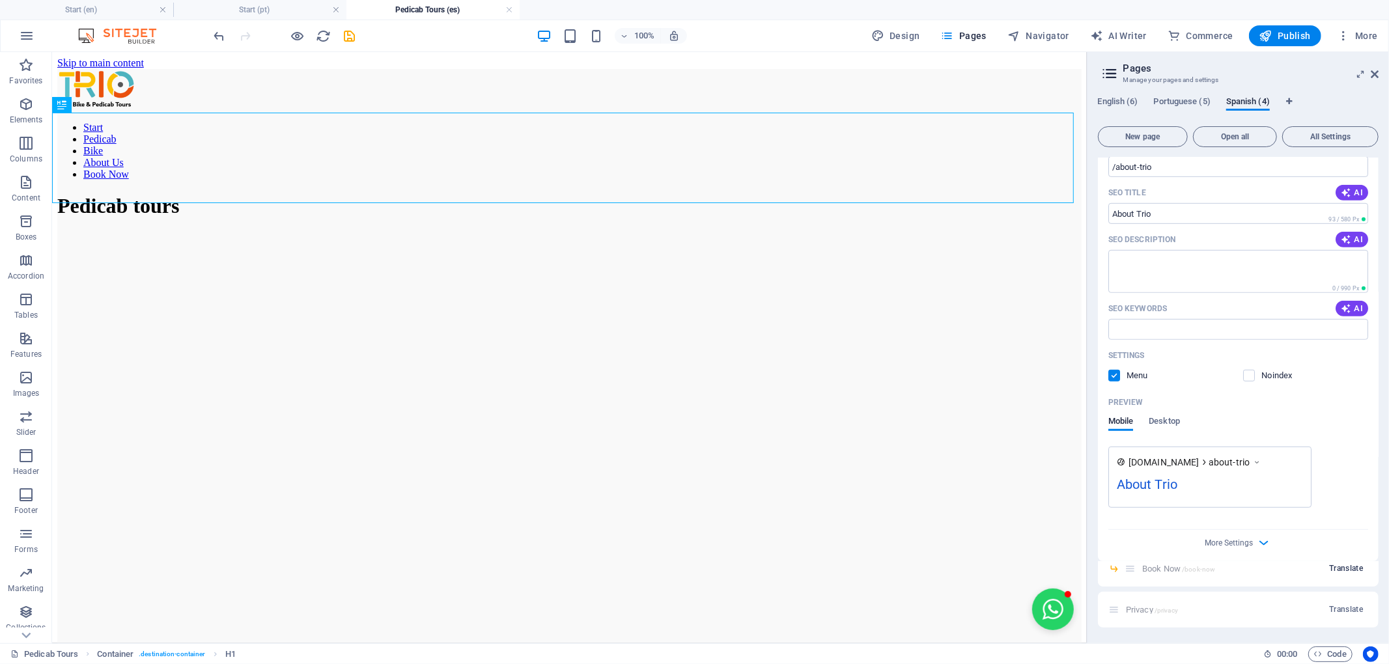
click at [1348, 571] on span "Translate" at bounding box center [1346, 568] width 34 height 10
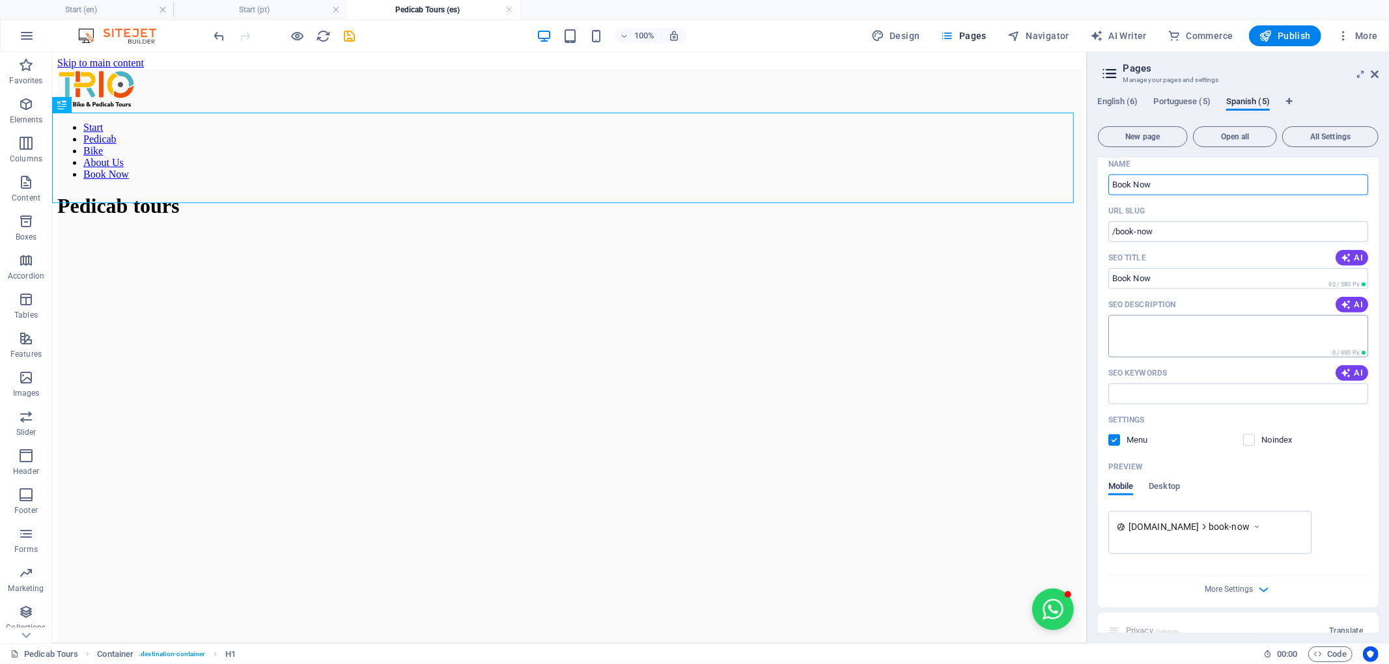
scroll to position [1090, 0]
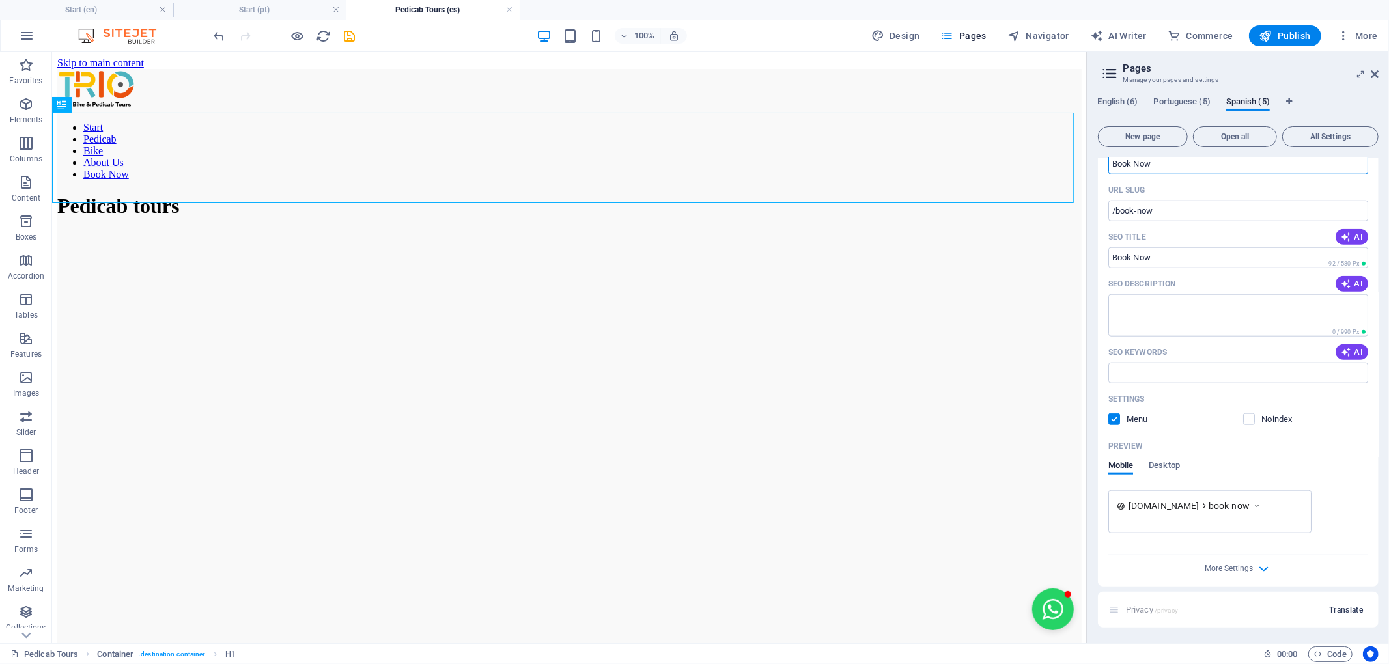
click at [1335, 610] on span "Translate" at bounding box center [1346, 610] width 34 height 10
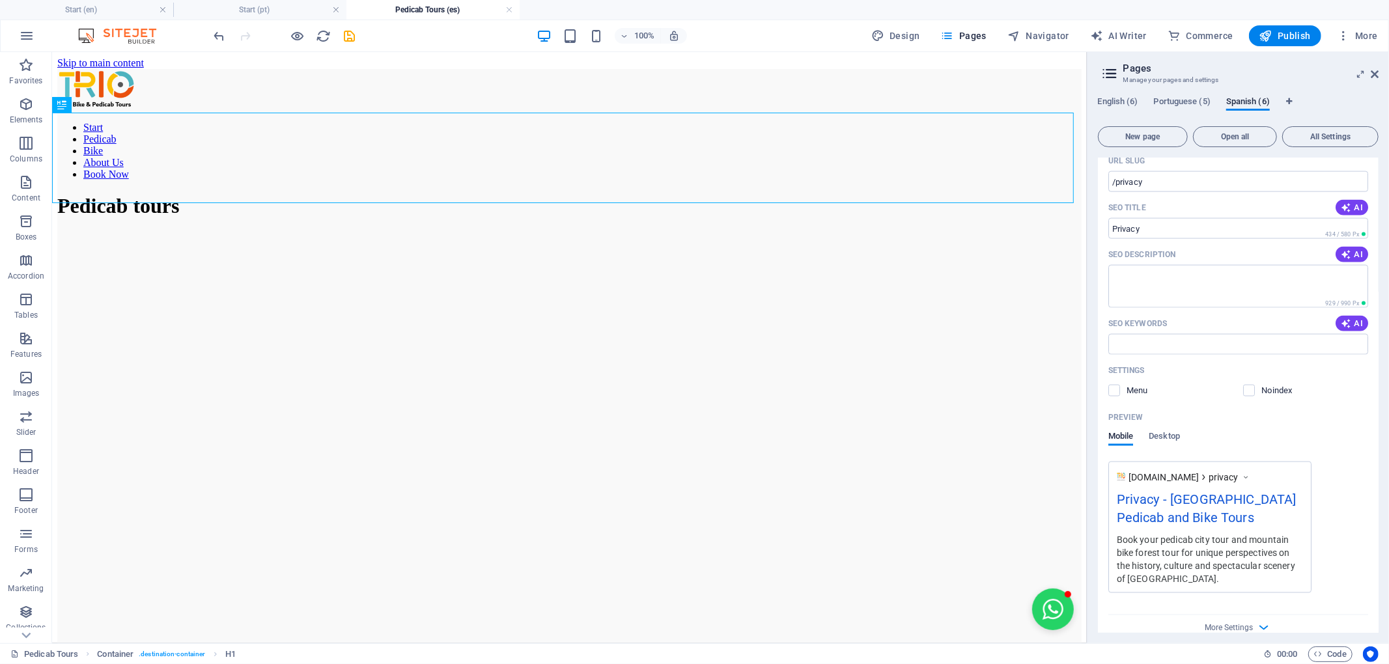
scroll to position [1634, 0]
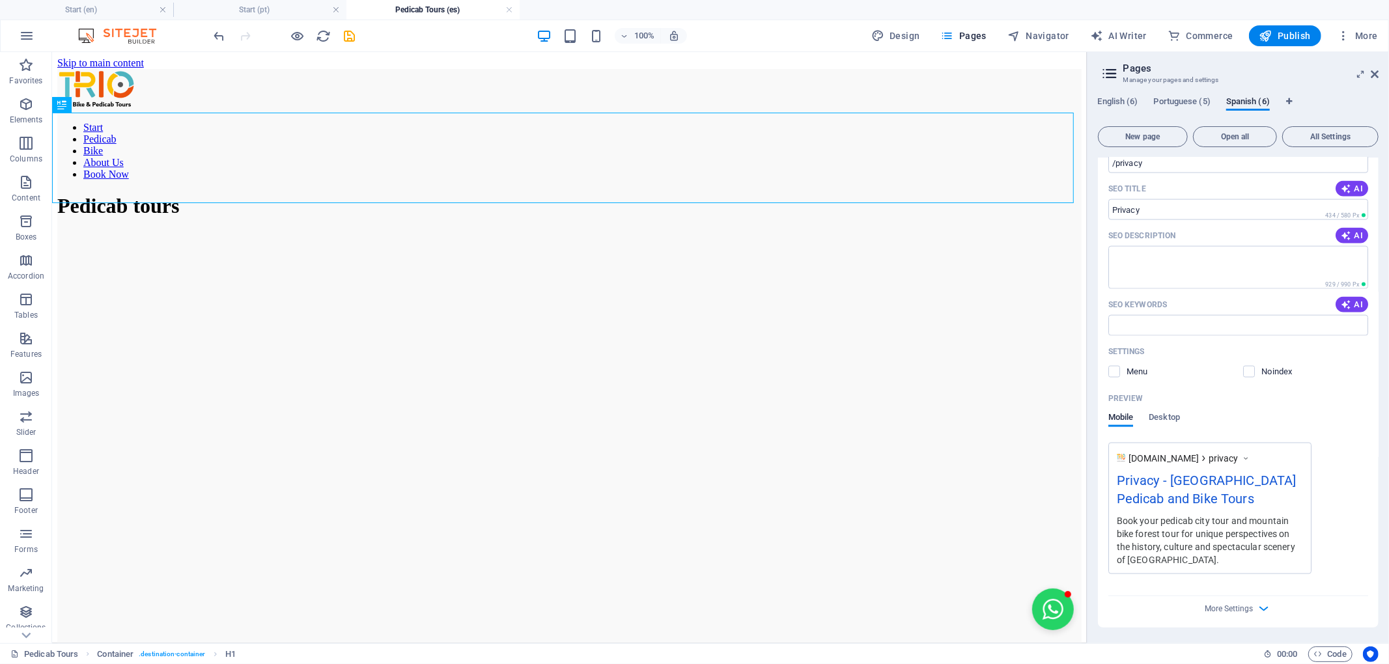
click at [1353, 311] on button "AI" at bounding box center [1352, 305] width 33 height 16
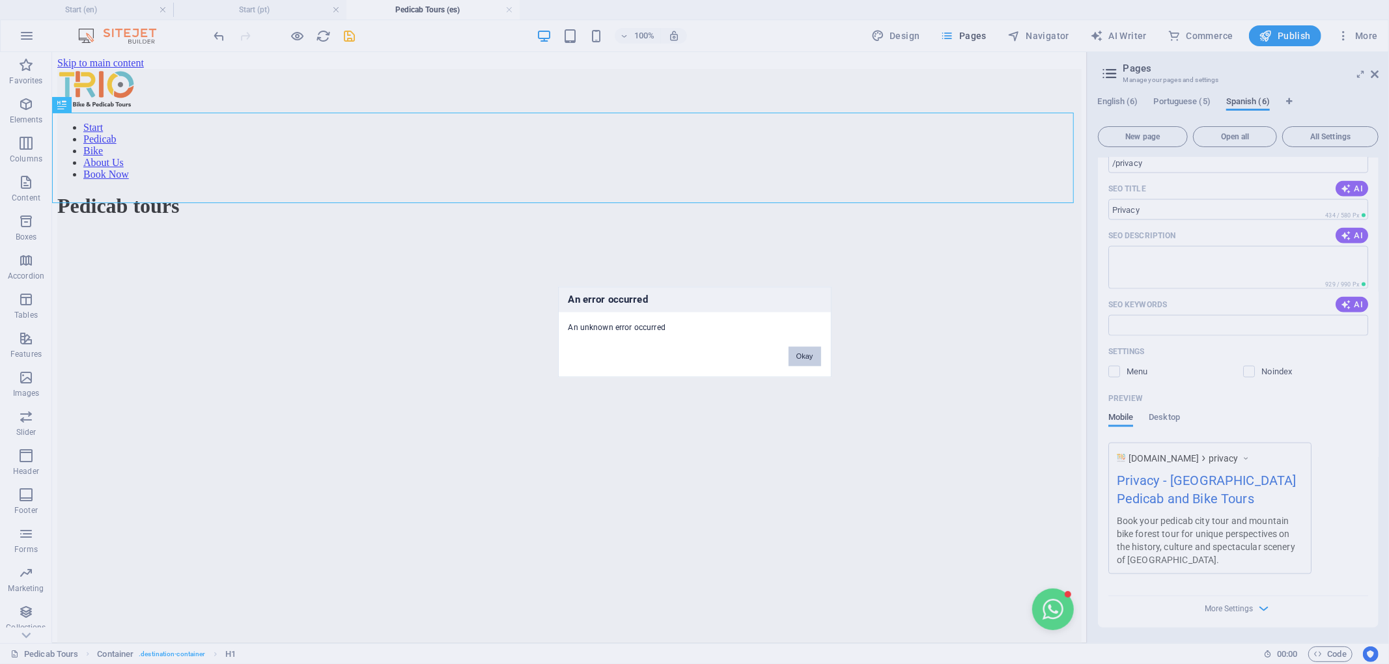
drag, startPoint x: 806, startPoint y: 352, endPoint x: 764, endPoint y: 298, distance: 68.3
click at [806, 352] on button "Okay" at bounding box center [805, 357] width 33 height 20
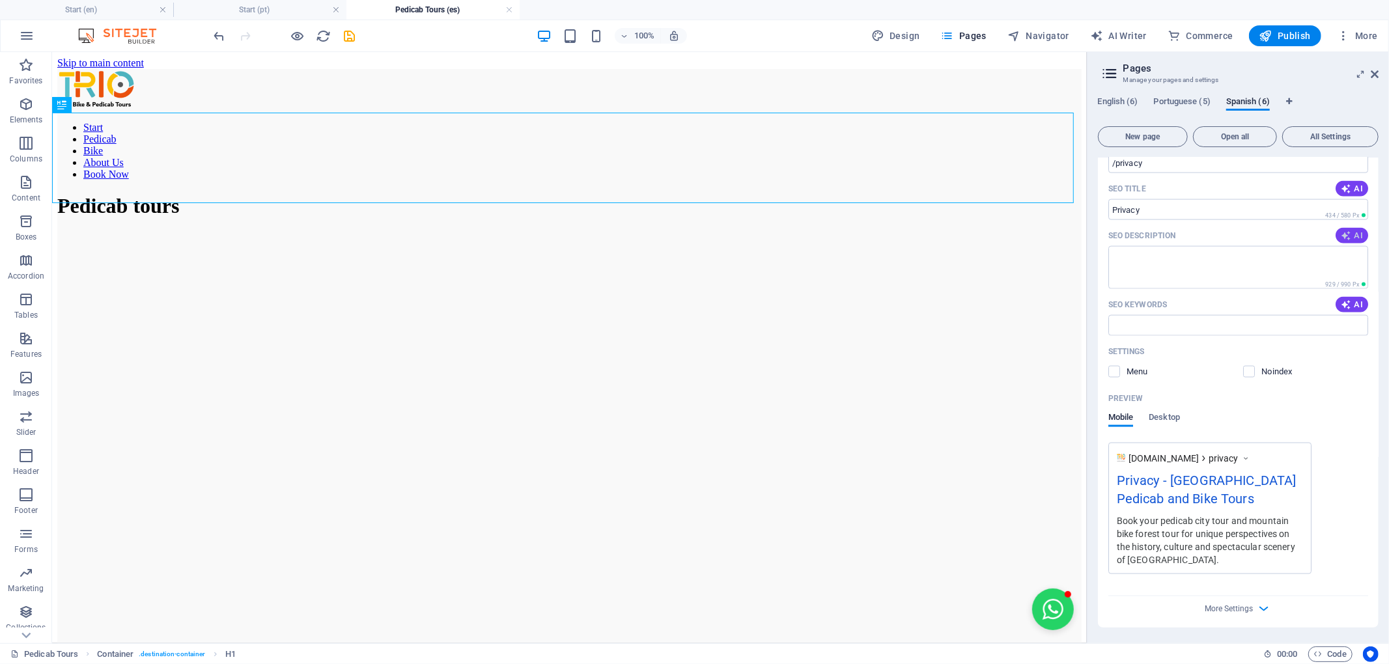
click at [1356, 240] on span "AI" at bounding box center [1352, 236] width 22 height 10
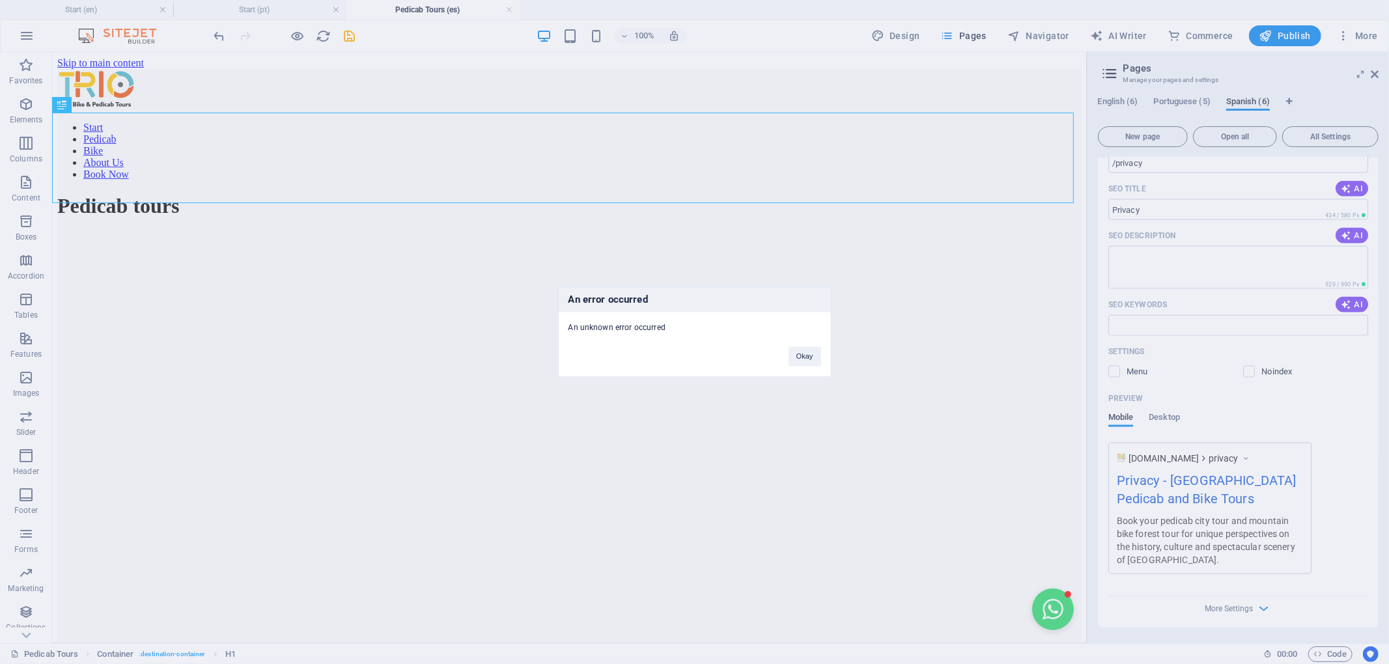
click at [1359, 188] on div "An error occurred An unknown error occurred Okay" at bounding box center [694, 332] width 1389 height 664
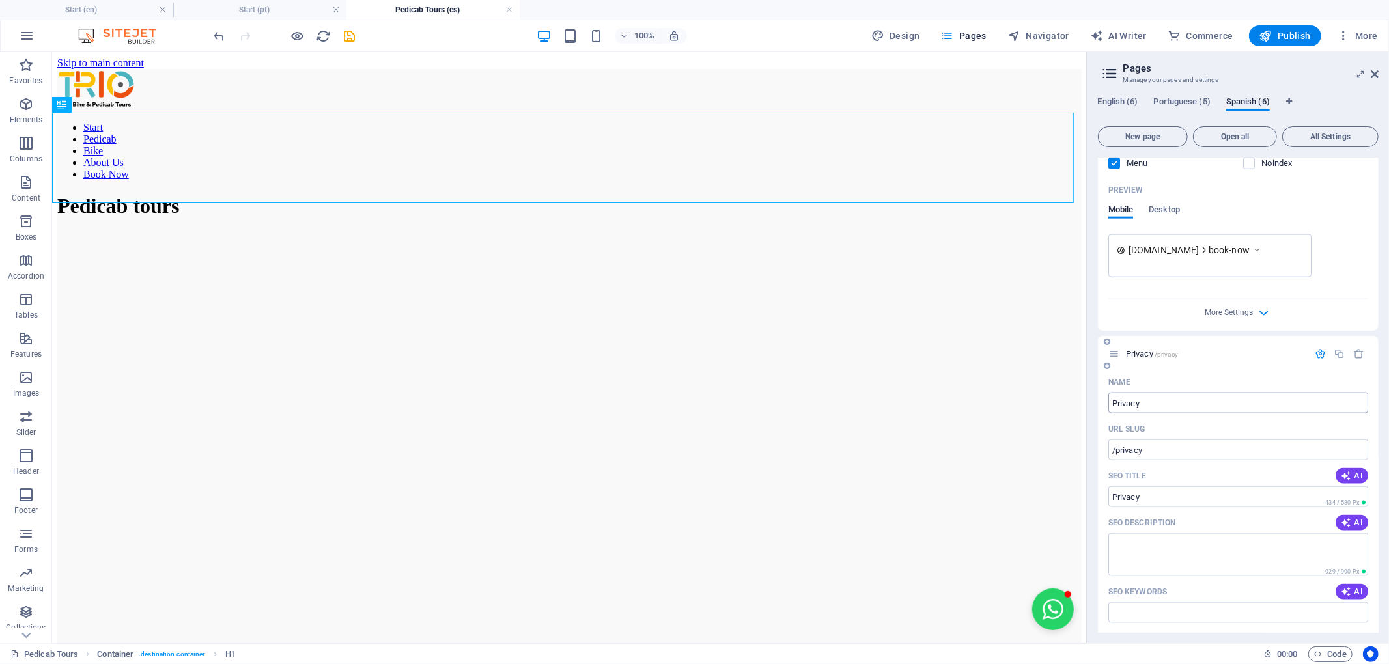
scroll to position [1344, 0]
click at [1347, 476] on icon "button" at bounding box center [1346, 477] width 10 height 10
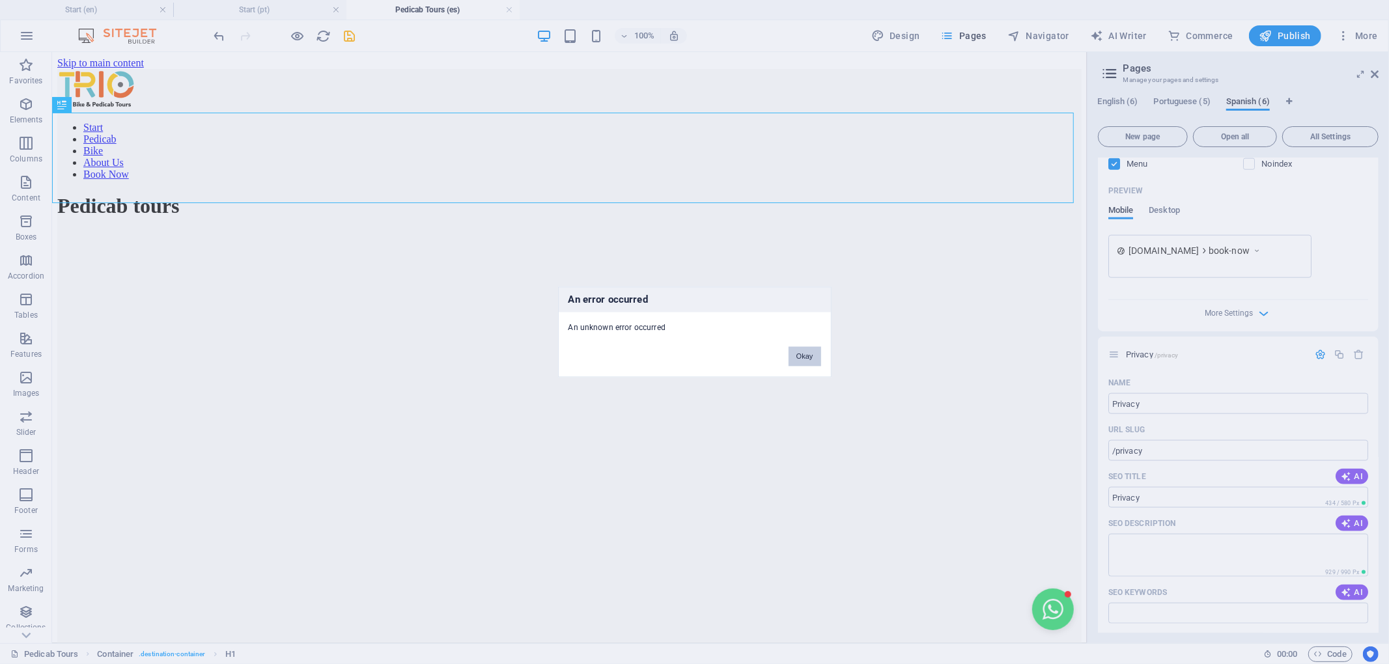
click at [810, 350] on button "Okay" at bounding box center [805, 357] width 33 height 20
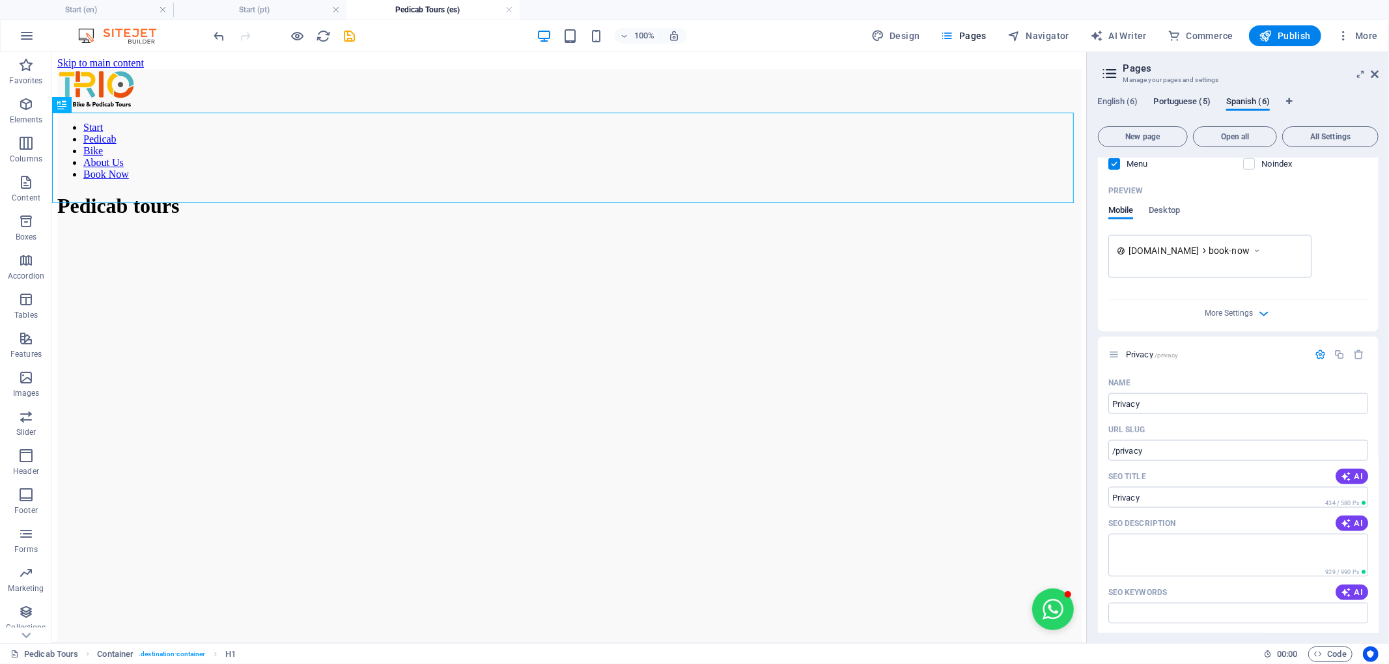
click at [1188, 104] on span "Portuguese (5)" at bounding box center [1182, 103] width 57 height 18
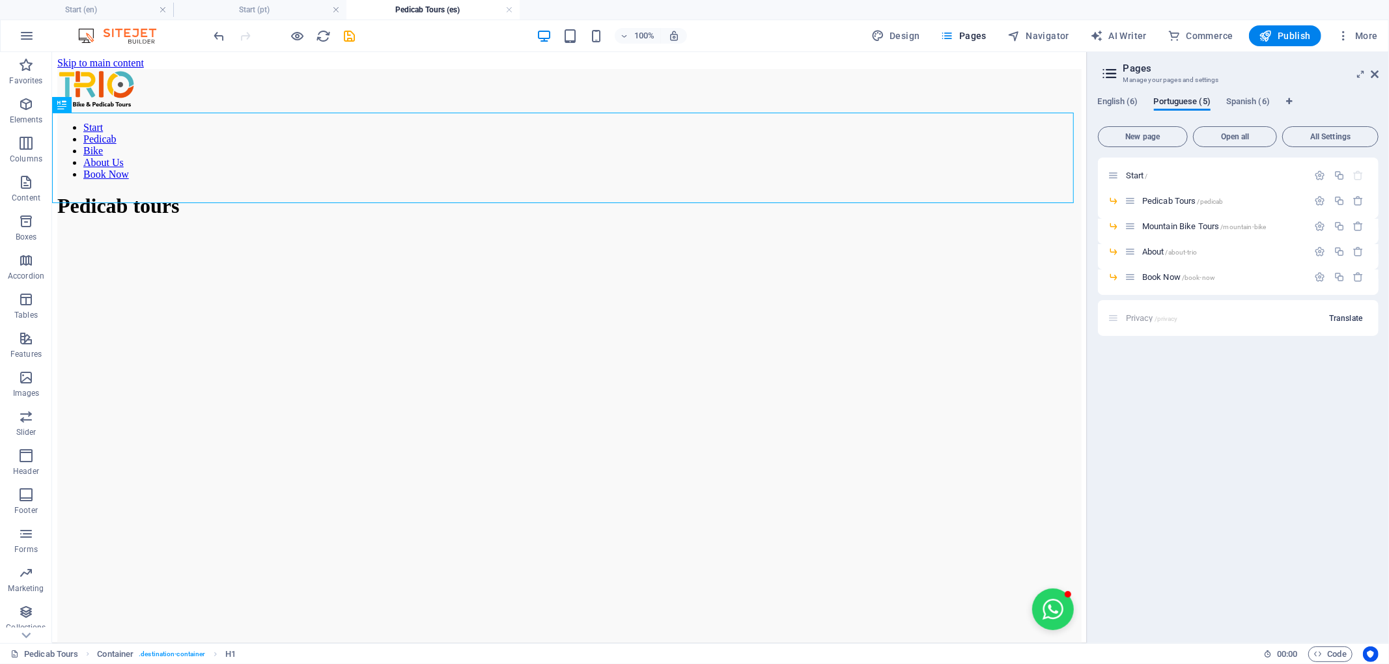
click at [1358, 315] on span "Translate" at bounding box center [1346, 318] width 34 height 10
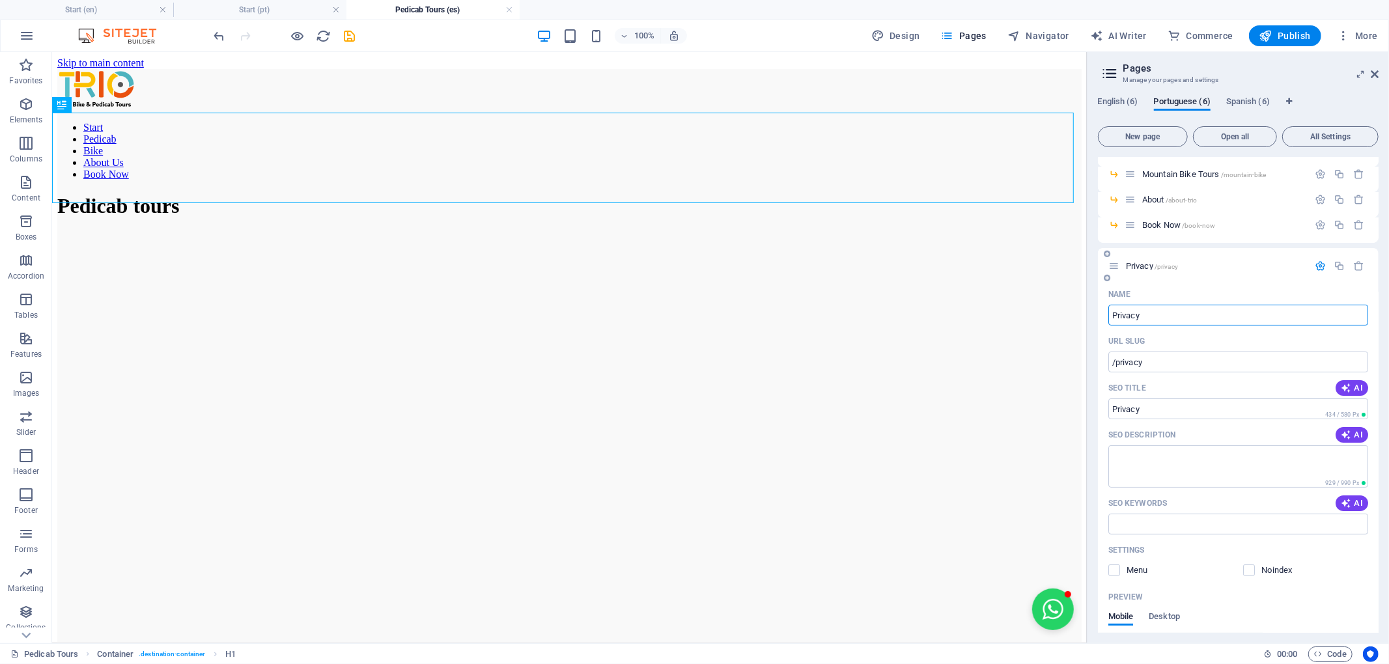
scroll to position [0, 0]
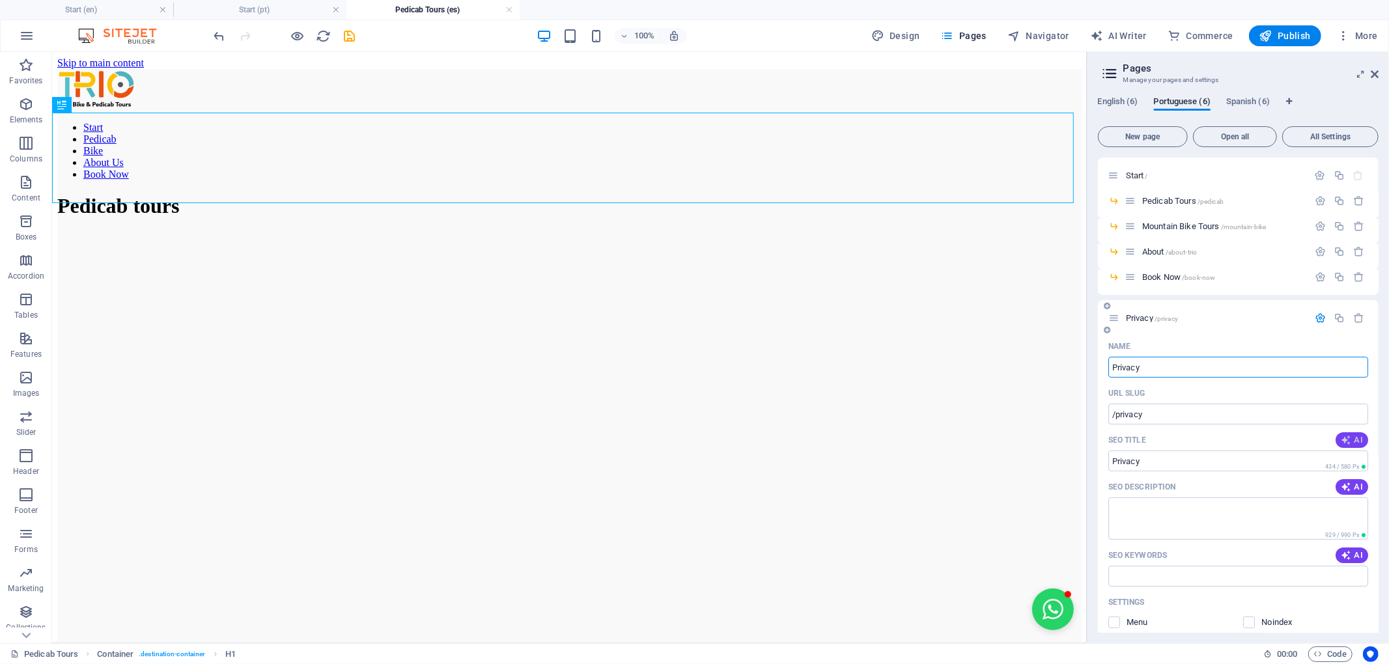
click at [1351, 442] on span "AI" at bounding box center [1352, 440] width 22 height 10
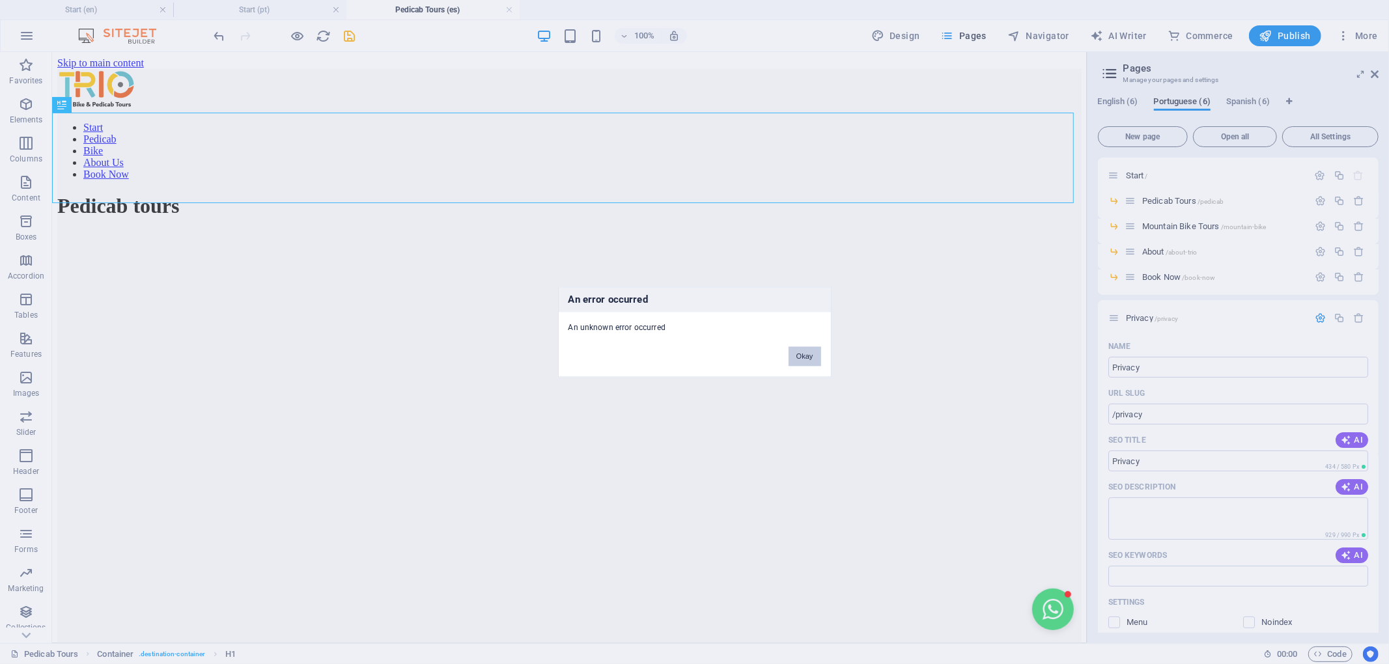
drag, startPoint x: 808, startPoint y: 352, endPoint x: 767, endPoint y: 306, distance: 61.8
click at [808, 352] on button "Okay" at bounding box center [805, 357] width 33 height 20
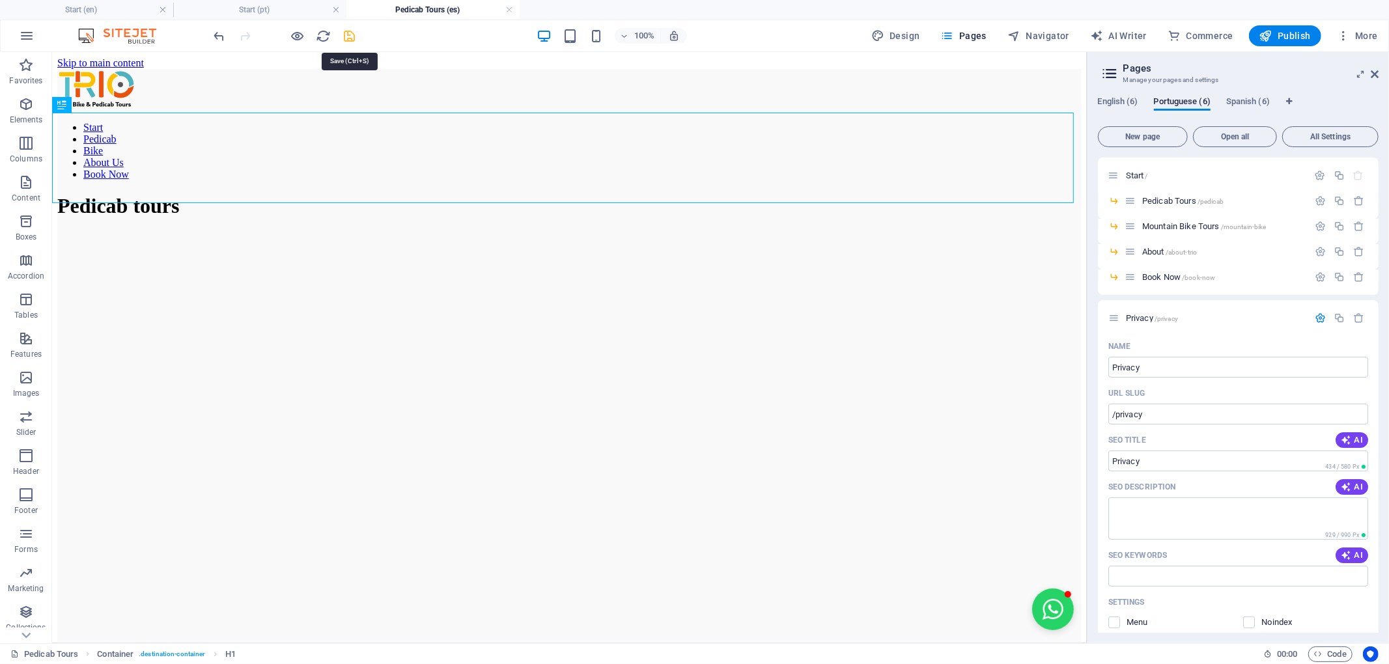
click at [347, 39] on icon "save" at bounding box center [350, 36] width 15 height 15
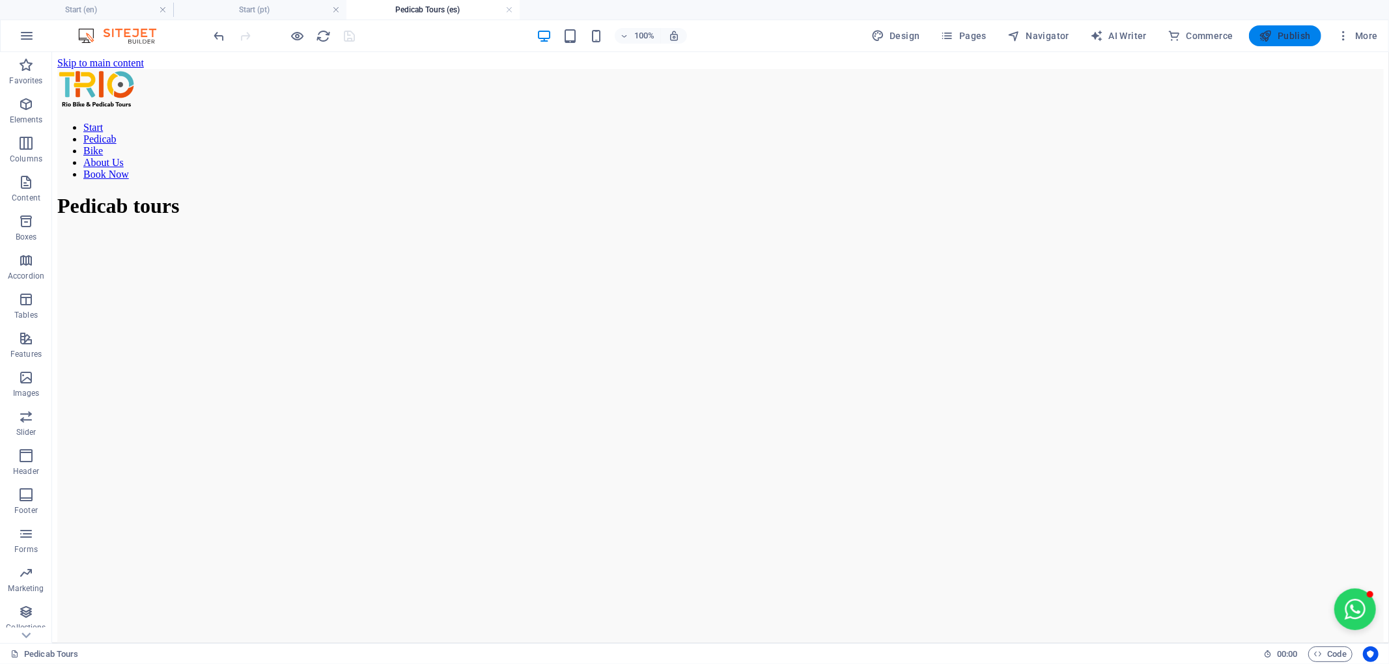
click at [1292, 39] on span "Publish" at bounding box center [1285, 35] width 51 height 13
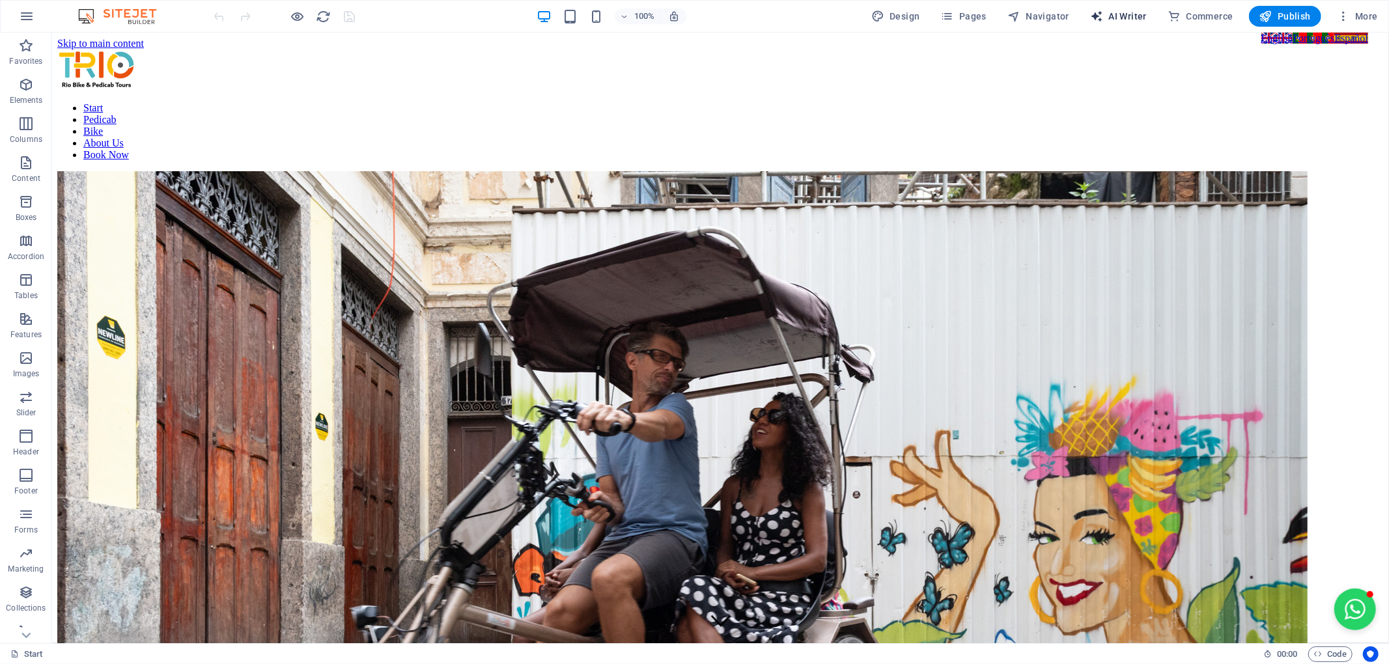
click at [1127, 16] on span "AI Writer" at bounding box center [1118, 16] width 57 height 13
select select "English"
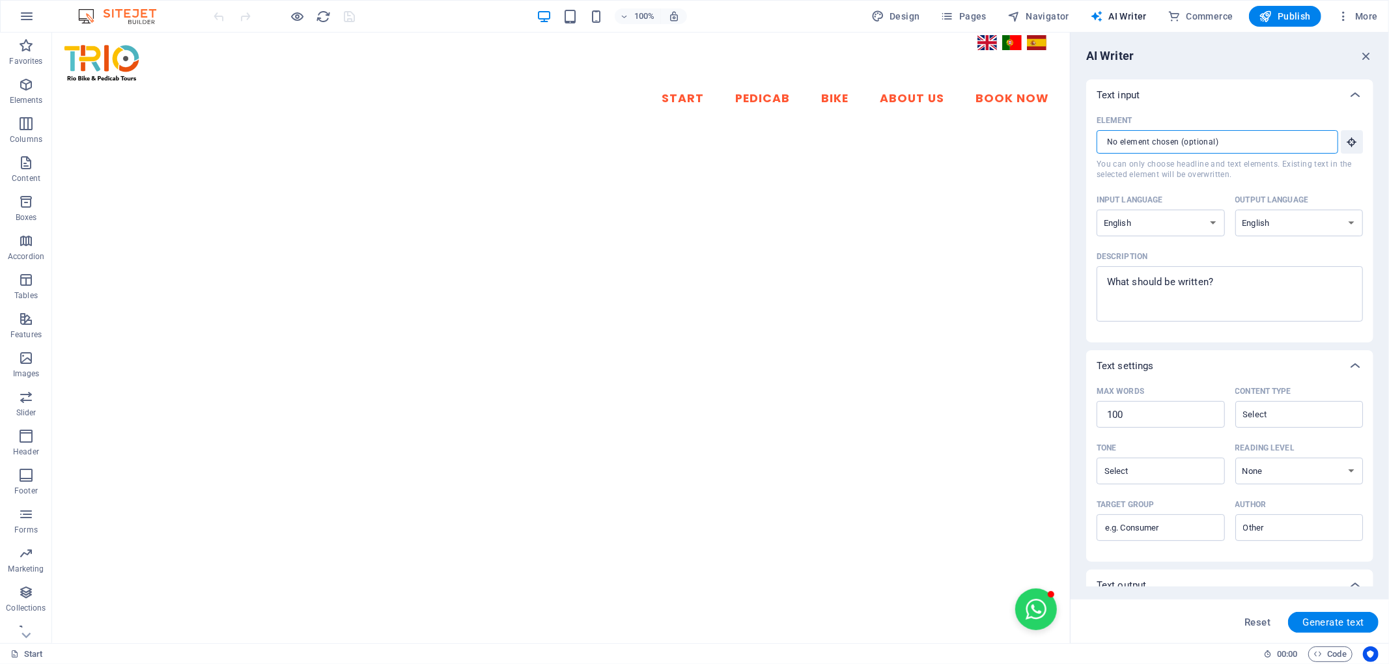
click at [1299, 137] on input "Element ​ You can only choose headline and text elements. Existing text in the …" at bounding box center [1213, 141] width 233 height 23
click at [1296, 223] on select "Albanian Arabic Armenian Awadhi Azerbaijani Bashkir Basque Belarusian Bengali B…" at bounding box center [1300, 223] width 128 height 27
click at [1275, 285] on textarea "Description x ​" at bounding box center [1229, 294] width 253 height 42
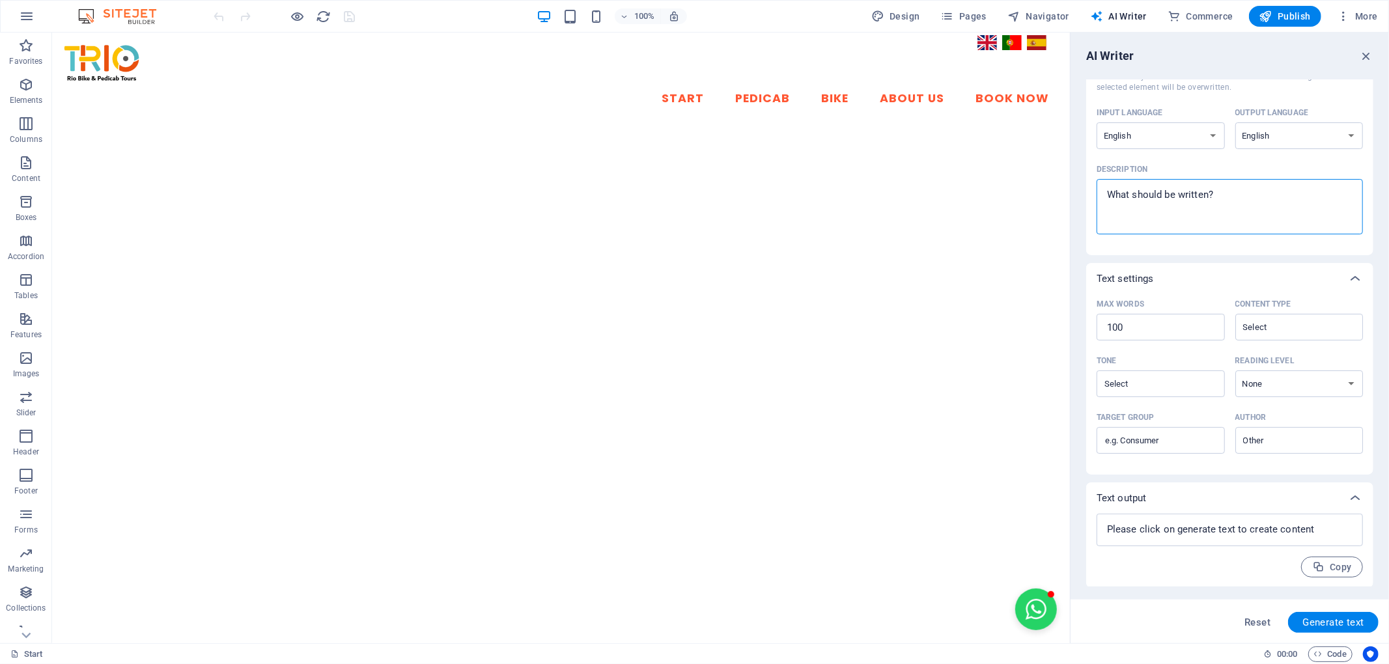
scroll to position [89, 0]
type textarea "x"
click at [1346, 18] on icon "button" at bounding box center [1343, 16] width 13 height 13
click at [1356, 52] on h6 "Website Settings" at bounding box center [1331, 50] width 78 height 16
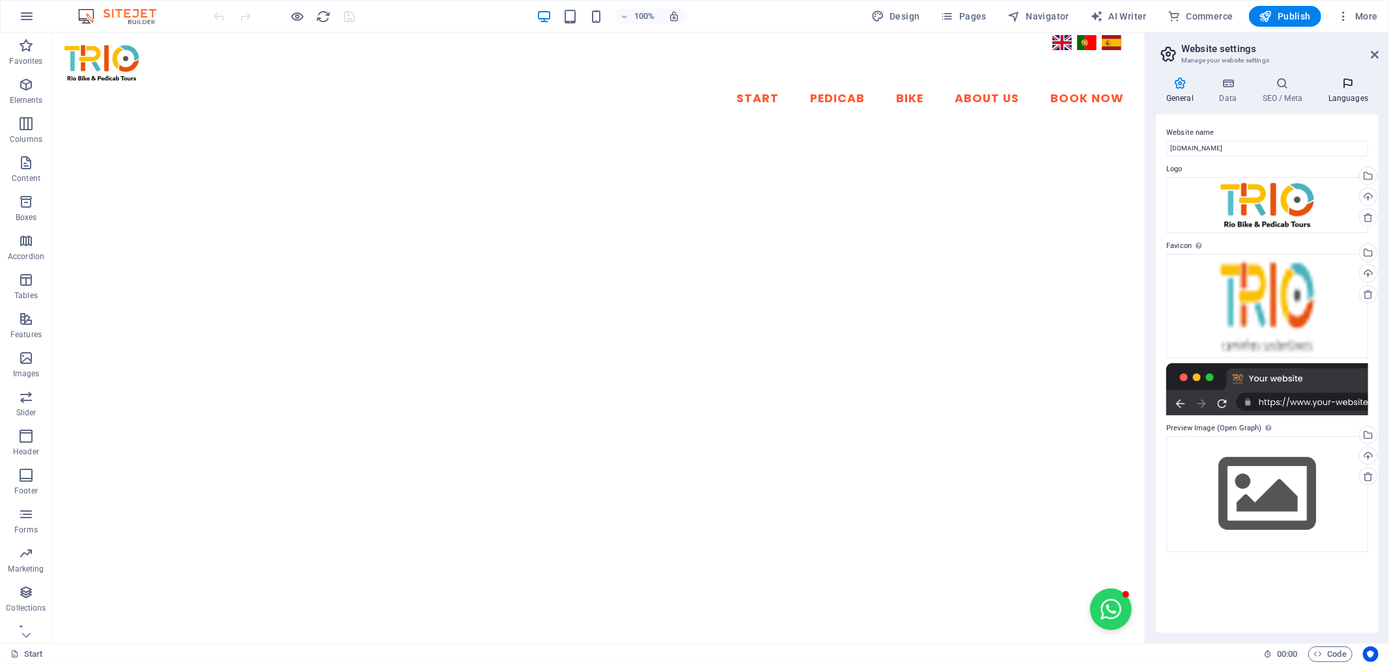
click at [1353, 77] on icon at bounding box center [1348, 83] width 61 height 13
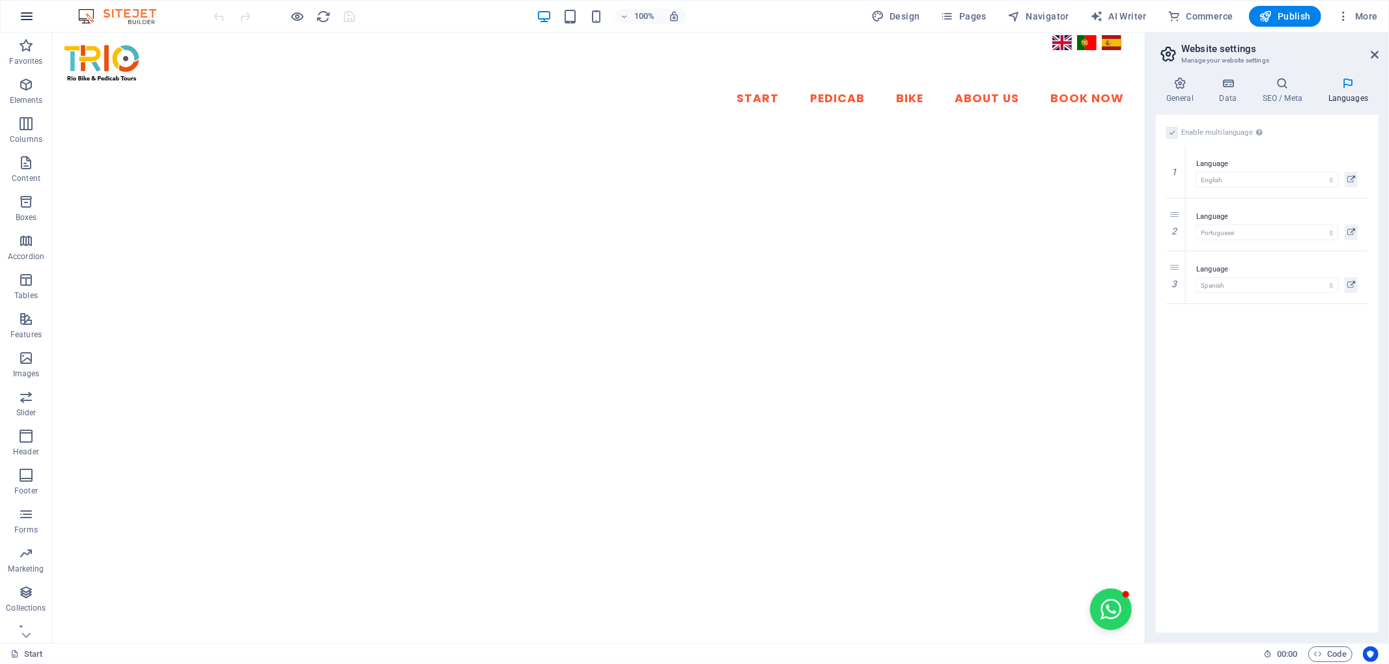
click at [29, 20] on icon "button" at bounding box center [27, 16] width 16 height 16
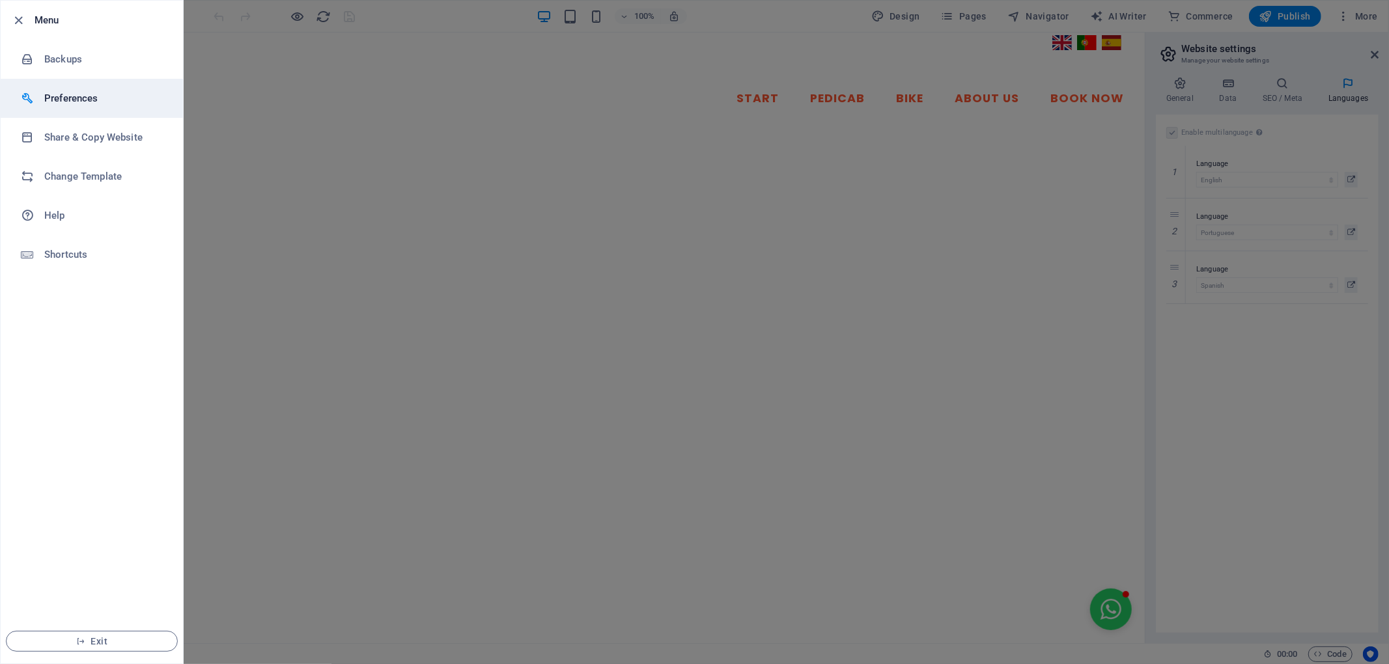
click at [51, 91] on h6 "Preferences" at bounding box center [104, 99] width 121 height 16
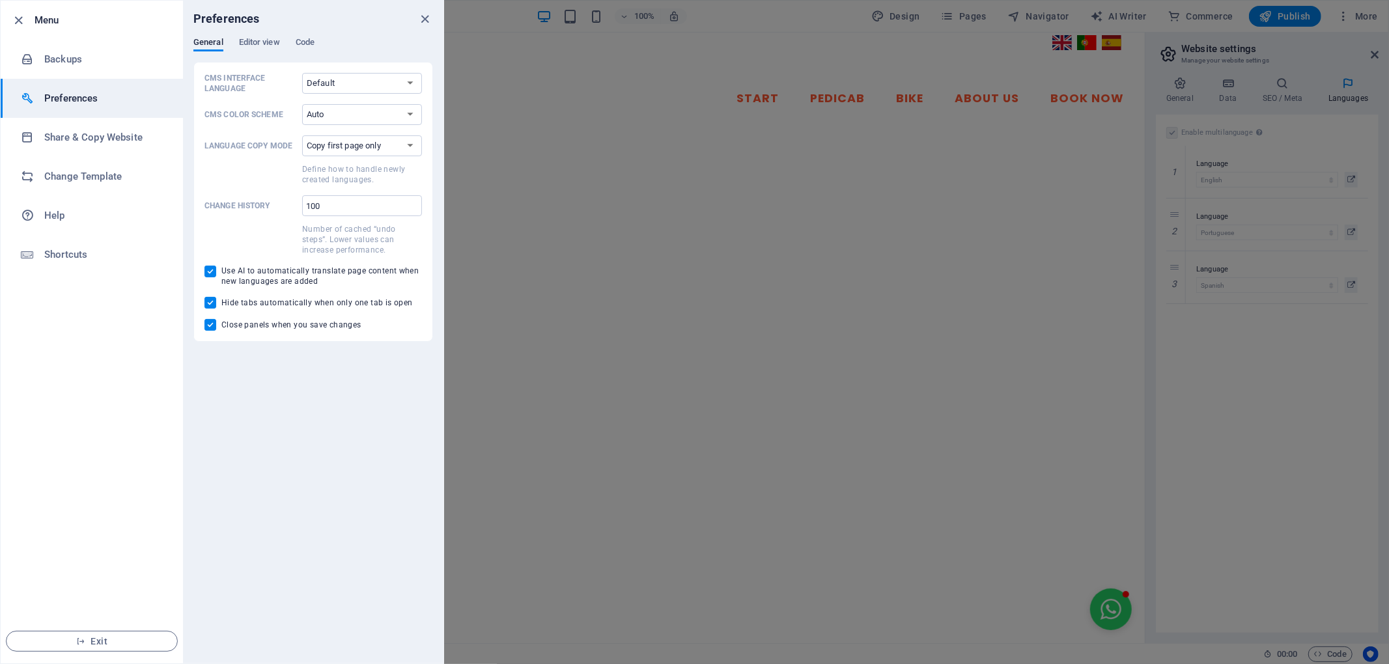
drag, startPoint x: 261, startPoint y: 40, endPoint x: 315, endPoint y: 19, distance: 58.6
click at [315, 19] on div "Preferences General Editor view Code CMS Interface Language Default Deutsch Eng…" at bounding box center [313, 332] width 261 height 663
click at [214, 268] on input "Use AI to automatically translate page content when new languages are added" at bounding box center [213, 272] width 17 height 12
click at [209, 269] on span at bounding box center [211, 272] width 12 height 12
click at [209, 269] on input "Use AI to automatically translate page content when new languages are added" at bounding box center [213, 272] width 17 height 12
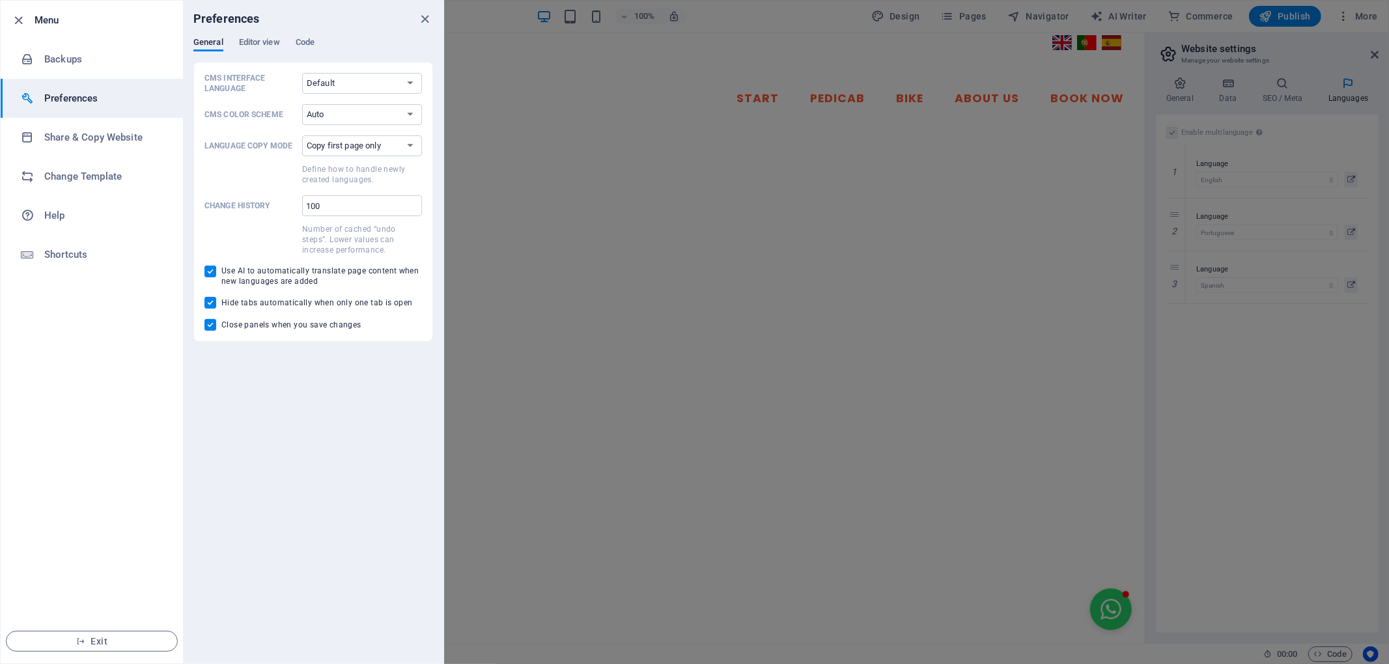
click at [216, 266] on input "Use AI to automatically translate page content when new languages are added" at bounding box center [213, 272] width 17 height 12
checkbox input "false"
click at [421, 19] on icon "close" at bounding box center [425, 19] width 15 height 15
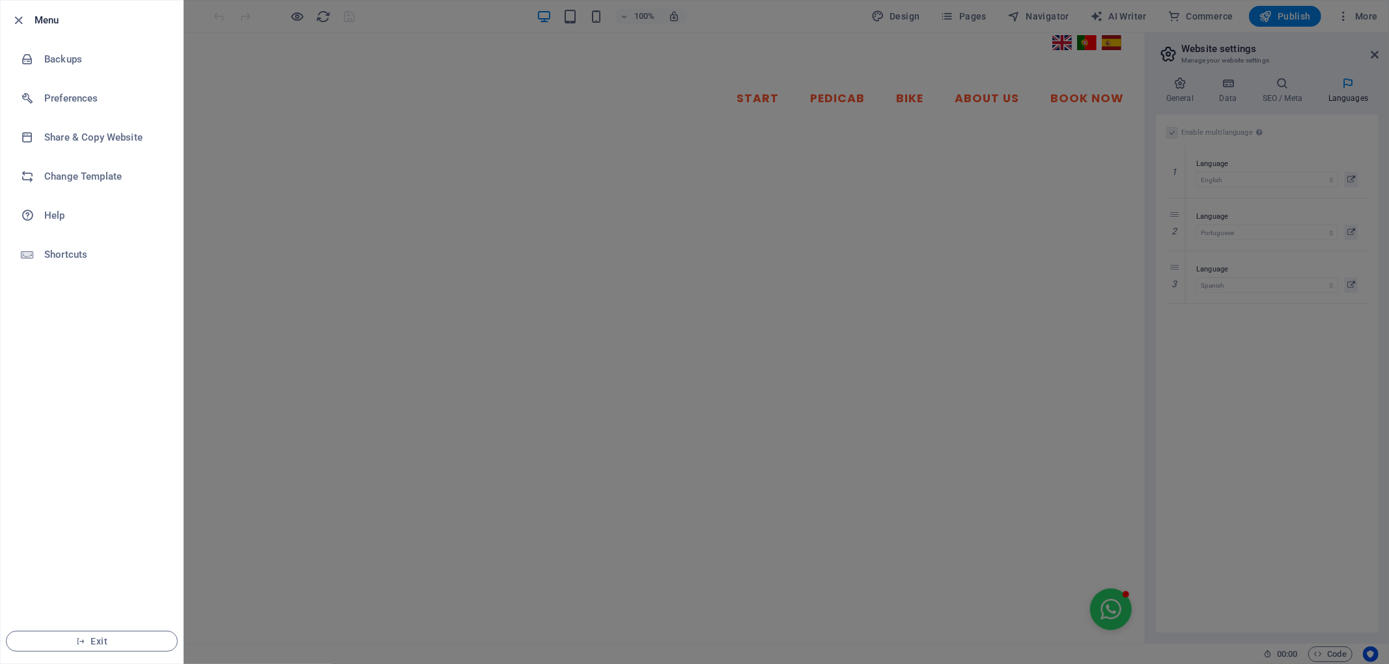
click at [352, 55] on div at bounding box center [694, 332] width 1389 height 664
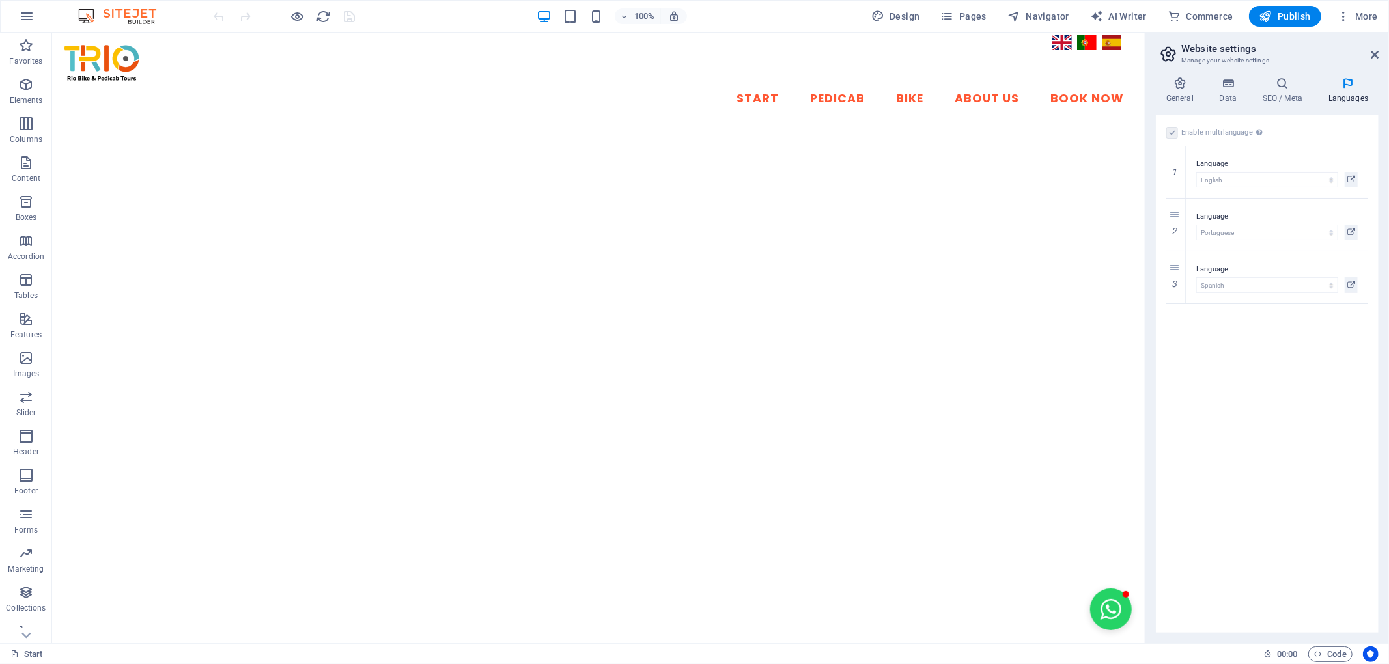
click at [352, 21] on div at bounding box center [285, 16] width 146 height 21
click at [21, 16] on icon "button" at bounding box center [27, 16] width 16 height 16
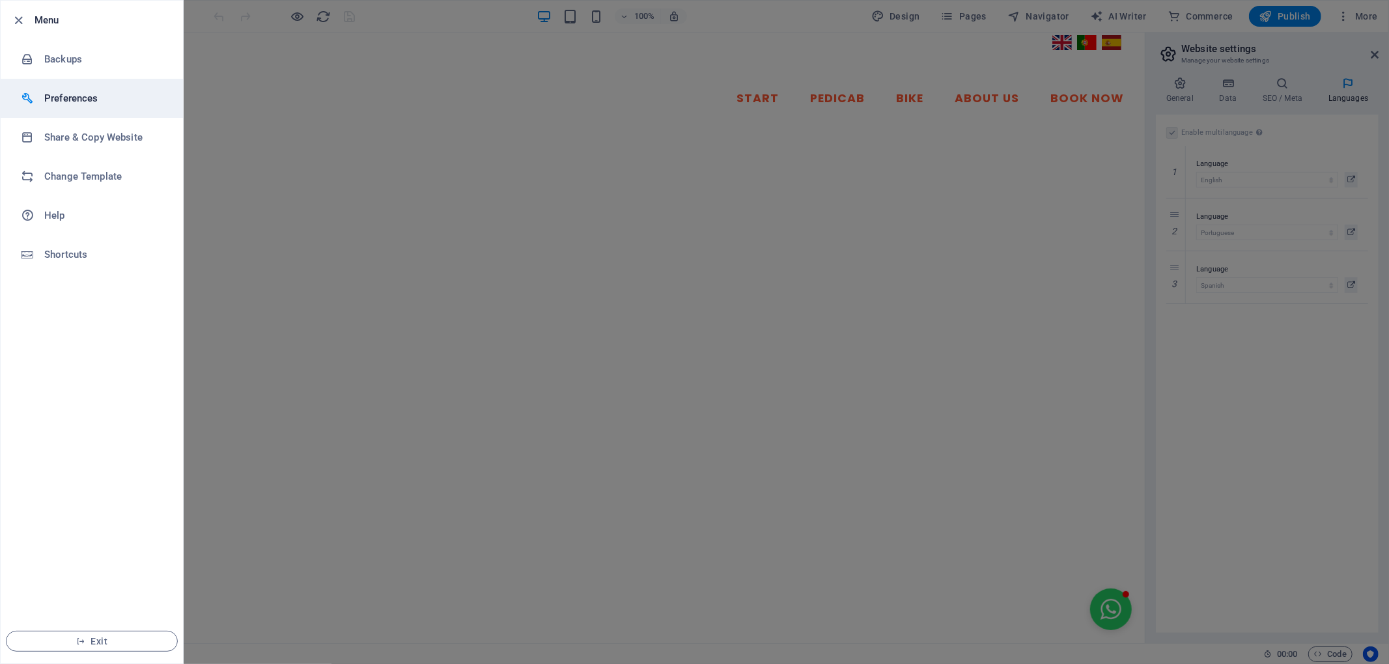
click at [73, 107] on li "Preferences" at bounding box center [92, 98] width 182 height 39
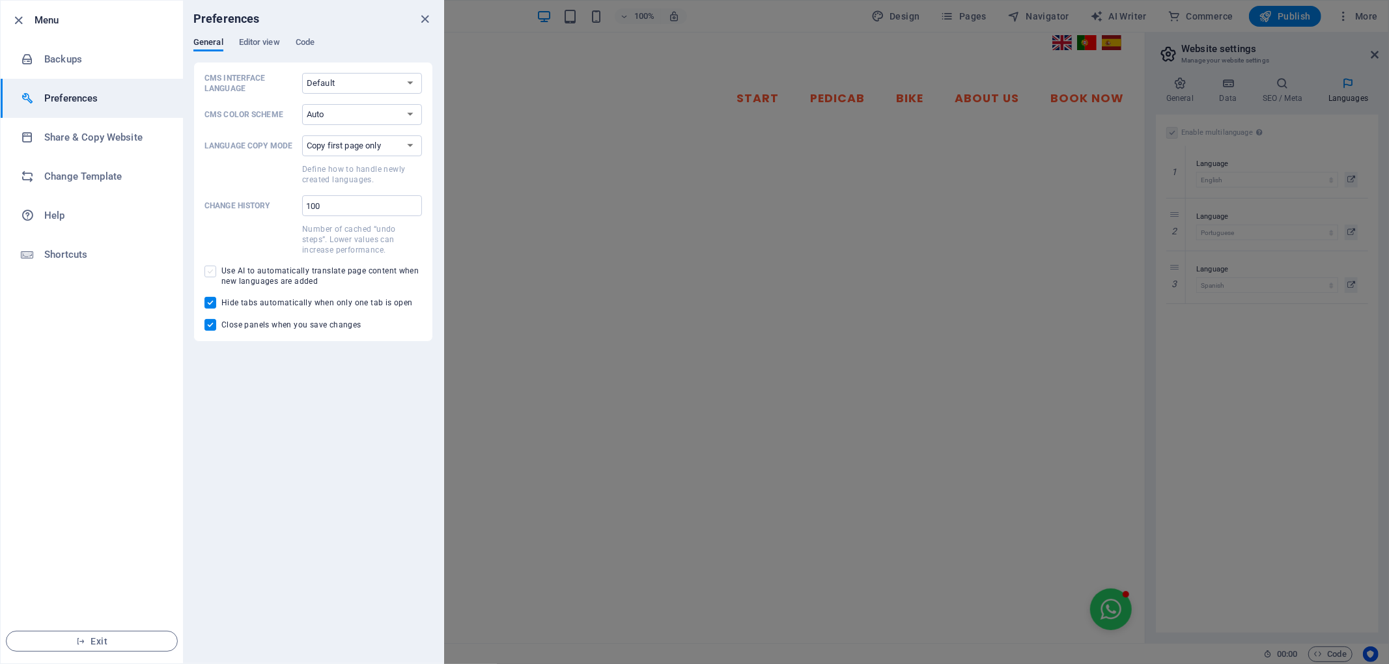
click at [214, 269] on span at bounding box center [211, 272] width 12 height 12
click at [214, 269] on input "Use AI to automatically translate page content when new languages are added" at bounding box center [213, 272] width 17 height 12
checkbox input "true"
click at [519, 68] on div at bounding box center [694, 332] width 1389 height 664
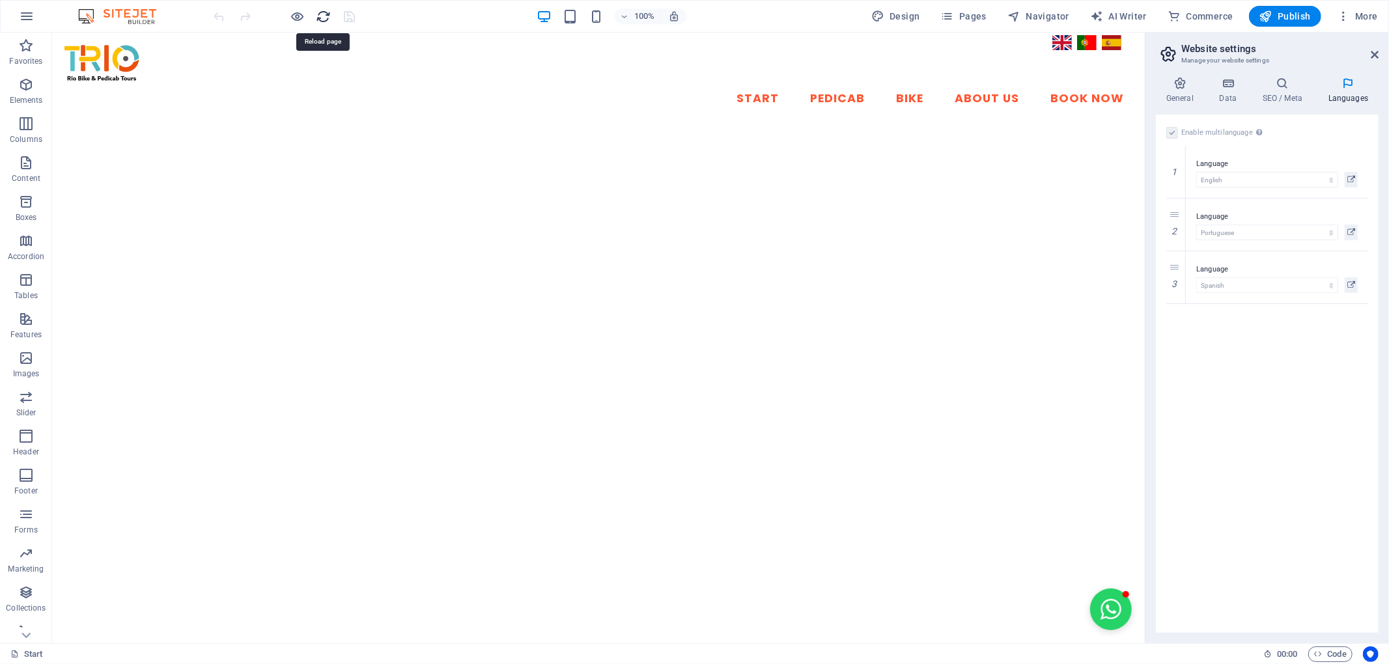
click at [326, 17] on icon "reload" at bounding box center [324, 16] width 15 height 15
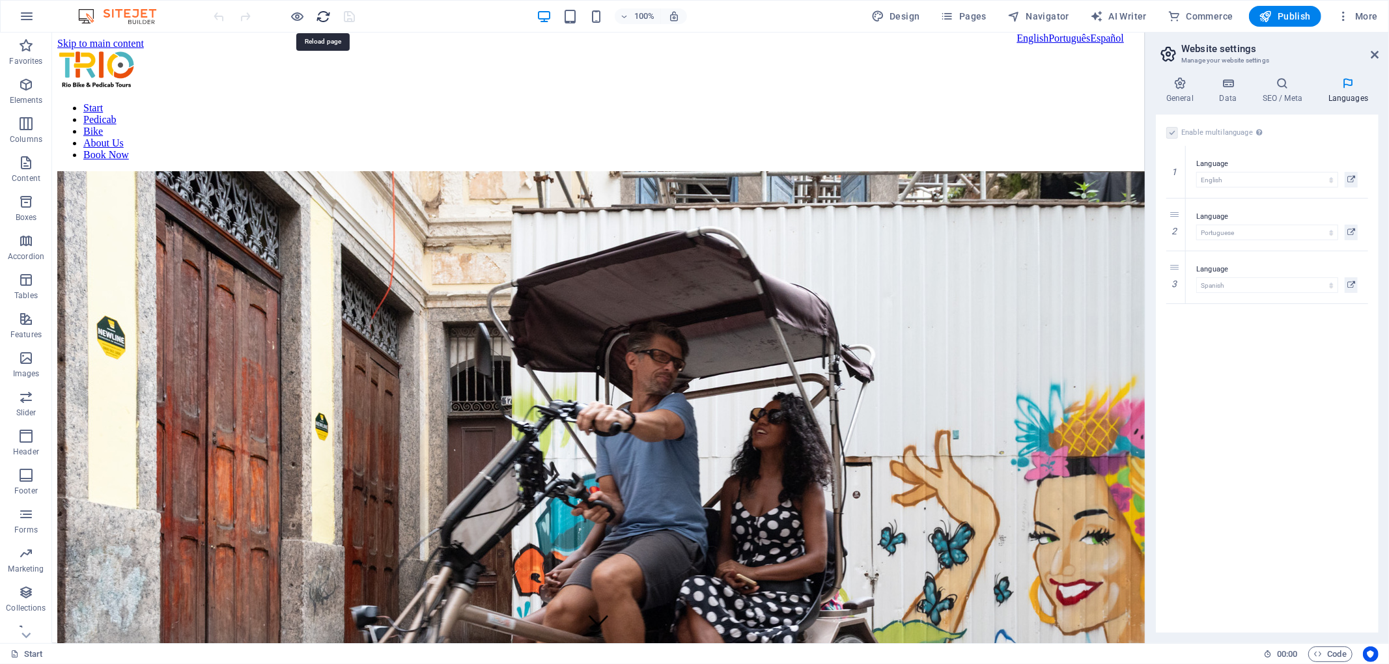
scroll to position [0, 0]
click at [956, 24] on button "Pages" at bounding box center [964, 16] width 56 height 21
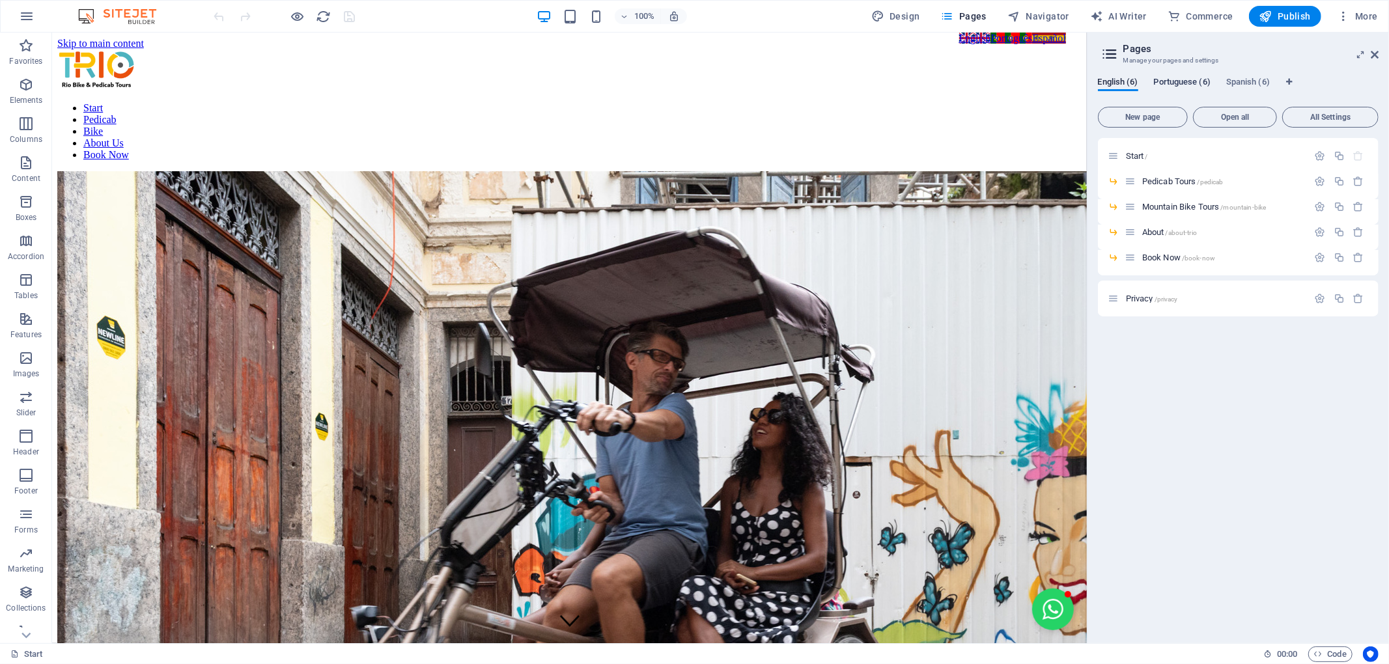
click at [1178, 81] on span "Portuguese (6)" at bounding box center [1182, 83] width 57 height 18
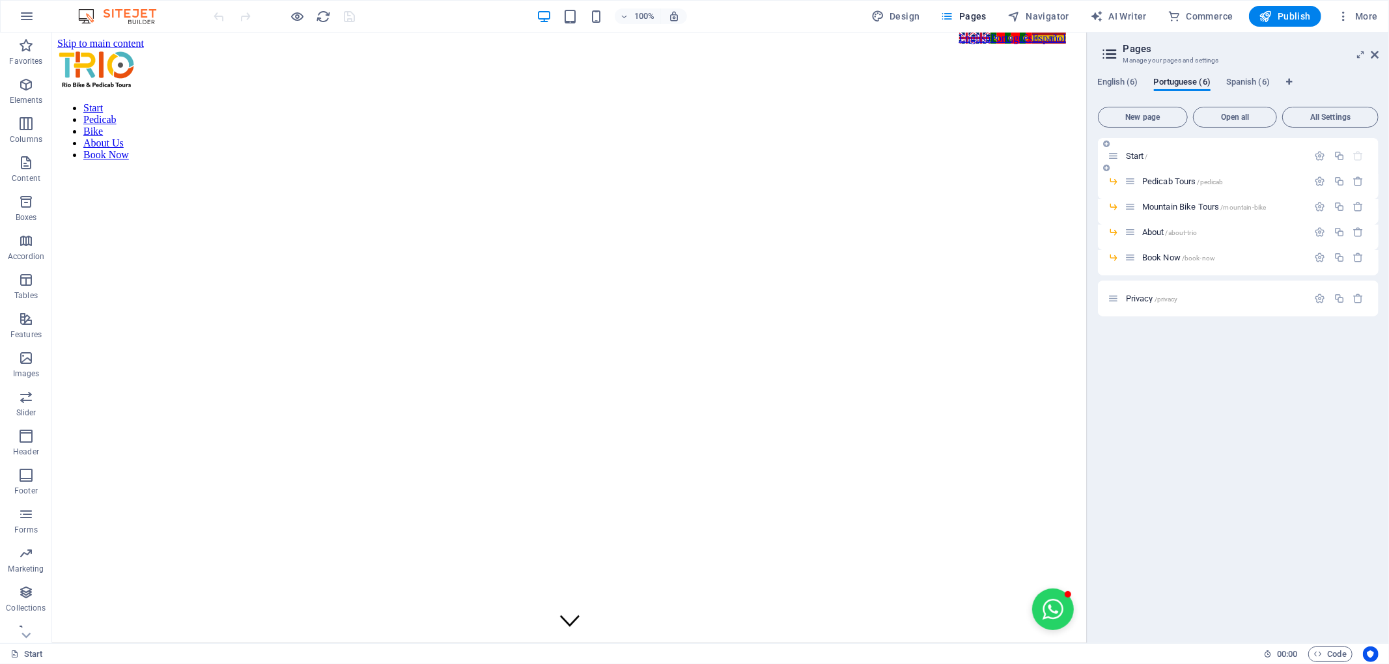
click at [1130, 159] on span "Start /" at bounding box center [1137, 156] width 22 height 10
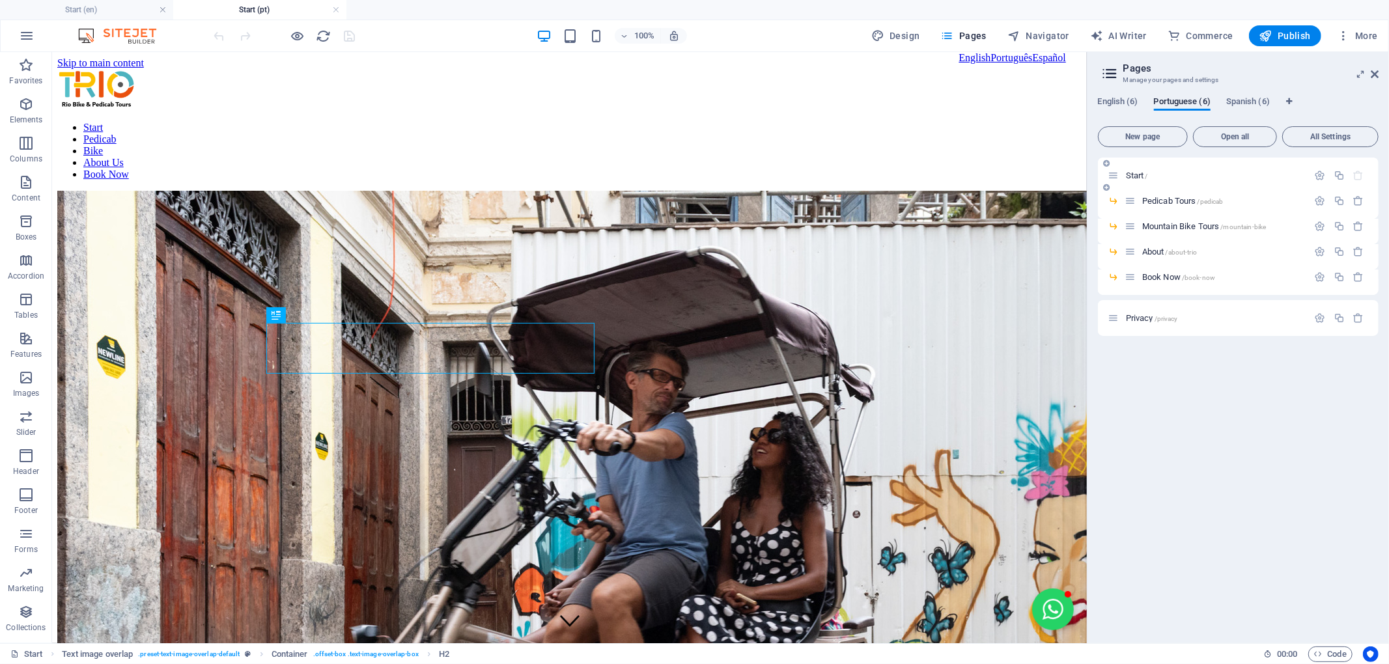
scroll to position [402, 0]
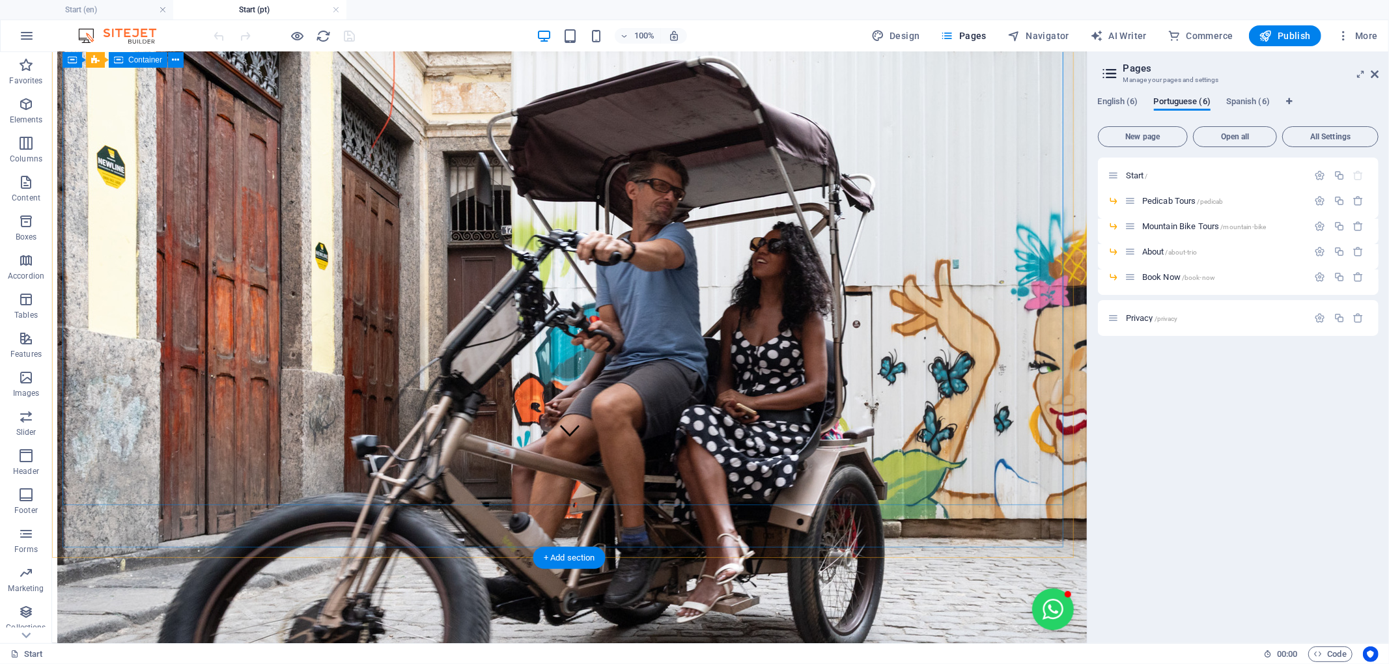
scroll to position [0, 0]
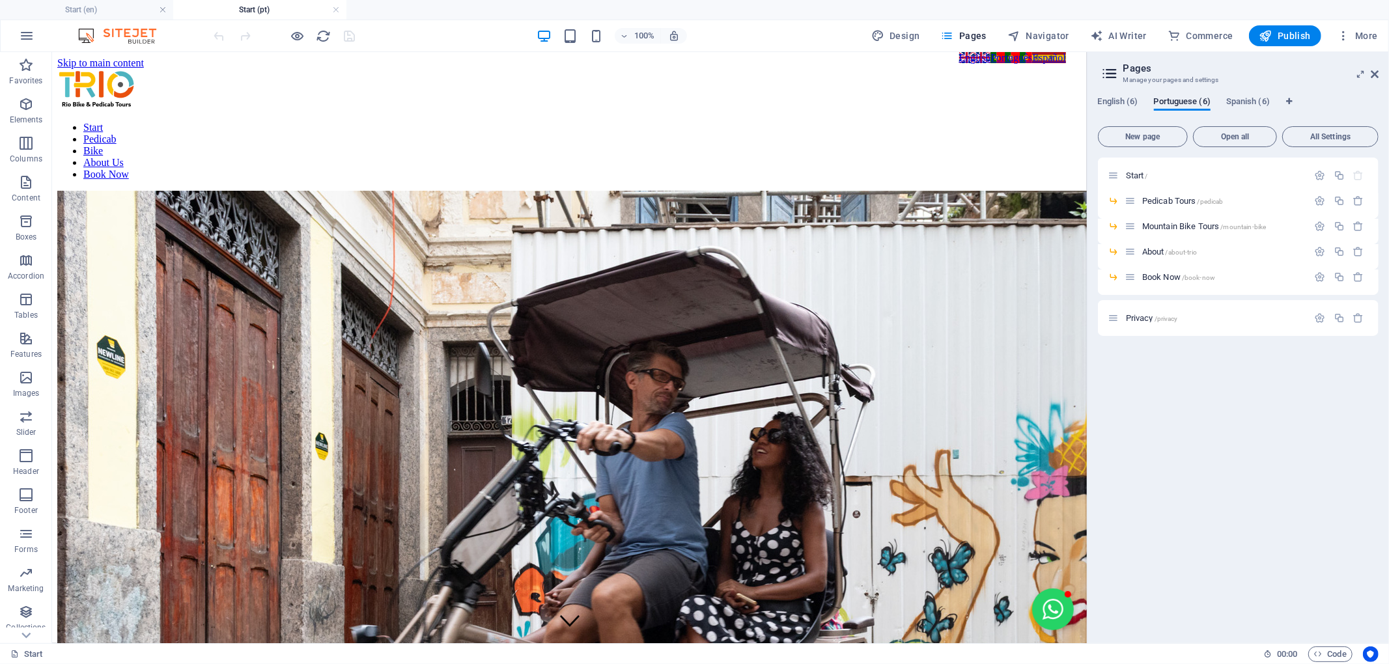
click at [1113, 76] on icon at bounding box center [1111, 73] width 20 height 18
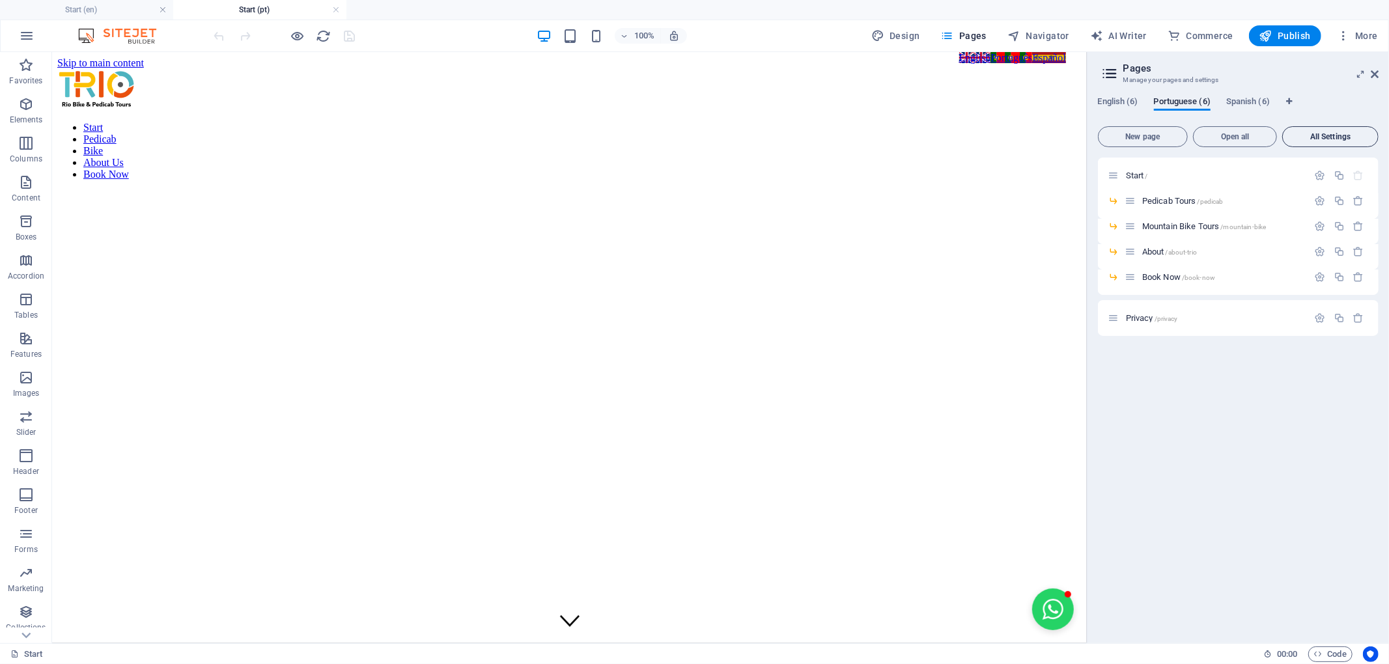
click at [1318, 134] on span "All Settings" at bounding box center [1330, 137] width 85 height 8
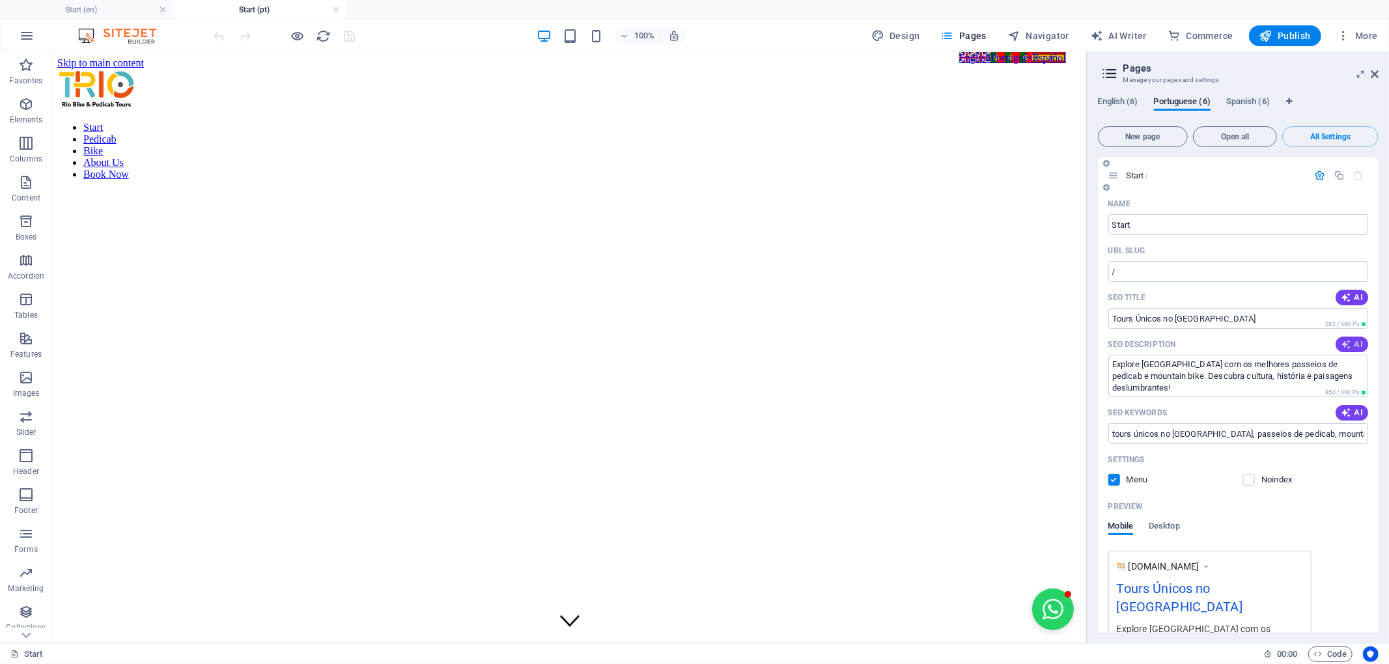
click at [1346, 341] on icon "button" at bounding box center [1346, 344] width 10 height 10
type textarea "Explore [GEOGRAPHIC_DATA] com nossos passeios autênticos! Descubra a cidade em …"
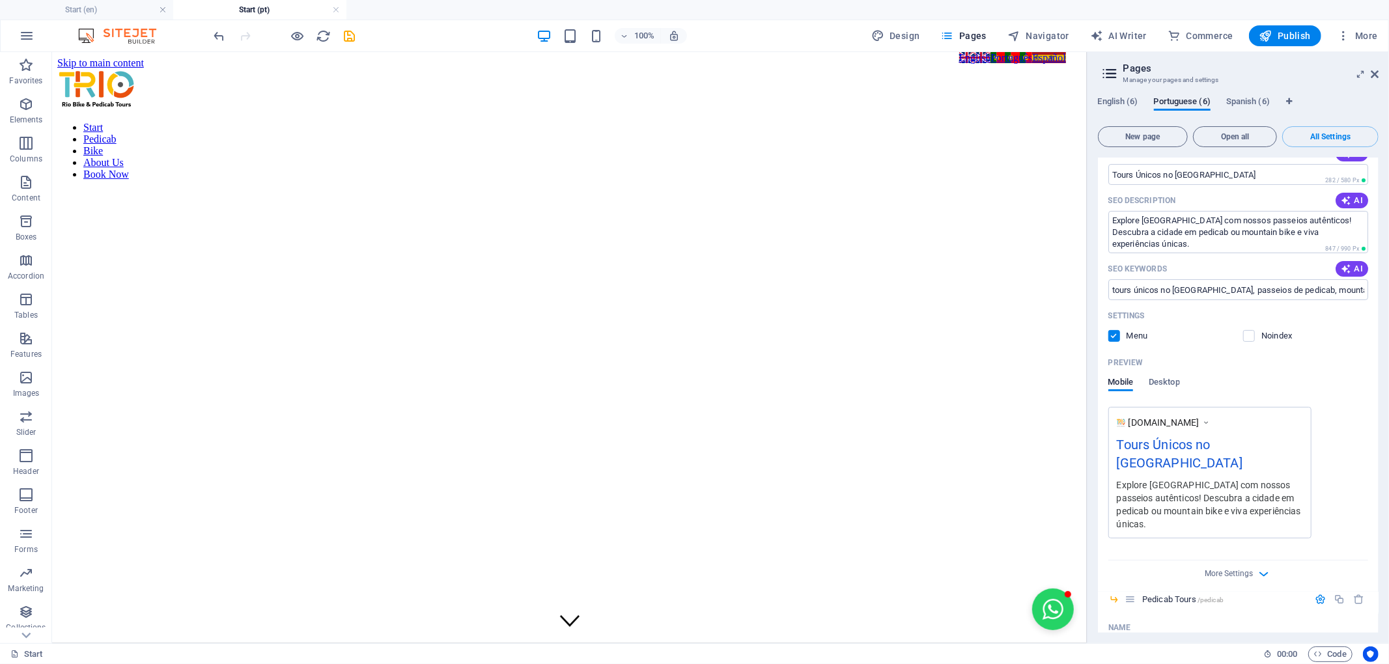
scroll to position [145, 0]
click at [1259, 566] on icon "button" at bounding box center [1264, 573] width 15 height 15
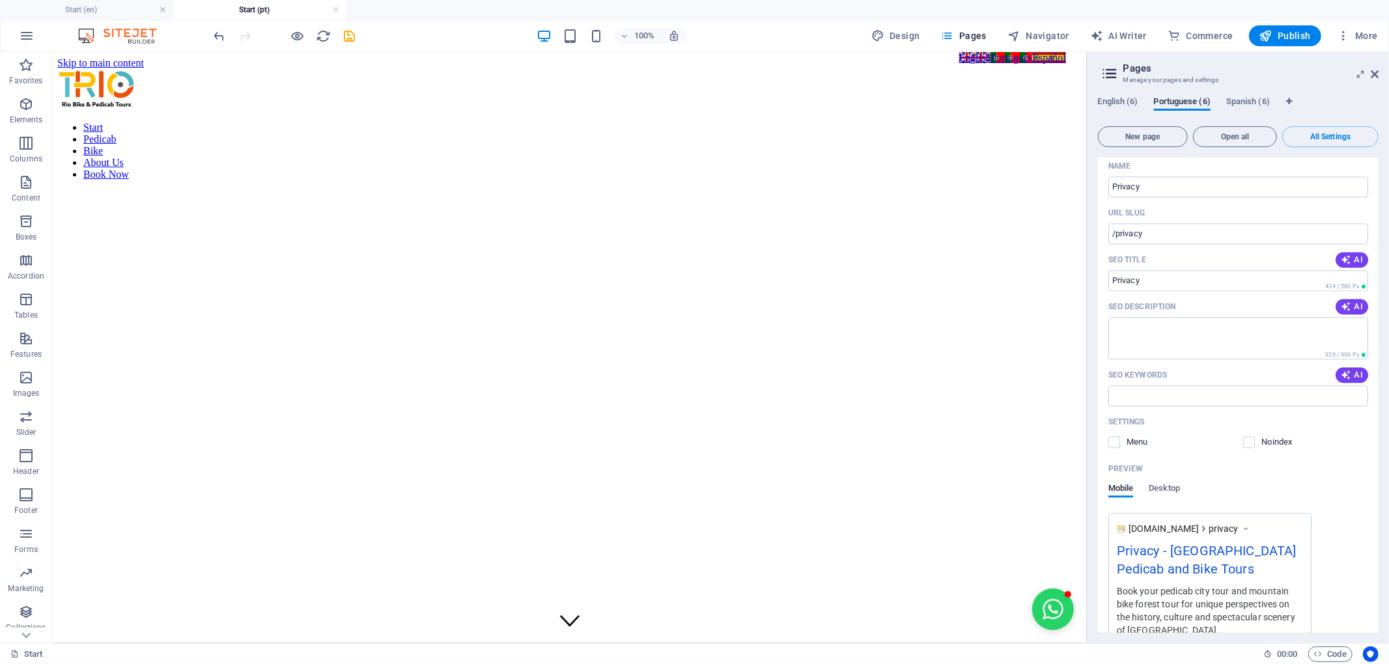
scroll to position [2805, 0]
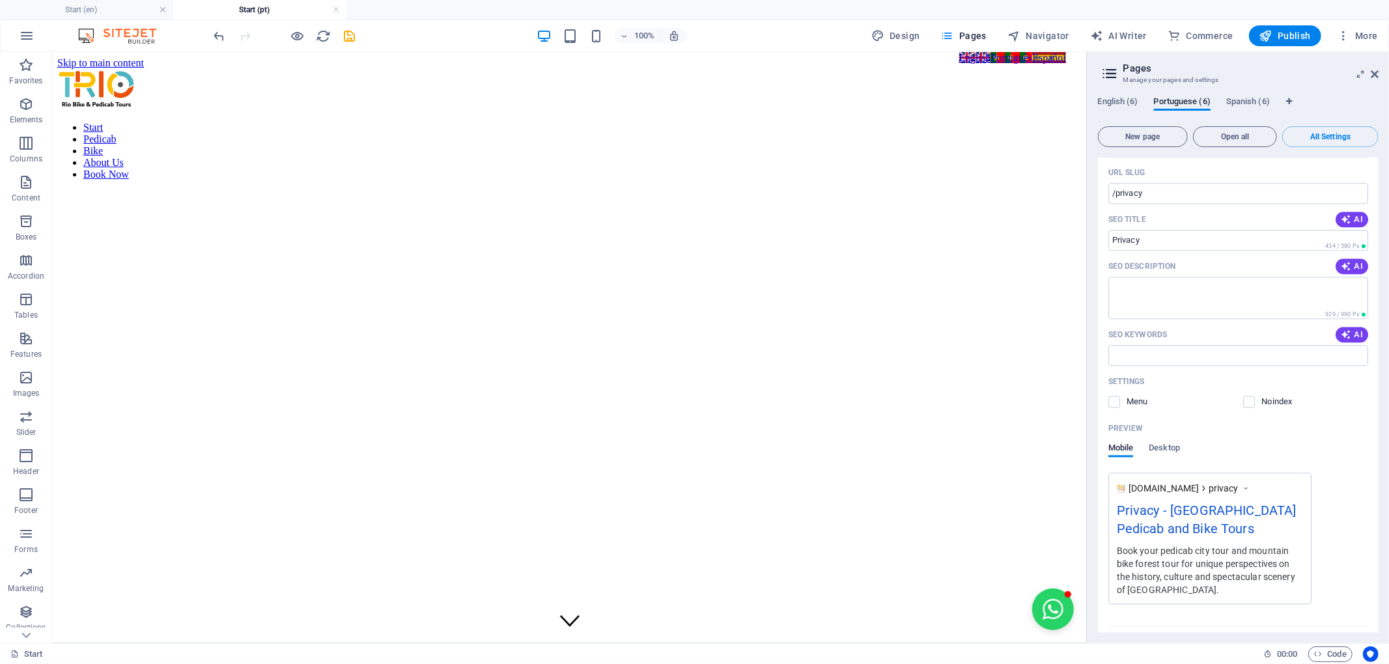
click at [1253, 627] on div "More Settings" at bounding box center [1239, 637] width 260 height 21
click at [1264, 633] on icon "button" at bounding box center [1264, 640] width 15 height 15
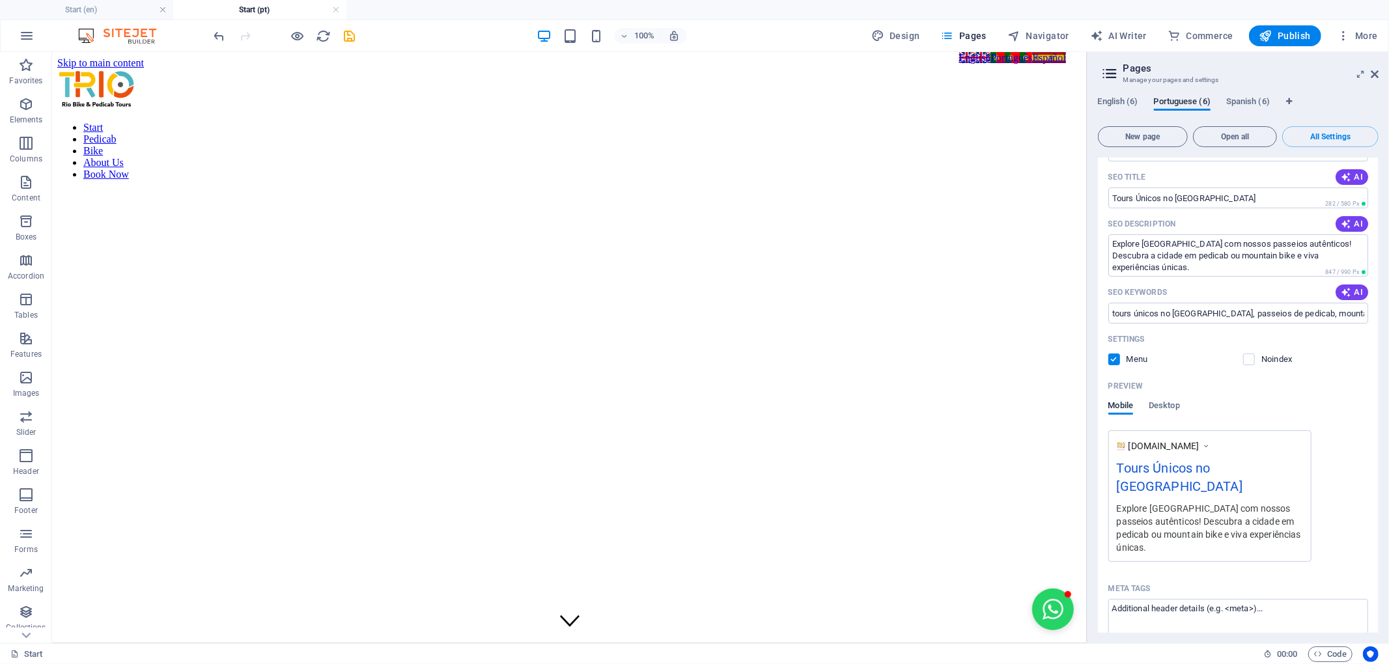
scroll to position [0, 0]
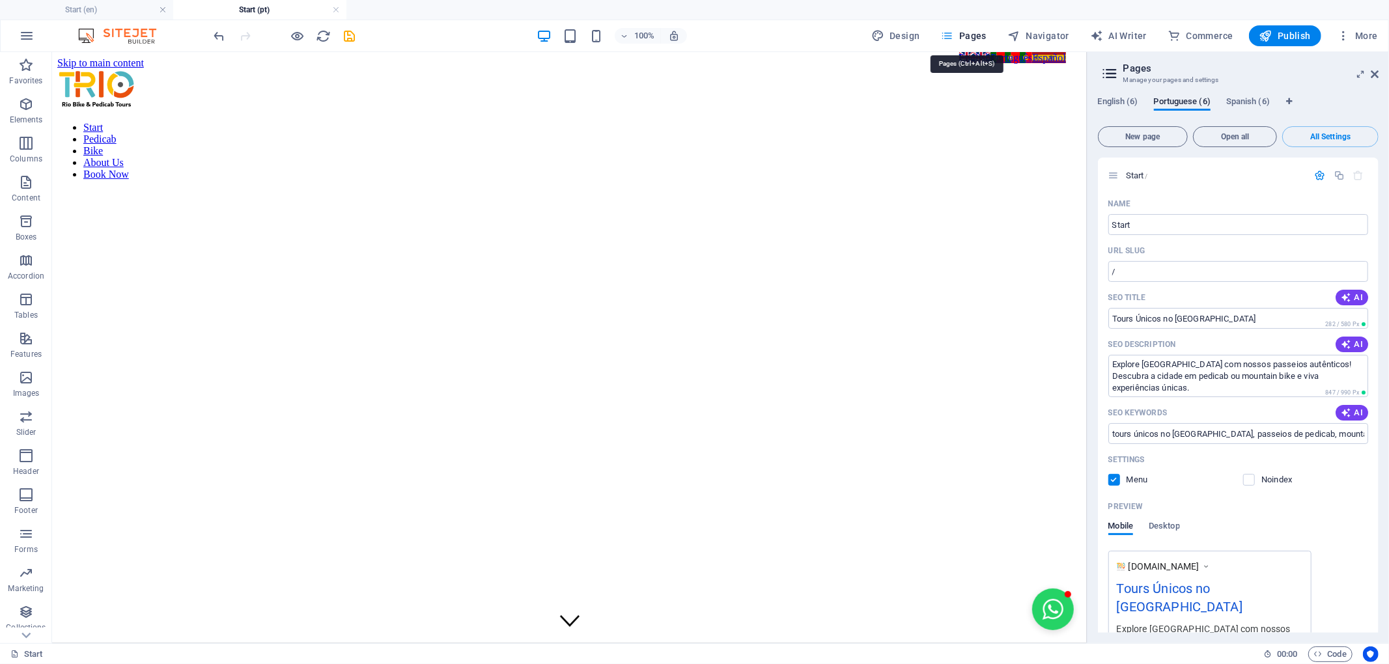
click at [951, 36] on icon "button" at bounding box center [947, 35] width 13 height 13
click at [1339, 39] on icon "button" at bounding box center [1343, 35] width 13 height 13
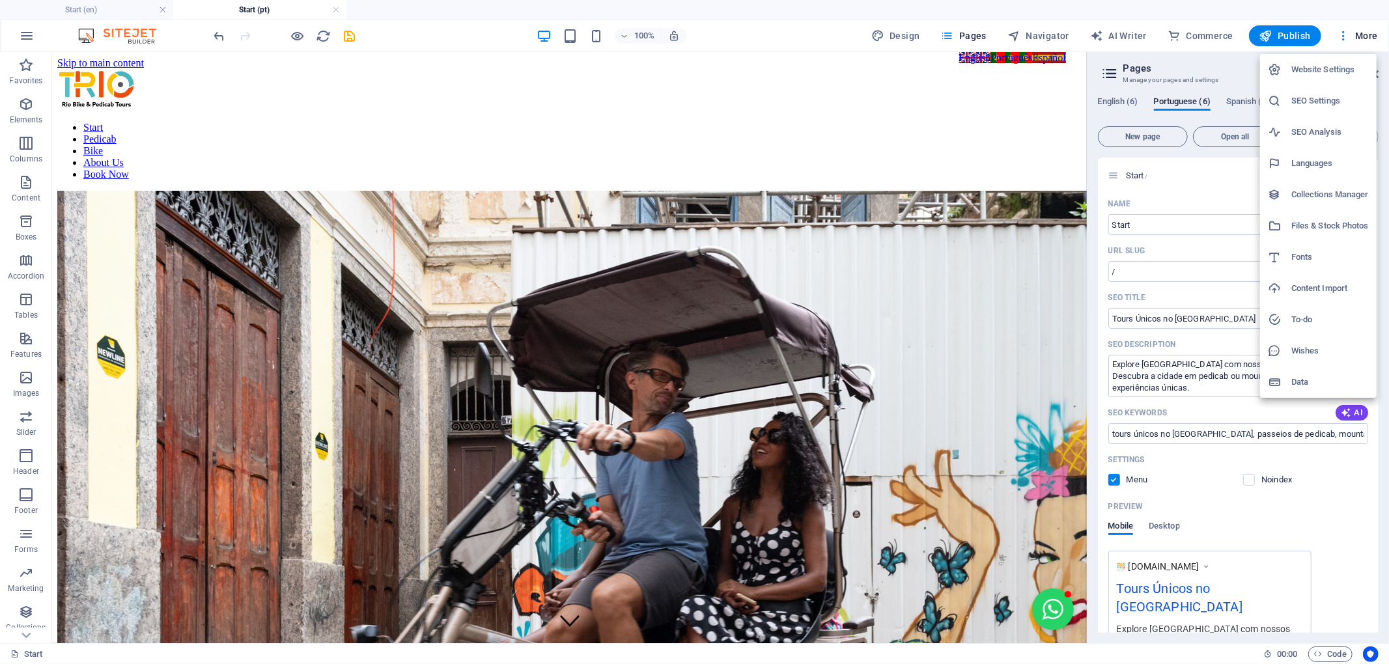
click at [1350, 68] on h6 "Website Settings" at bounding box center [1331, 70] width 78 height 16
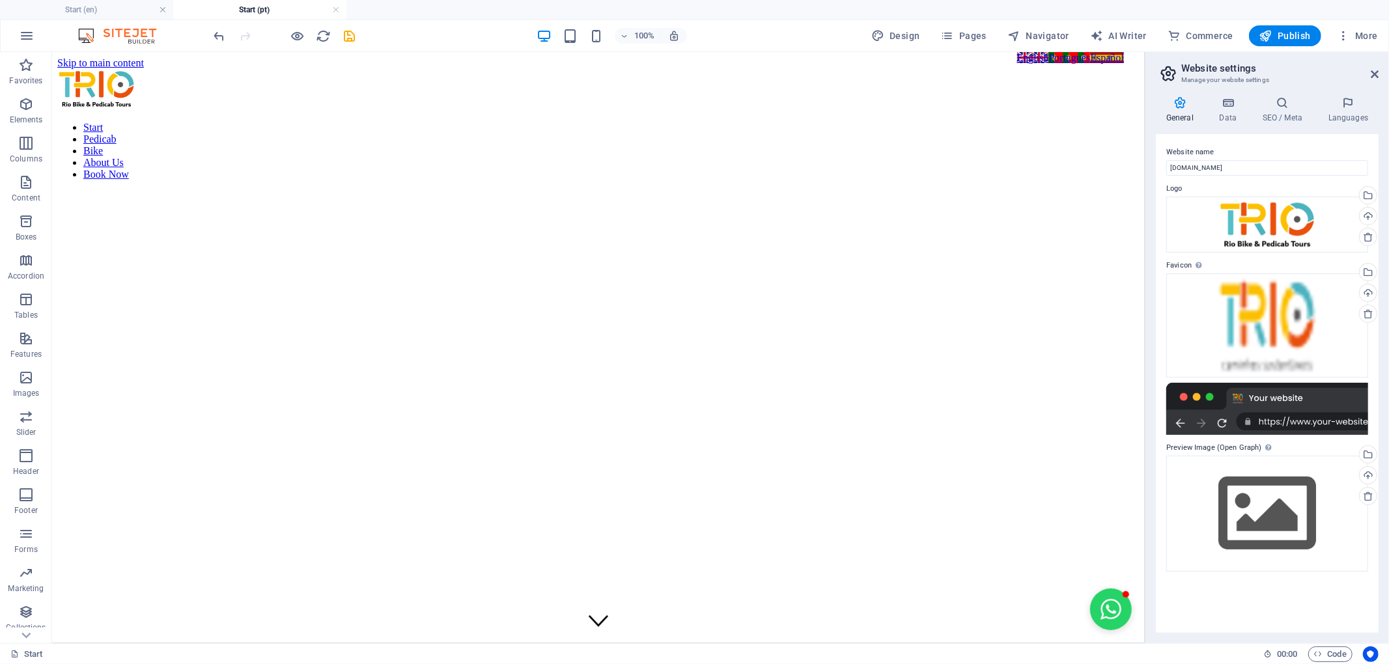
click at [790, 38] on div "100% Design Pages Navigator AI Writer Commerce Publish More" at bounding box center [798, 35] width 1172 height 21
click at [1369, 77] on header "Website settings Manage your website settings" at bounding box center [1269, 69] width 220 height 34
click at [1374, 76] on icon at bounding box center [1375, 74] width 8 height 10
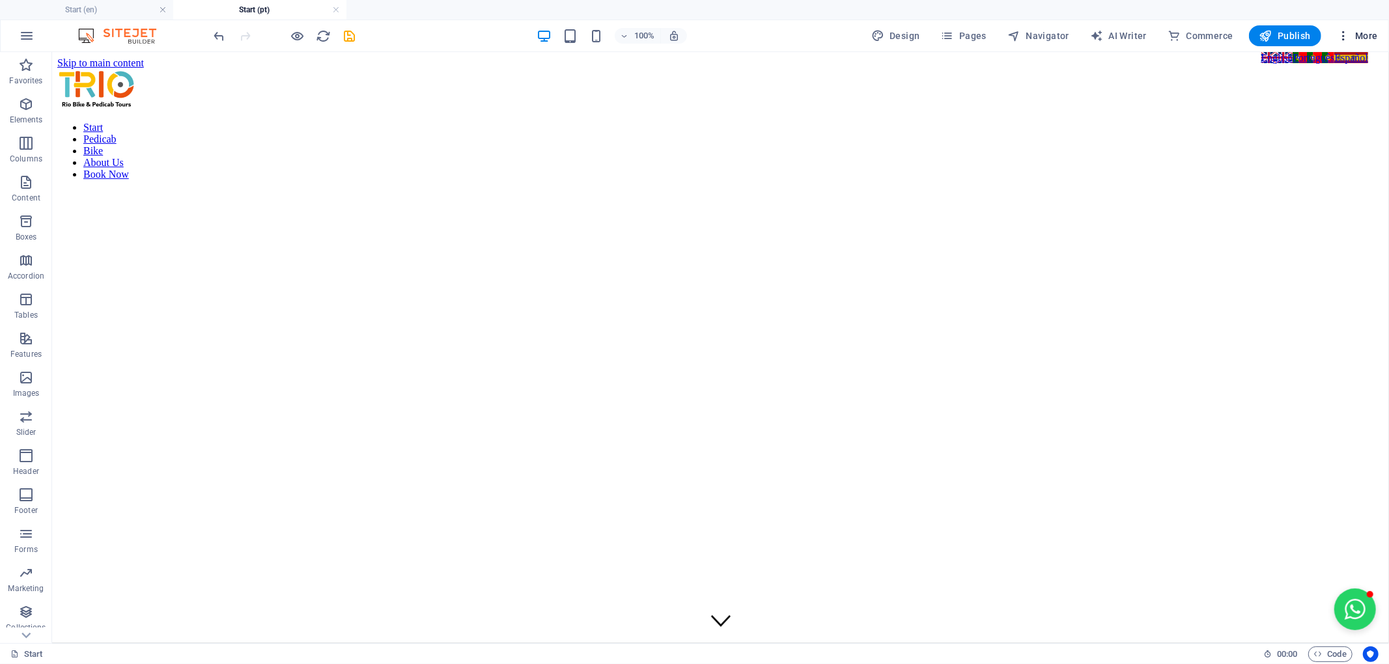
click at [1364, 40] on span "More" at bounding box center [1357, 35] width 41 height 13
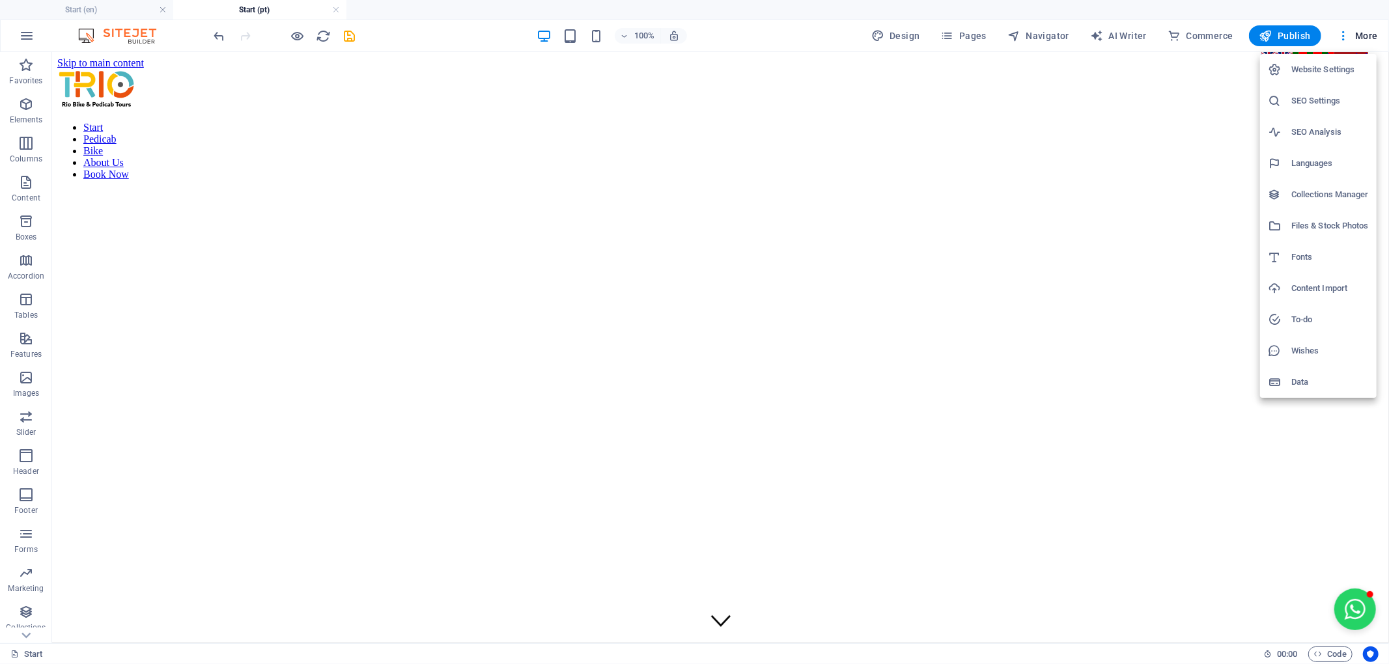
click at [1053, 39] on div at bounding box center [694, 332] width 1389 height 664
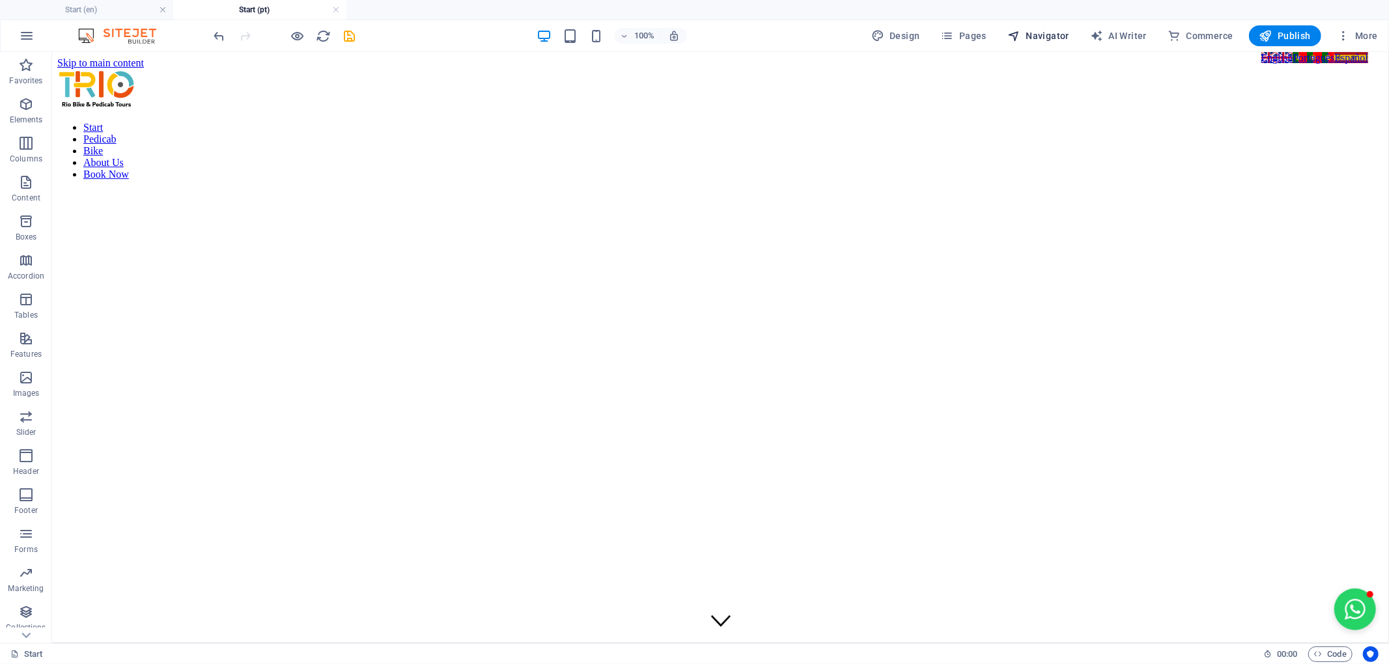
click at [1051, 39] on span "Navigator" at bounding box center [1039, 35] width 62 height 13
select select "14488182-pt"
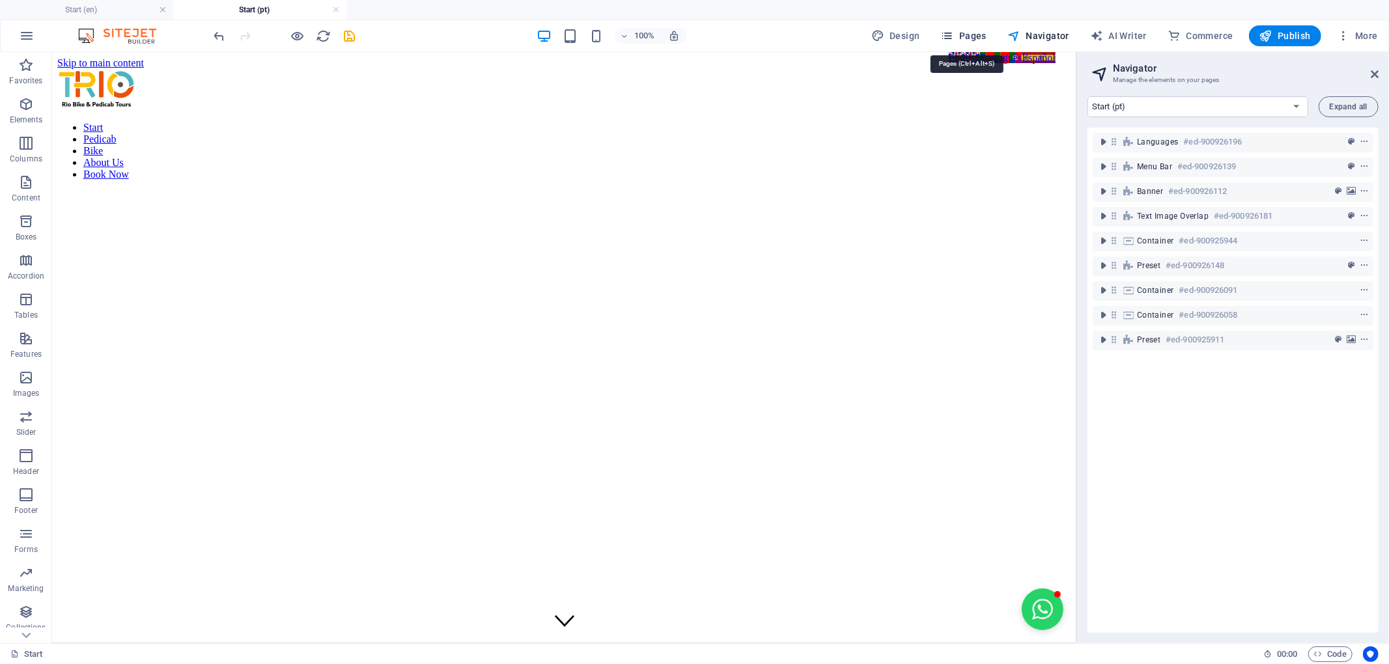
click at [965, 32] on span "Pages" at bounding box center [964, 35] width 46 height 13
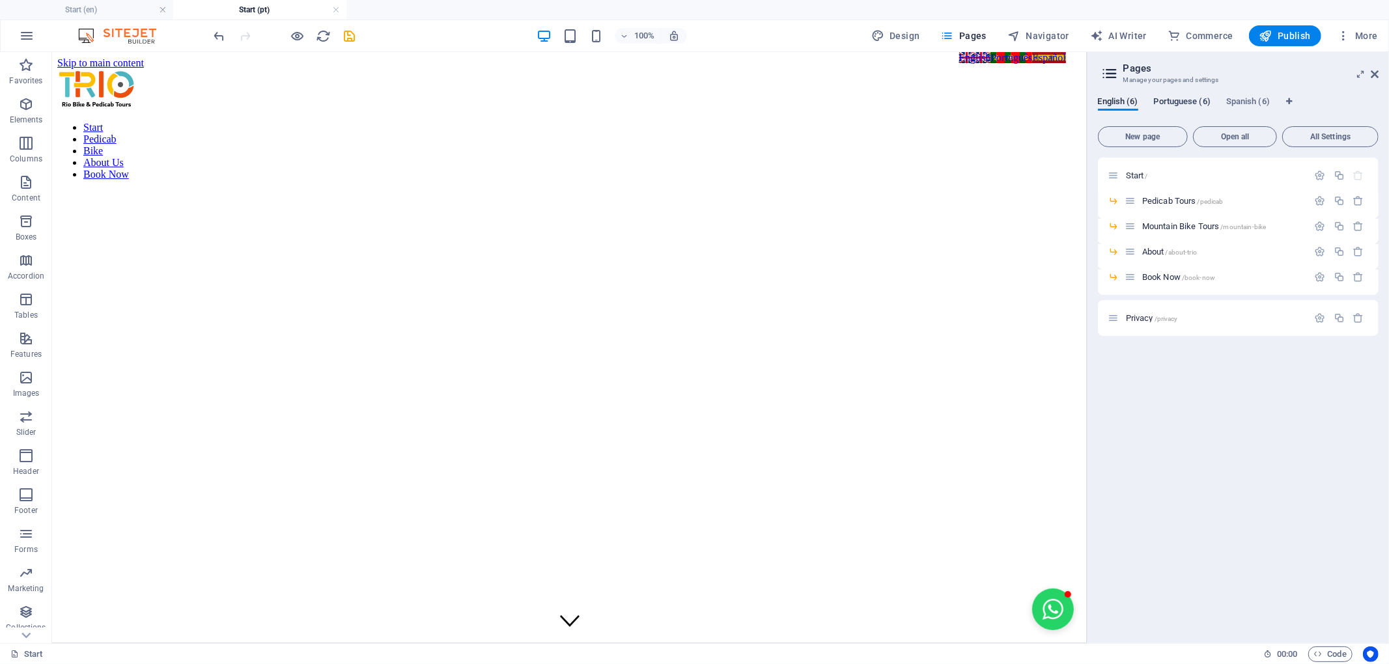
click at [1178, 102] on span "Portuguese (6)" at bounding box center [1182, 103] width 57 height 18
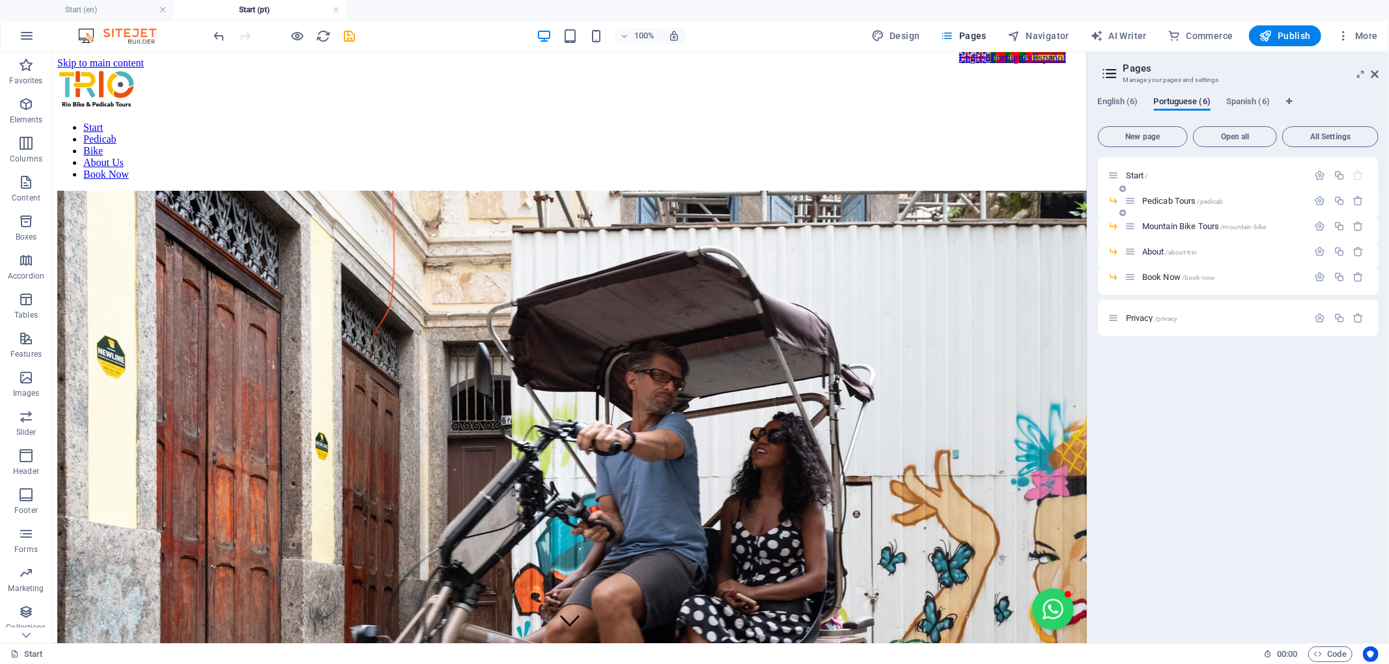
click at [1184, 199] on span "Pedicab Tours /pedicab" at bounding box center [1183, 201] width 81 height 10
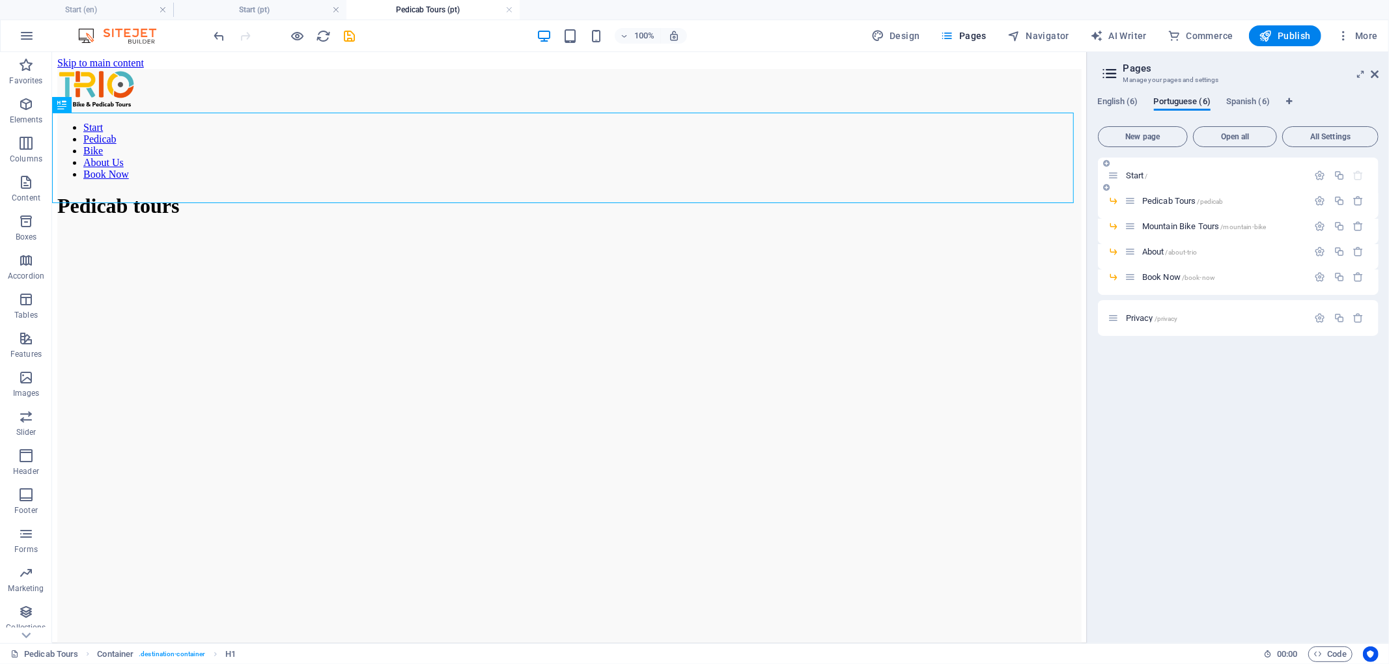
click at [1129, 172] on span "Start /" at bounding box center [1137, 176] width 22 height 10
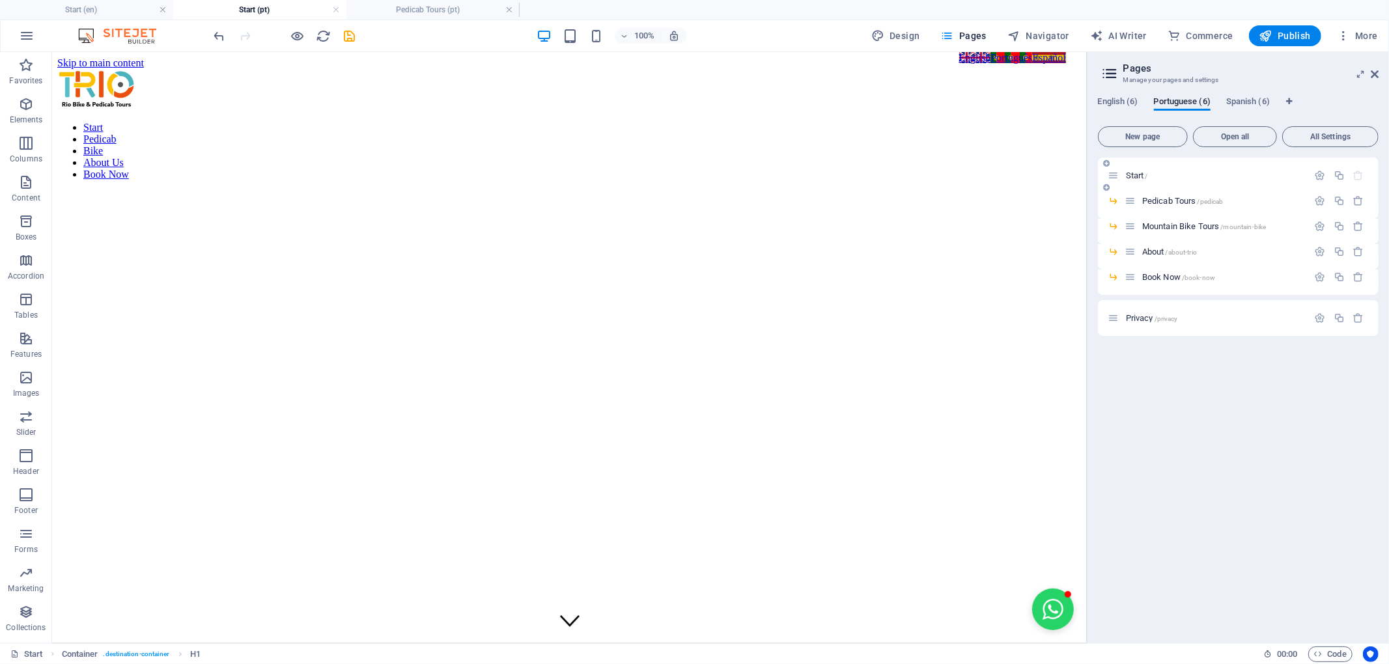
click at [1118, 178] on icon at bounding box center [1114, 175] width 11 height 11
click at [1319, 176] on icon "button" at bounding box center [1320, 175] width 11 height 11
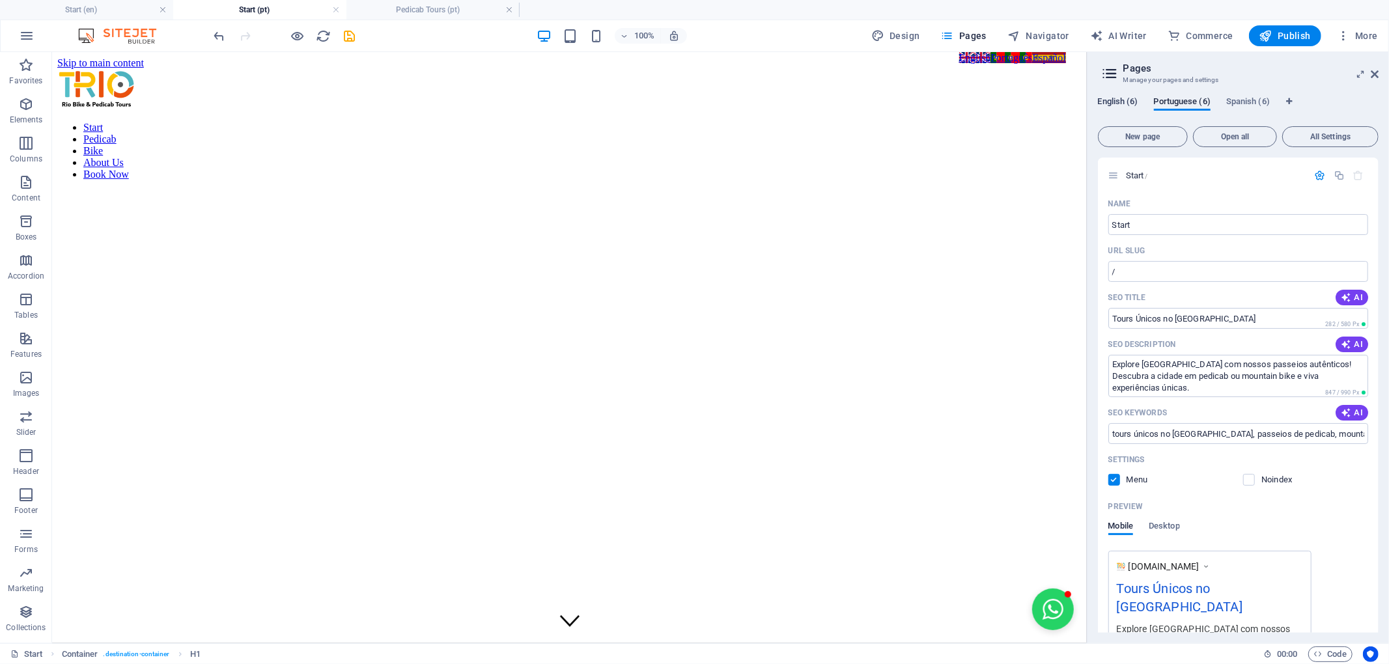
click at [1119, 96] on span "English (6)" at bounding box center [1118, 103] width 40 height 18
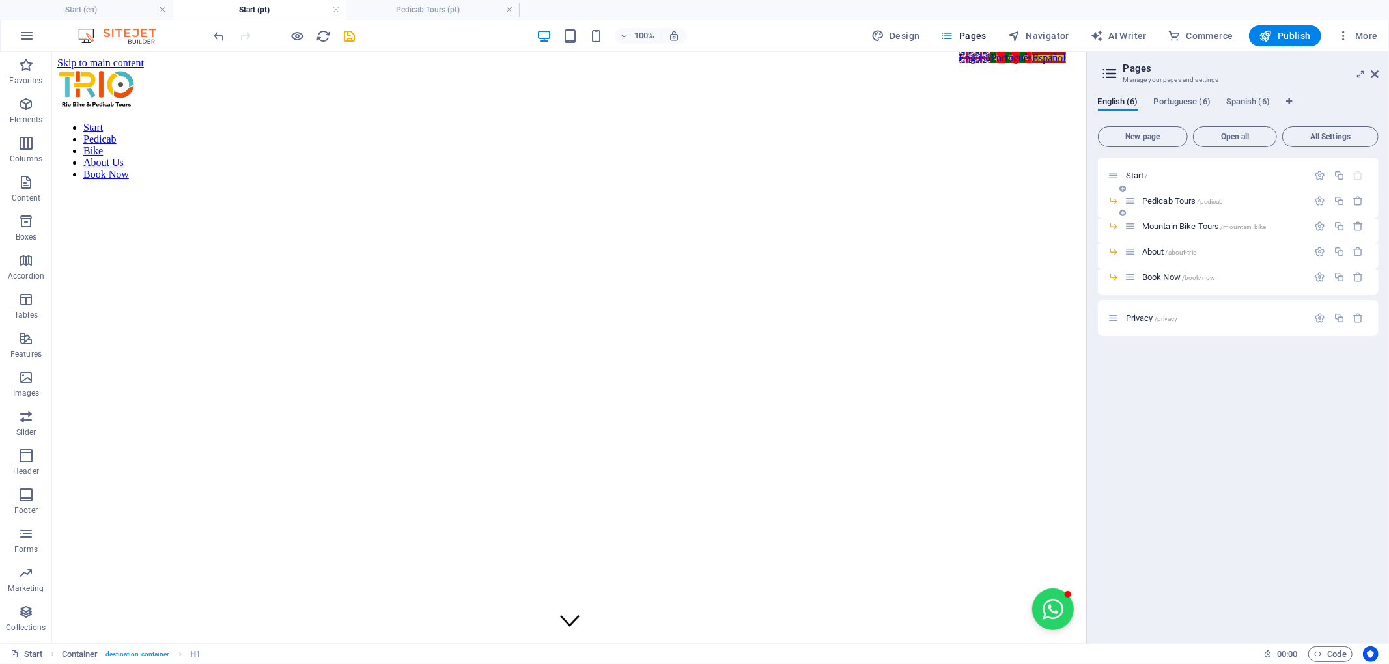
click at [1186, 199] on span "Pedicab Tours /pedicab" at bounding box center [1183, 201] width 81 height 10
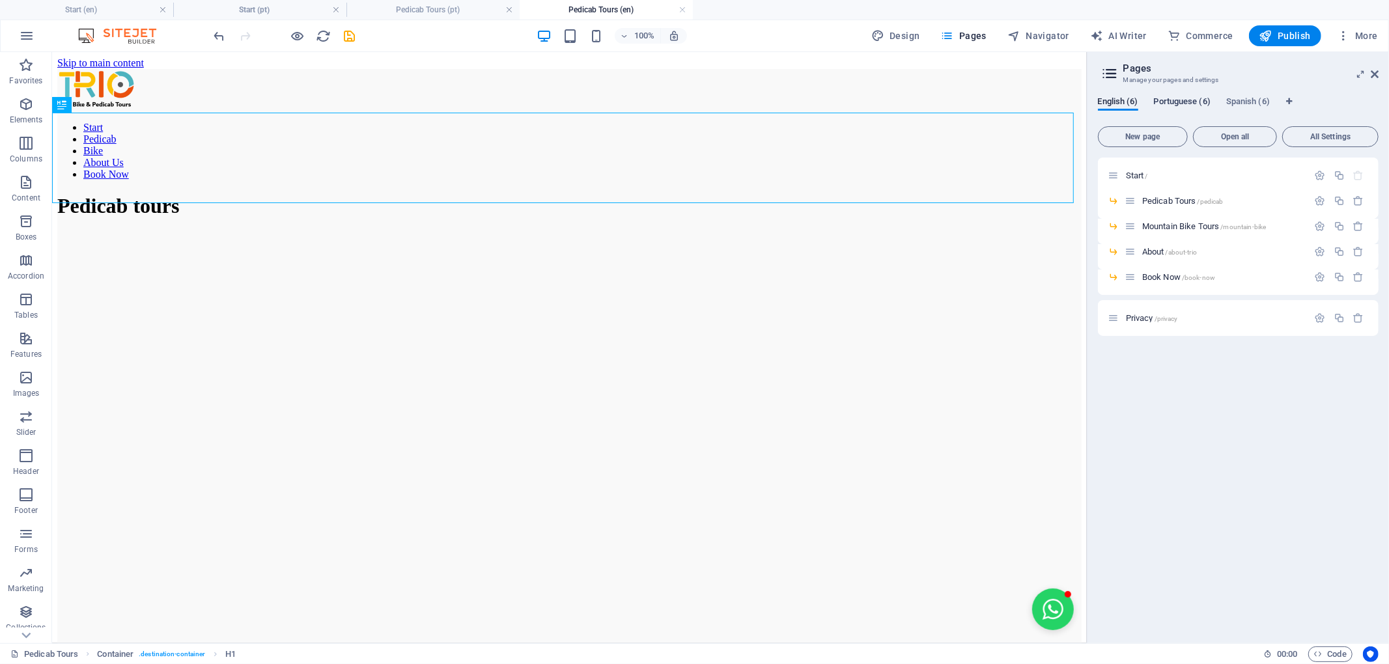
click at [1208, 97] on span "Portuguese (6)" at bounding box center [1182, 103] width 57 height 18
click at [1182, 104] on span "Portuguese (6)" at bounding box center [1182, 103] width 57 height 18
click at [1131, 177] on span "Start /" at bounding box center [1137, 176] width 22 height 10
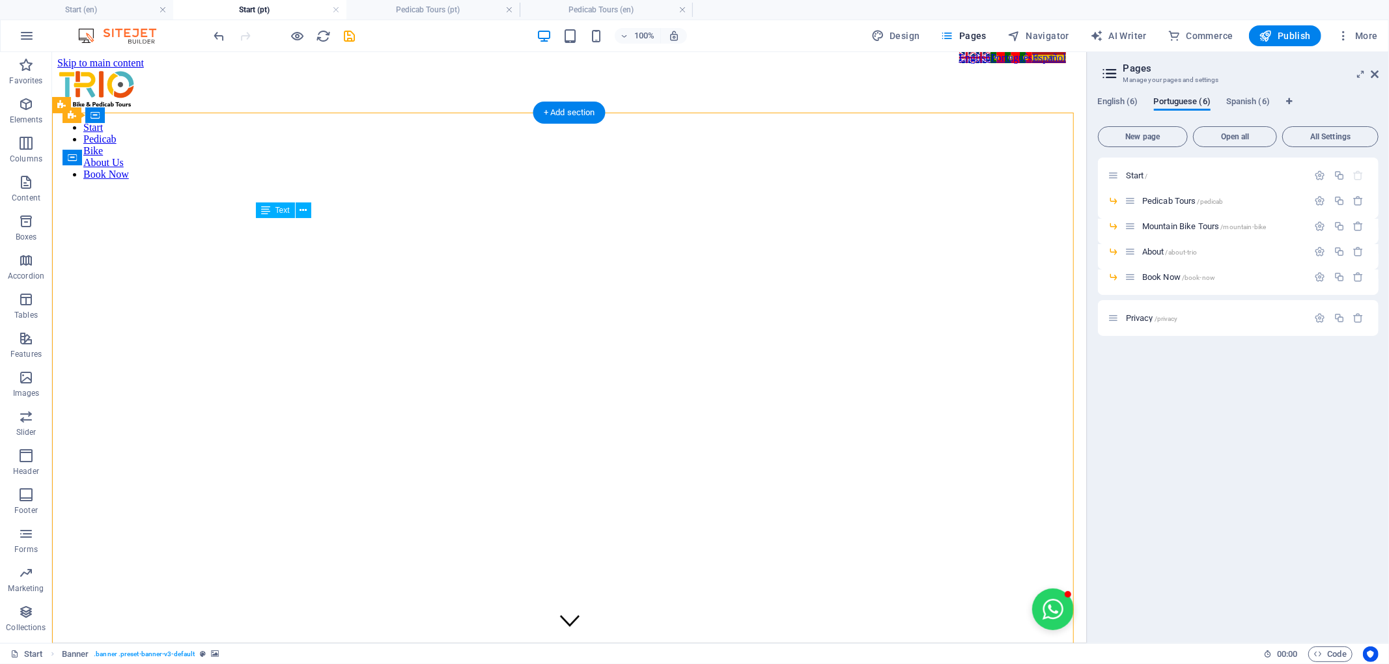
drag, startPoint x: 675, startPoint y: 300, endPoint x: 659, endPoint y: 291, distance: 17.8
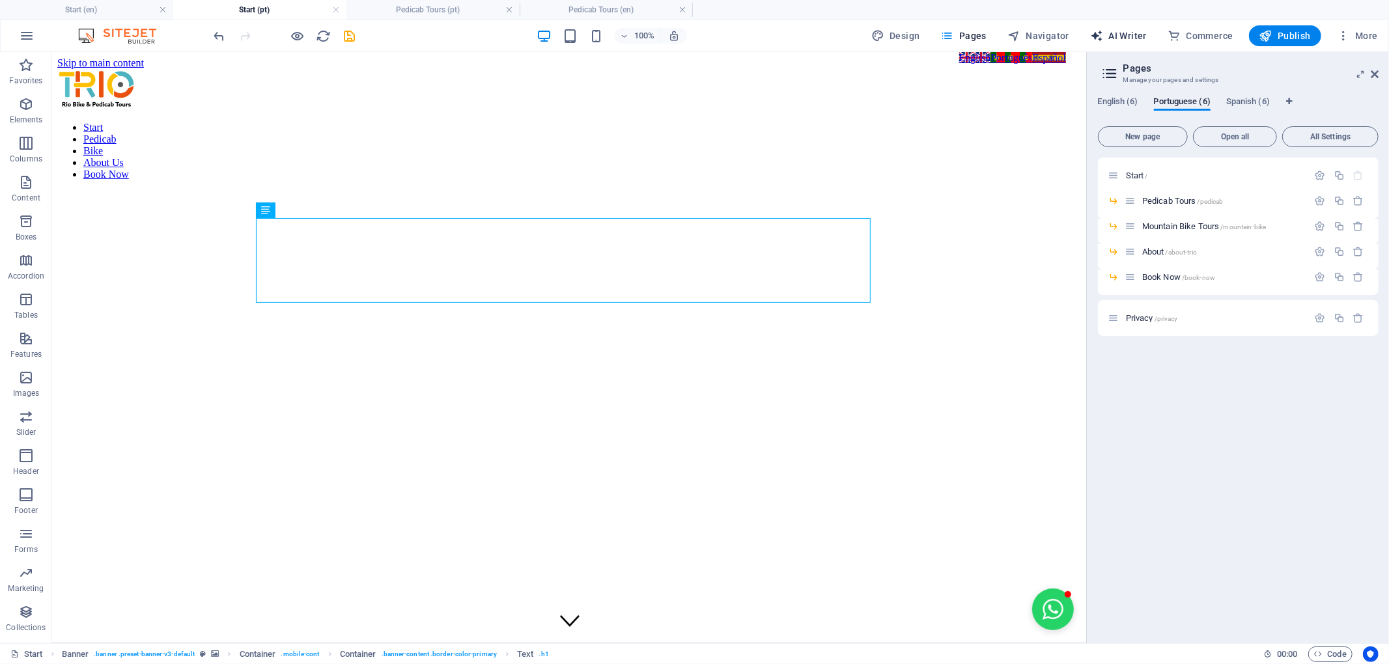
click at [1113, 36] on span "AI Writer" at bounding box center [1118, 35] width 57 height 13
select select "English"
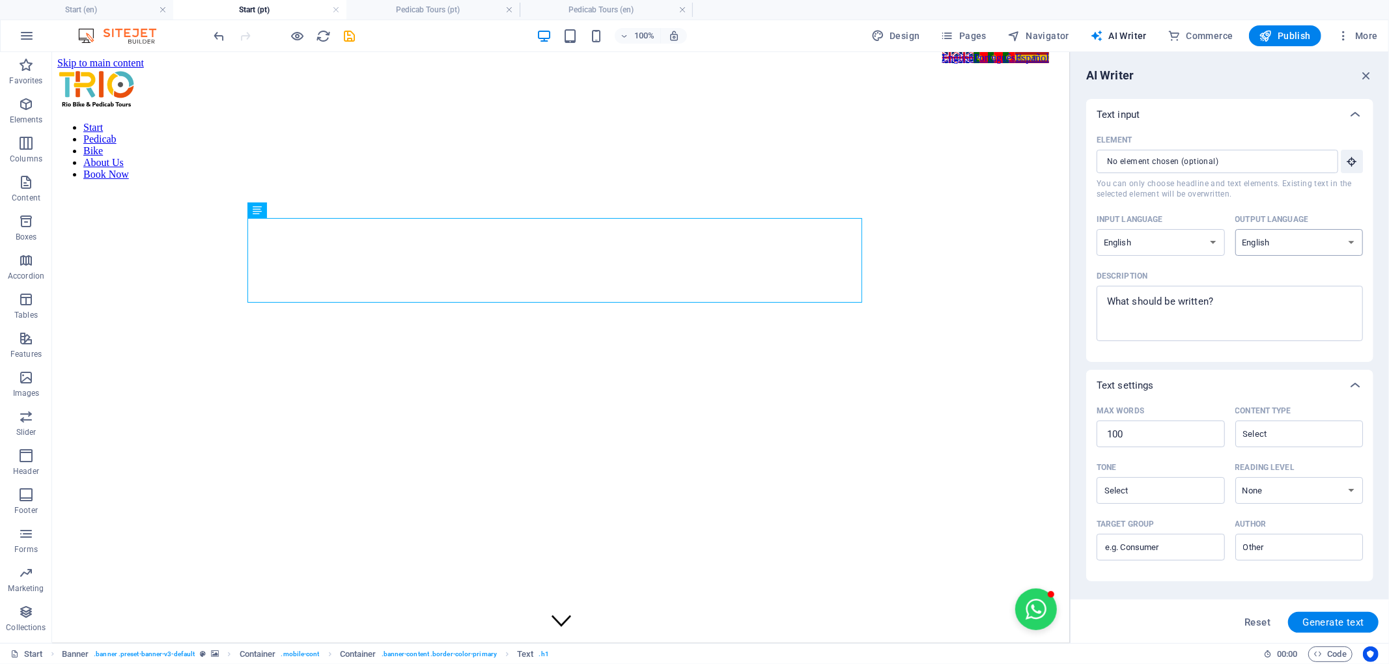
click at [1306, 237] on select "Albanian Arabic Armenian Awadhi Azerbaijani Bashkir Basque Belarusian Bengali B…" at bounding box center [1300, 242] width 128 height 27
select select "Portuguese"
click at [1236, 229] on select "Albanian Arabic Armenian Awadhi Azerbaijani Bashkir Basque Belarusian Bengali B…" at bounding box center [1300, 242] width 128 height 27
click at [1249, 167] on input "Element ​ You can only choose headline and text elements. Existing text in the …" at bounding box center [1213, 161] width 233 height 23
drag, startPoint x: 1276, startPoint y: 216, endPoint x: 1049, endPoint y: 164, distance: 232.6
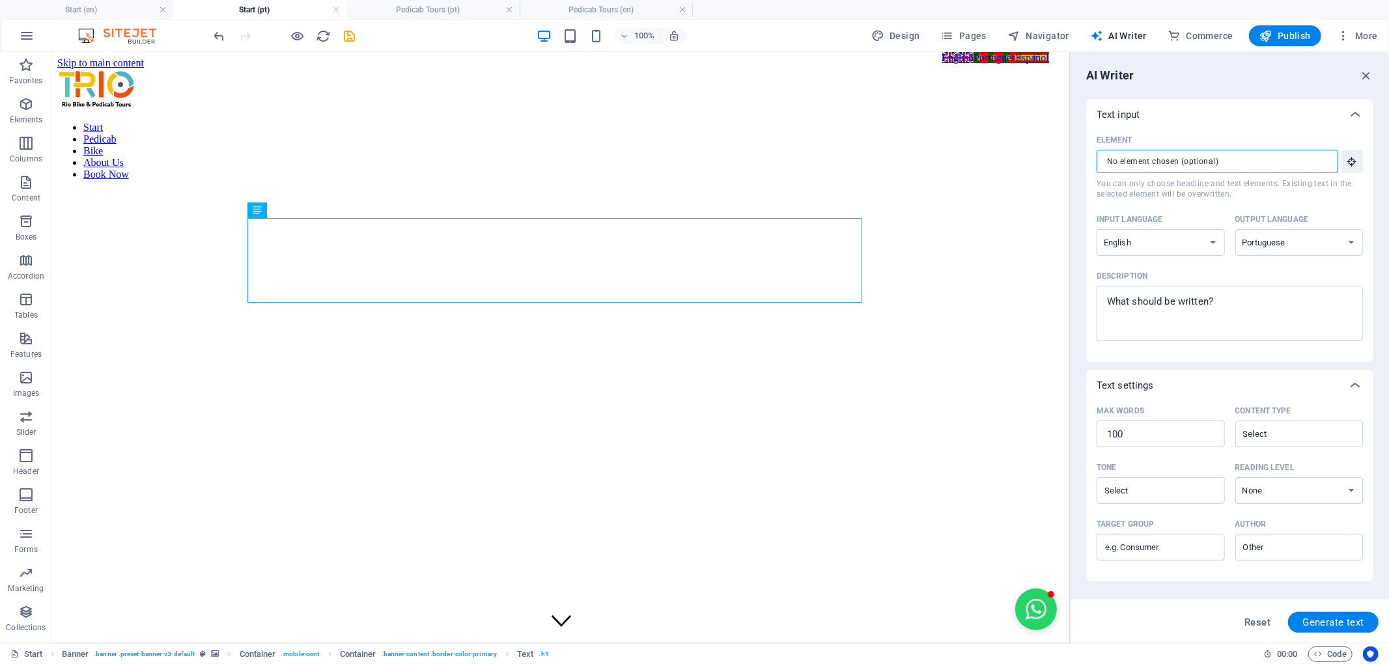
click at [1128, 169] on input "Element ​ You can only choose headline and text elements. Existing text in the …" at bounding box center [1213, 161] width 233 height 23
click at [1127, 169] on input "Element ​ You can only choose headline and text elements. Existing text in the …" at bounding box center [1213, 161] width 233 height 23
click at [1128, 169] on input "Element ​ You can only choose headline and text elements. Existing text in the …" at bounding box center [1213, 161] width 233 height 23
click at [1351, 160] on icon "button" at bounding box center [1352, 162] width 12 height 12
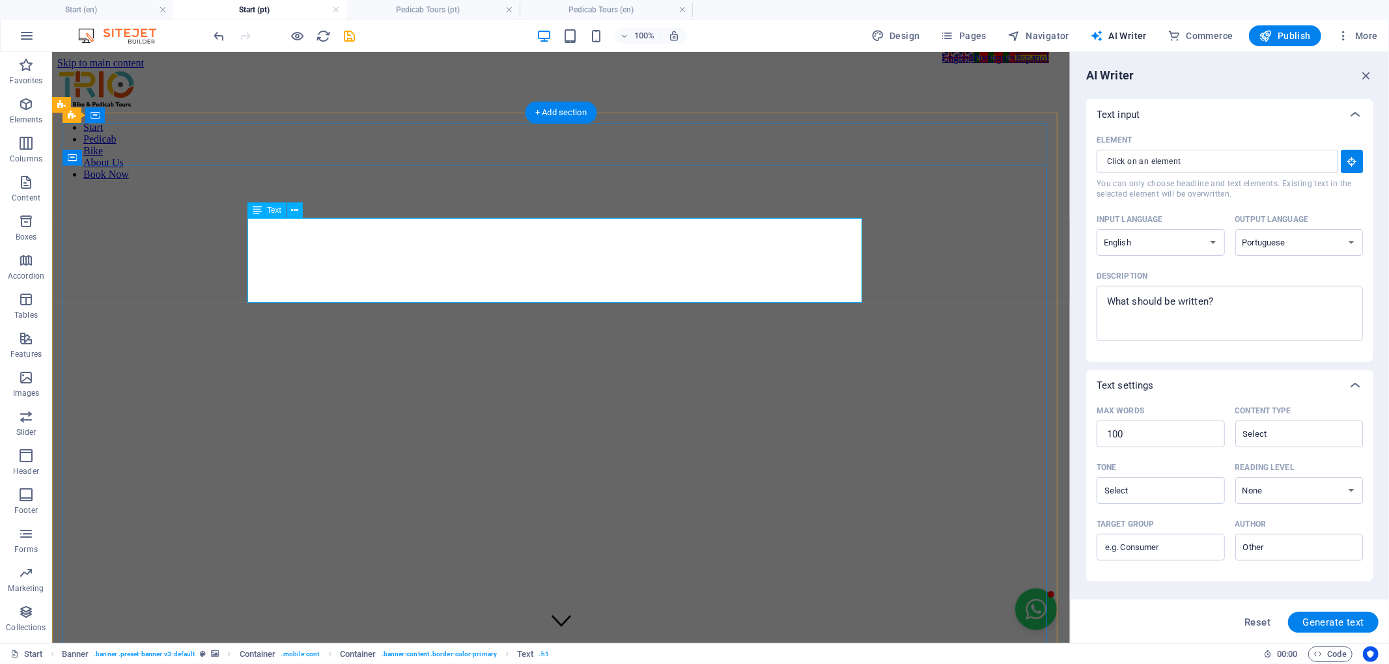
type input "#ed-900926124"
select select "English"
type textarea "x"
type input "11"
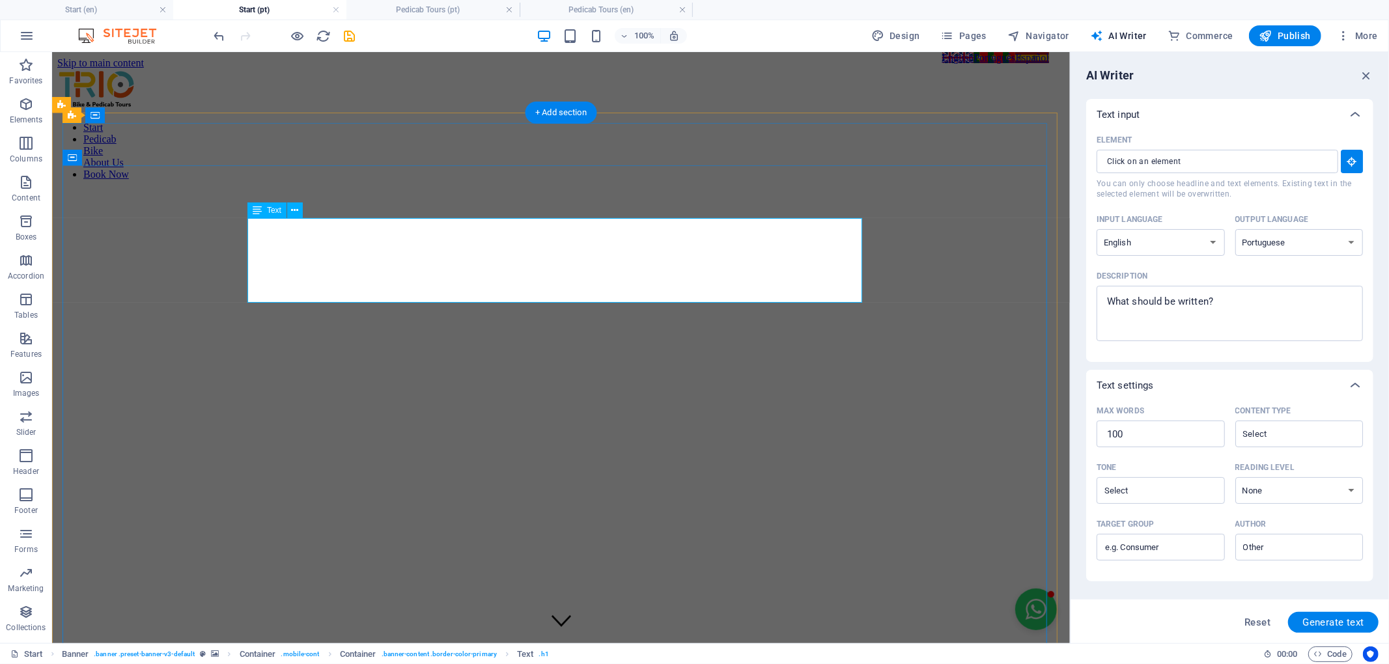
type textarea "x"
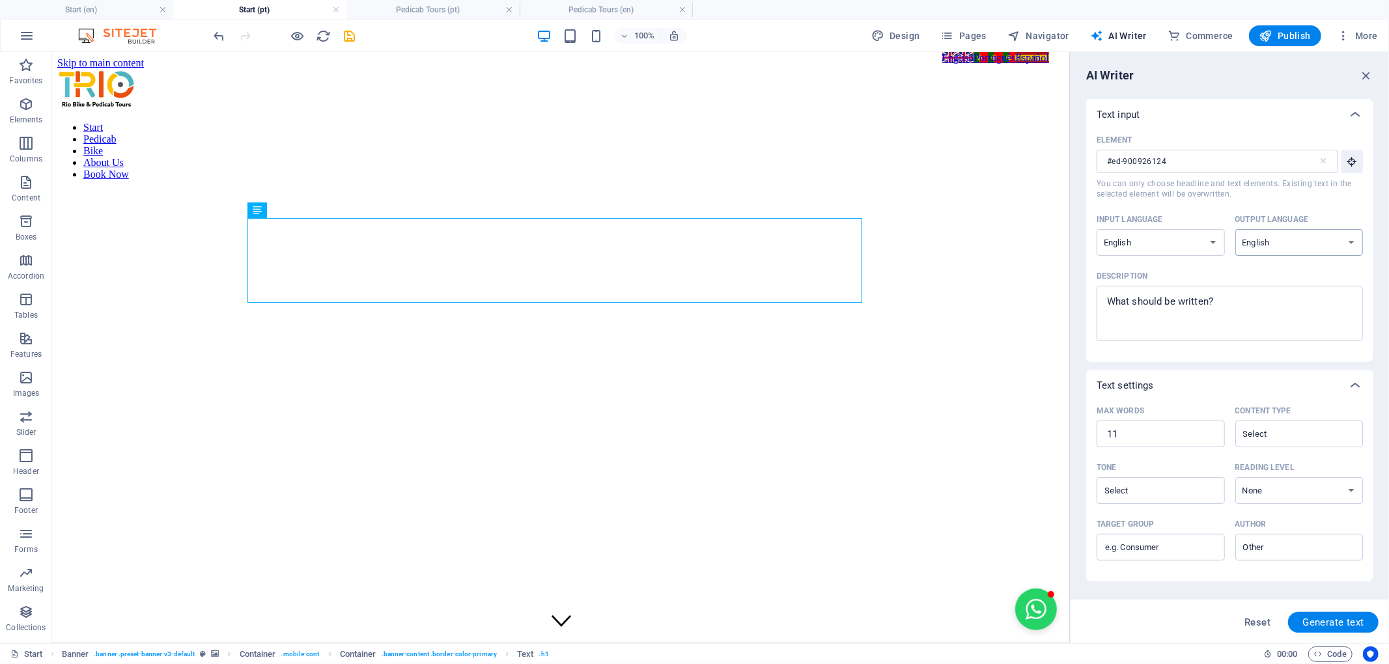
click at [1273, 242] on select "Albanian Arabic Armenian Awadhi Azerbaijani Bashkir Basque Belarusian Bengali B…" at bounding box center [1300, 242] width 128 height 27
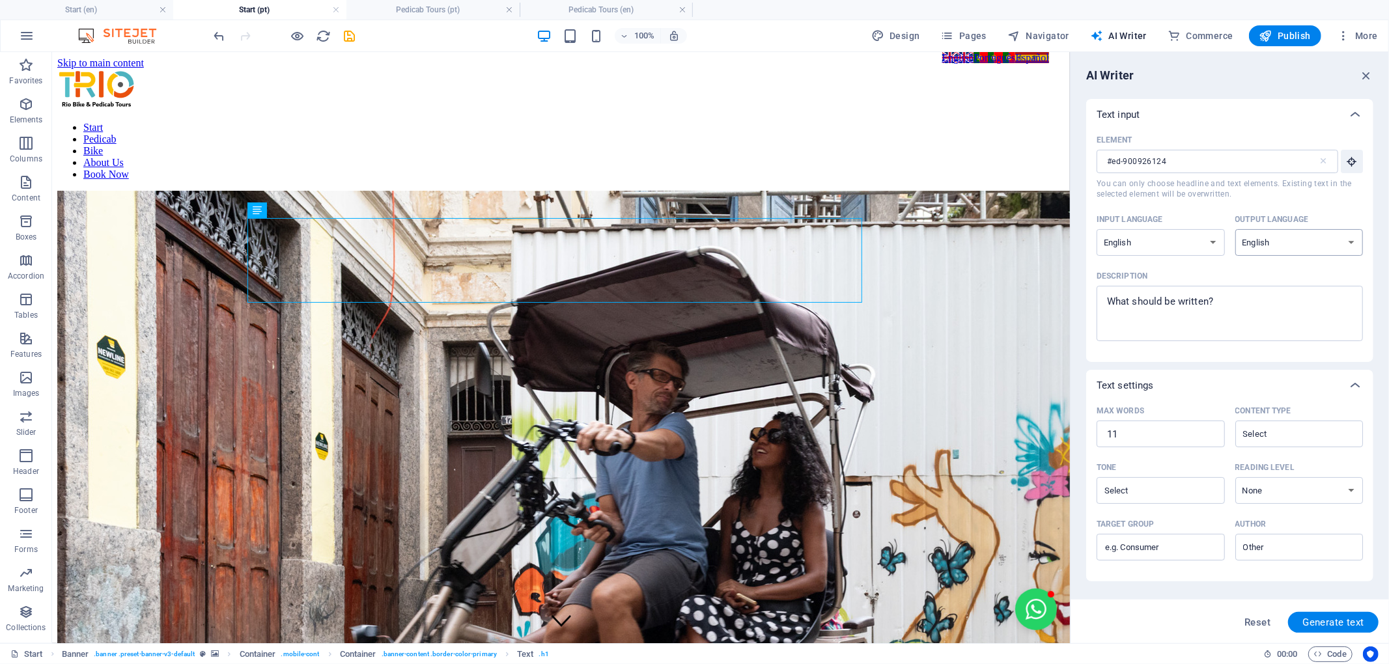
select select "Portuguese"
click at [1236, 229] on select "Albanian Arabic Armenian Awadhi Azerbaijani Bashkir Basque Belarusian Bengali B…" at bounding box center [1300, 242] width 128 height 27
click at [1338, 627] on span "Generate text" at bounding box center [1334, 623] width 62 height 10
type textarea "x"
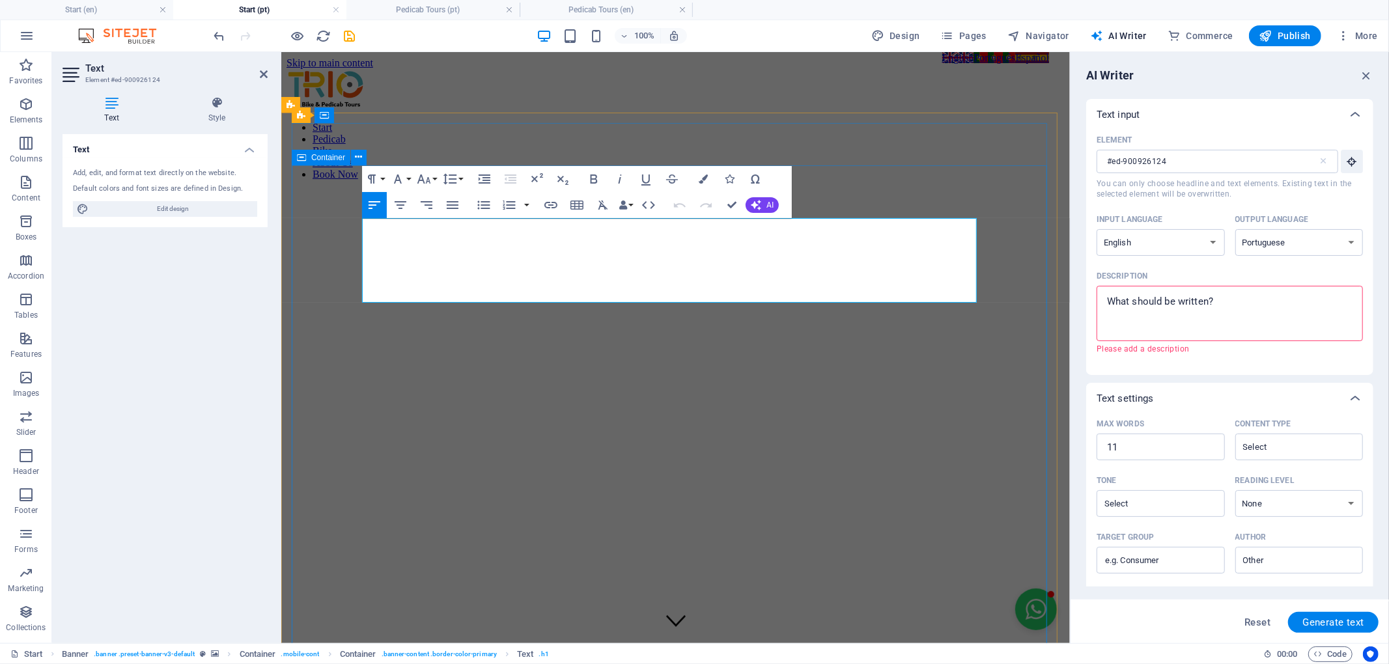
drag, startPoint x: 769, startPoint y: 291, endPoint x: 321, endPoint y: 216, distance: 453.8
copy div "Unique [GEOGRAPHIC_DATA] [GEOGRAPHIC_DATA] by pedicab Rainforest by mountain bi…"
type textarea "x"
click at [1137, 316] on textarea "Description x ​ Please add a description" at bounding box center [1229, 313] width 253 height 42
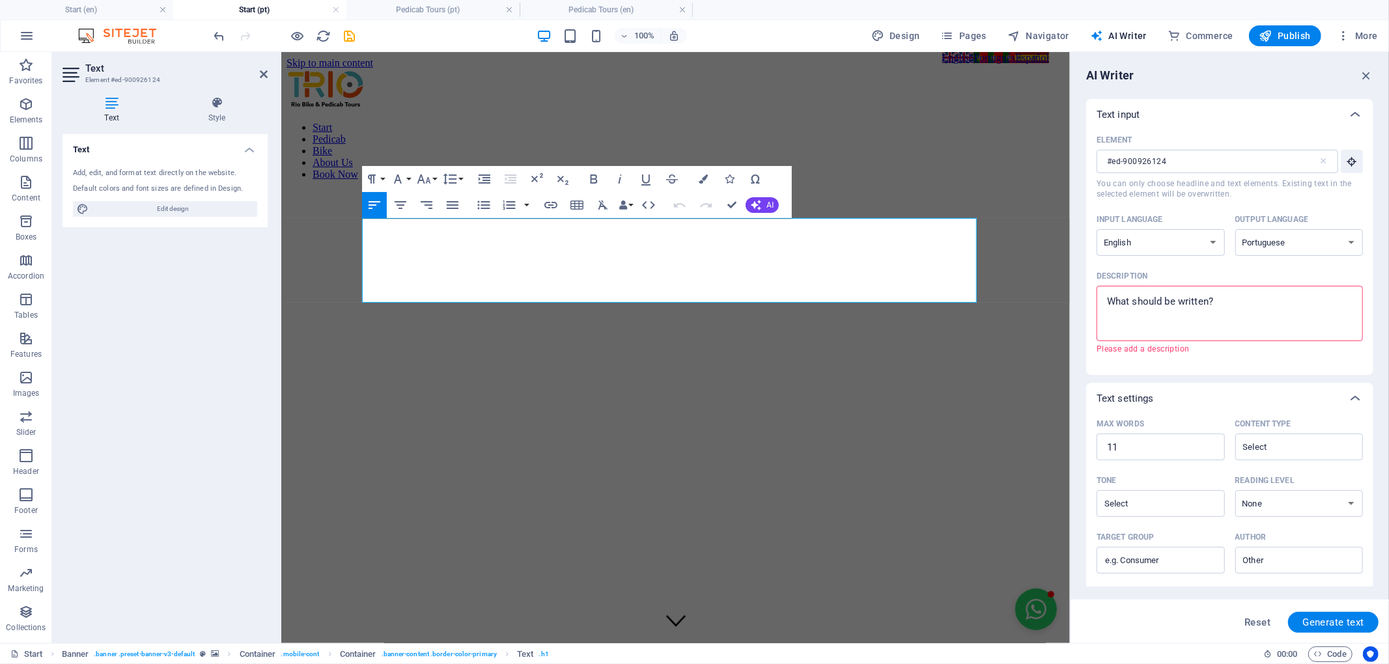
click at [1137, 316] on textarea "Description x ​ Please add a description" at bounding box center [1229, 313] width 253 height 42
click at [1126, 305] on textarea "Description x ​ Please add a description" at bounding box center [1229, 313] width 253 height 42
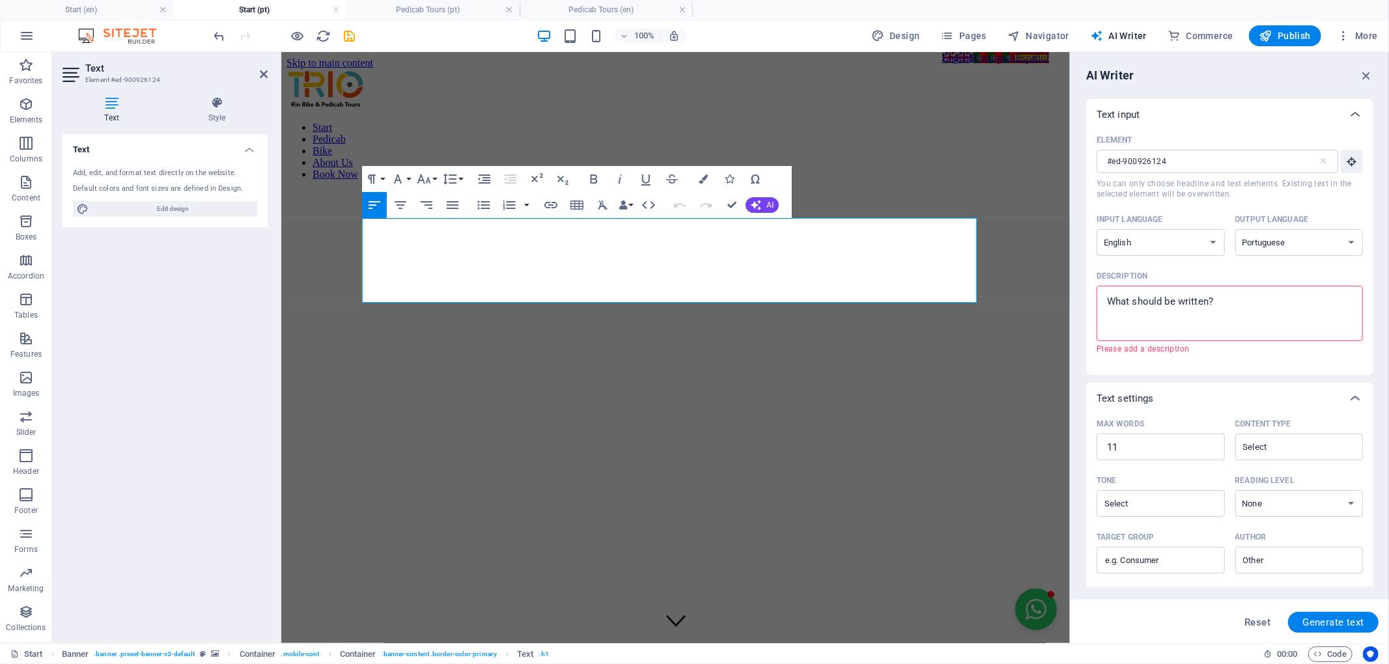
drag, startPoint x: 1126, startPoint y: 305, endPoint x: 1197, endPoint y: 311, distance: 71.3
click at [1127, 305] on textarea "Description x ​ Please add a description" at bounding box center [1229, 313] width 253 height 42
drag, startPoint x: 1225, startPoint y: 302, endPoint x: 1166, endPoint y: 306, distance: 59.4
click at [1171, 300] on textarea "Description x ​ Please add a description" at bounding box center [1229, 313] width 253 height 42
type textarea "Unique [GEOGRAPHIC_DATA] [GEOGRAPHIC_DATA] by pedicab Rainforest by mountain bi…"
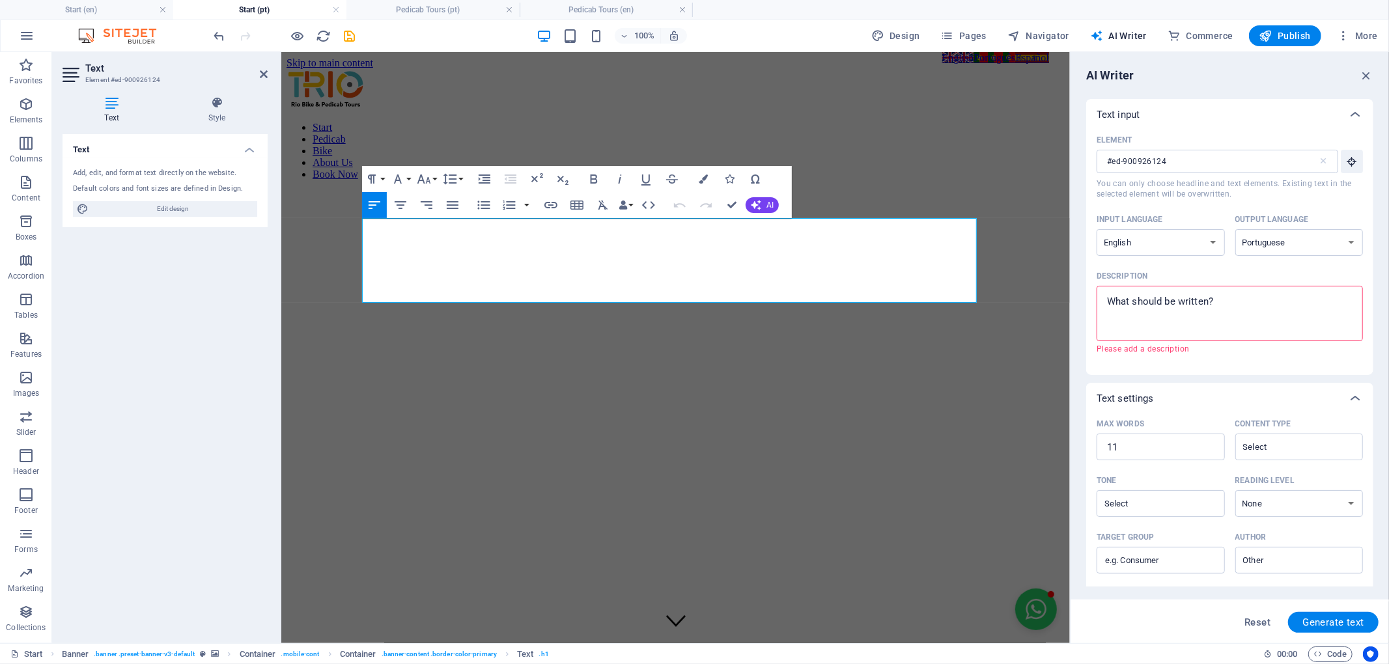
type textarea "x"
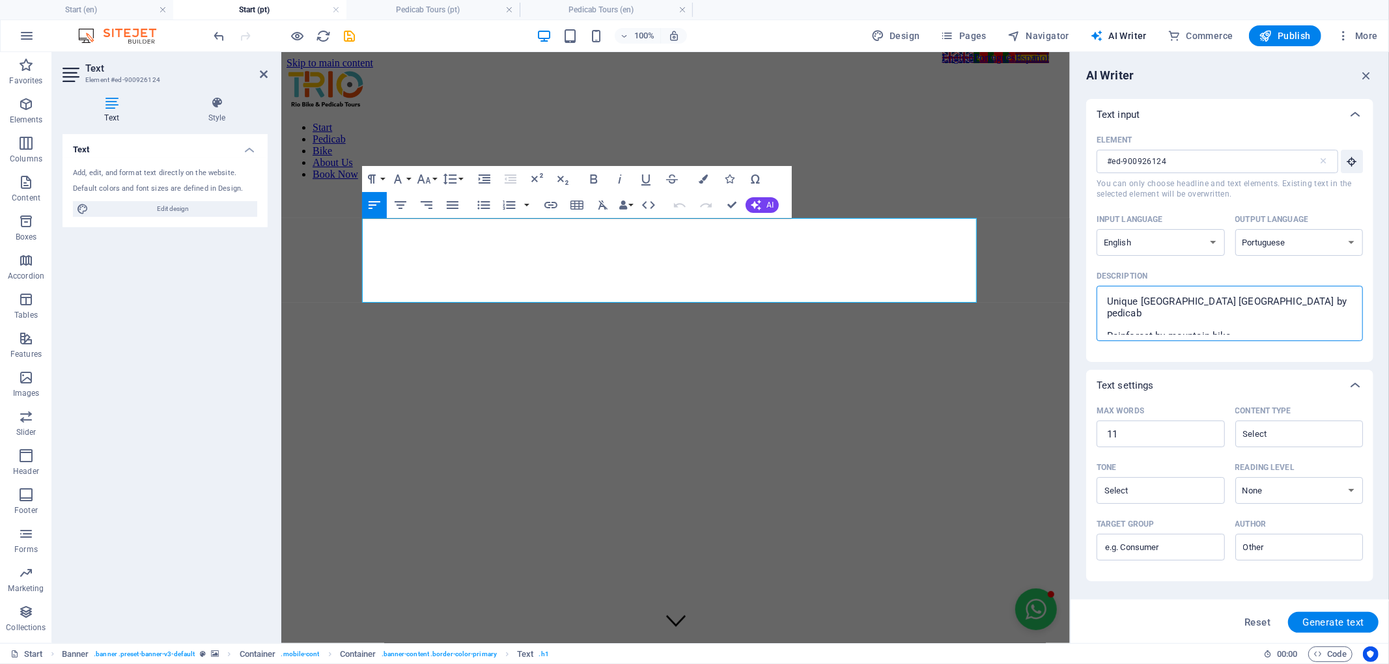
scroll to position [8, 0]
type textarea "Unique [GEOGRAPHIC_DATA] [GEOGRAPHIC_DATA] by pedicab Rainforest by mountain bi…"
click at [1337, 628] on span "Generate text" at bounding box center [1334, 623] width 62 height 10
type textarea "x"
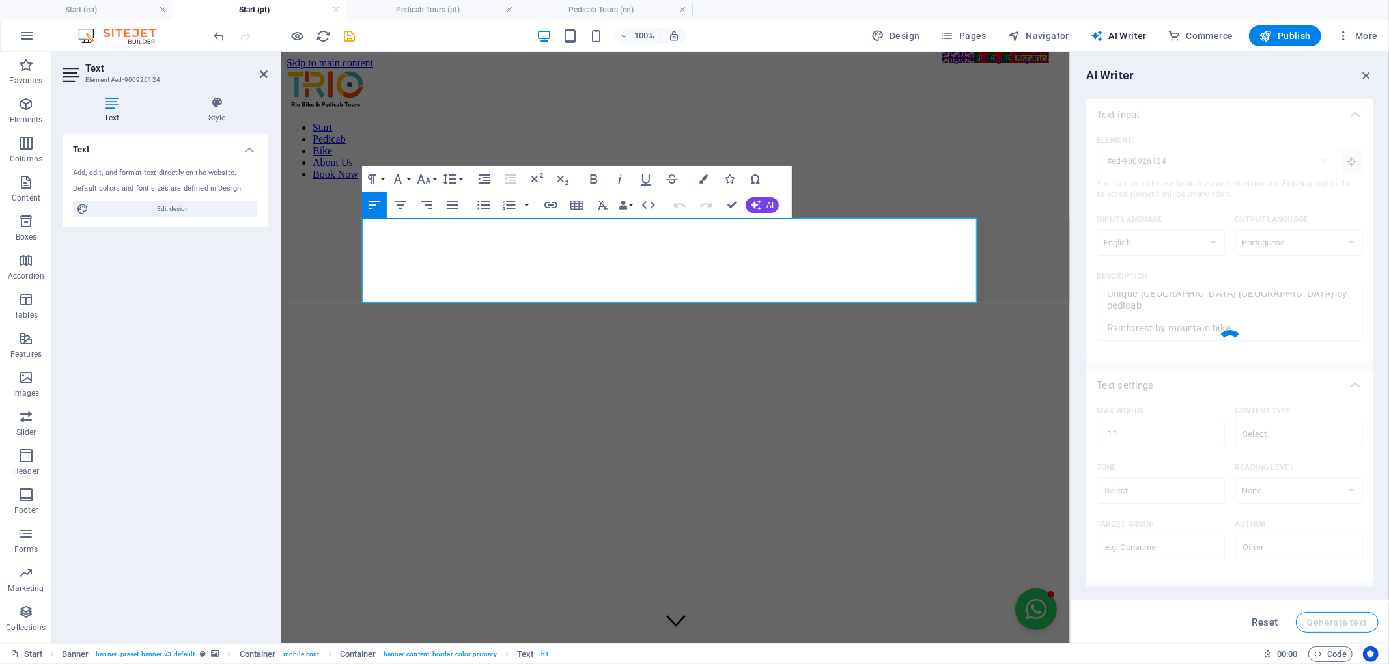
type textarea "x"
type textarea "Passeios únicos no [GEOGRAPHIC_DATA]: pedicab e mountain bike."
type textarea "x"
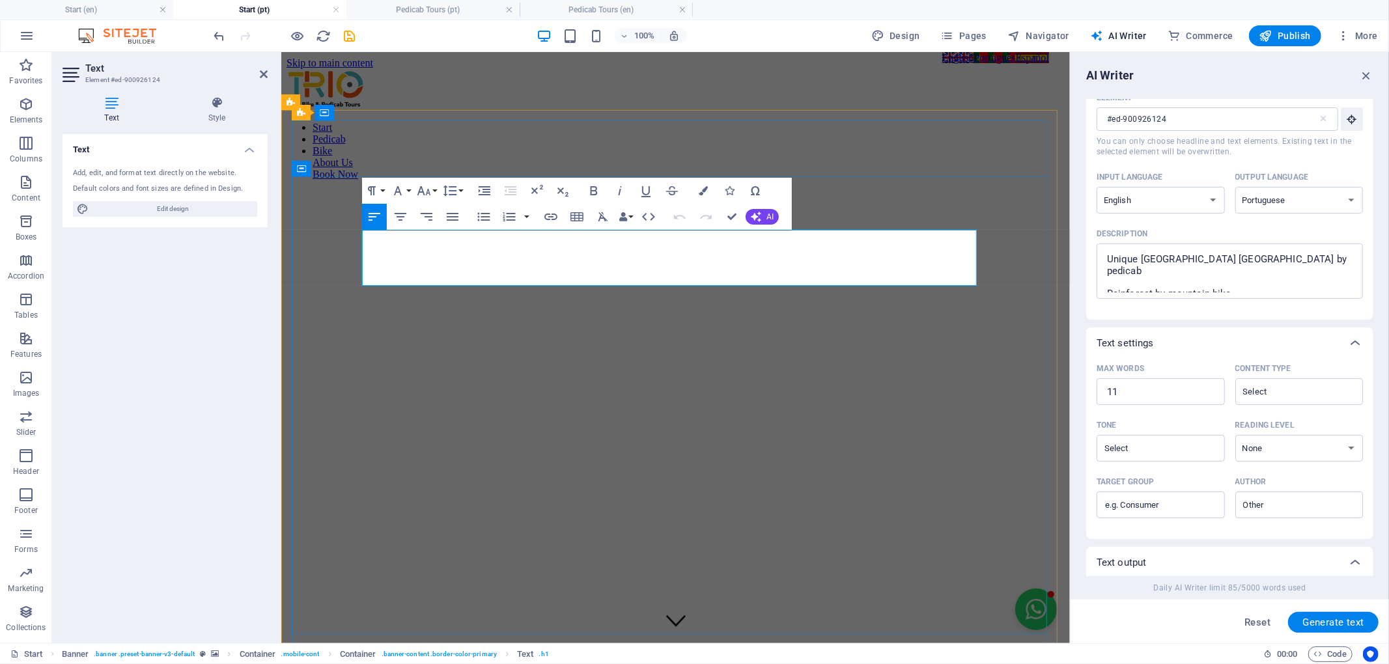
scroll to position [145, 0]
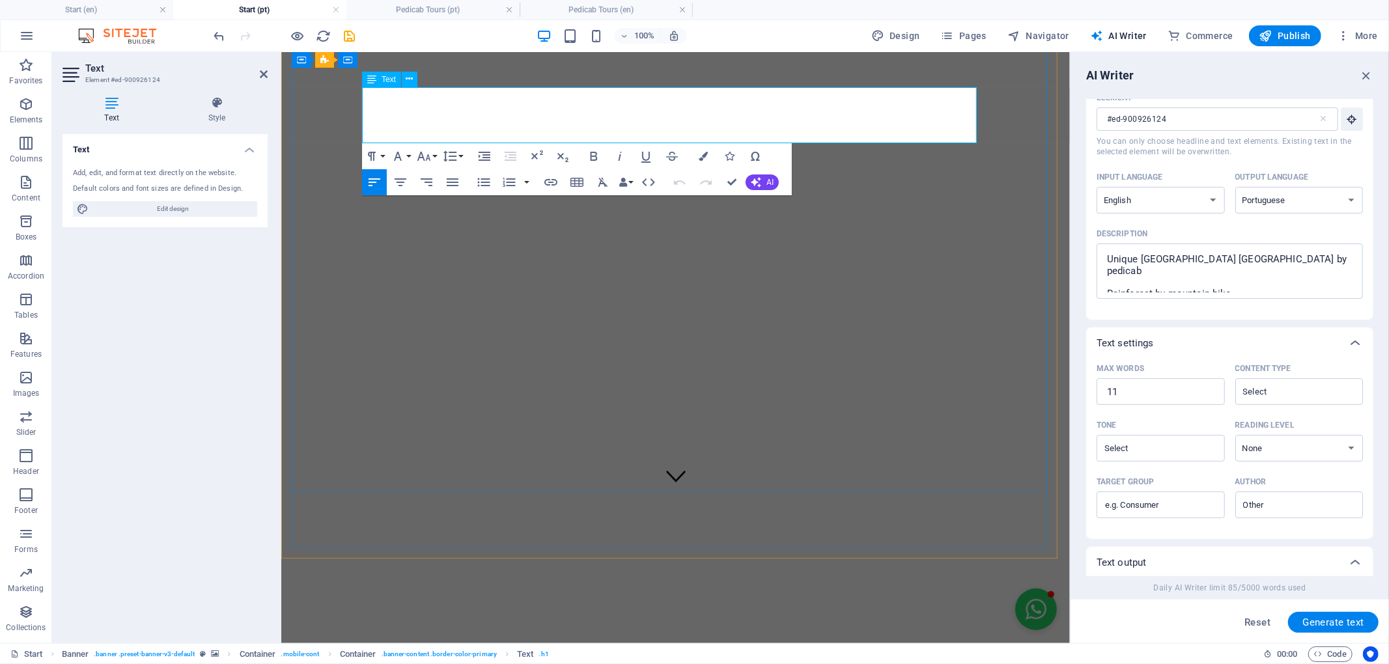
click at [889, 659] on p "Passeios únicos no [GEOGRAPHIC_DATA]: pedicab e mountain bike." at bounding box center [675, 665] width 756 height 12
click at [646, 659] on p "Passeios únicos no [GEOGRAPHIC_DATA]: pedicab e mountain bike." at bounding box center [675, 665] width 756 height 12
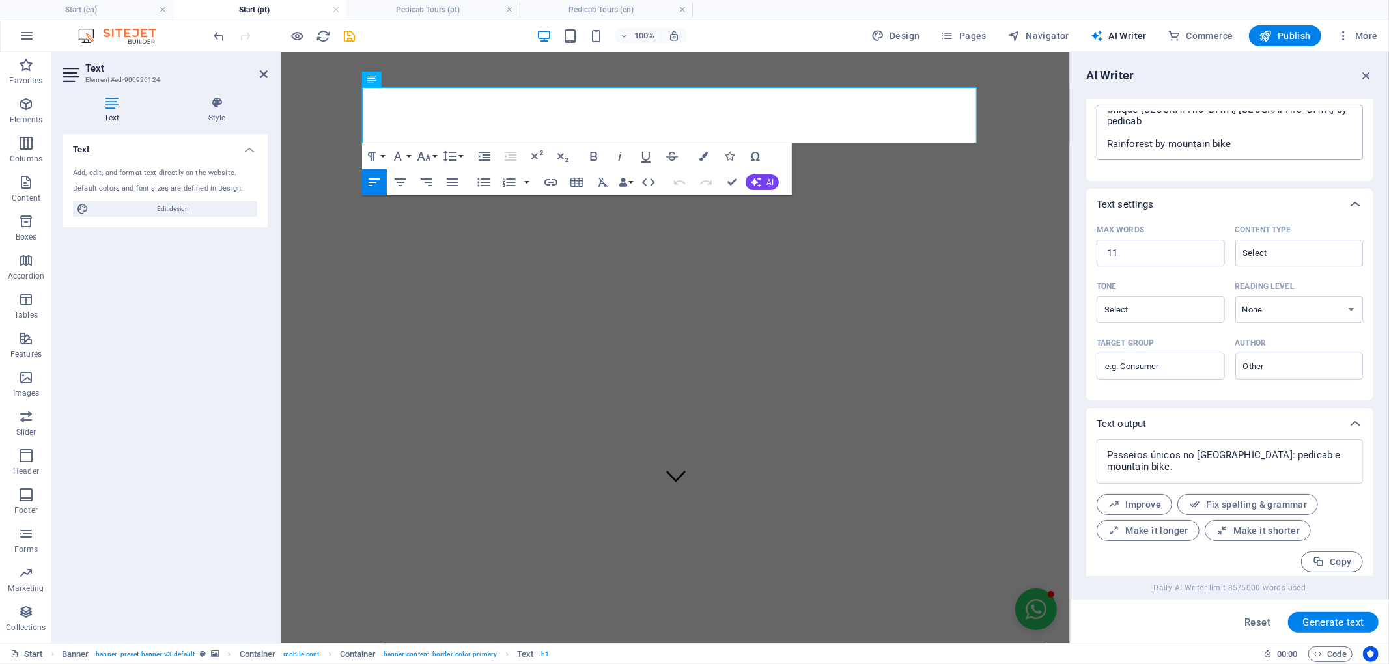
scroll to position [188, 0]
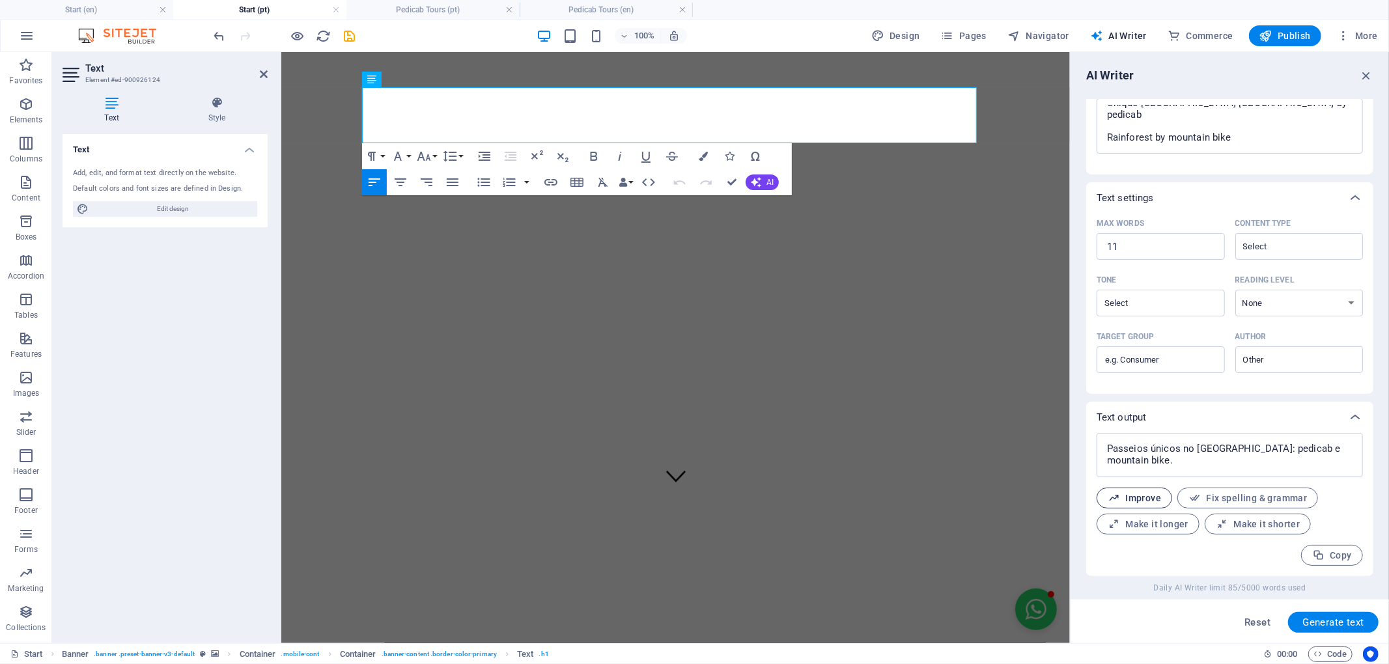
click at [1155, 499] on span "Improve" at bounding box center [1134, 498] width 53 height 12
type textarea "x"
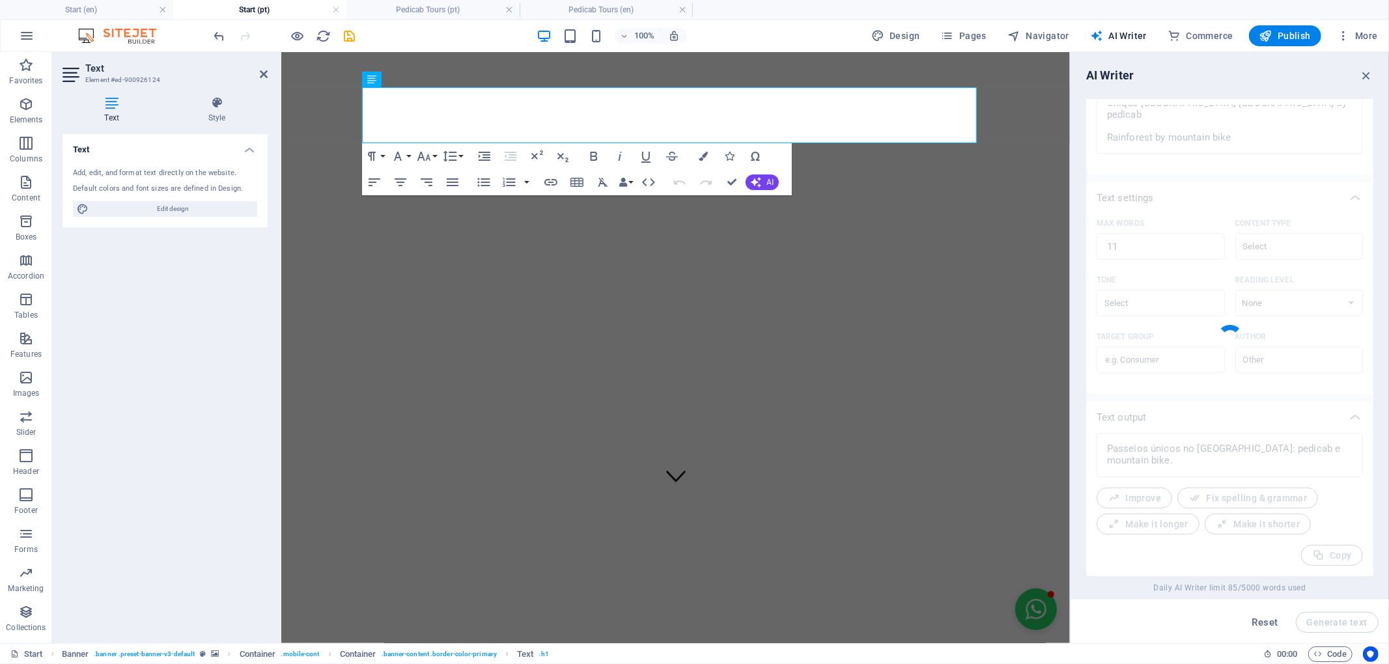
type textarea "x"
type textarea "Experiências exclusivas no [GEOGRAPHIC_DATA]: passeios de pedicab e mountain bi…"
type textarea "x"
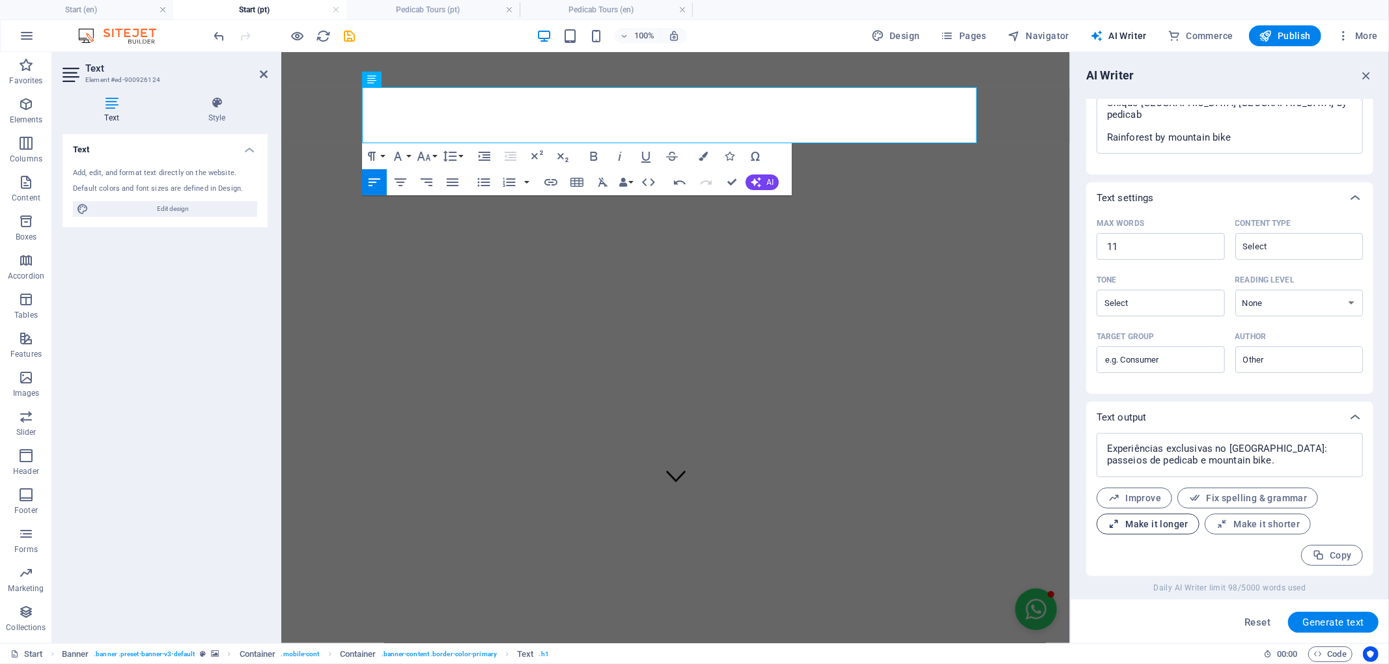
click at [1181, 530] on span "Make it longer" at bounding box center [1148, 525] width 81 height 12
type textarea "x"
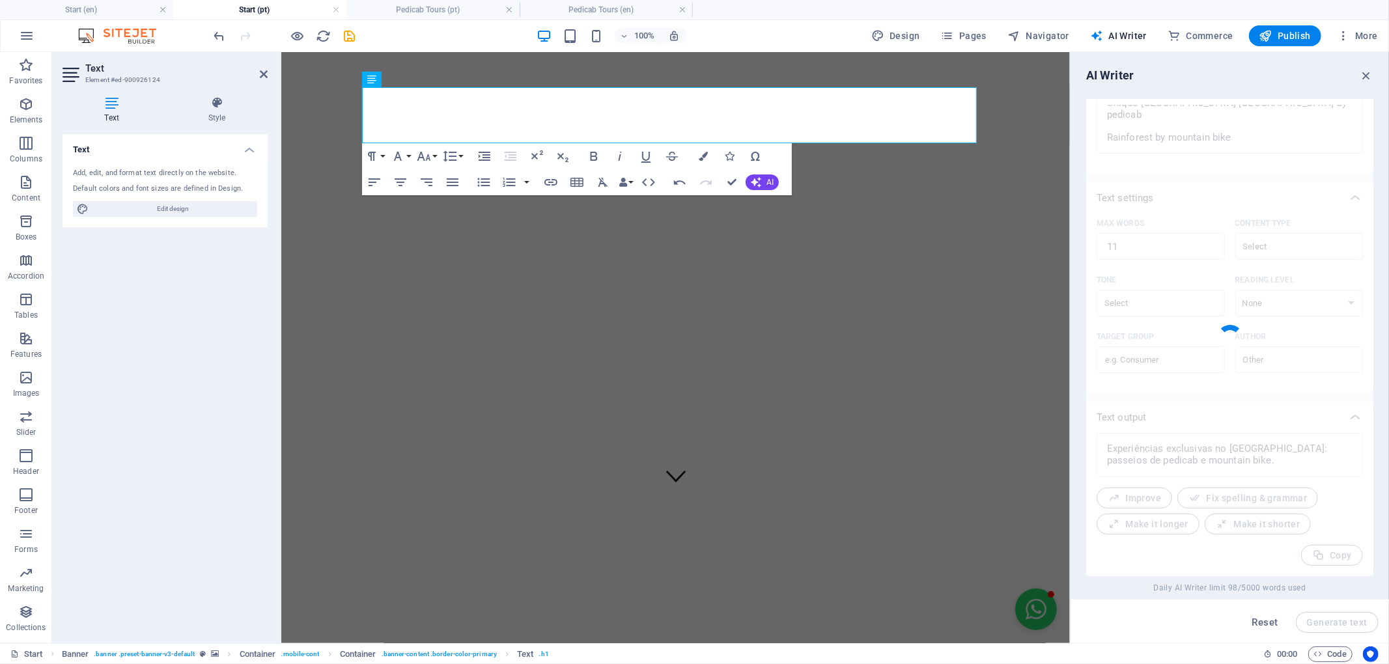
type textarea "x"
type textarea "Descubra experiências exclusivas no [GEOGRAPHIC_DATA], onde você pode explorar …"
type textarea "x"
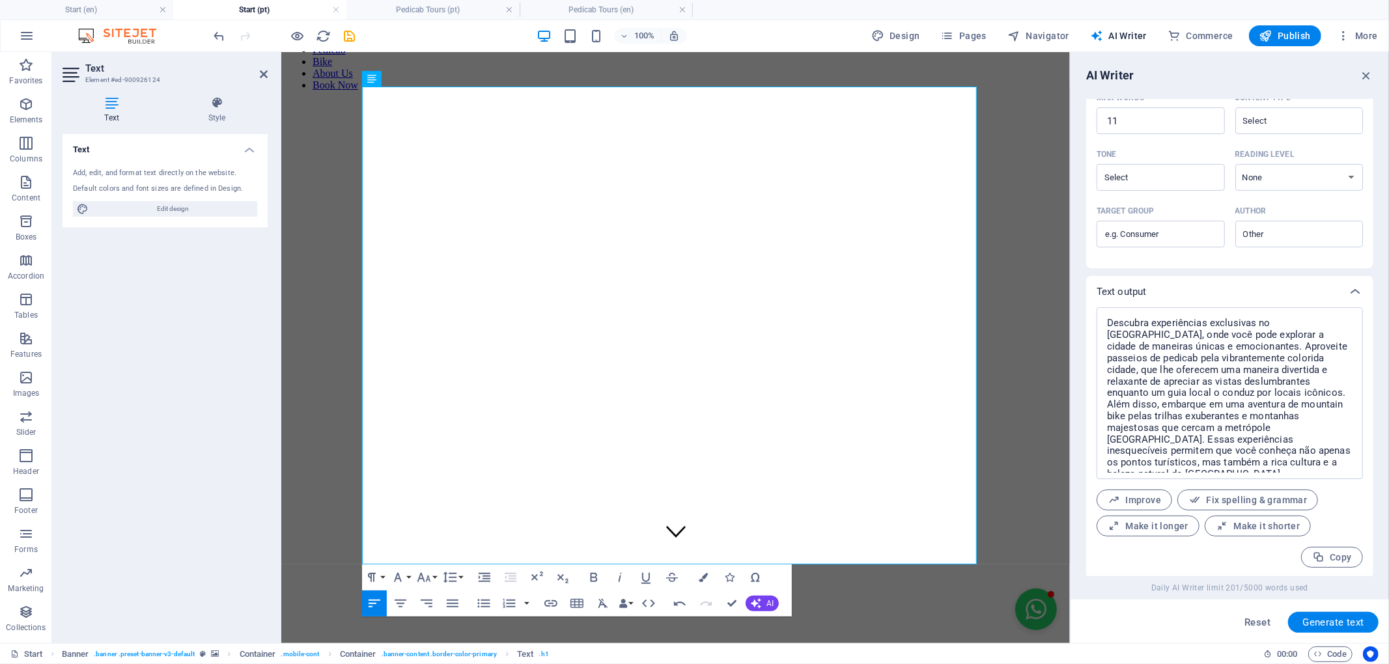
scroll to position [315, 0]
click at [1251, 521] on span "Make it shorter" at bounding box center [1258, 525] width 84 height 12
type textarea "x"
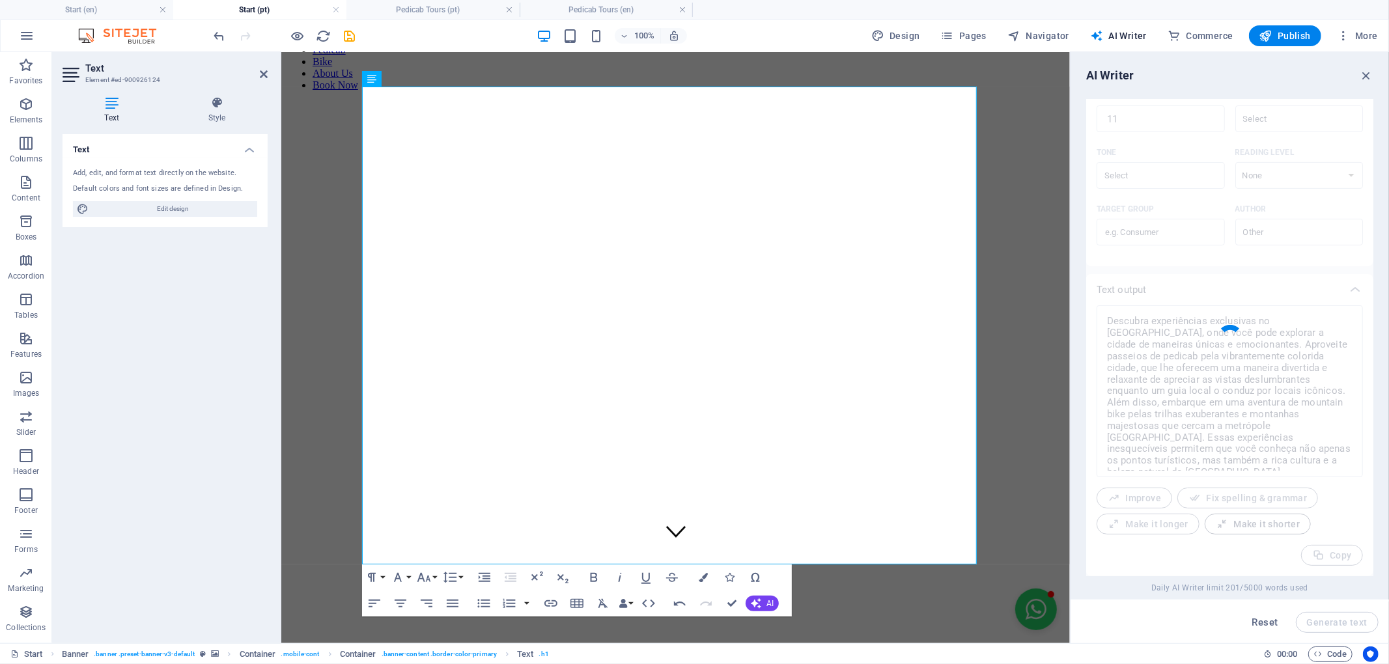
type textarea "x"
type textarea "Explore experiências únicas no [GEOGRAPHIC_DATA] com passeios de pedicab e aven…"
type textarea "x"
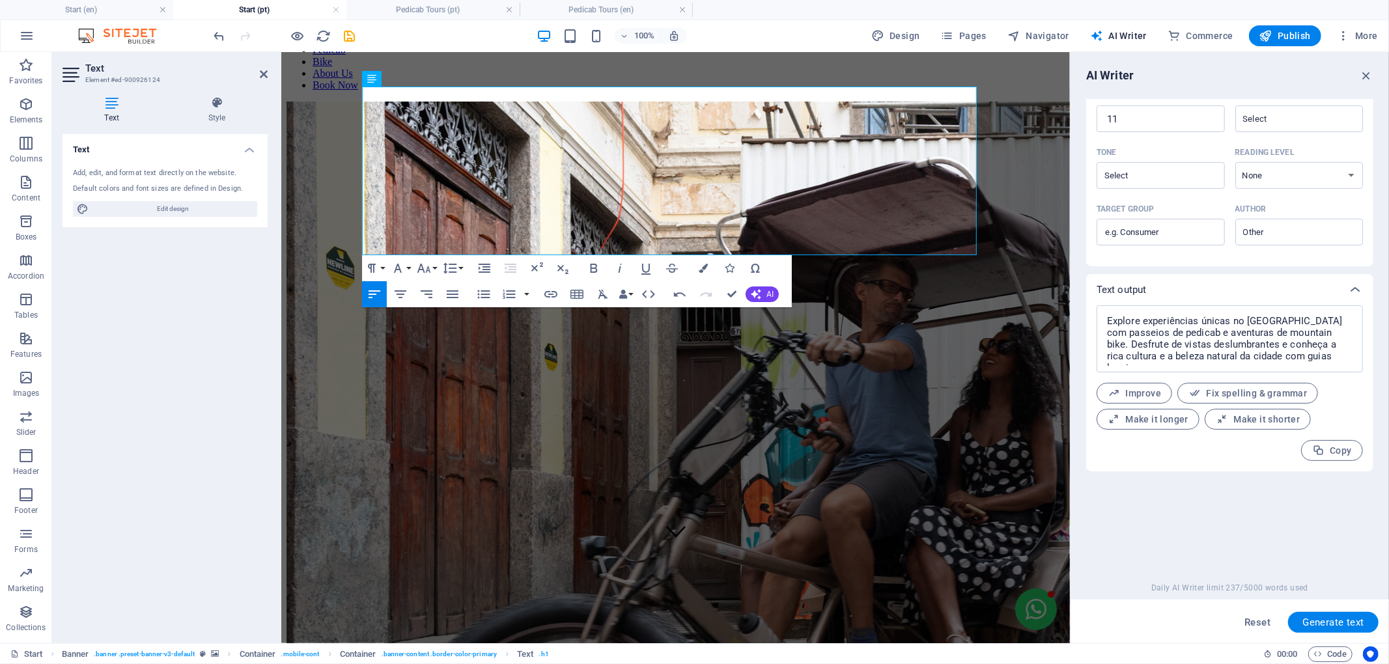
click at [1255, 408] on div "Improve Fix spelling & grammar Make it longer Make it shorter" at bounding box center [1230, 406] width 266 height 47
click at [1258, 422] on span "Make it shorter" at bounding box center [1258, 420] width 84 height 12
type textarea "x"
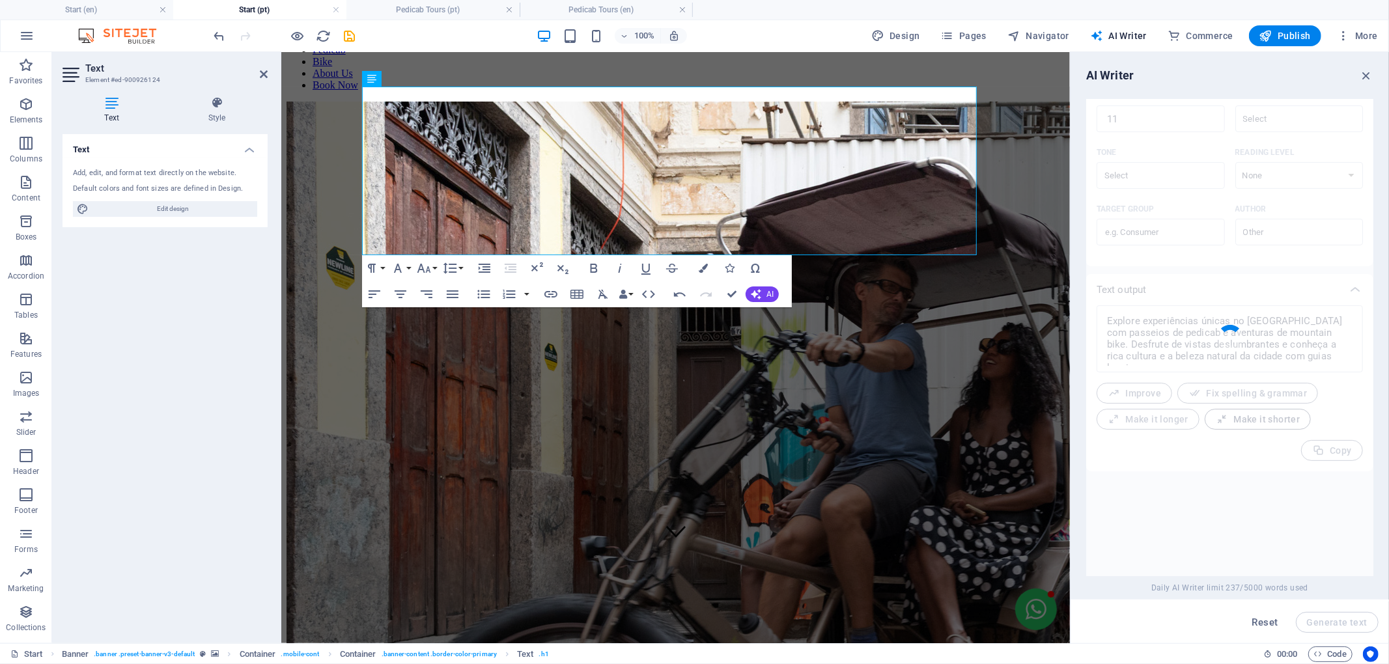
type textarea "x"
type textarea "Descubra o [GEOGRAPHIC_DATA] com passeios de pedicab e mountain bike, aproveita…"
type textarea "x"
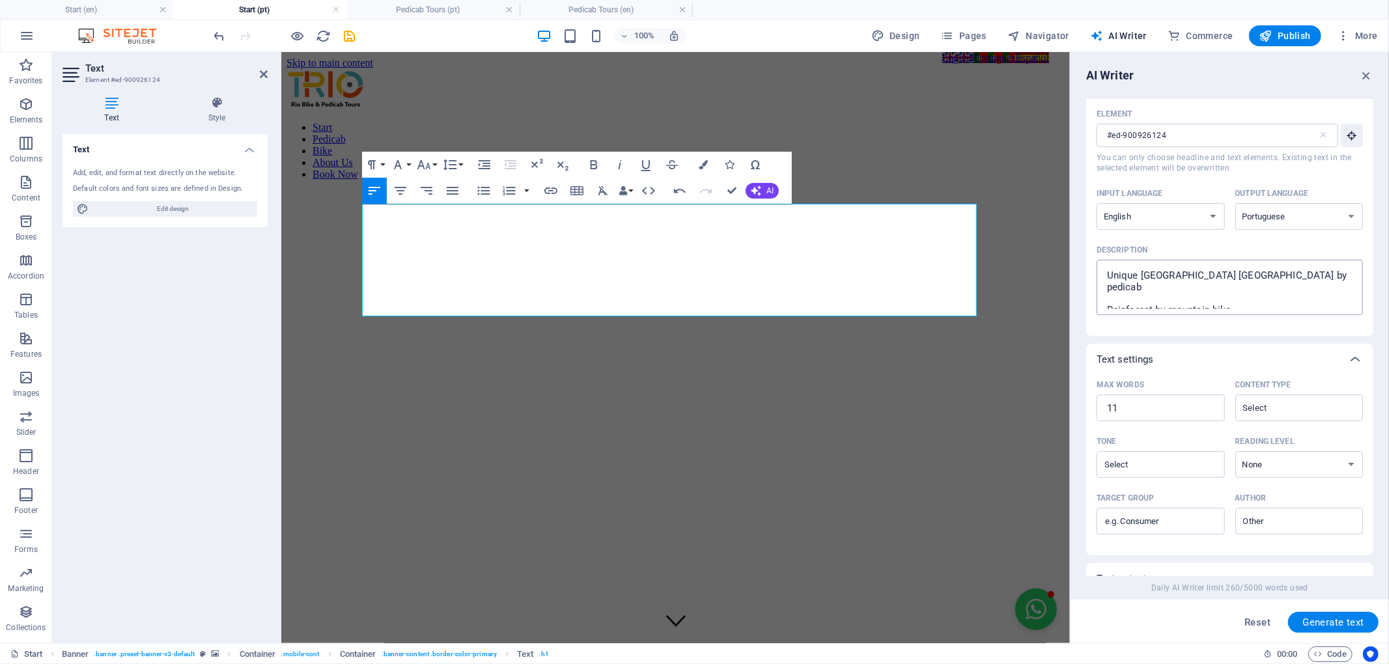
scroll to position [11, 0]
click at [1301, 472] on select "None Academic Adult Teen Child" at bounding box center [1300, 464] width 128 height 27
select select "Teen"
click at [1236, 451] on select "None Academic Adult Teen Child" at bounding box center [1300, 464] width 128 height 27
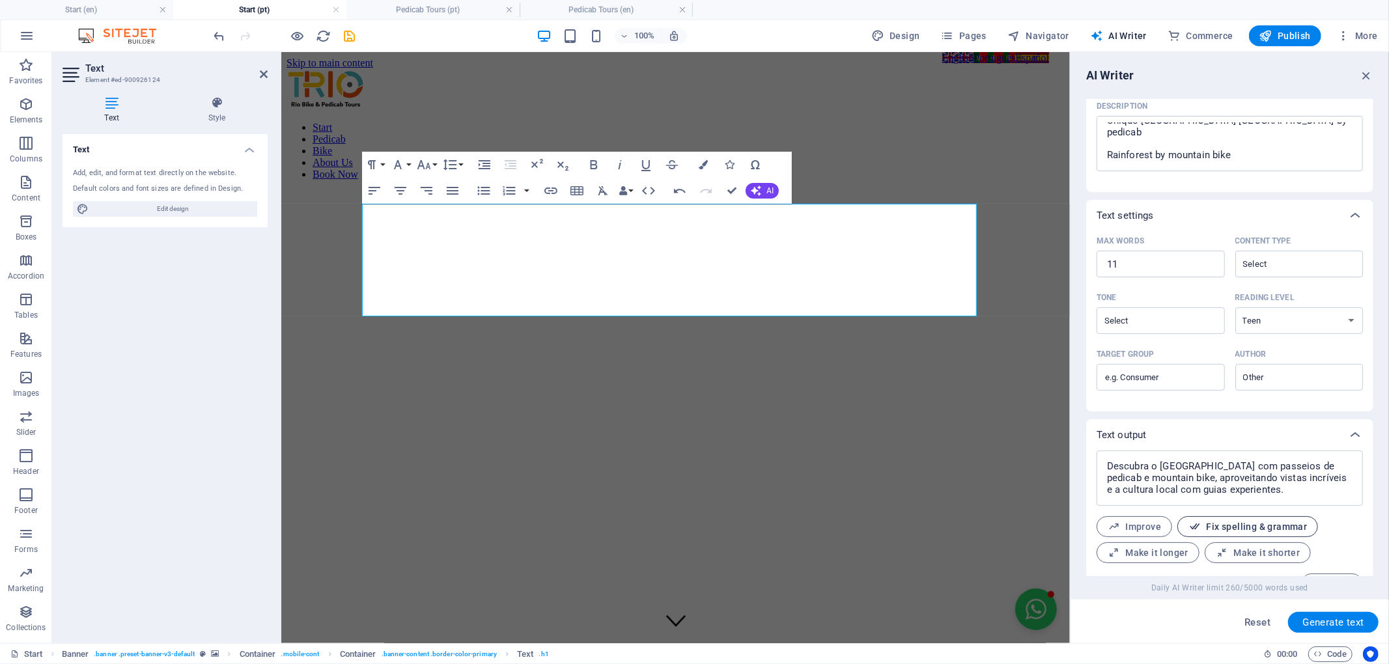
click at [1223, 530] on span "Fix spelling & grammar" at bounding box center [1248, 527] width 119 height 12
type textarea "x"
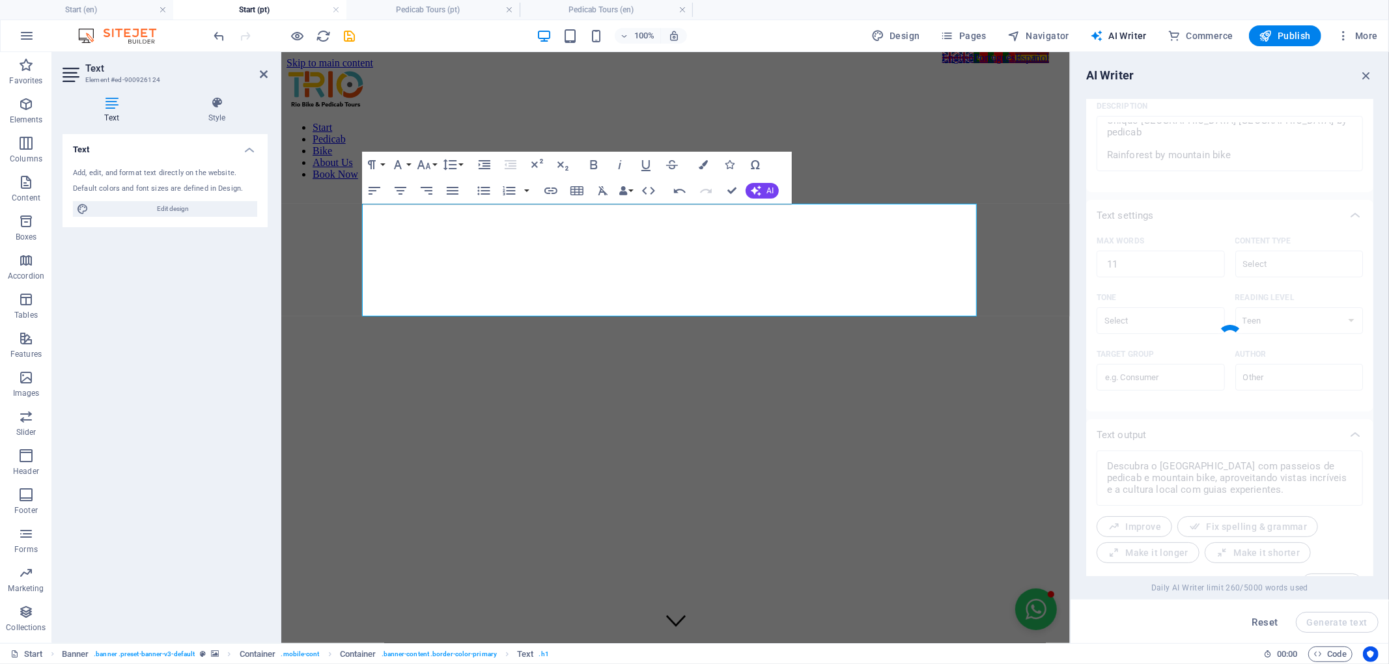
type textarea "x"
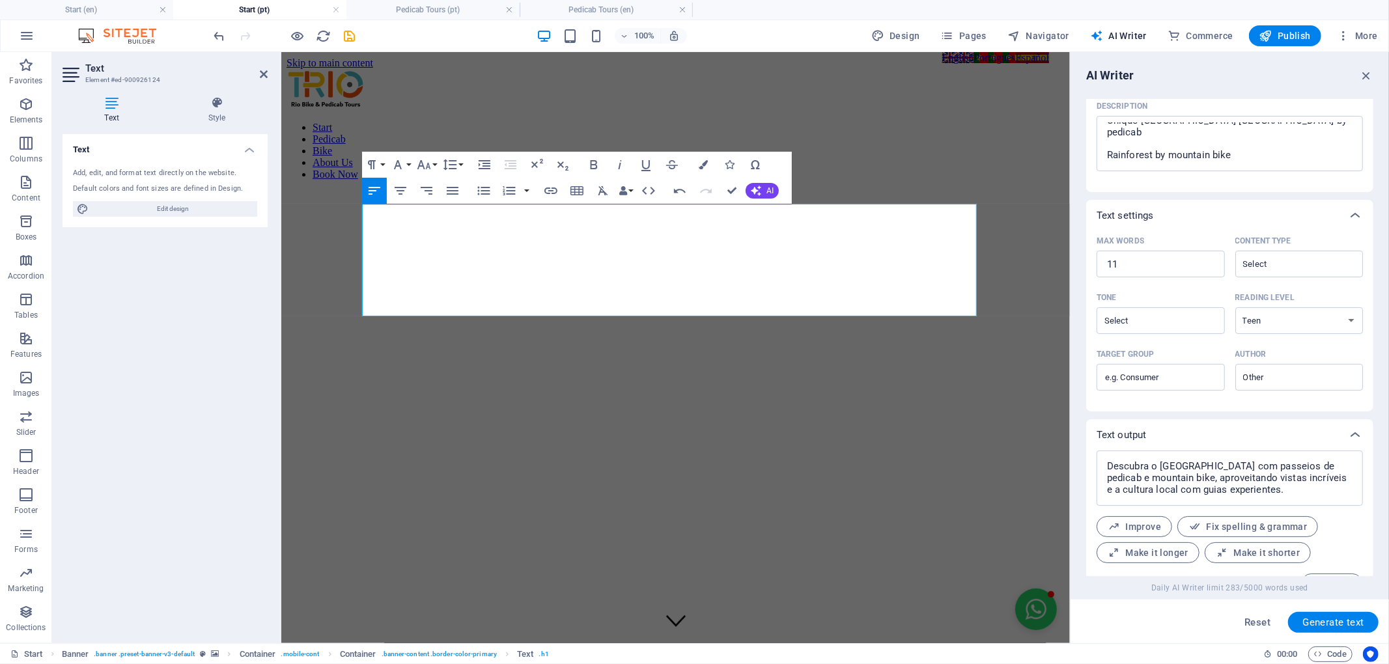
scroll to position [199, 0]
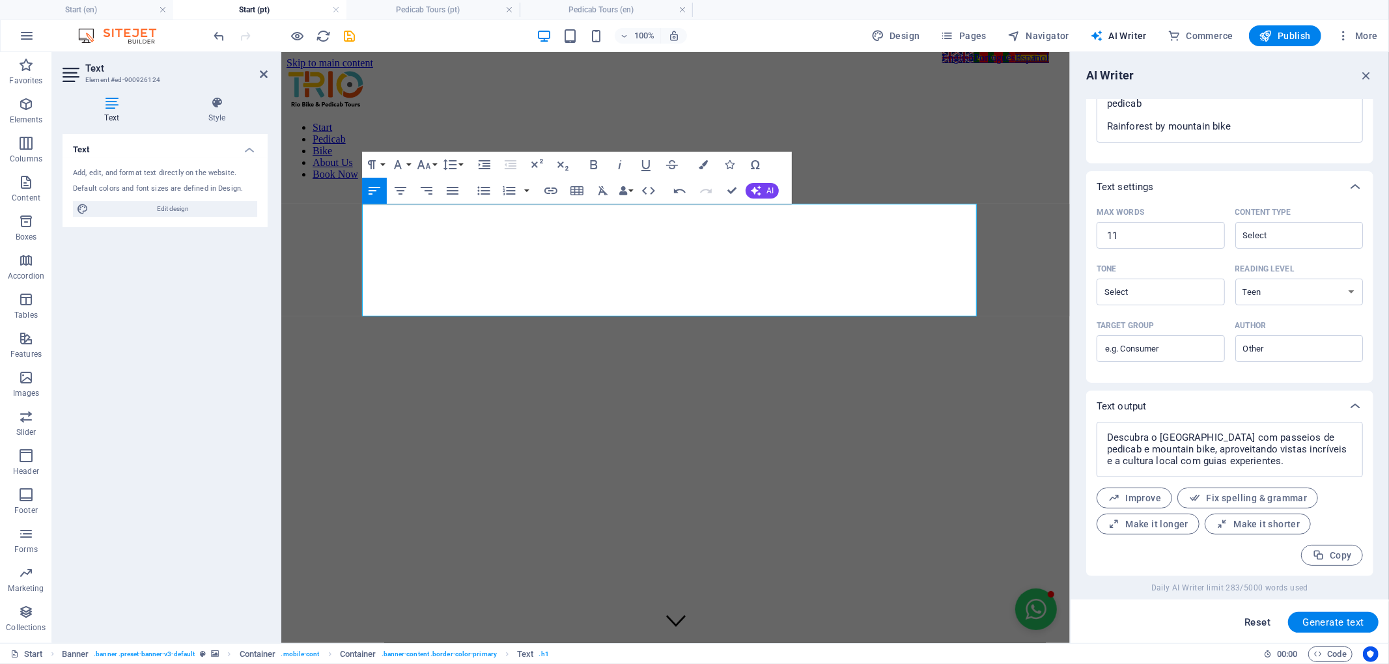
click at [1257, 624] on span "Reset" at bounding box center [1258, 623] width 26 height 10
select select "English"
type textarea "x"
type input "100"
select select
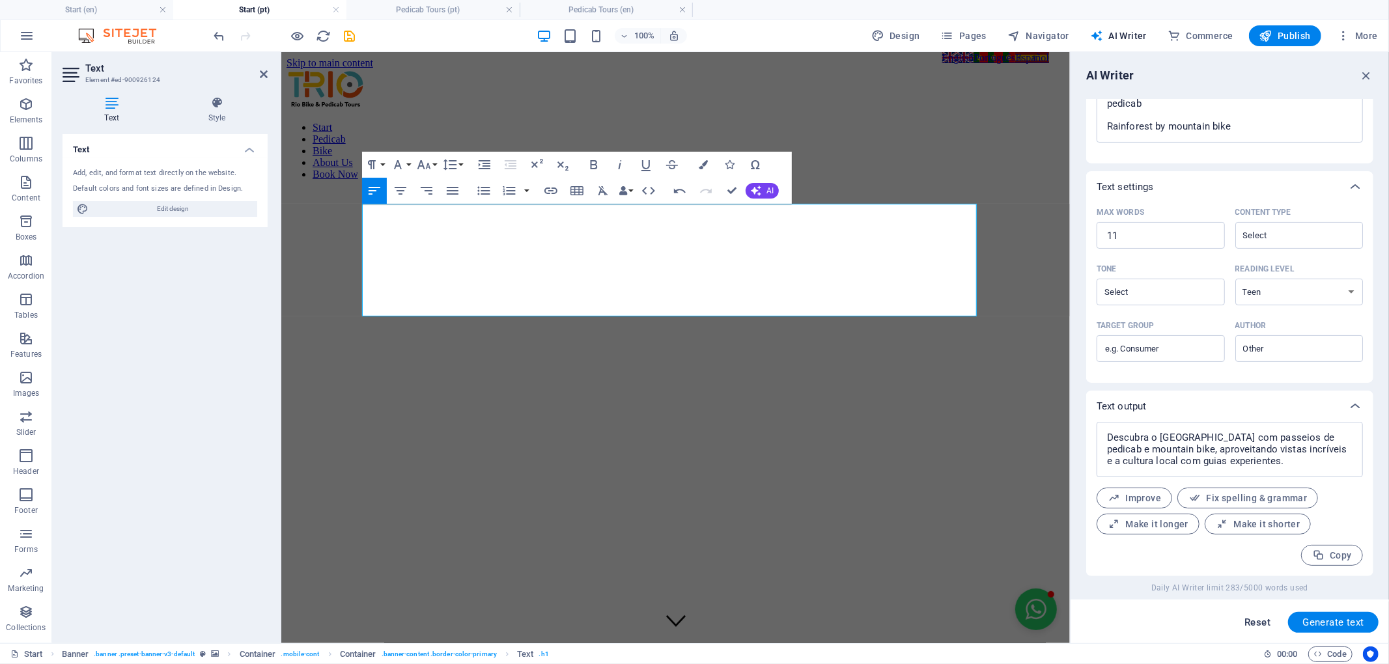
type textarea "x"
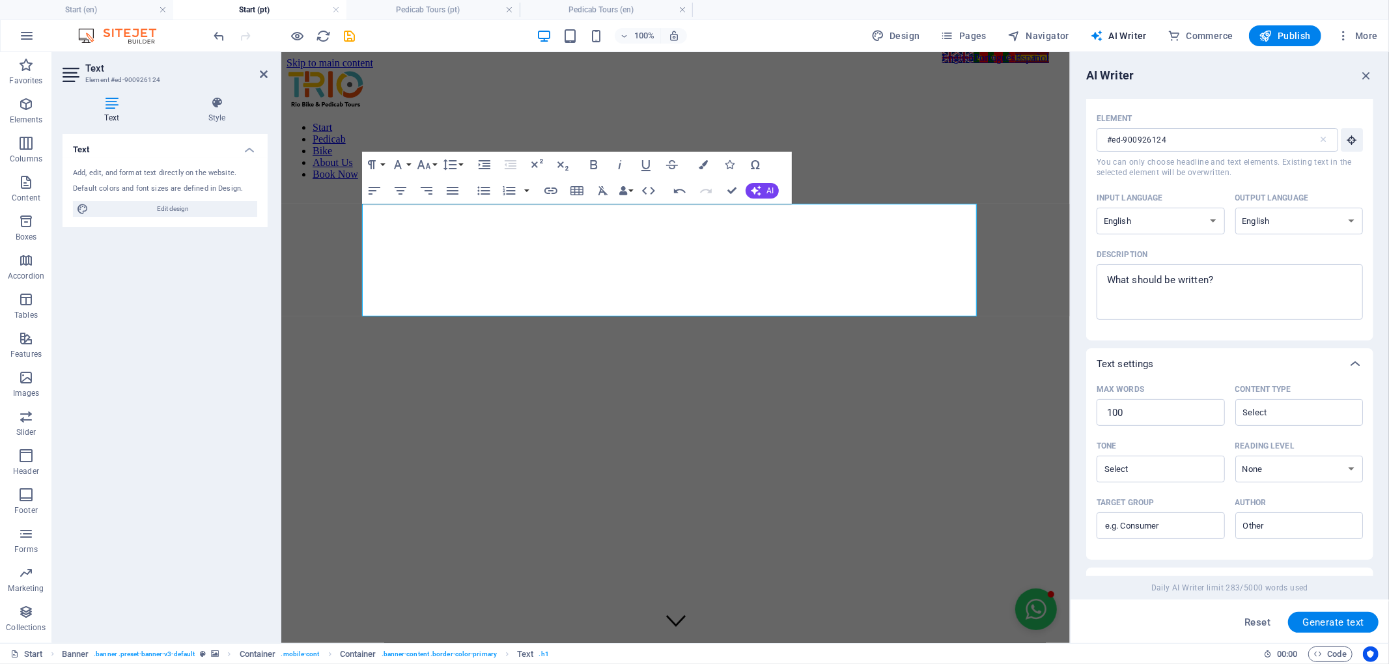
scroll to position [0, 0]
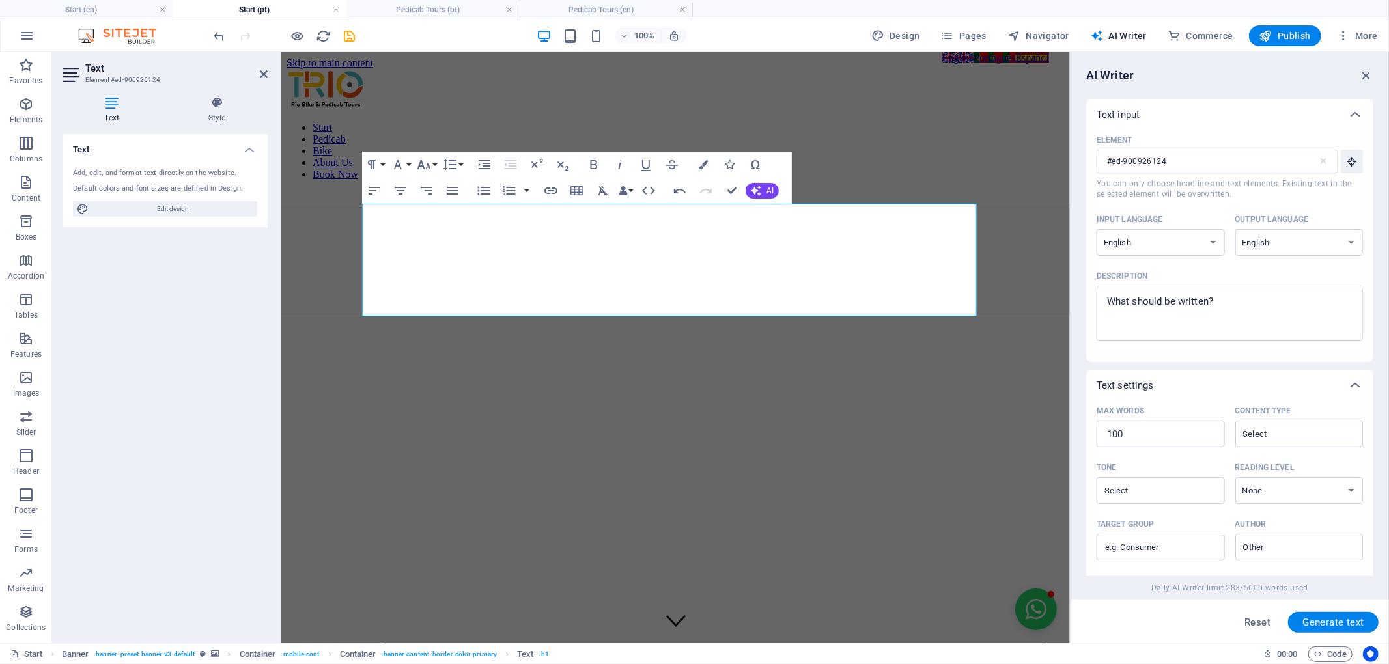
click at [1265, 113] on div "Text input" at bounding box center [1218, 114] width 243 height 13
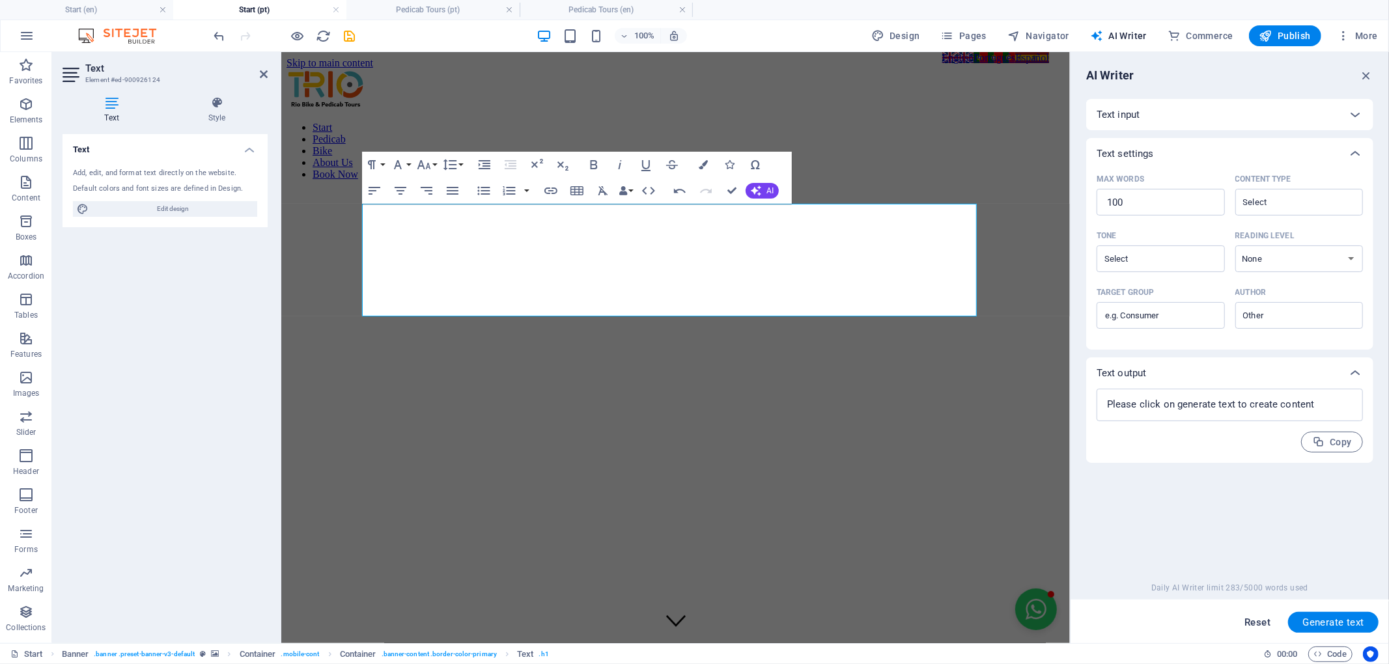
click at [1253, 628] on span "Reset" at bounding box center [1258, 623] width 26 height 10
type textarea "x"
select select
type textarea "x"
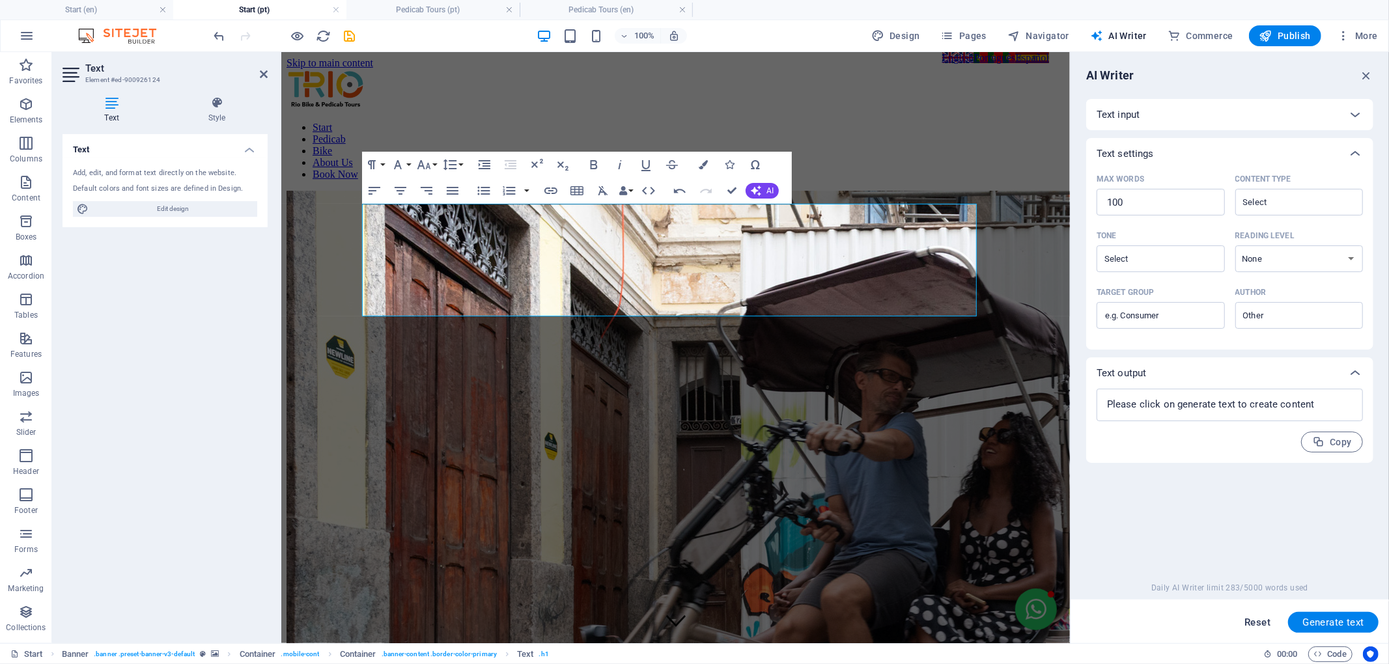
click at [1267, 623] on span "Reset" at bounding box center [1258, 623] width 26 height 10
type textarea "x"
select select
type textarea "x"
click at [1267, 623] on span "Reset" at bounding box center [1258, 623] width 26 height 10
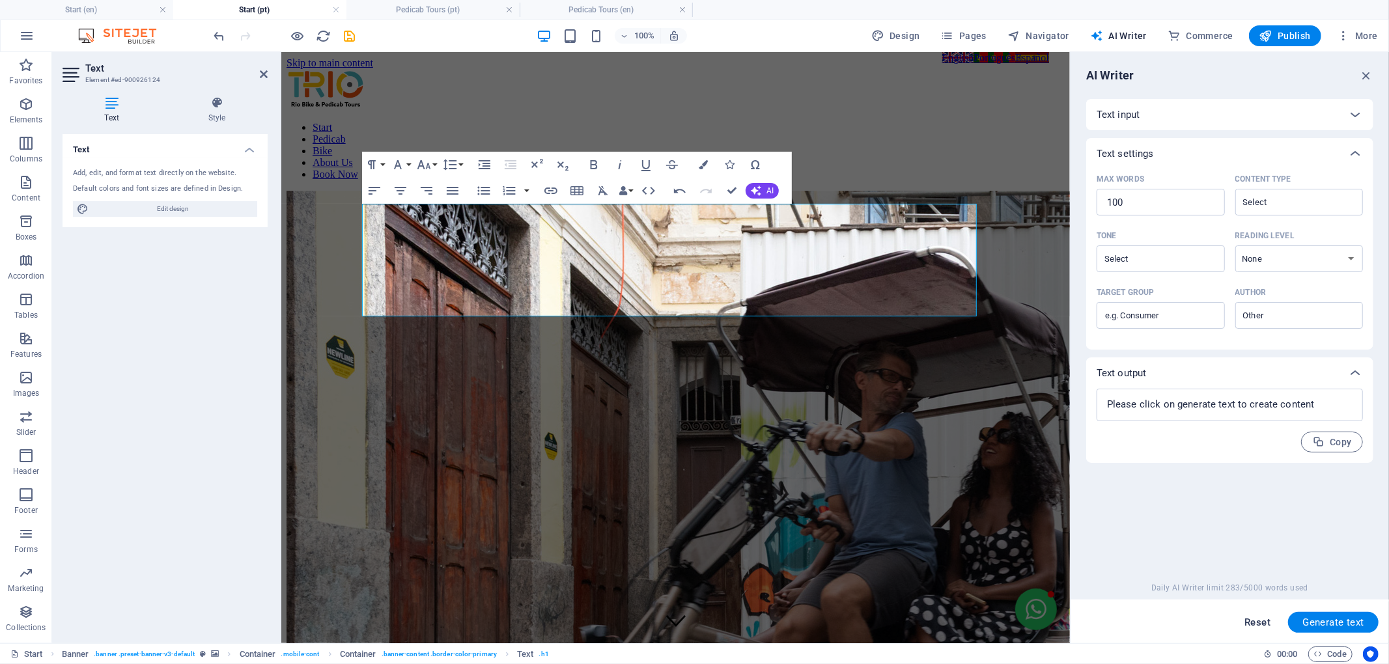
type textarea "x"
select select
type textarea "x"
click at [1253, 120] on div "Text input" at bounding box center [1218, 114] width 243 height 13
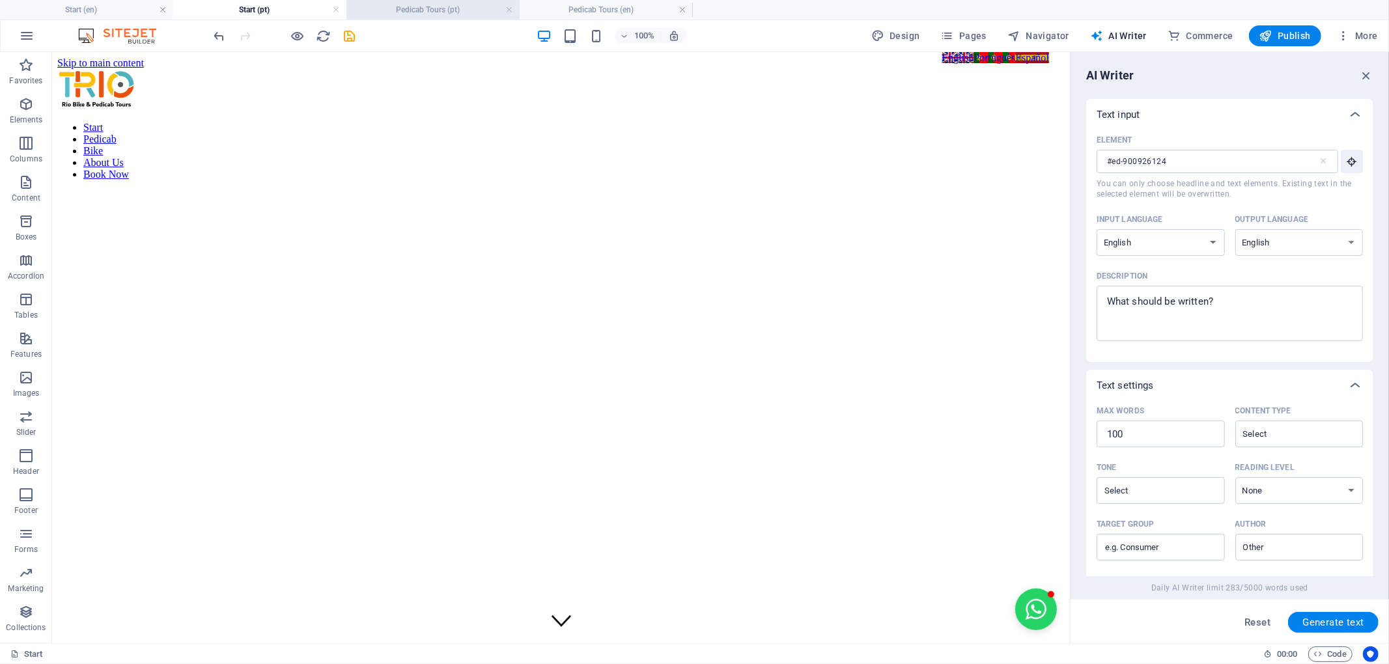
click at [474, 12] on h4 "Pedicab Tours (pt)" at bounding box center [433, 10] width 173 height 14
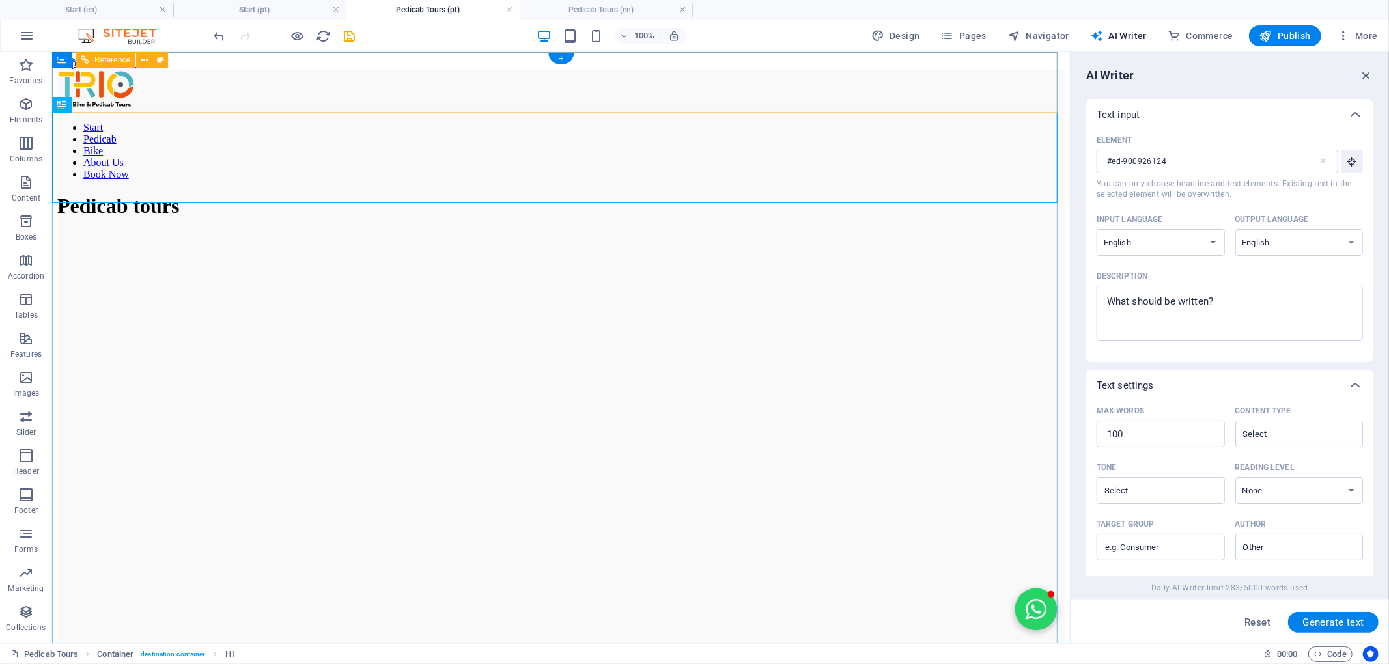
click at [827, 121] on nav "Start Pedicab Bike About Us Book Now" at bounding box center [561, 150] width 1008 height 59
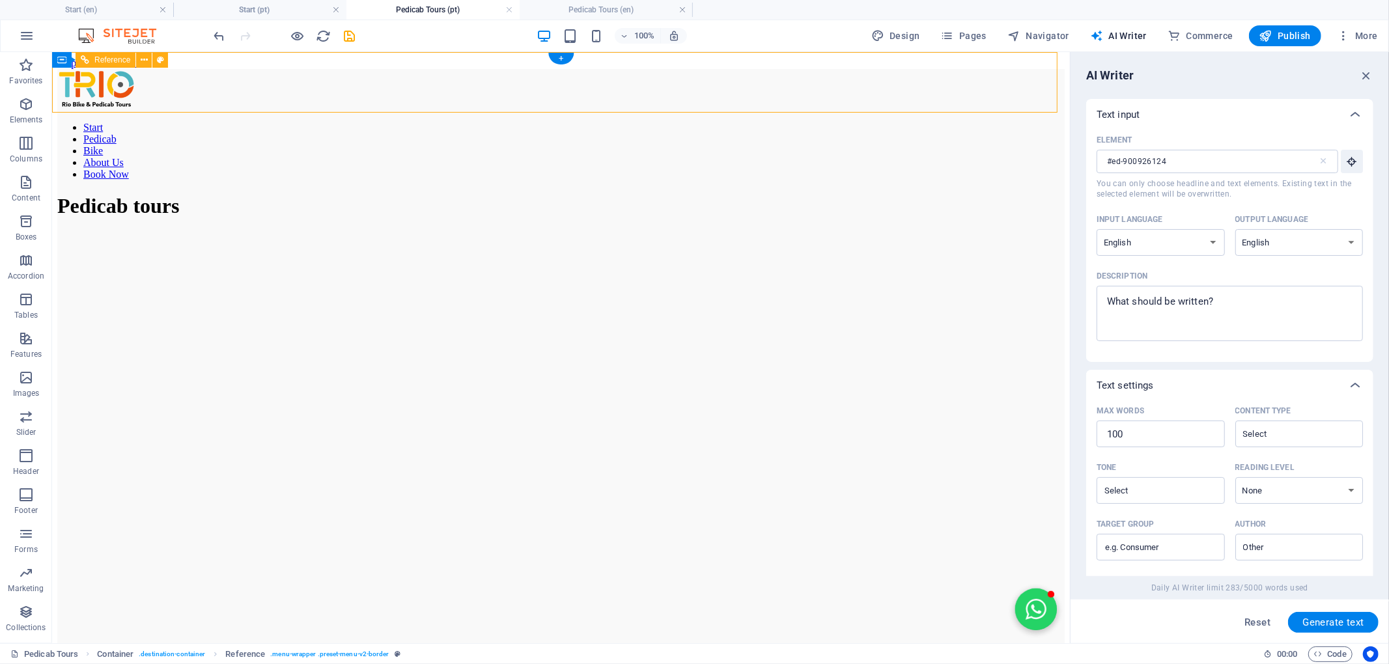
click at [831, 121] on nav "Start Pedicab Bike About Us Book Now" at bounding box center [561, 150] width 1008 height 59
click at [301, 12] on h4 "Start (pt)" at bounding box center [259, 10] width 173 height 14
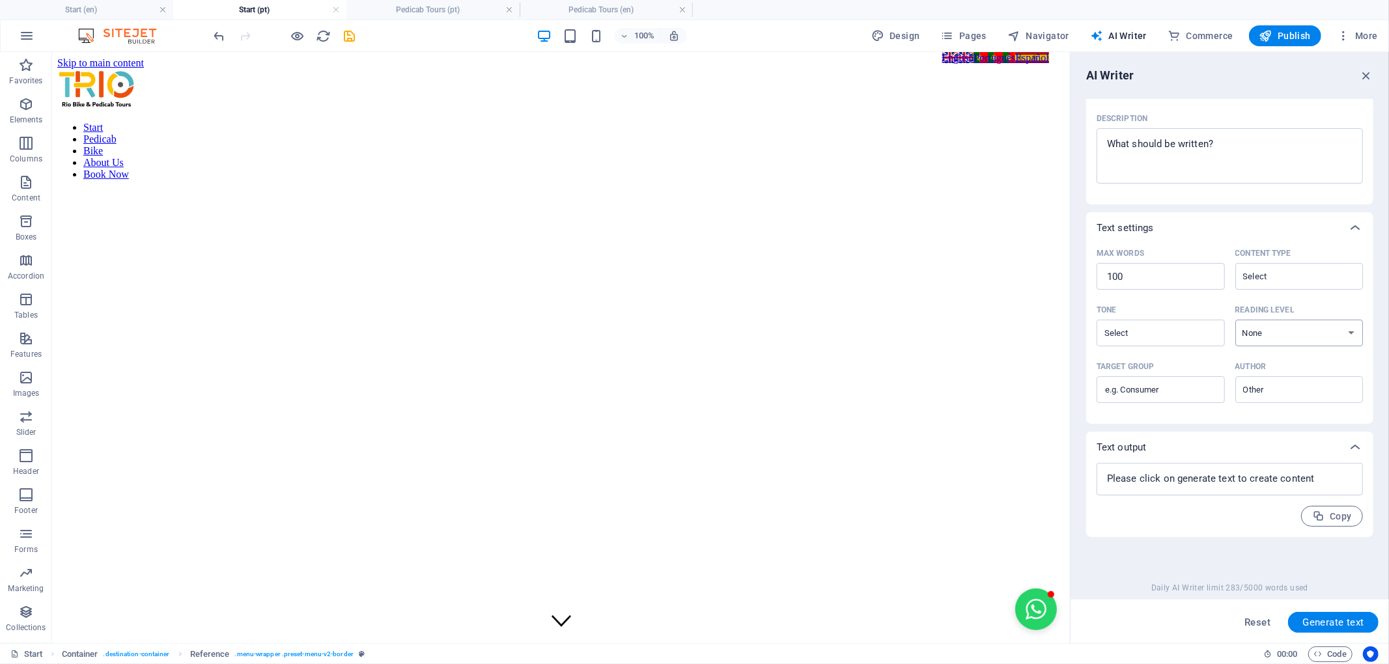
scroll to position [170, 0]
